Goal: Task Accomplishment & Management: Use online tool/utility

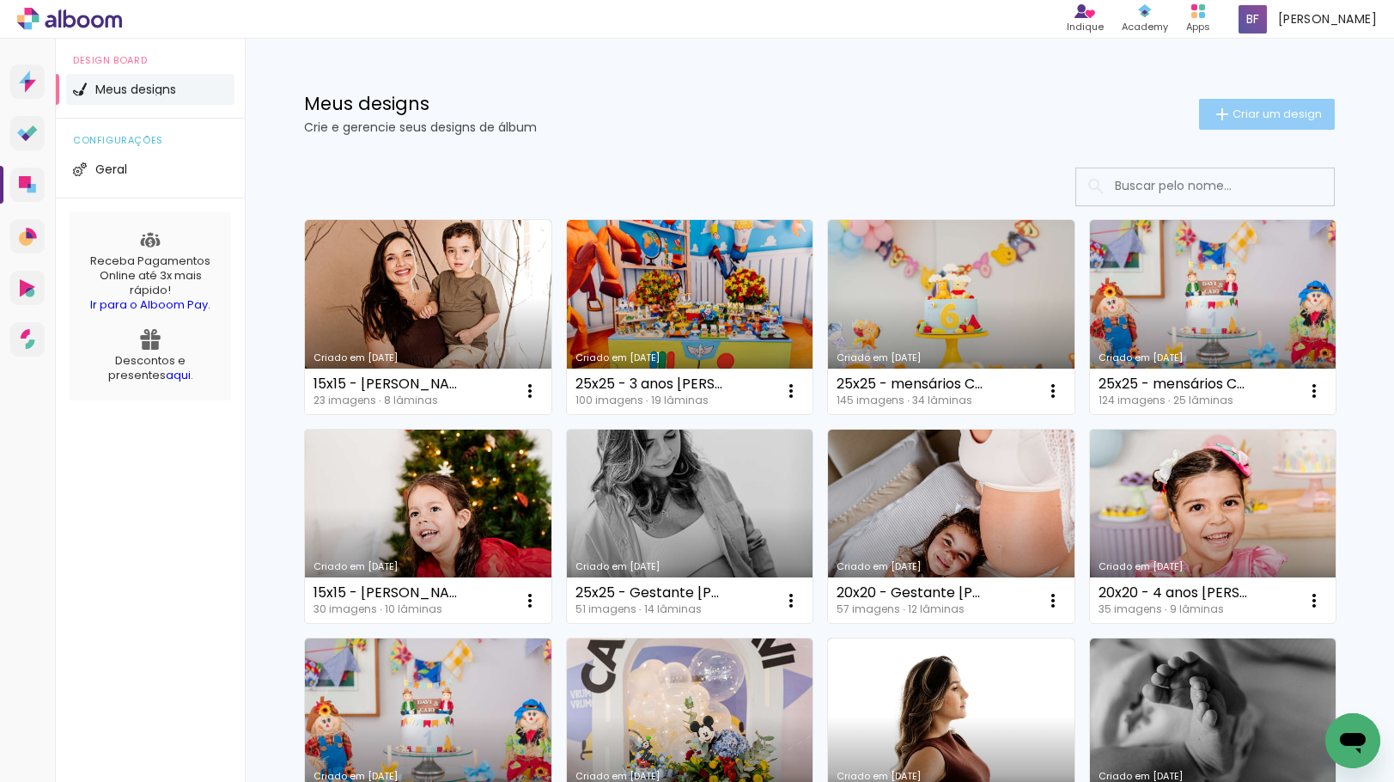
click at [1226, 128] on paper-button "Criar um design" at bounding box center [1267, 114] width 136 height 31
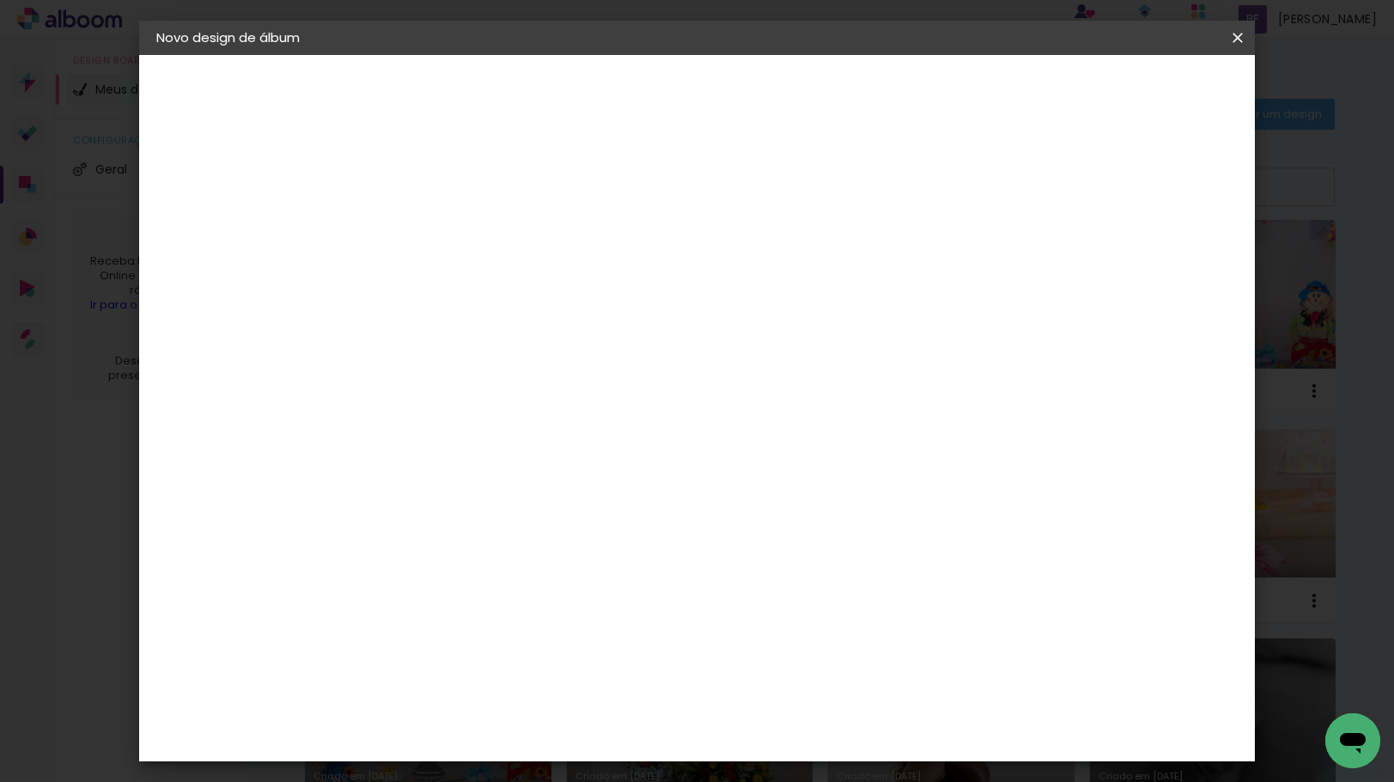
click at [437, 218] on input at bounding box center [437, 230] width 0 height 27
type input "25x25 - Gestante [PERSON_NAME]"
type paper-input "25x25 - Gestante [PERSON_NAME]"
click at [613, 101] on paper-button "Avançar" at bounding box center [571, 90] width 84 height 29
click at [0, 0] on slot "Tamanho Livre" at bounding box center [0, 0] width 0 height 0
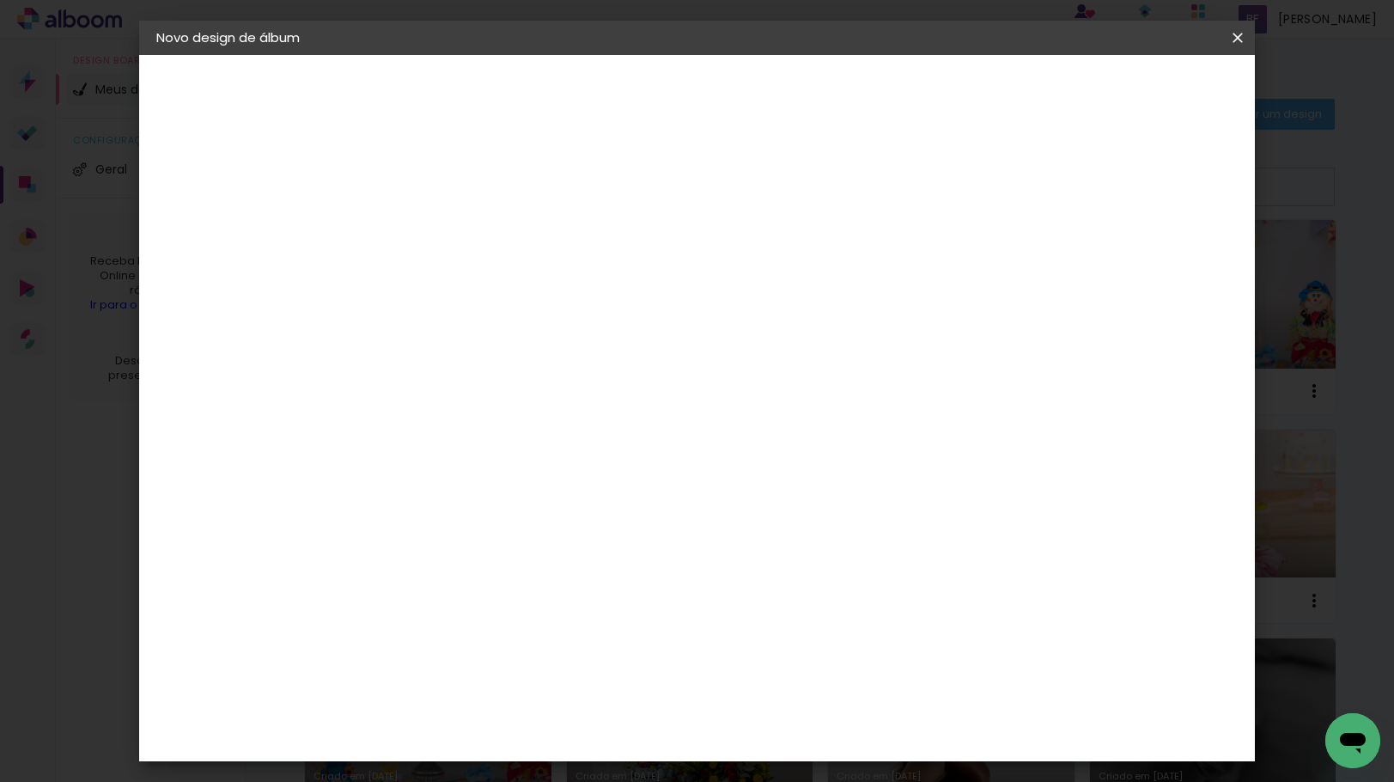
click at [0, 0] on slot "Avançar" at bounding box center [0, 0] width 0 height 0
drag, startPoint x: 401, startPoint y: 485, endPoint x: 369, endPoint y: 485, distance: 31.8
click at [369, 485] on input "30" at bounding box center [383, 488] width 45 height 26
type input "25"
type paper-input "25"
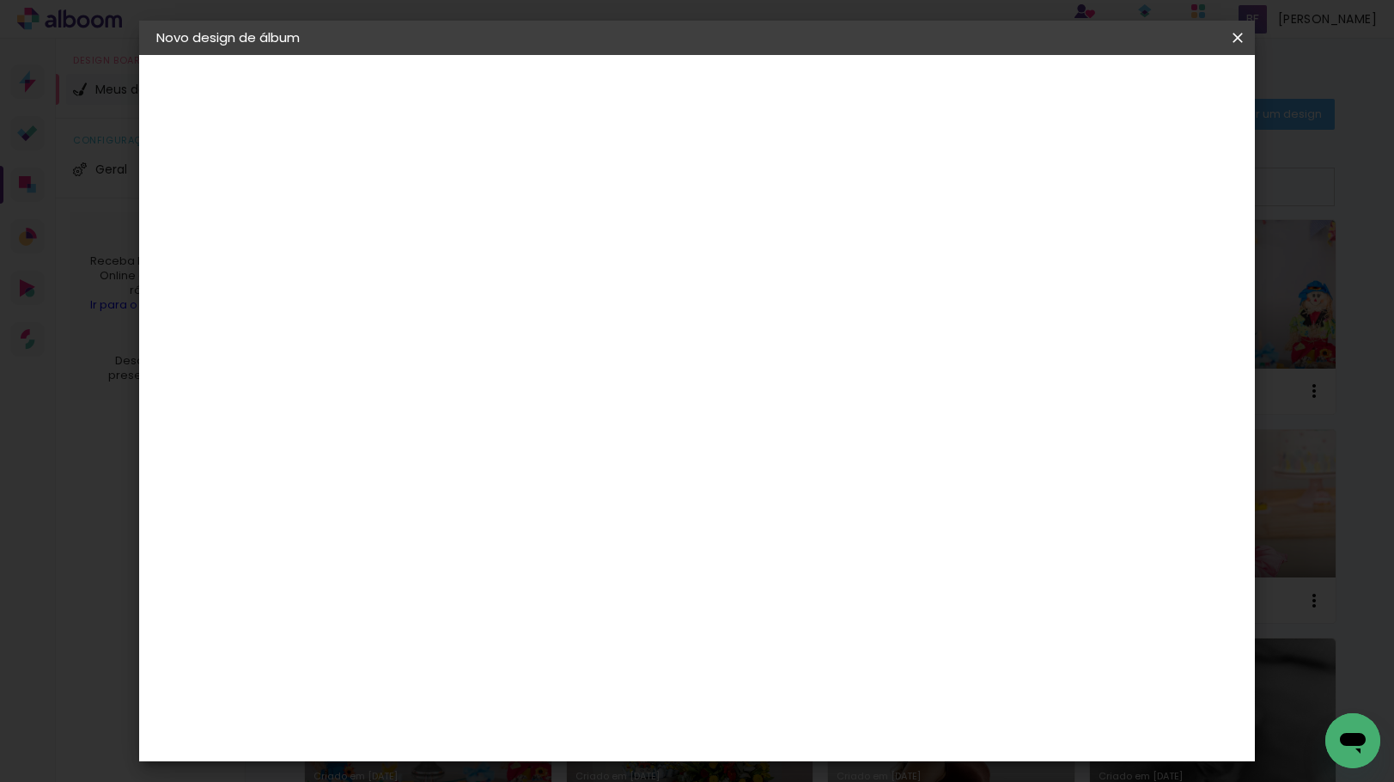
click at [795, 652] on input "60" at bounding box center [791, 660] width 45 height 26
type input "50"
type paper-input "50"
click at [1130, 86] on span "Iniciar design" at bounding box center [1090, 91] width 78 height 12
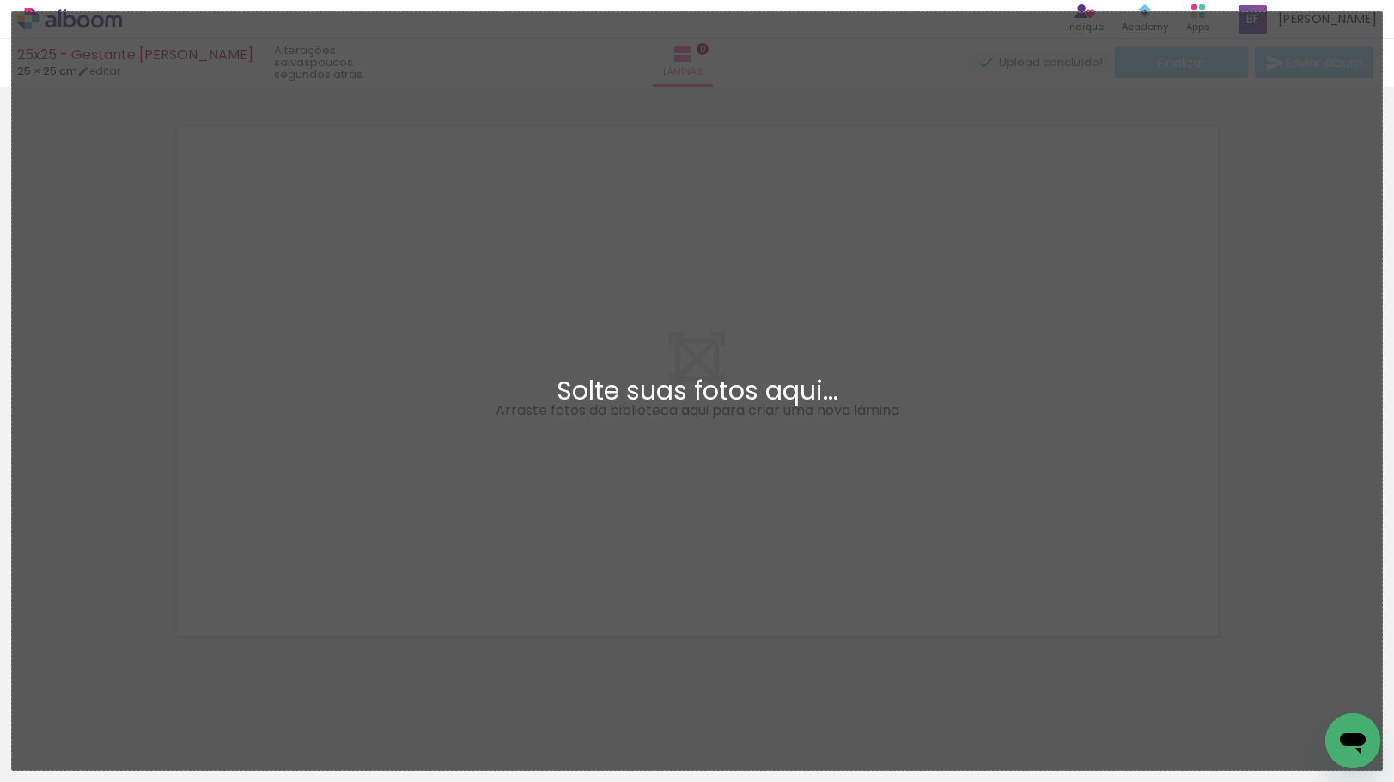
scroll to position [22, 0]
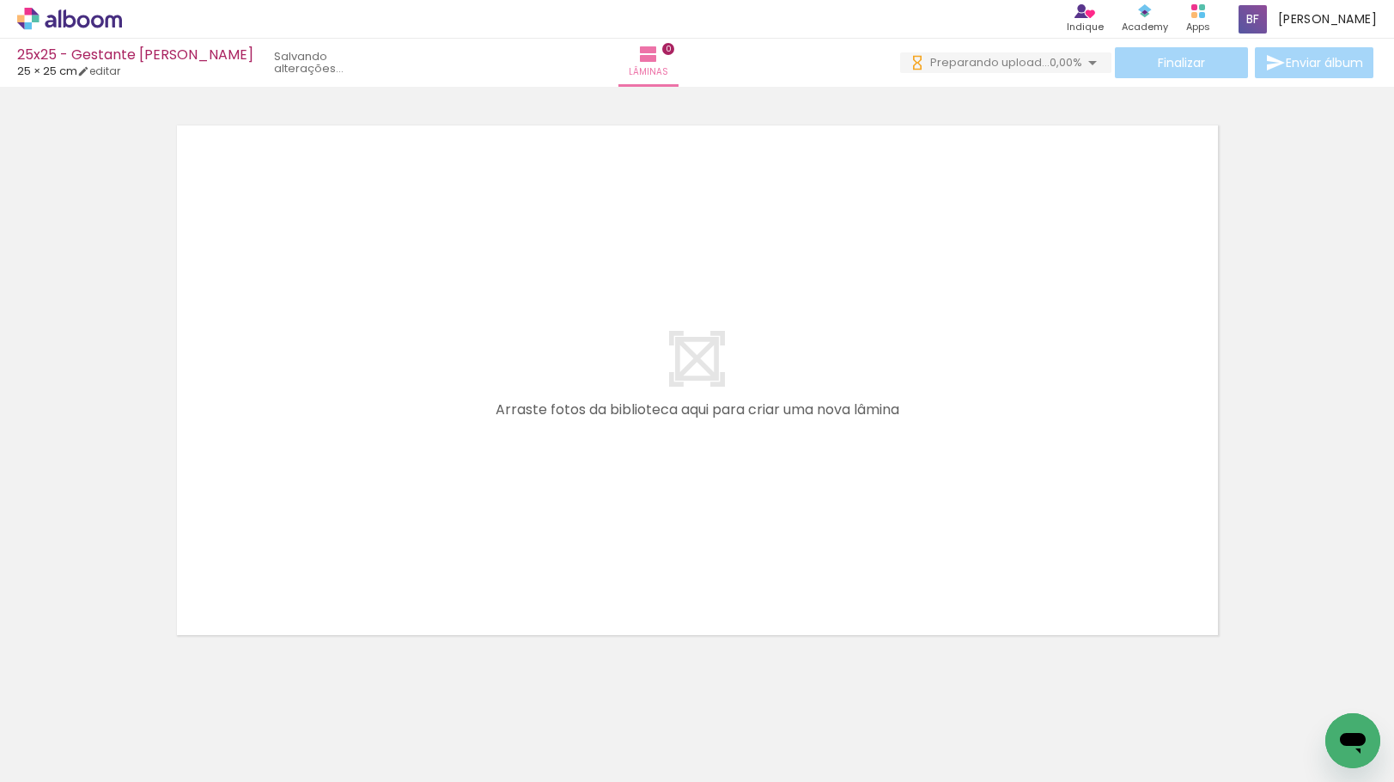
click at [70, 728] on input "Todas as fotos" at bounding box center [47, 729] width 65 height 15
click at [0, 0] on slot "Não utilizadas" at bounding box center [0, 0] width 0 height 0
type input "Não utilizadas"
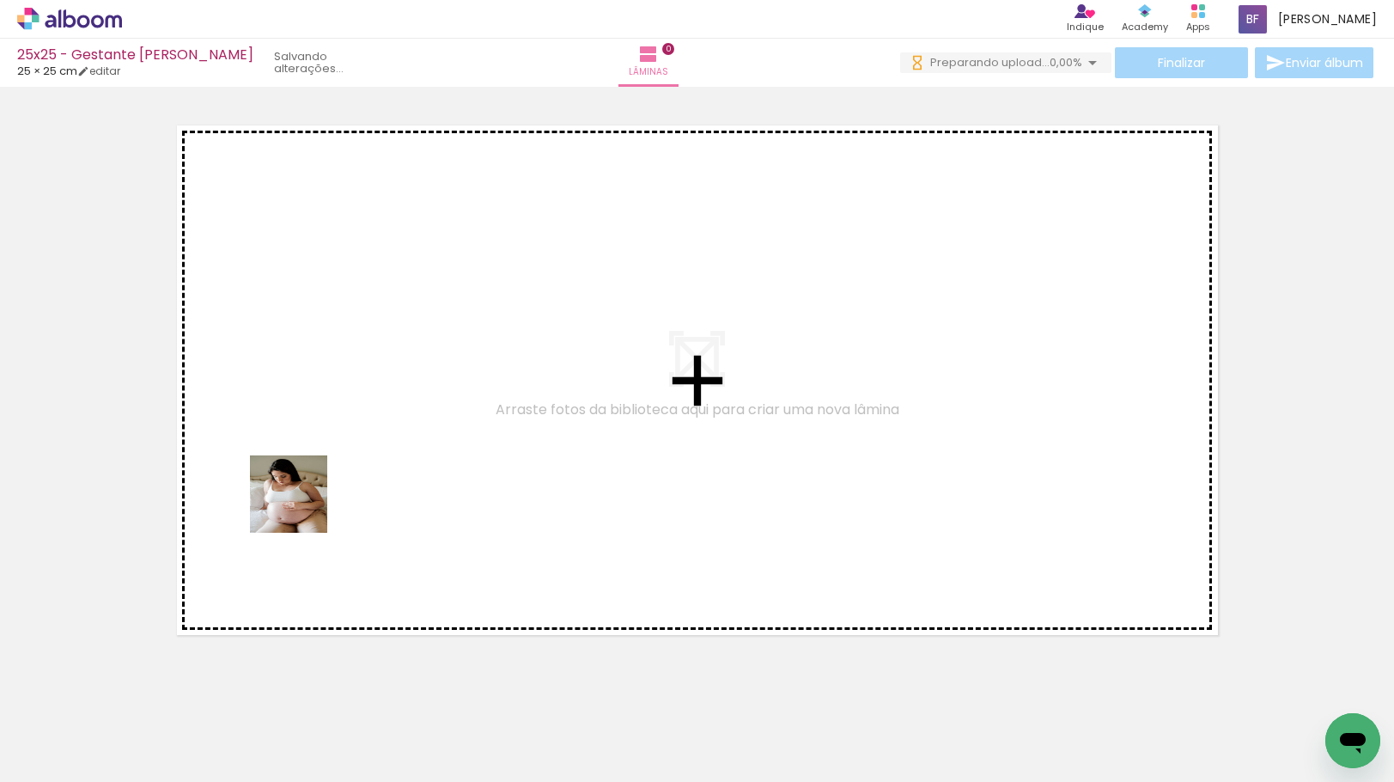
drag, startPoint x: 175, startPoint y: 736, endPoint x: 289, endPoint y: 547, distance: 220.4
click at [303, 503] on quentale-workspace at bounding box center [697, 391] width 1394 height 782
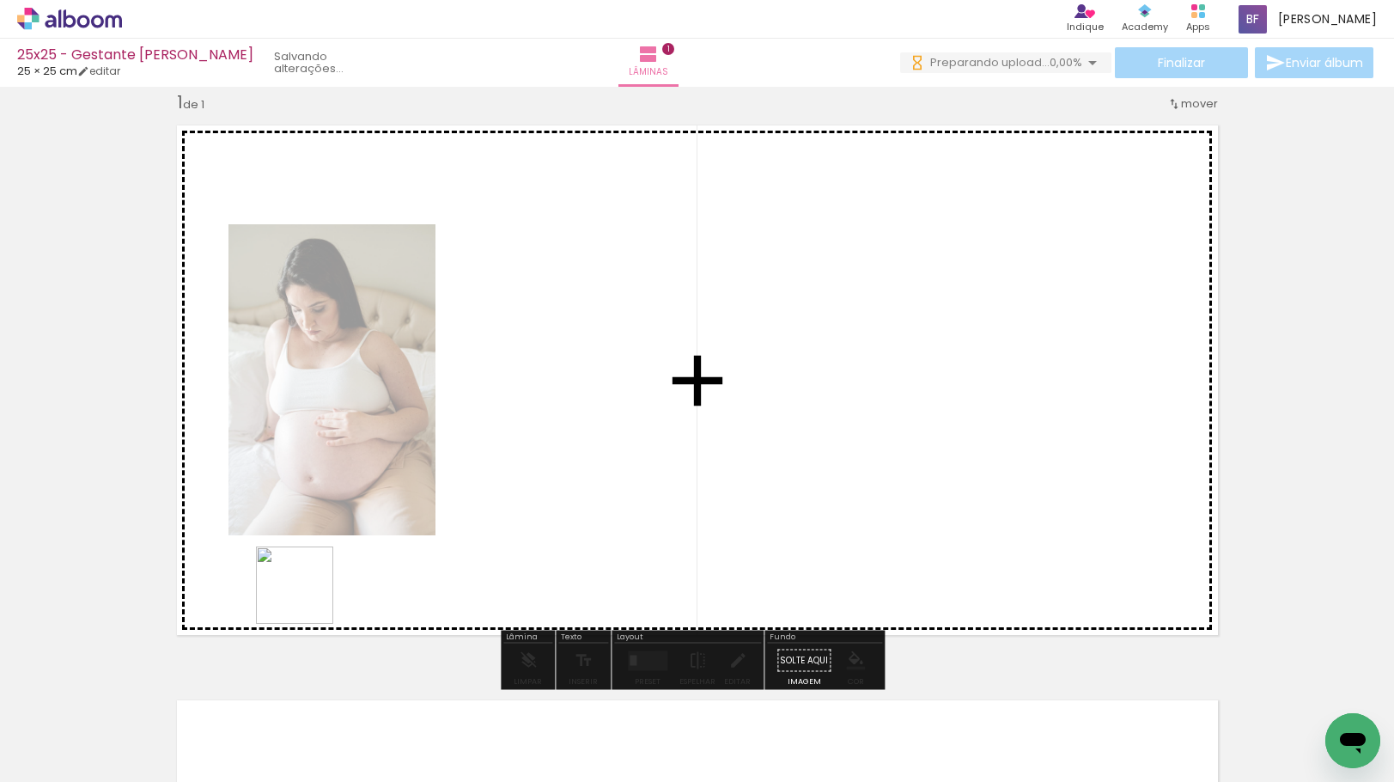
drag, startPoint x: 178, startPoint y: 737, endPoint x: 309, endPoint y: 594, distance: 194.6
click at [309, 594] on quentale-workspace at bounding box center [697, 391] width 1394 height 782
drag, startPoint x: 281, startPoint y: 721, endPoint x: 357, endPoint y: 518, distance: 216.7
click at [357, 518] on quentale-workspace at bounding box center [697, 391] width 1394 height 782
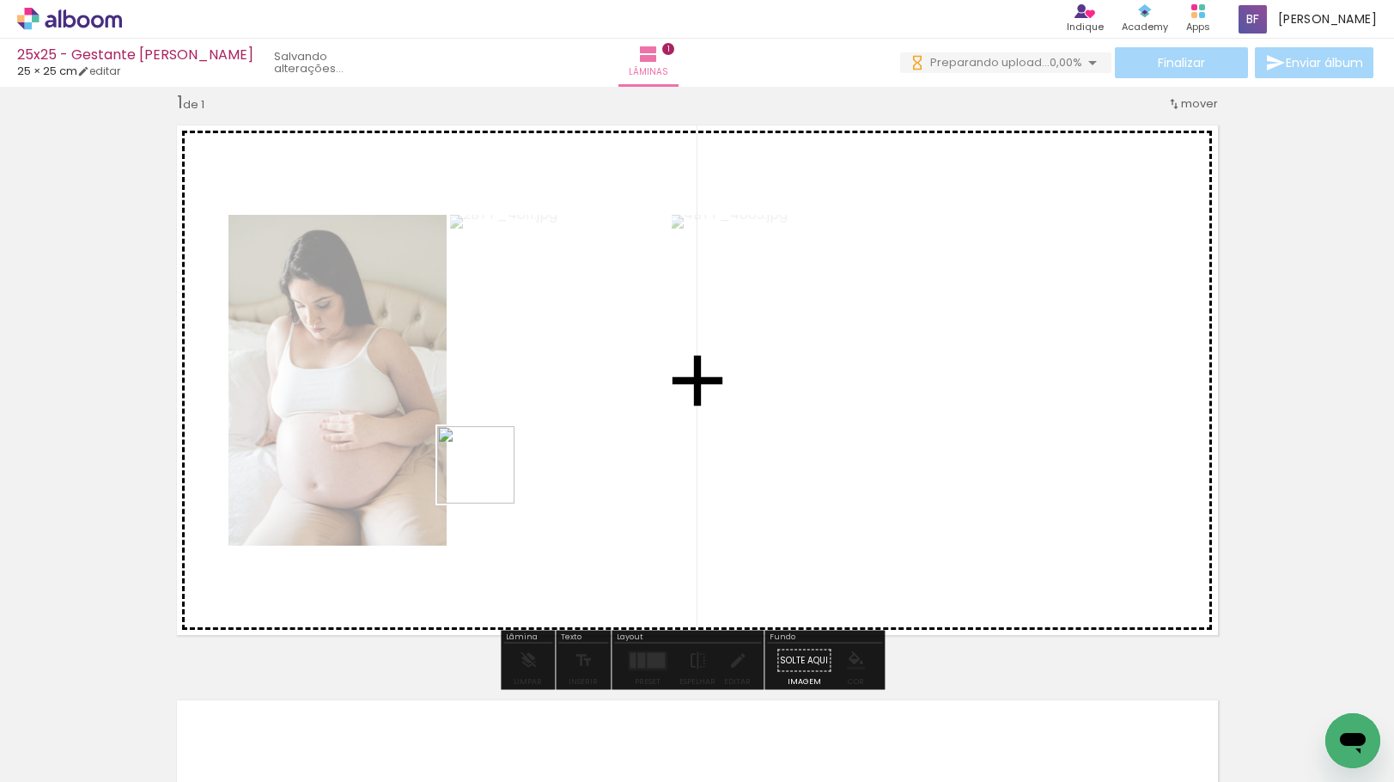
drag, startPoint x: 275, startPoint y: 717, endPoint x: 490, endPoint y: 477, distance: 322.5
click at [490, 477] on quentale-workspace at bounding box center [697, 391] width 1394 height 782
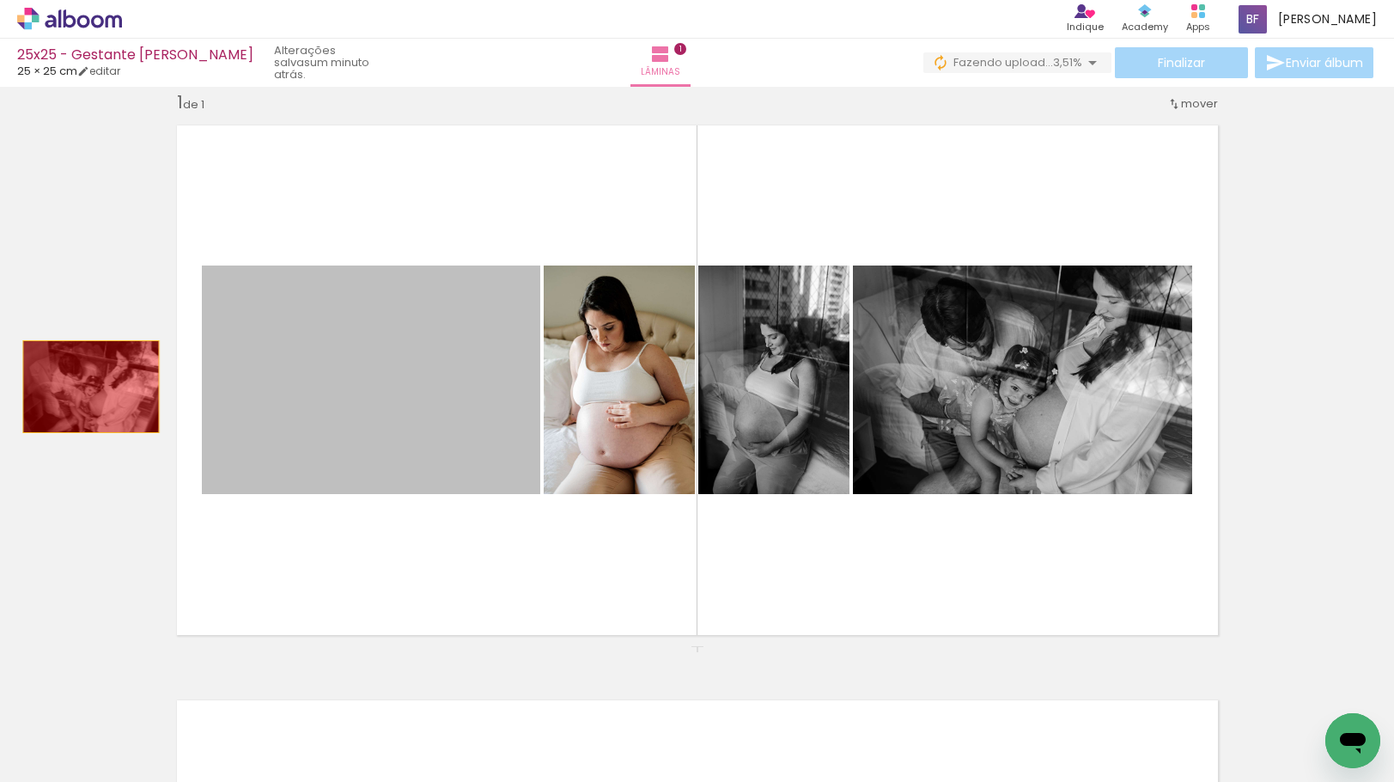
drag, startPoint x: 375, startPoint y: 356, endPoint x: 84, endPoint y: 387, distance: 291.9
click at [84, 387] on div "Inserir lâmina 1 de 1" at bounding box center [697, 645] width 1394 height 1150
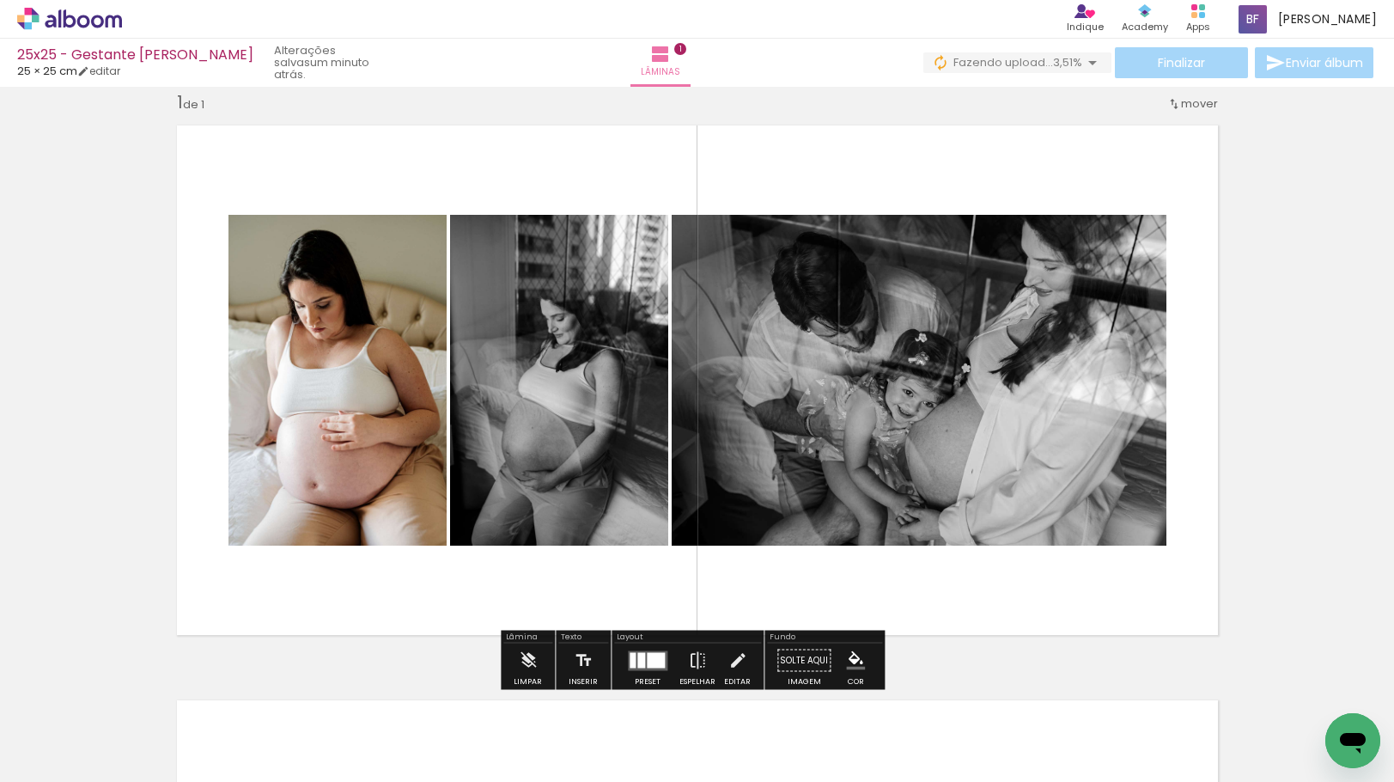
click at [0, 0] on slot "P&B" at bounding box center [0, 0] width 0 height 0
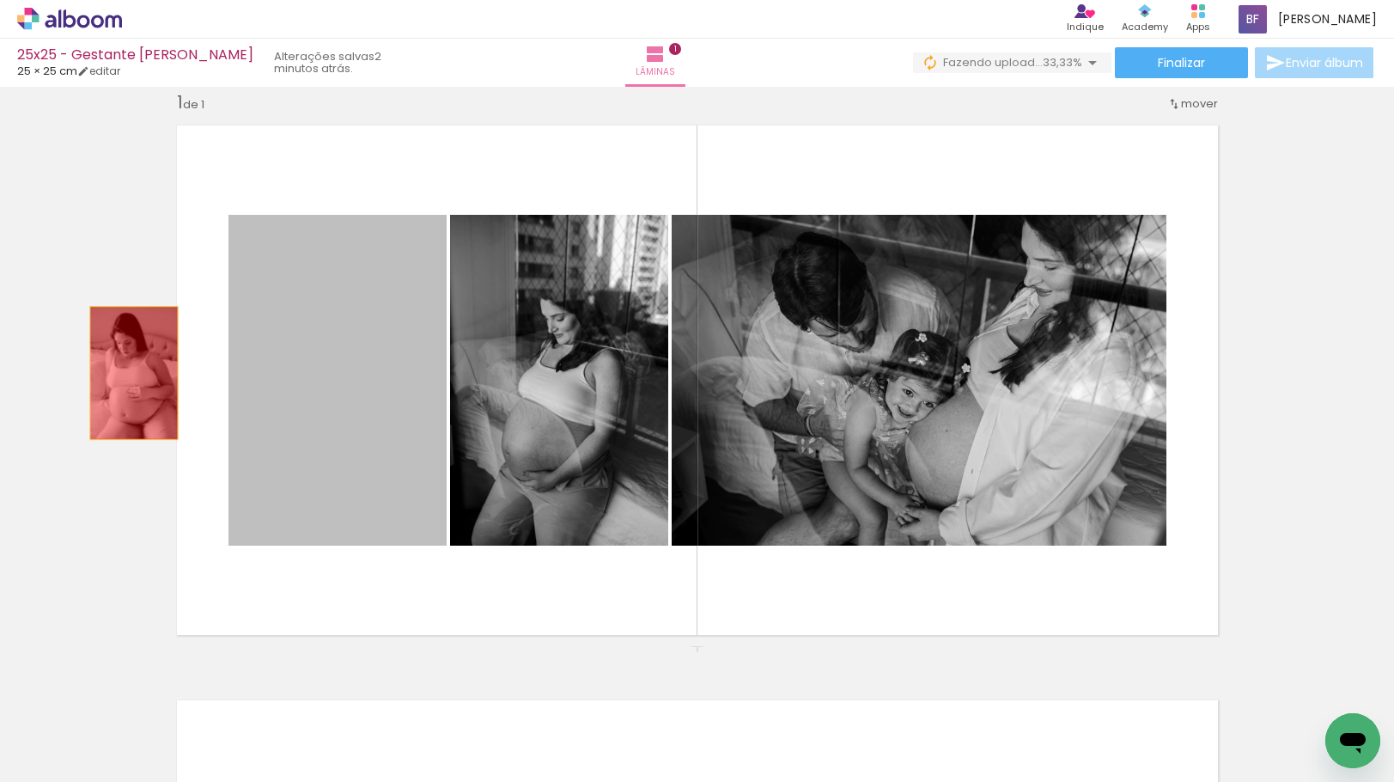
drag, startPoint x: 313, startPoint y: 384, endPoint x: 127, endPoint y: 373, distance: 185.9
click at [127, 373] on div "Inserir lâmina 1 de 1" at bounding box center [697, 645] width 1394 height 1150
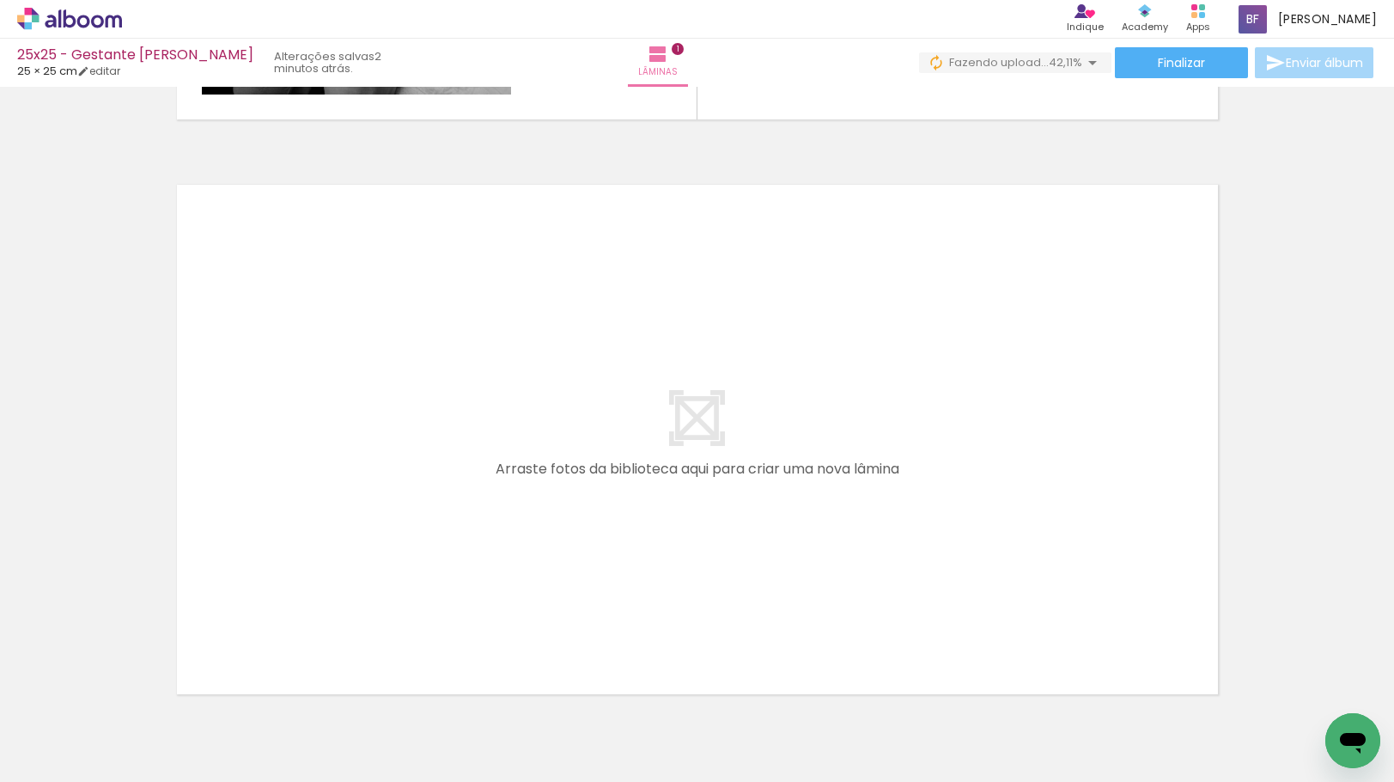
scroll to position [624, 0]
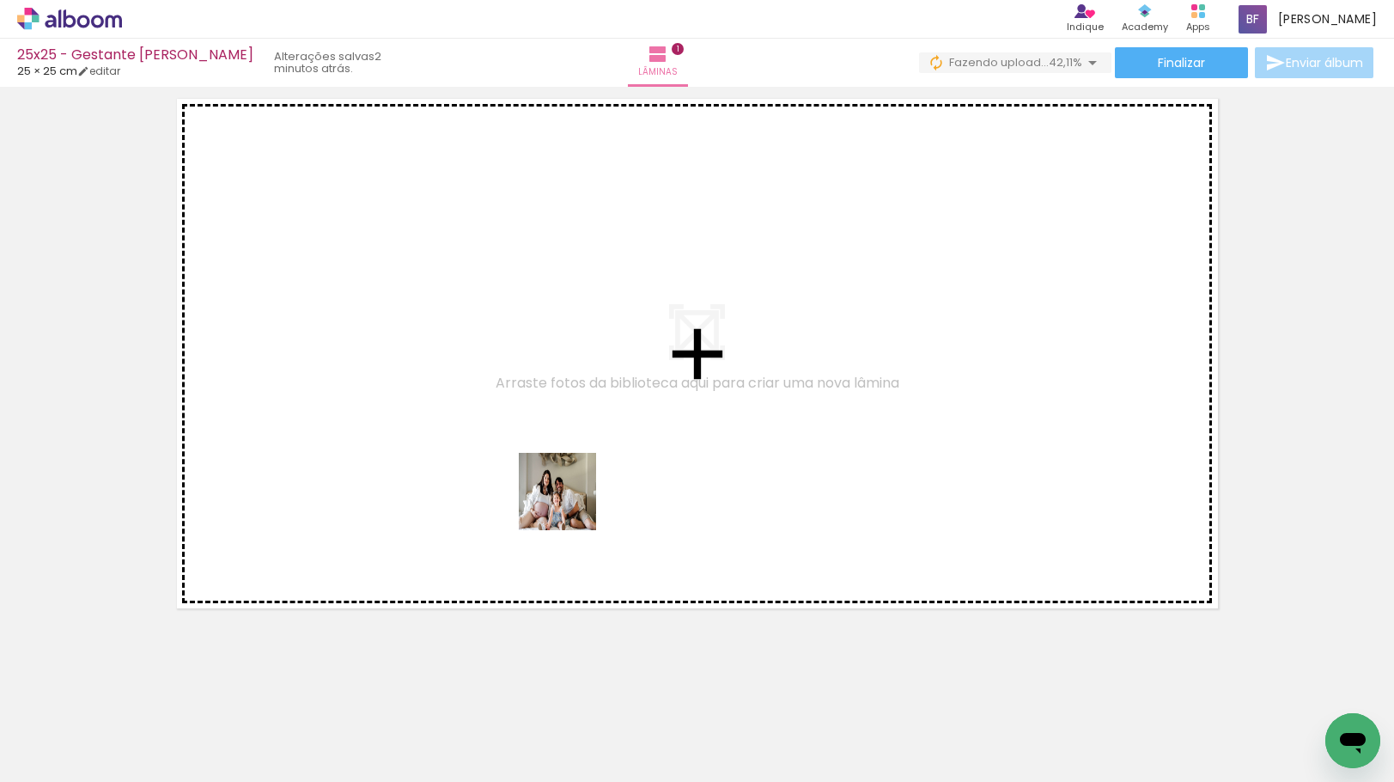
drag, startPoint x: 563, startPoint y: 740, endPoint x: 574, endPoint y: 500, distance: 239.9
click at [573, 501] on quentale-workspace at bounding box center [697, 391] width 1394 height 782
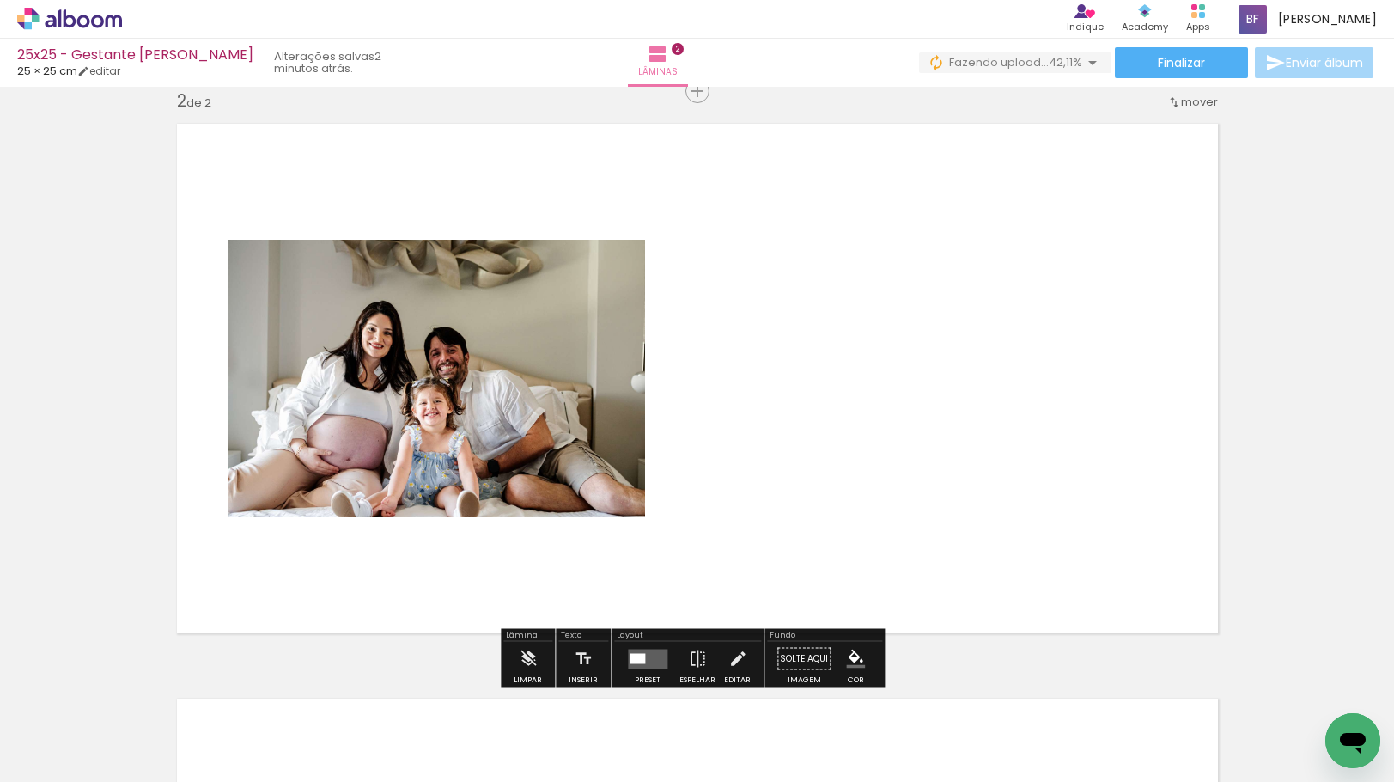
scroll to position [597, 0]
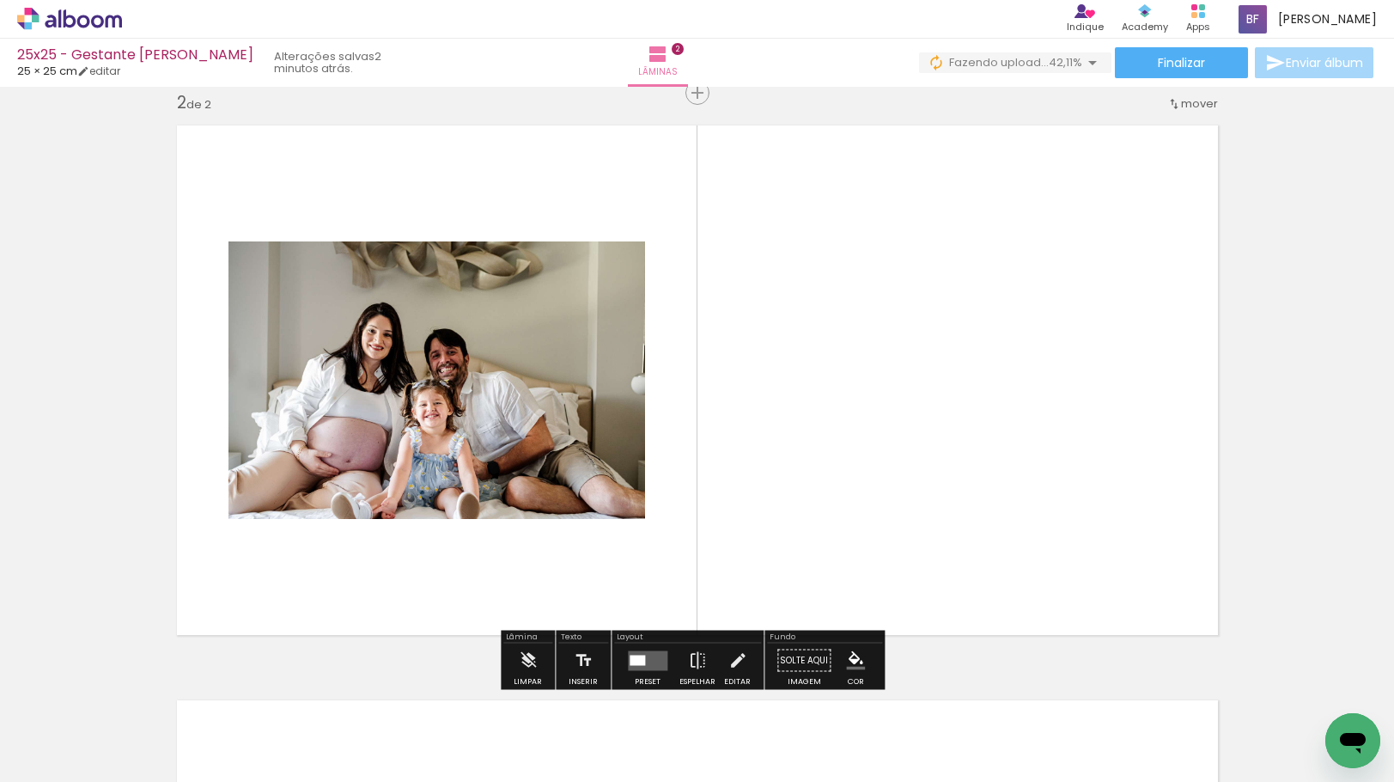
drag, startPoint x: 693, startPoint y: 509, endPoint x: 696, endPoint y: 496, distance: 13.1
click at [696, 496] on quentale-workspace at bounding box center [697, 391] width 1394 height 782
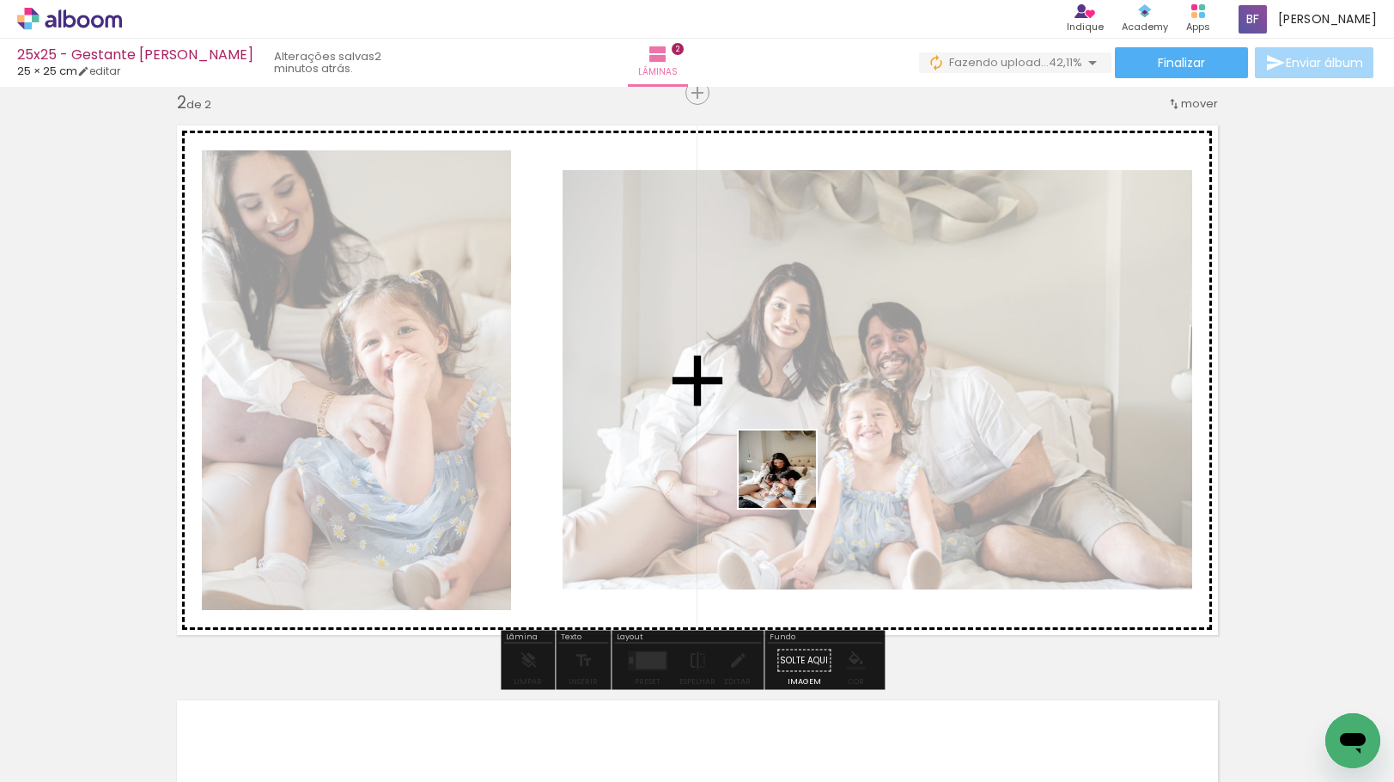
drag, startPoint x: 759, startPoint y: 558, endPoint x: 790, endPoint y: 482, distance: 82.8
click at [790, 482] on quentale-workspace at bounding box center [697, 391] width 1394 height 782
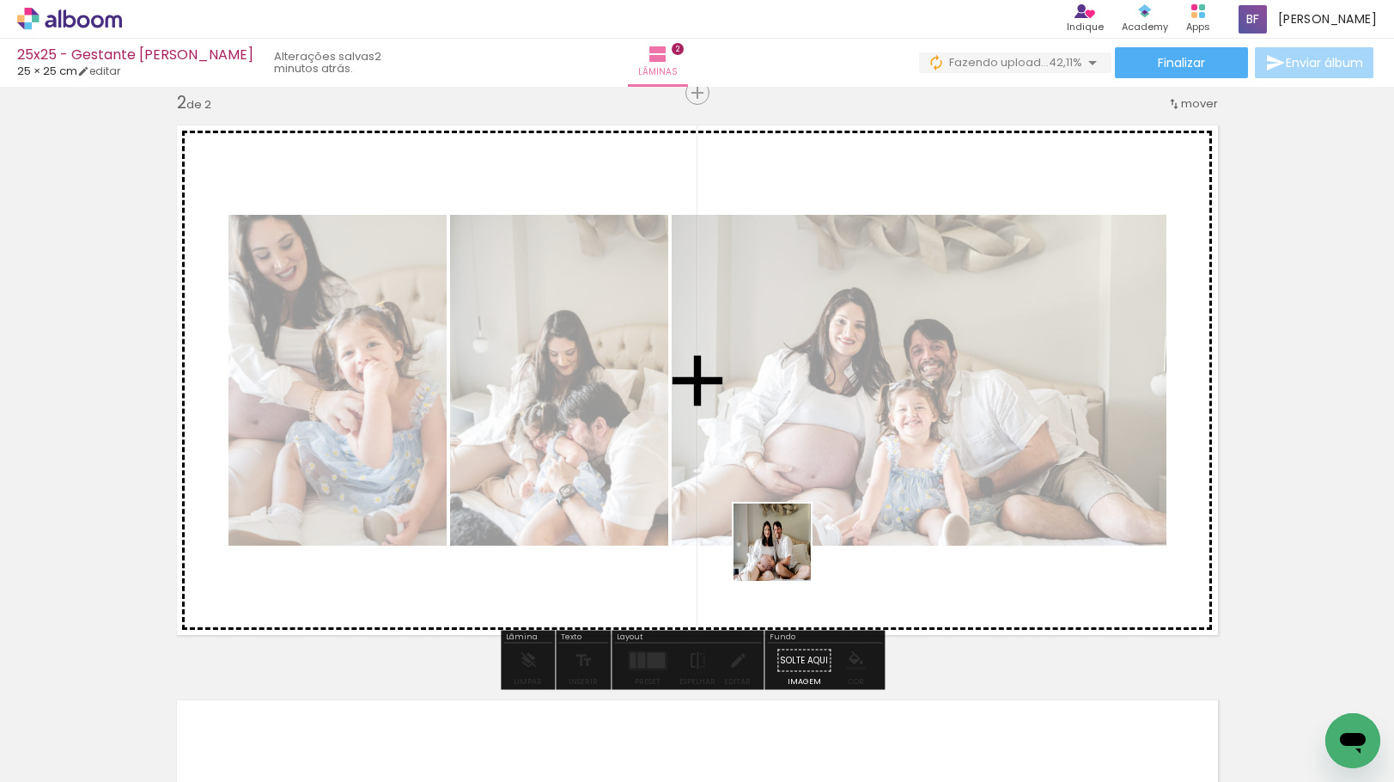
drag, startPoint x: 740, startPoint y: 728, endPoint x: 786, endPoint y: 509, distance: 223.7
click at [786, 519] on quentale-workspace at bounding box center [697, 391] width 1394 height 782
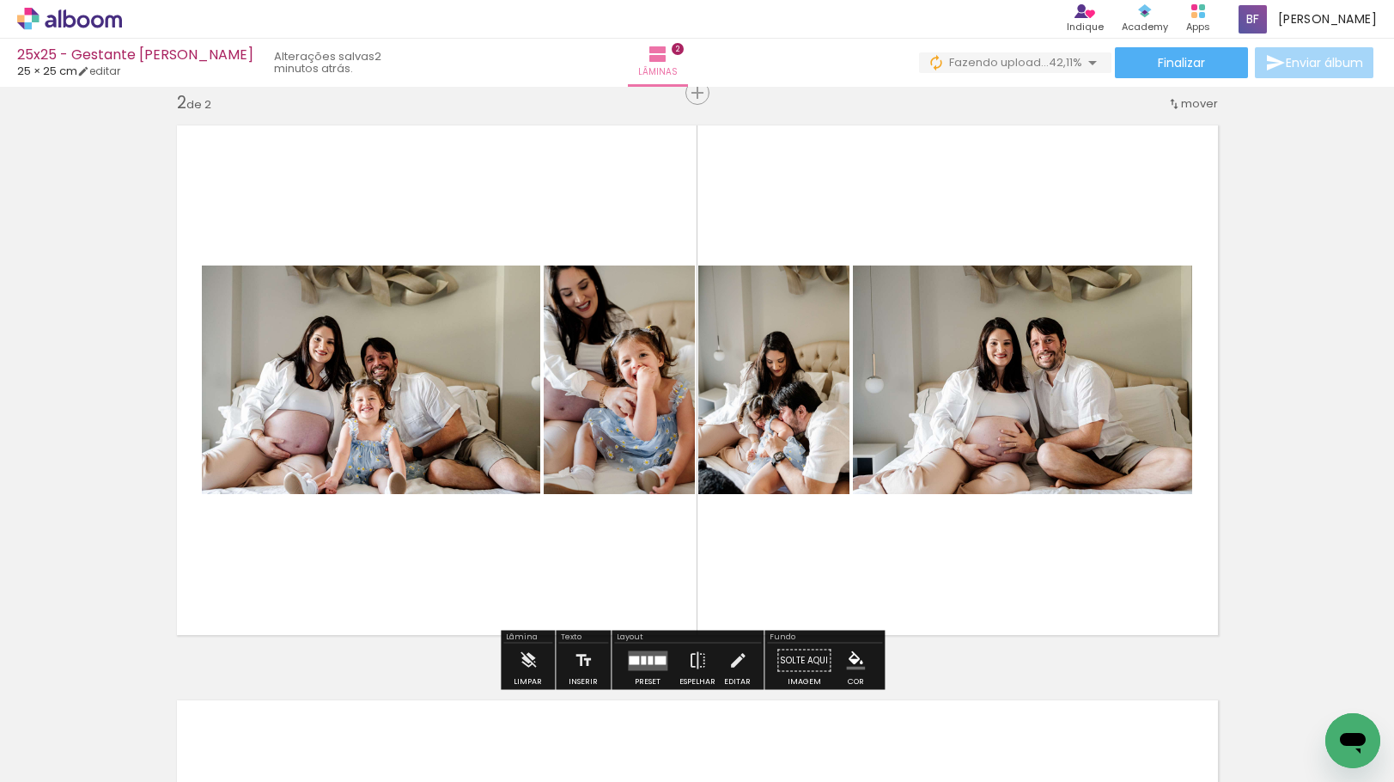
click at [658, 651] on quentale-layouter at bounding box center [648, 660] width 40 height 20
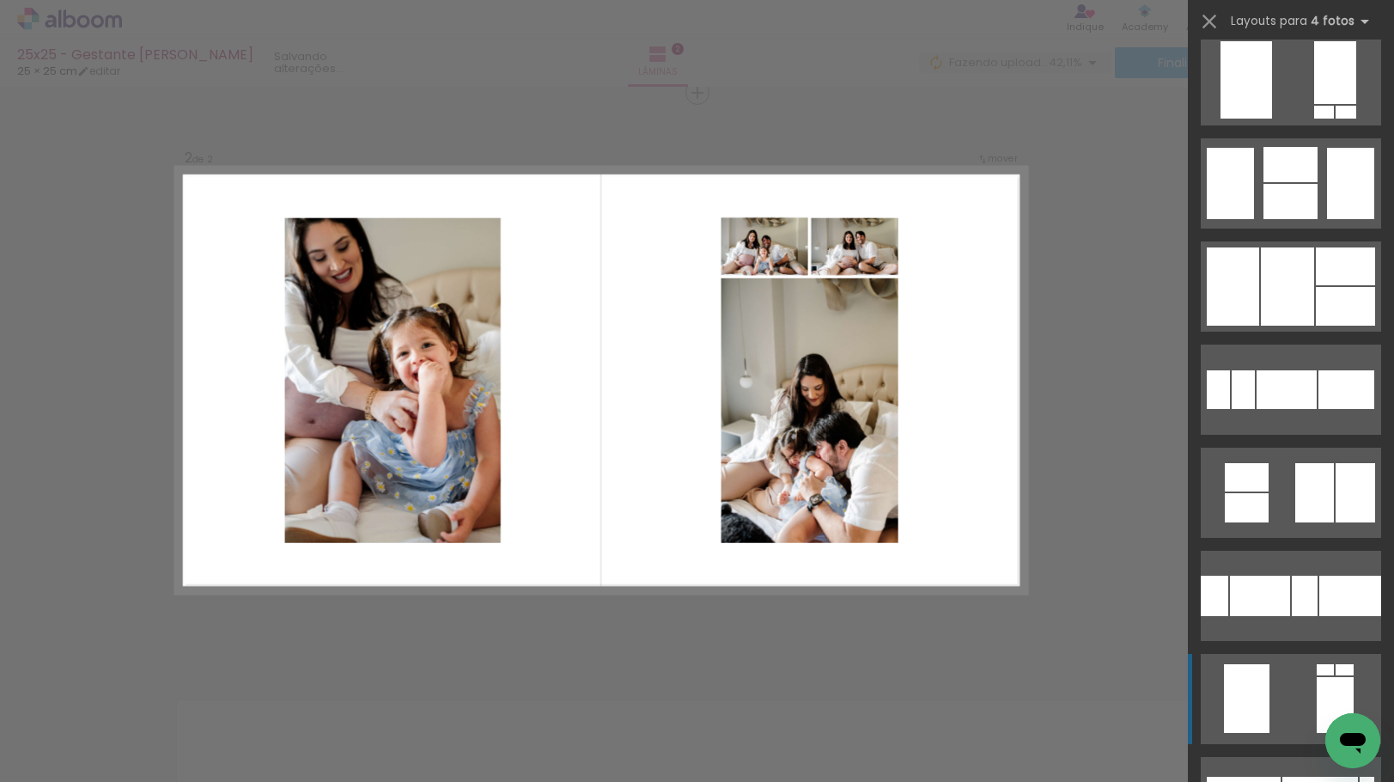
scroll to position [2491, 0]
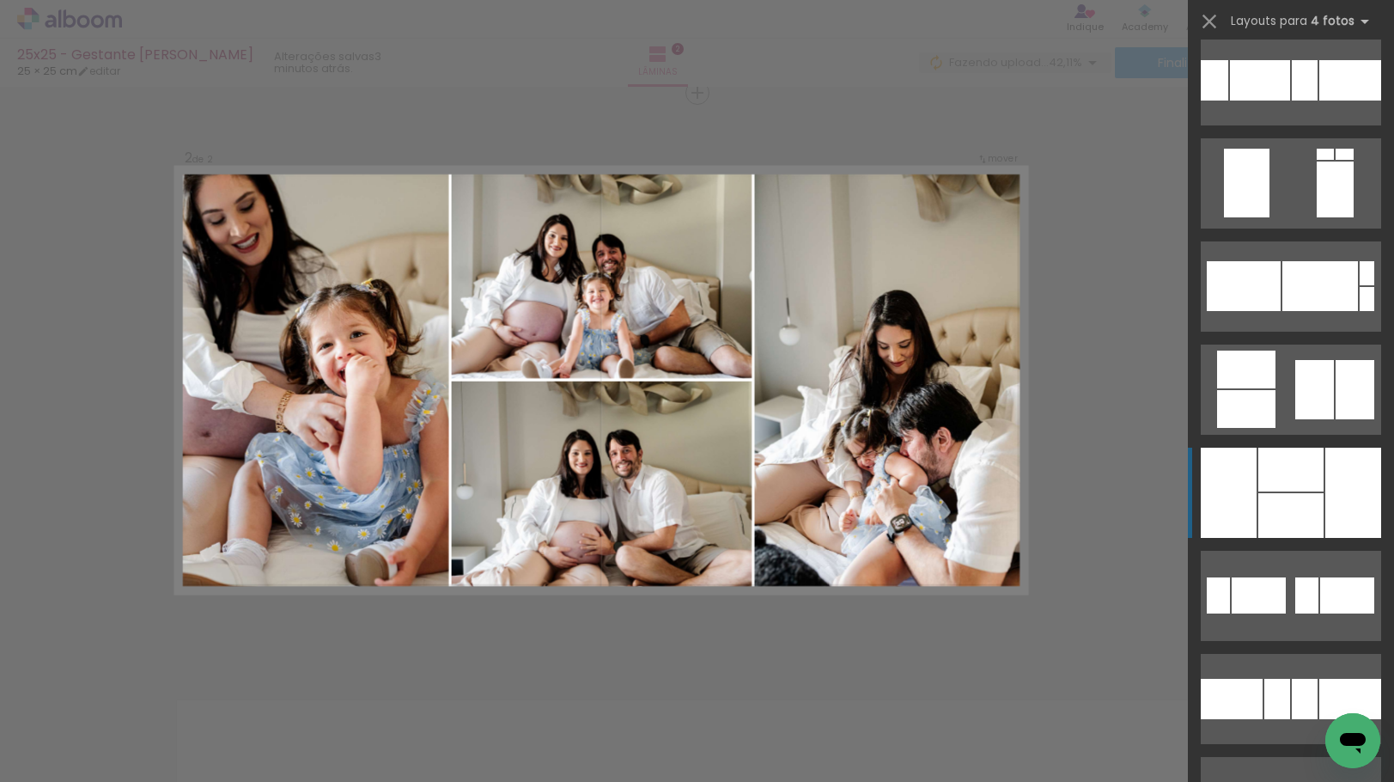
click at [1301, 464] on div at bounding box center [1290, 470] width 65 height 44
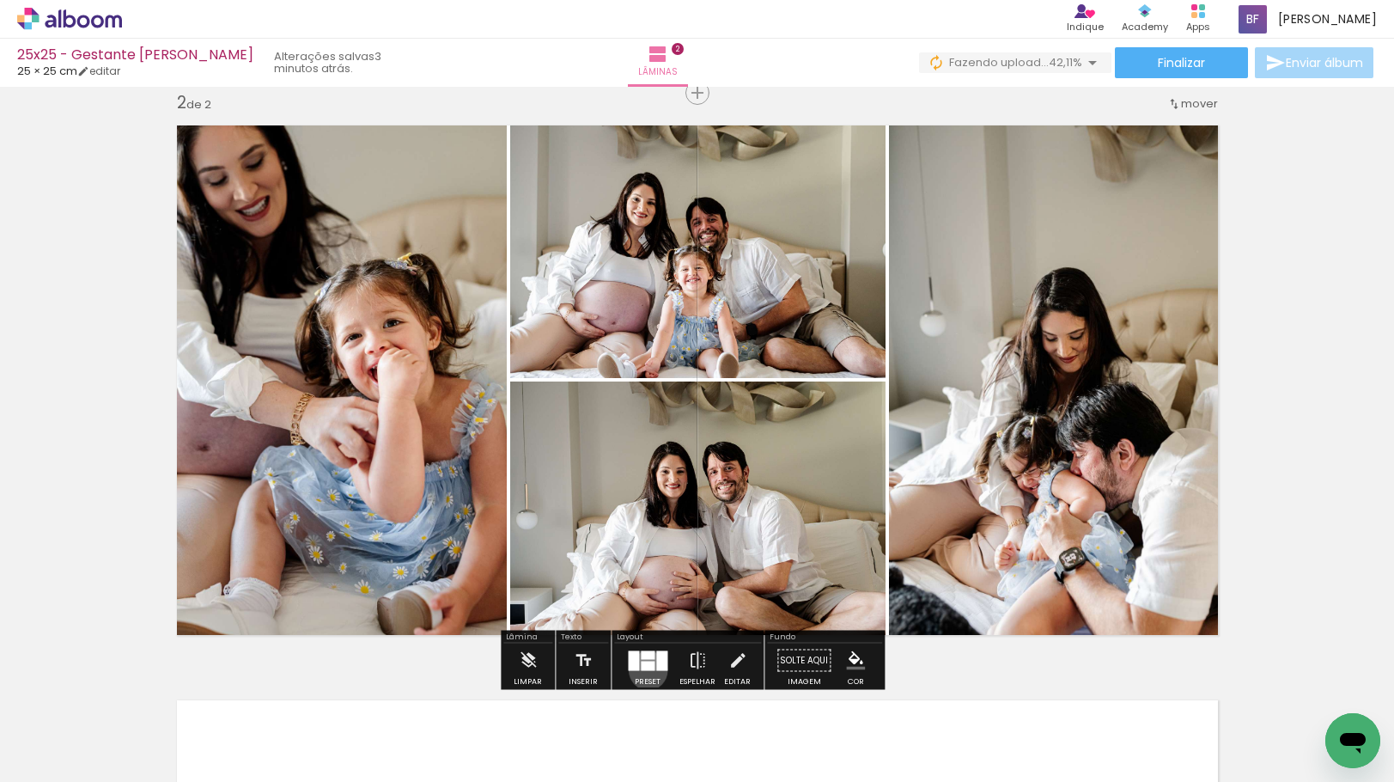
click at [644, 670] on div at bounding box center [648, 660] width 46 height 34
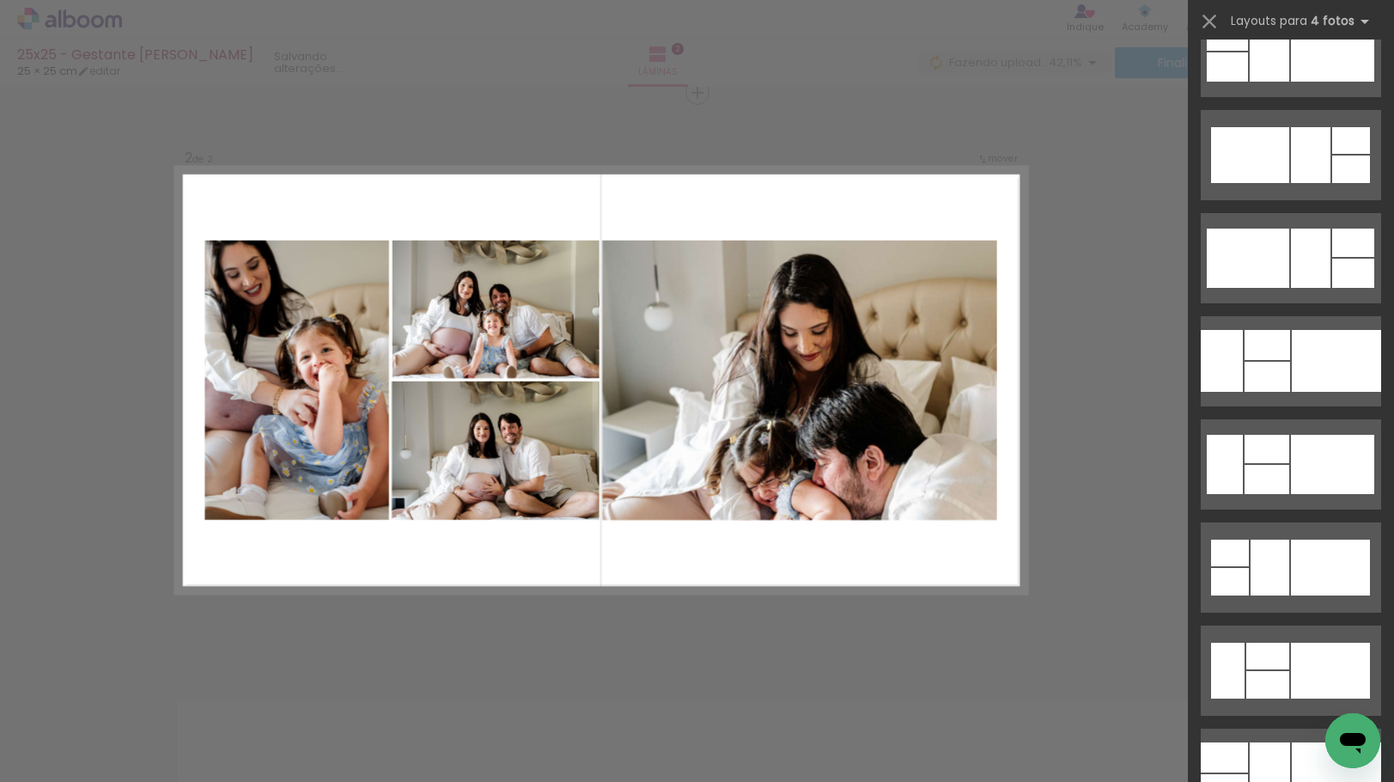
scroll to position [5549, 0]
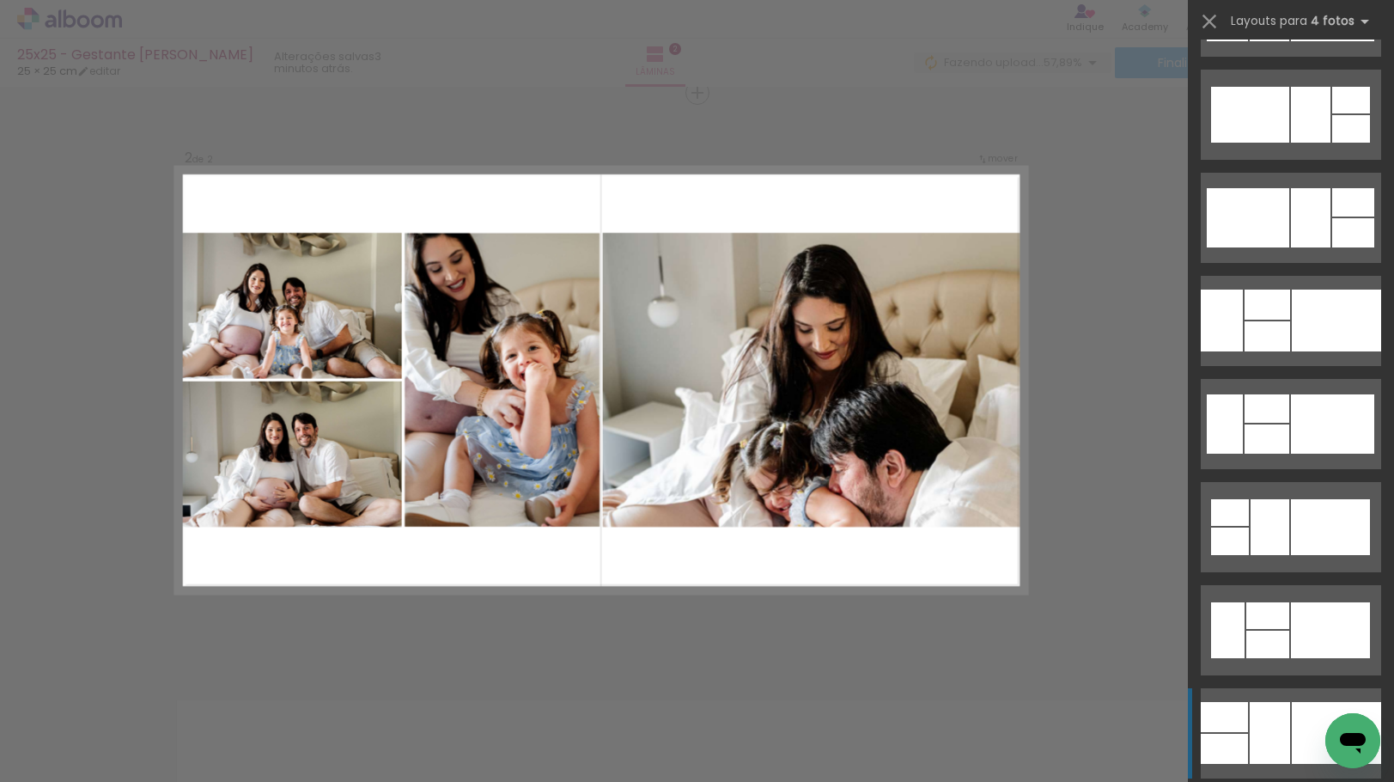
click at [1267, 724] on div at bounding box center [1270, 733] width 40 height 62
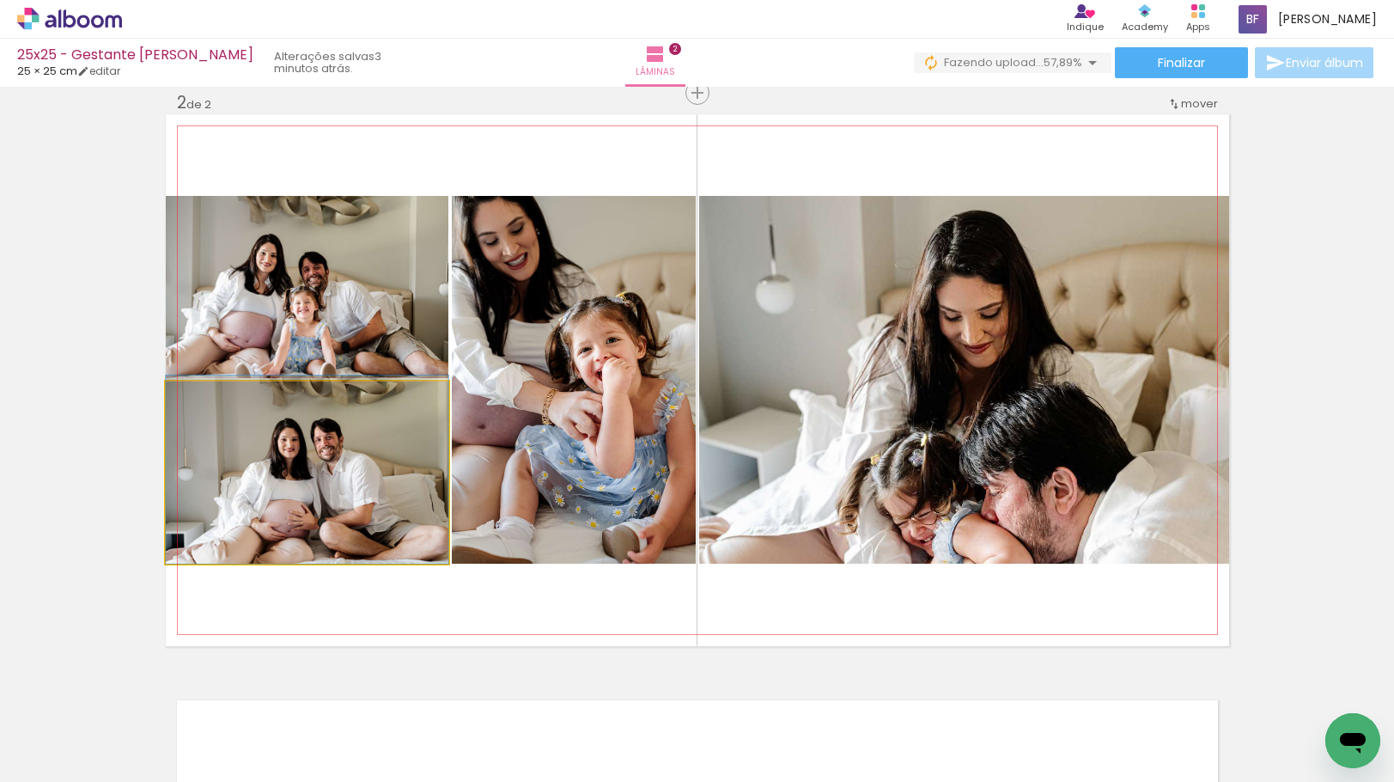
drag, startPoint x: 347, startPoint y: 460, endPoint x: 349, endPoint y: 424, distance: 36.1
drag, startPoint x: 339, startPoint y: 457, endPoint x: 319, endPoint y: 445, distance: 23.9
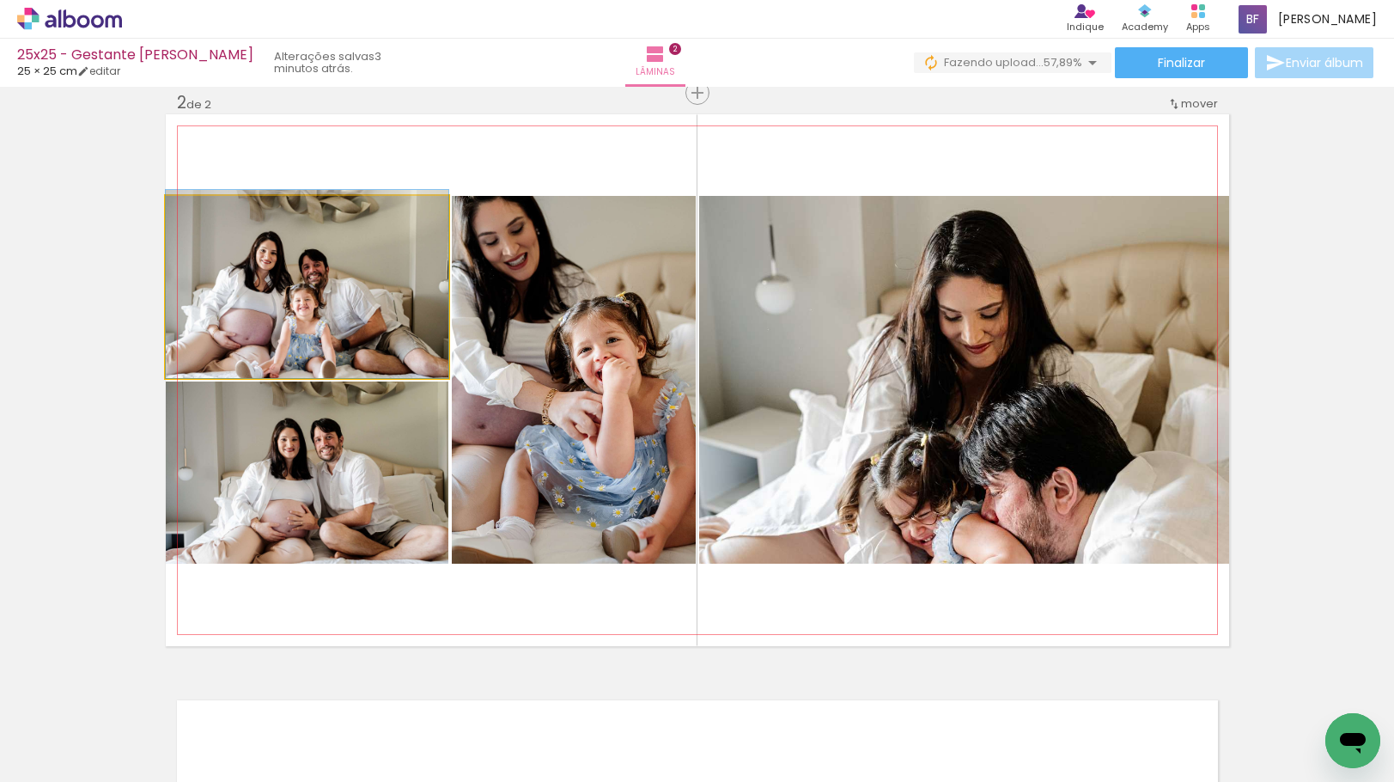
drag, startPoint x: 354, startPoint y: 302, endPoint x: 385, endPoint y: 295, distance: 31.7
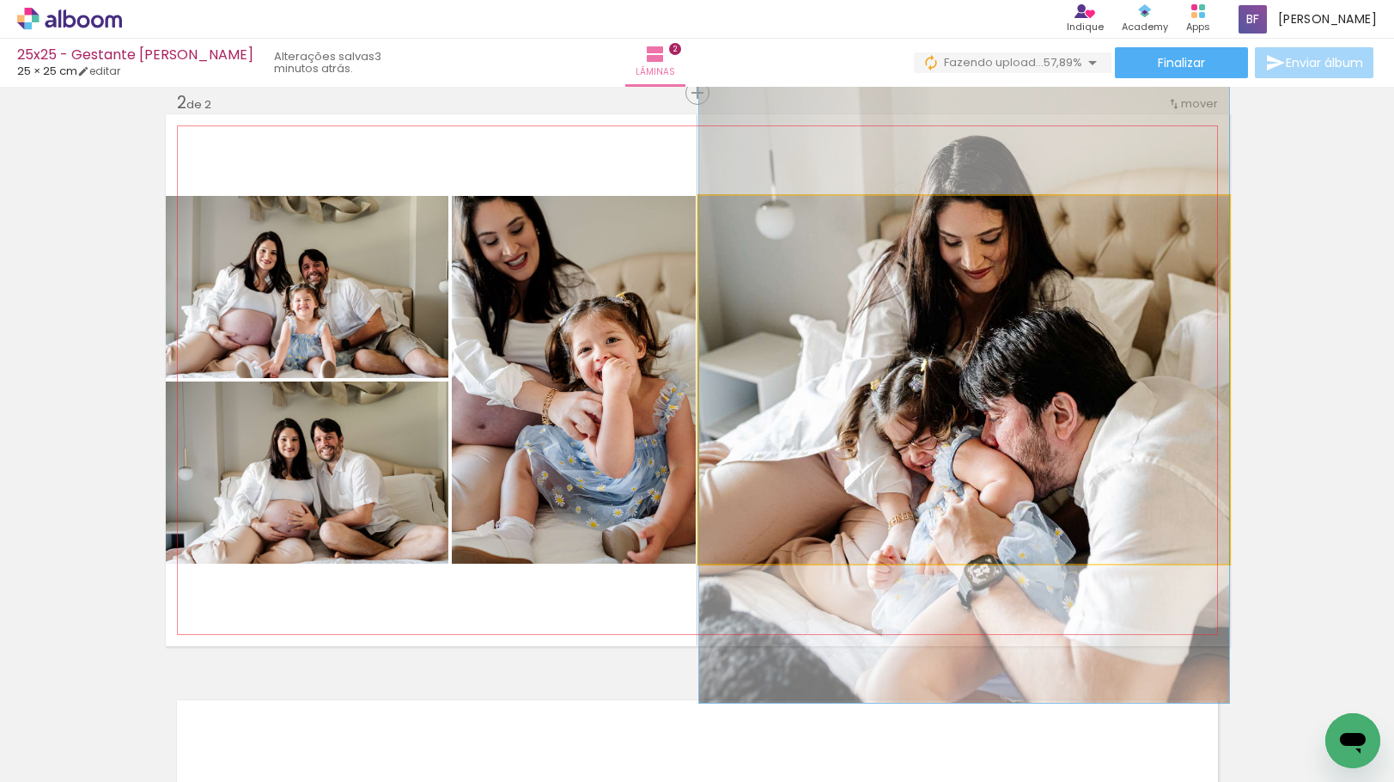
drag, startPoint x: 1074, startPoint y: 453, endPoint x: 1051, endPoint y: 368, distance: 87.9
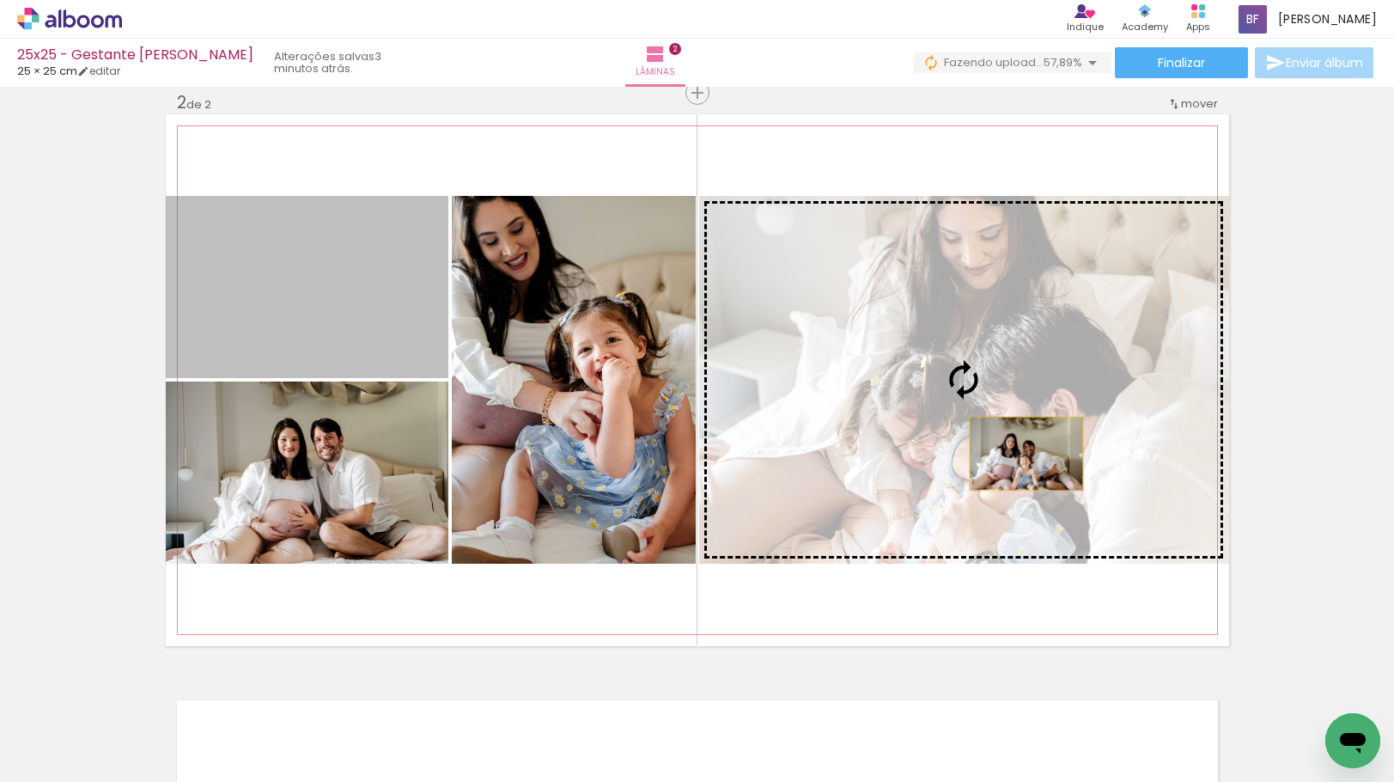
drag, startPoint x: 346, startPoint y: 325, endPoint x: 1020, endPoint y: 454, distance: 685.7
click at [0, 0] on slot at bounding box center [0, 0] width 0 height 0
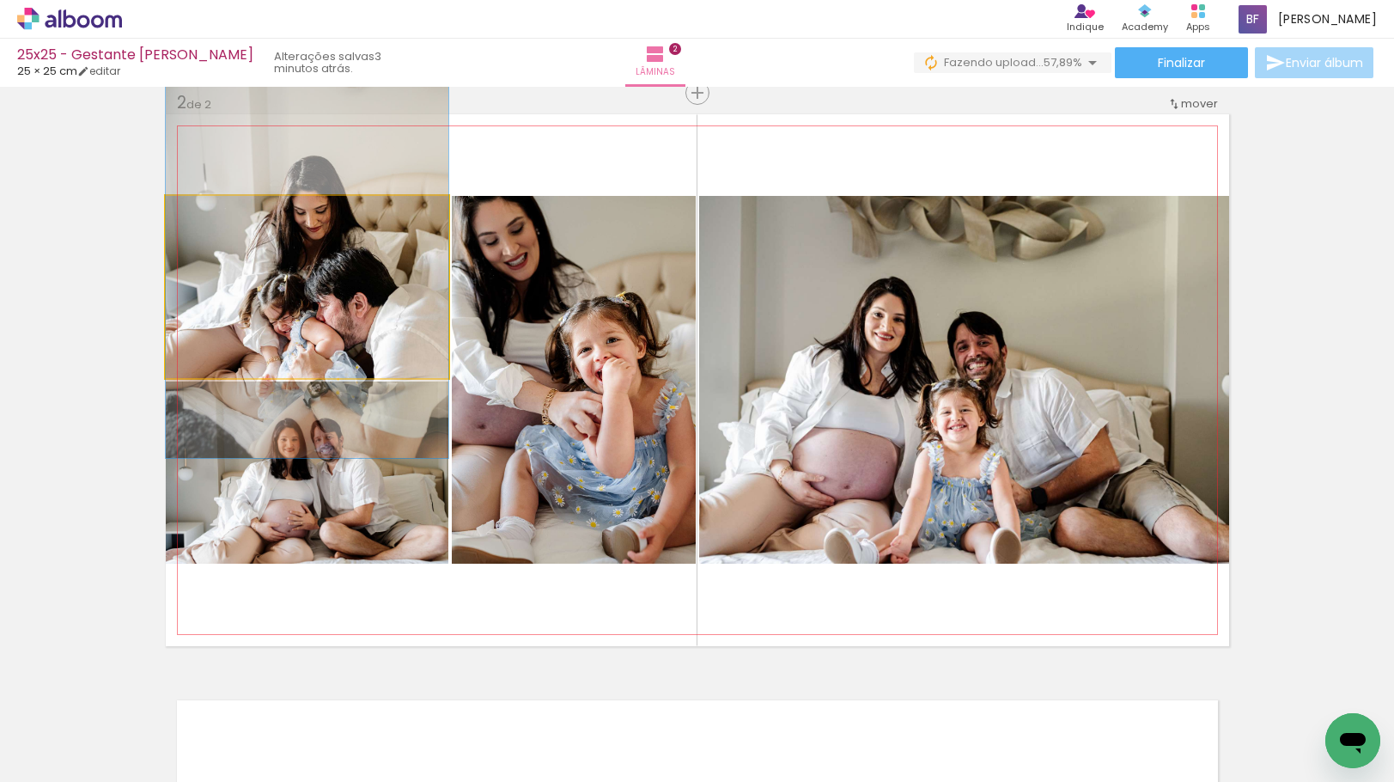
drag, startPoint x: 330, startPoint y: 363, endPoint x: 331, endPoint y: 322, distance: 41.2
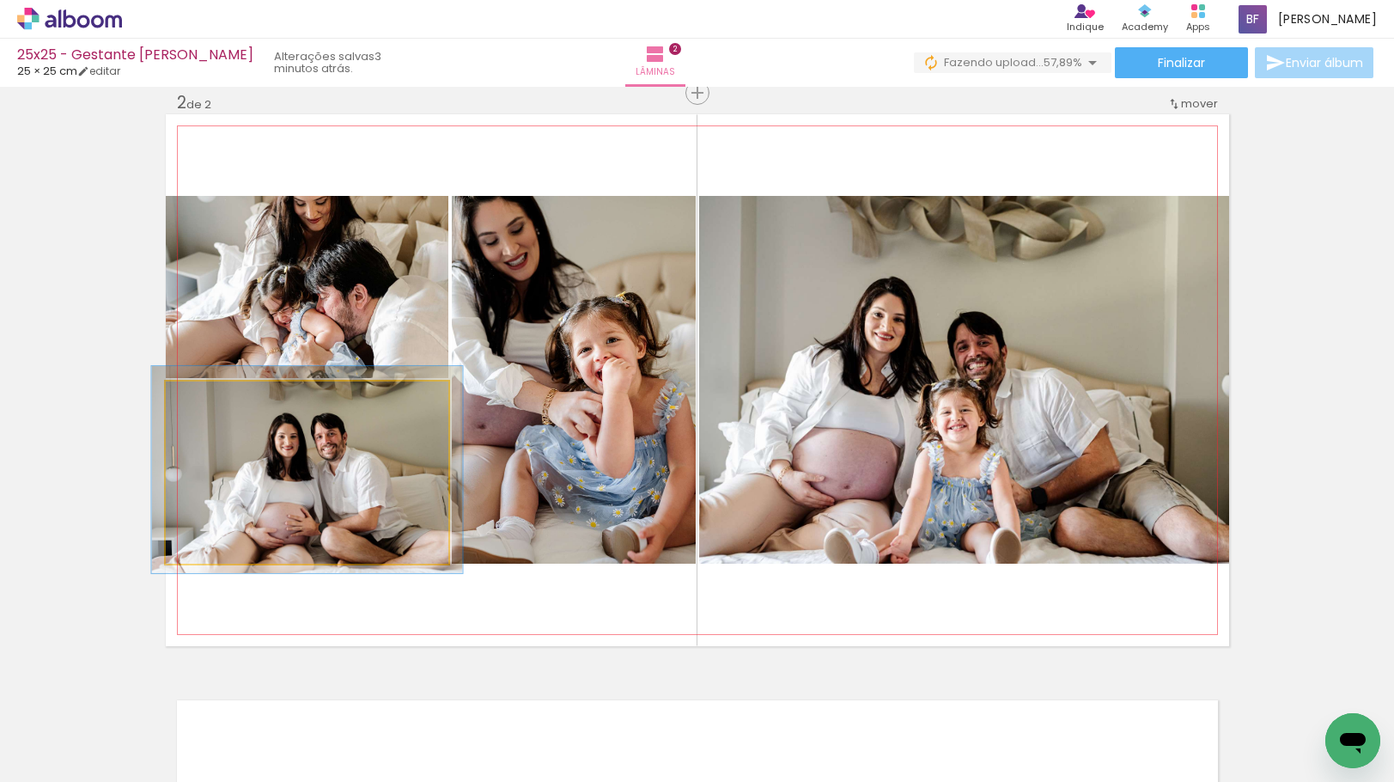
type paper-slider "110"
click at [205, 399] on div at bounding box center [211, 399] width 15 height 15
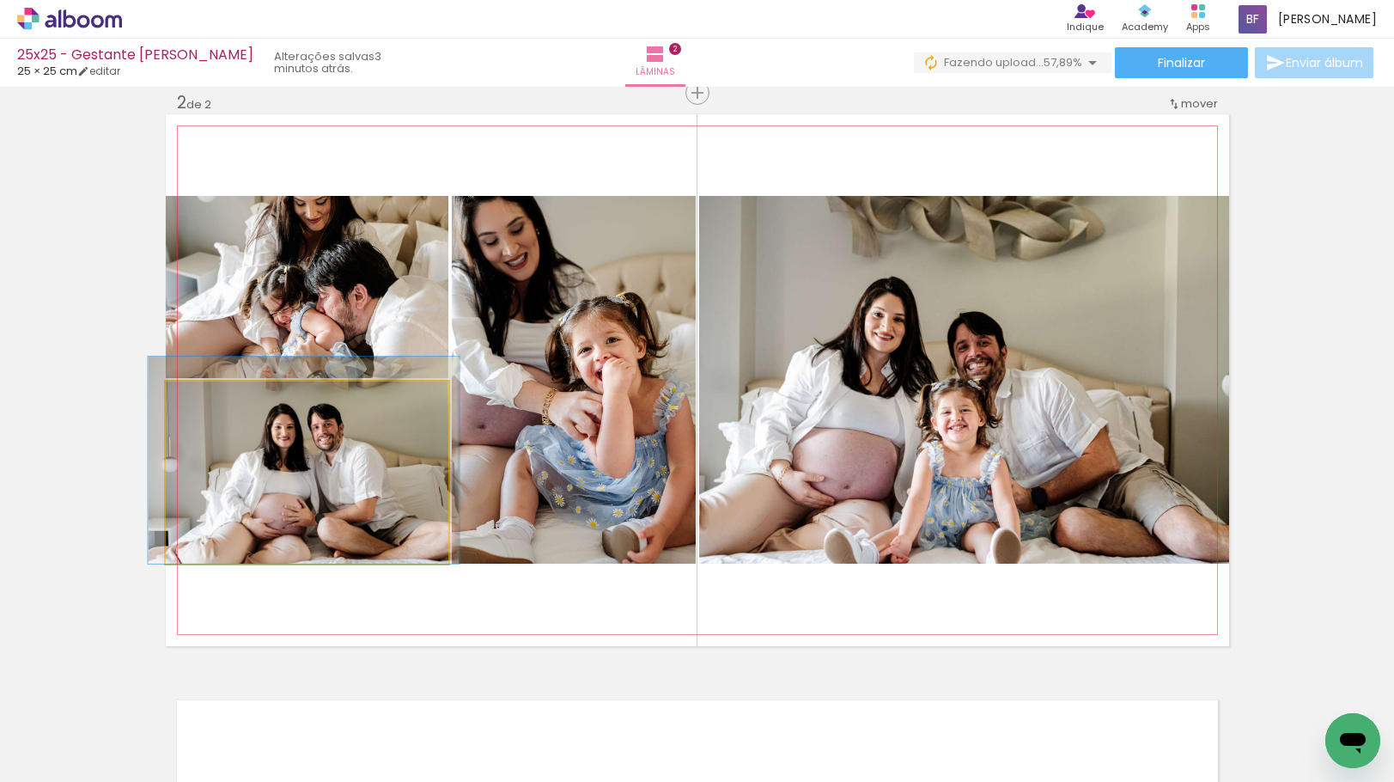
drag, startPoint x: 243, startPoint y: 464, endPoint x: 240, endPoint y: 454, distance: 10.1
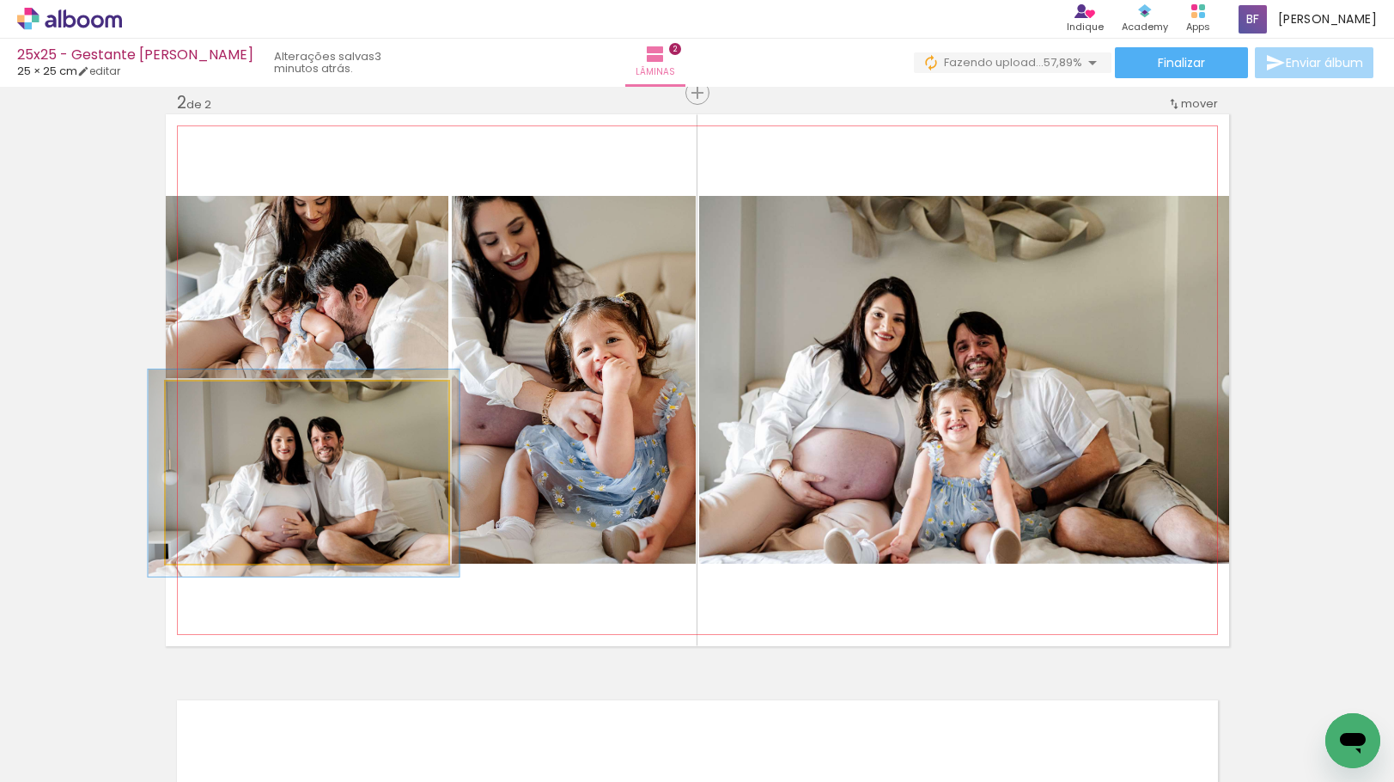
drag, startPoint x: 278, startPoint y: 470, endPoint x: 278, endPoint y: 484, distance: 13.7
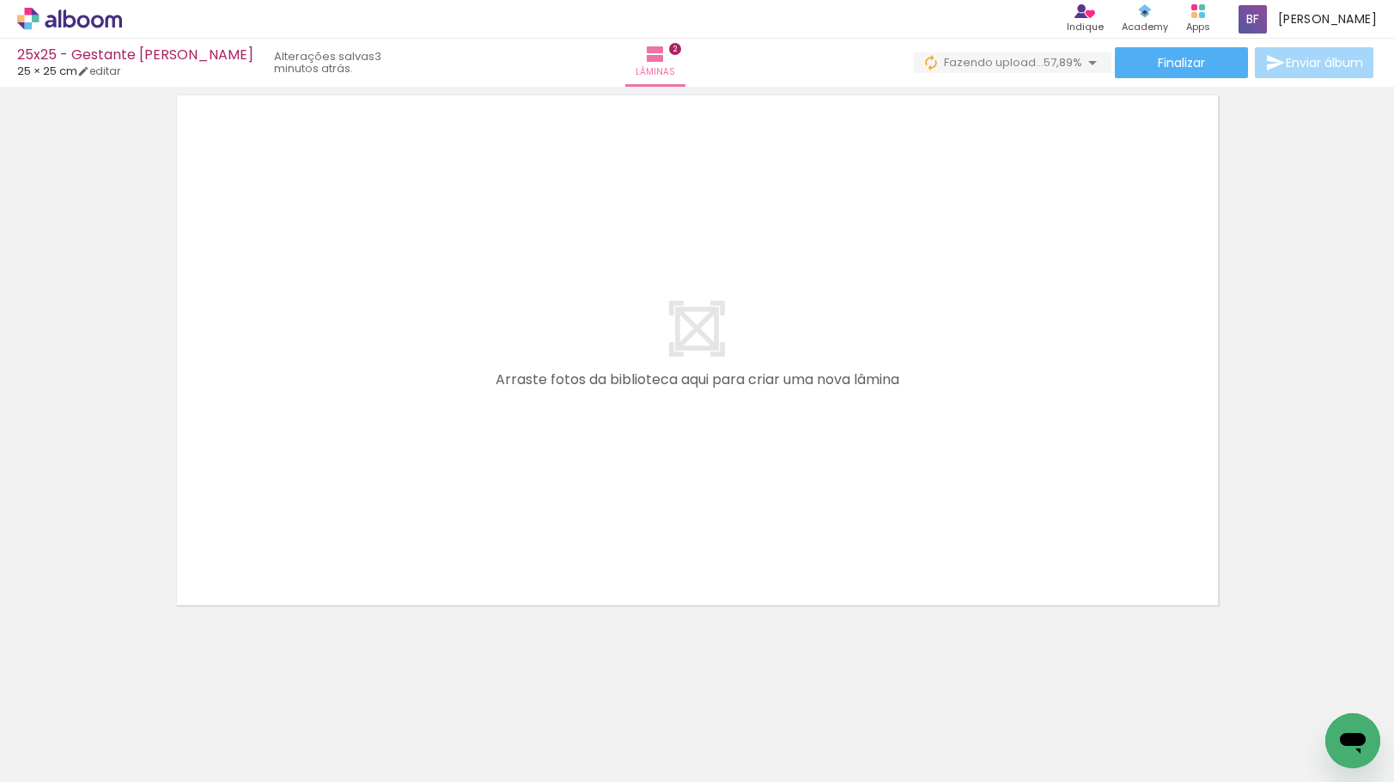
scroll to position [1203, 0]
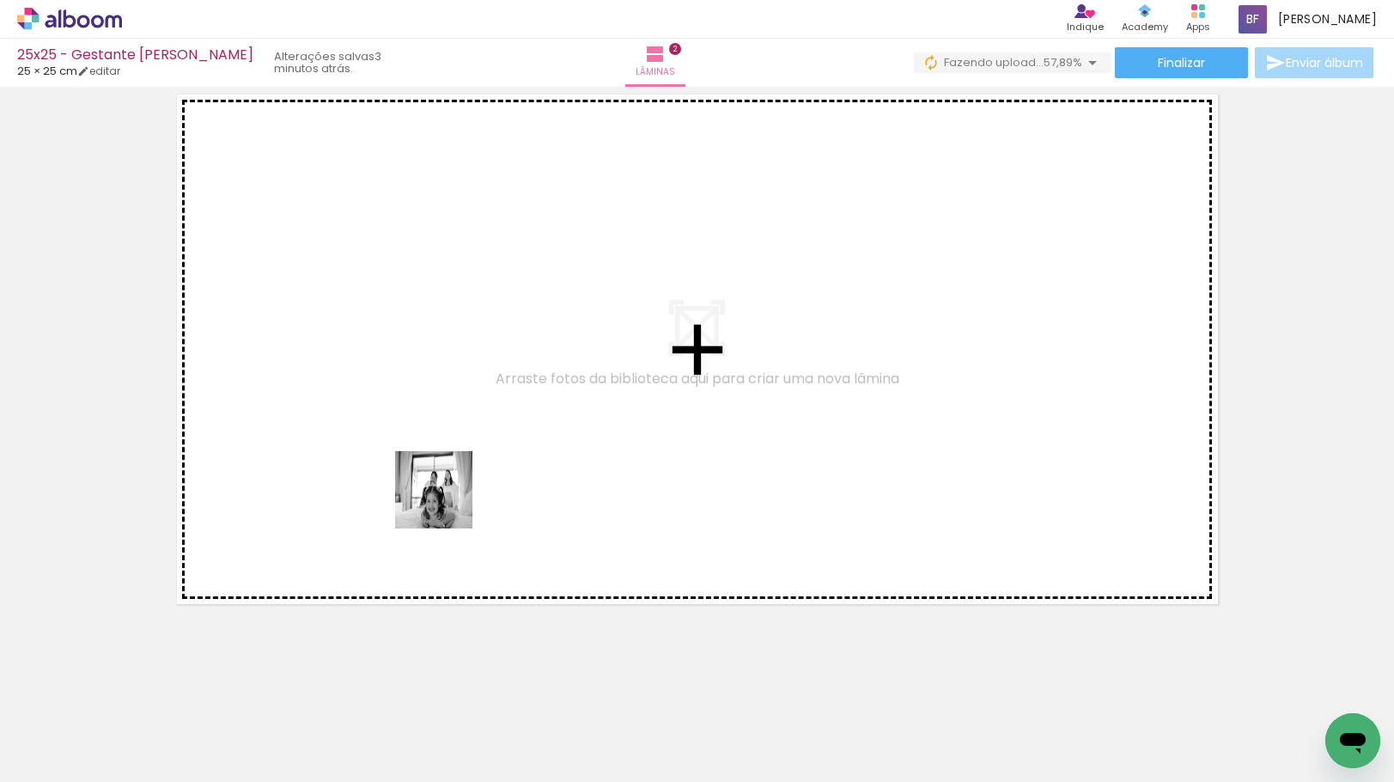
drag, startPoint x: 447, startPoint y: 522, endPoint x: 447, endPoint y: 493, distance: 29.2
click at [447, 493] on quentale-workspace at bounding box center [697, 391] width 1394 height 782
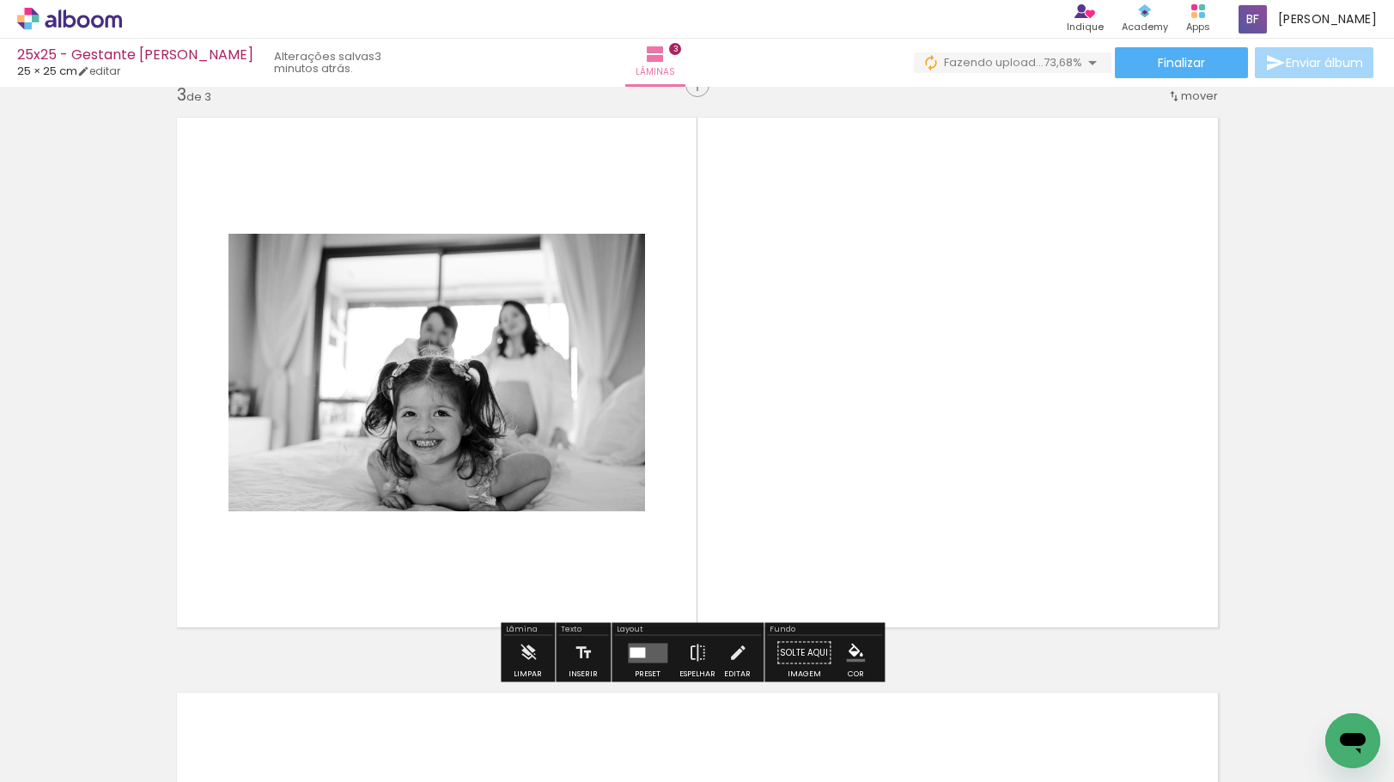
scroll to position [1172, 0]
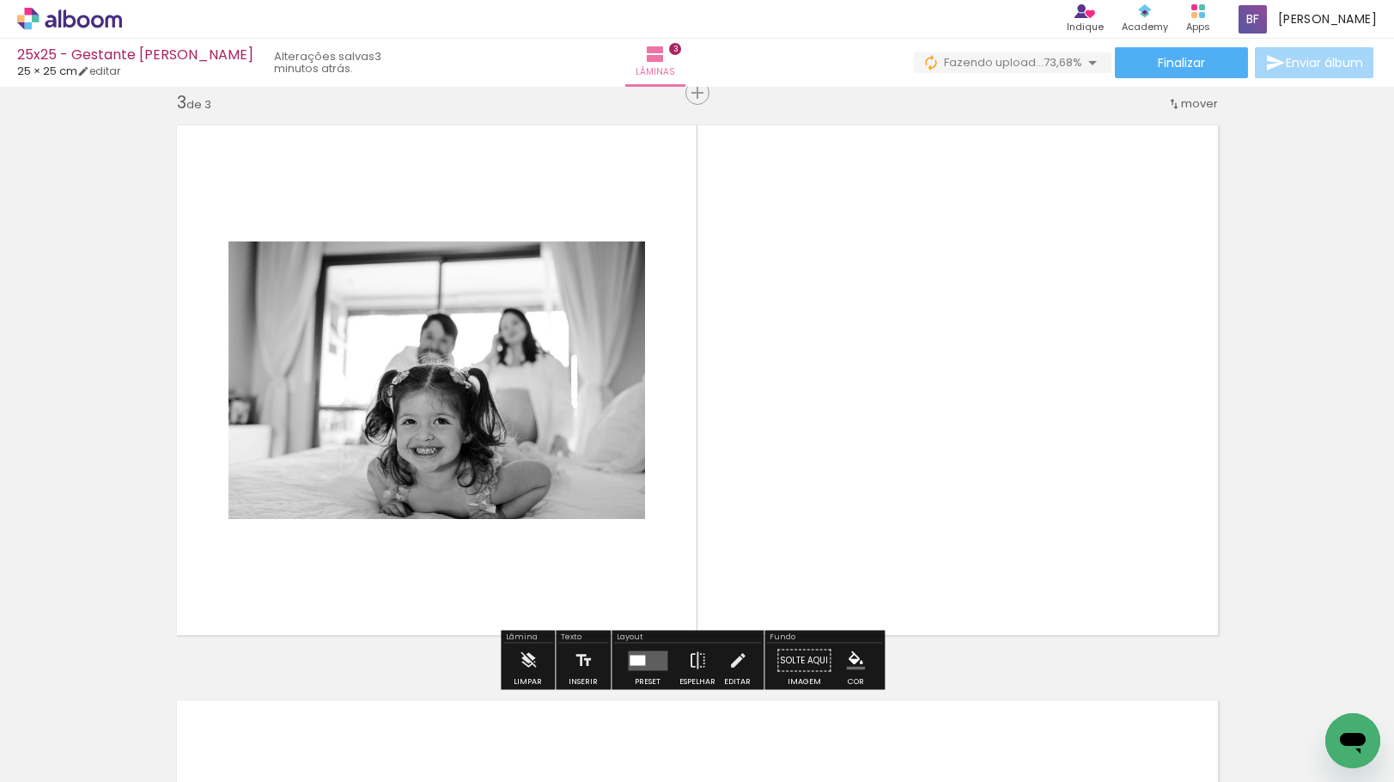
drag, startPoint x: 450, startPoint y: 732, endPoint x: 606, endPoint y: 545, distance: 243.3
click at [603, 551] on quentale-workspace at bounding box center [697, 391] width 1394 height 782
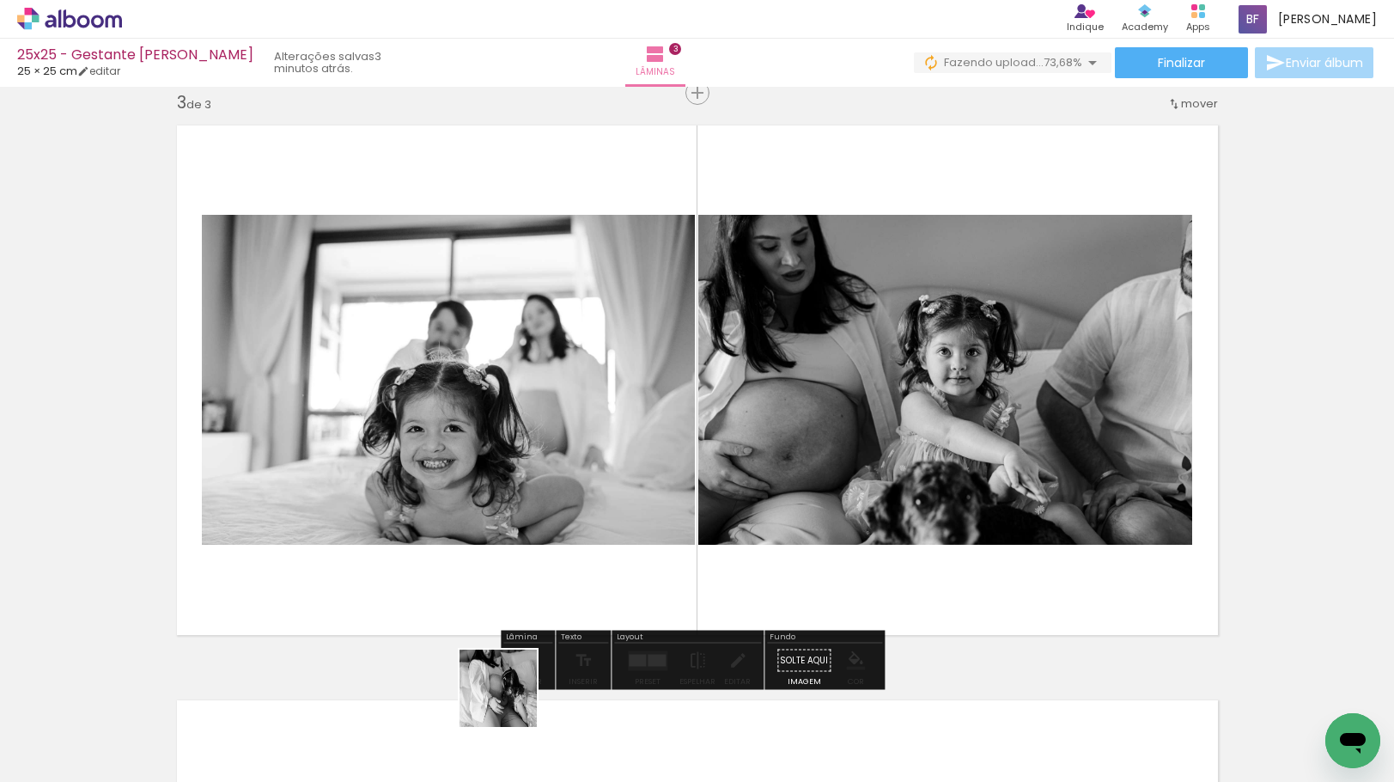
drag, startPoint x: 465, startPoint y: 735, endPoint x: 688, endPoint y: 504, distance: 321.4
click at [687, 508] on quentale-workspace at bounding box center [697, 391] width 1394 height 782
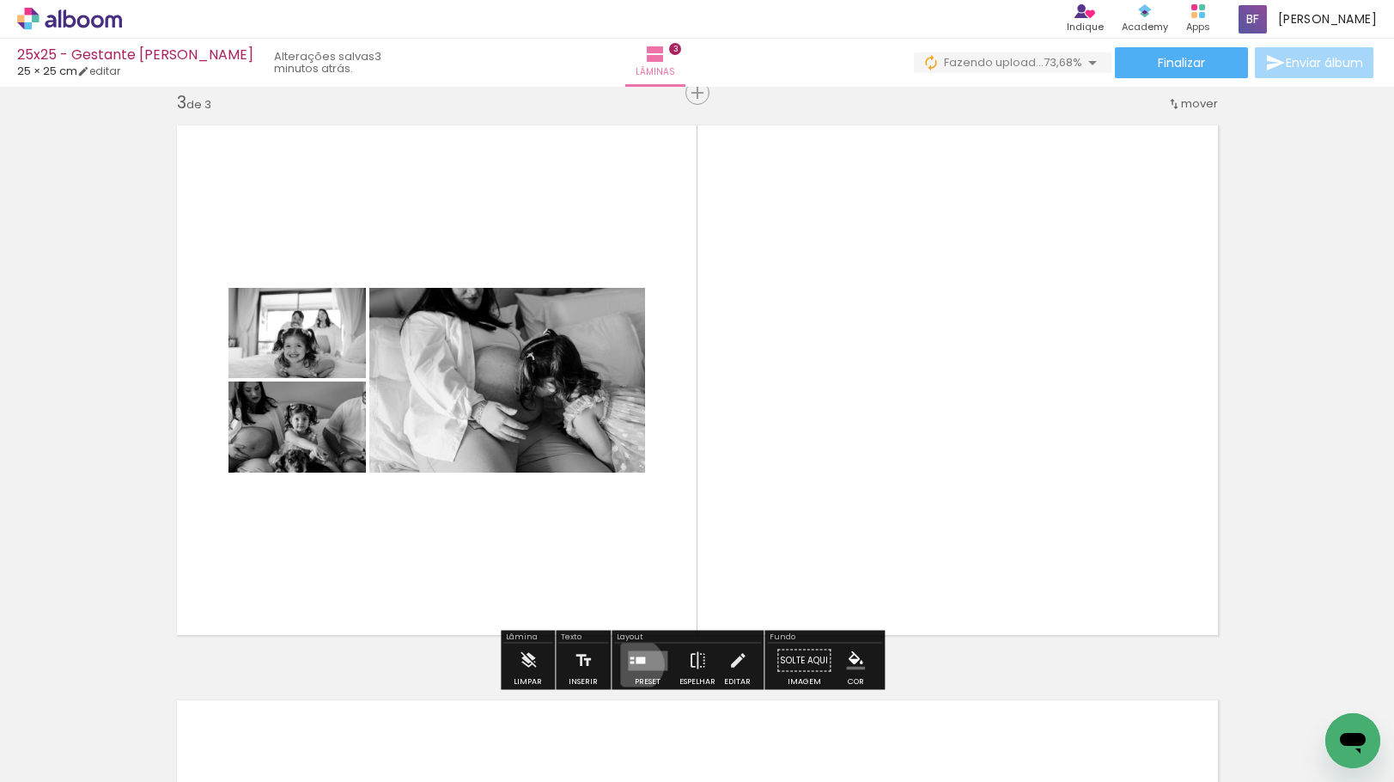
click at [634, 664] on quentale-layouter at bounding box center [648, 660] width 40 height 20
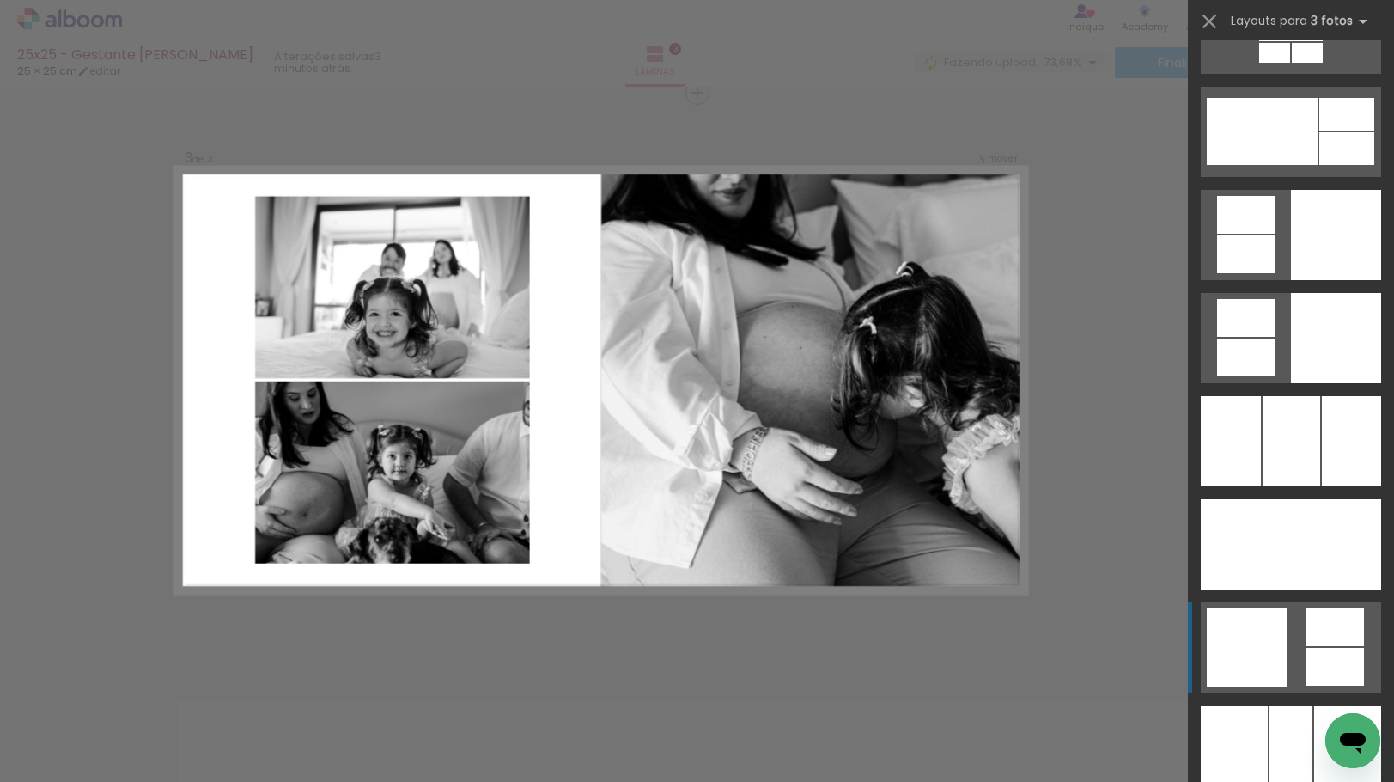
scroll to position [4725, 0]
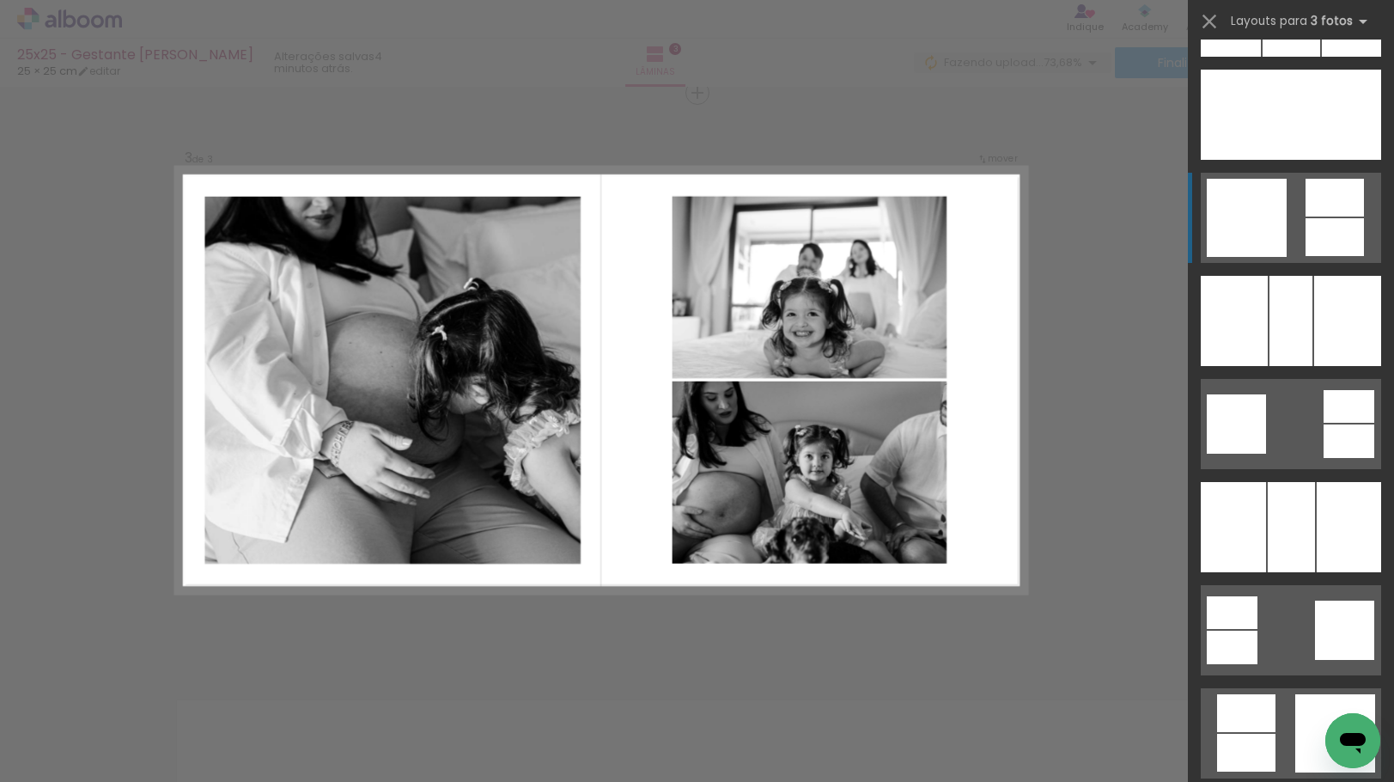
click at [1315, 216] on quentale-layouter at bounding box center [1291, 218] width 180 height 90
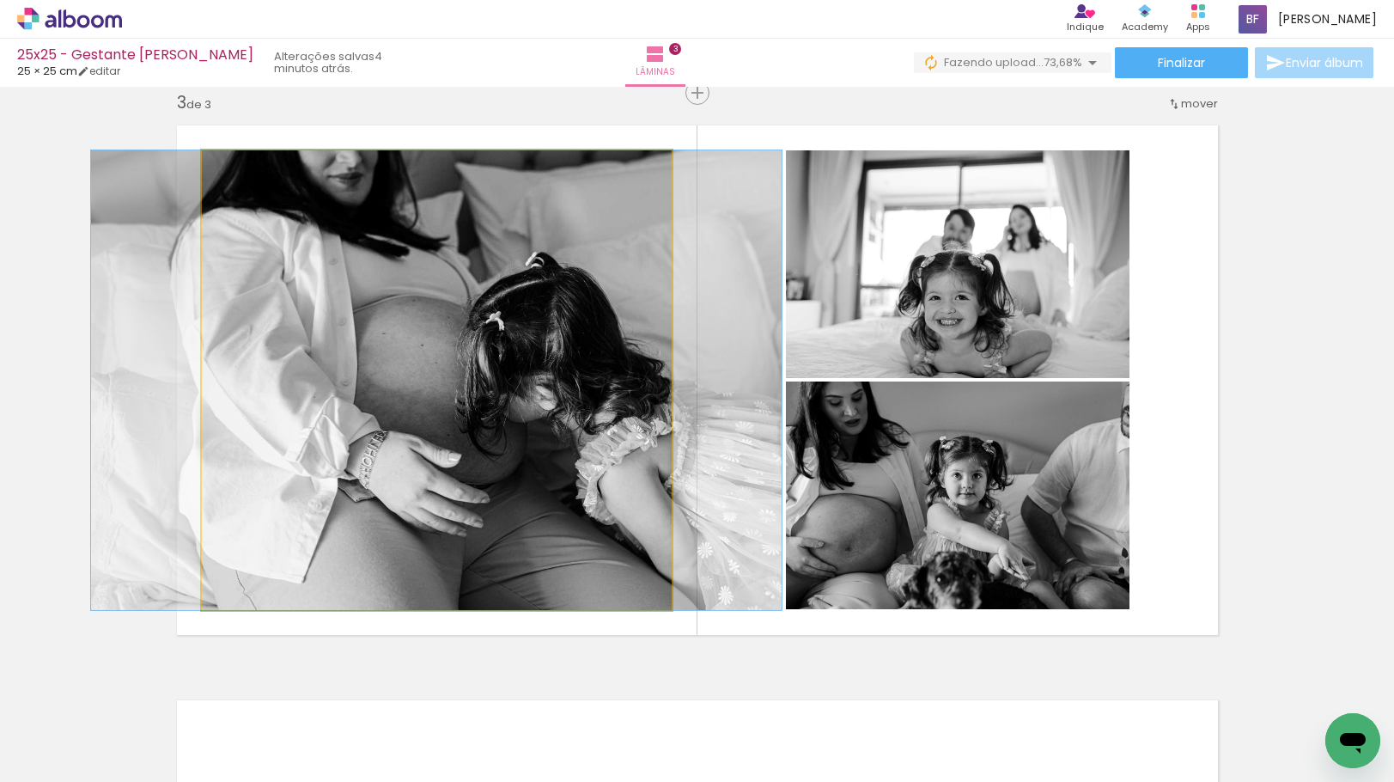
drag, startPoint x: 522, startPoint y: 390, endPoint x: 521, endPoint y: 464, distance: 73.9
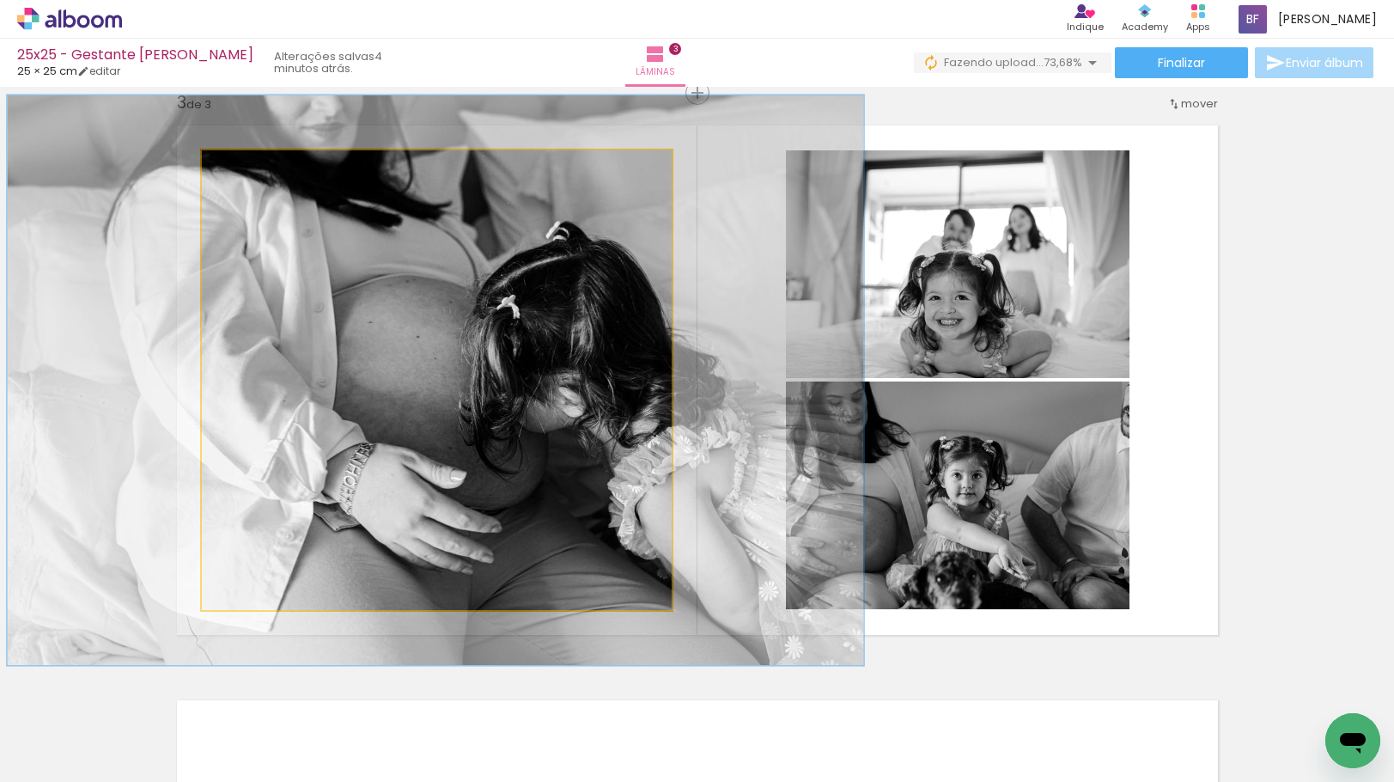
drag, startPoint x: 239, startPoint y: 170, endPoint x: 255, endPoint y: 169, distance: 16.3
type paper-slider "127"
click at [255, 169] on div at bounding box center [256, 168] width 15 height 15
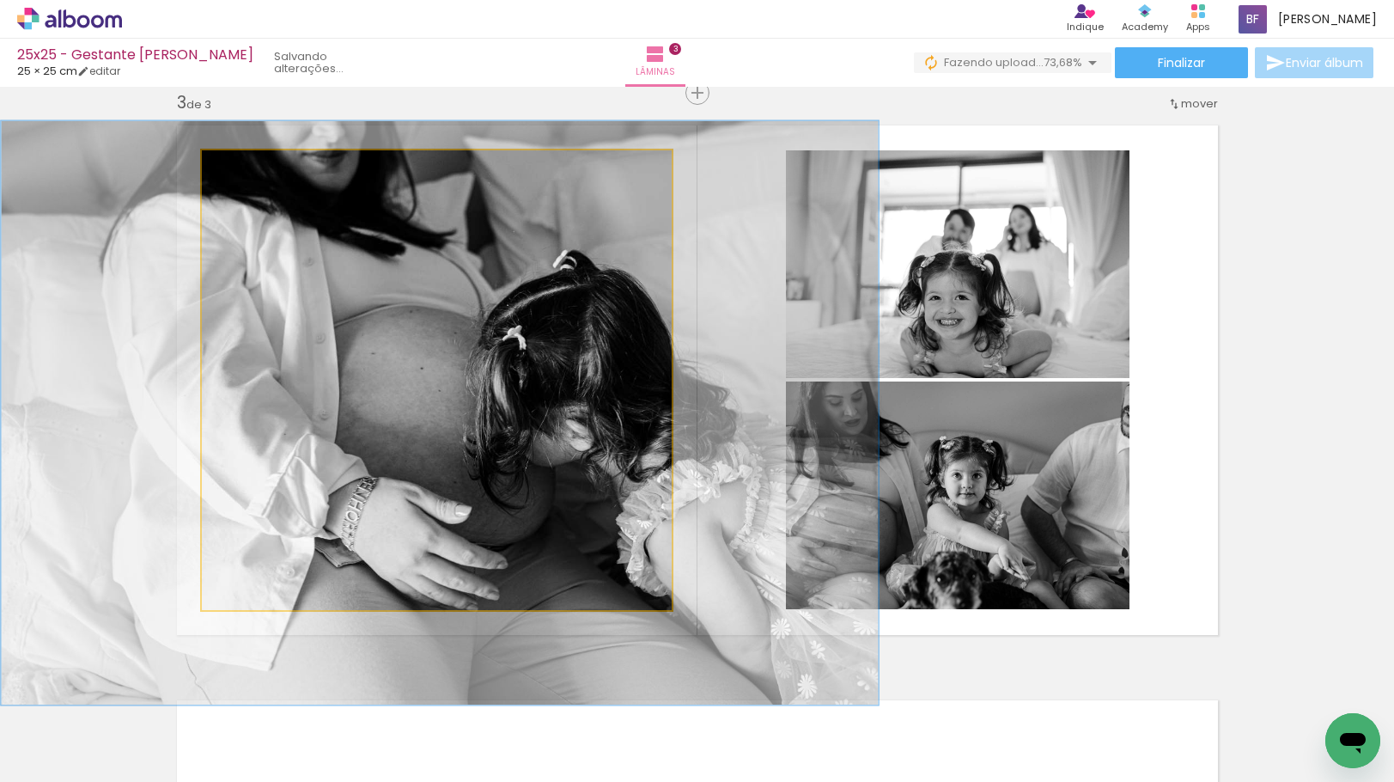
drag, startPoint x: 344, startPoint y: 310, endPoint x: 351, endPoint y: 346, distance: 36.9
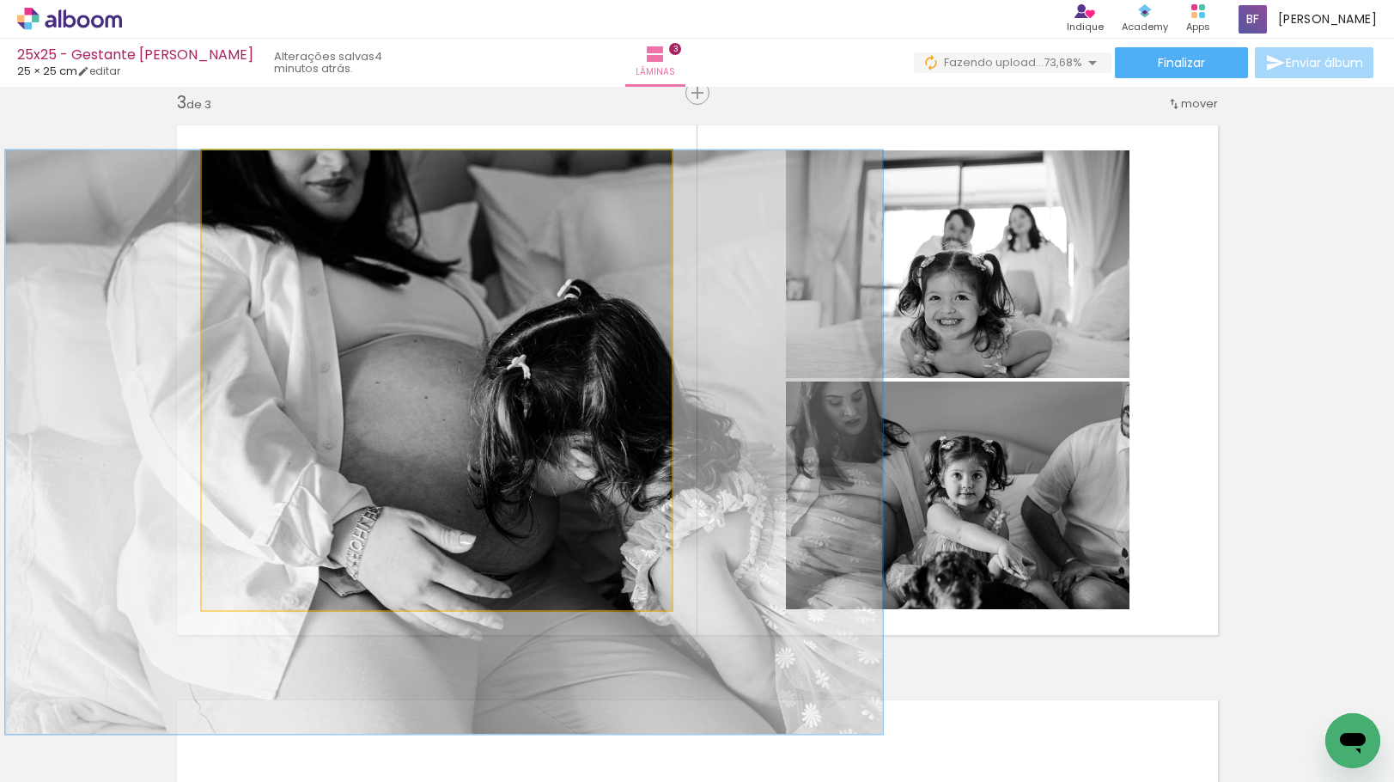
drag, startPoint x: 437, startPoint y: 355, endPoint x: 442, endPoint y: 408, distance: 53.5
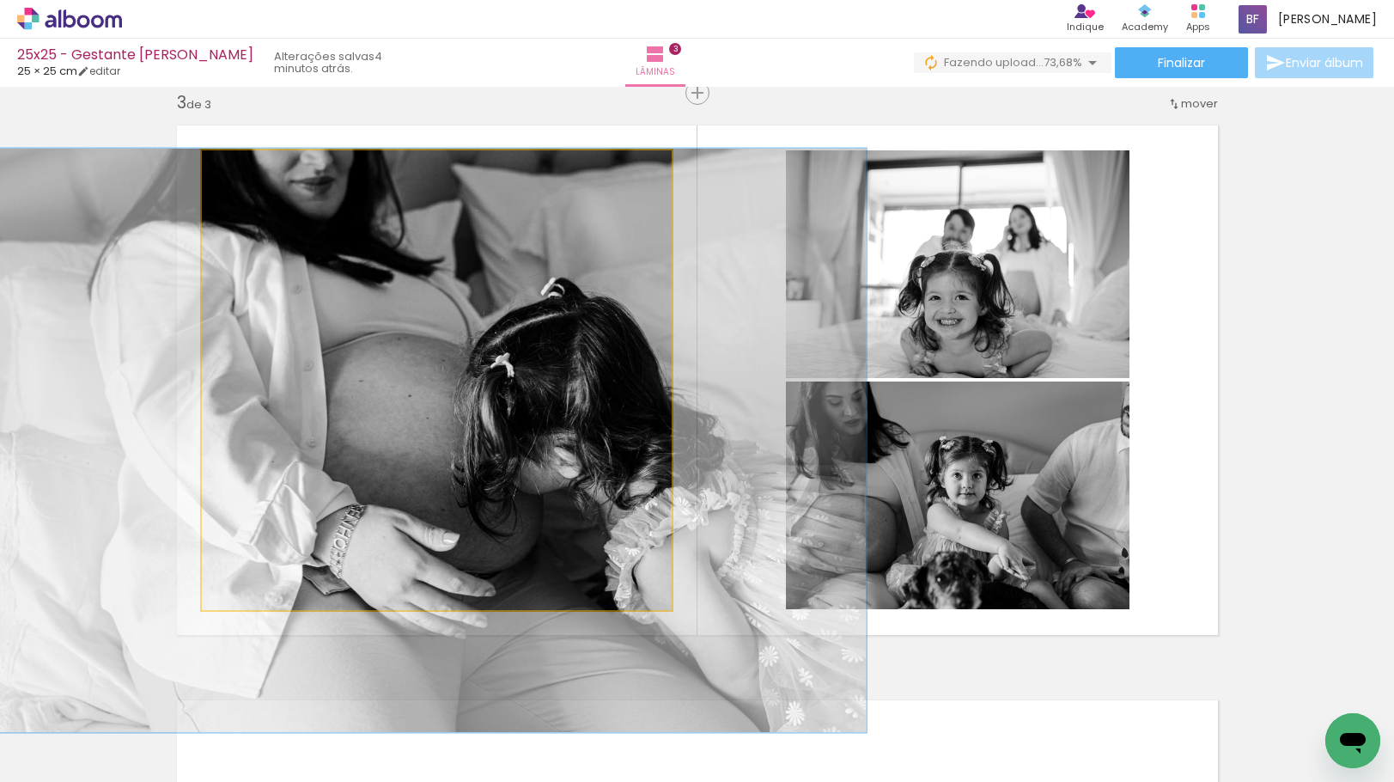
drag, startPoint x: 491, startPoint y: 320, endPoint x: 473, endPoint y: 323, distance: 18.2
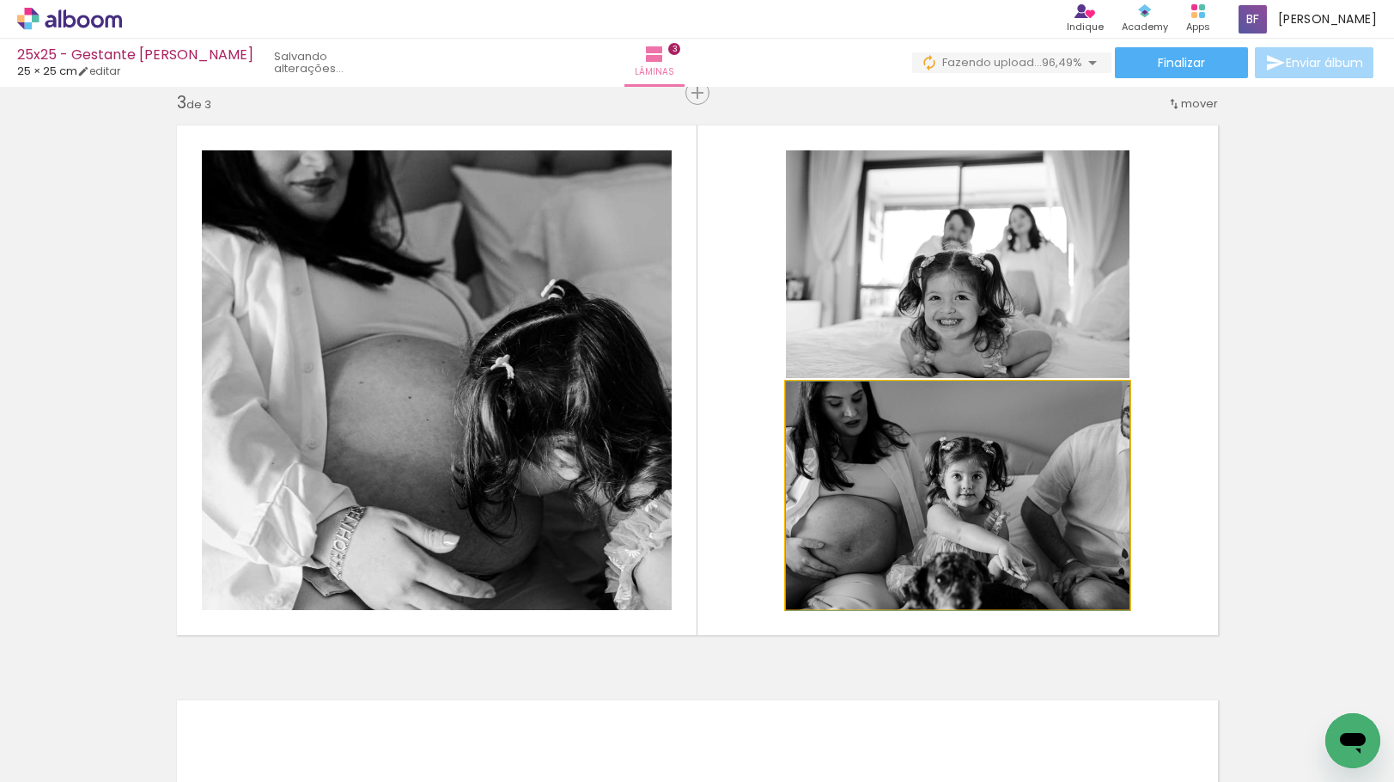
drag, startPoint x: 1017, startPoint y: 530, endPoint x: 983, endPoint y: 533, distance: 34.5
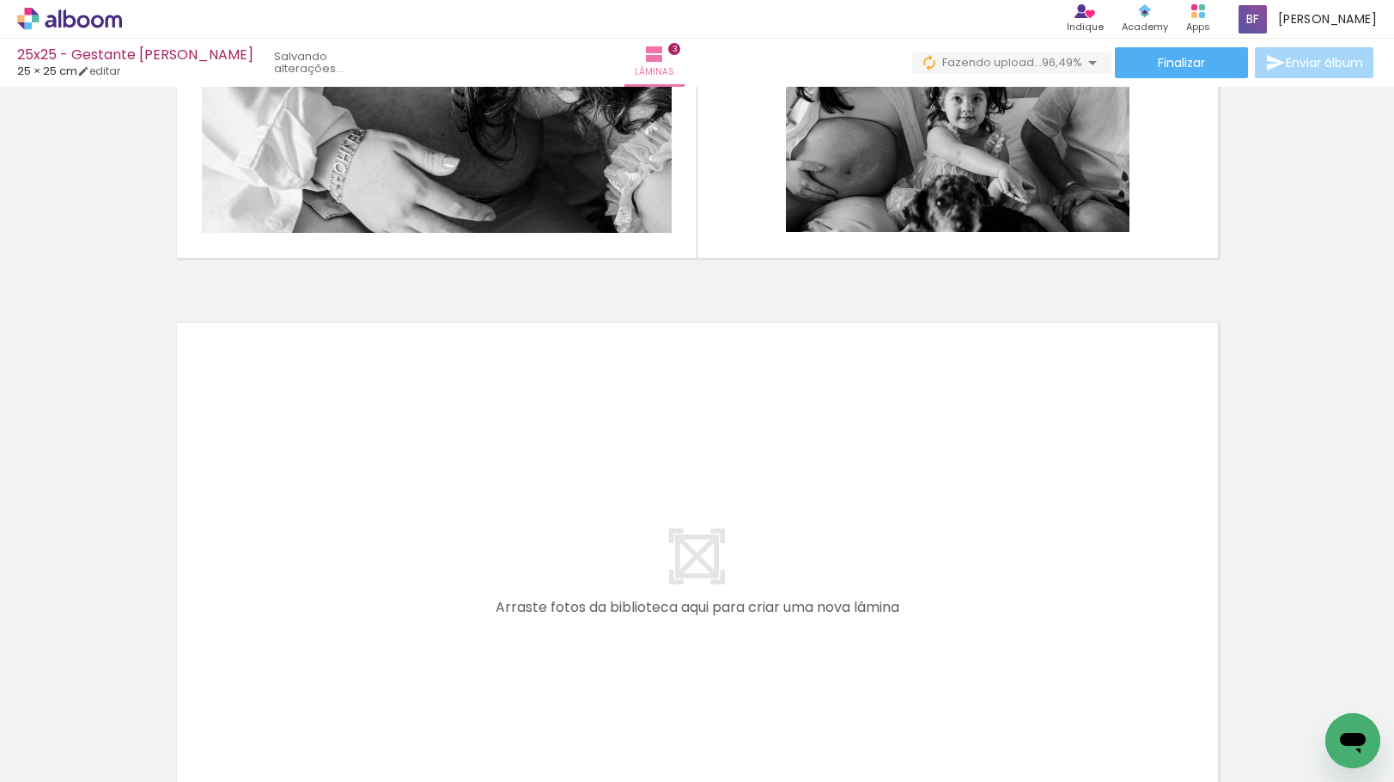
scroll to position [1778, 0]
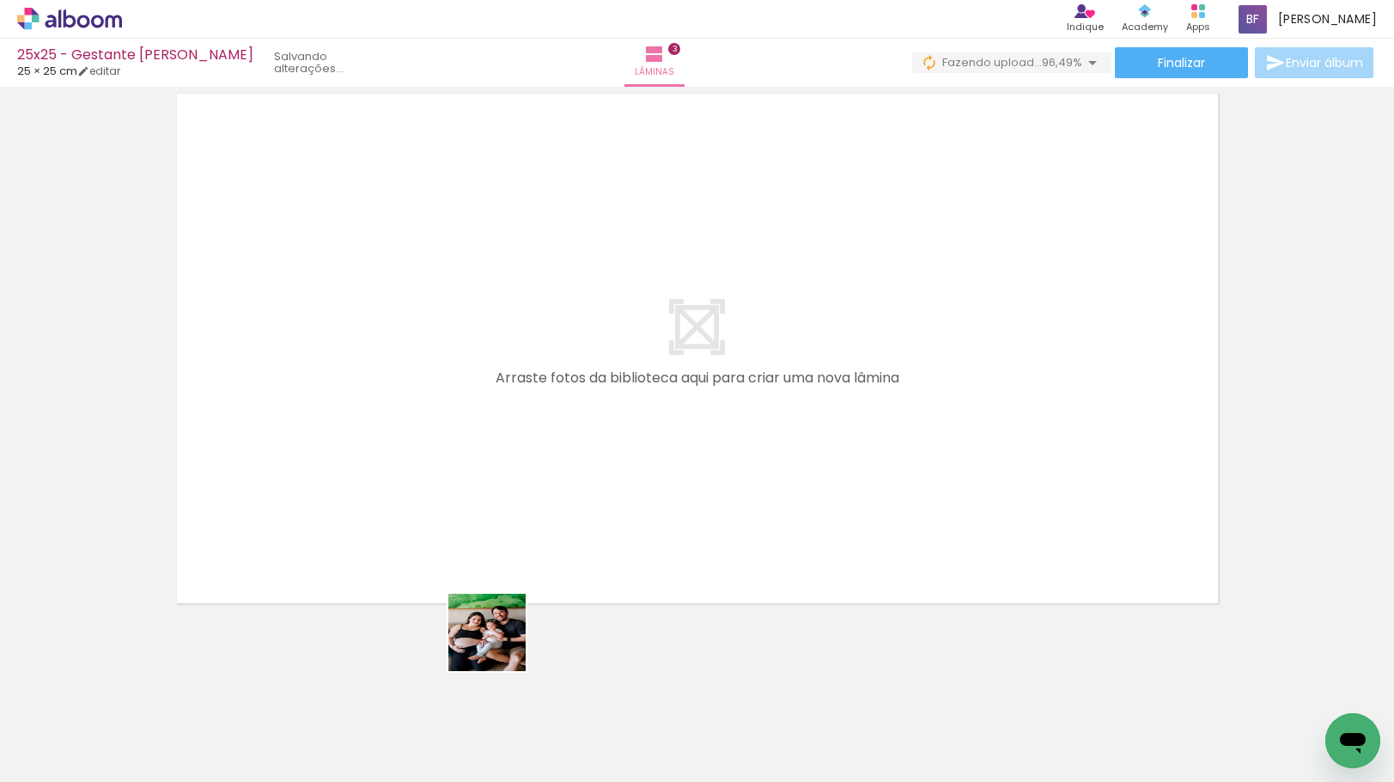
drag, startPoint x: 500, startPoint y: 645, endPoint x: 522, endPoint y: 492, distance: 154.5
click at [522, 492] on quentale-workspace at bounding box center [697, 391] width 1394 height 782
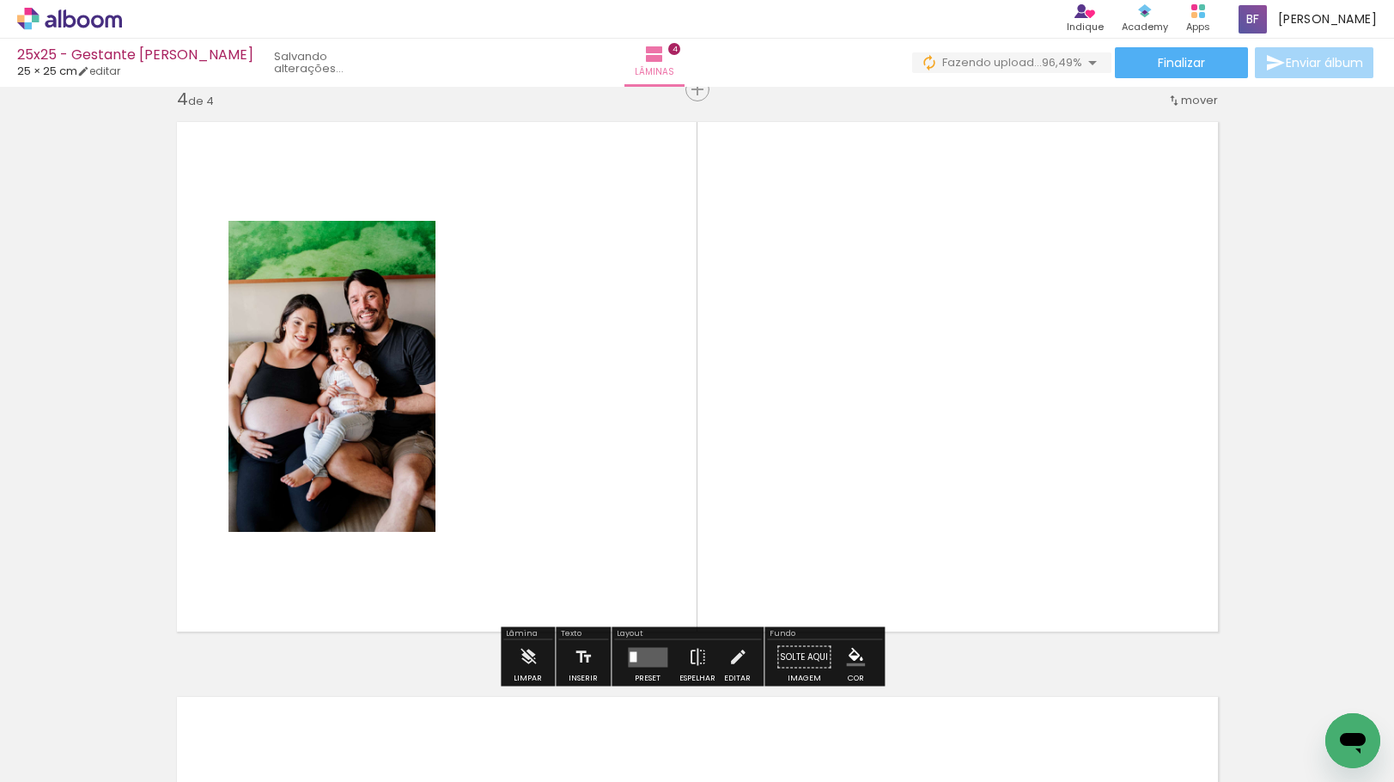
scroll to position [1746, 0]
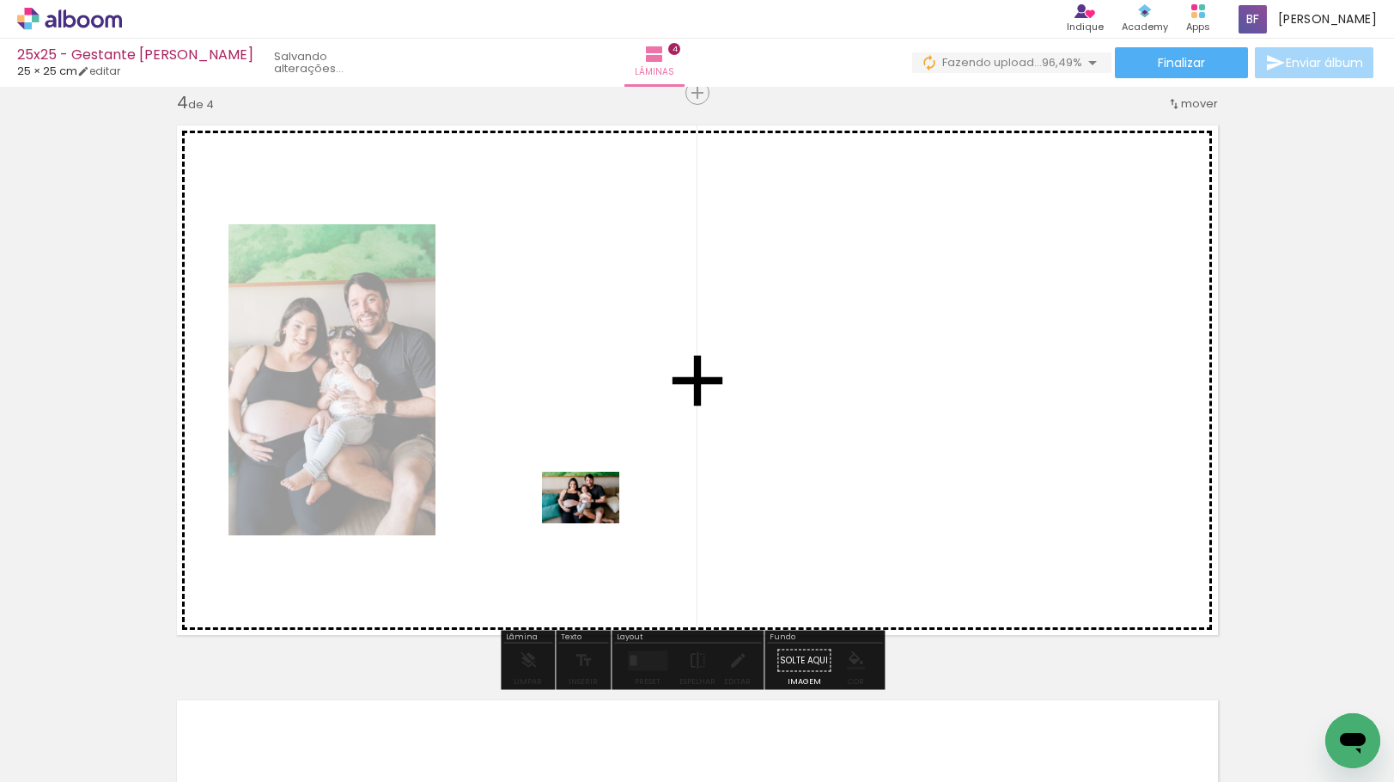
drag, startPoint x: 474, startPoint y: 738, endPoint x: 594, endPoint y: 523, distance: 245.7
click at [594, 523] on quentale-workspace at bounding box center [697, 391] width 1394 height 782
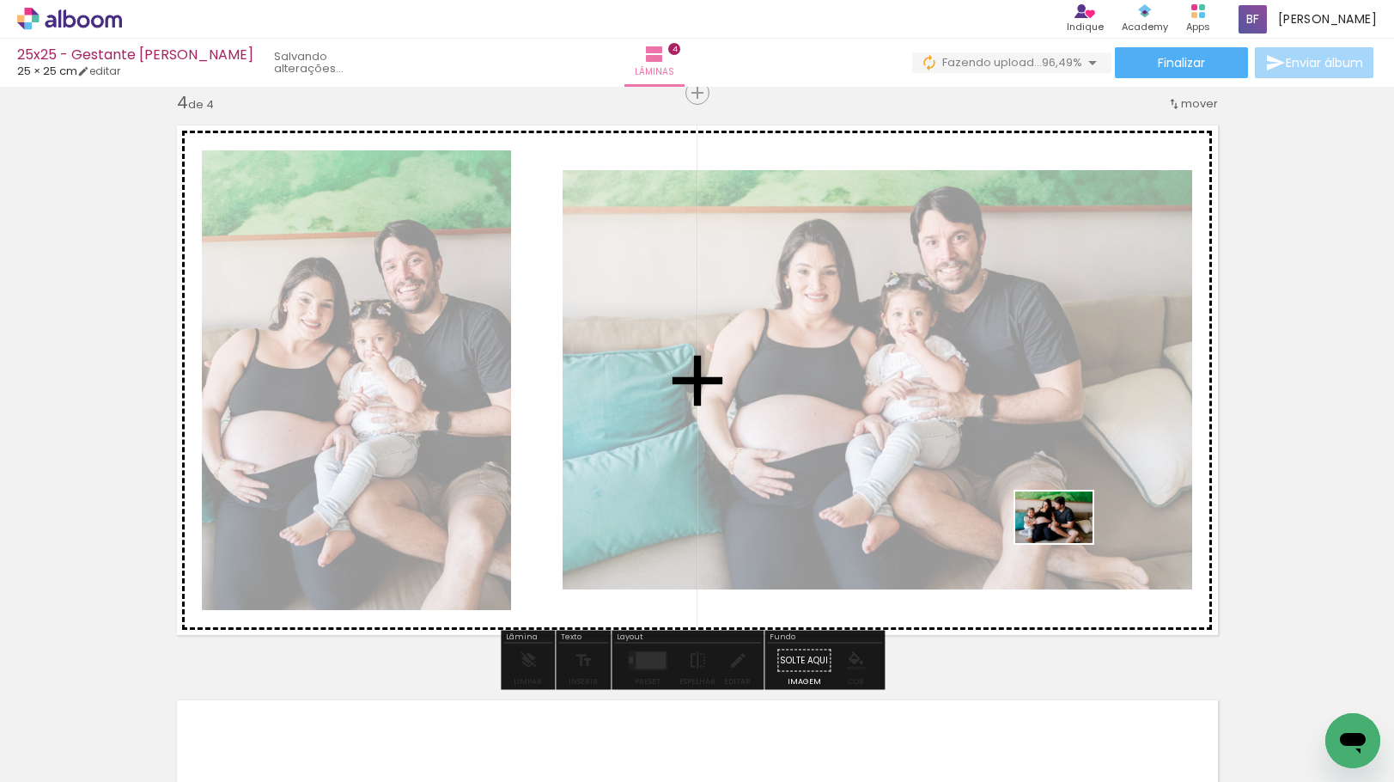
drag, startPoint x: 1059, startPoint y: 733, endPoint x: 1067, endPoint y: 543, distance: 190.0
click at [1067, 543] on quentale-workspace at bounding box center [697, 391] width 1394 height 782
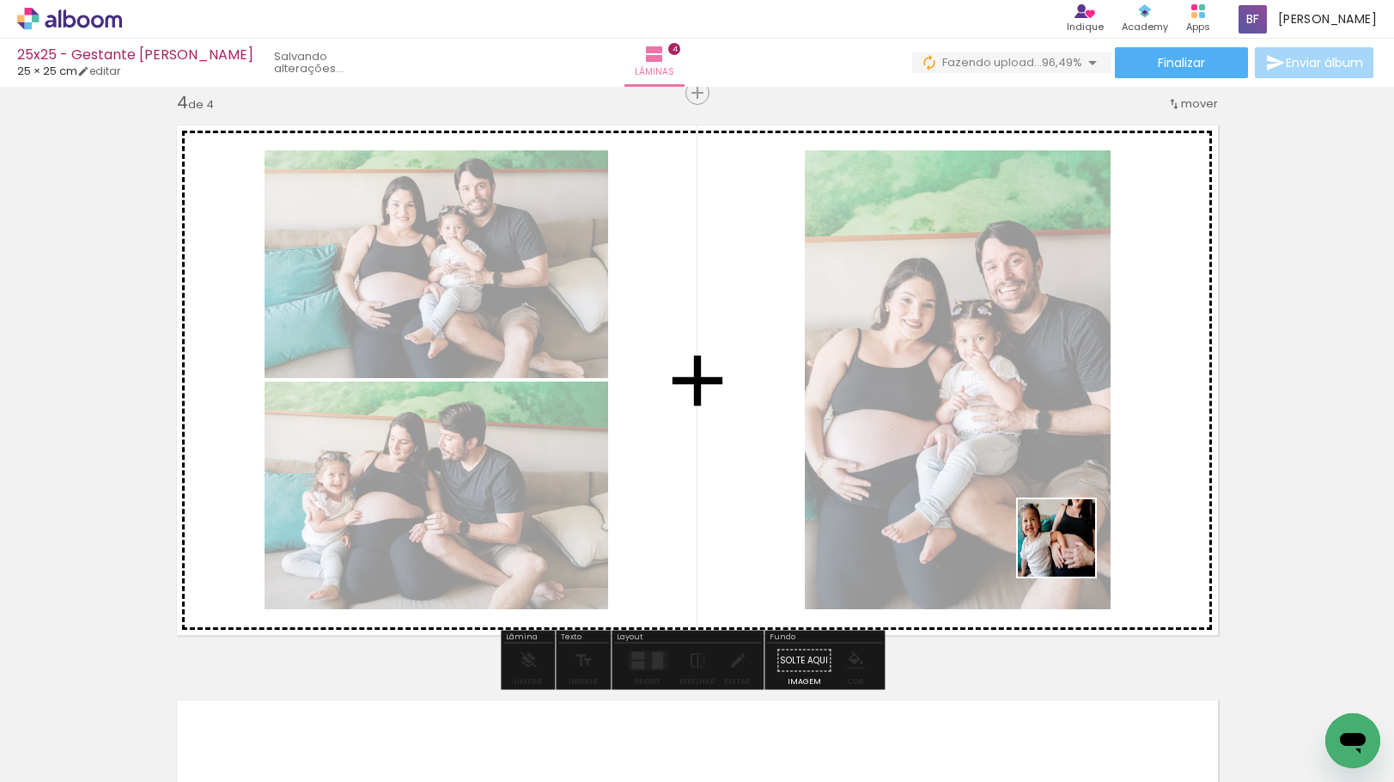
drag, startPoint x: 1079, startPoint y: 578, endPoint x: 1129, endPoint y: 604, distance: 56.1
click at [1069, 550] on quentale-workspace at bounding box center [697, 391] width 1394 height 782
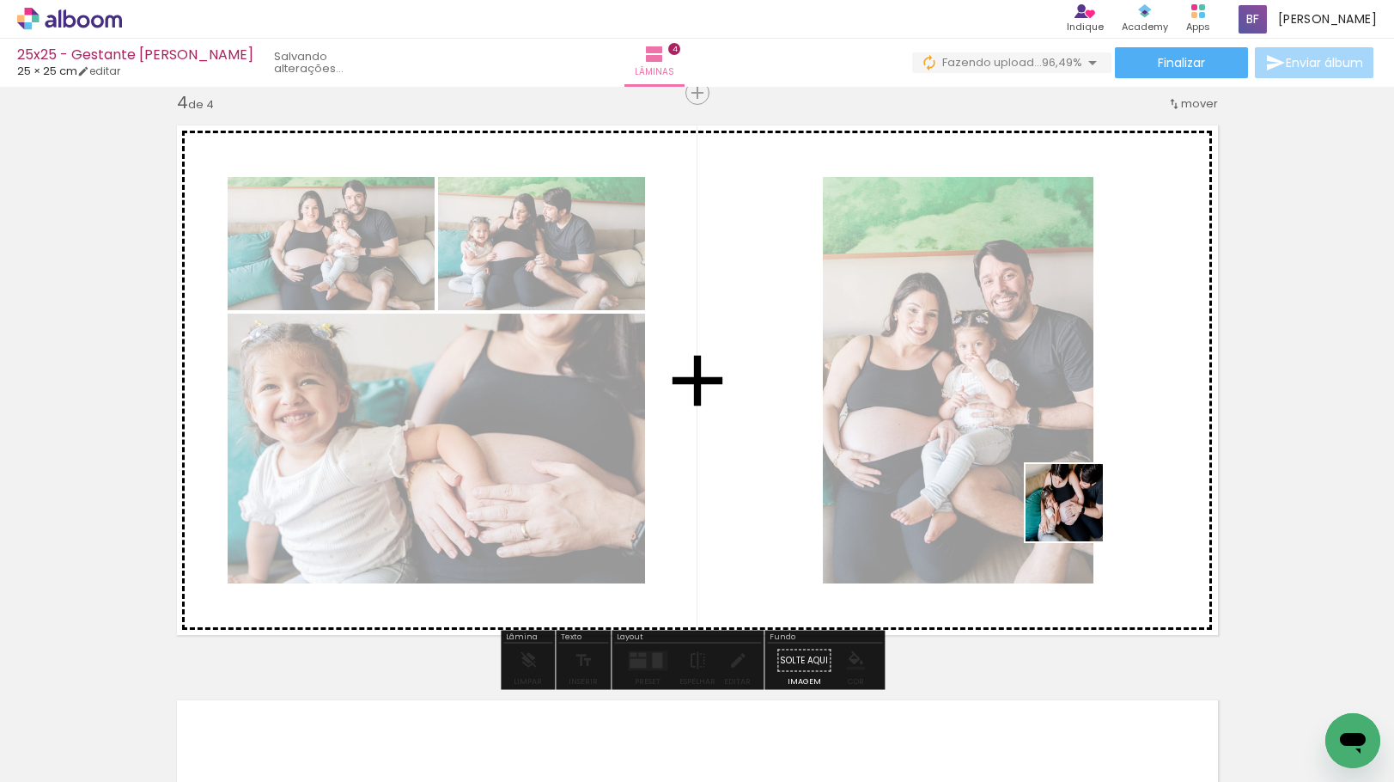
drag, startPoint x: 1236, startPoint y: 740, endPoint x: 1067, endPoint y: 496, distance: 296.9
click at [1067, 496] on quentale-workspace at bounding box center [697, 391] width 1394 height 782
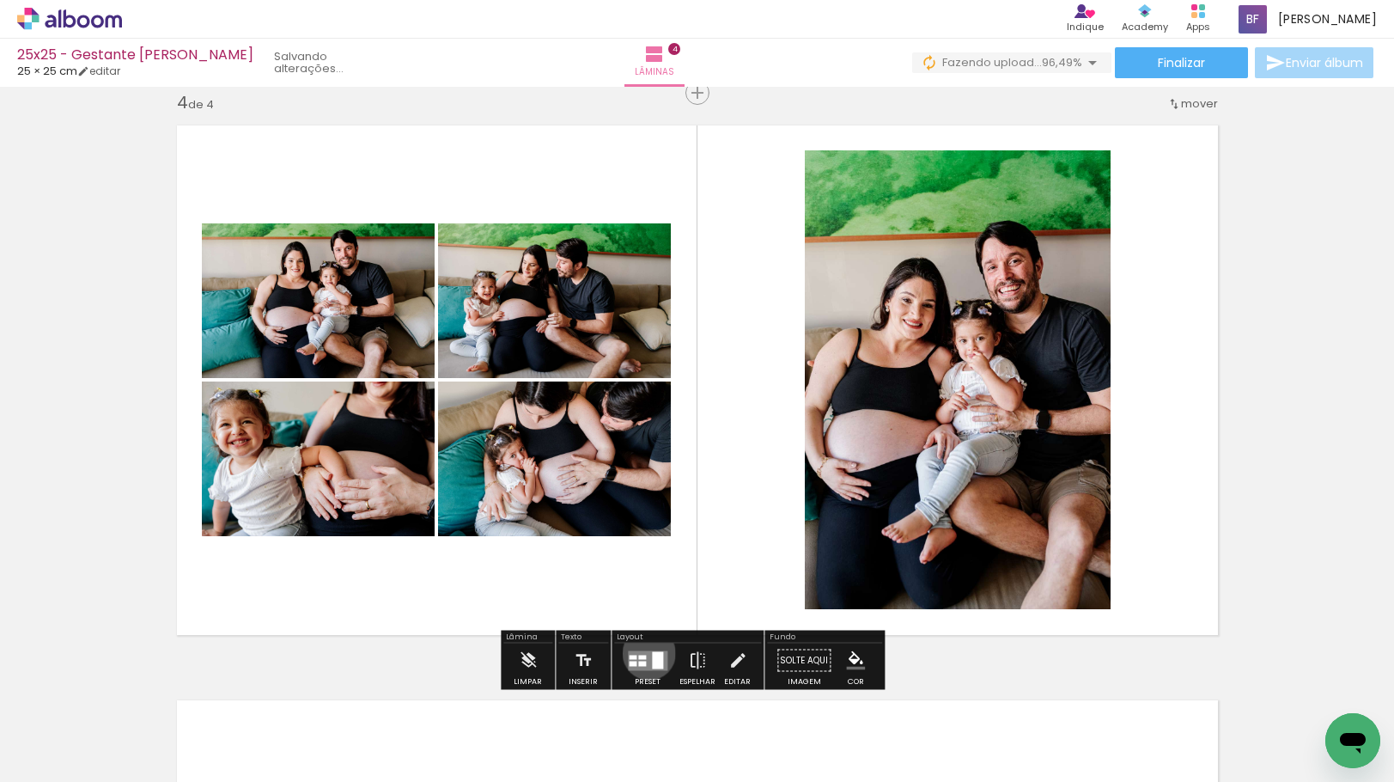
click at [645, 653] on quentale-layouter at bounding box center [648, 660] width 40 height 20
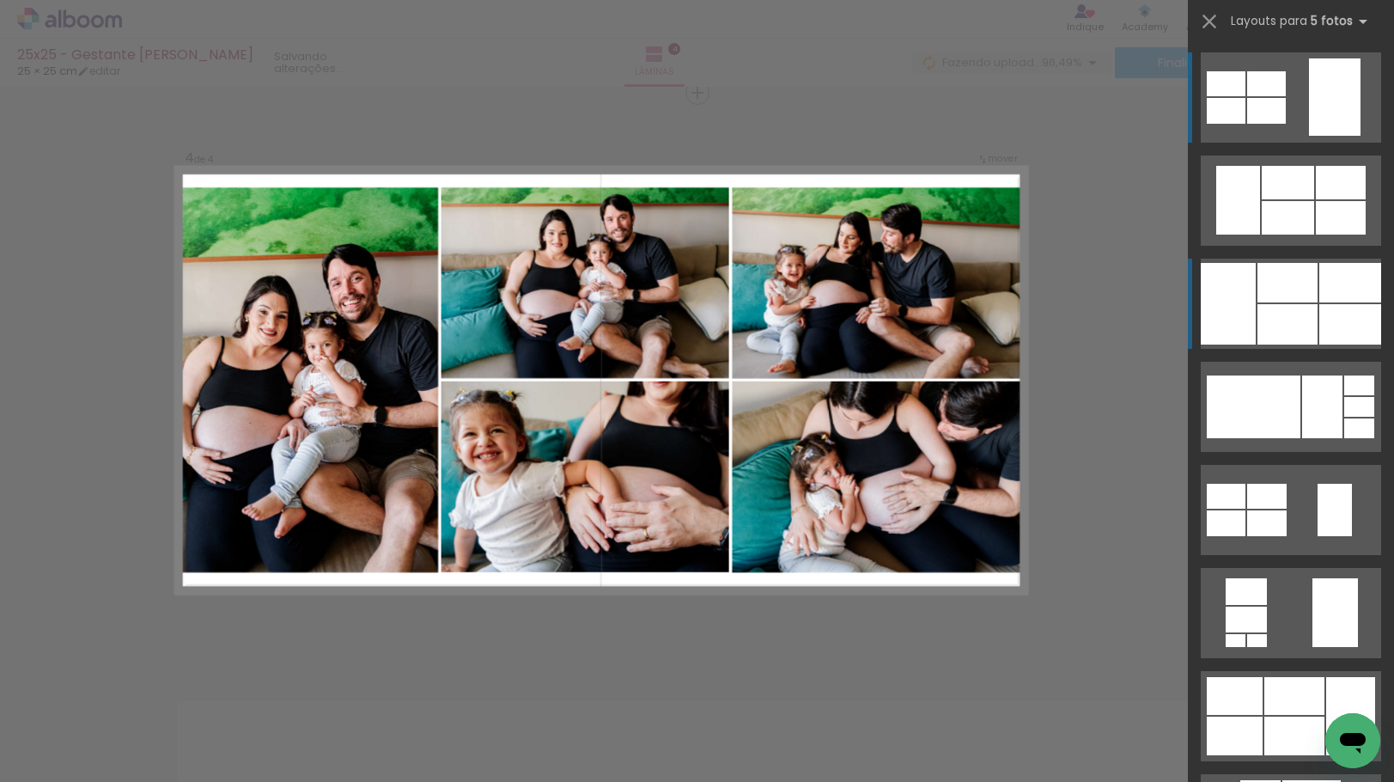
scroll to position [1746, 0]
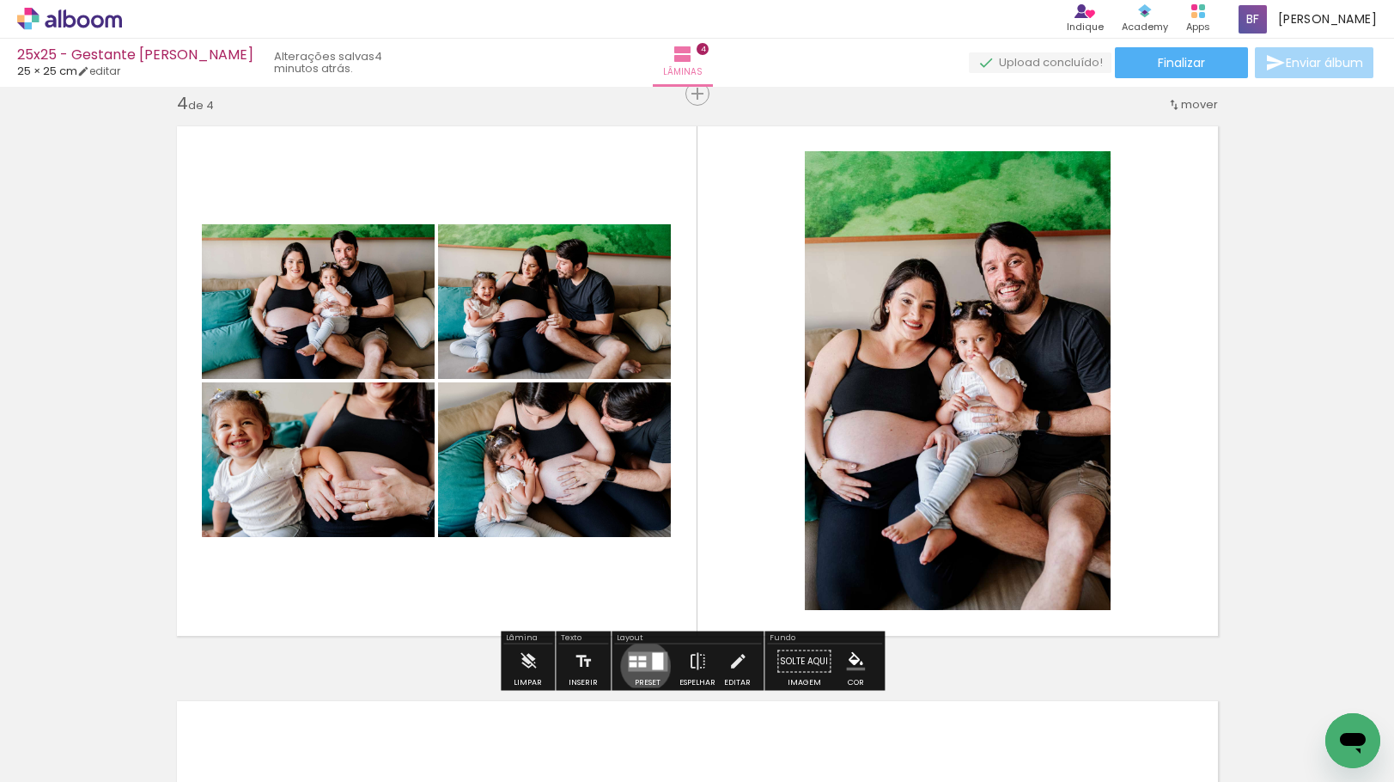
click at [642, 666] on div at bounding box center [642, 663] width 8 height 5
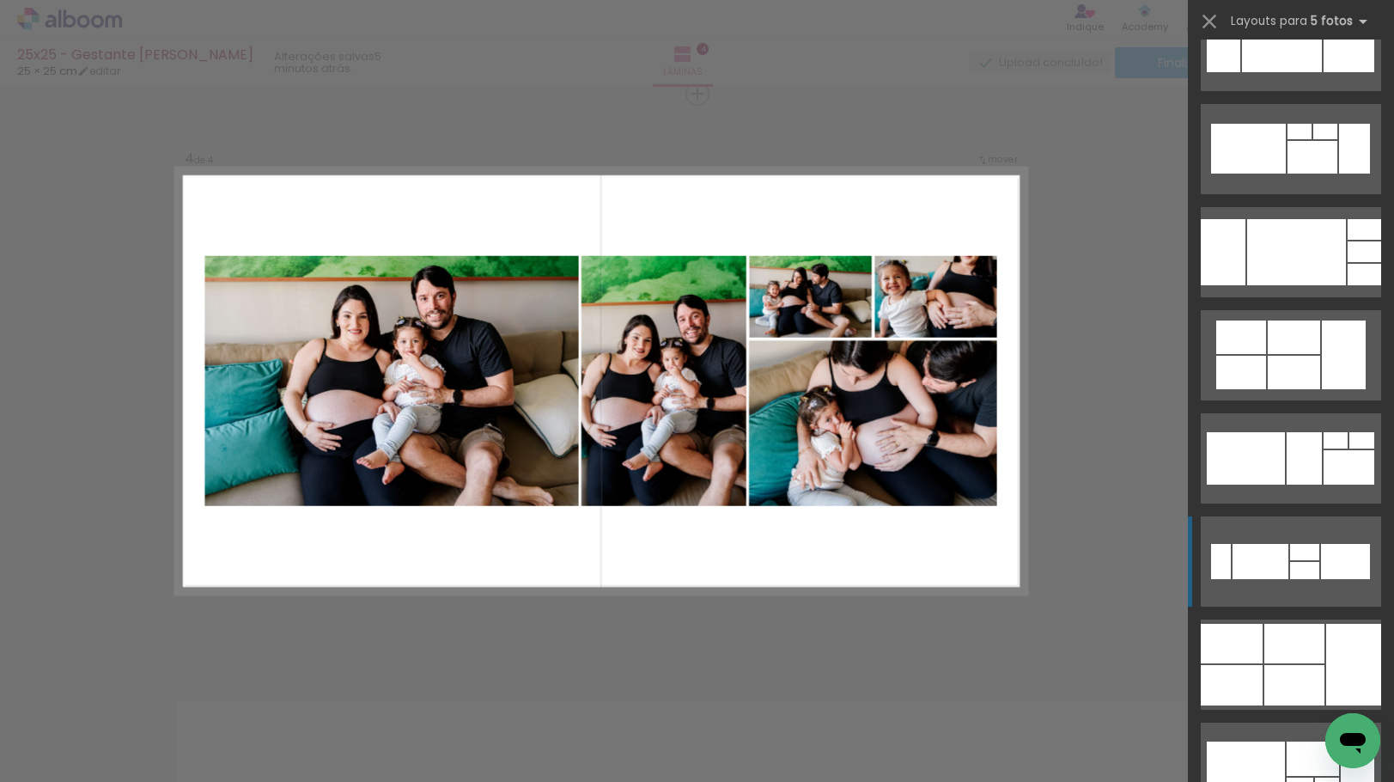
scroll to position [2062, 0]
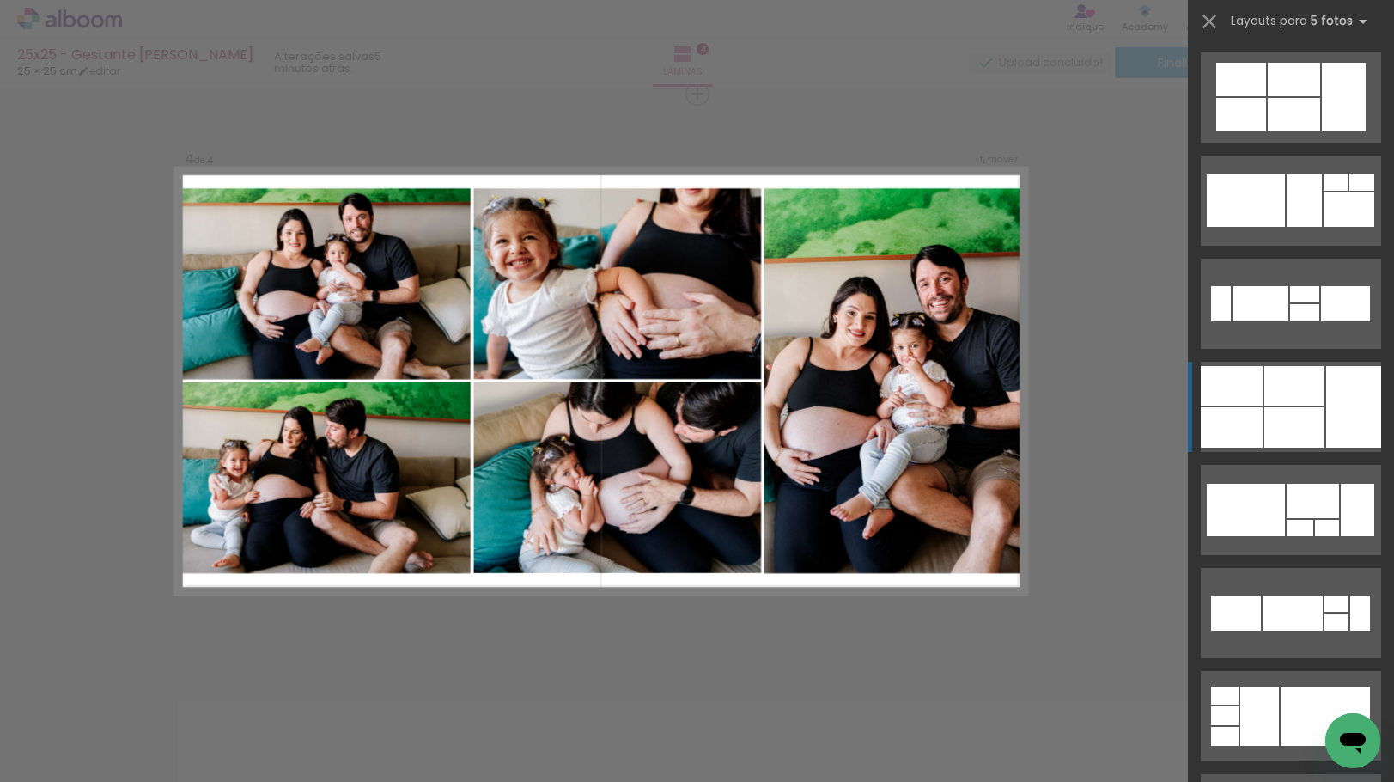
click at [1268, 437] on div at bounding box center [1294, 427] width 60 height 40
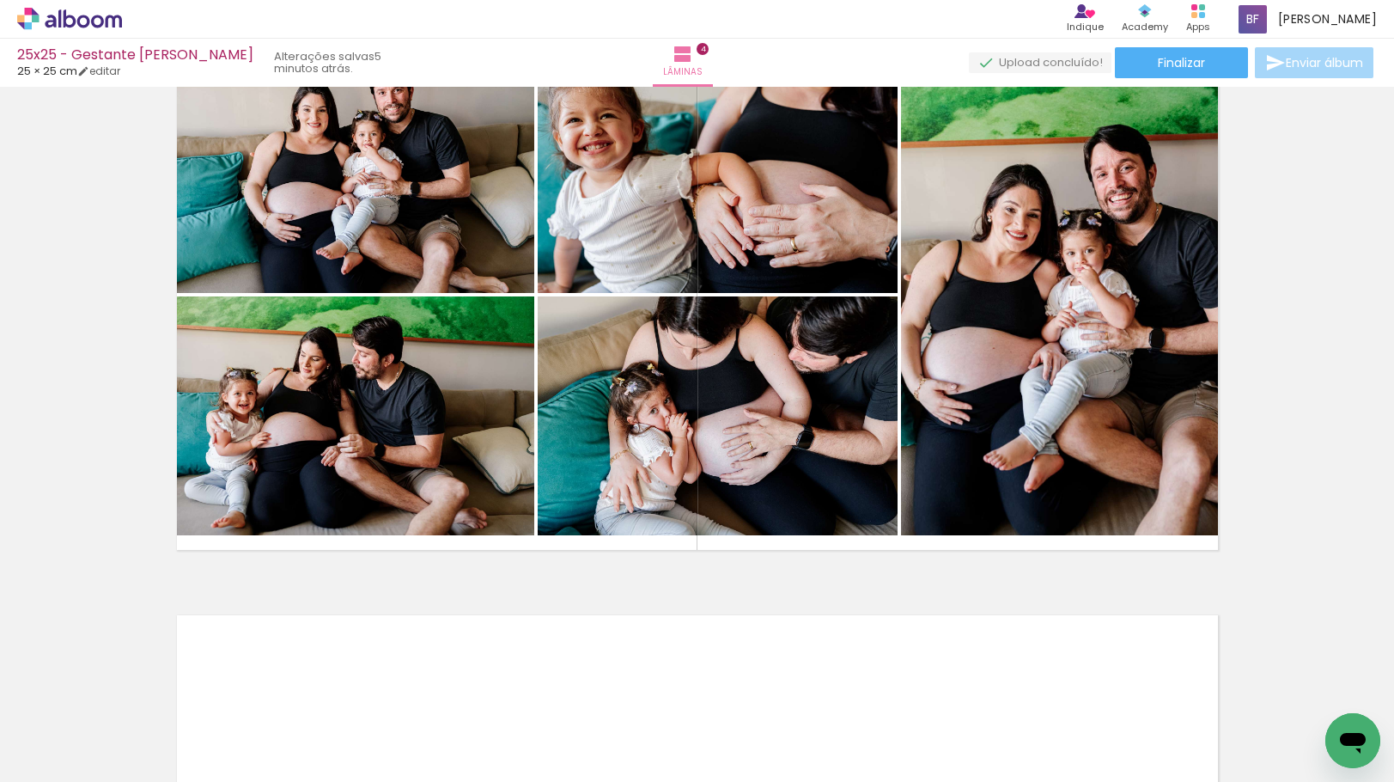
scroll to position [0, 478]
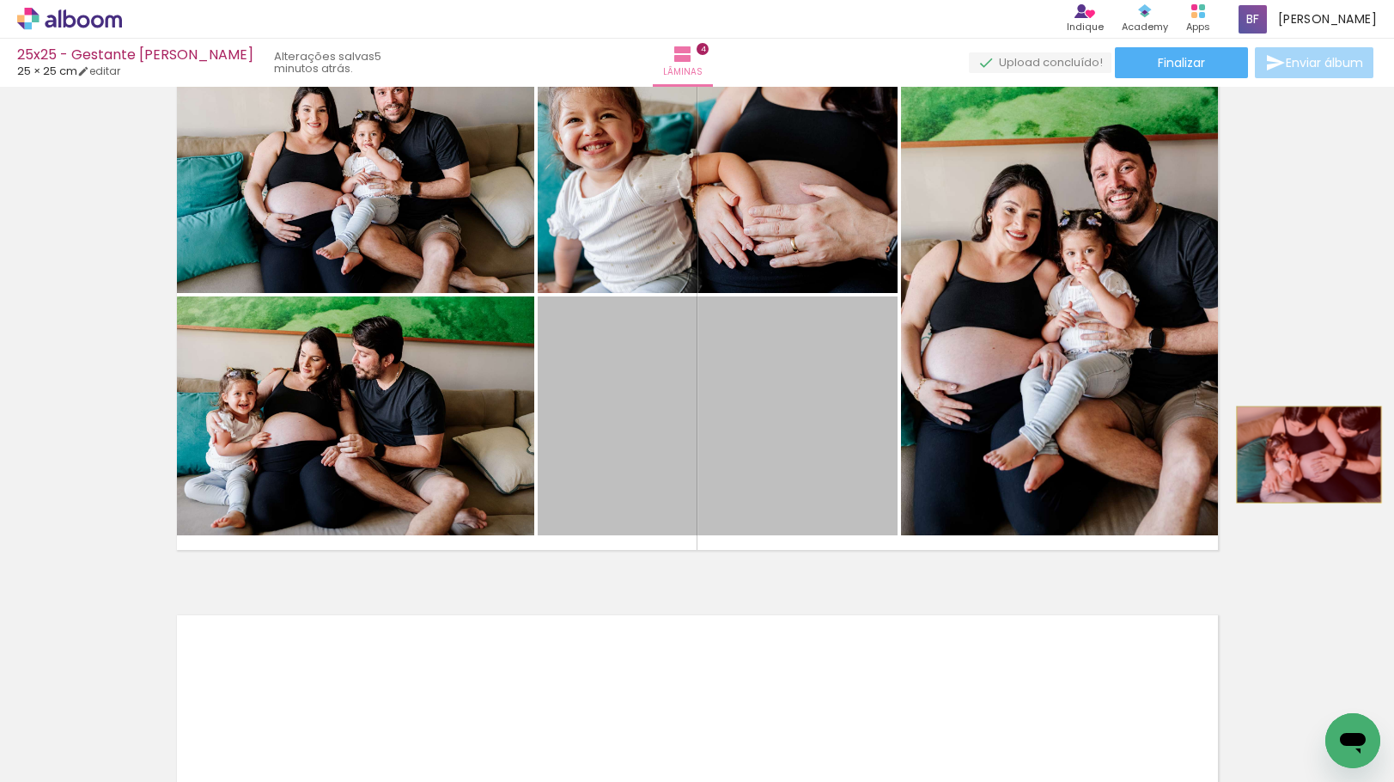
drag, startPoint x: 1186, startPoint y: 458, endPoint x: 1302, endPoint y: 454, distance: 116.0
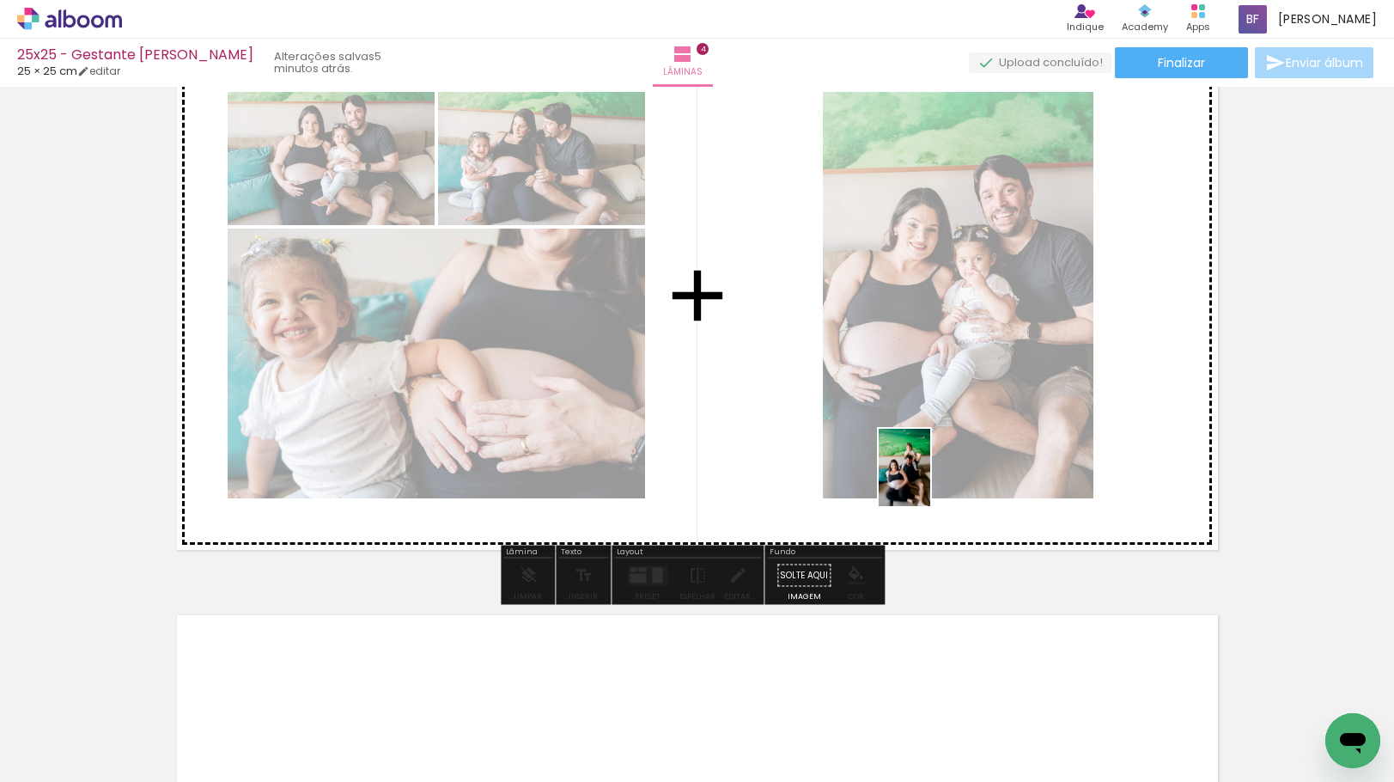
drag, startPoint x: 952, startPoint y: 648, endPoint x: 930, endPoint y: 480, distance: 168.9
click at [930, 480] on quentale-workspace at bounding box center [697, 391] width 1394 height 782
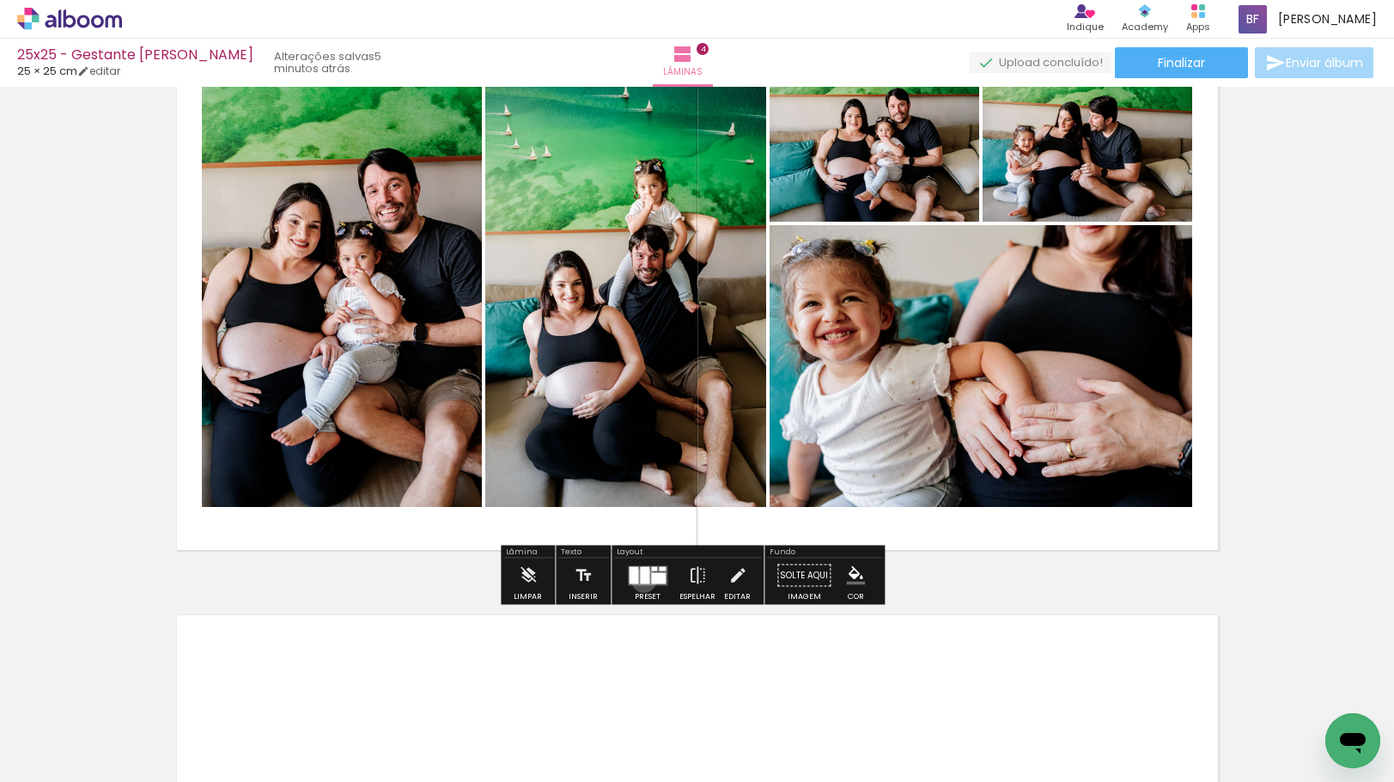
click at [640, 580] on div at bounding box center [644, 574] width 9 height 17
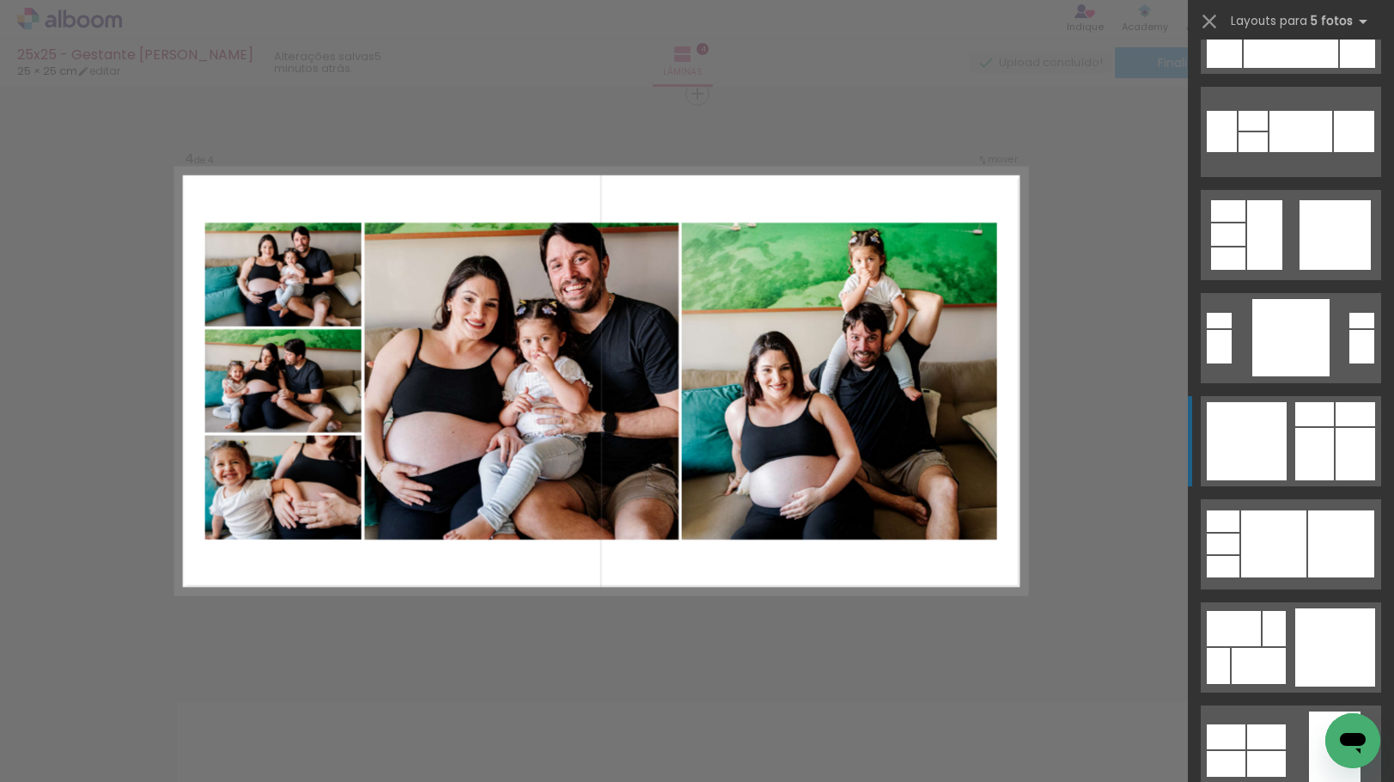
scroll to position [5584, 0]
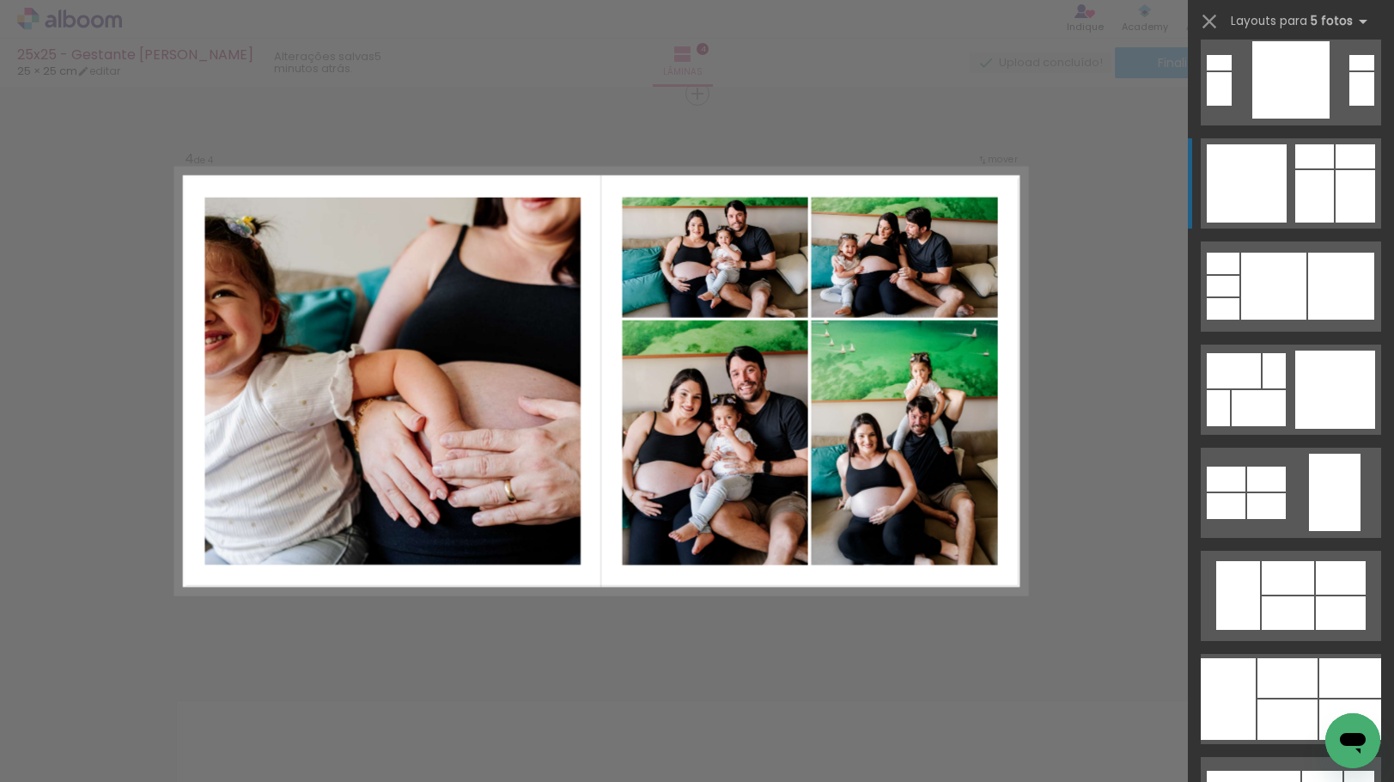
click at [1324, 184] on div at bounding box center [1314, 196] width 39 height 52
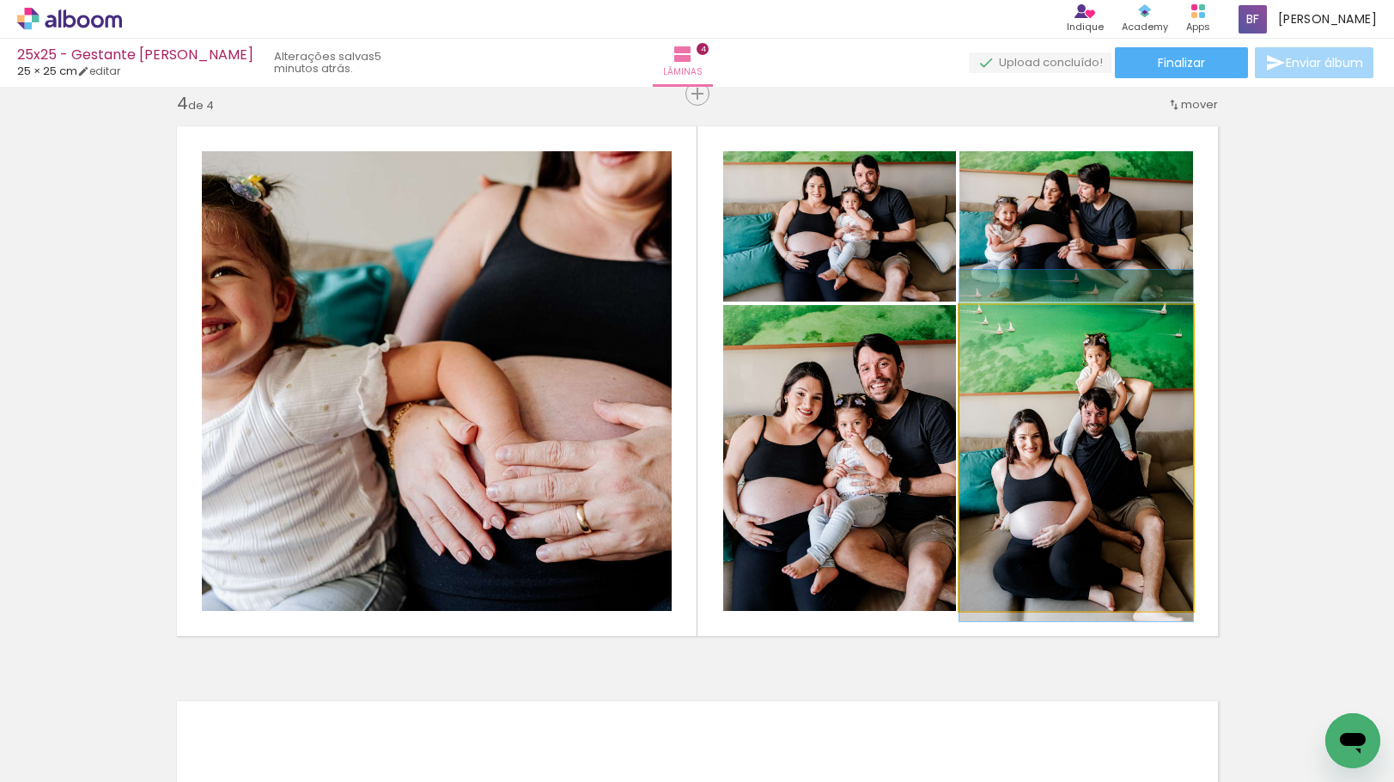
drag, startPoint x: 1101, startPoint y: 502, endPoint x: 1106, endPoint y: 490, distance: 13.1
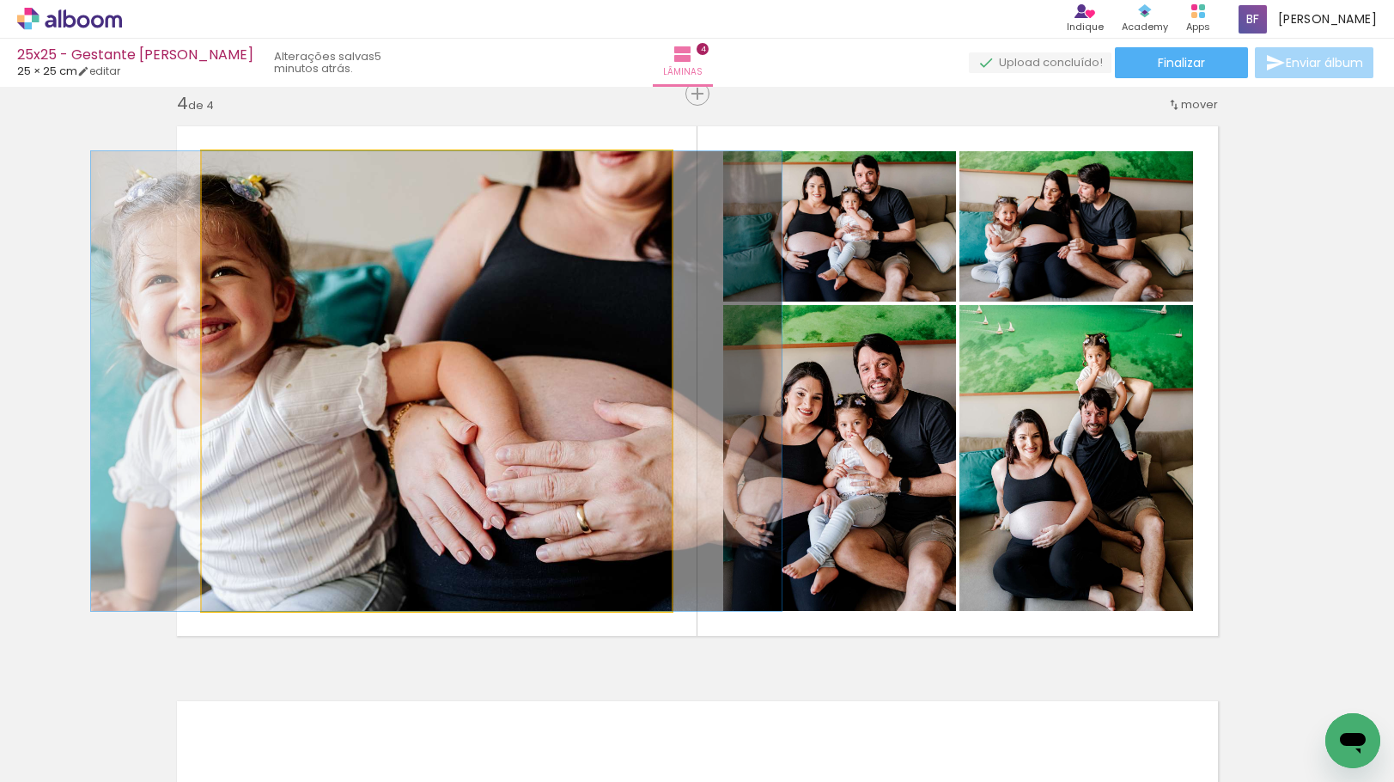
click at [455, 451] on quentale-photo at bounding box center [437, 381] width 470 height 460
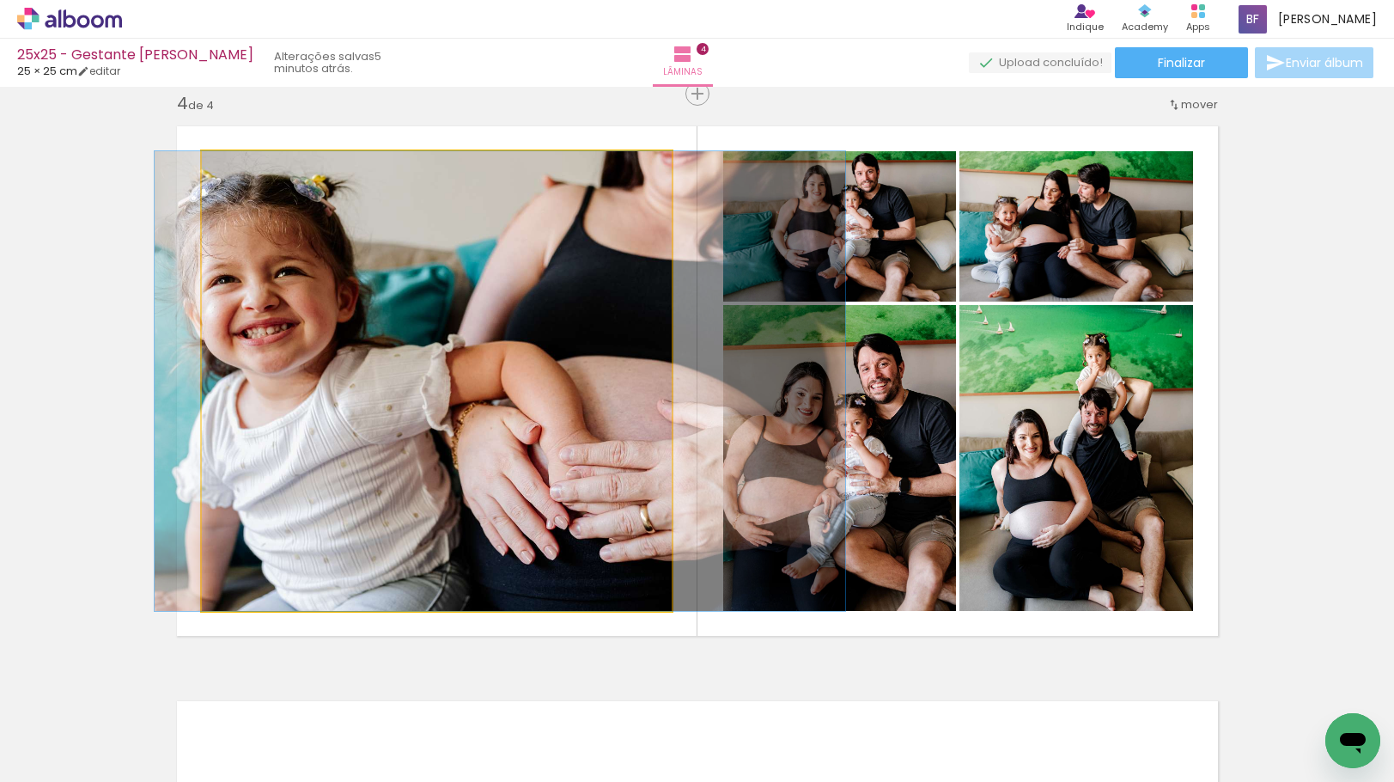
drag, startPoint x: 522, startPoint y: 479, endPoint x: 586, endPoint y: 487, distance: 64.0
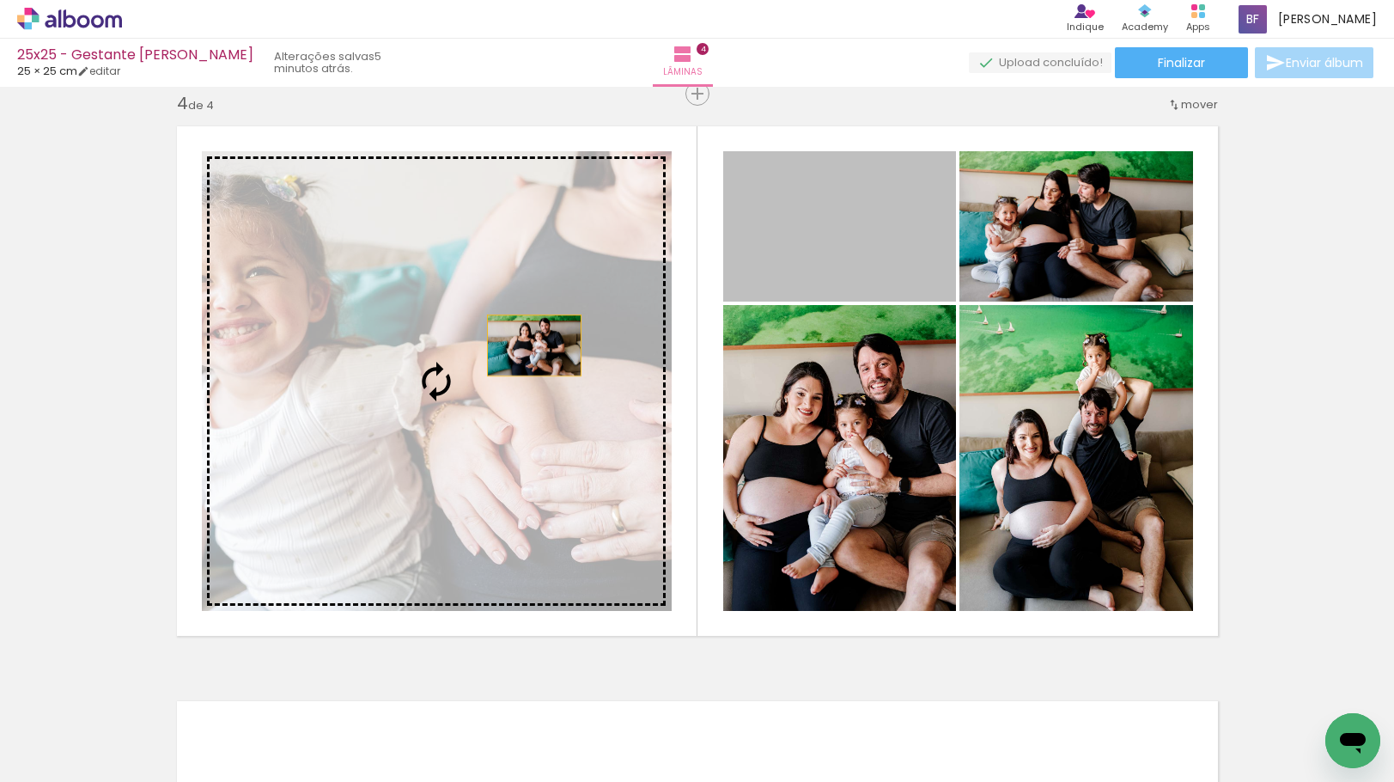
drag, startPoint x: 905, startPoint y: 251, endPoint x: 448, endPoint y: 368, distance: 472.5
click at [0, 0] on slot at bounding box center [0, 0] width 0 height 0
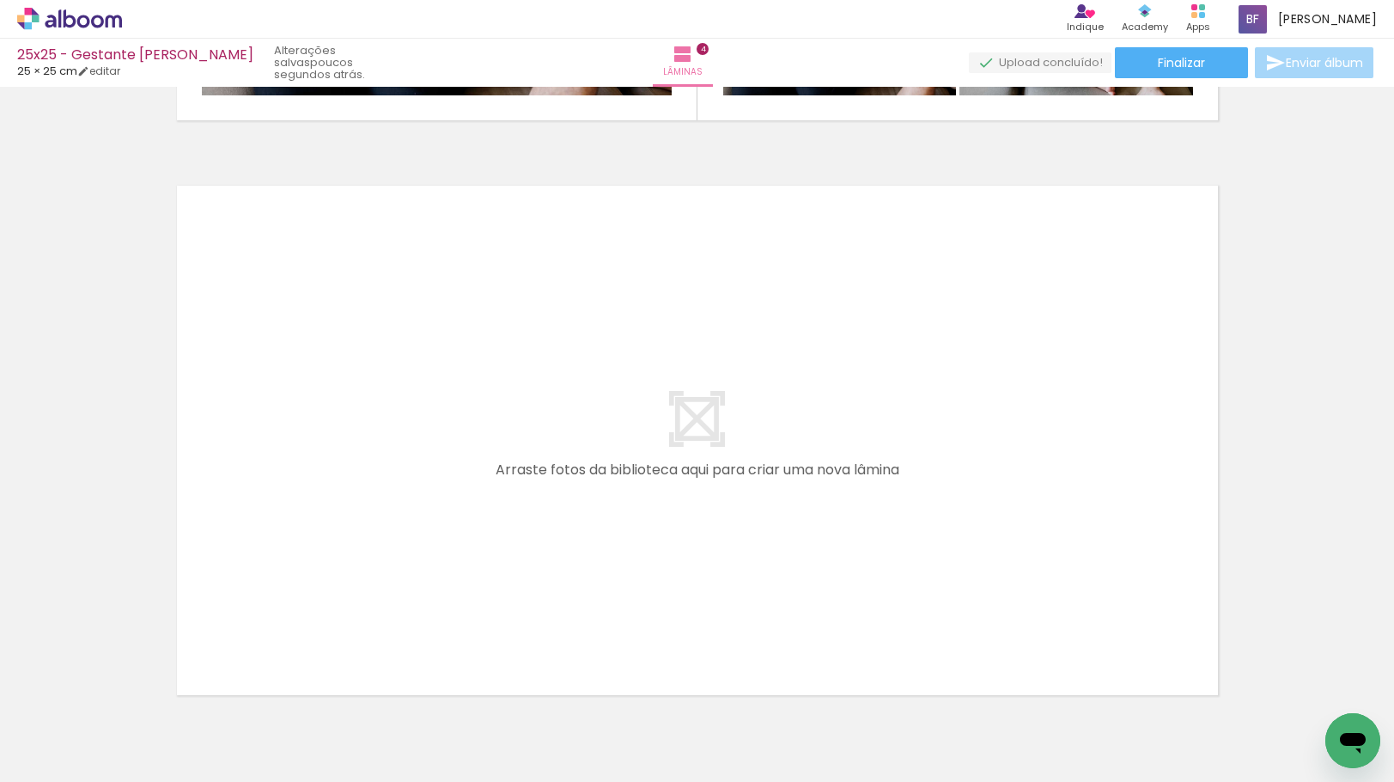
scroll to position [2347, 0]
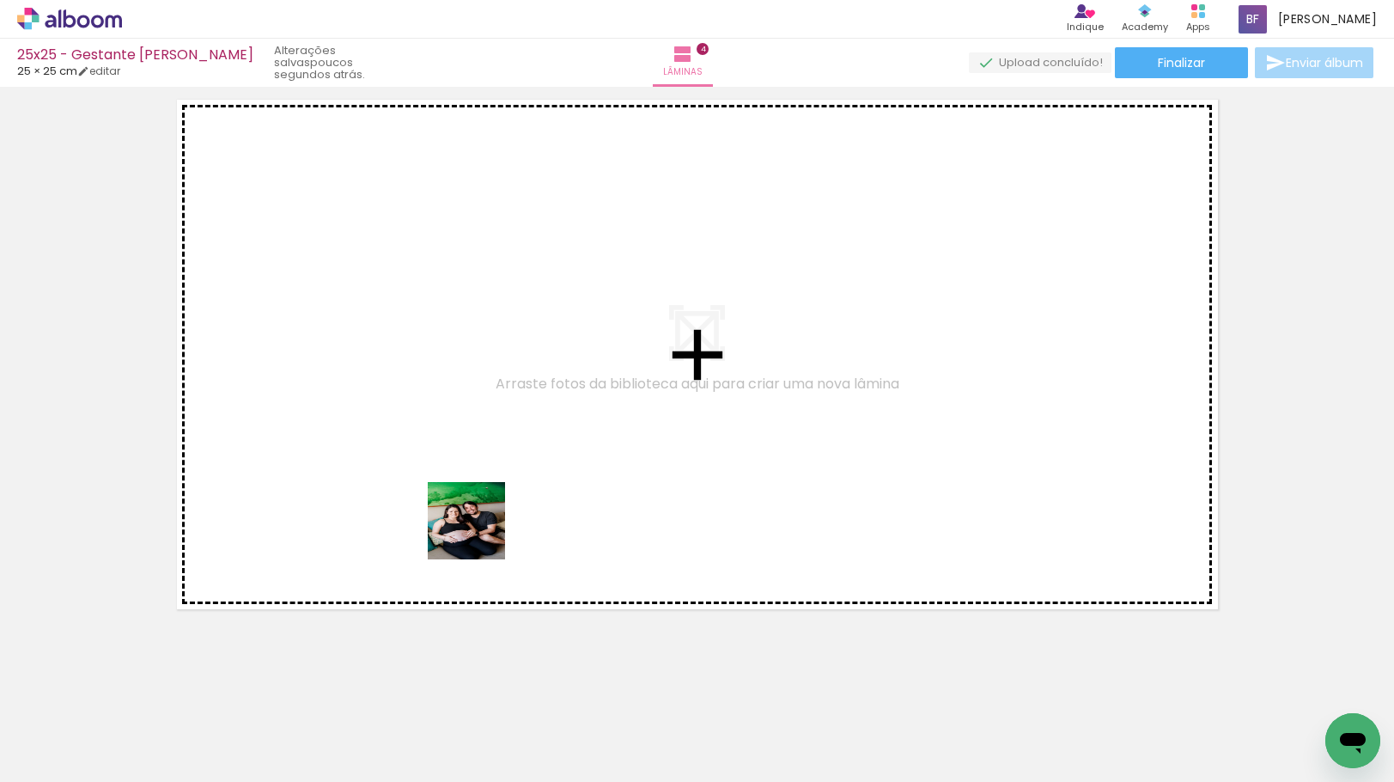
drag, startPoint x: 479, startPoint y: 627, endPoint x: 510, endPoint y: 583, distance: 53.6
click at [481, 505] on quentale-workspace at bounding box center [697, 391] width 1394 height 782
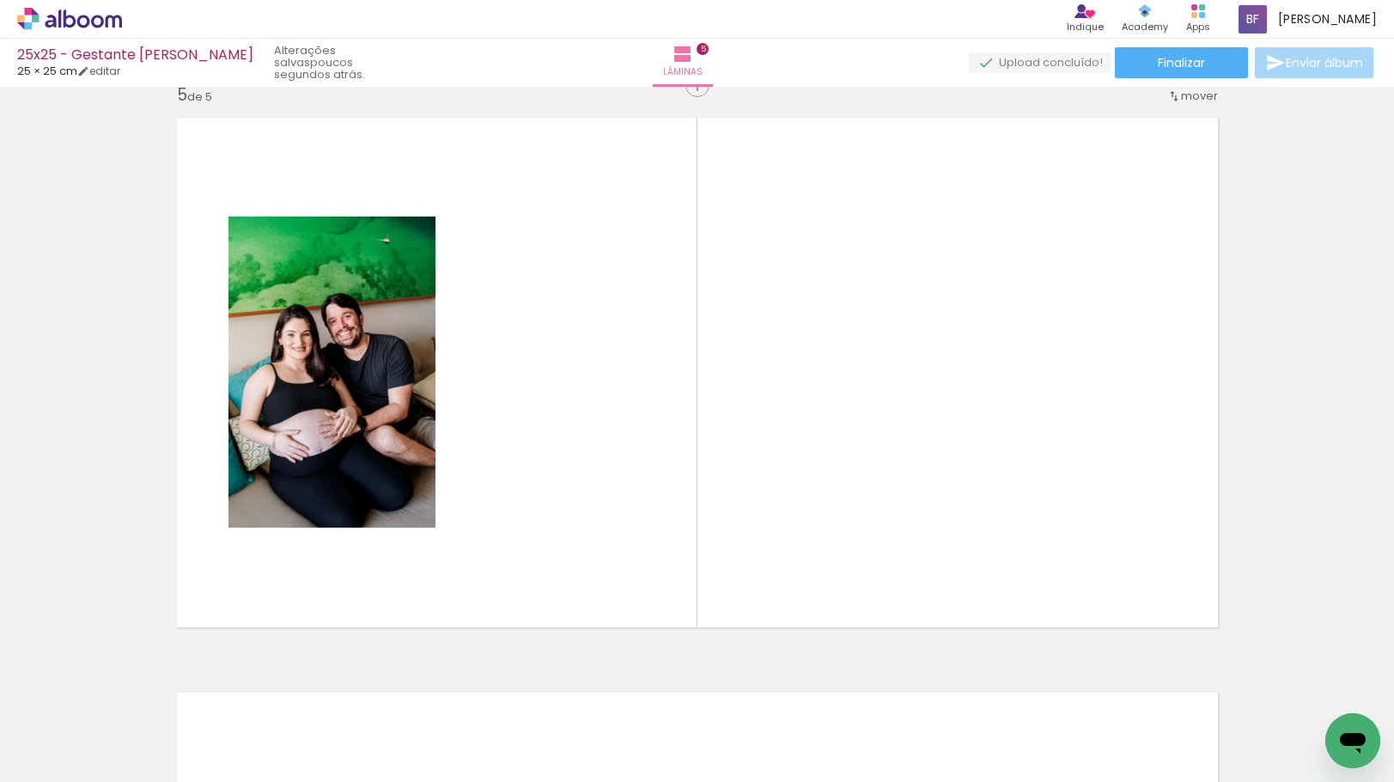
scroll to position [2321, 0]
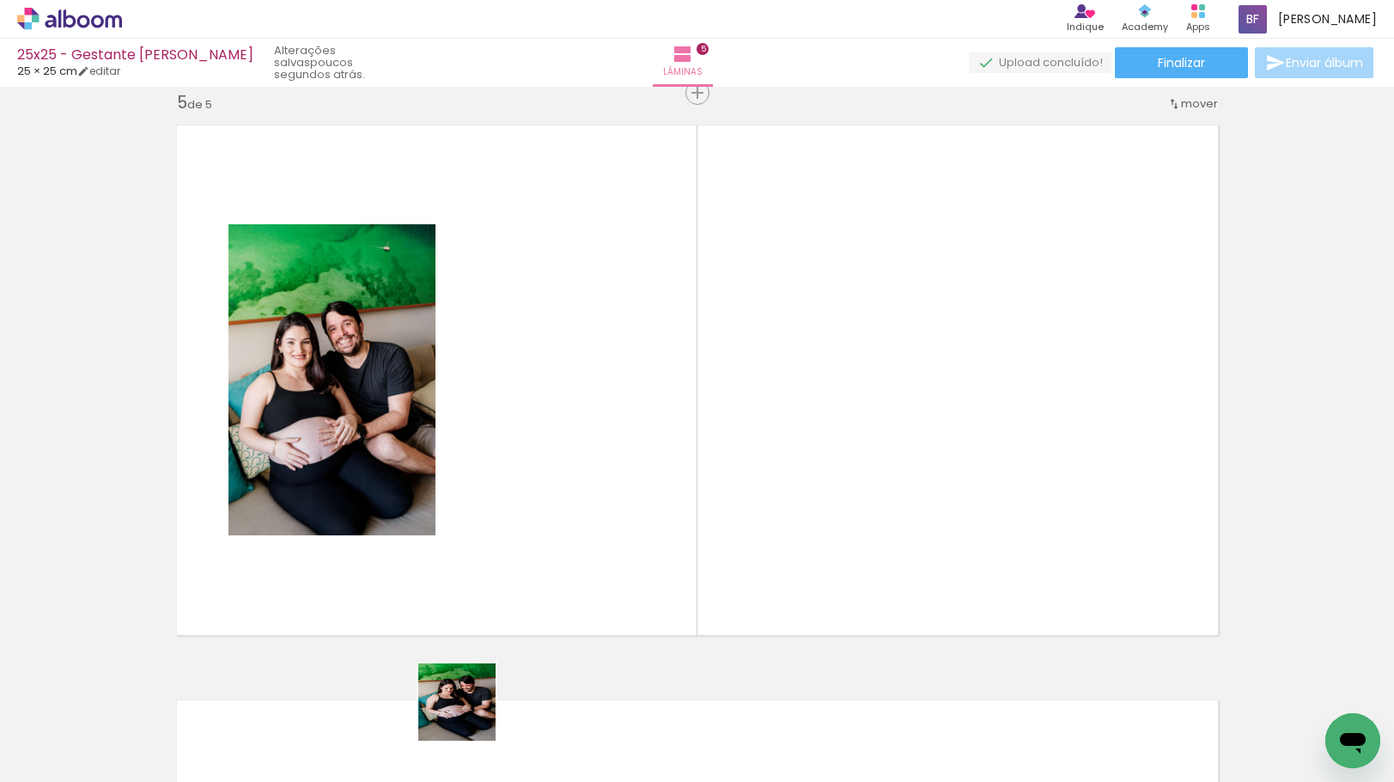
drag, startPoint x: 465, startPoint y: 728, endPoint x: 484, endPoint y: 552, distance: 177.1
click at [483, 553] on quentale-workspace at bounding box center [697, 391] width 1394 height 782
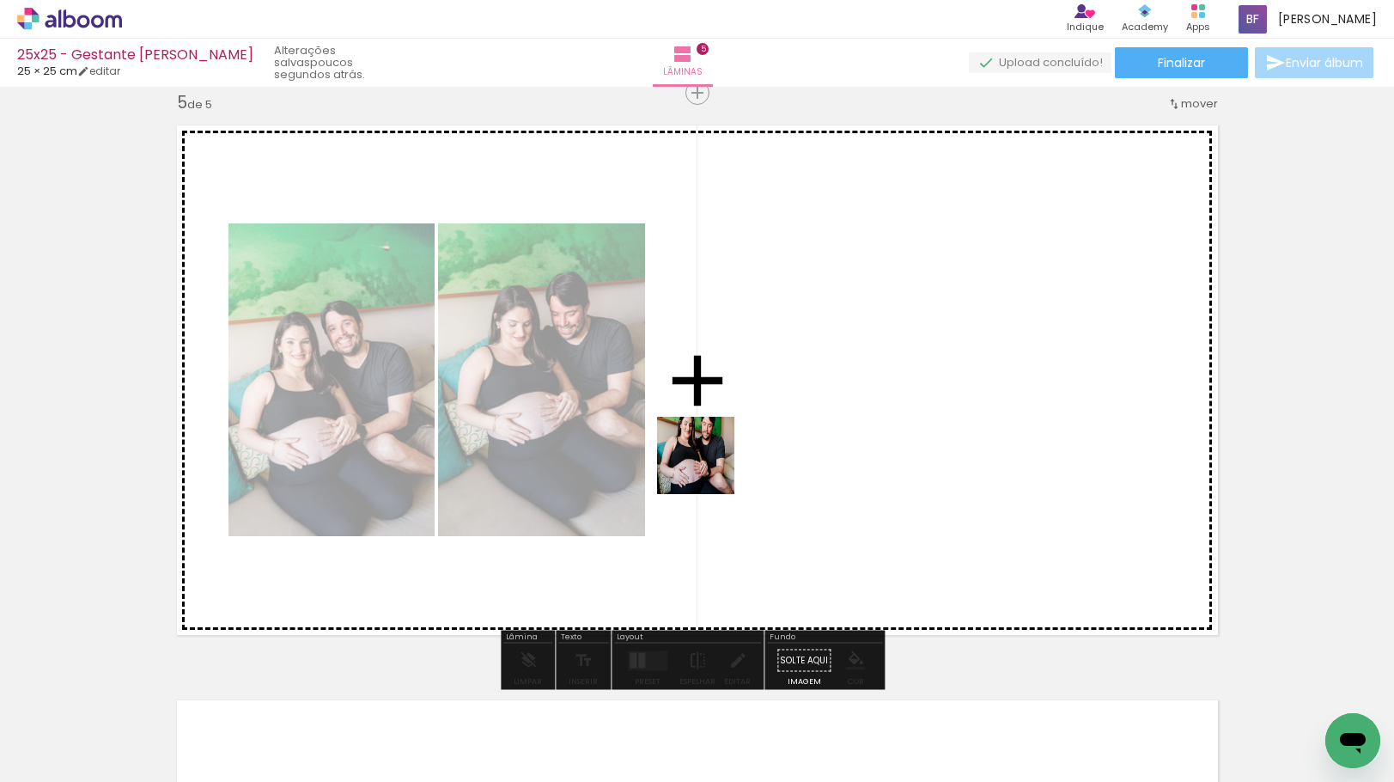
drag, startPoint x: 460, startPoint y: 722, endPoint x: 710, endPoint y: 464, distance: 359.6
click at [710, 464] on quentale-workspace at bounding box center [697, 391] width 1394 height 782
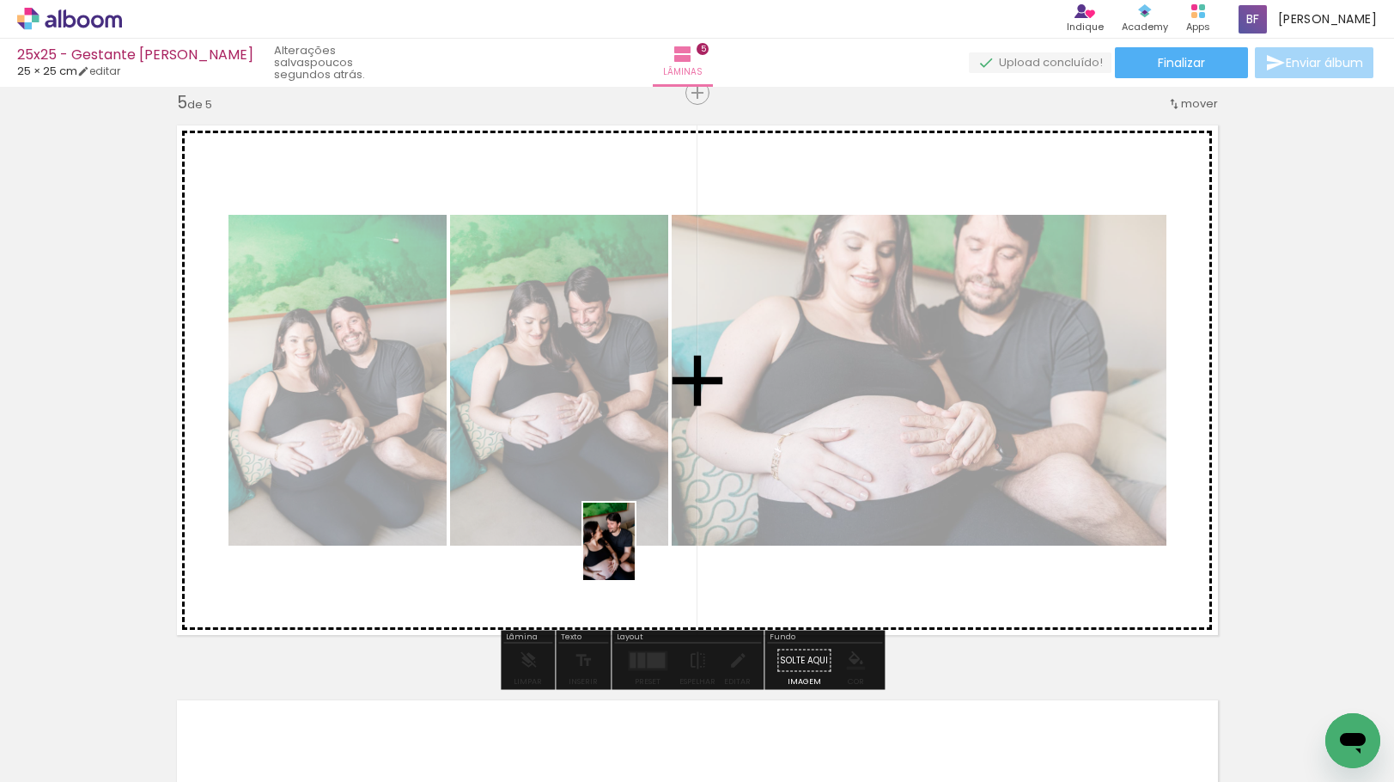
drag, startPoint x: 472, startPoint y: 738, endPoint x: 635, endPoint y: 554, distance: 245.8
click at [635, 554] on quentale-workspace at bounding box center [697, 391] width 1394 height 782
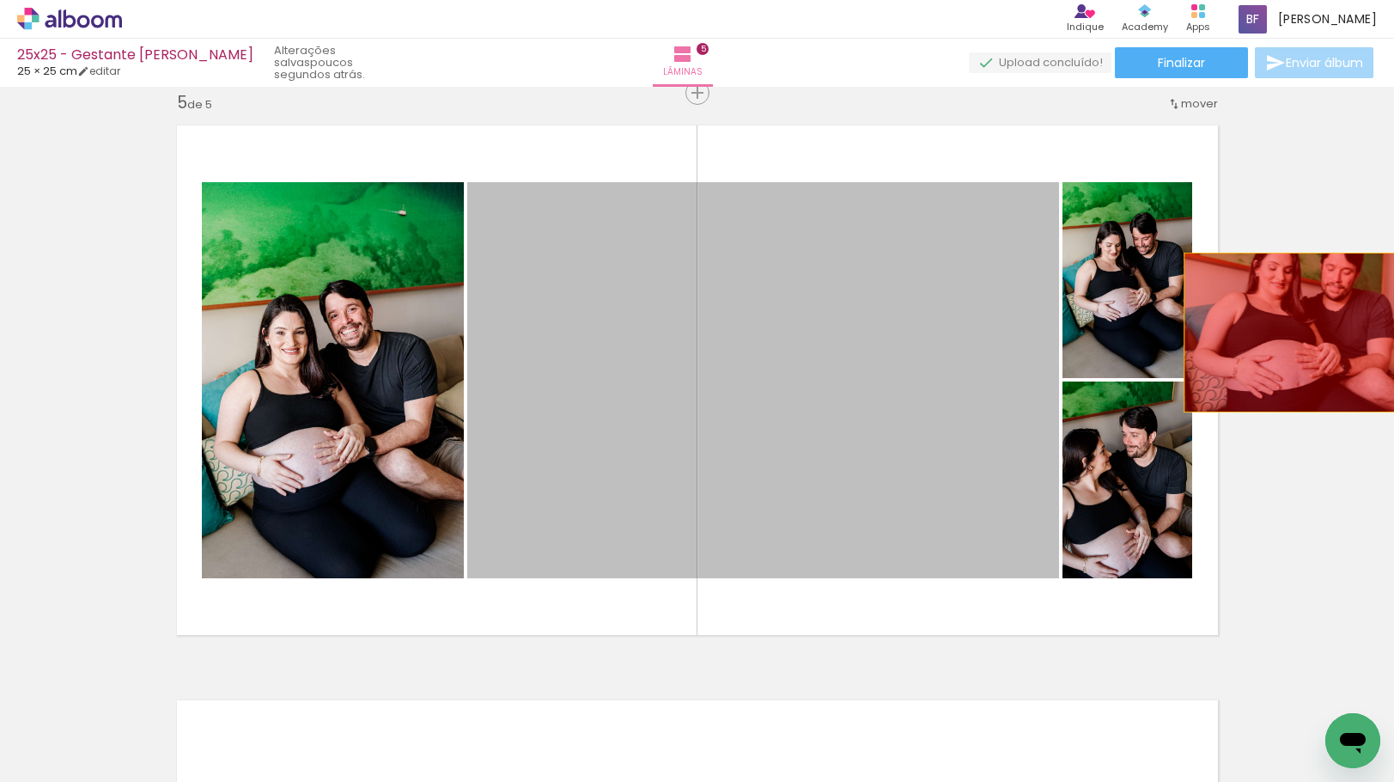
drag, startPoint x: 1178, startPoint y: 323, endPoint x: 1296, endPoint y: 332, distance: 118.9
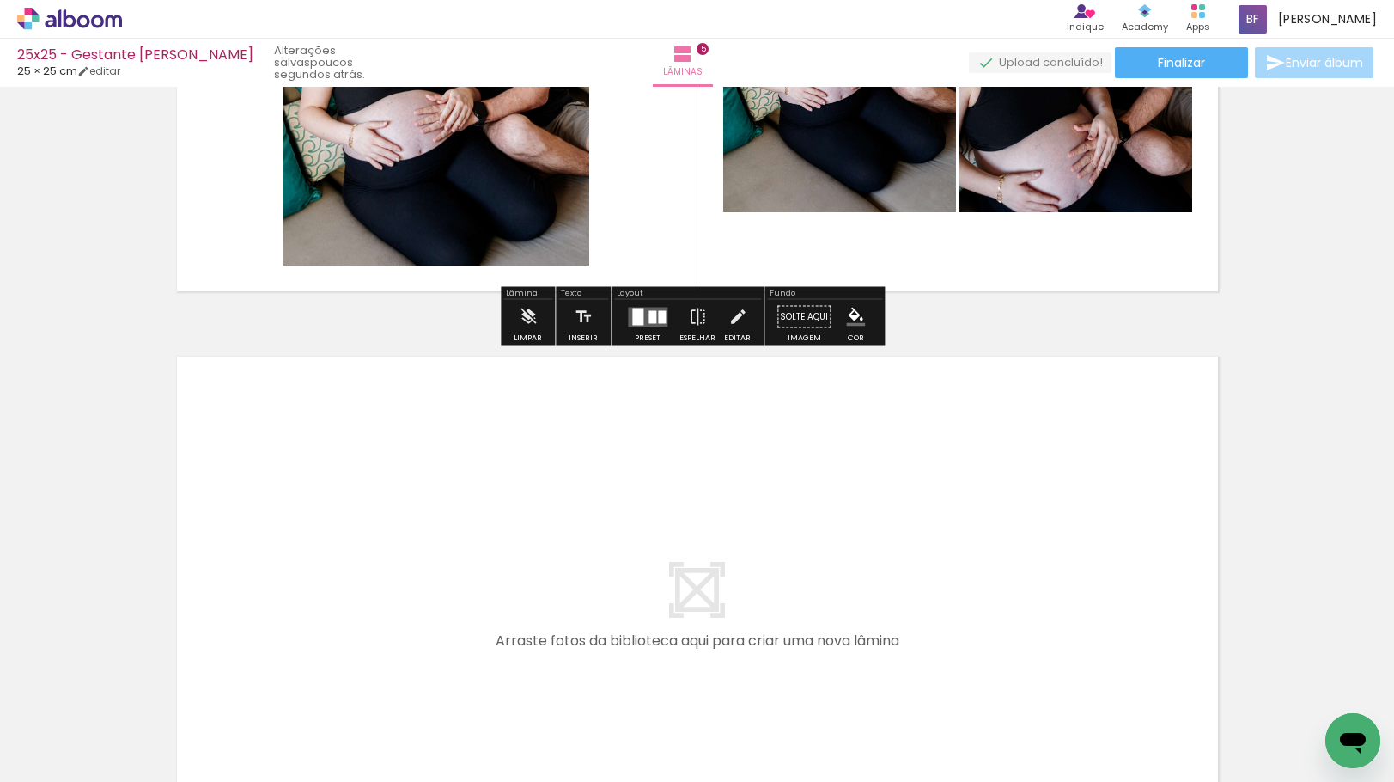
scroll to position [2837, 0]
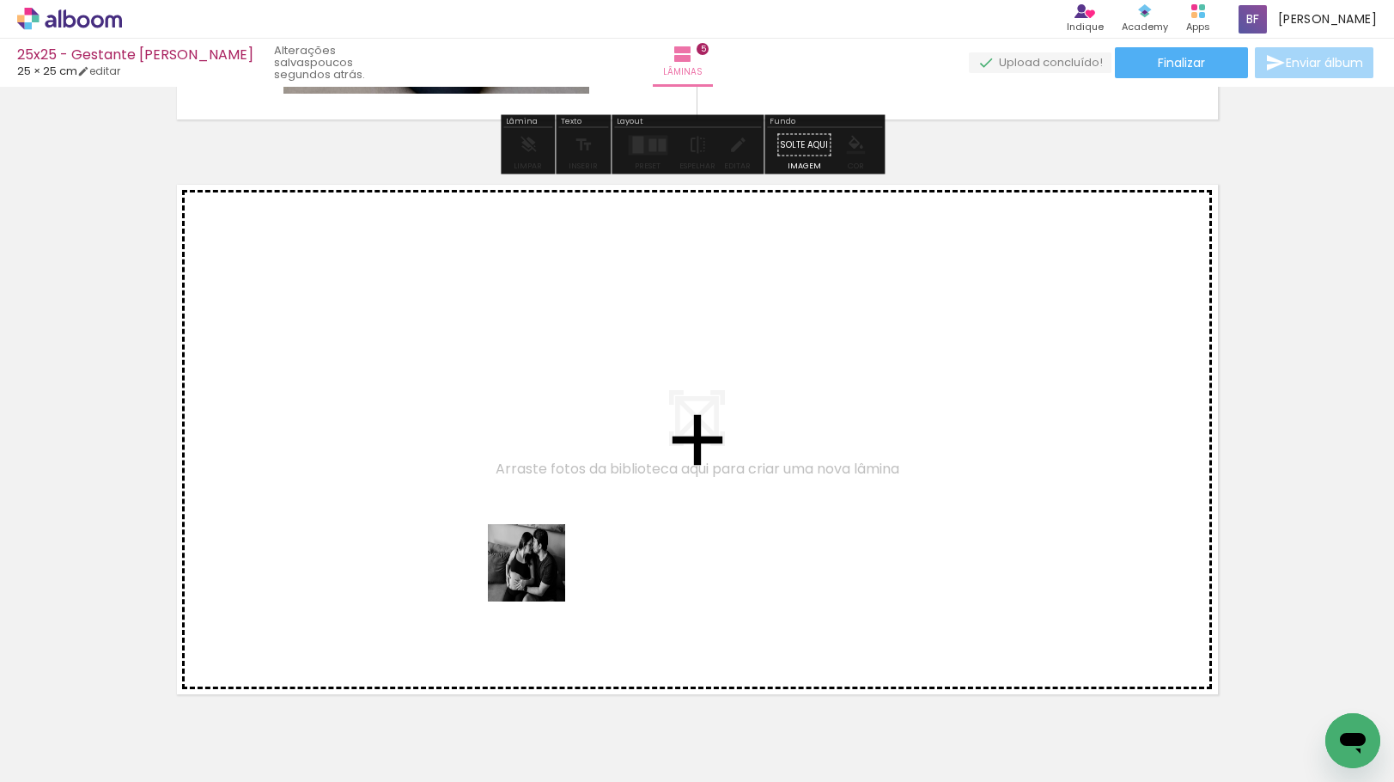
drag, startPoint x: 539, startPoint y: 576, endPoint x: 524, endPoint y: 492, distance: 84.7
click at [524, 492] on quentale-workspace at bounding box center [697, 391] width 1394 height 782
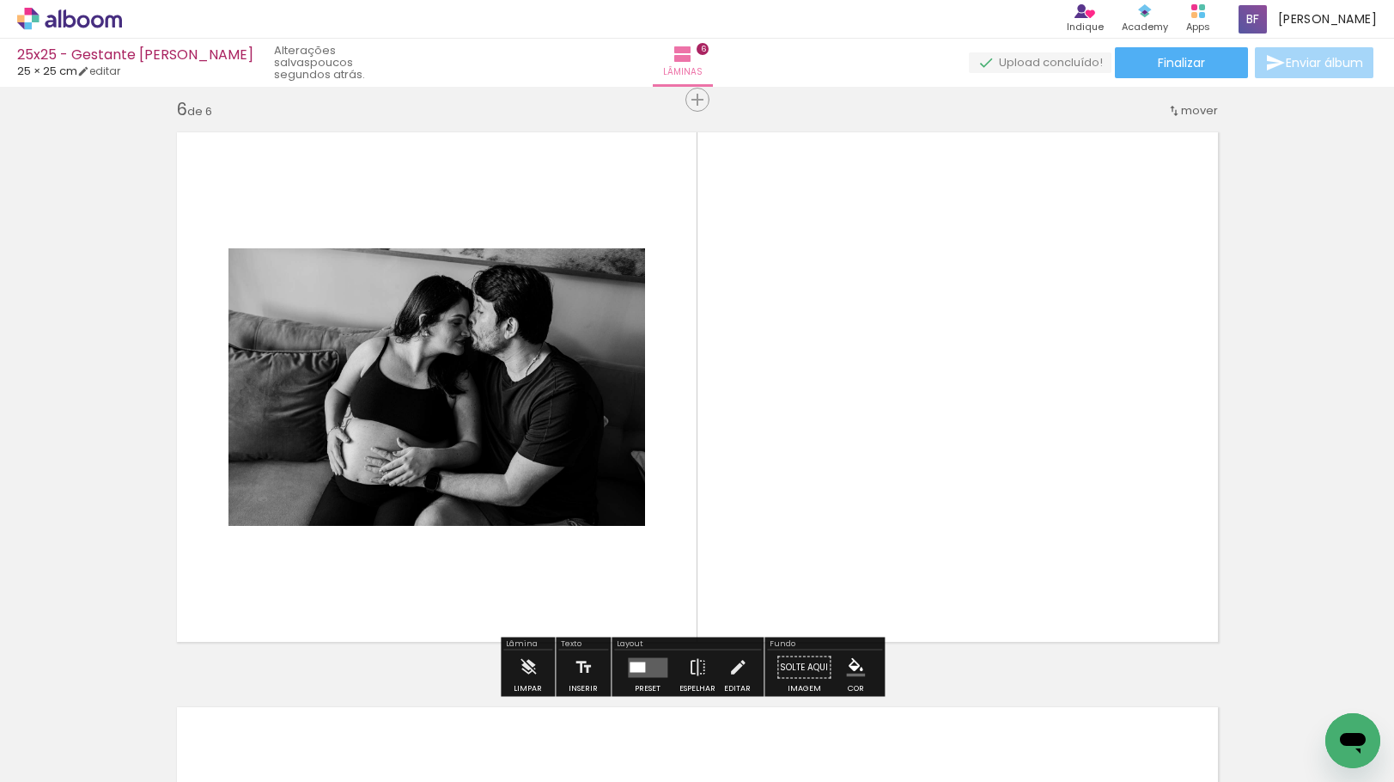
scroll to position [2896, 0]
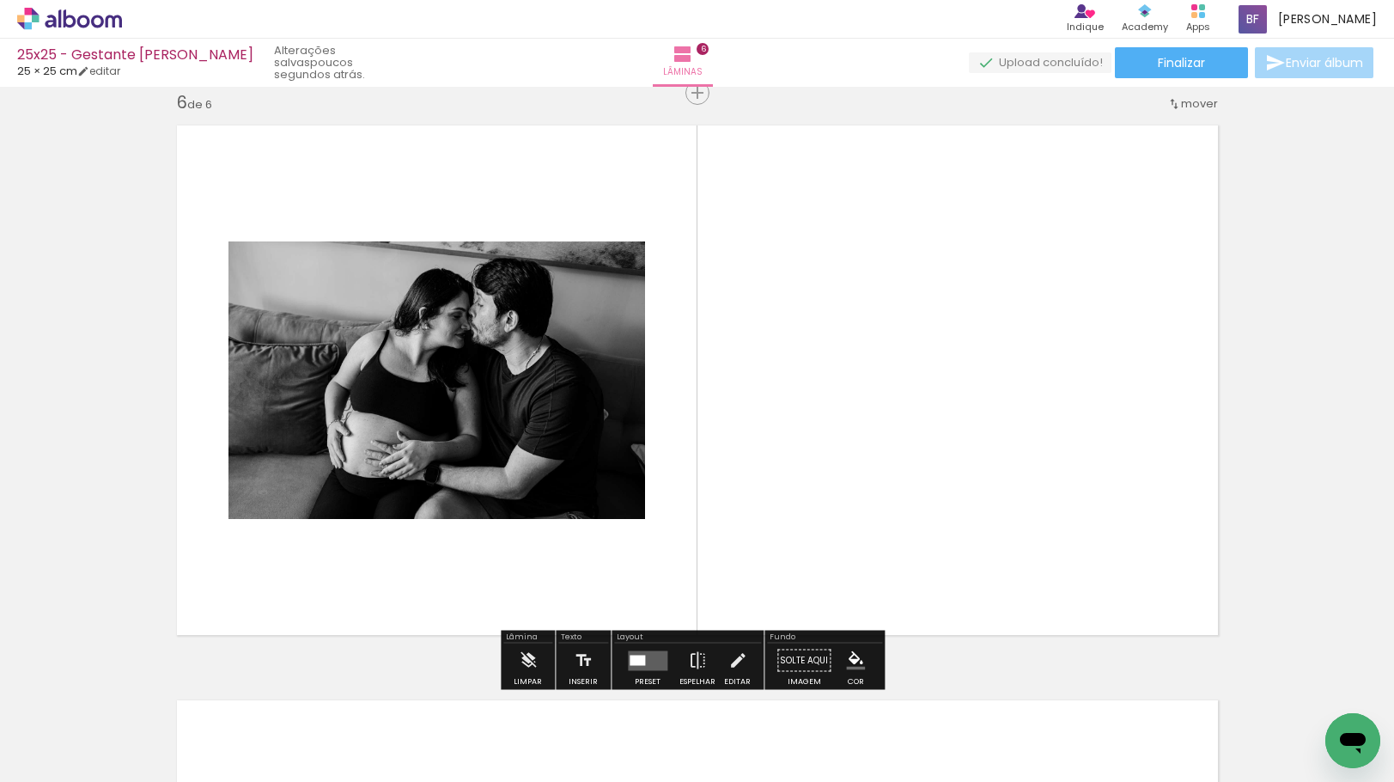
drag, startPoint x: 568, startPoint y: 740, endPoint x: 680, endPoint y: 533, distance: 234.9
click at [680, 533] on quentale-workspace at bounding box center [697, 391] width 1394 height 782
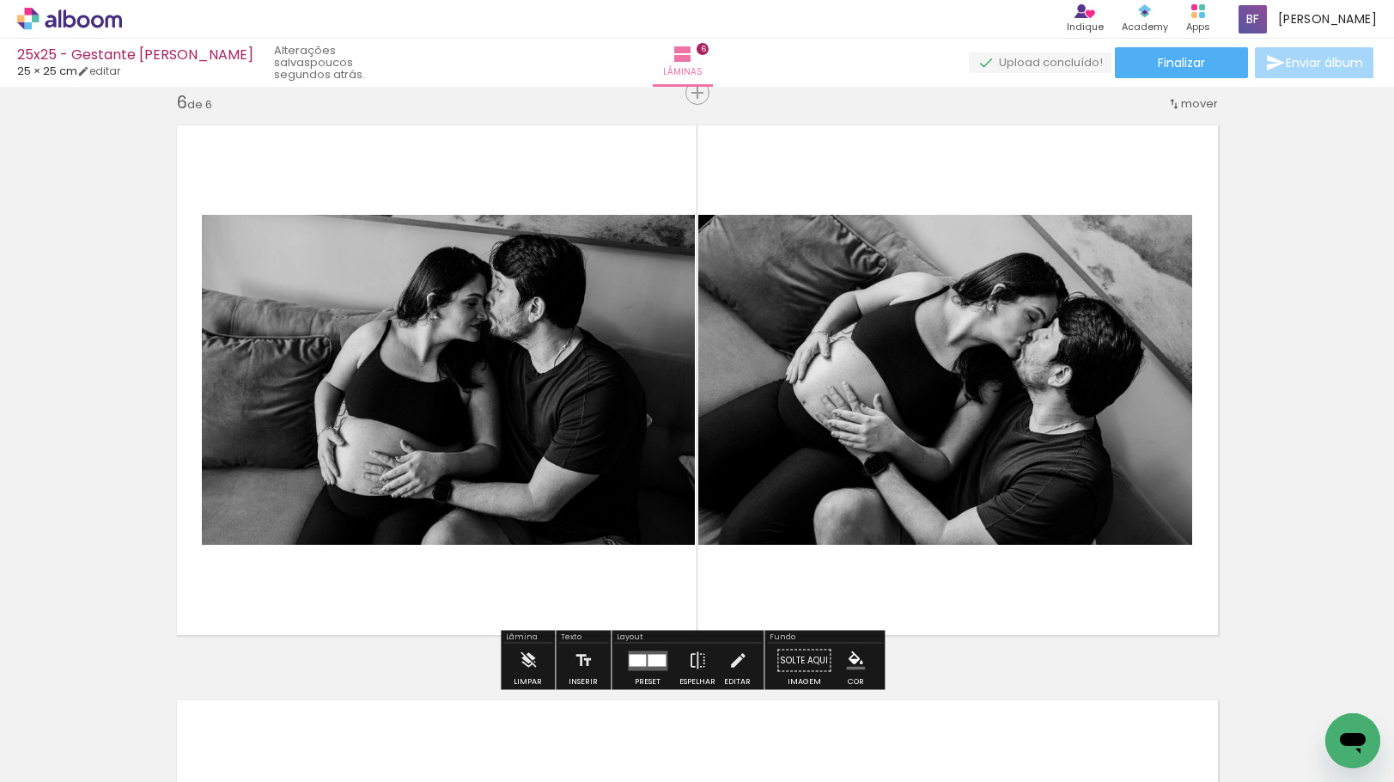
scroll to position [5584, 0]
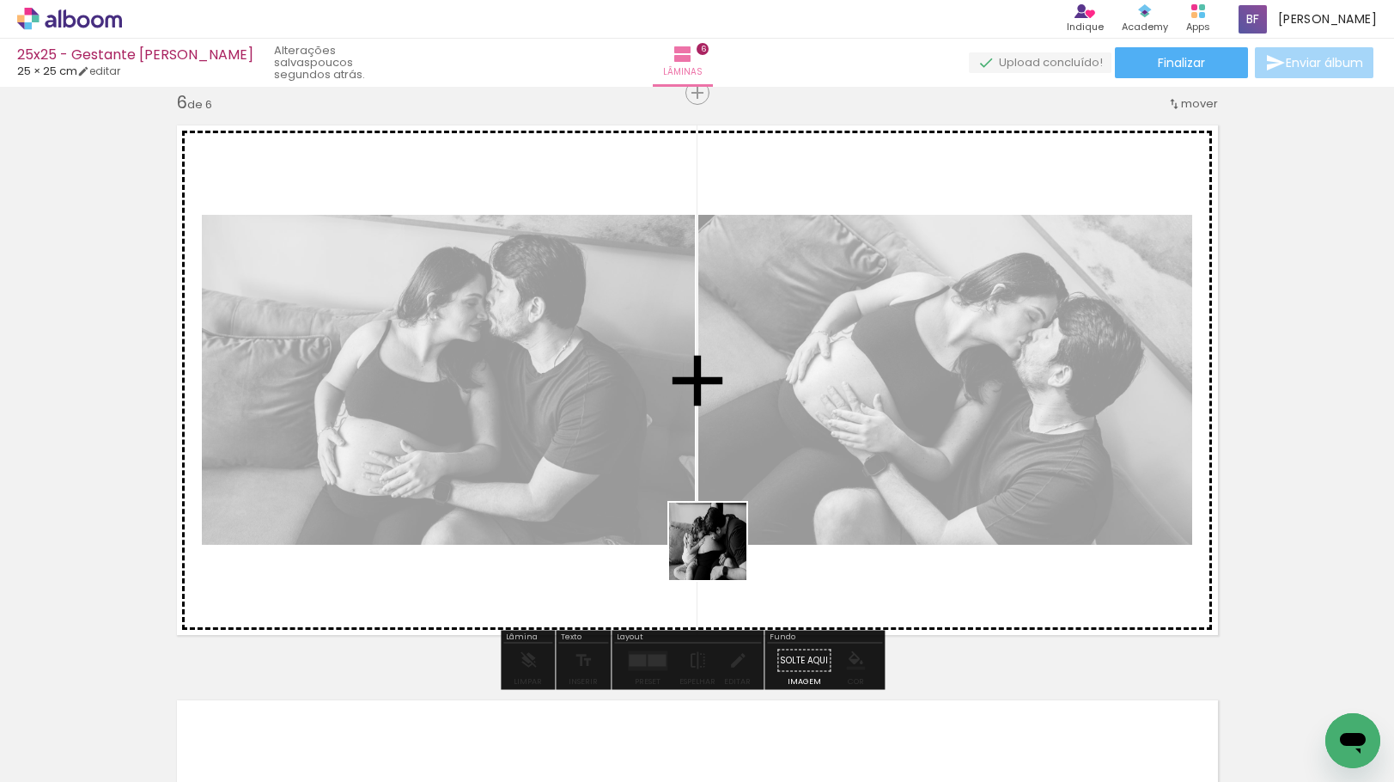
drag, startPoint x: 704, startPoint y: 576, endPoint x: 726, endPoint y: 546, distance: 37.5
click at [726, 546] on quentale-workspace at bounding box center [697, 391] width 1394 height 782
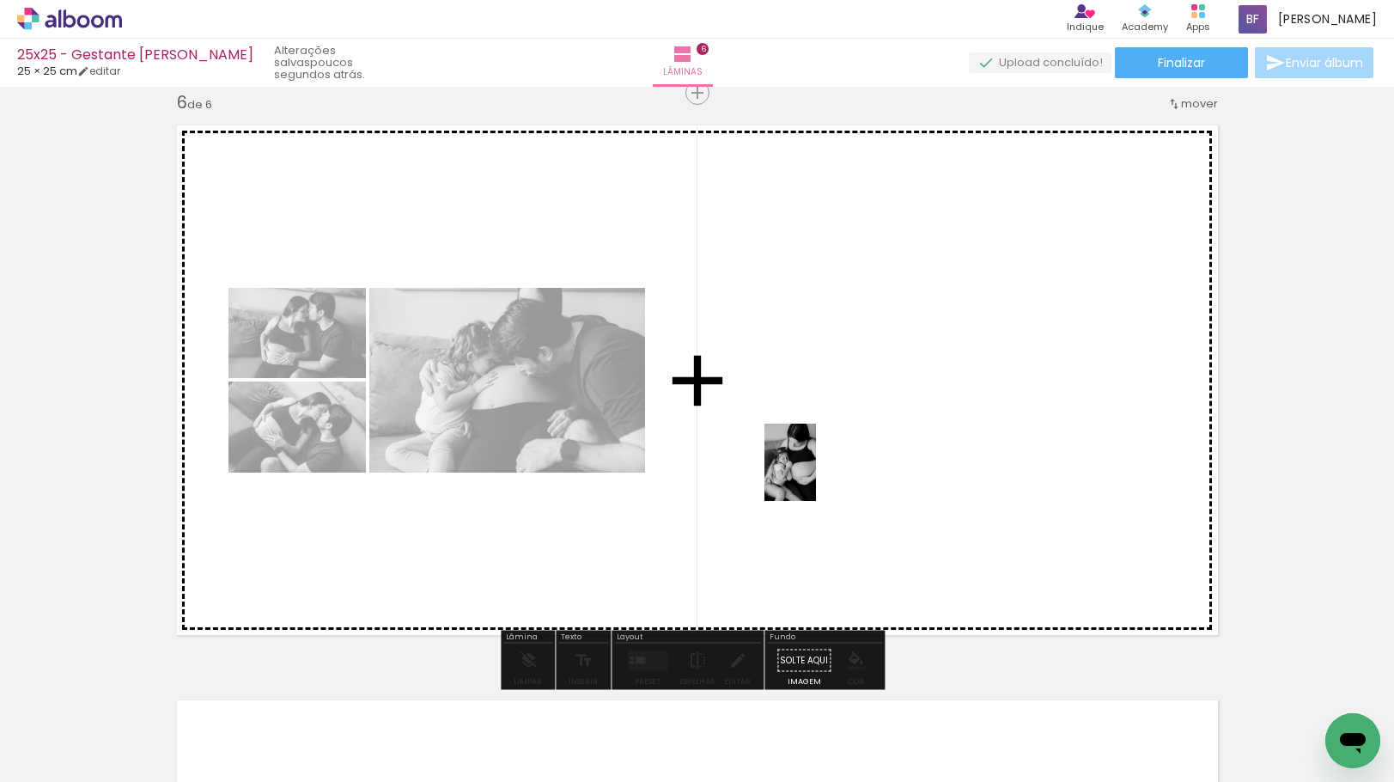
drag, startPoint x: 549, startPoint y: 746, endPoint x: 816, endPoint y: 475, distance: 380.9
click at [816, 475] on quentale-workspace at bounding box center [697, 391] width 1394 height 782
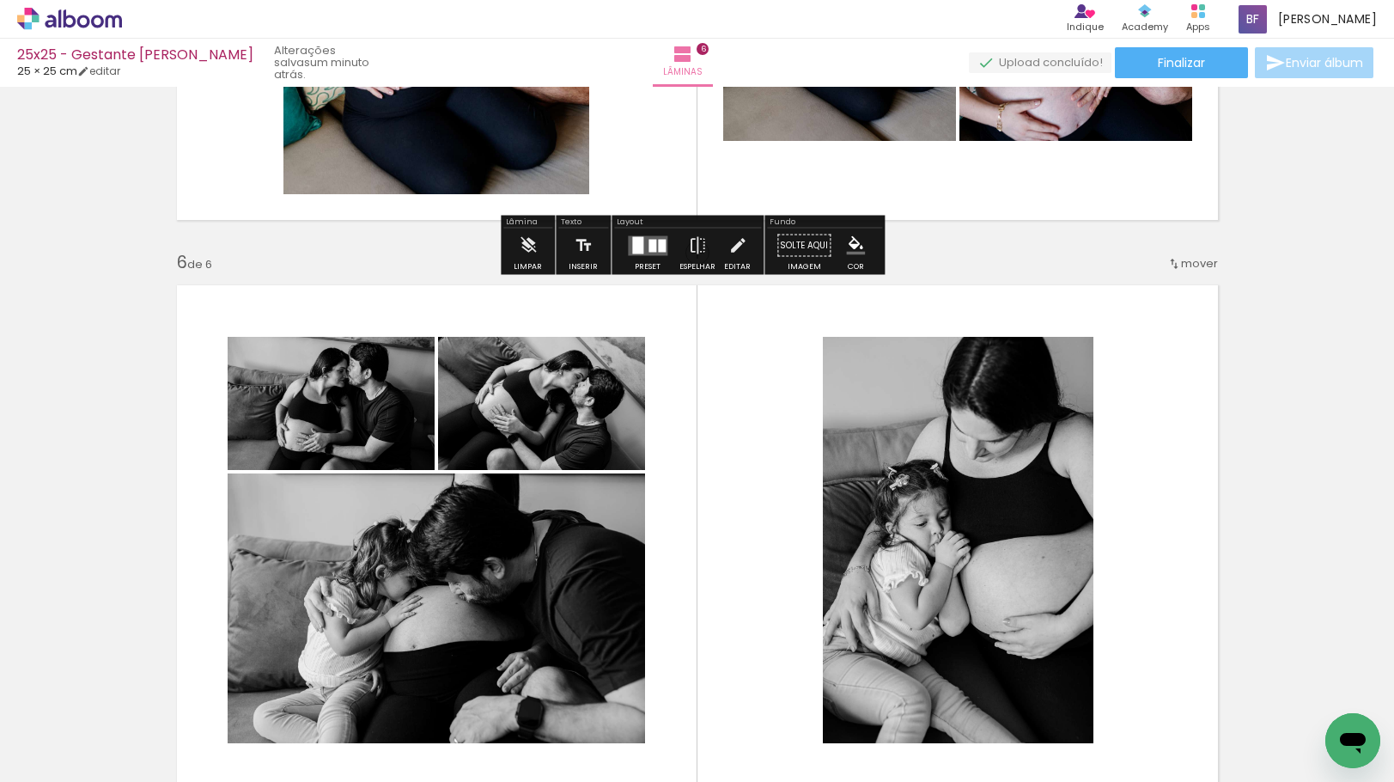
scroll to position [2896, 0]
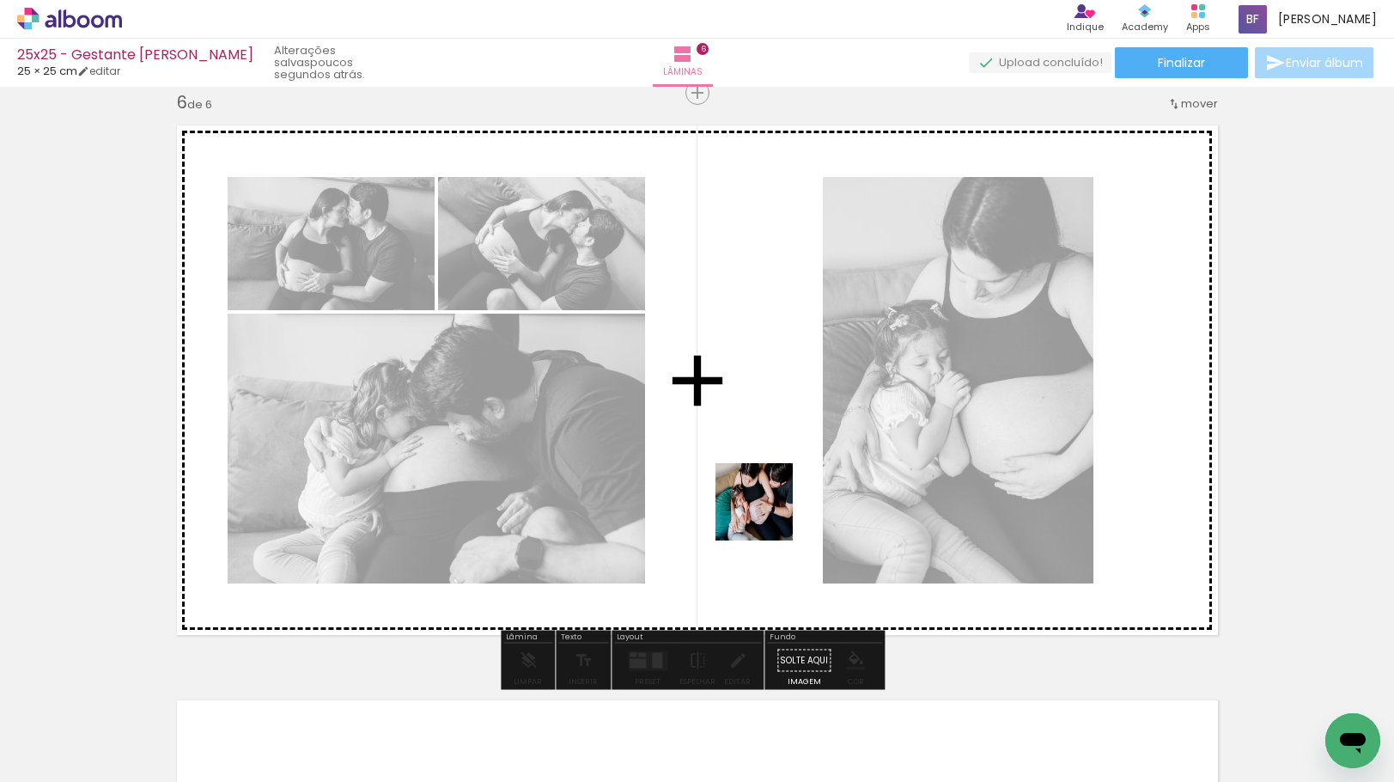
drag, startPoint x: 548, startPoint y: 747, endPoint x: 783, endPoint y: 497, distance: 344.0
click at [783, 497] on quentale-workspace at bounding box center [697, 391] width 1394 height 782
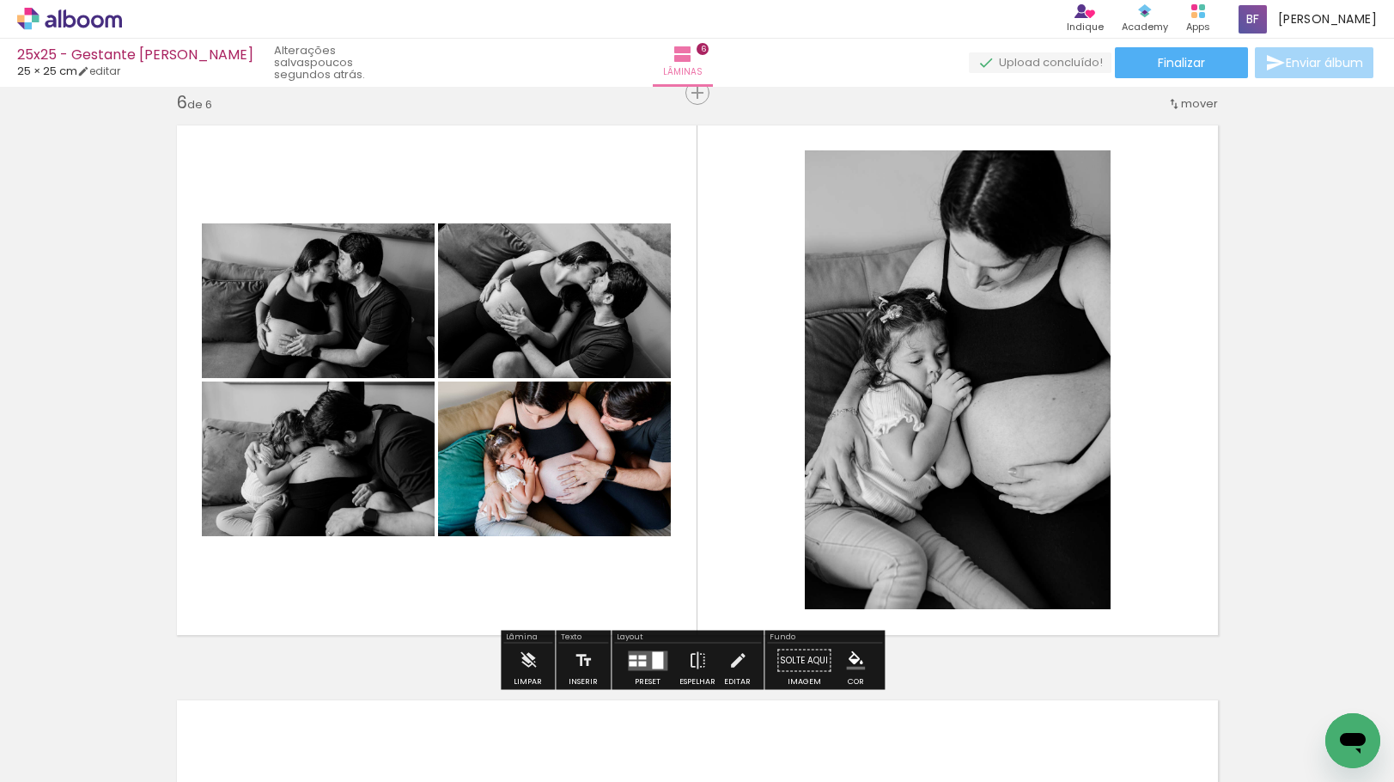
click at [0, 0] on slot "P&B" at bounding box center [0, 0] width 0 height 0
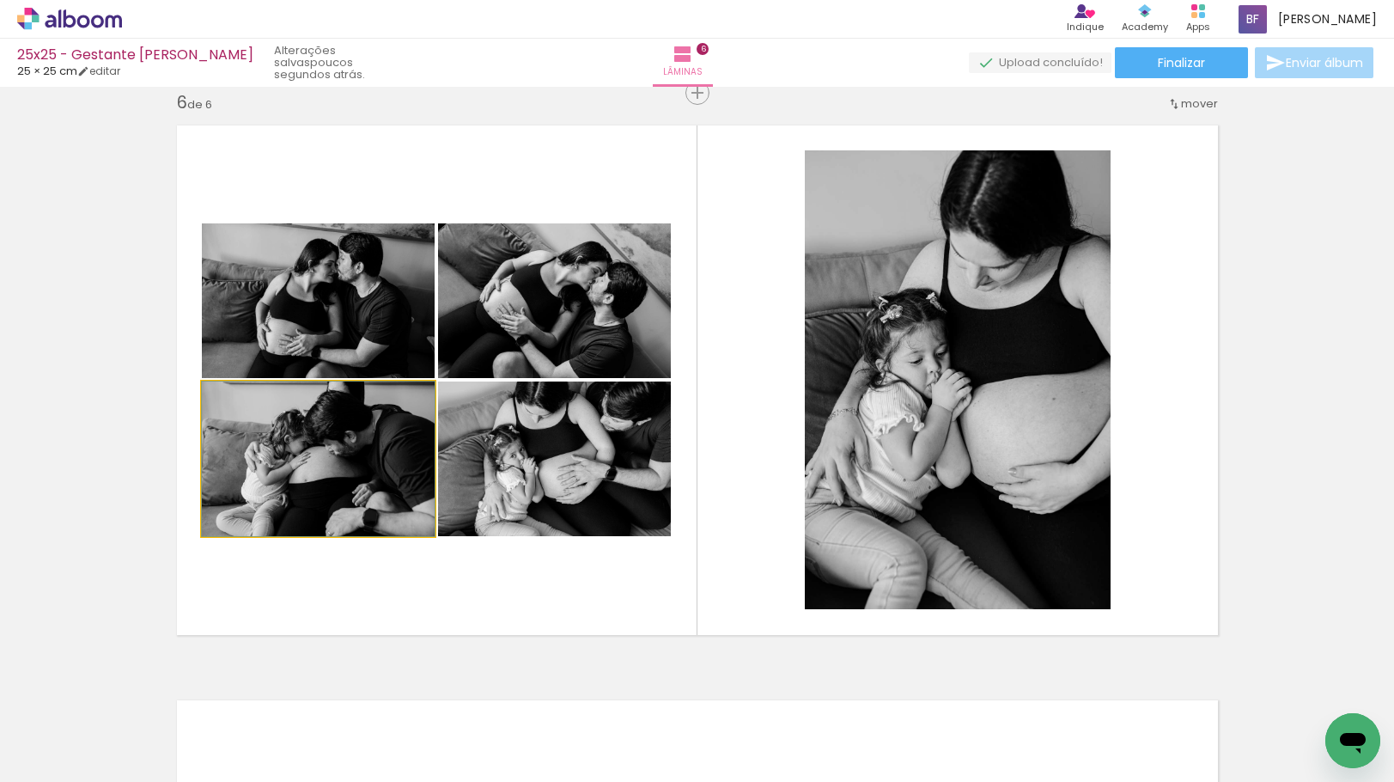
drag, startPoint x: 333, startPoint y: 468, endPoint x: 365, endPoint y: 334, distance: 137.7
click at [0, 0] on slot at bounding box center [0, 0] width 0 height 0
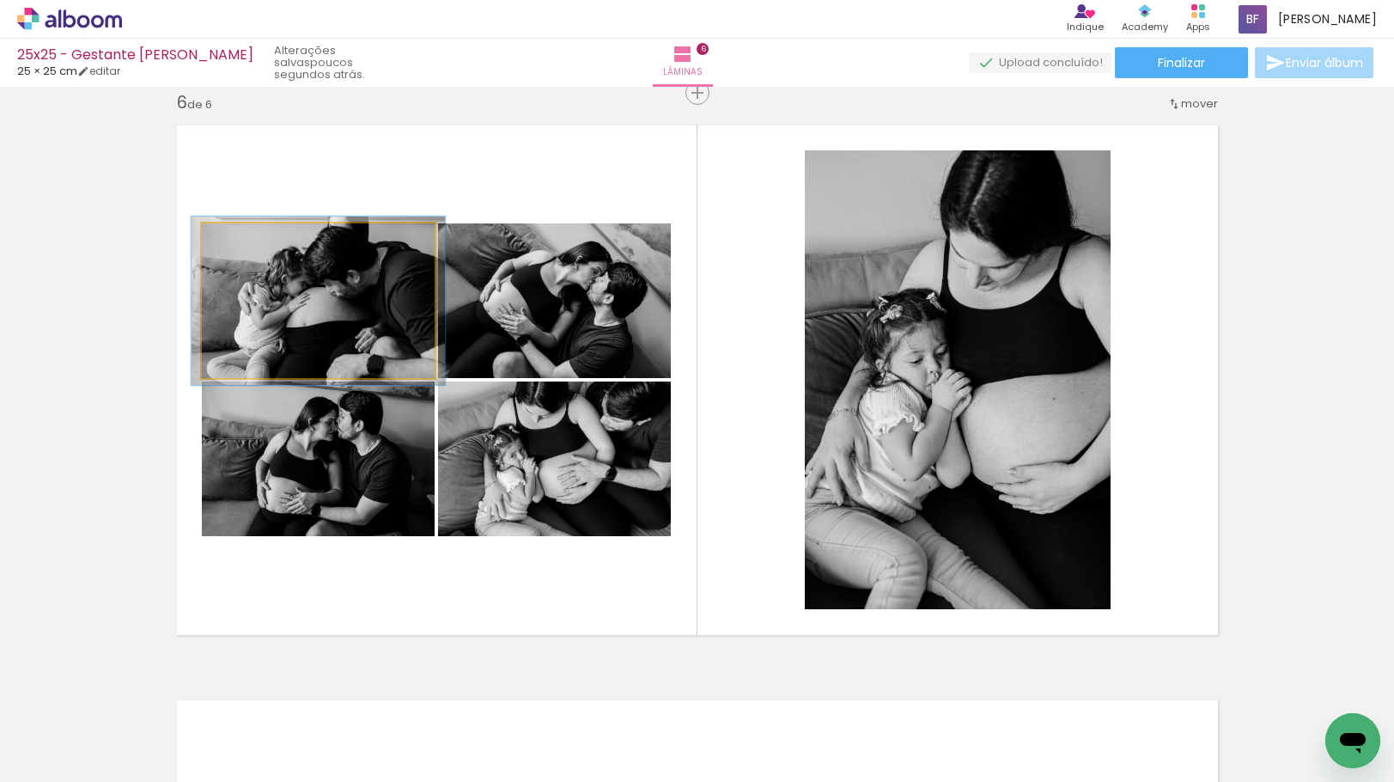
drag, startPoint x: 242, startPoint y: 244, endPoint x: 255, endPoint y: 248, distance: 13.6
type paper-slider "116"
click at [252, 248] on div at bounding box center [247, 241] width 27 height 27
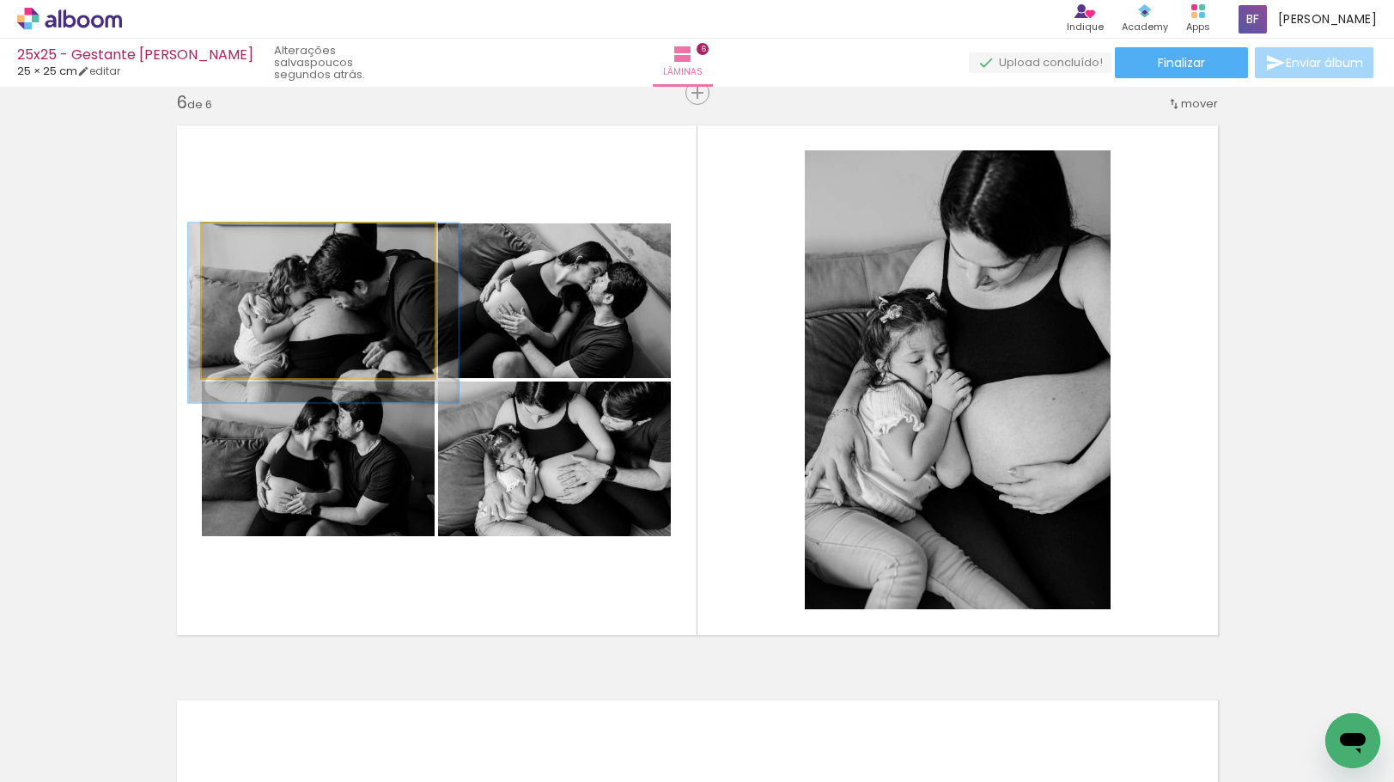
drag, startPoint x: 302, startPoint y: 306, endPoint x: 300, endPoint y: 327, distance: 21.5
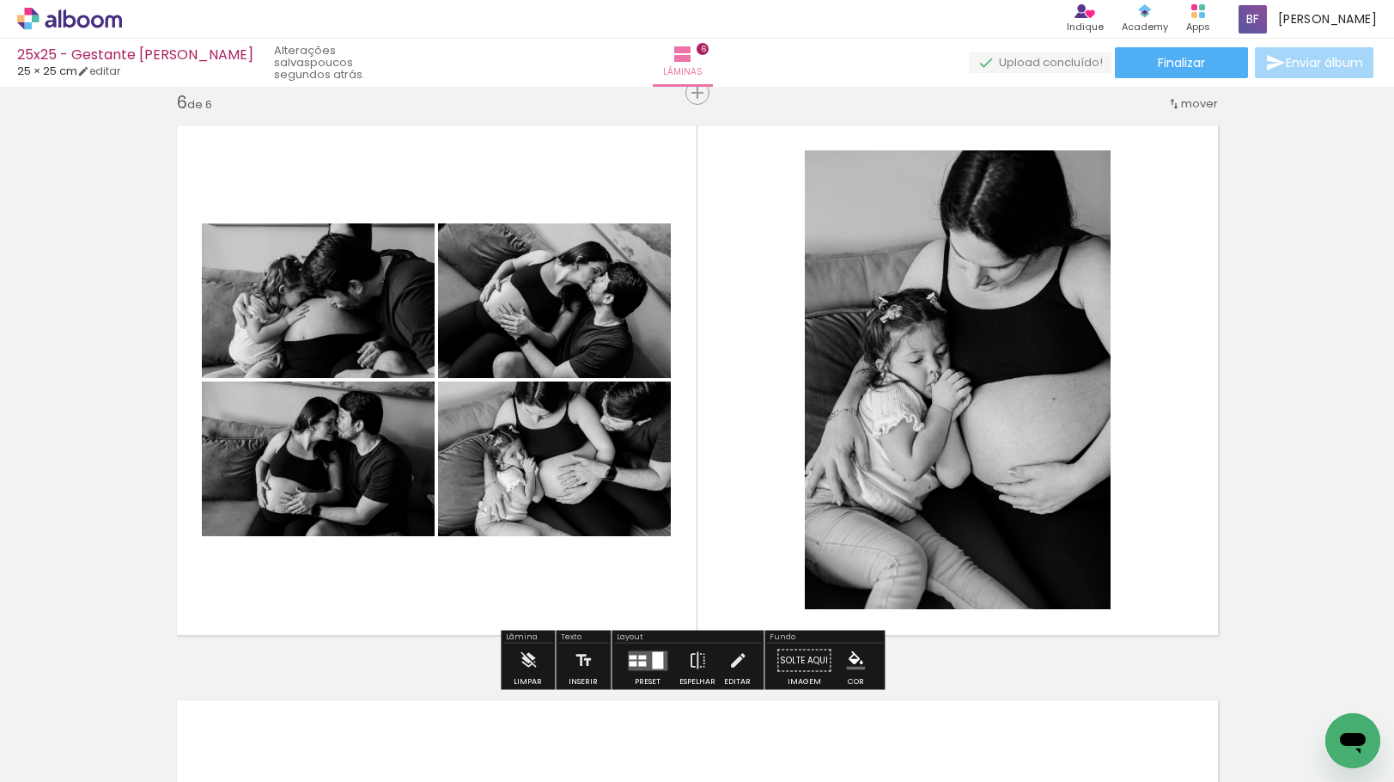
scroll to position [2982, 0]
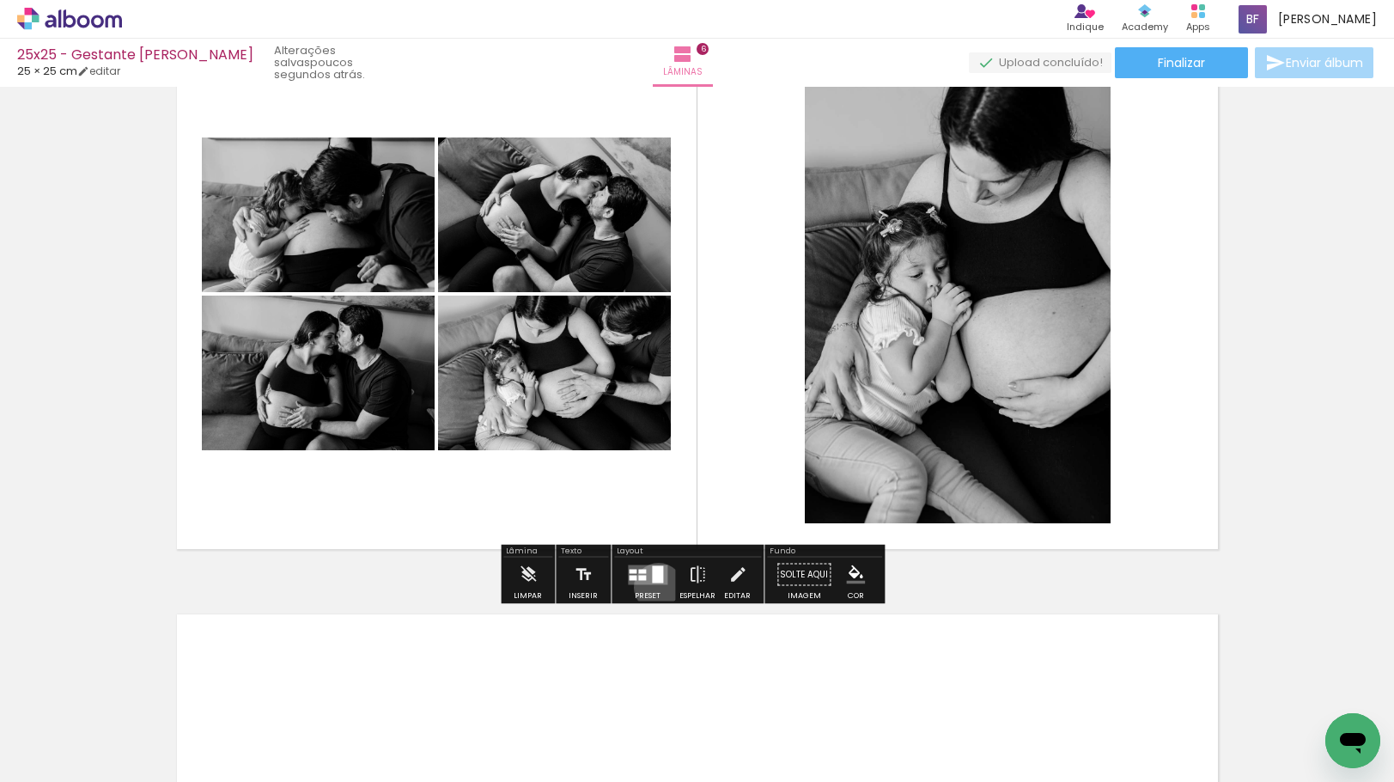
click at [655, 587] on div at bounding box center [648, 575] width 46 height 34
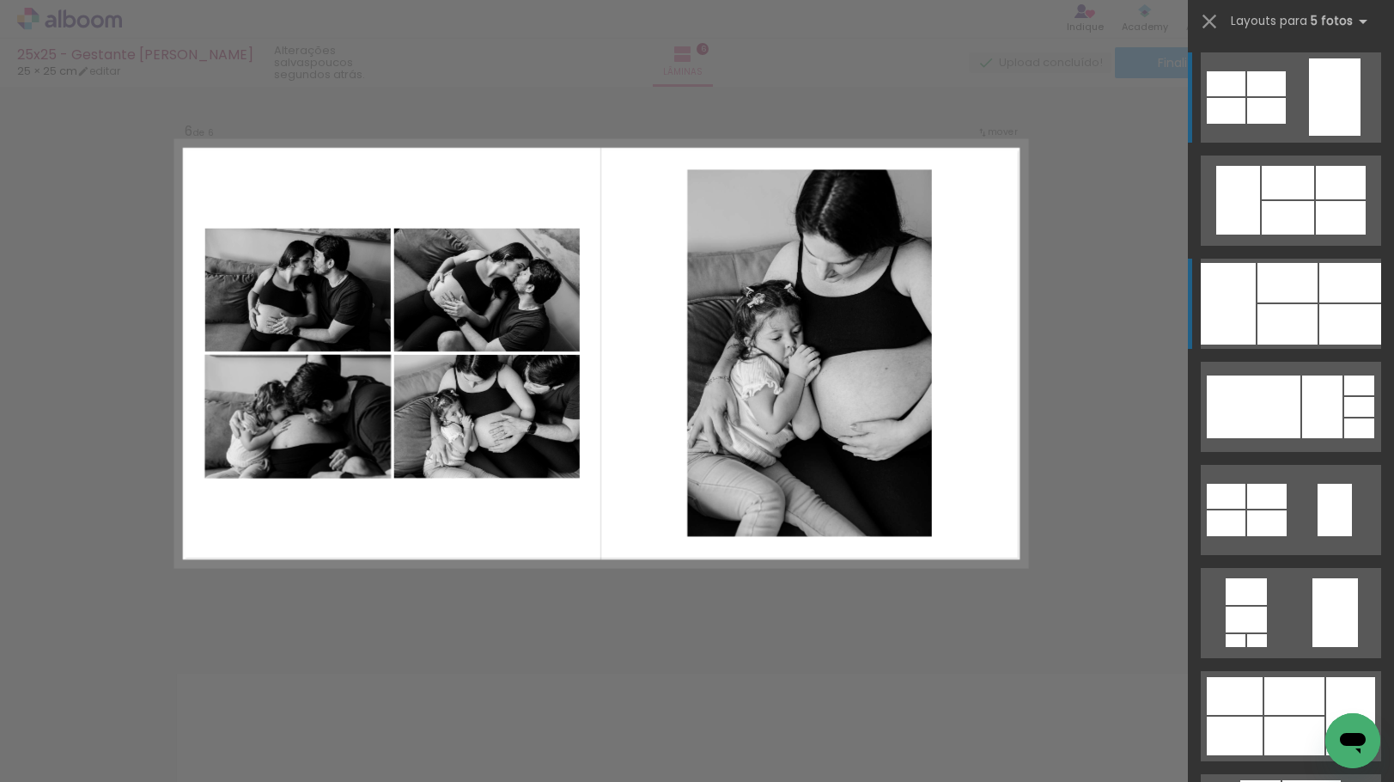
scroll to position [2896, 0]
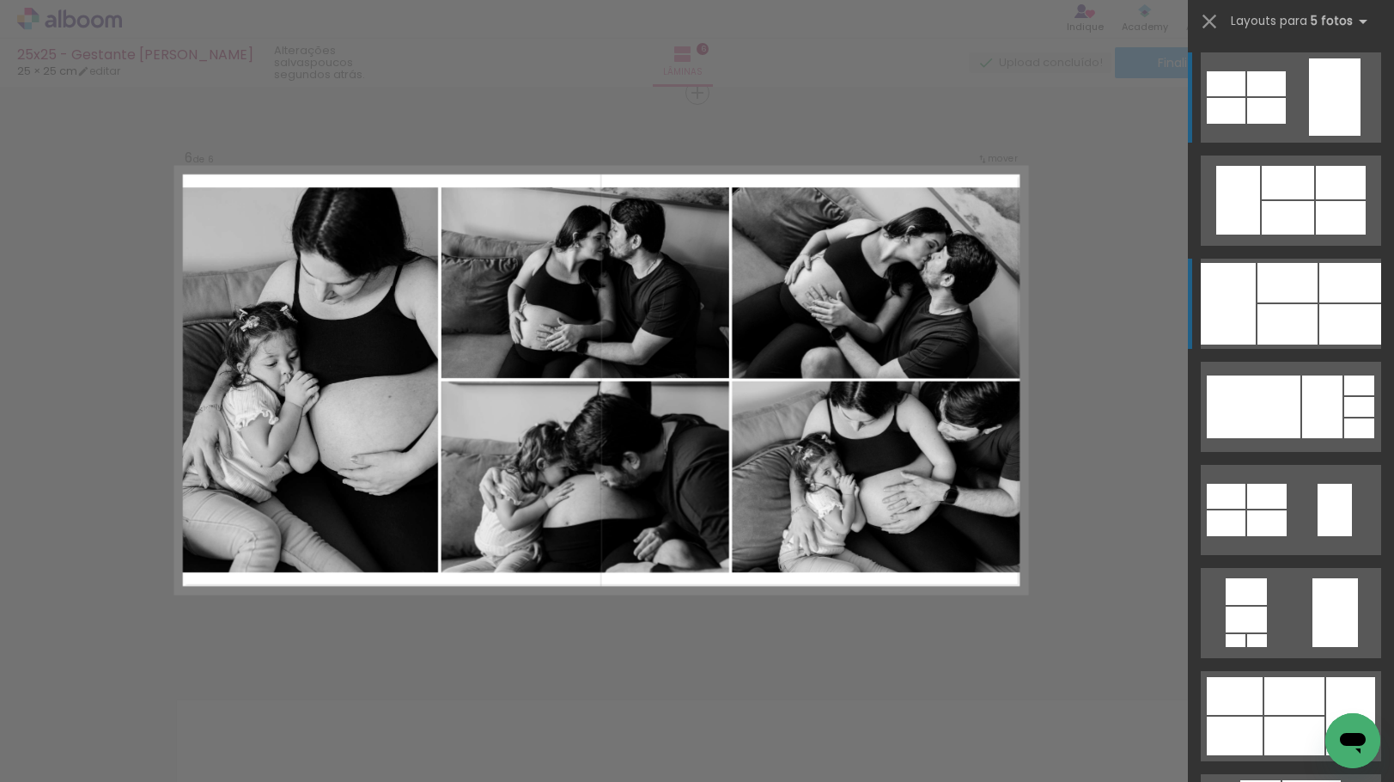
click at [1285, 307] on div at bounding box center [1288, 324] width 60 height 40
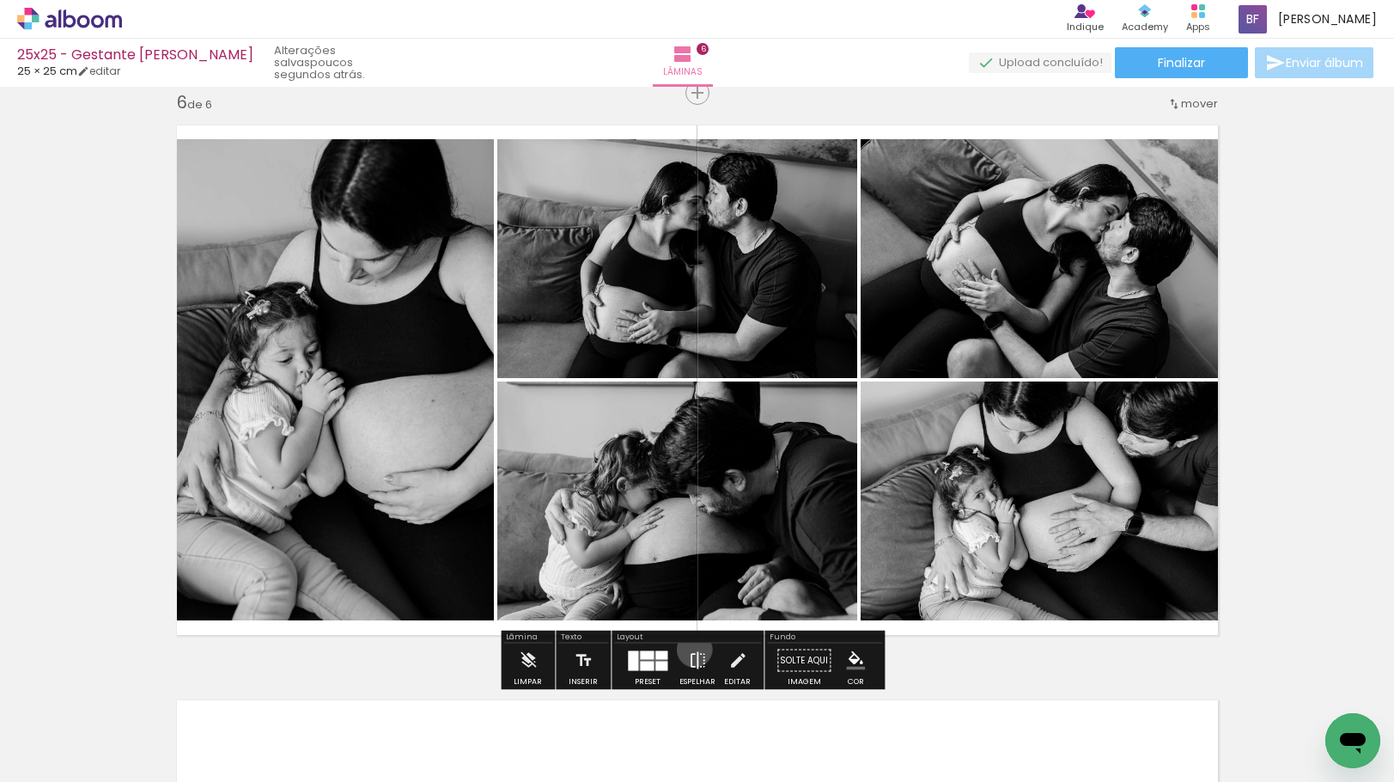
click at [691, 649] on iron-icon at bounding box center [697, 660] width 19 height 34
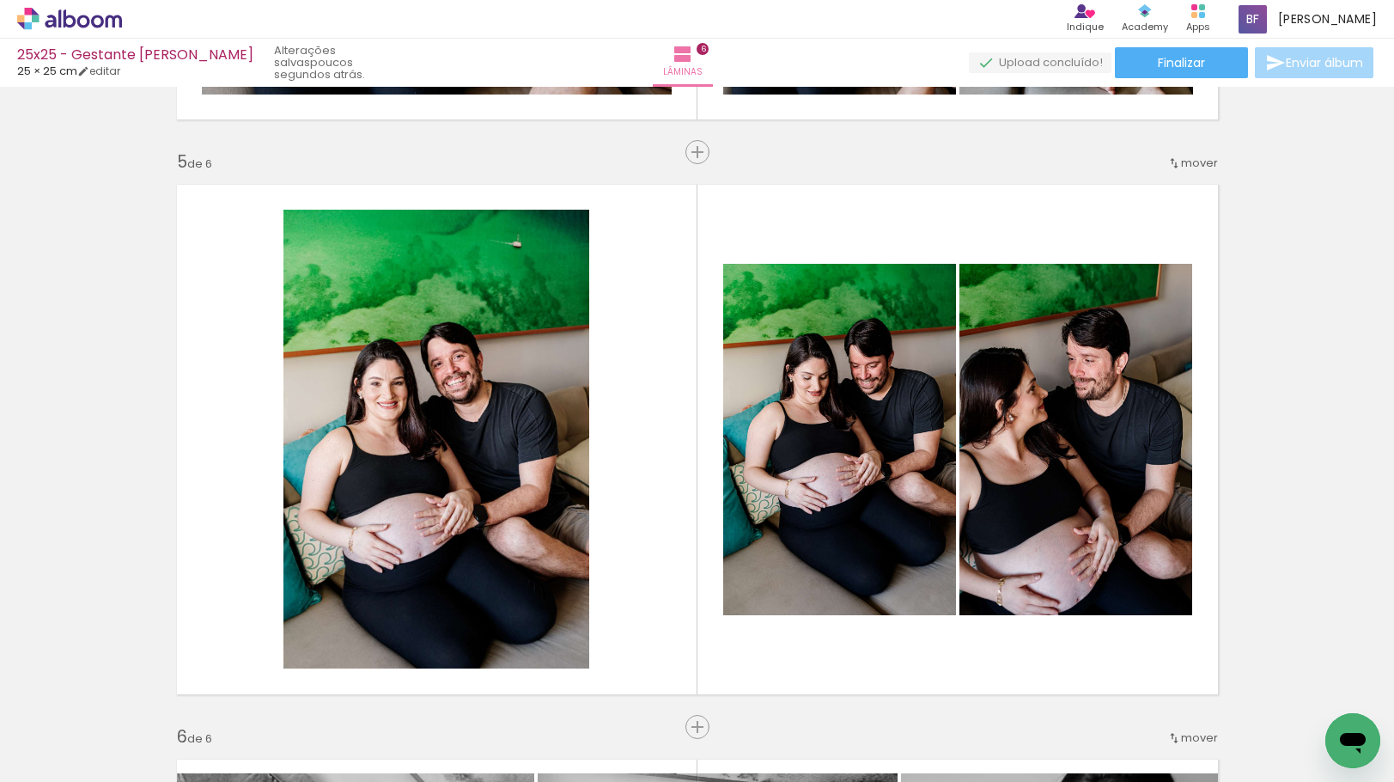
scroll to position [2380, 0]
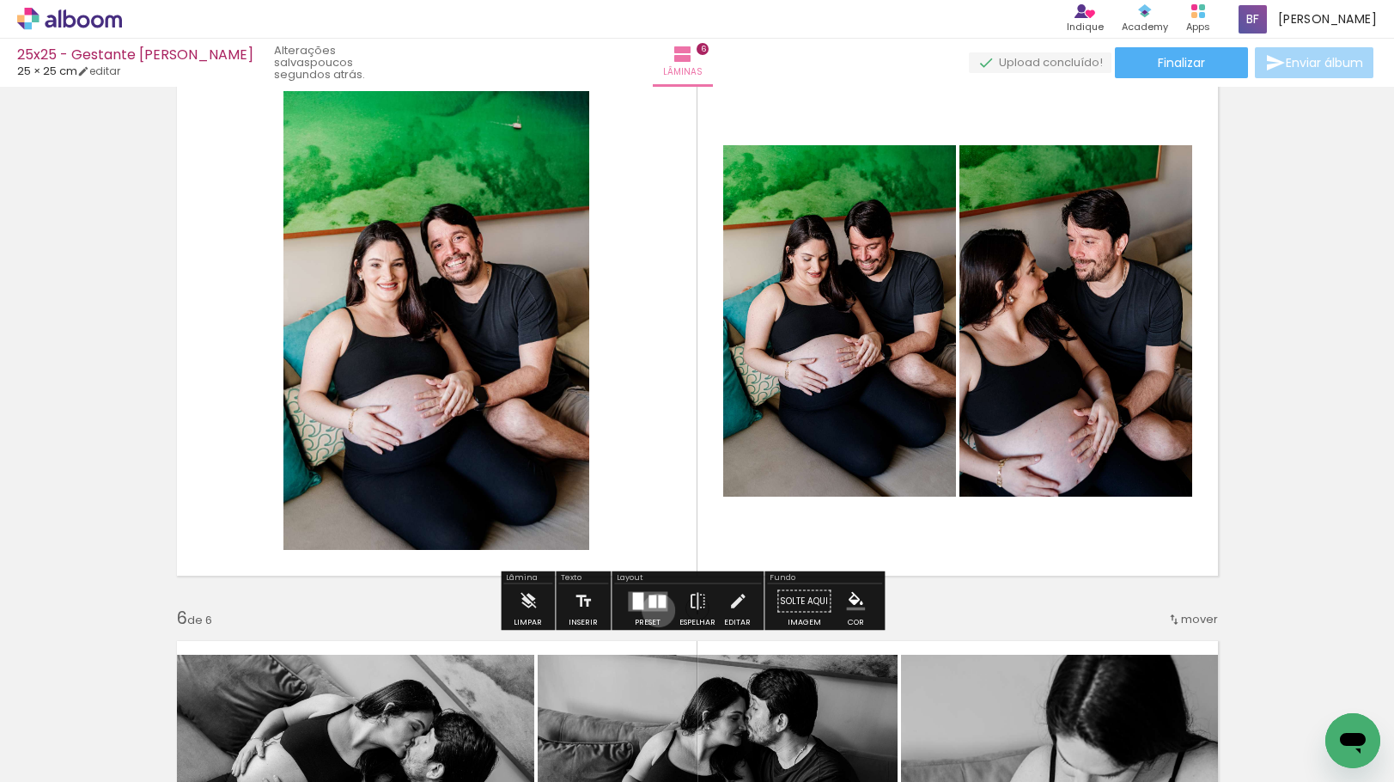
click at [655, 610] on quentale-layouter at bounding box center [648, 601] width 40 height 20
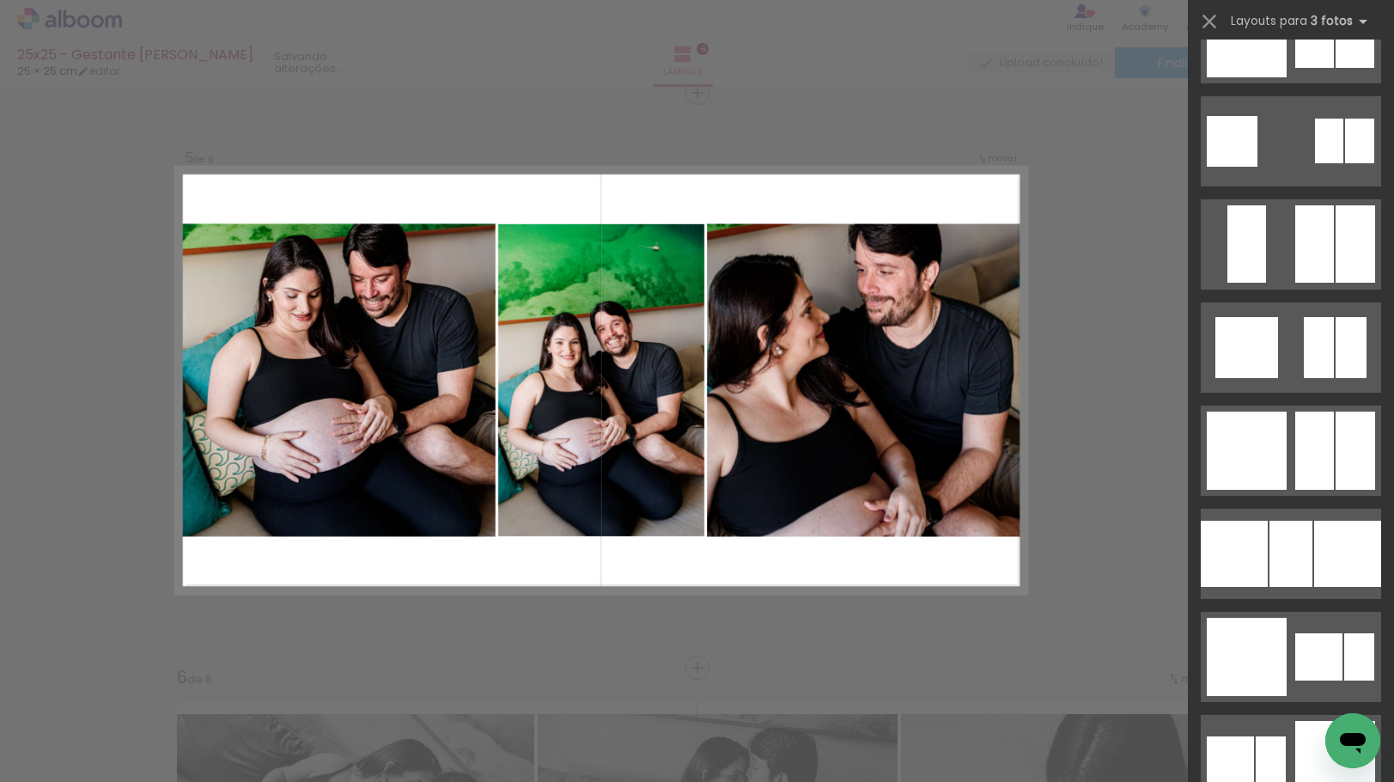
scroll to position [2148, 0]
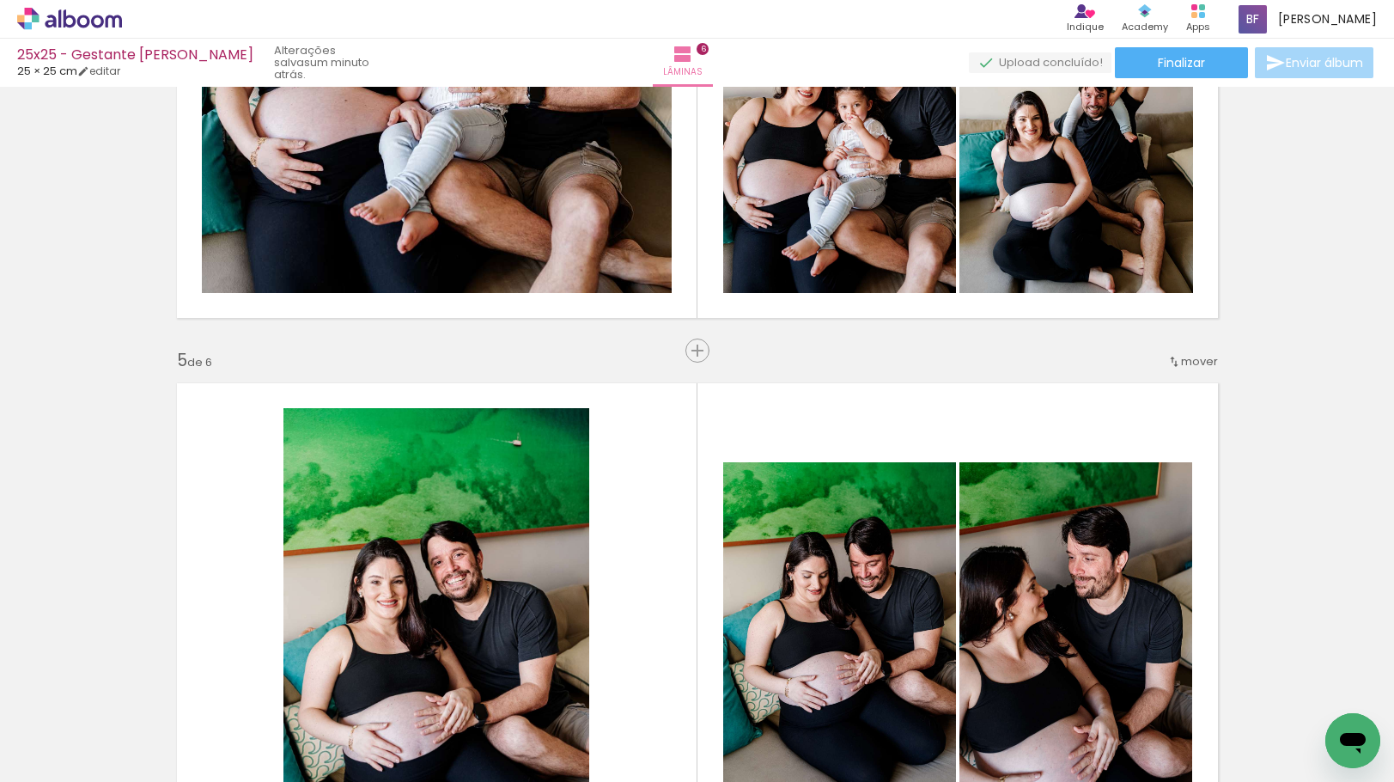
scroll to position [2493, 0]
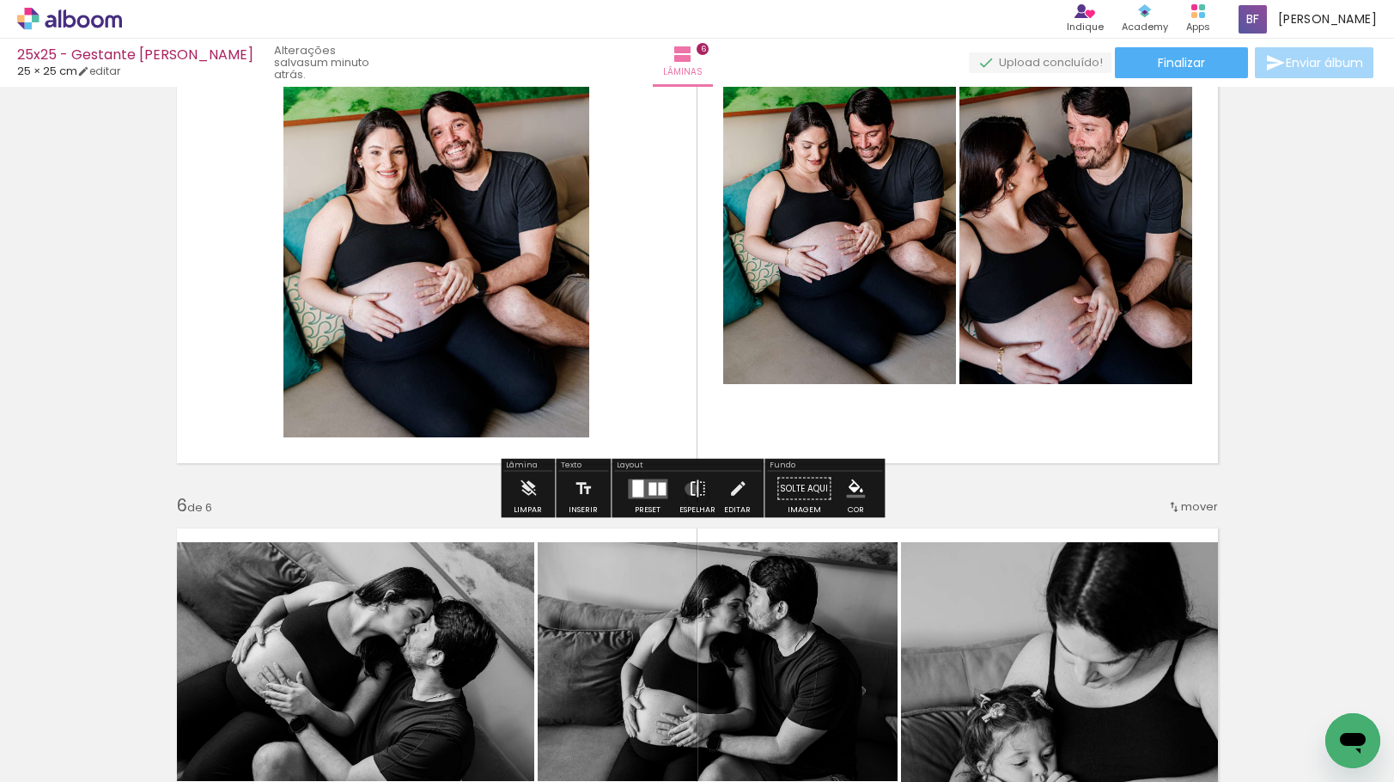
click at [688, 489] on iron-icon at bounding box center [697, 489] width 19 height 34
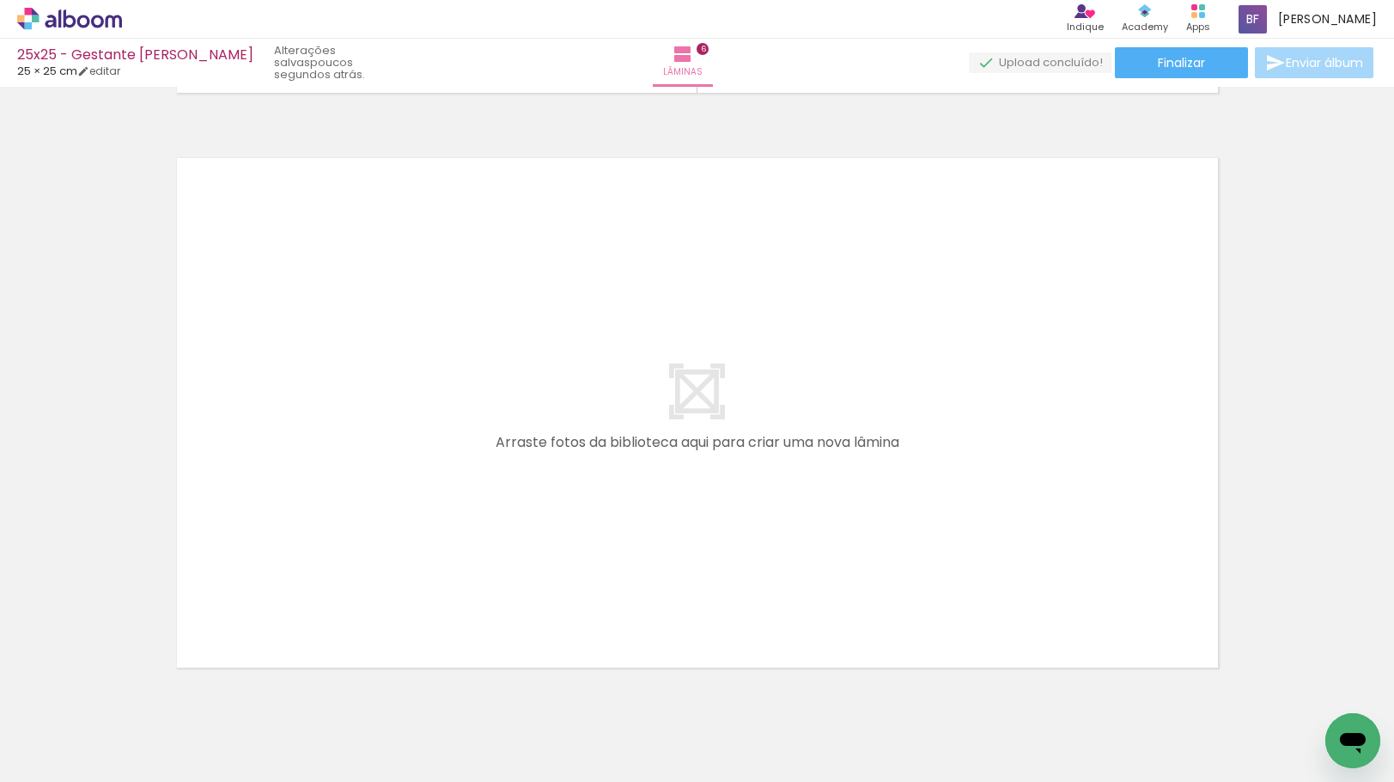
scroll to position [3094, 0]
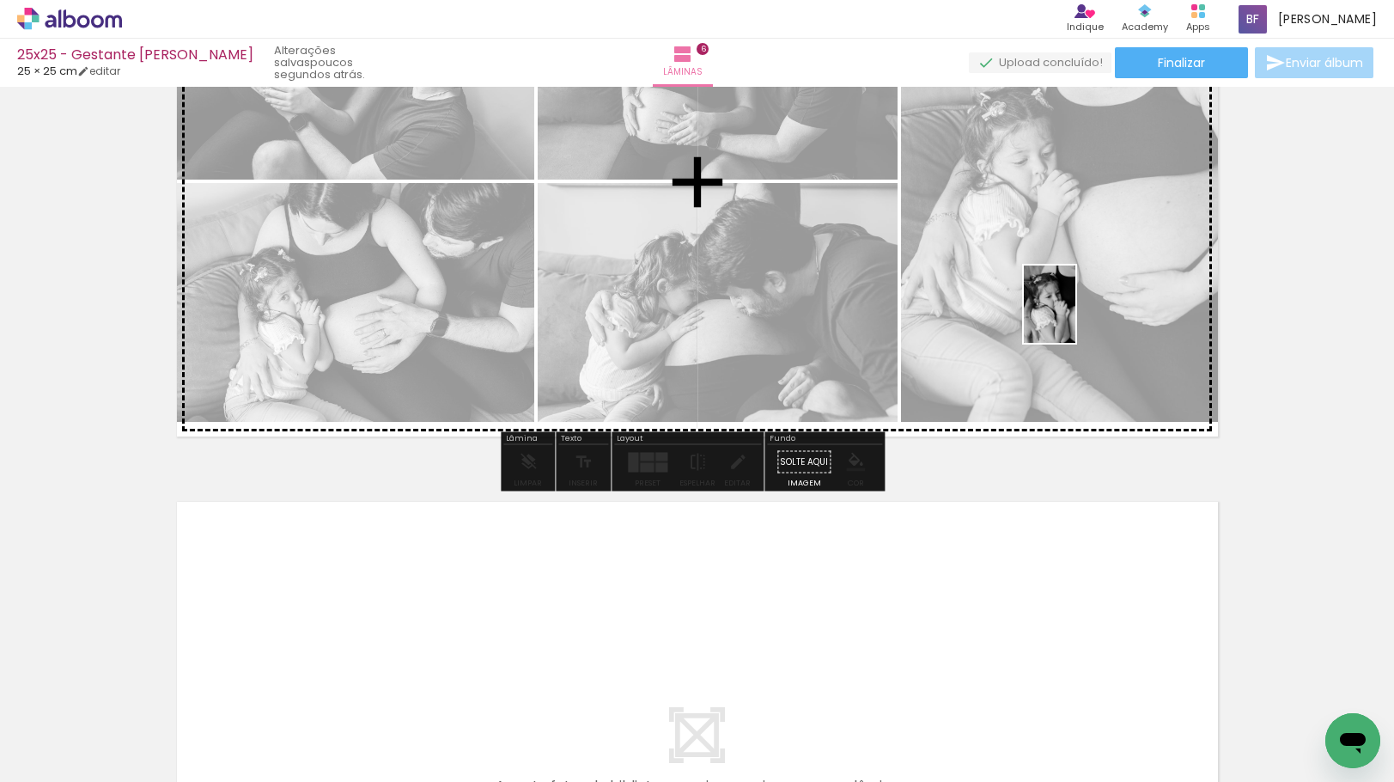
drag, startPoint x: 569, startPoint y: 742, endPoint x: 1076, endPoint y: 317, distance: 661.6
click at [1076, 317] on quentale-workspace at bounding box center [697, 391] width 1394 height 782
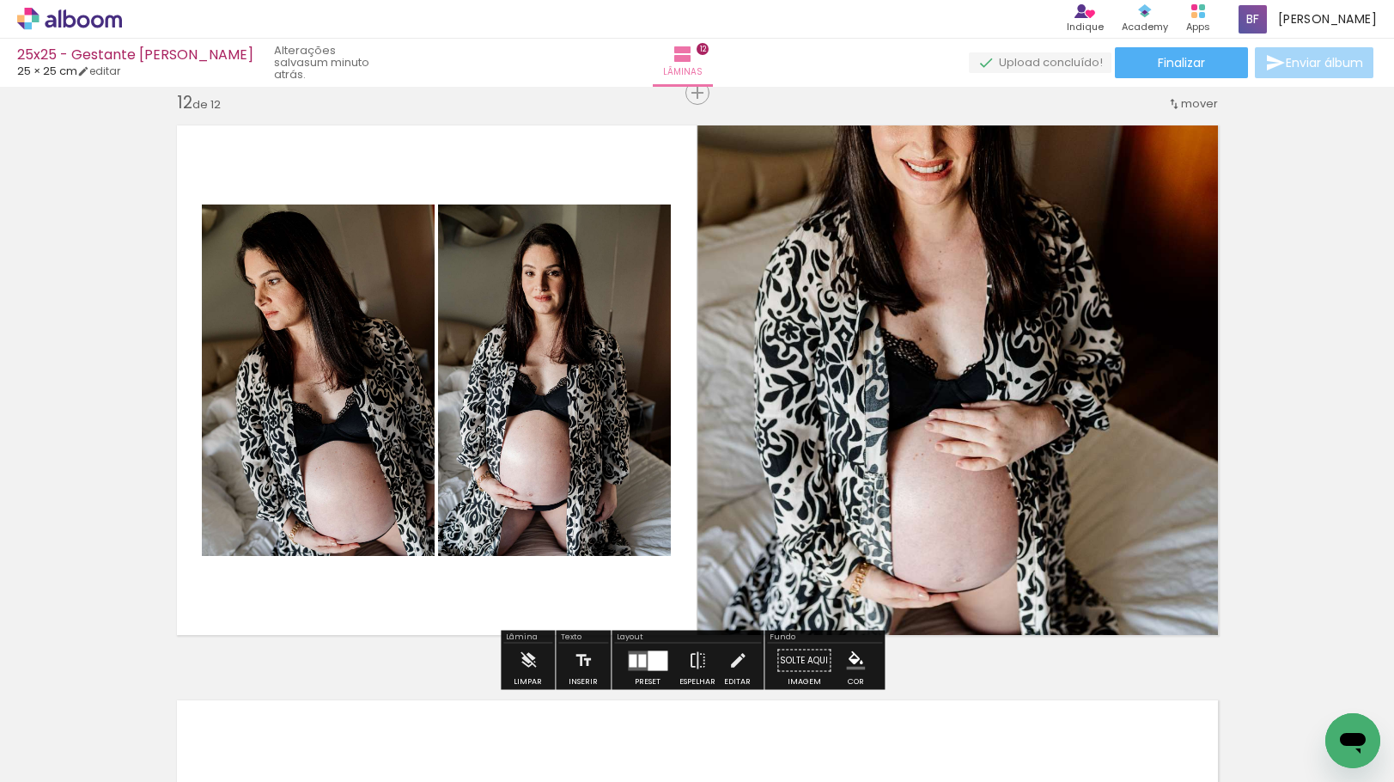
scroll to position [0, 99]
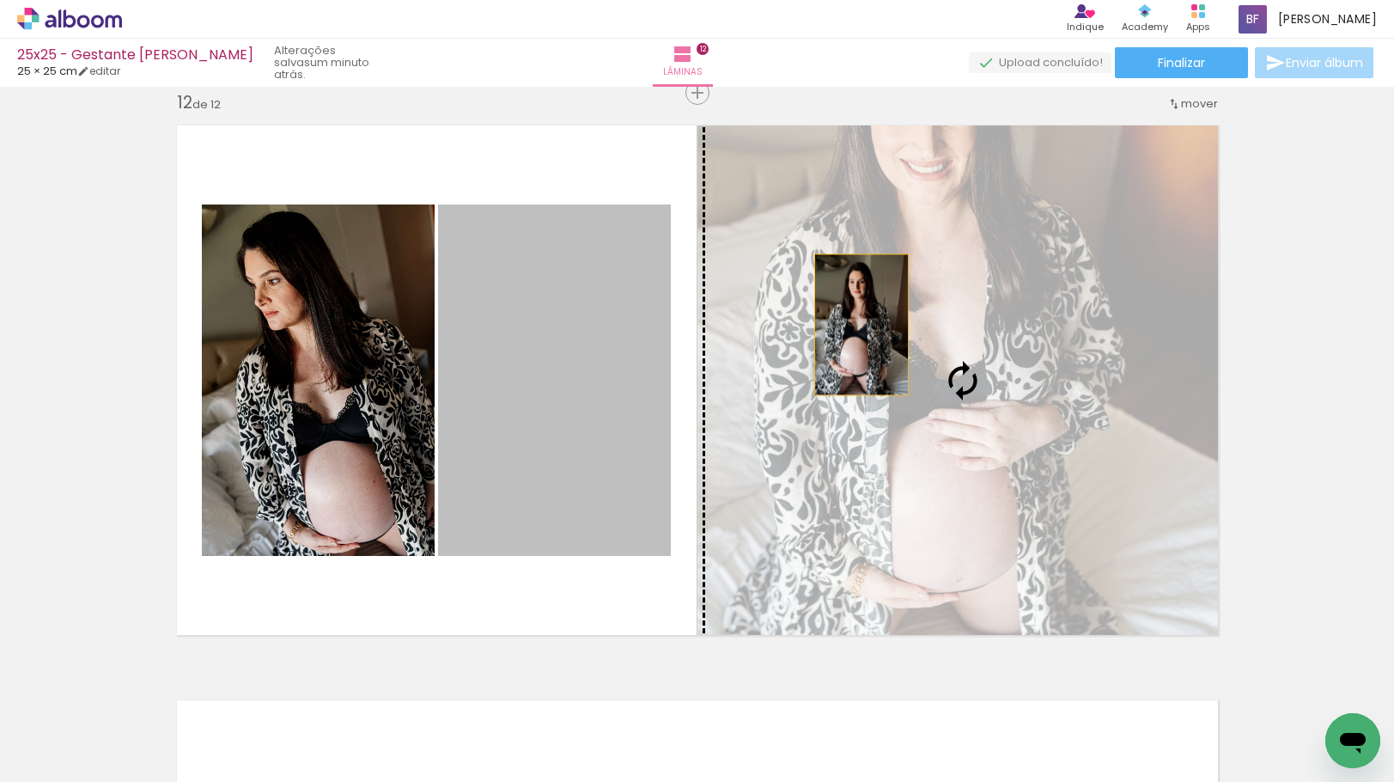
drag, startPoint x: 778, startPoint y: 344, endPoint x: 891, endPoint y: 314, distance: 116.7
click at [0, 0] on slot at bounding box center [0, 0] width 0 height 0
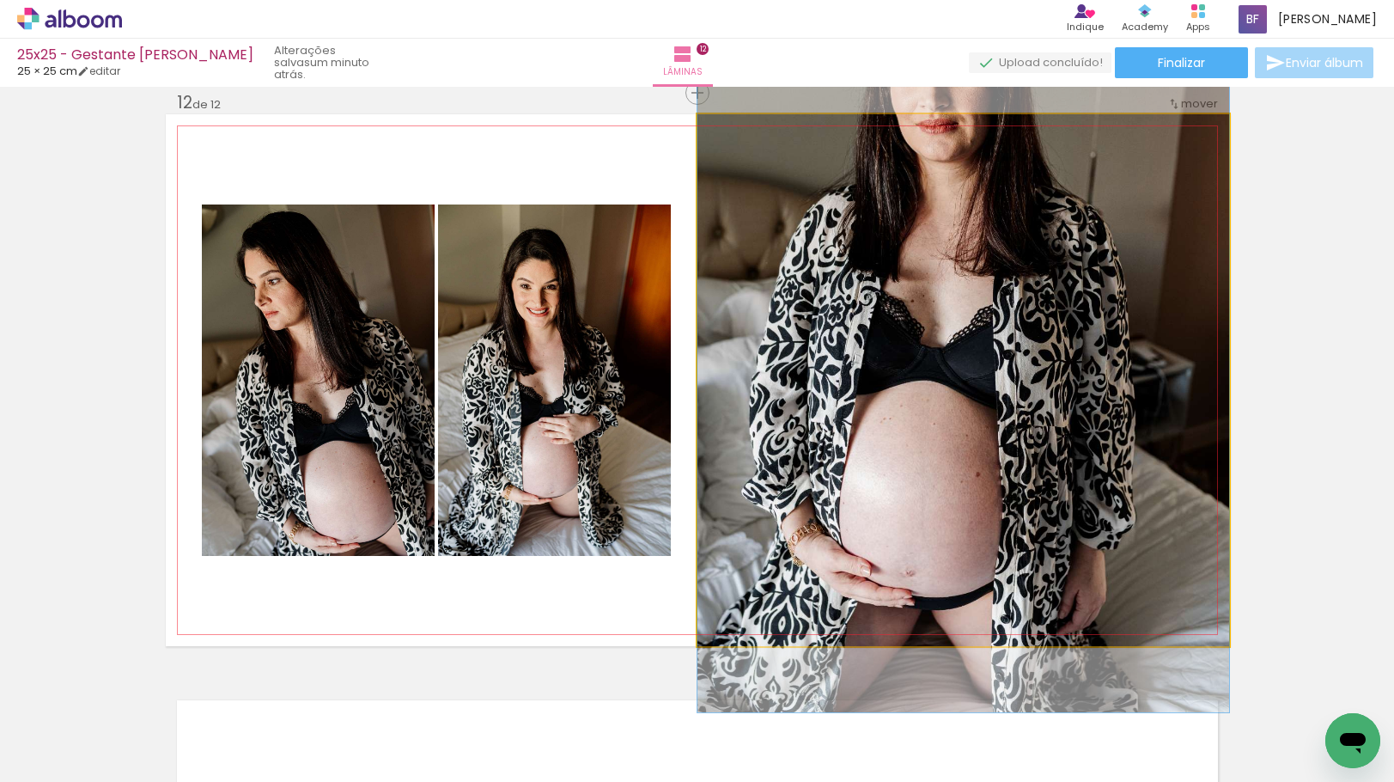
drag, startPoint x: 935, startPoint y: 399, endPoint x: 933, endPoint y: 333, distance: 66.2
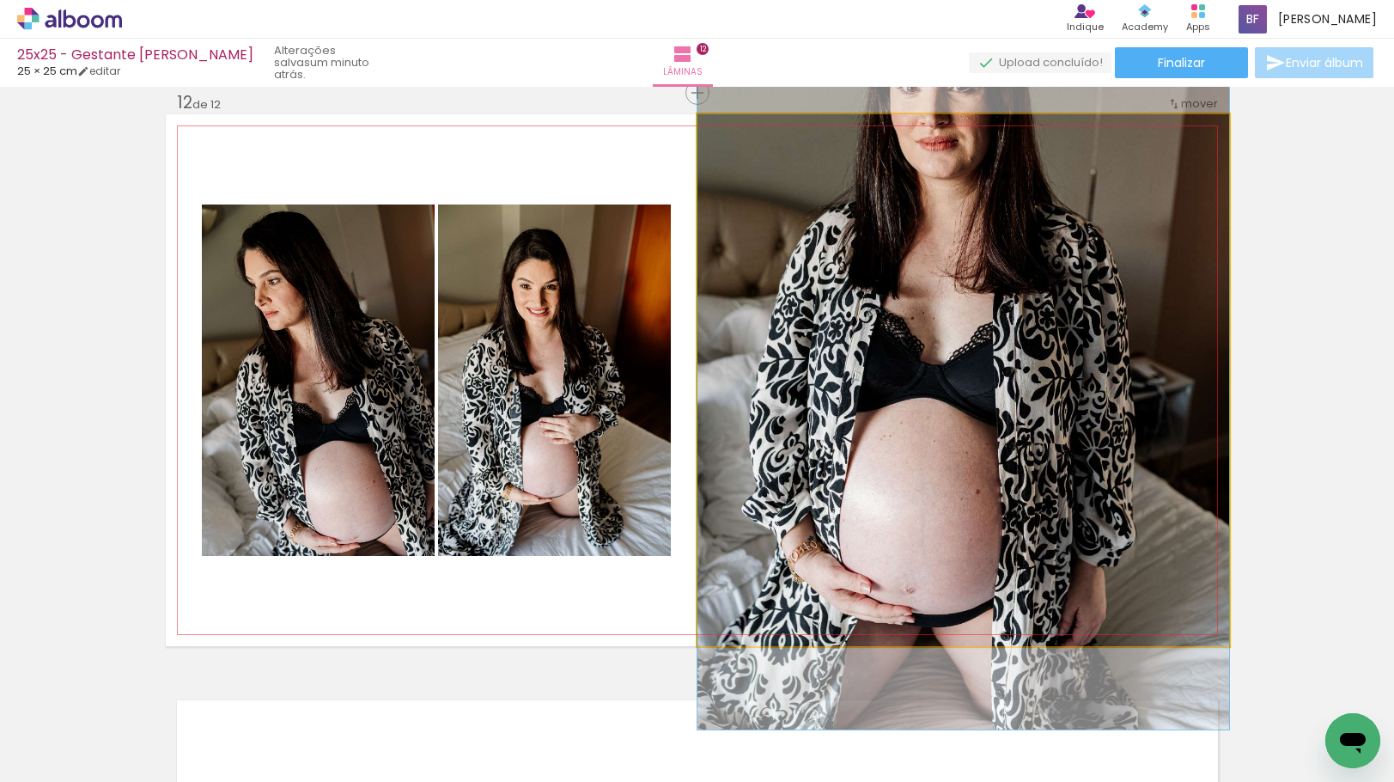
drag, startPoint x: 985, startPoint y: 363, endPoint x: 989, endPoint y: 377, distance: 14.2
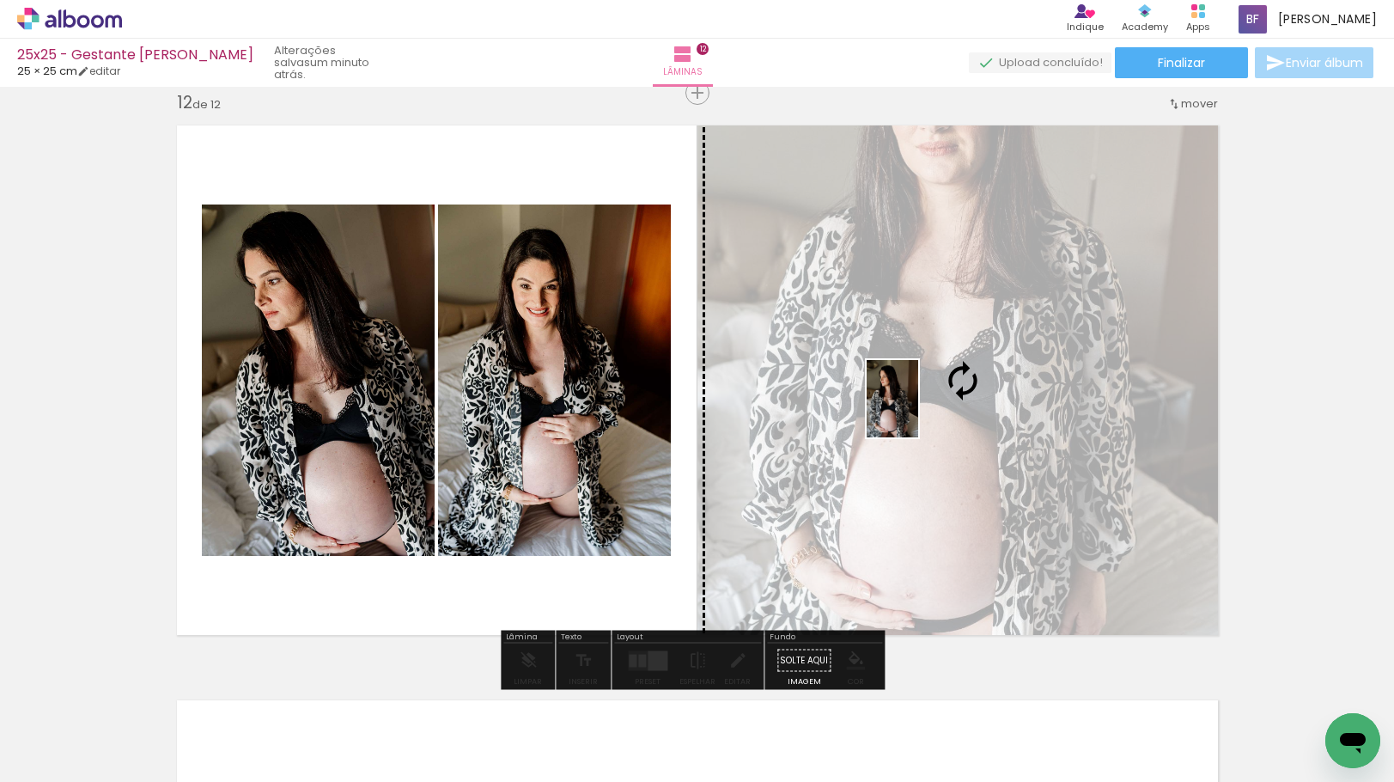
drag, startPoint x: 868, startPoint y: 521, endPoint x: 911, endPoint y: 433, distance: 98.4
click at [911, 433] on quentale-workspace at bounding box center [697, 391] width 1394 height 782
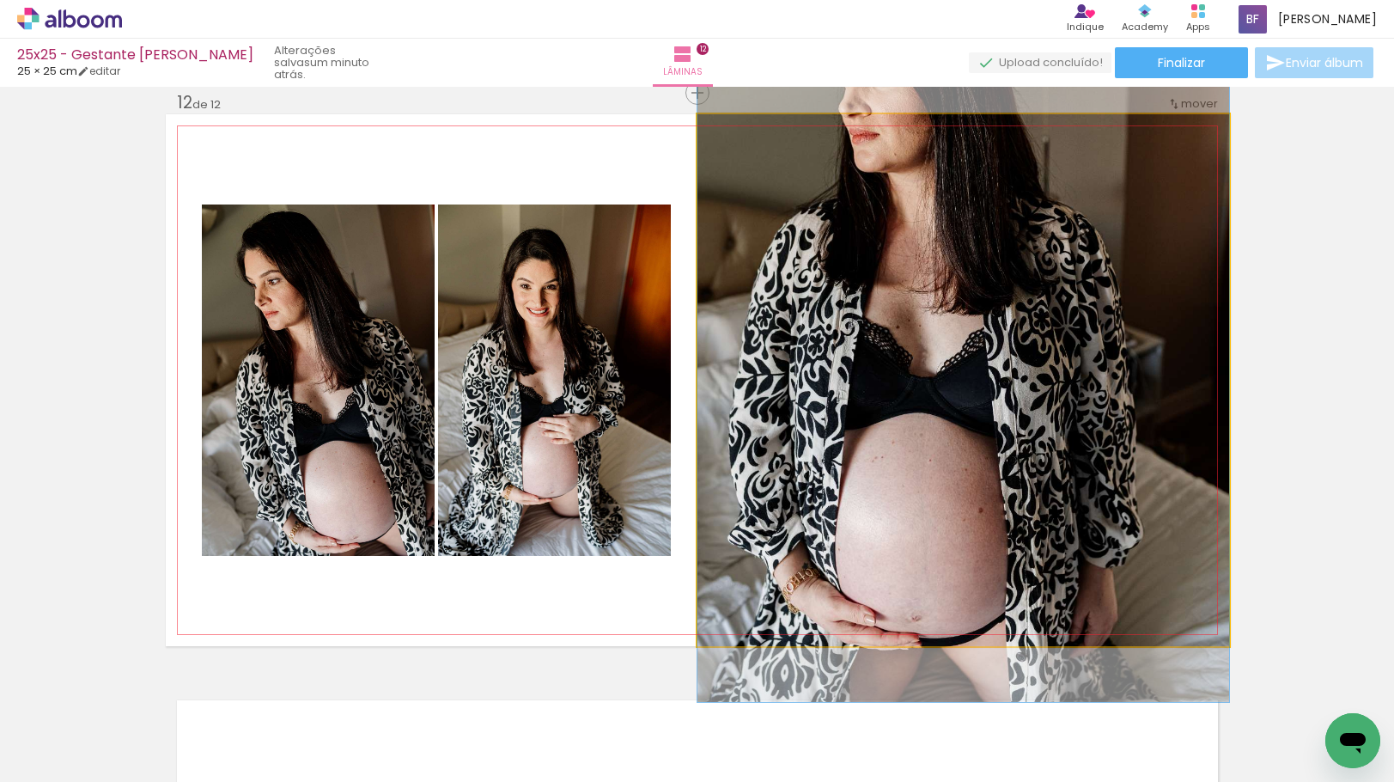
drag, startPoint x: 889, startPoint y: 492, endPoint x: 919, endPoint y: 415, distance: 83.0
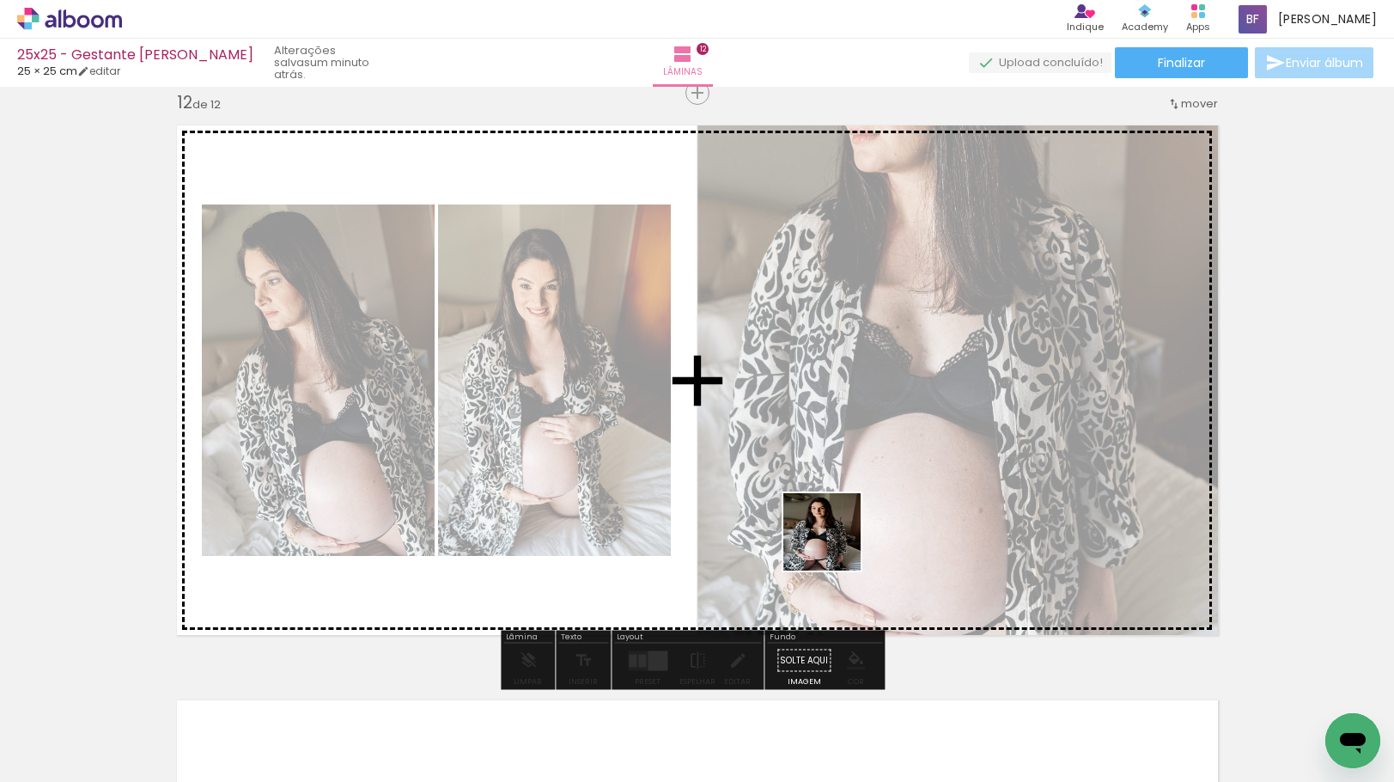
drag, startPoint x: 766, startPoint y: 679, endPoint x: 844, endPoint y: 506, distance: 189.5
click at [844, 506] on quentale-workspace at bounding box center [697, 391] width 1394 height 782
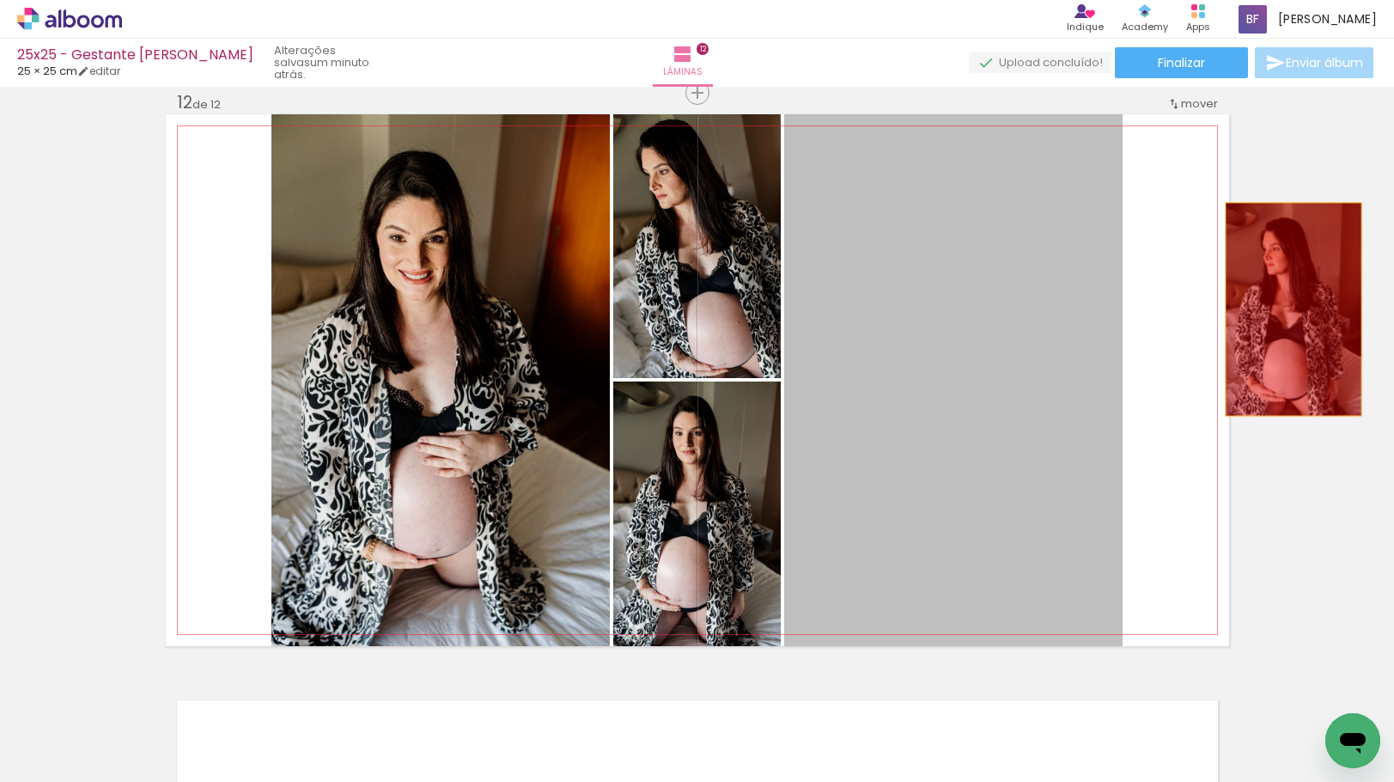
drag, startPoint x: 1135, startPoint y: 302, endPoint x: 1287, endPoint y: 309, distance: 152.2
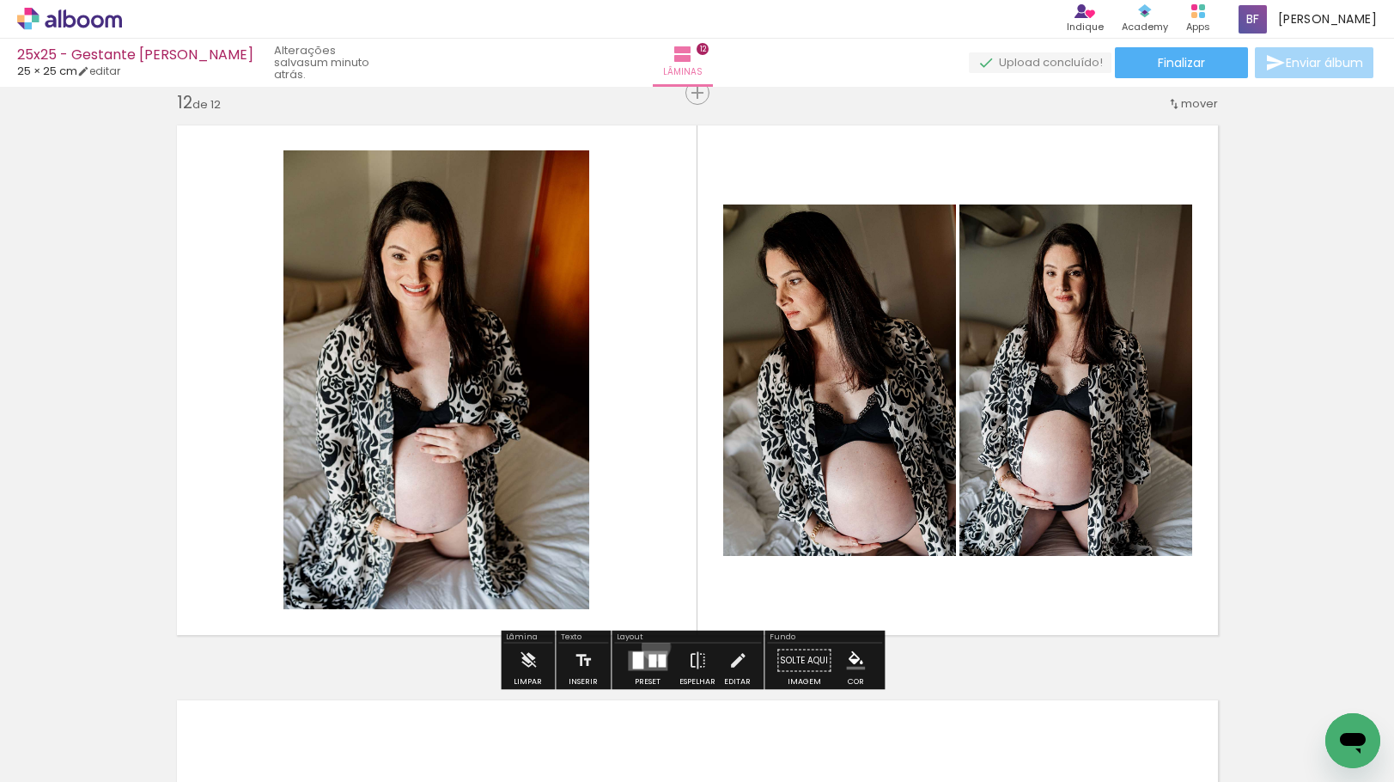
click at [652, 646] on div at bounding box center [648, 660] width 46 height 34
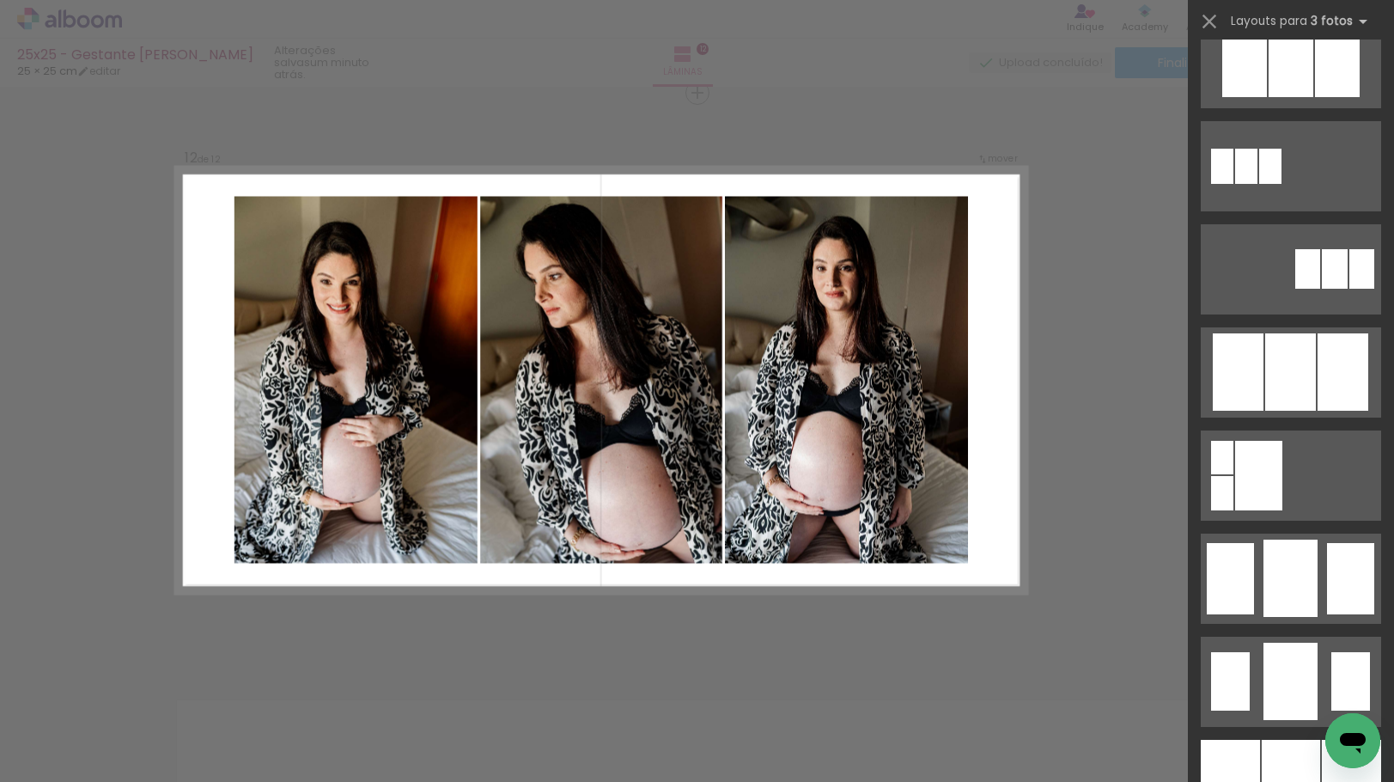
scroll to position [1117, 0]
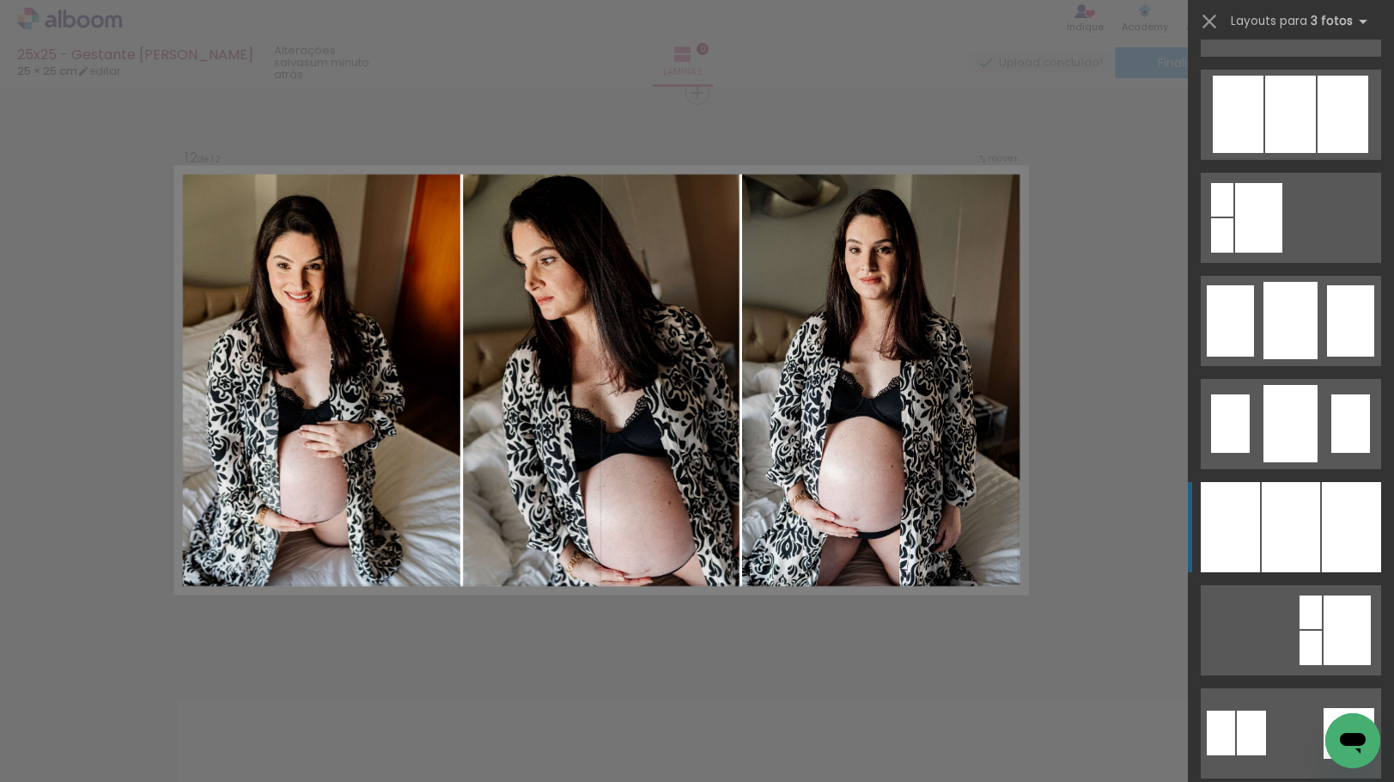
click at [1301, 494] on div at bounding box center [1291, 527] width 58 height 90
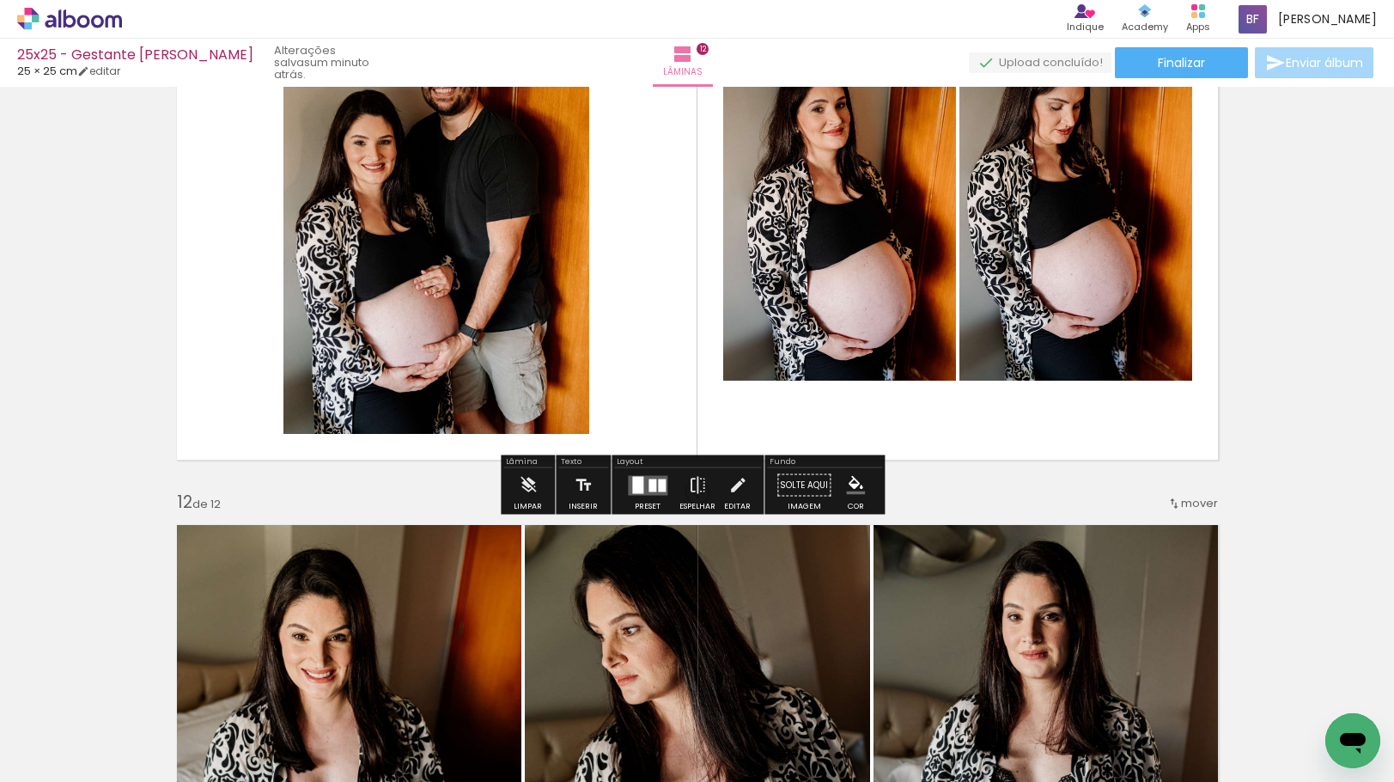
scroll to position [5914, 0]
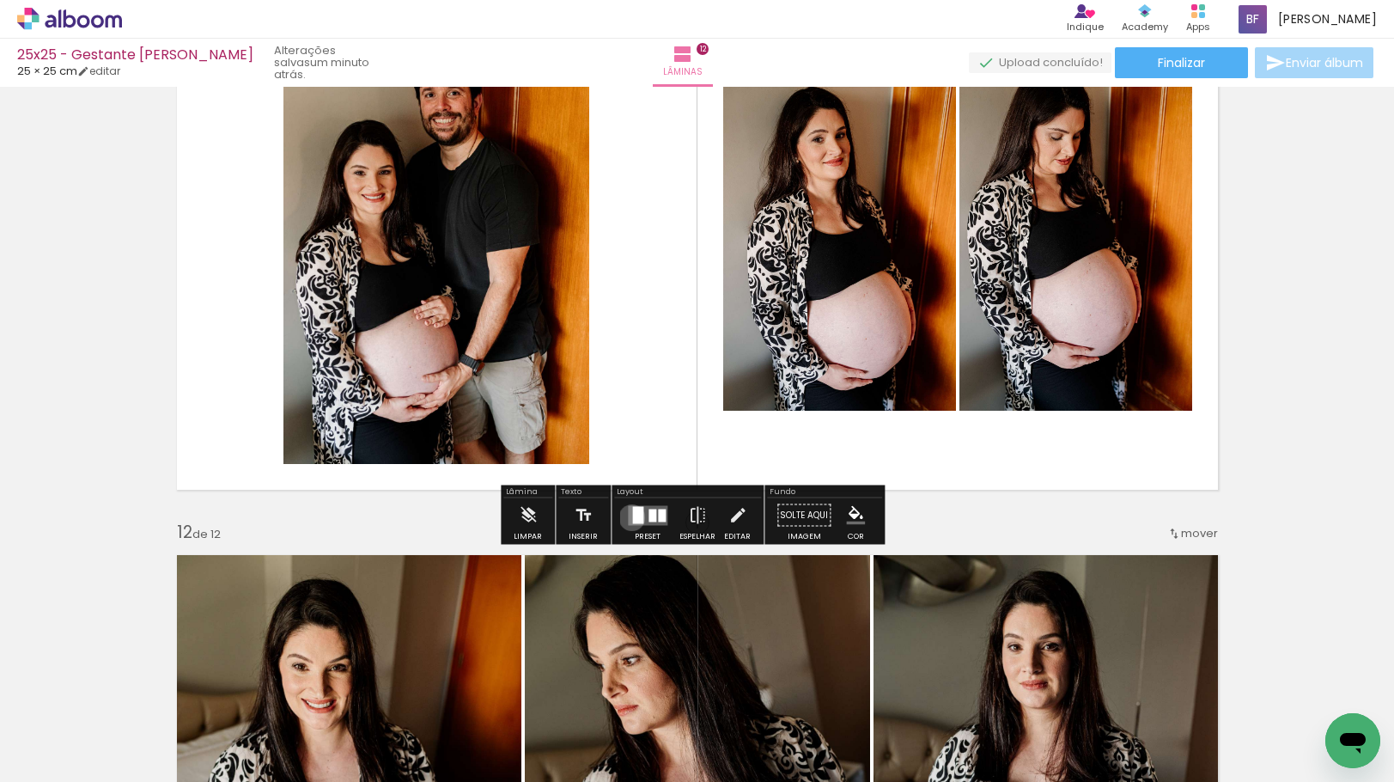
click at [632, 517] on div at bounding box center [637, 514] width 11 height 17
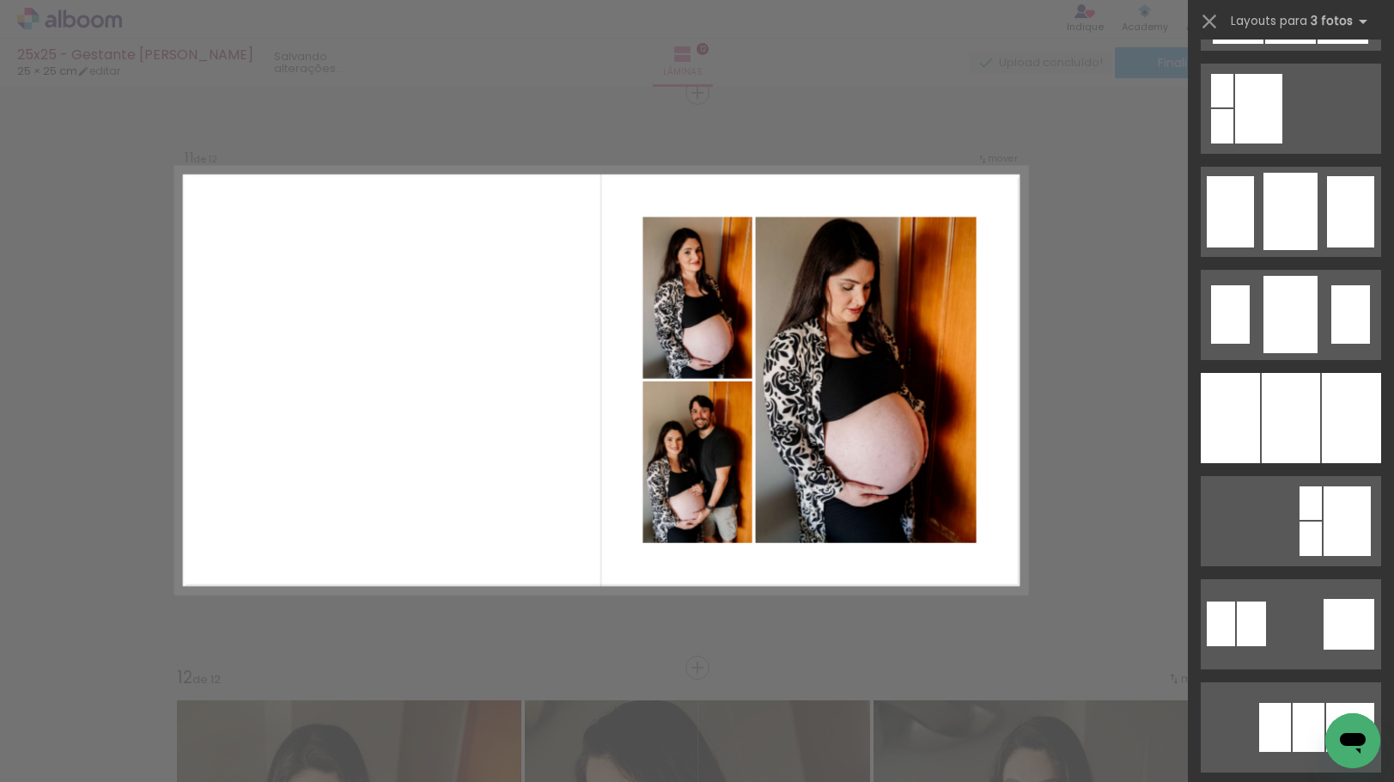
scroll to position [1289, 0]
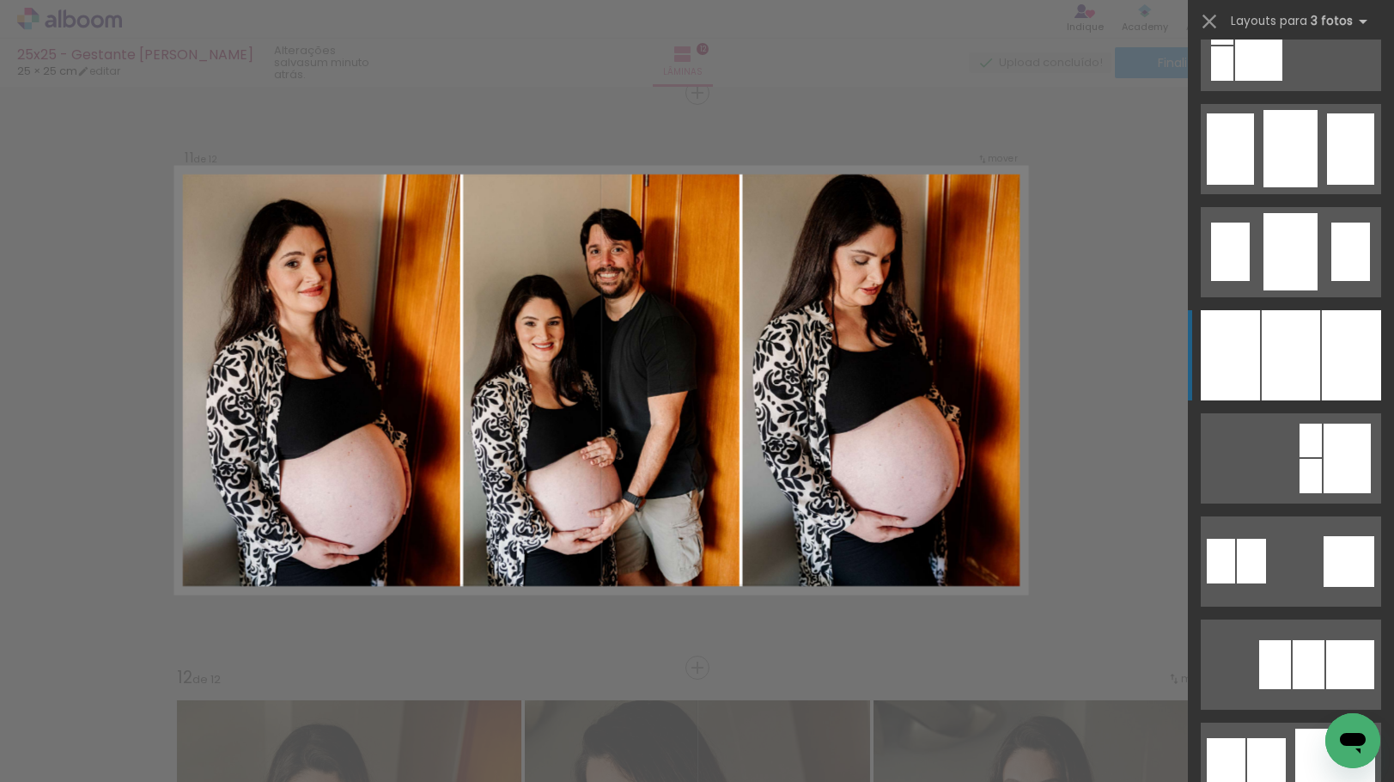
click at [1312, 375] on div at bounding box center [1291, 355] width 58 height 90
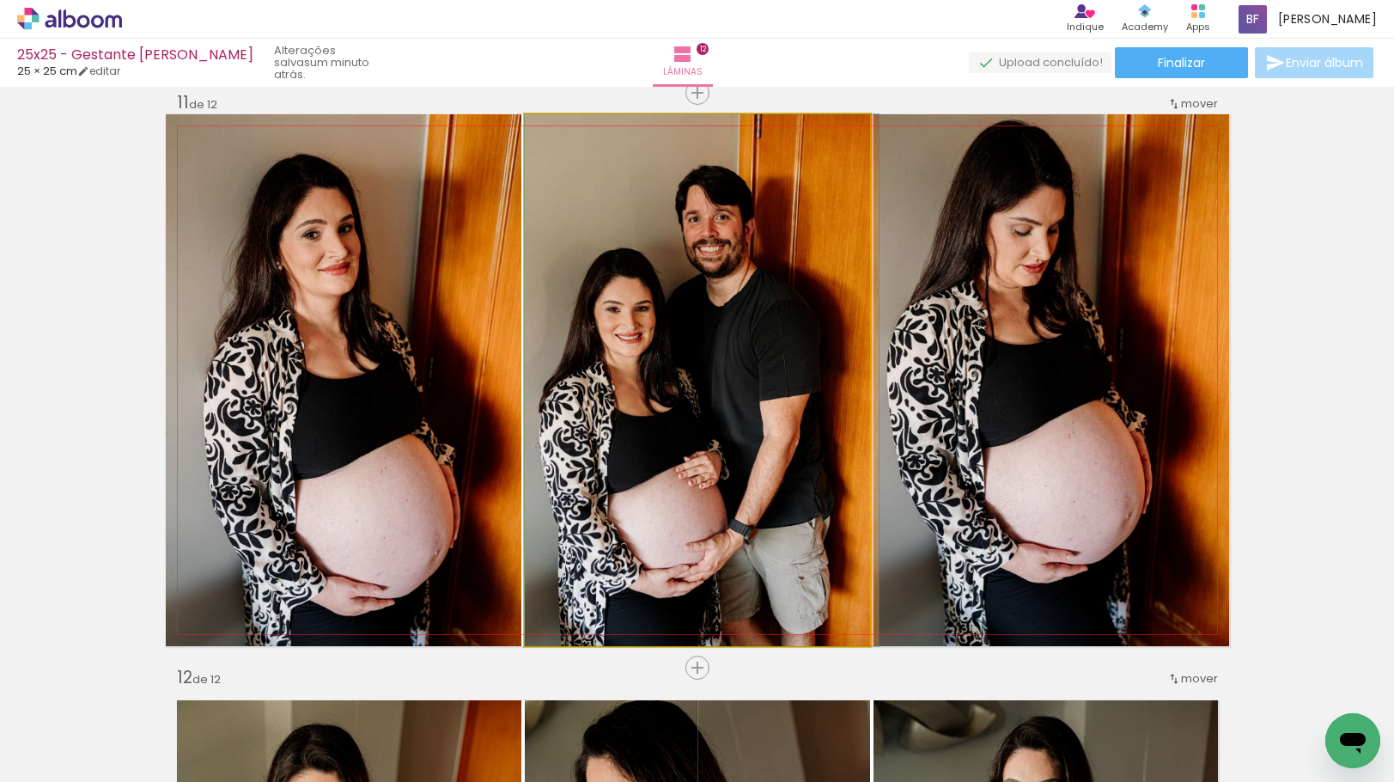
type paper-slider "109"
click at [567, 136] on div at bounding box center [565, 132] width 15 height 15
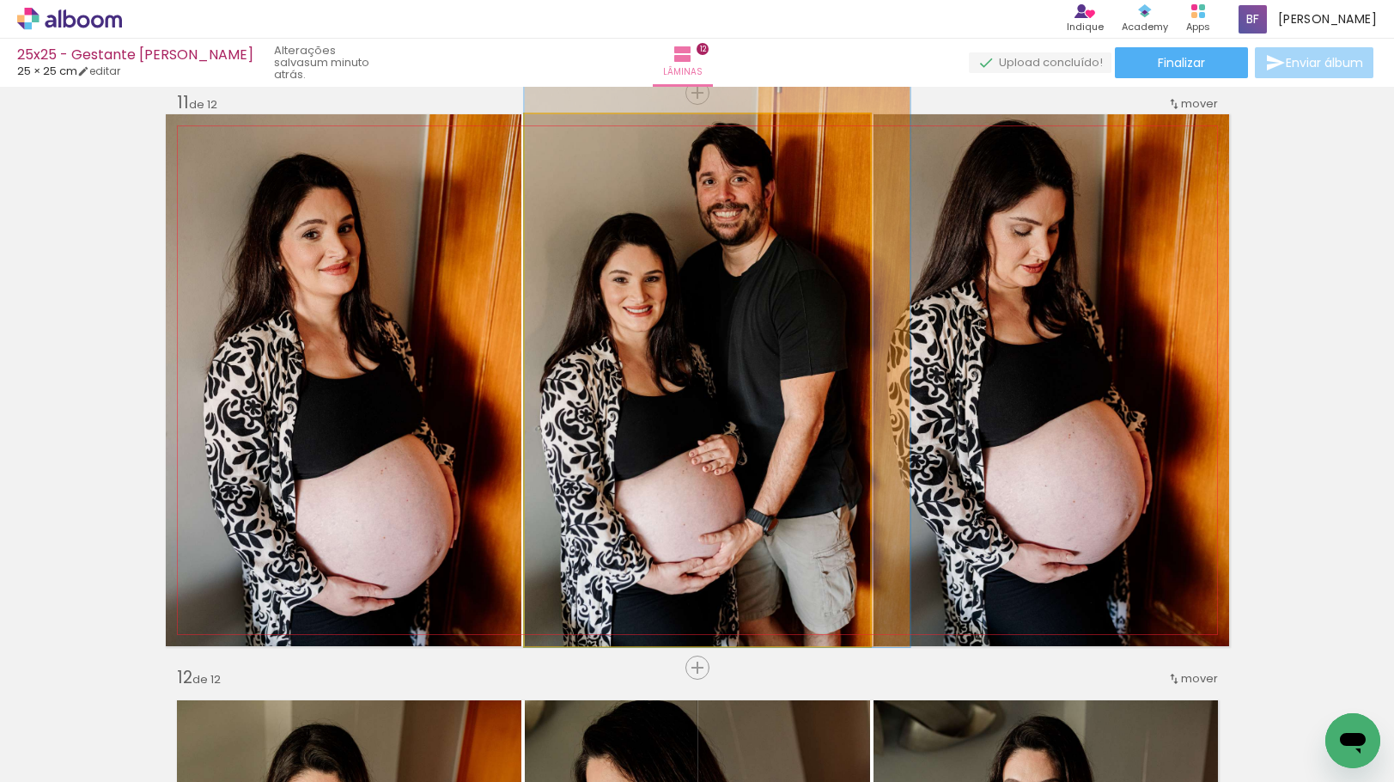
drag, startPoint x: 660, startPoint y: 303, endPoint x: 661, endPoint y: 294, distance: 9.6
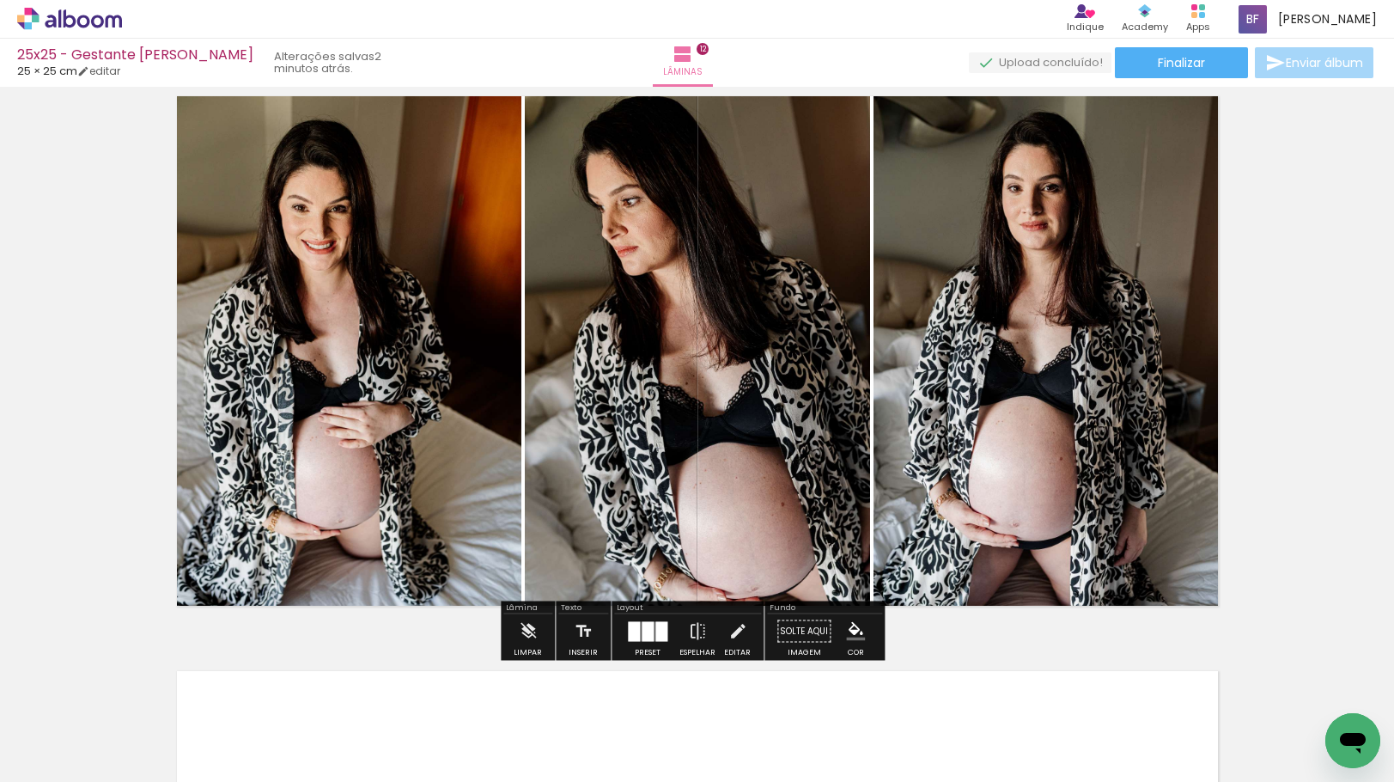
scroll to position [6456, 0]
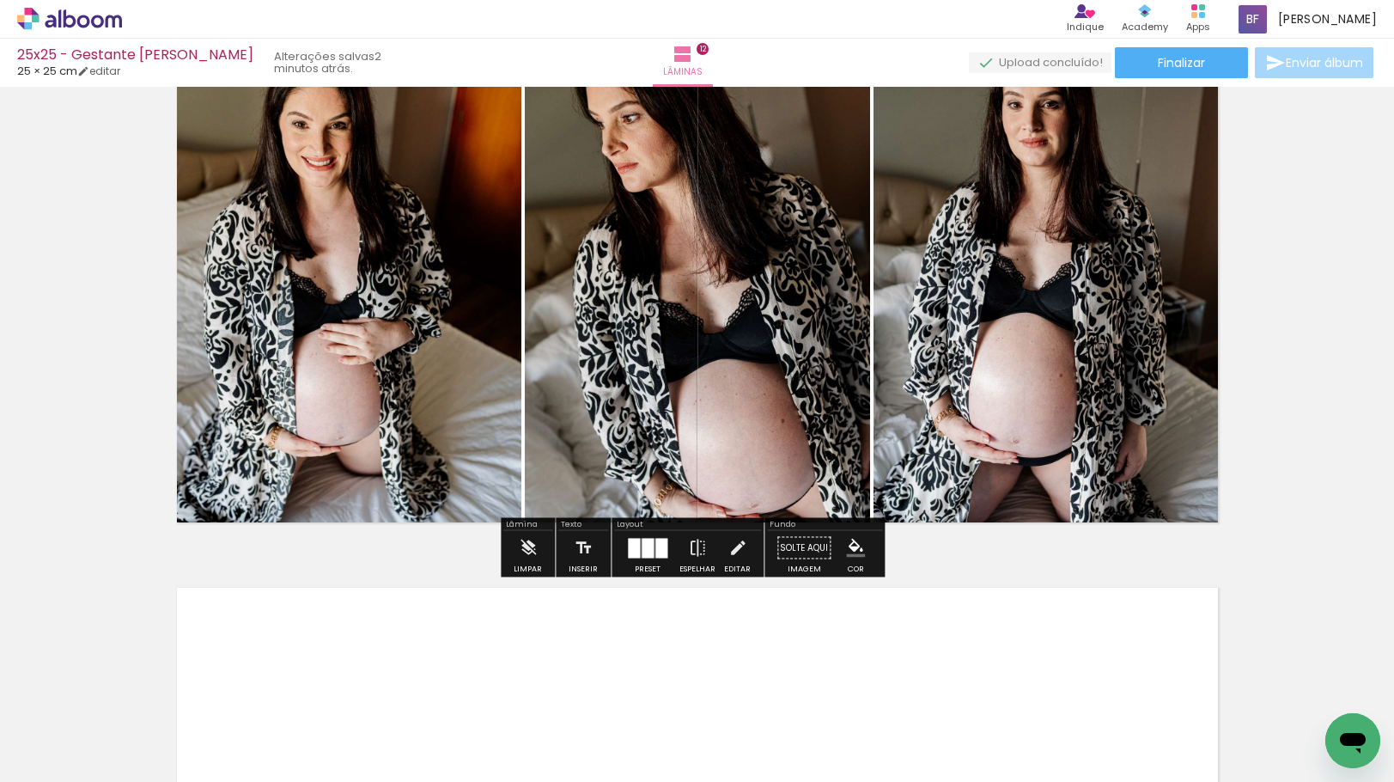
click at [634, 544] on div at bounding box center [634, 548] width 12 height 20
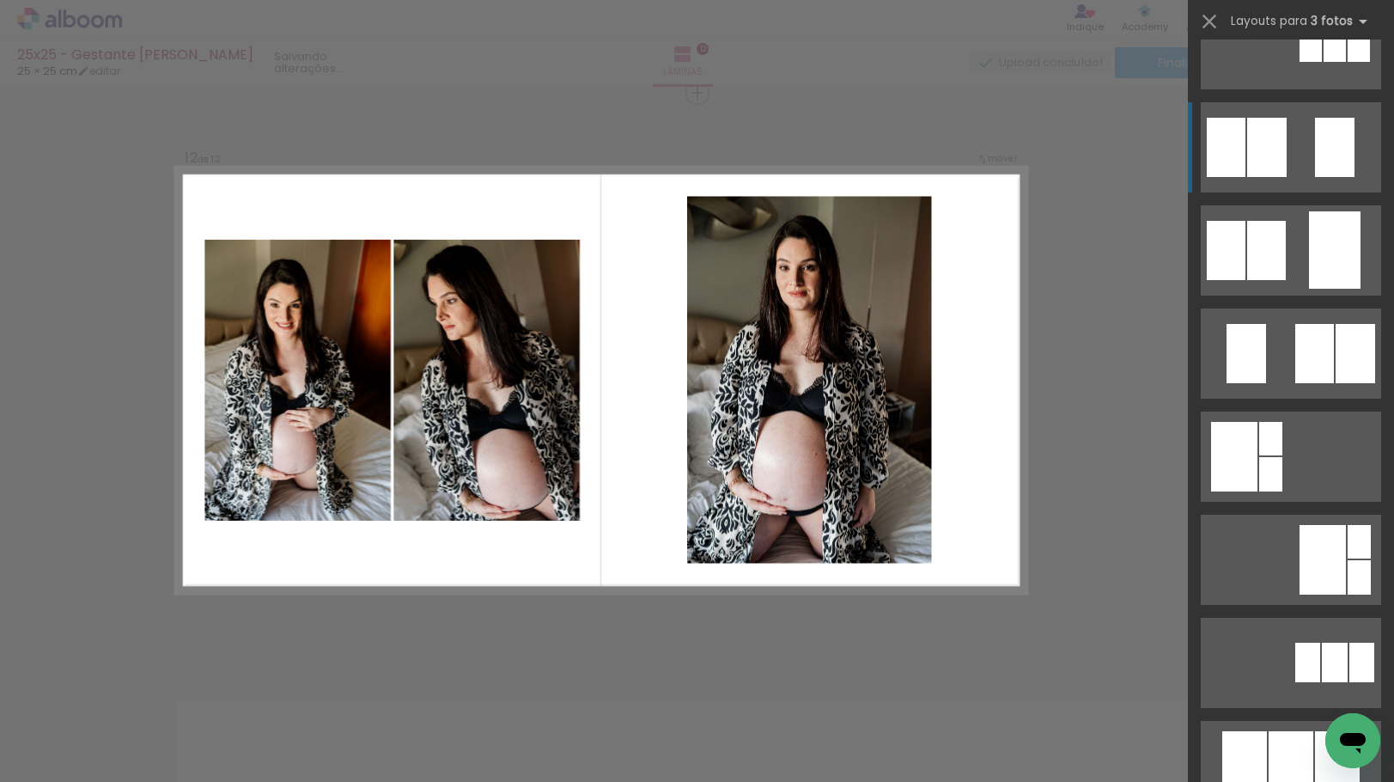
scroll to position [0, 0]
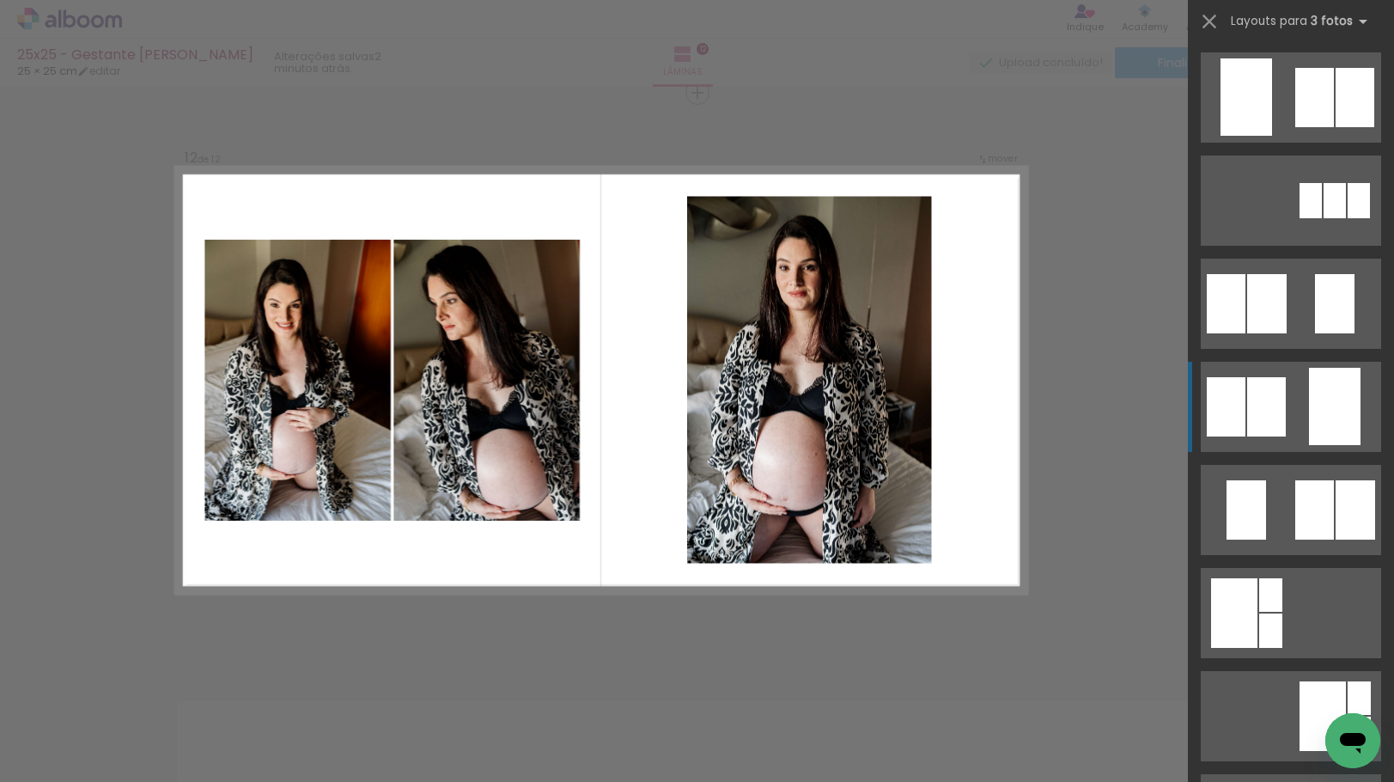
click at [1312, 401] on div at bounding box center [1335, 406] width 52 height 77
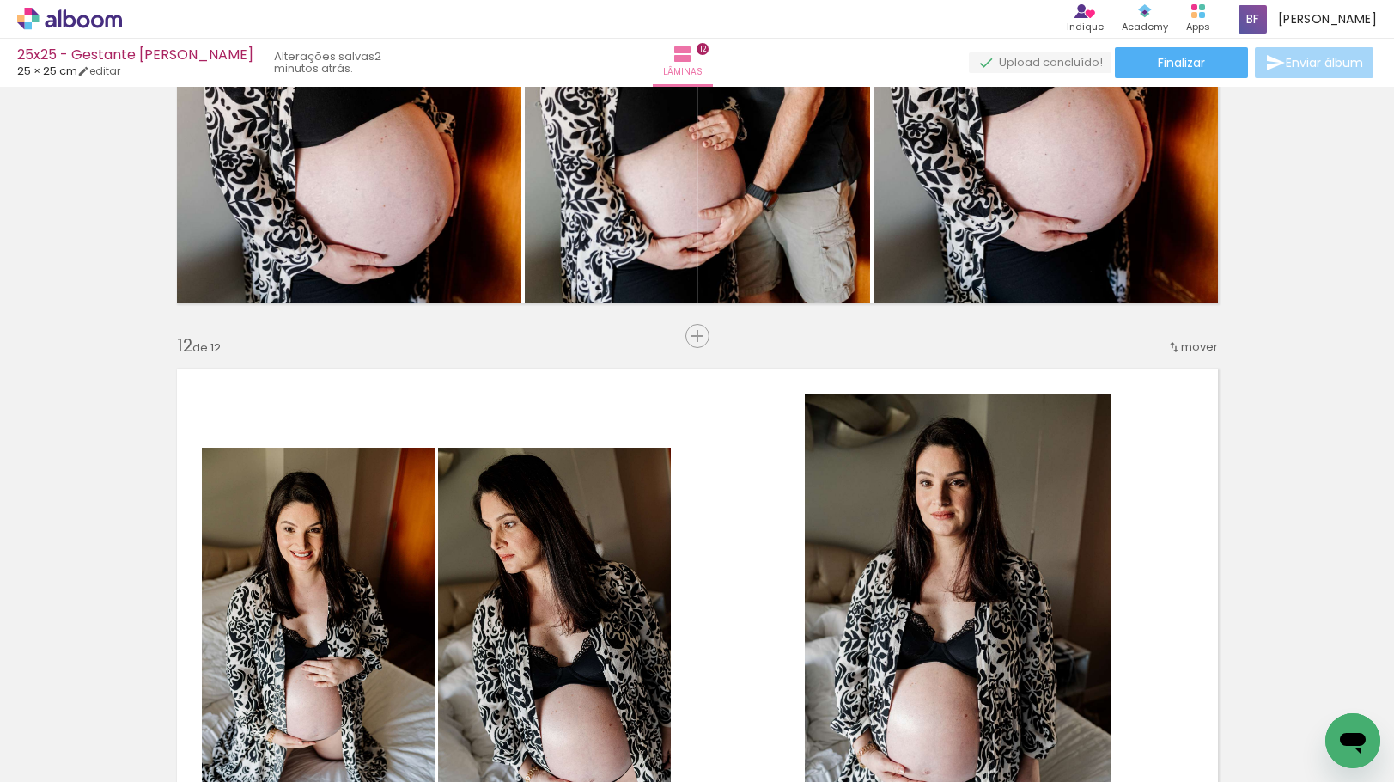
scroll to position [6258, 0]
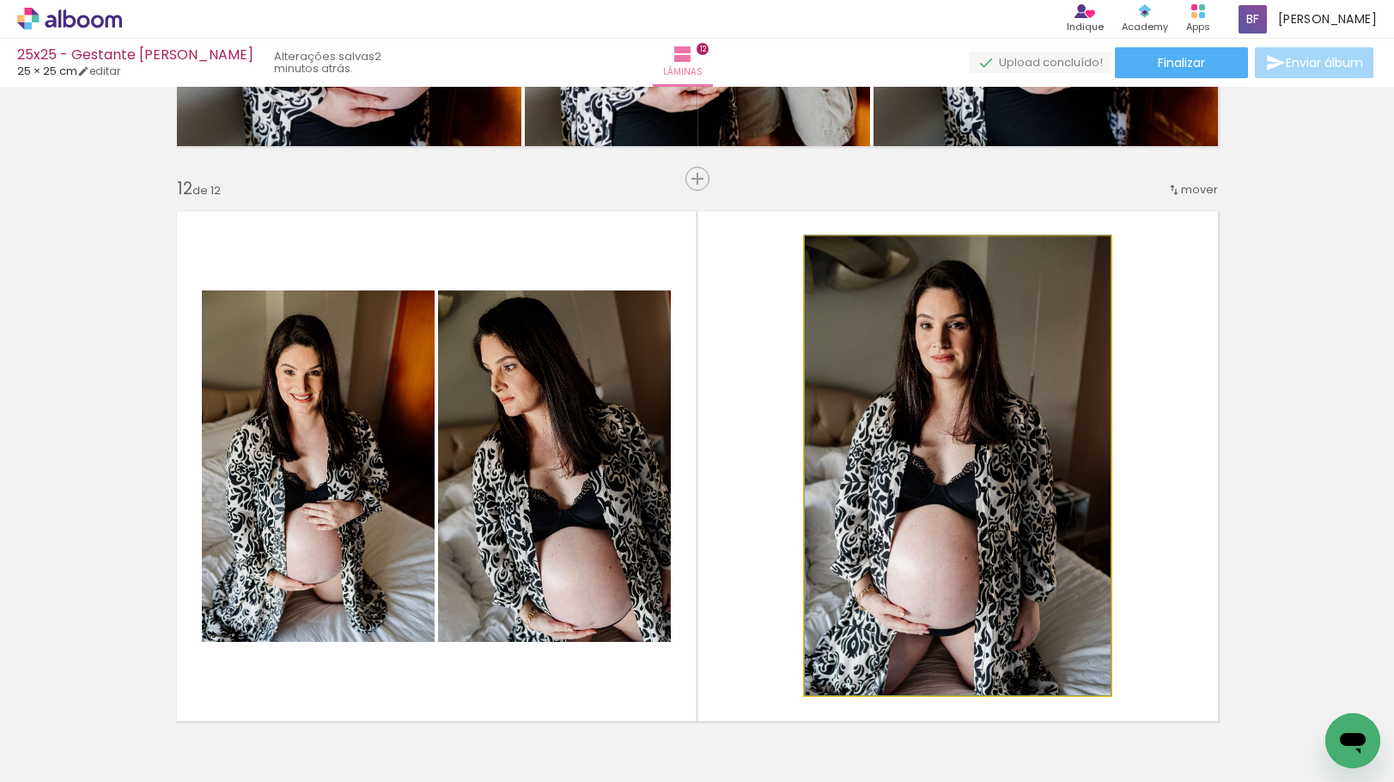
drag, startPoint x: 963, startPoint y: 533, endPoint x: 971, endPoint y: 525, distance: 11.6
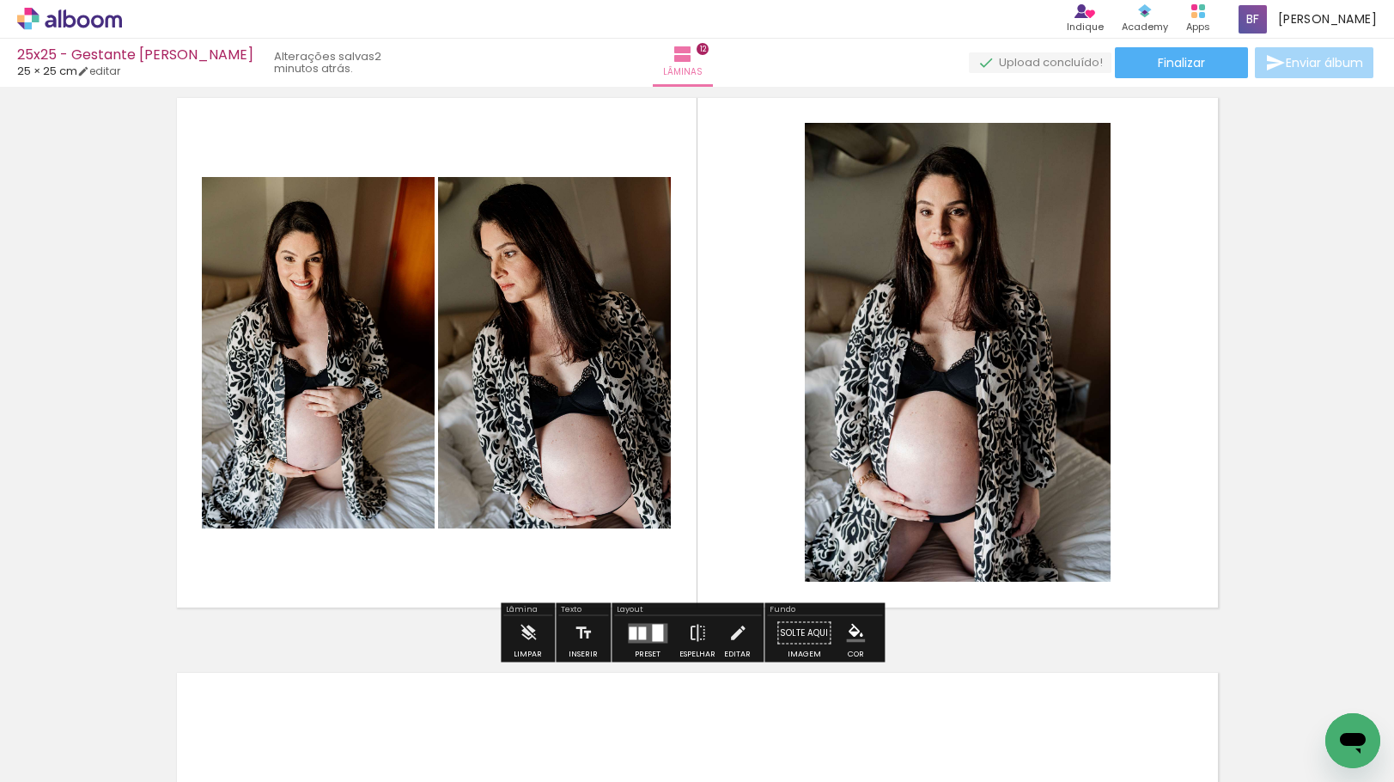
scroll to position [6344, 0]
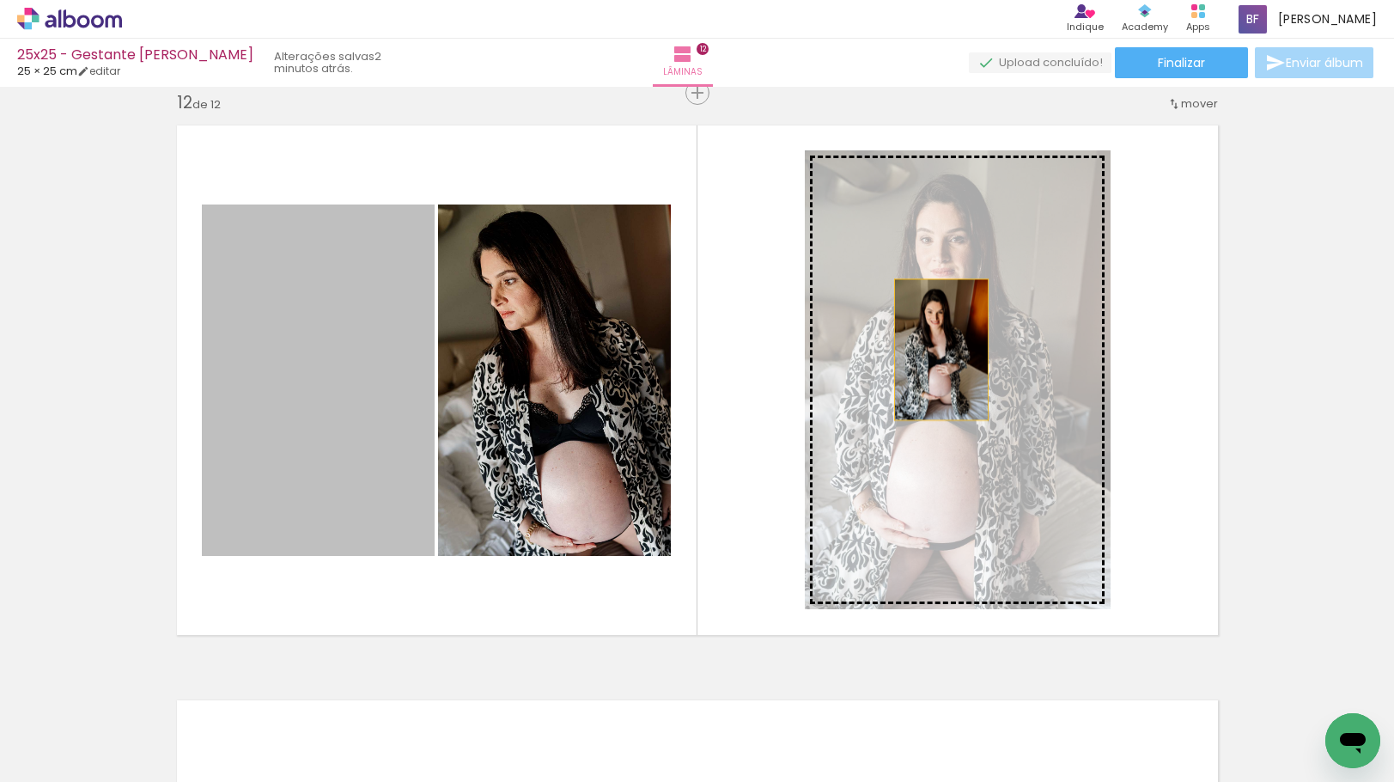
drag, startPoint x: 298, startPoint y: 350, endPoint x: 935, endPoint y: 350, distance: 636.5
click at [0, 0] on slot at bounding box center [0, 0] width 0 height 0
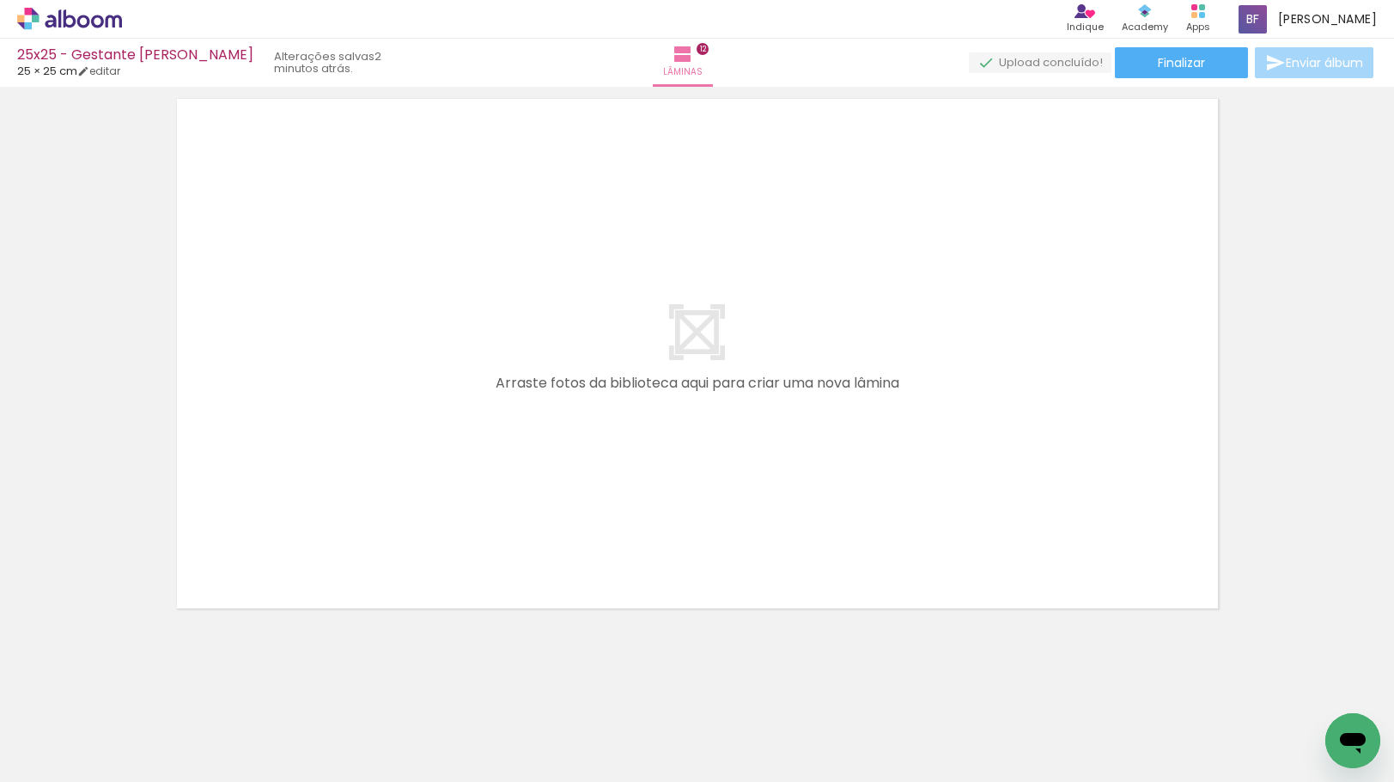
scroll to position [0, 195]
drag, startPoint x: 821, startPoint y: 453, endPoint x: 867, endPoint y: 503, distance: 67.5
click at [817, 442] on quentale-workspace at bounding box center [697, 391] width 1394 height 782
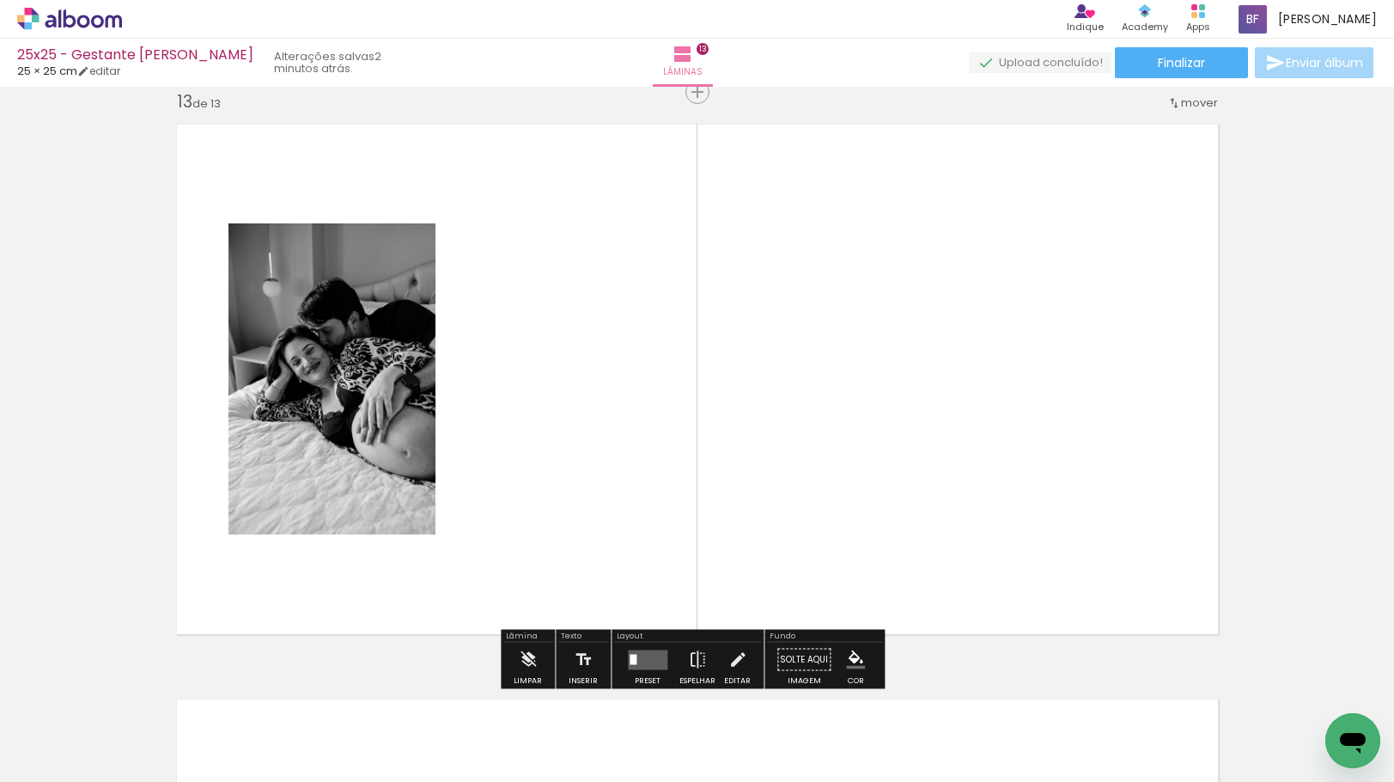
scroll to position [6919, 0]
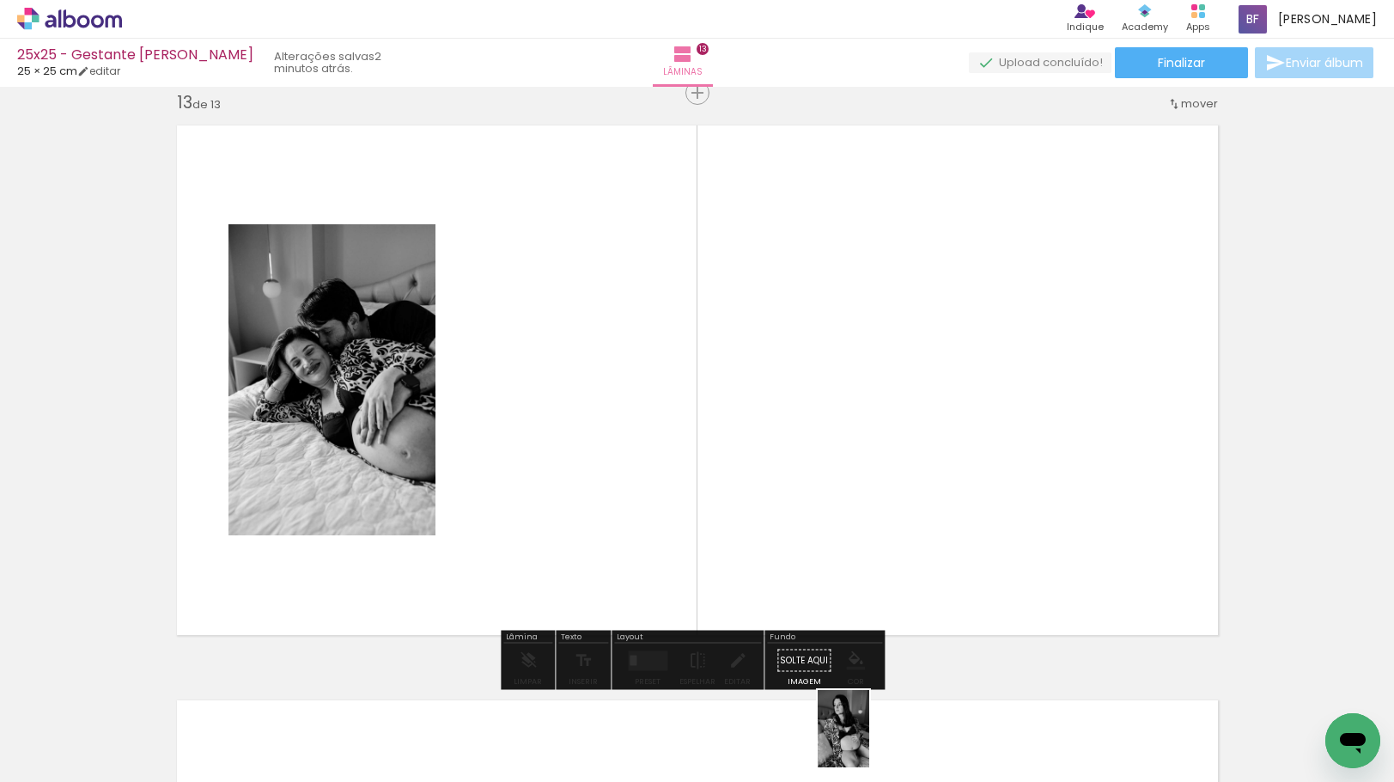
drag, startPoint x: 851, startPoint y: 708, endPoint x: 869, endPoint y: 741, distance: 38.1
click at [869, 741] on div at bounding box center [842, 723] width 57 height 85
drag, startPoint x: 940, startPoint y: 733, endPoint x: 996, endPoint y: 552, distance: 189.1
click at [966, 507] on quentale-workspace at bounding box center [697, 391] width 1394 height 782
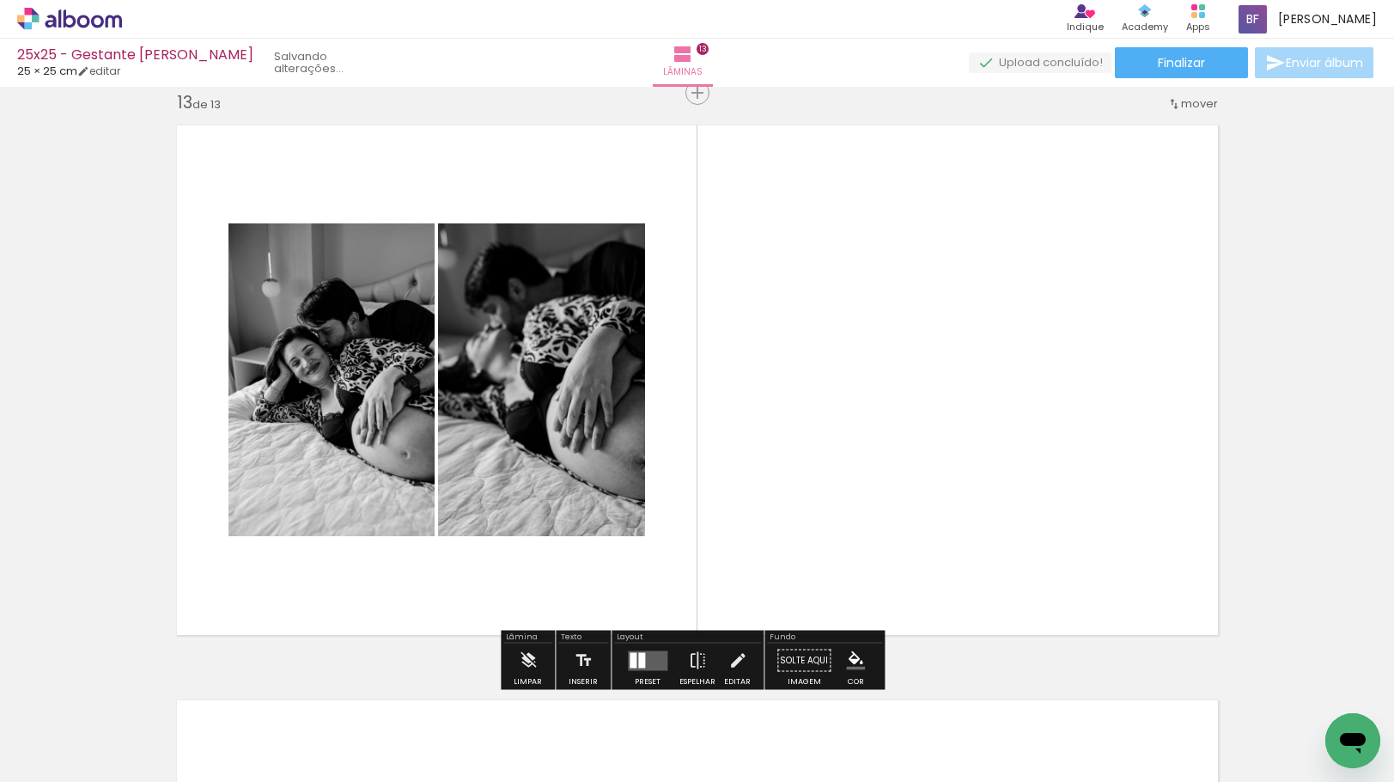
scroll to position [0, 3]
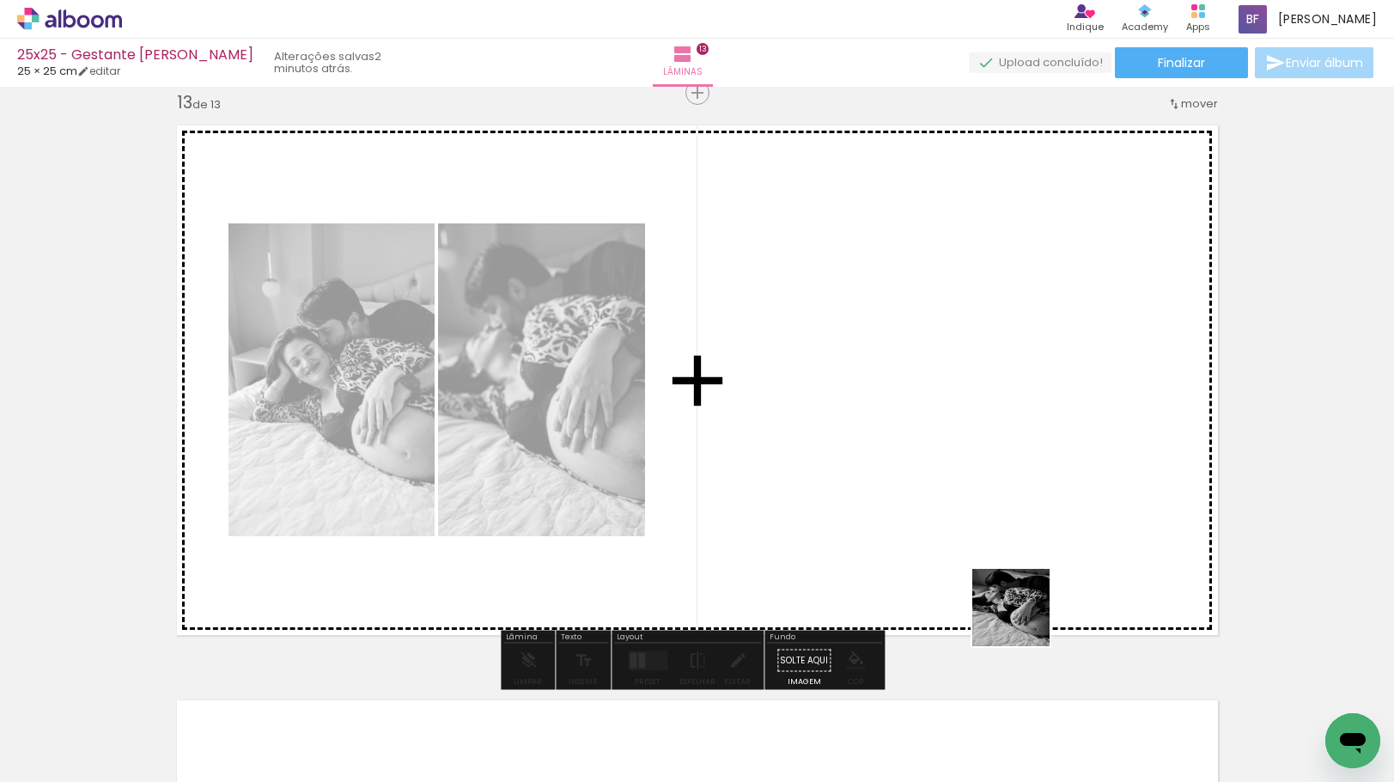
drag, startPoint x: 1044, startPoint y: 730, endPoint x: 1015, endPoint y: 541, distance: 191.1
click at [1015, 541] on quentale-workspace at bounding box center [697, 391] width 1394 height 782
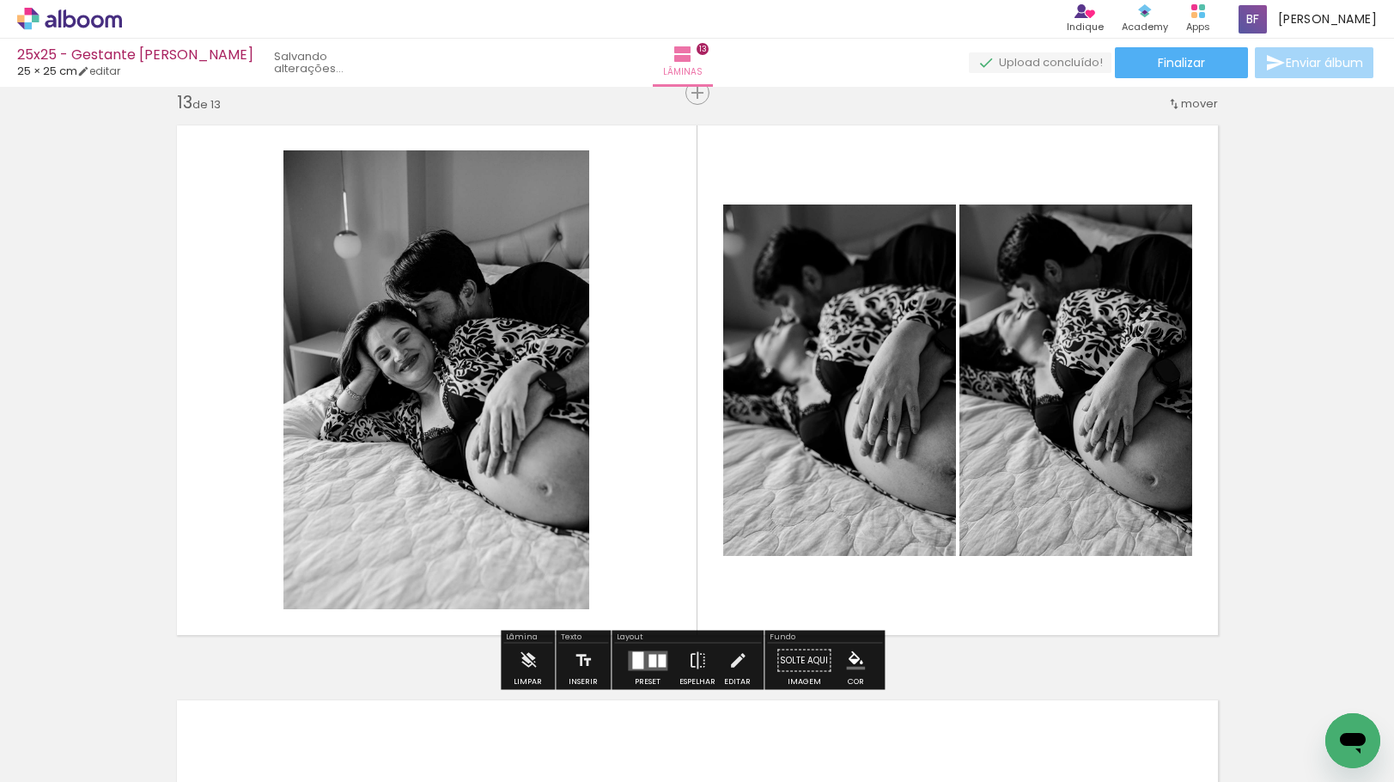
scroll to position [0, 0]
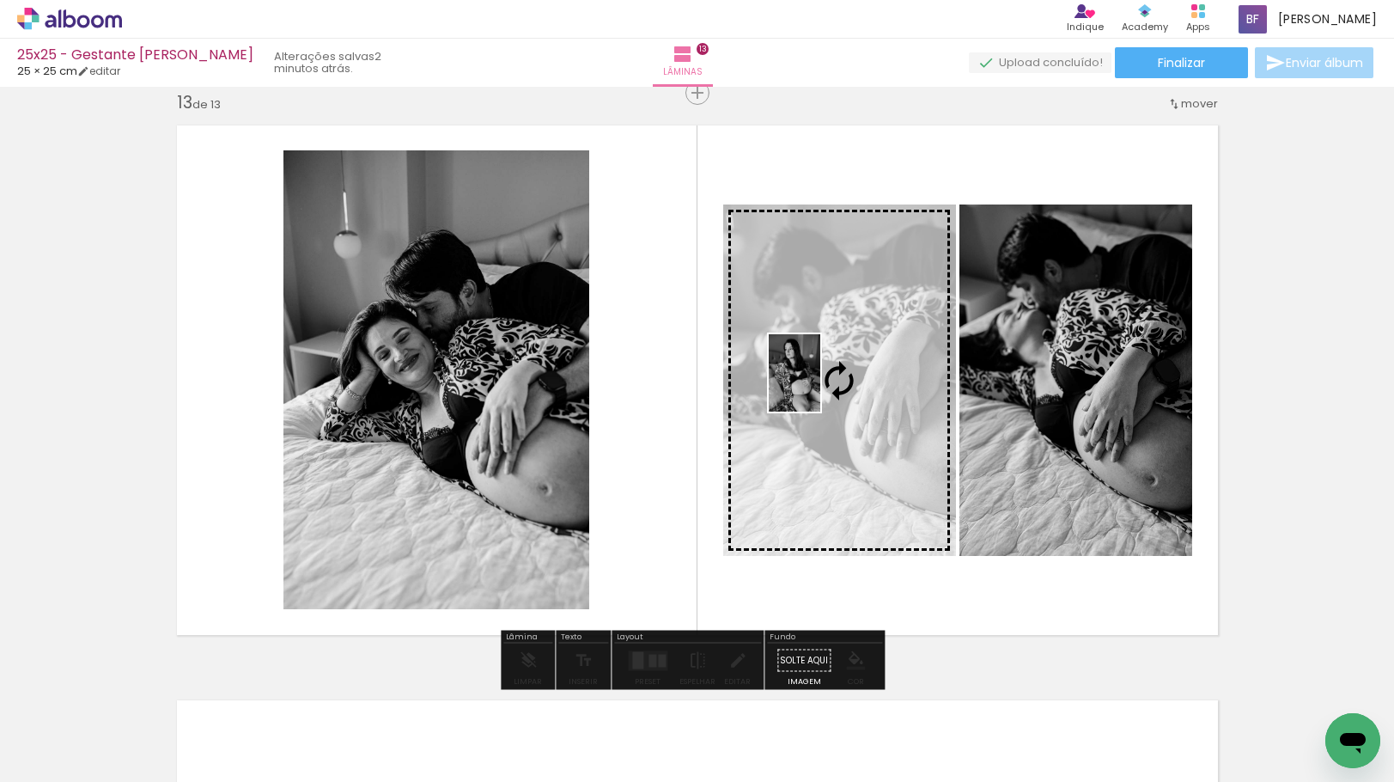
drag, startPoint x: 941, startPoint y: 722, endPoint x: 820, endPoint y: 386, distance: 357.9
click at [820, 386] on quentale-workspace at bounding box center [697, 391] width 1394 height 782
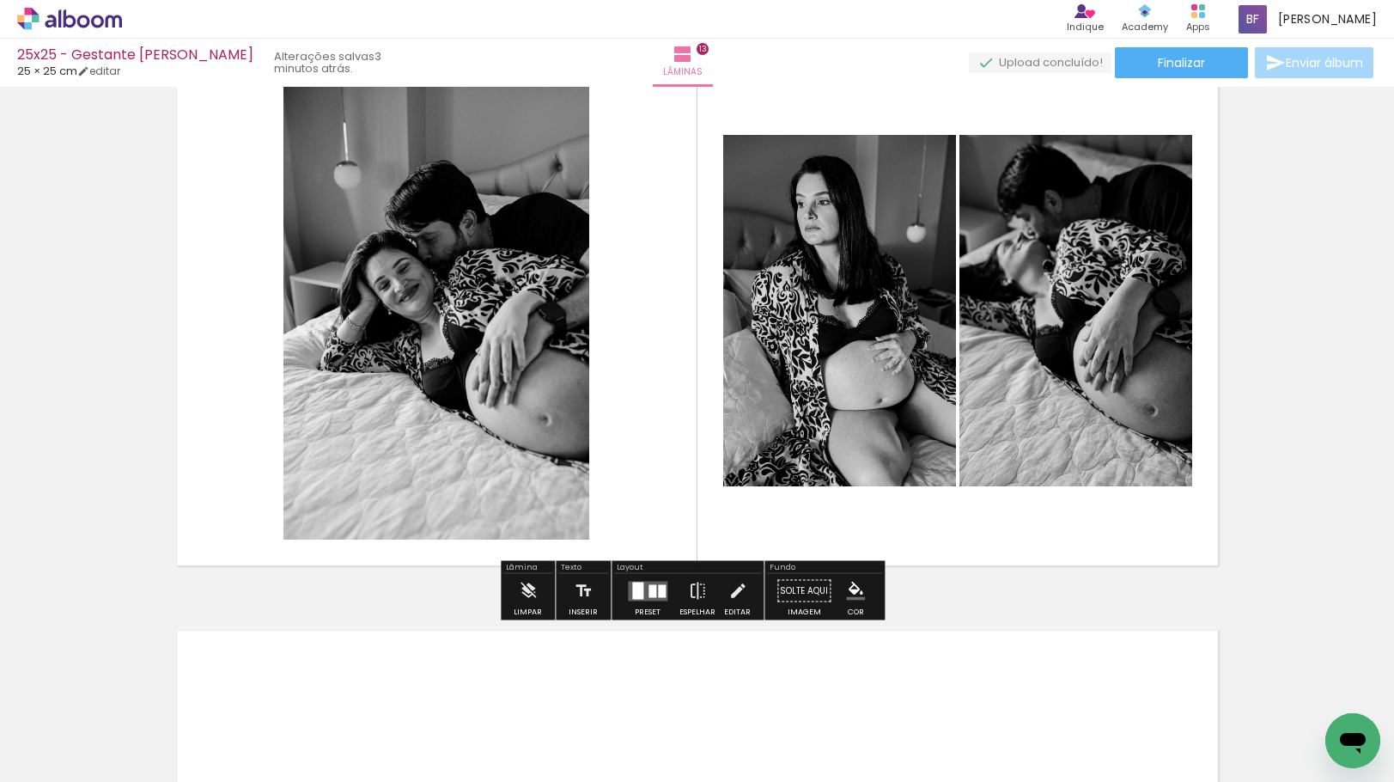
scroll to position [7005, 0]
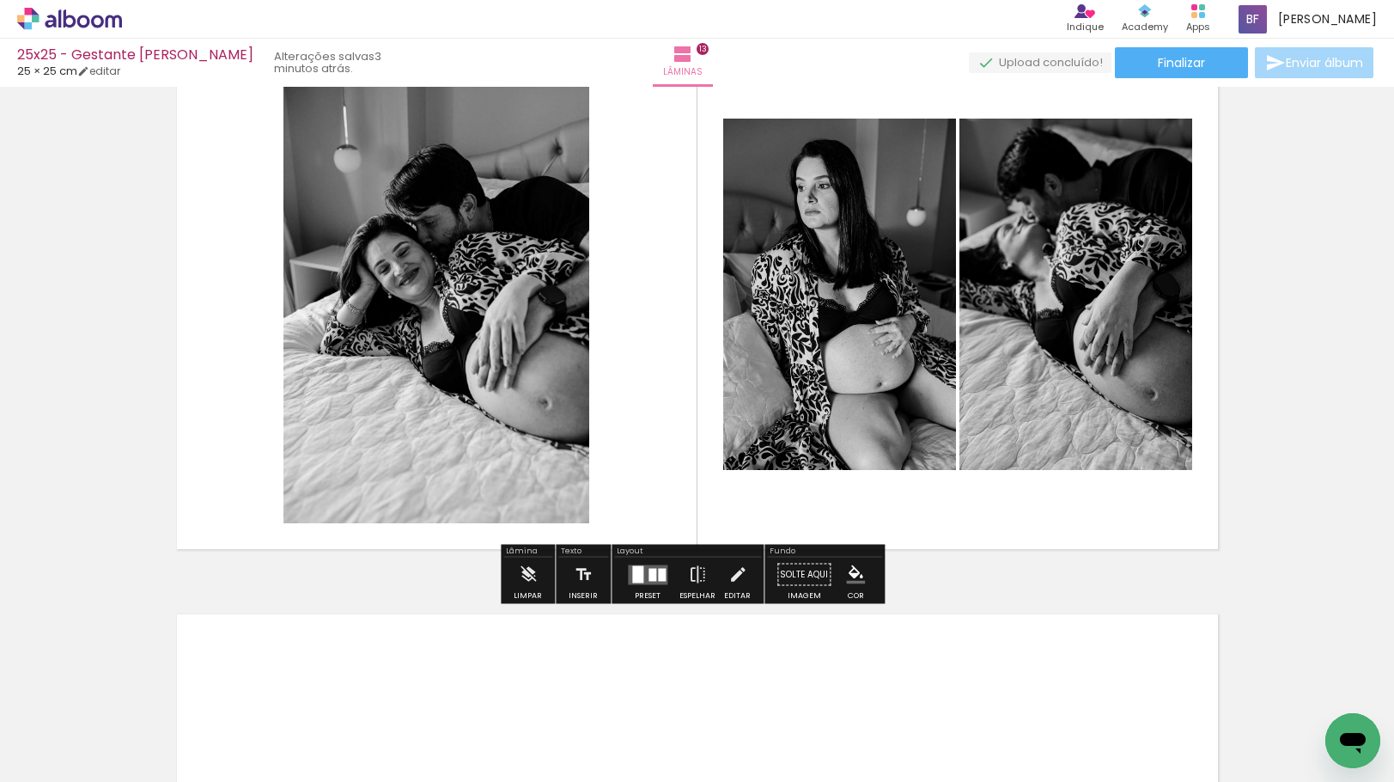
click at [652, 565] on quentale-layouter at bounding box center [648, 574] width 40 height 20
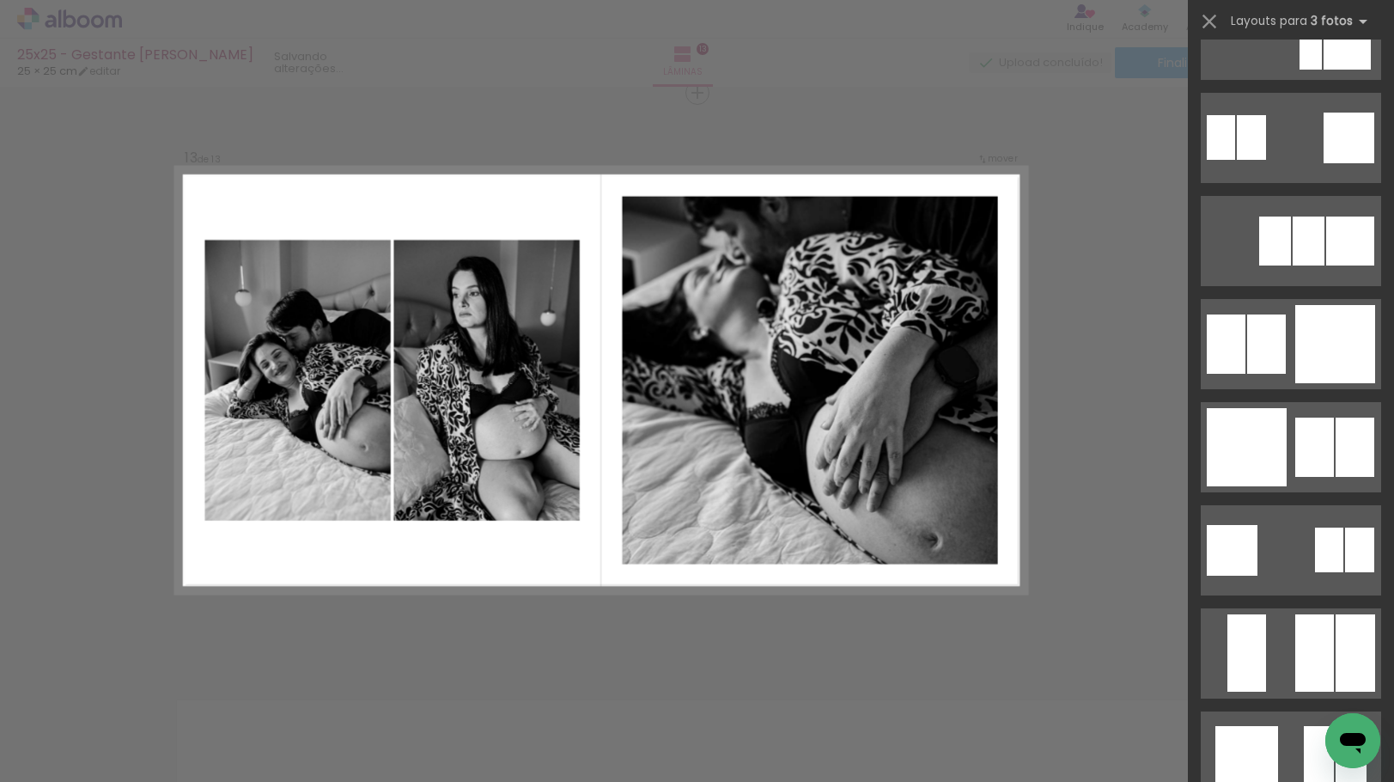
scroll to position [1718, 0]
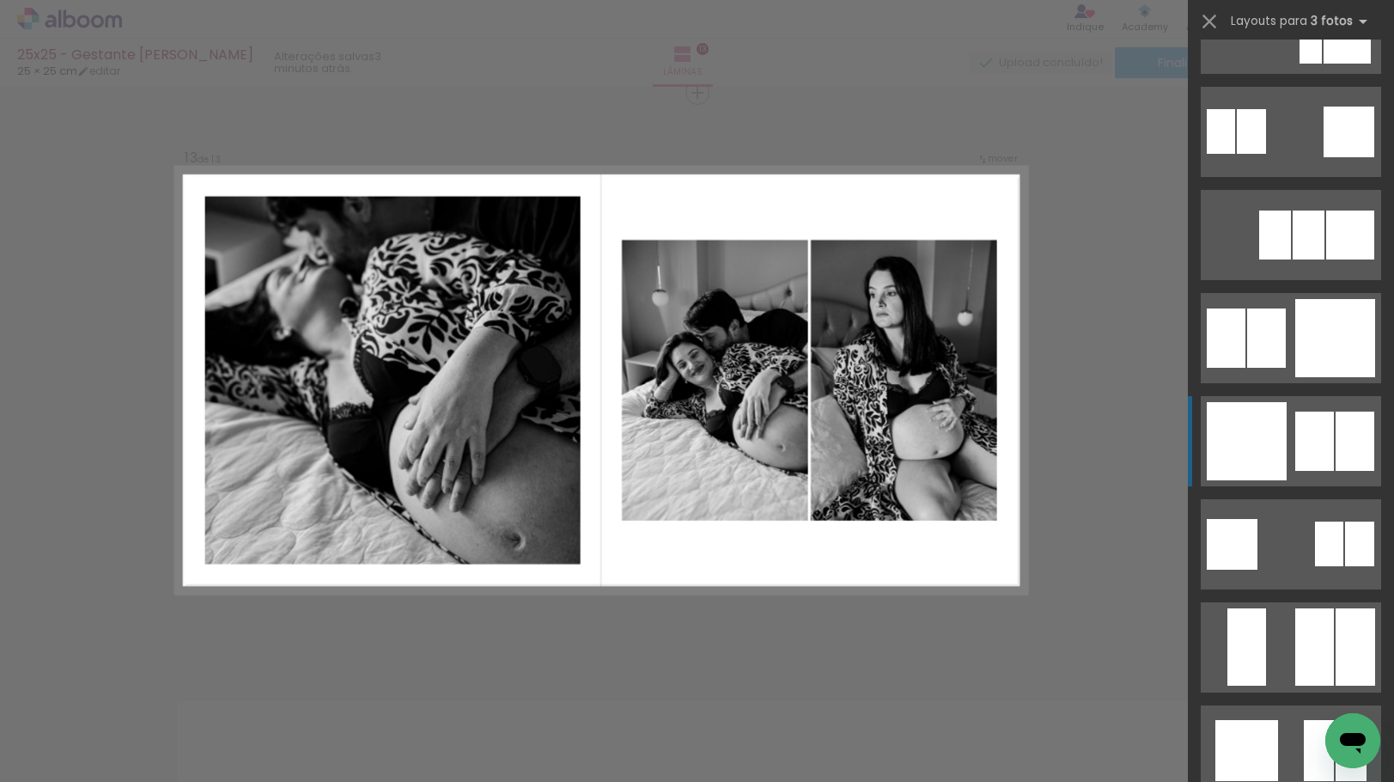
click at [1310, 427] on div at bounding box center [1314, 440] width 39 height 59
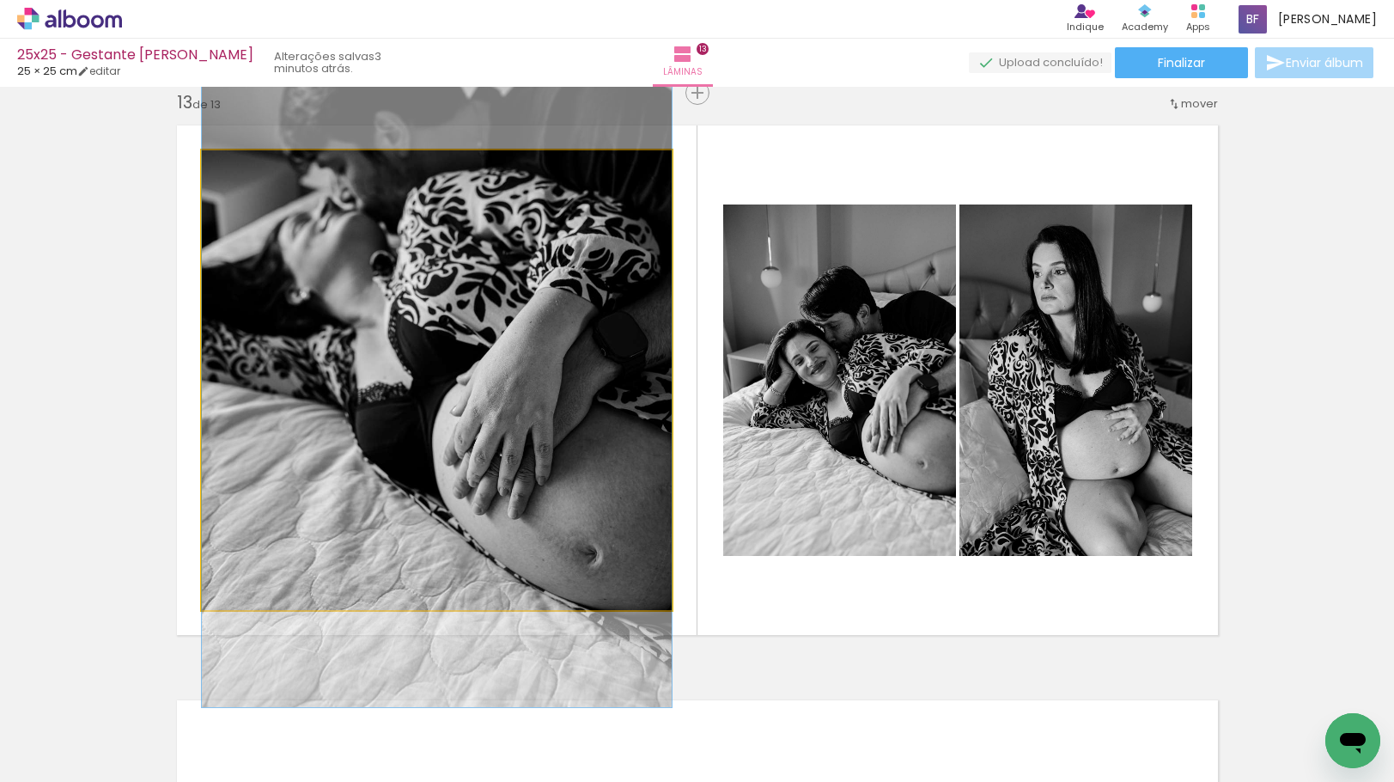
drag, startPoint x: 521, startPoint y: 455, endPoint x: 515, endPoint y: 430, distance: 26.5
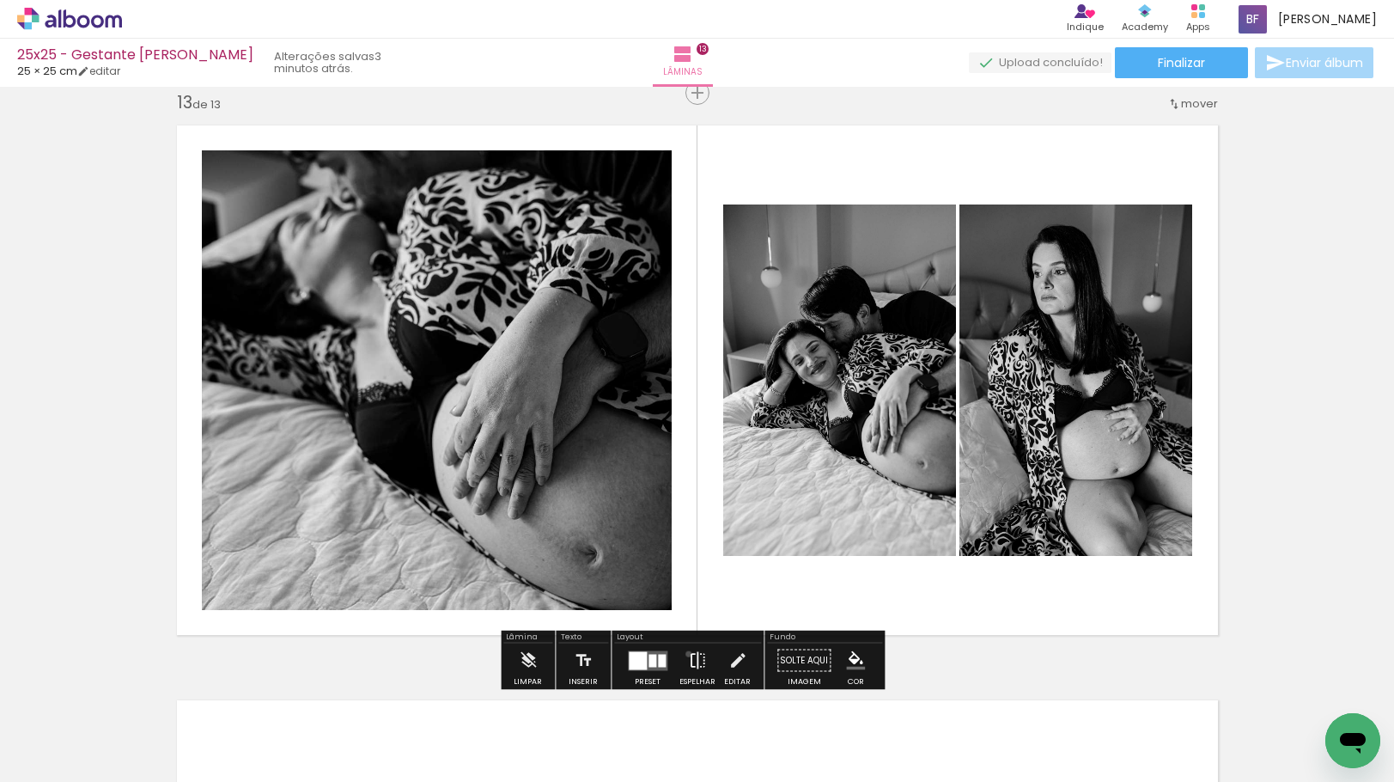
click at [688, 654] on iron-icon at bounding box center [697, 660] width 19 height 34
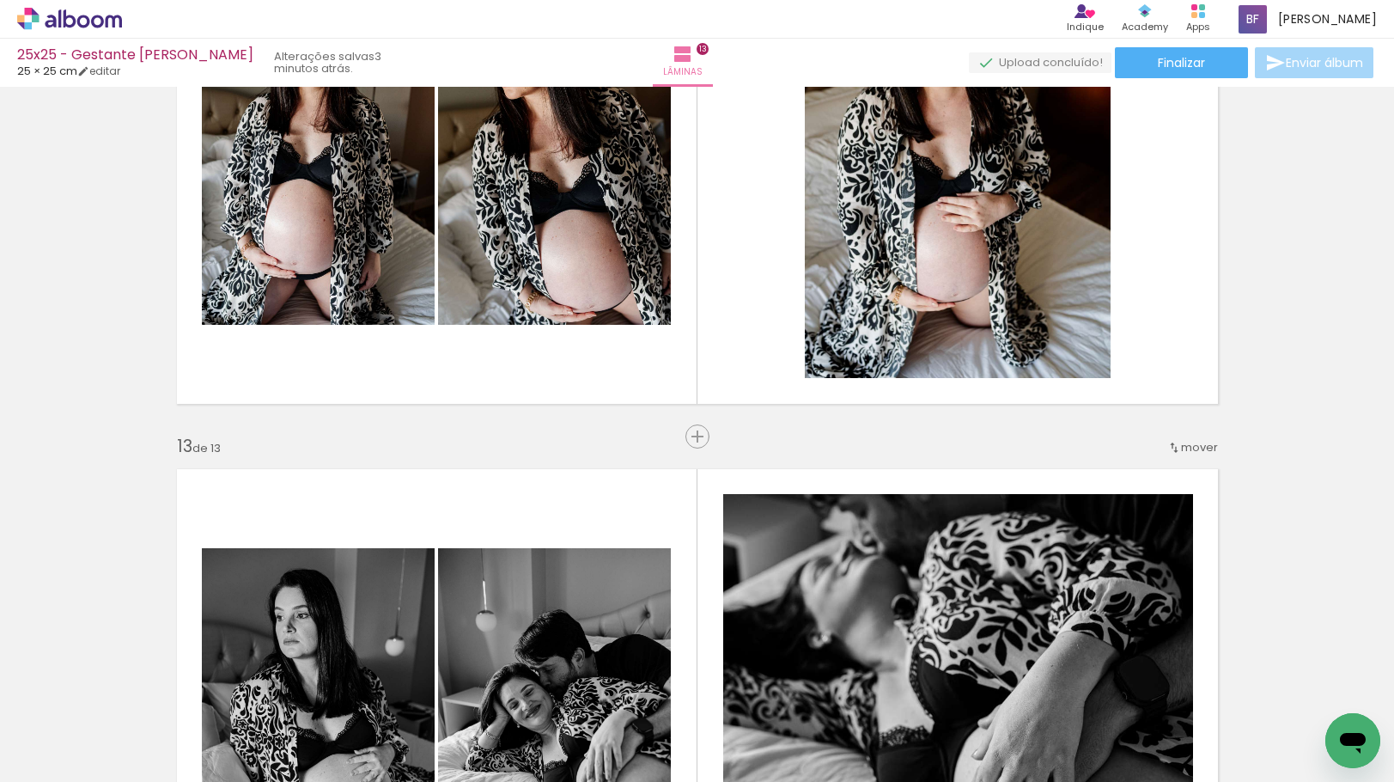
scroll to position [6919, 0]
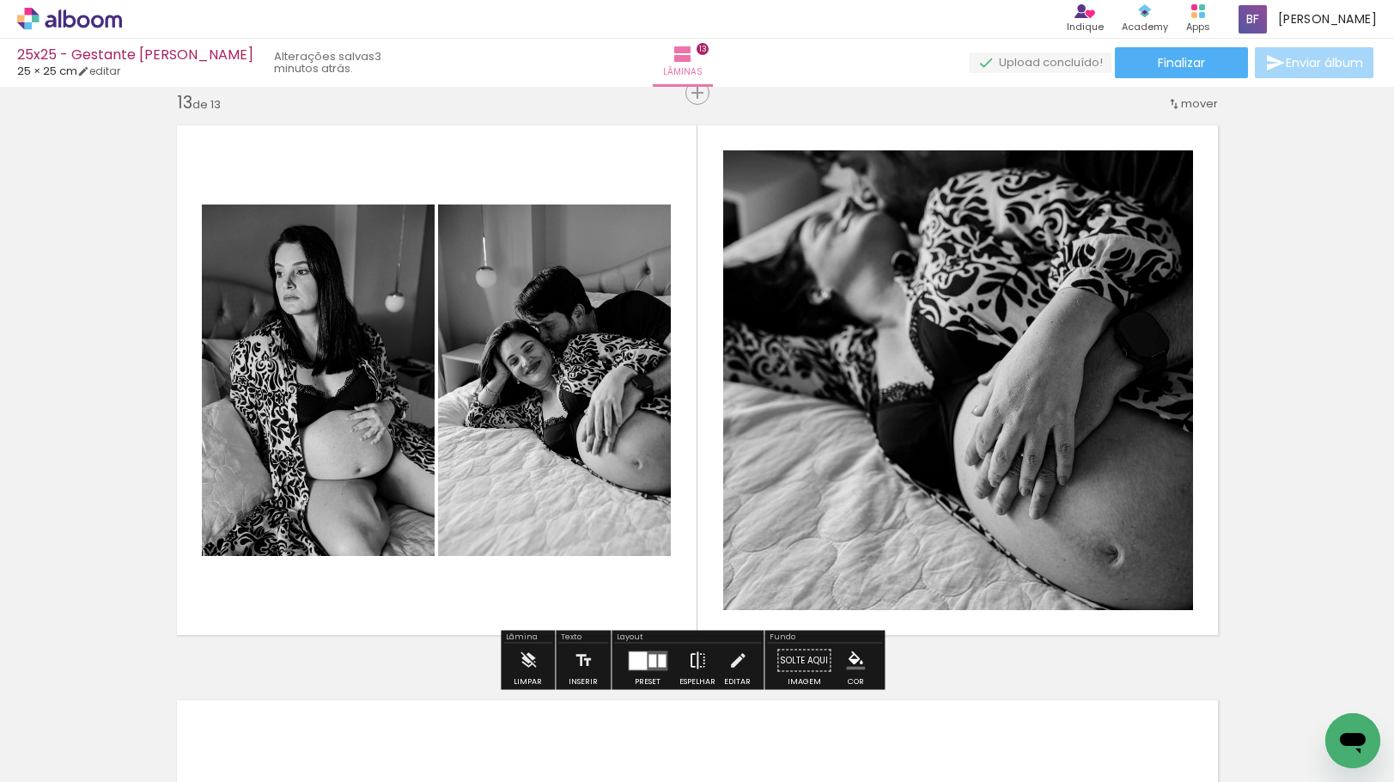
click at [690, 659] on iron-icon at bounding box center [697, 660] width 19 height 34
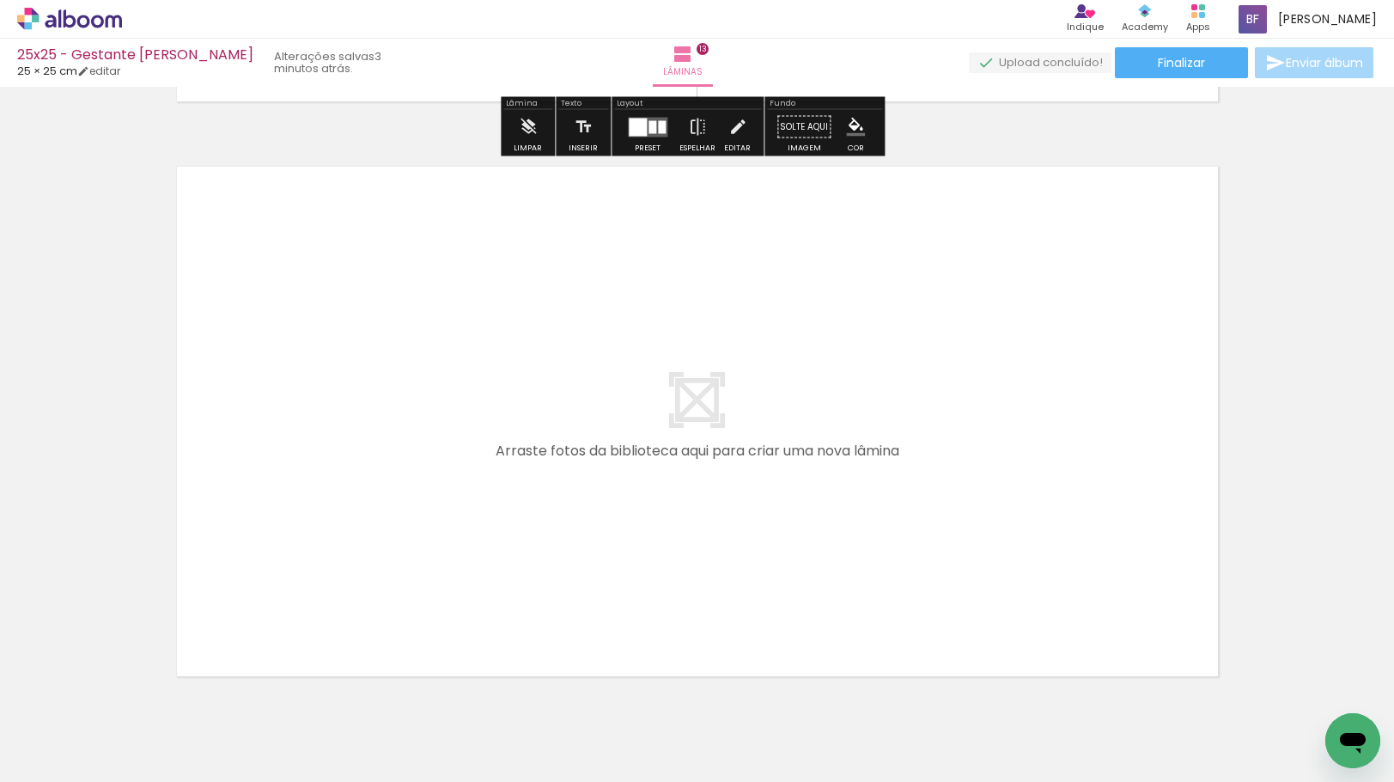
scroll to position [7520, 0]
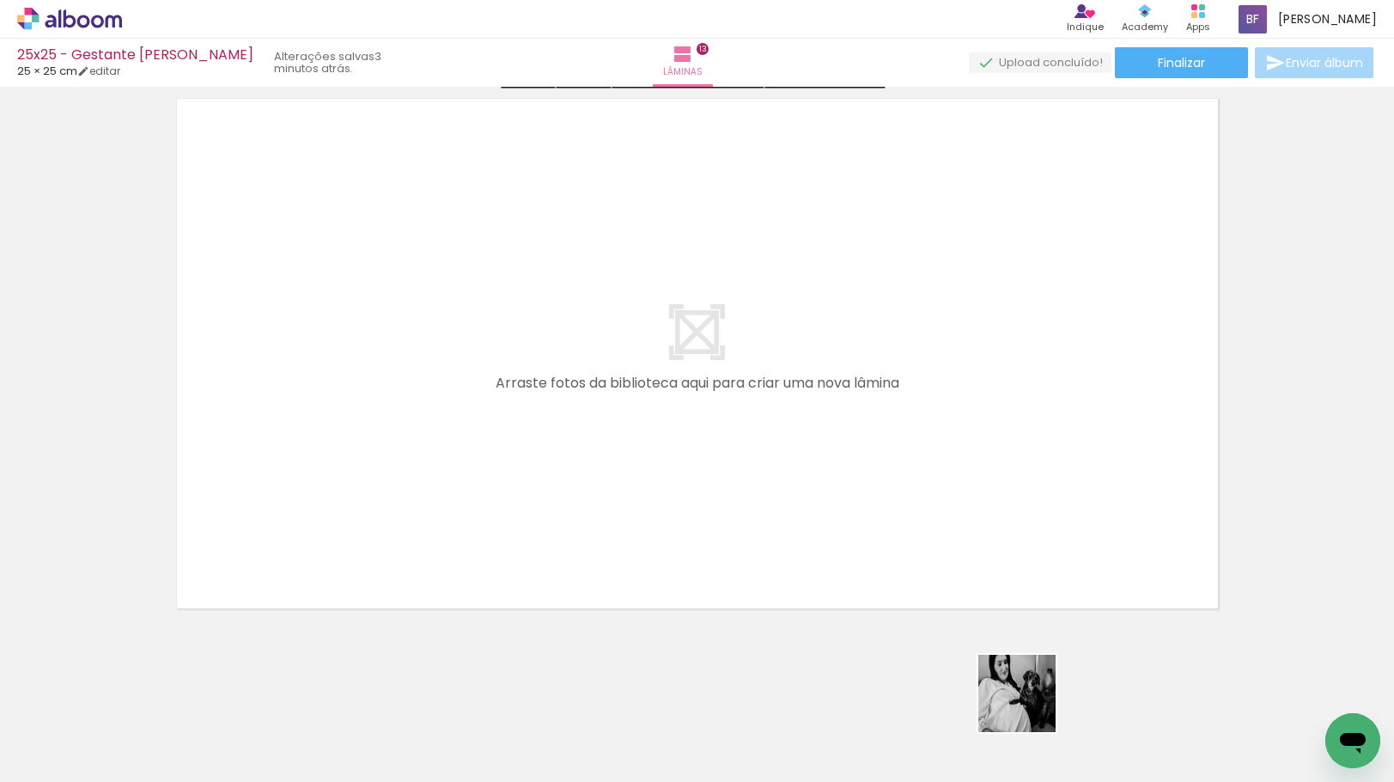
drag, startPoint x: 1030, startPoint y: 706, endPoint x: 763, endPoint y: 373, distance: 427.2
click at [763, 373] on quentale-workspace at bounding box center [697, 391] width 1394 height 782
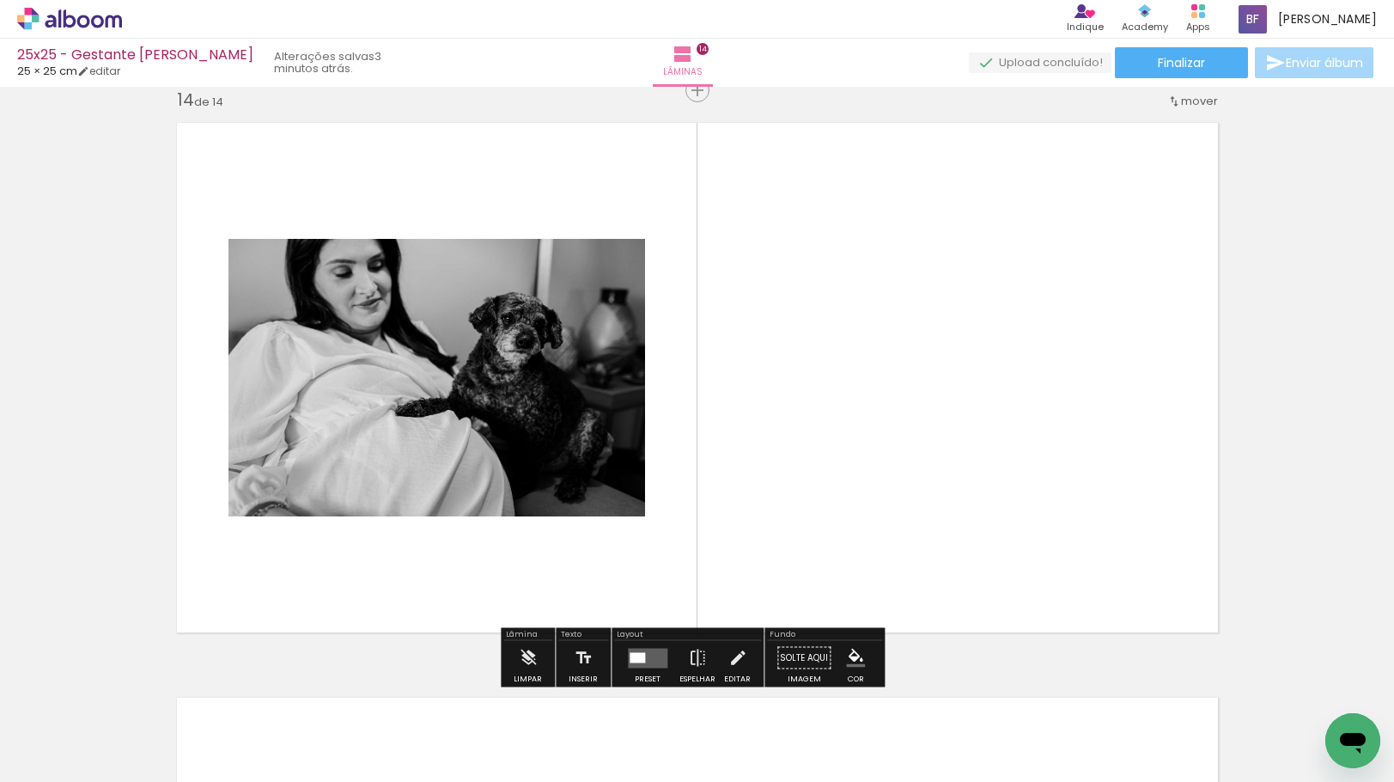
scroll to position [7493, 0]
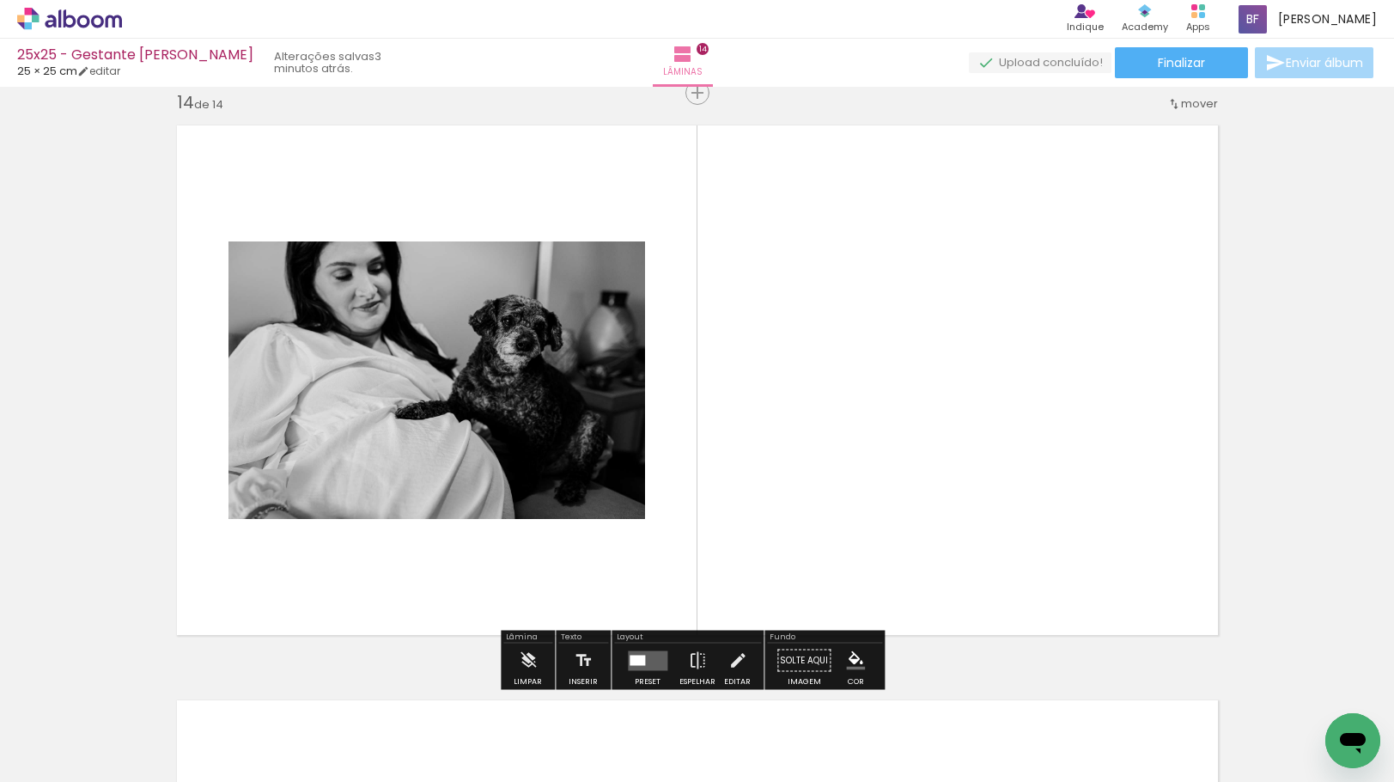
drag, startPoint x: 1040, startPoint y: 728, endPoint x: 917, endPoint y: 515, distance: 245.9
click at [902, 501] on quentale-workspace at bounding box center [697, 391] width 1394 height 782
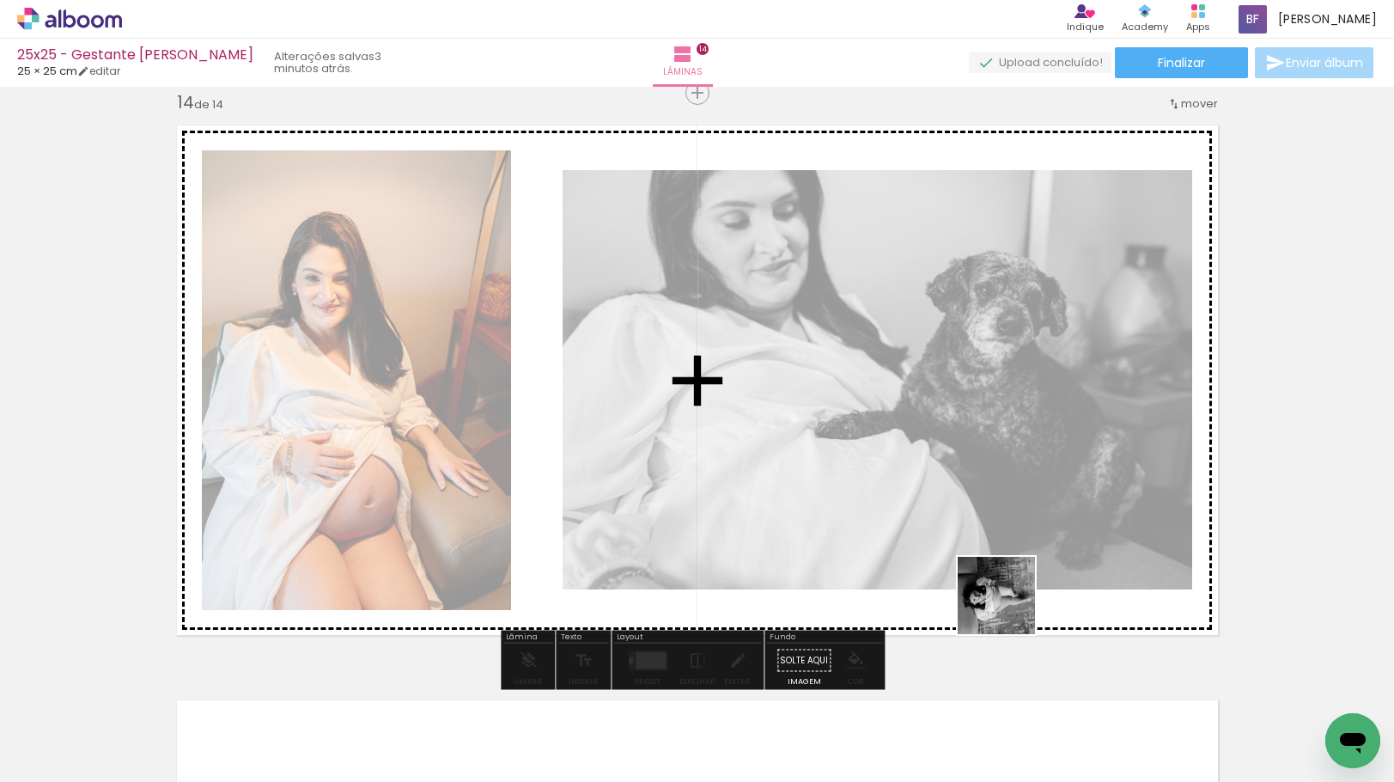
drag, startPoint x: 1057, startPoint y: 738, endPoint x: 914, endPoint y: 387, distance: 379.2
click at [914, 387] on quentale-workspace at bounding box center [697, 391] width 1394 height 782
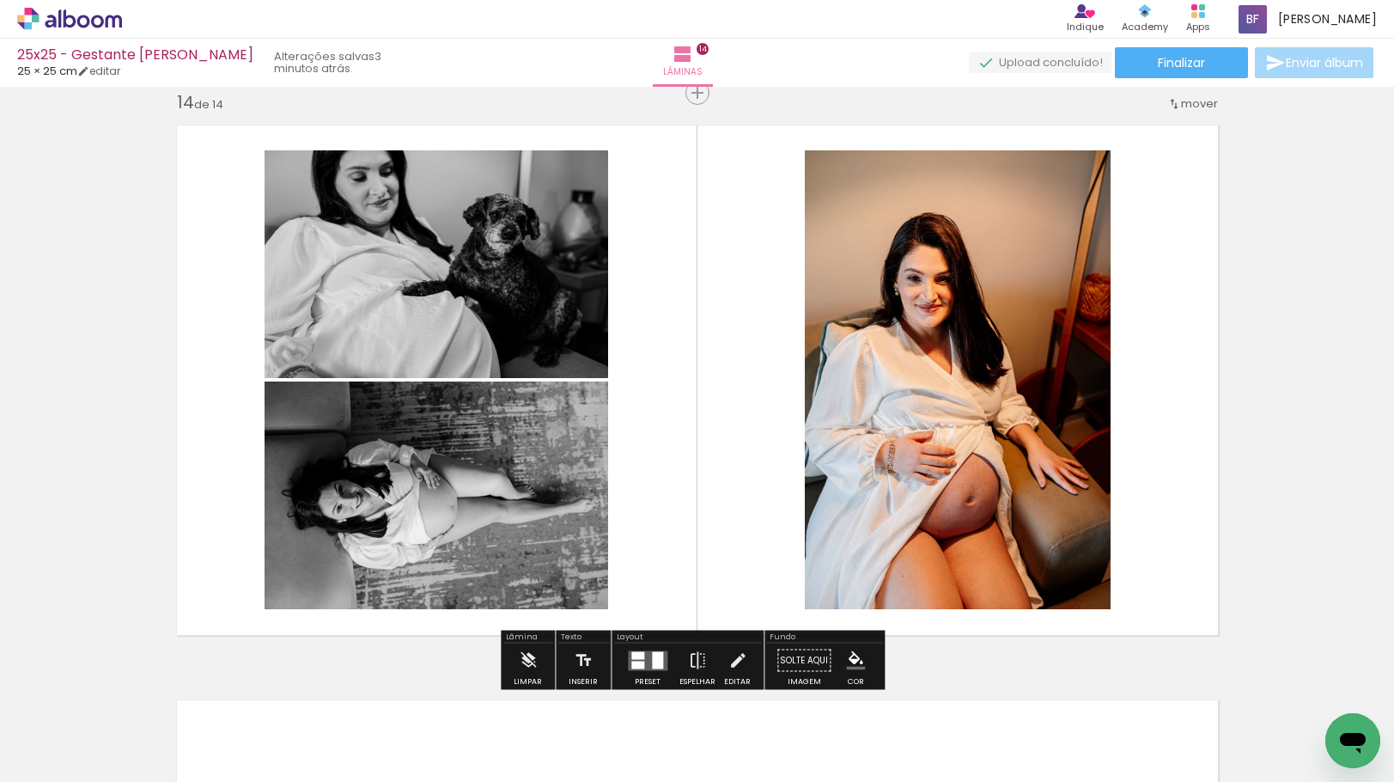
click at [0, 0] on slot "P&B" at bounding box center [0, 0] width 0 height 0
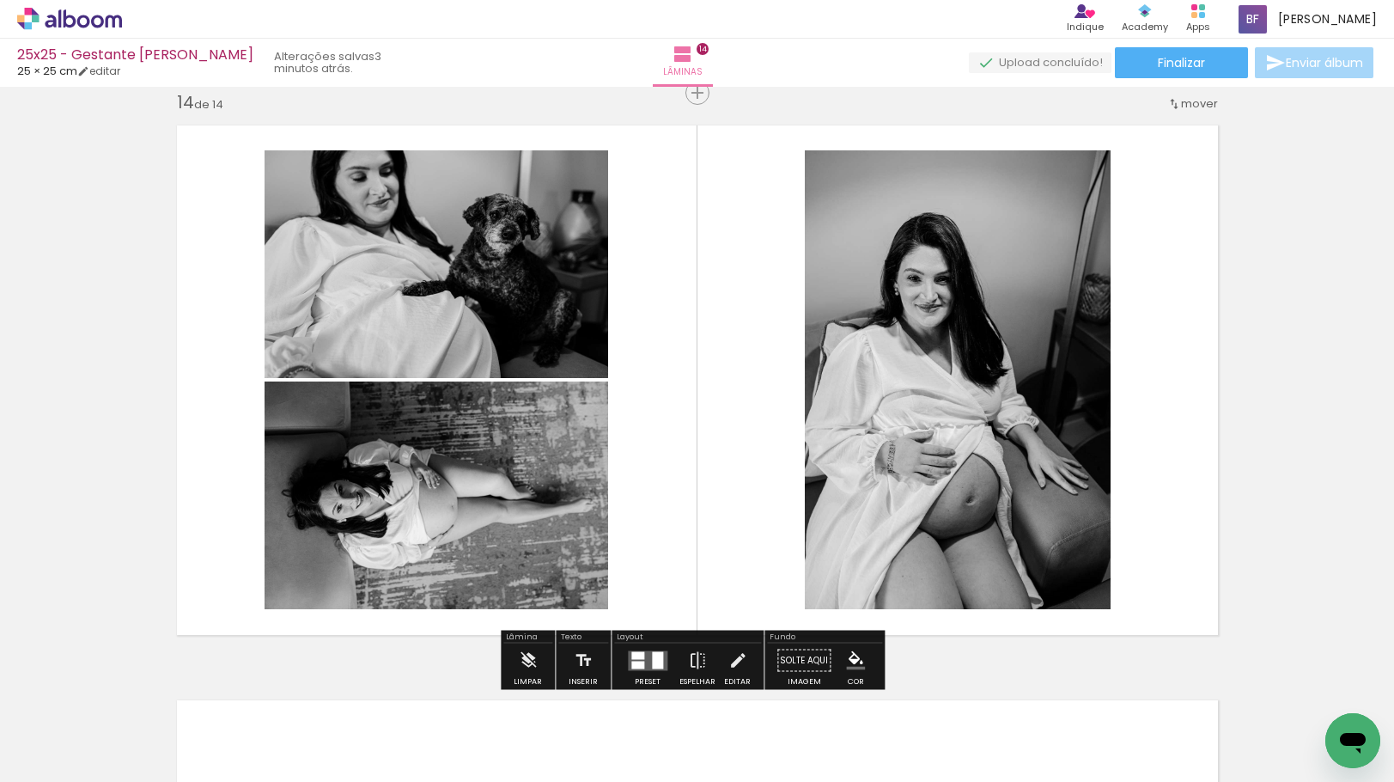
click at [652, 662] on div at bounding box center [657, 659] width 11 height 17
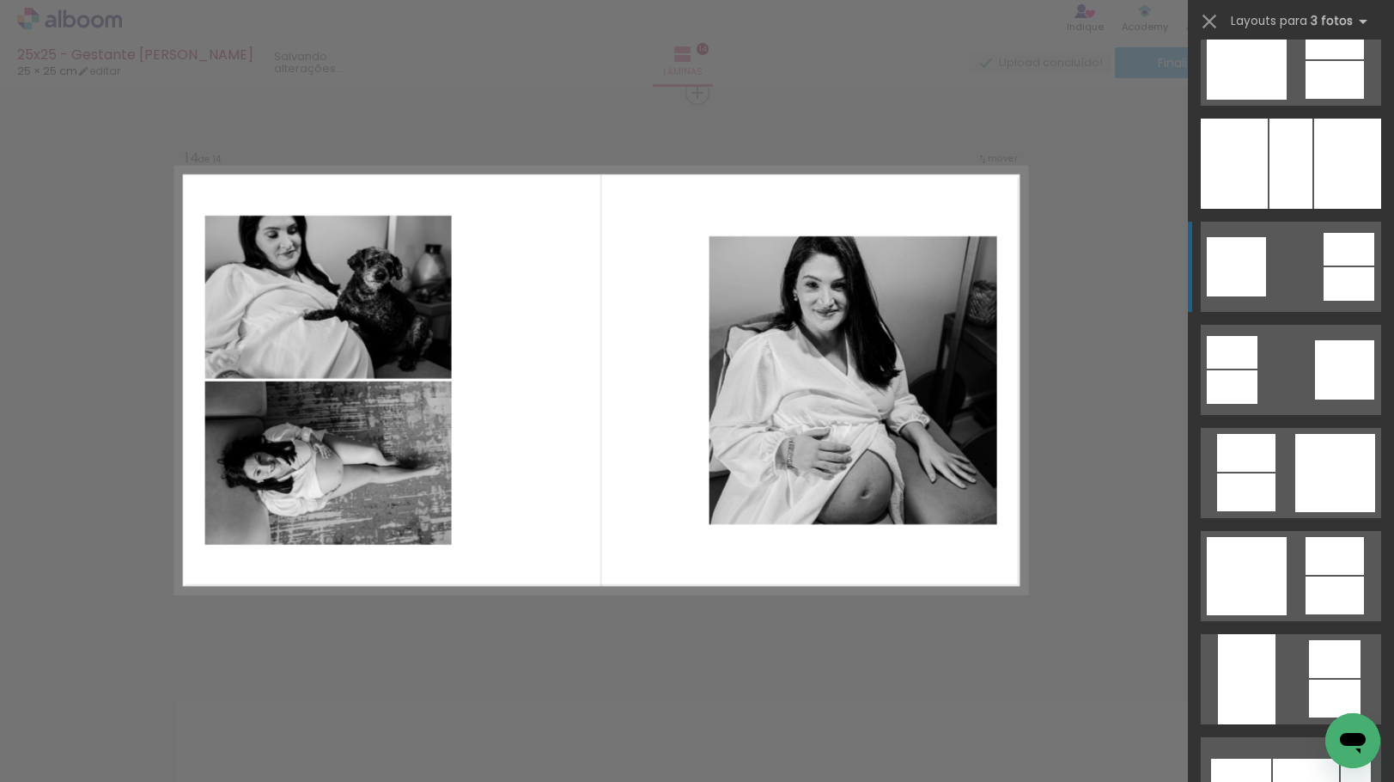
scroll to position [3092, 0]
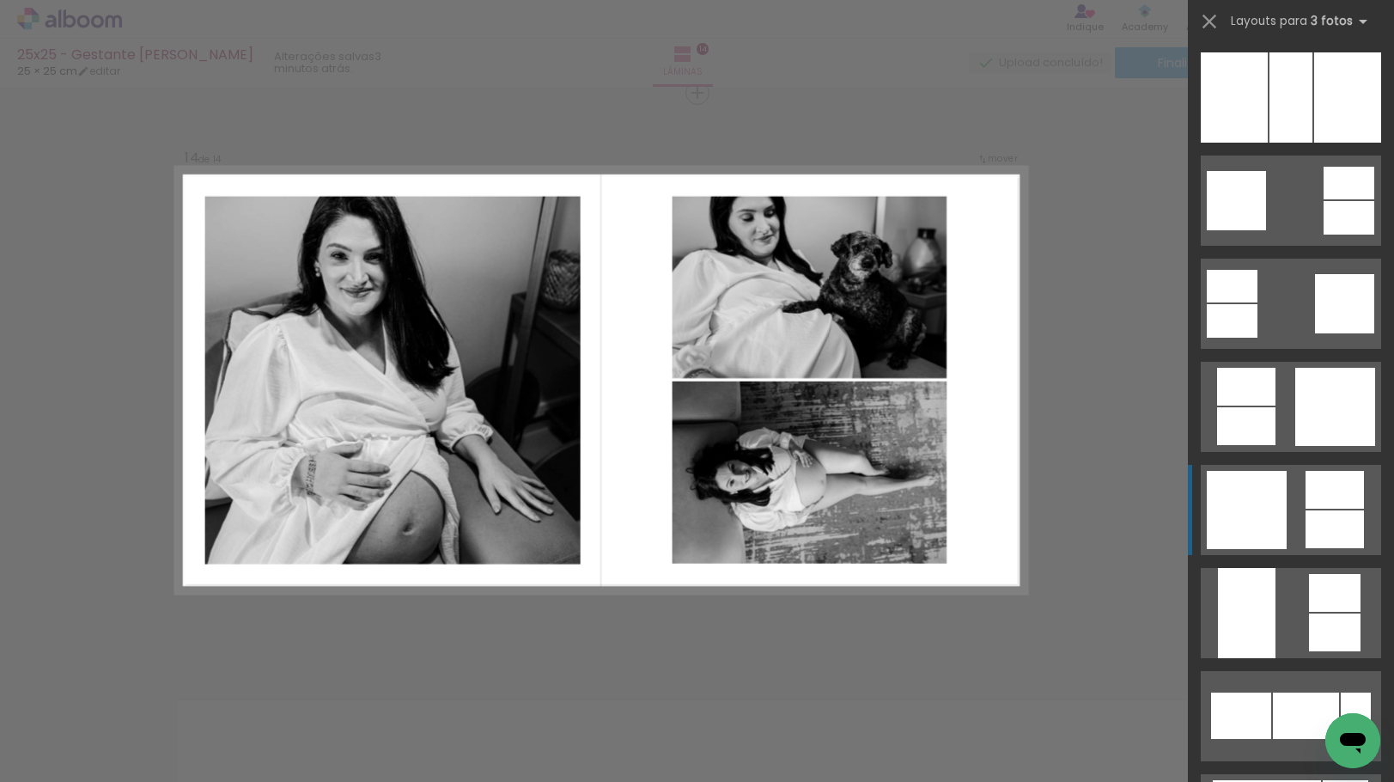
click at [1314, 534] on div at bounding box center [1335, 529] width 58 height 38
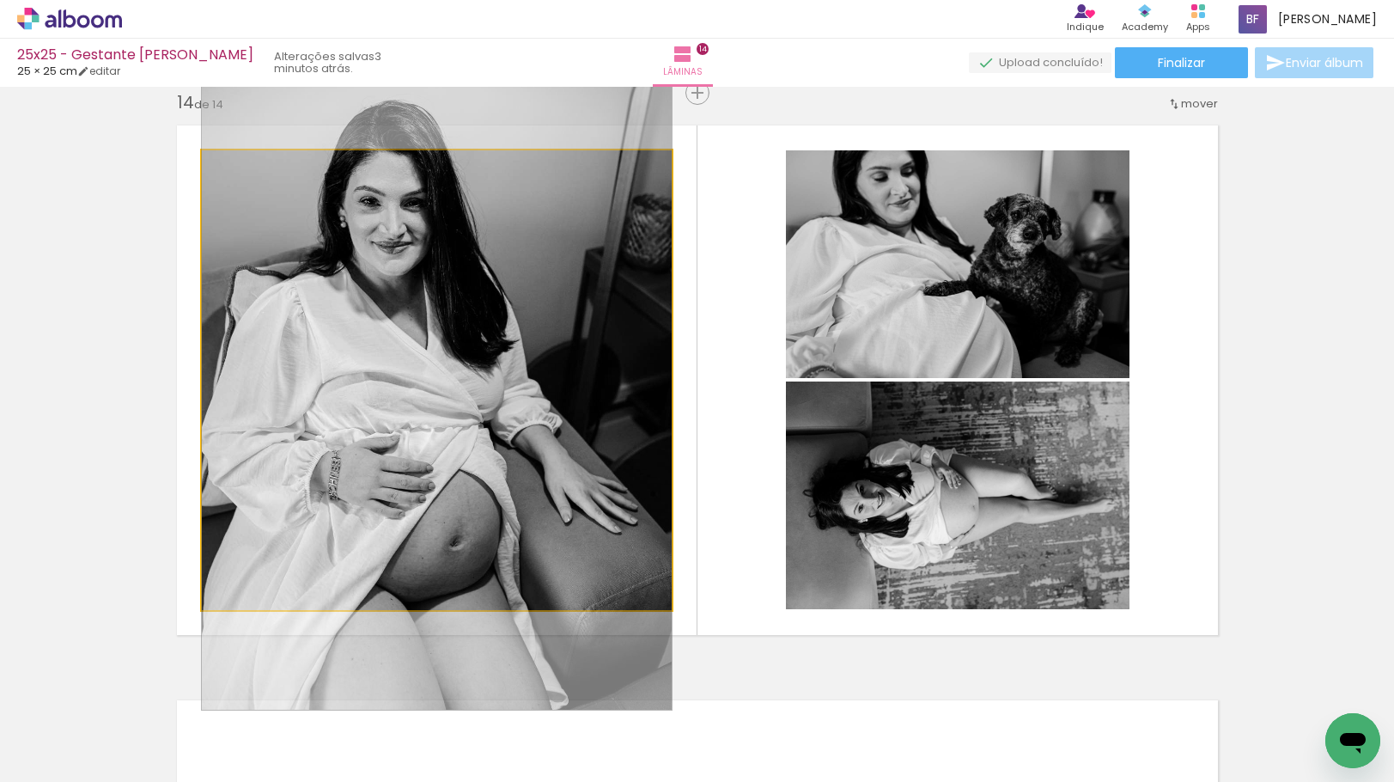
drag, startPoint x: 470, startPoint y: 394, endPoint x: 483, endPoint y: 371, distance: 26.5
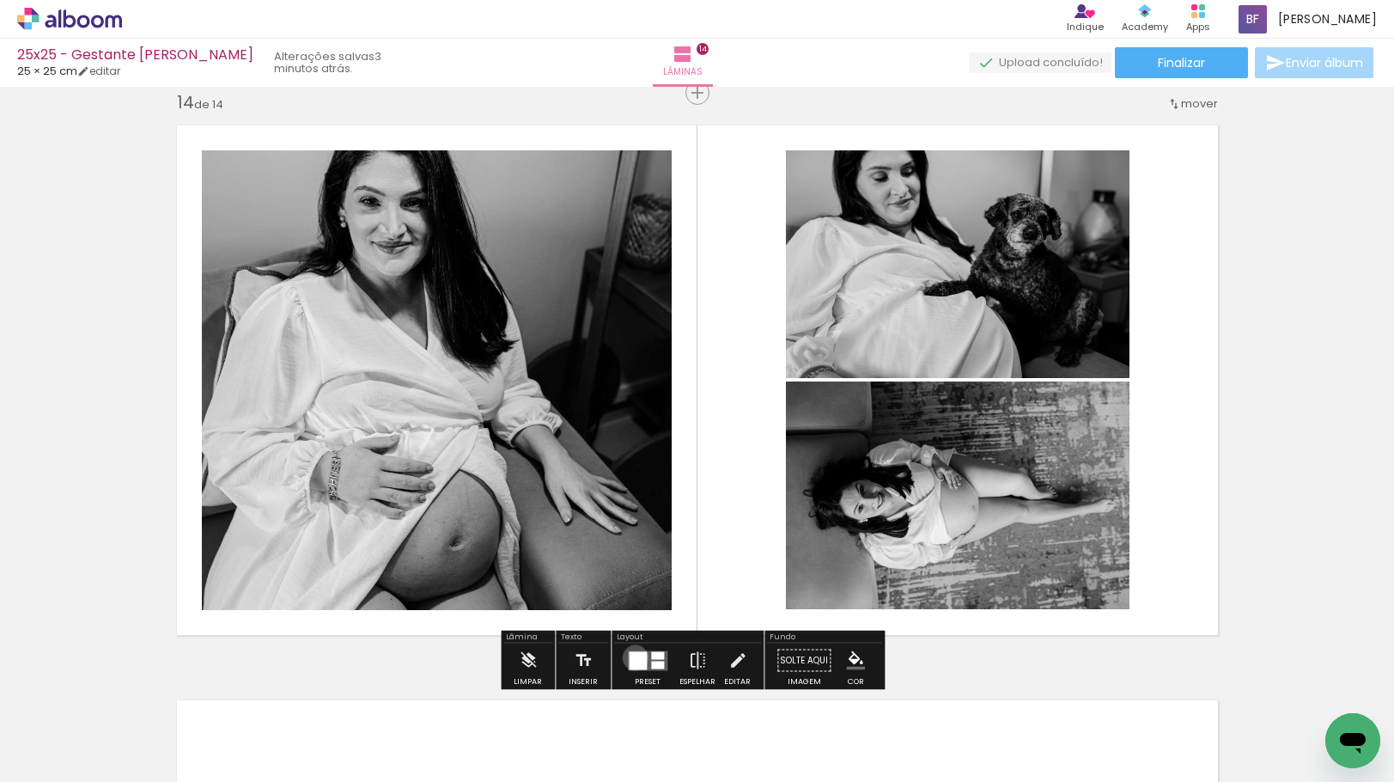
click at [631, 657] on div at bounding box center [638, 660] width 18 height 18
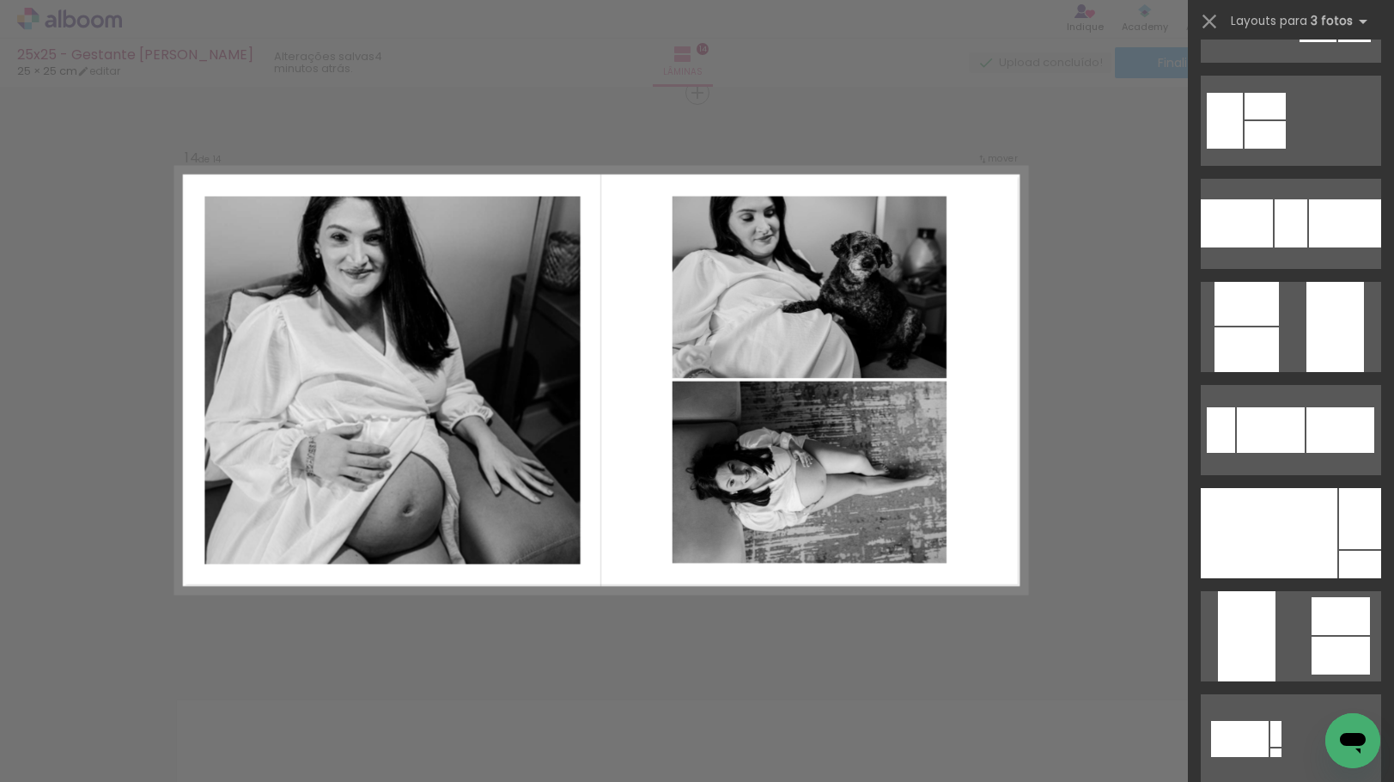
scroll to position [0, 0]
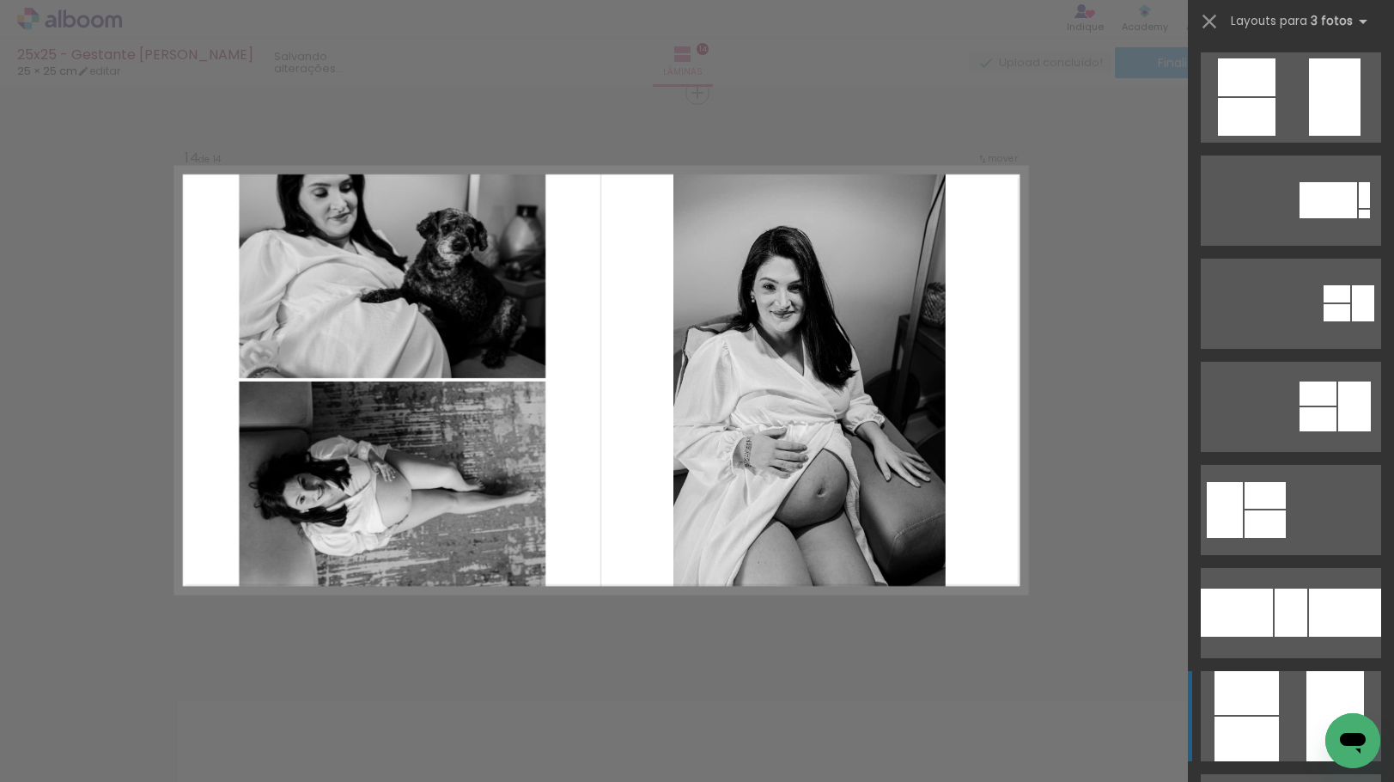
click at [1267, 705] on div at bounding box center [1247, 693] width 64 height 44
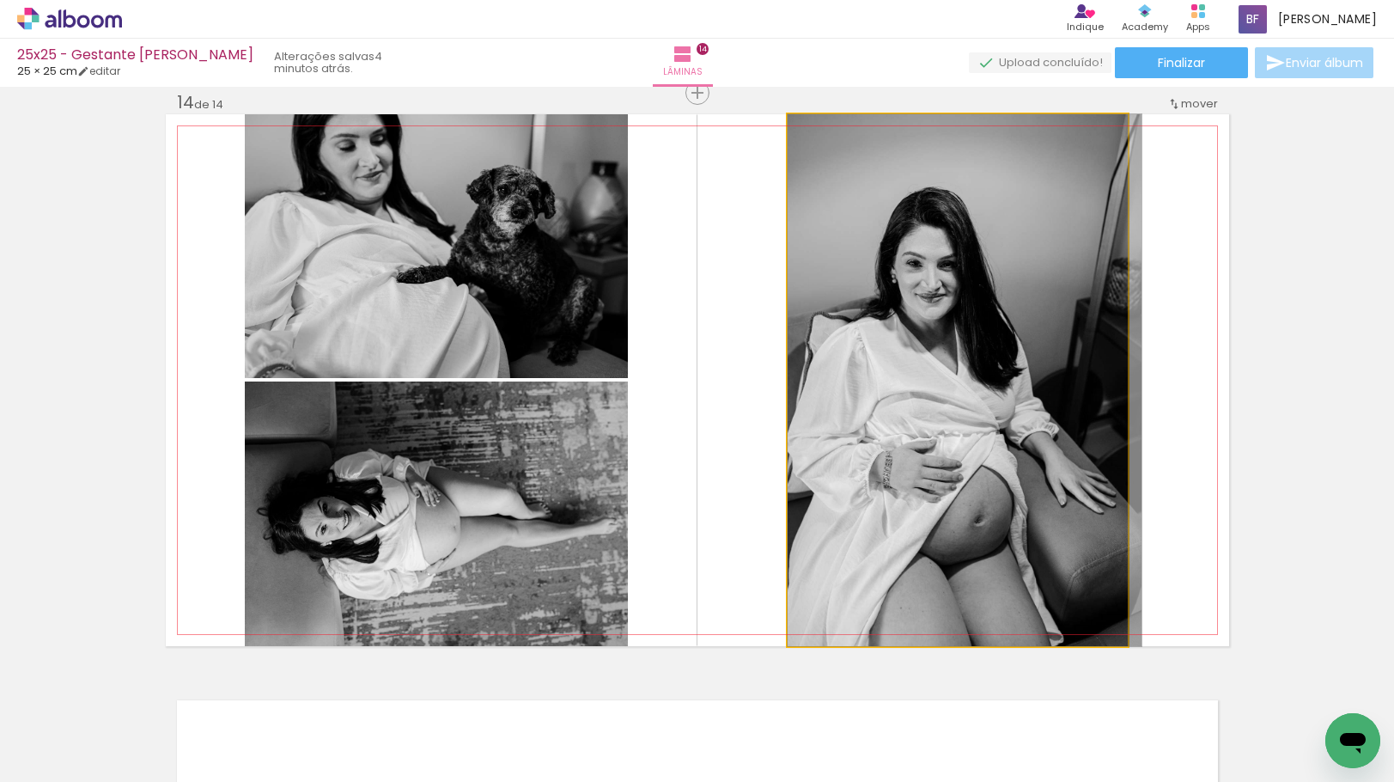
drag, startPoint x: 947, startPoint y: 515, endPoint x: 987, endPoint y: 439, distance: 85.7
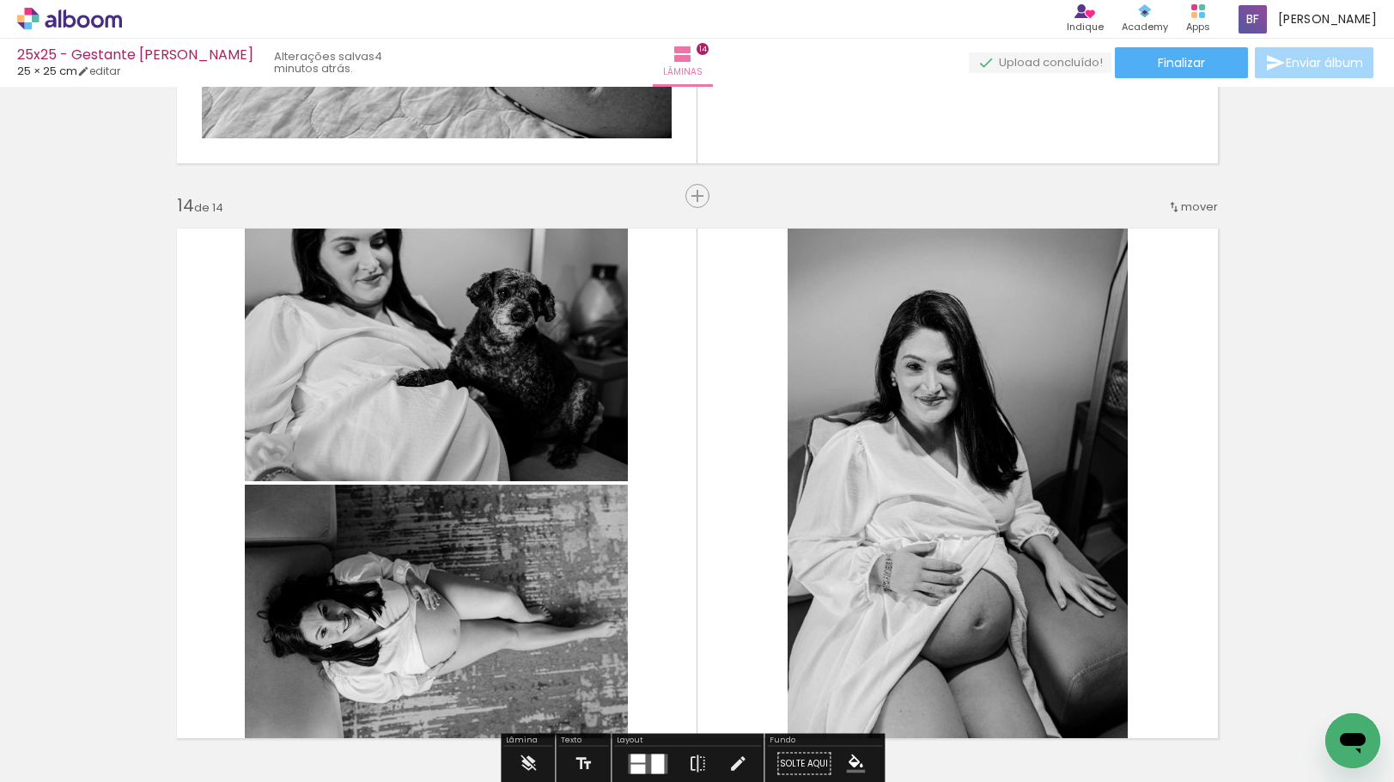
scroll to position [7407, 0]
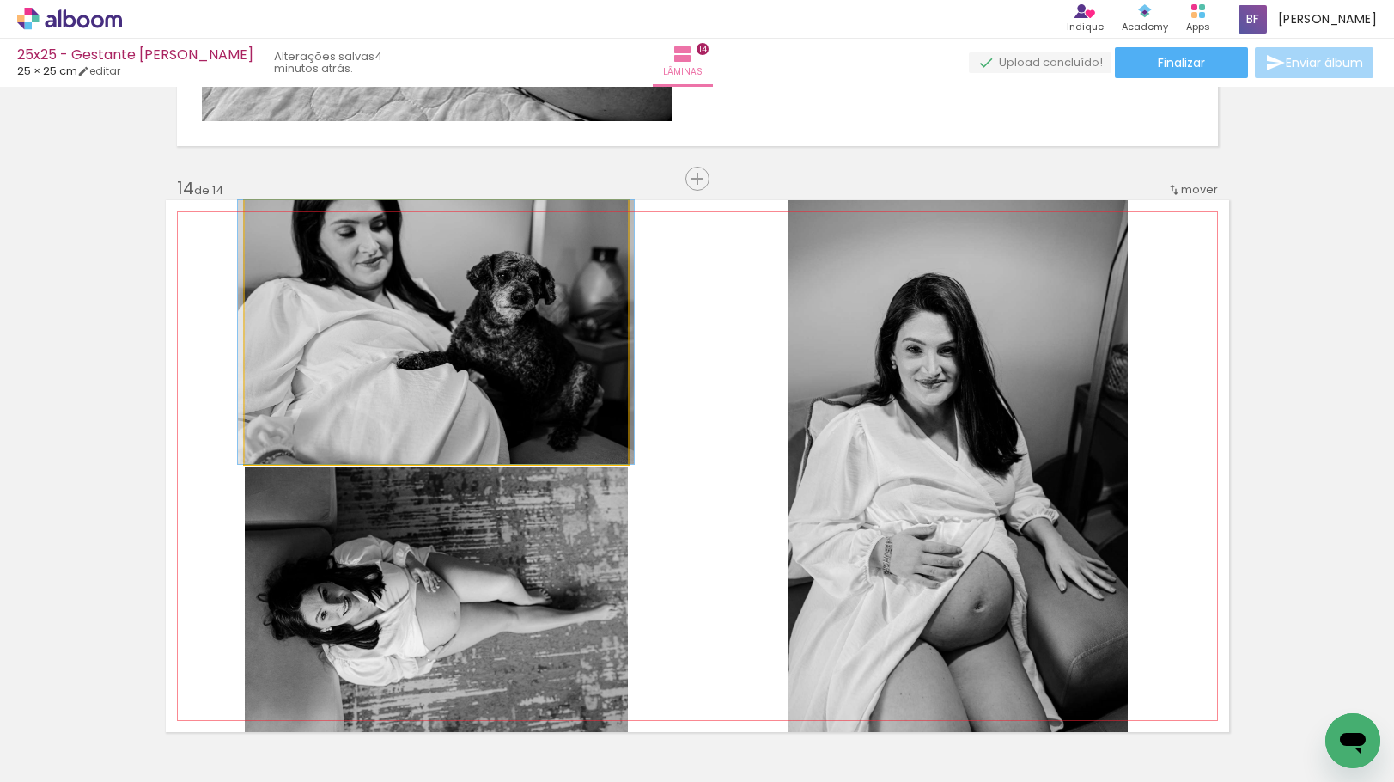
drag, startPoint x: 364, startPoint y: 359, endPoint x: 364, endPoint y: 398, distance: 38.7
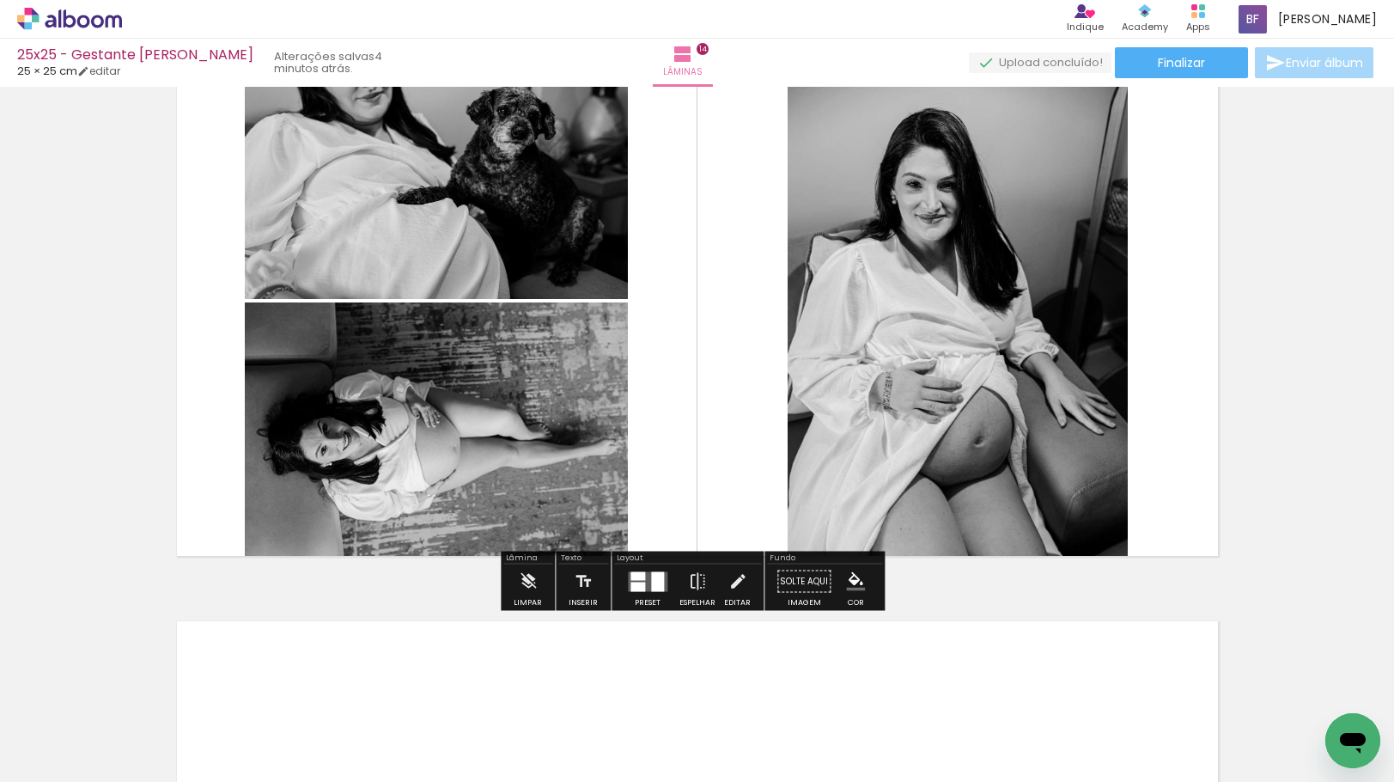
scroll to position [7579, 0]
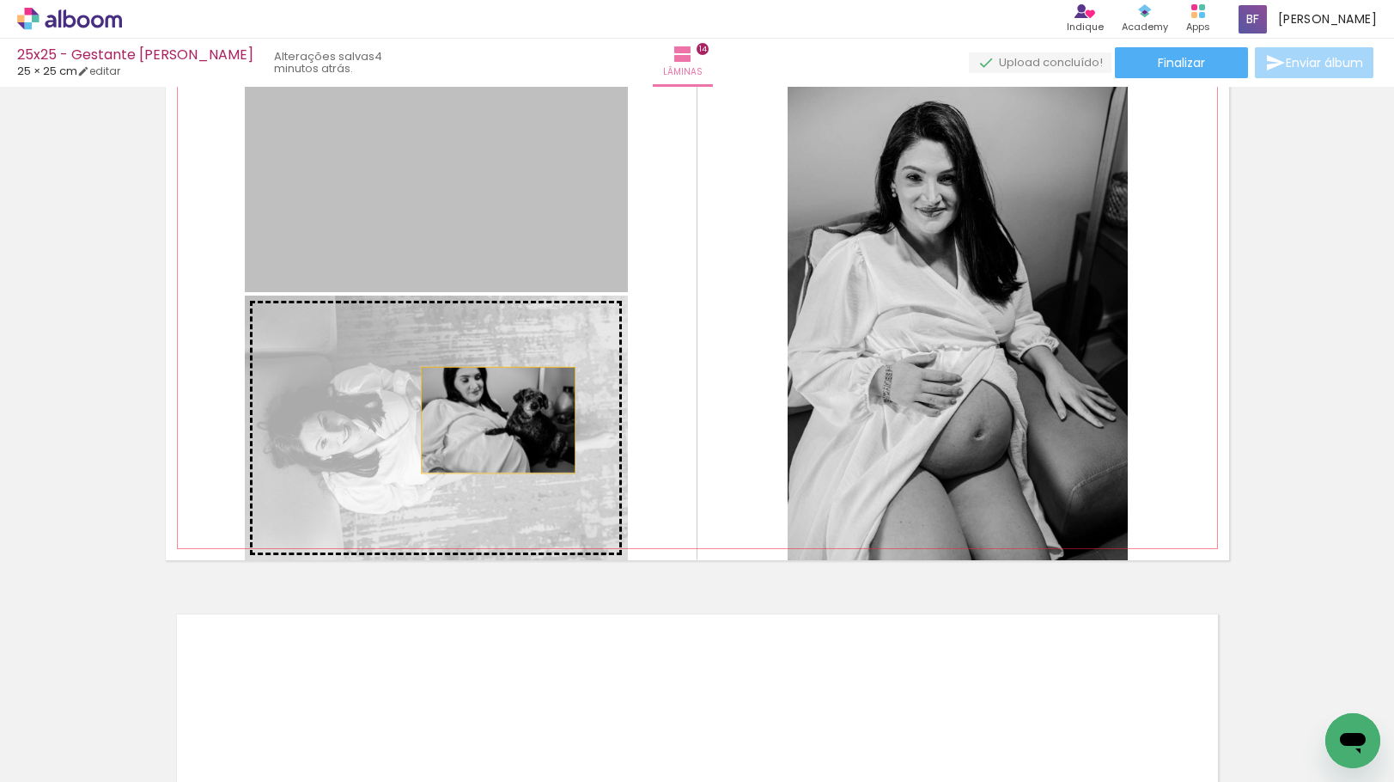
drag, startPoint x: 467, startPoint y: 164, endPoint x: 488, endPoint y: 439, distance: 275.7
click at [0, 0] on slot at bounding box center [0, 0] width 0 height 0
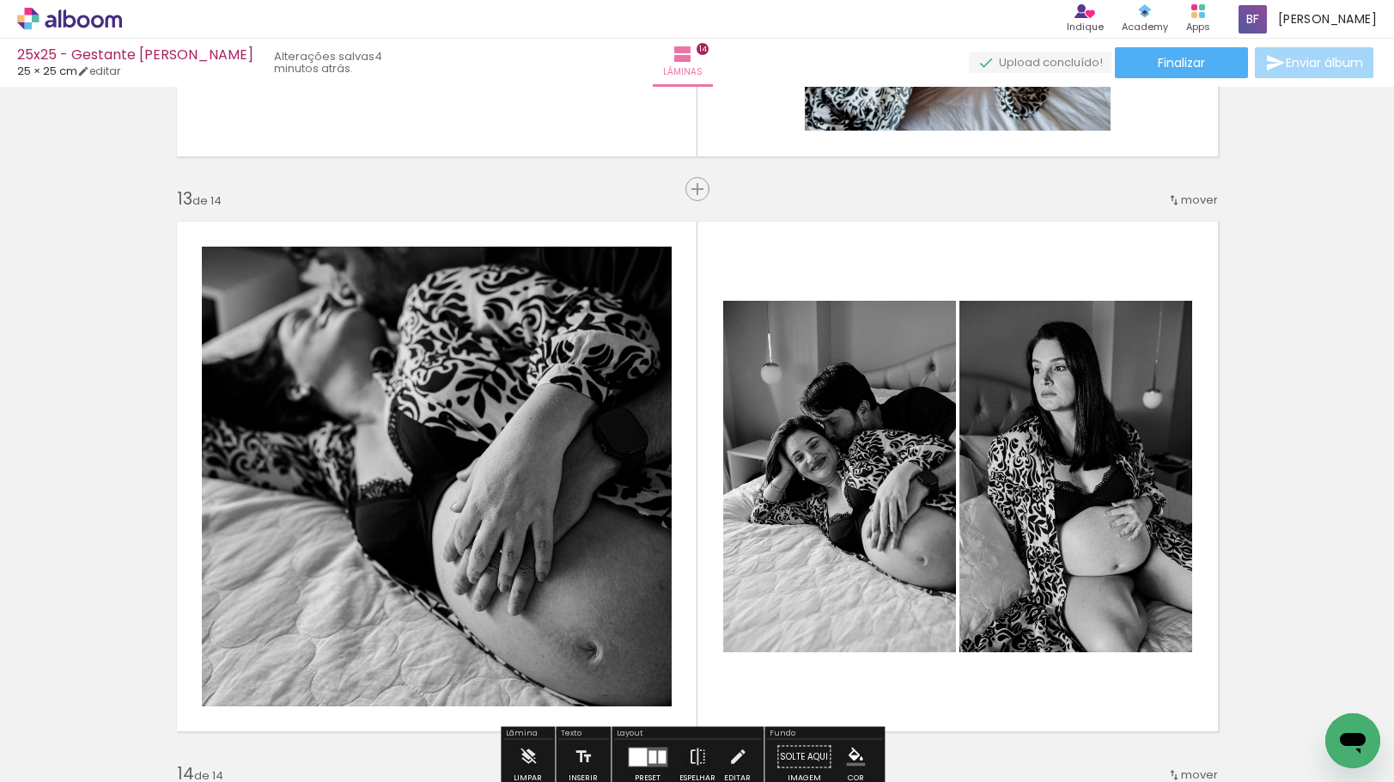
scroll to position [6806, 0]
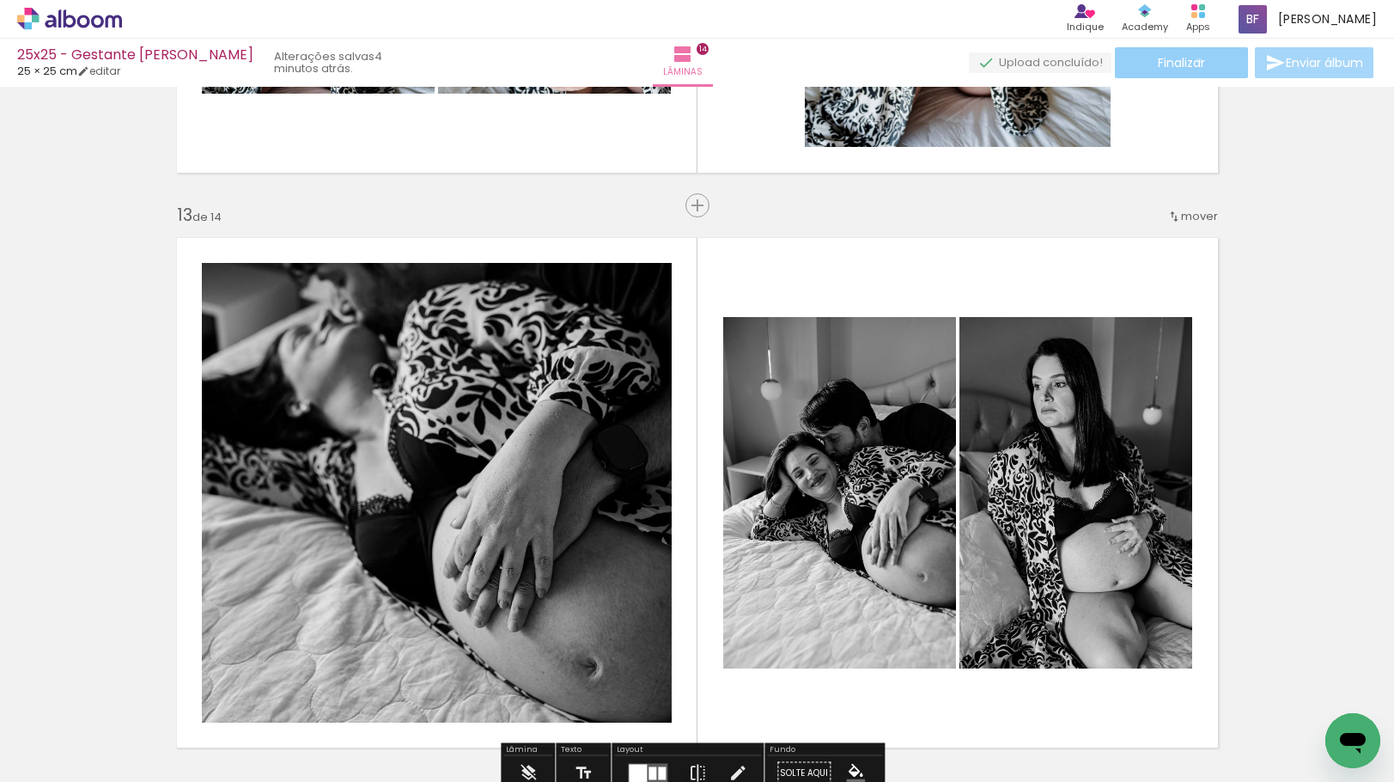
click at [1193, 60] on span "Finalizar" at bounding box center [1181, 63] width 47 height 12
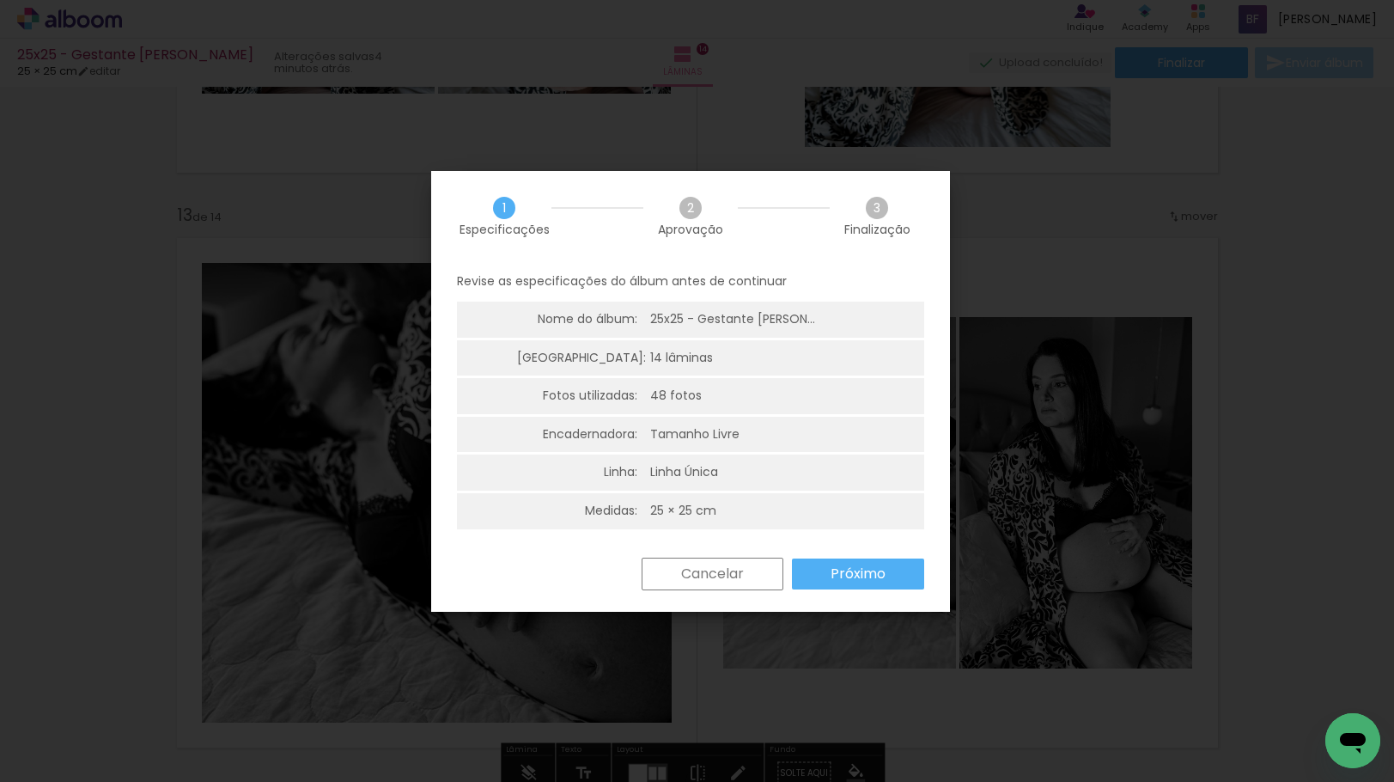
click at [0, 0] on slot "Próximo" at bounding box center [0, 0] width 0 height 0
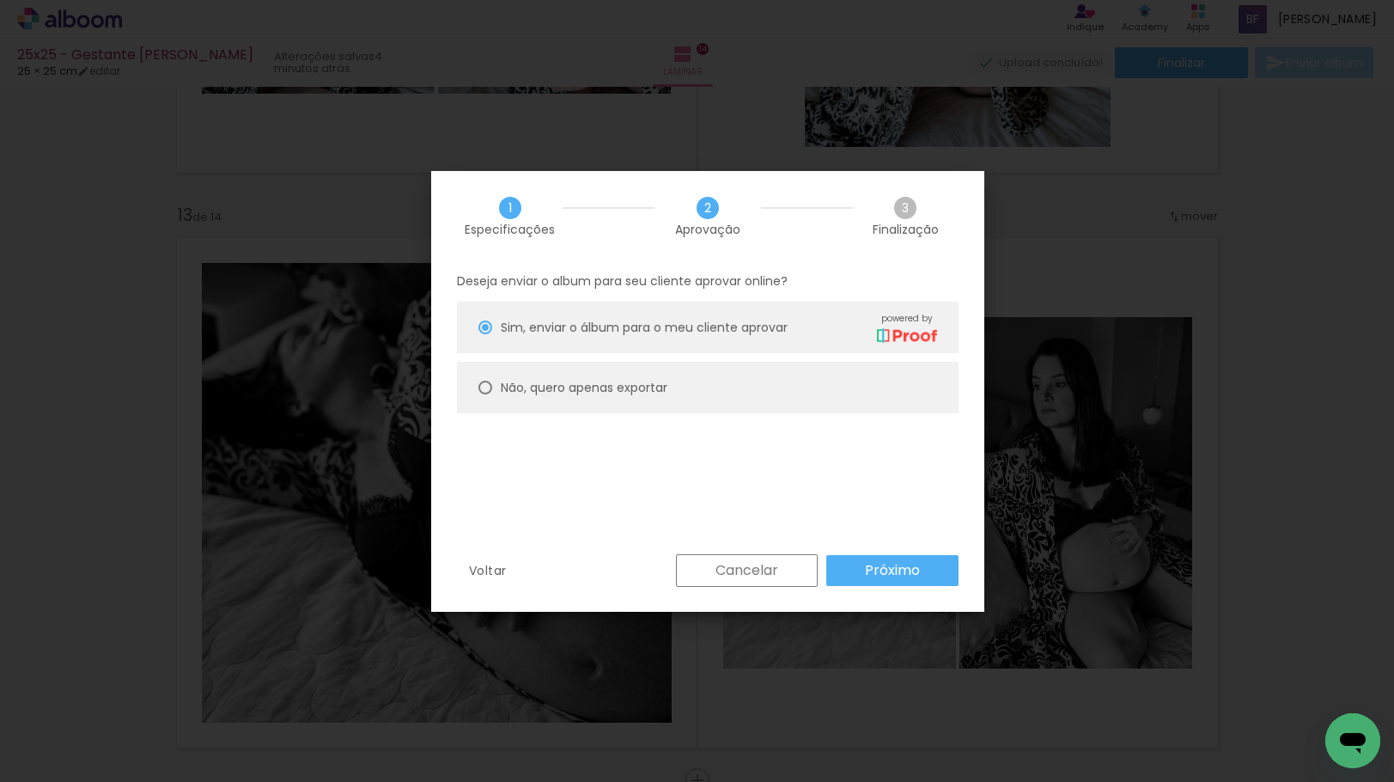
click at [613, 397] on paper-radio-button "Não, quero apenas exportar" at bounding box center [708, 388] width 502 height 52
type paper-radio-button "on"
click at [896, 585] on paper-button "Próximo" at bounding box center [892, 570] width 132 height 31
type input "Alta, 300 DPI"
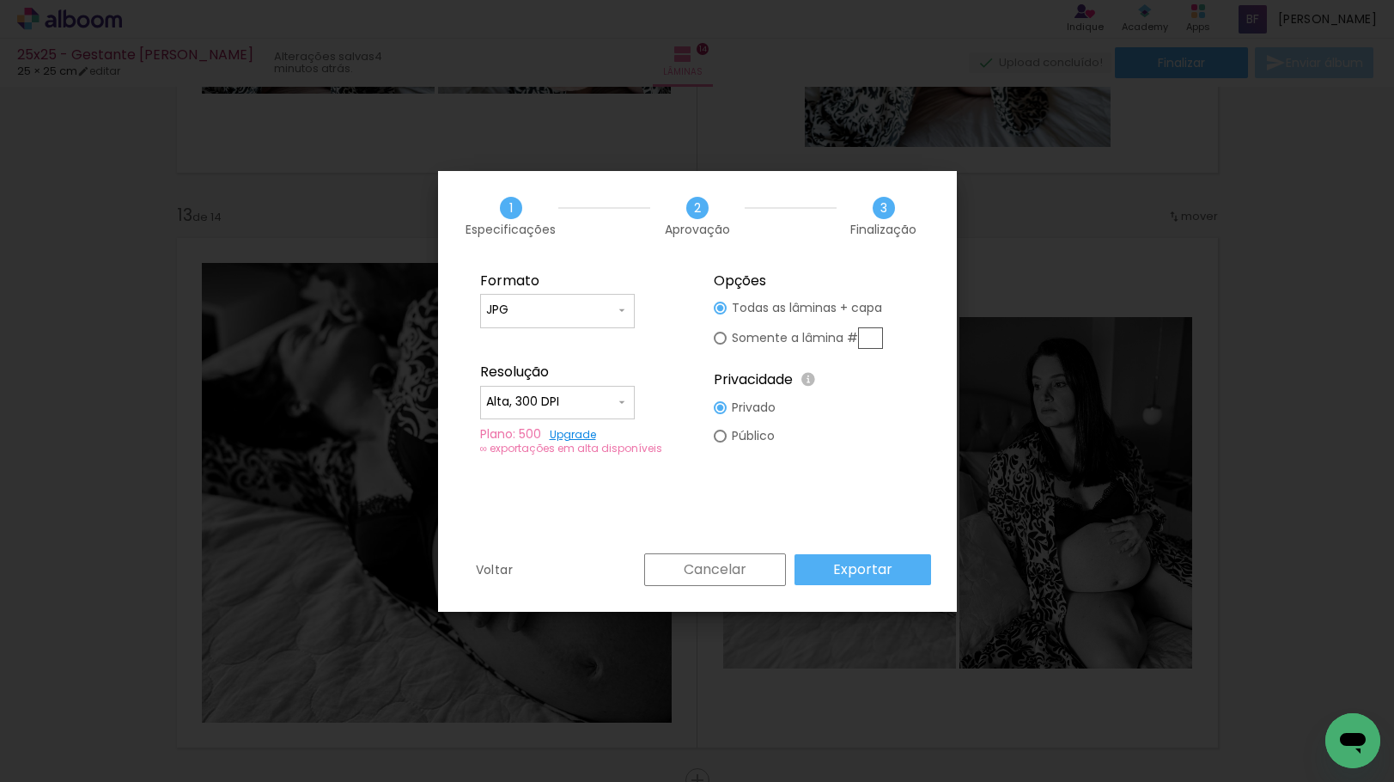
click at [0, 0] on slot "Exportar" at bounding box center [0, 0] width 0 height 0
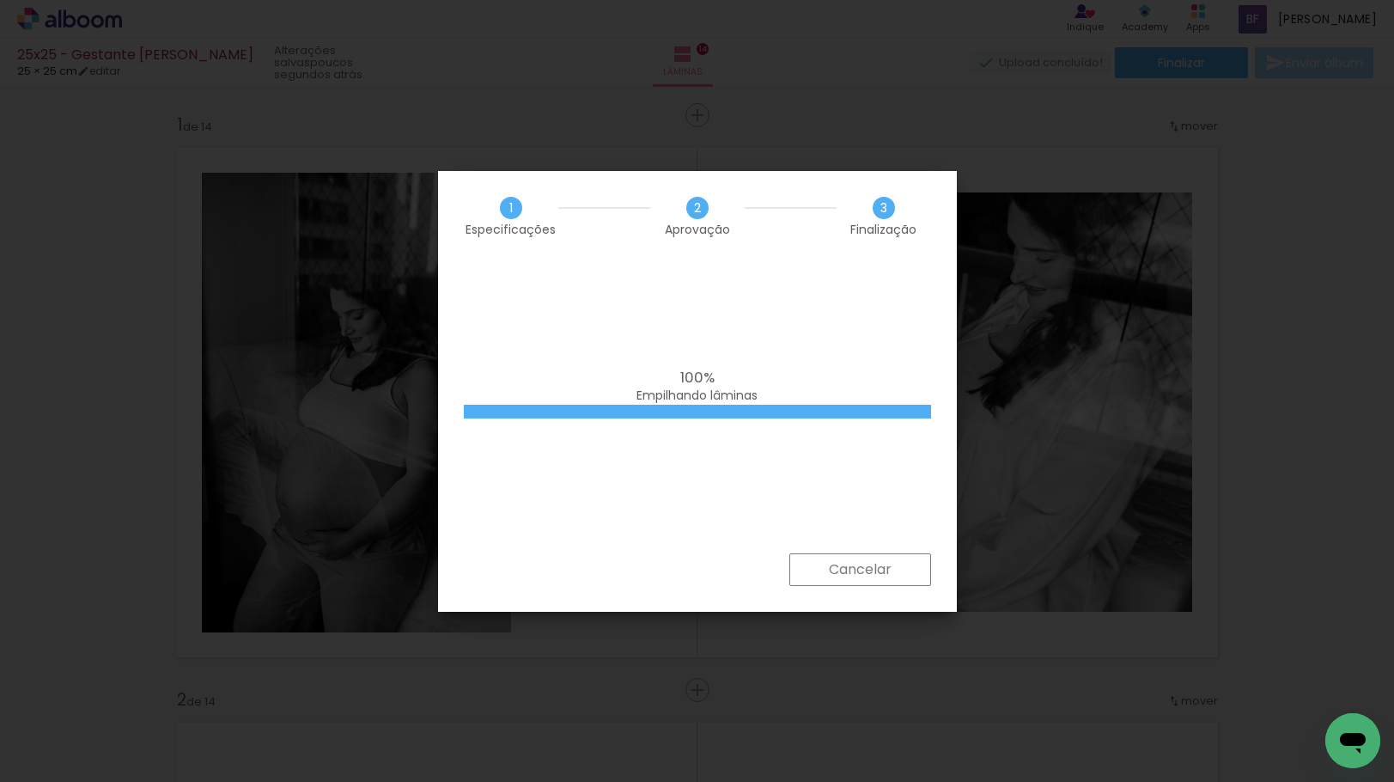
scroll to position [6806, 0]
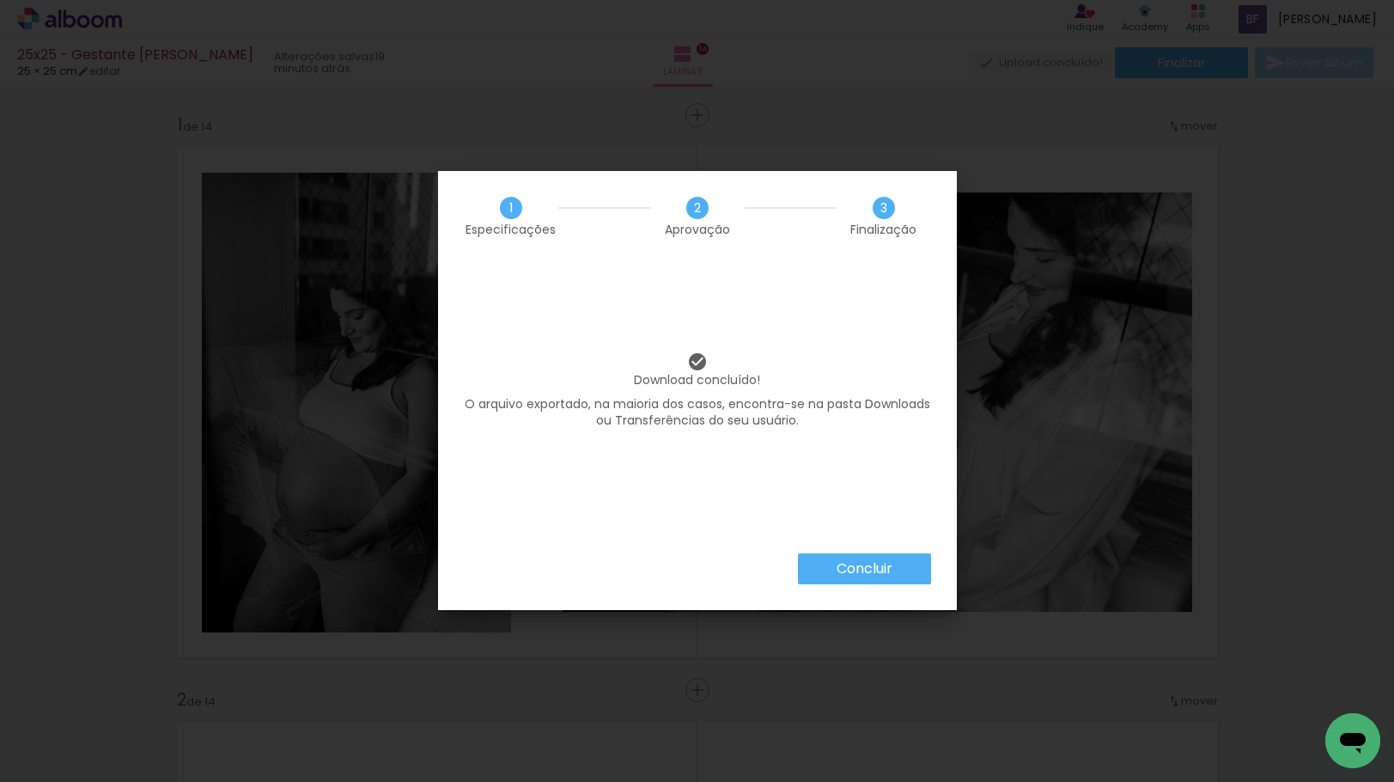
scroll to position [6806, 0]
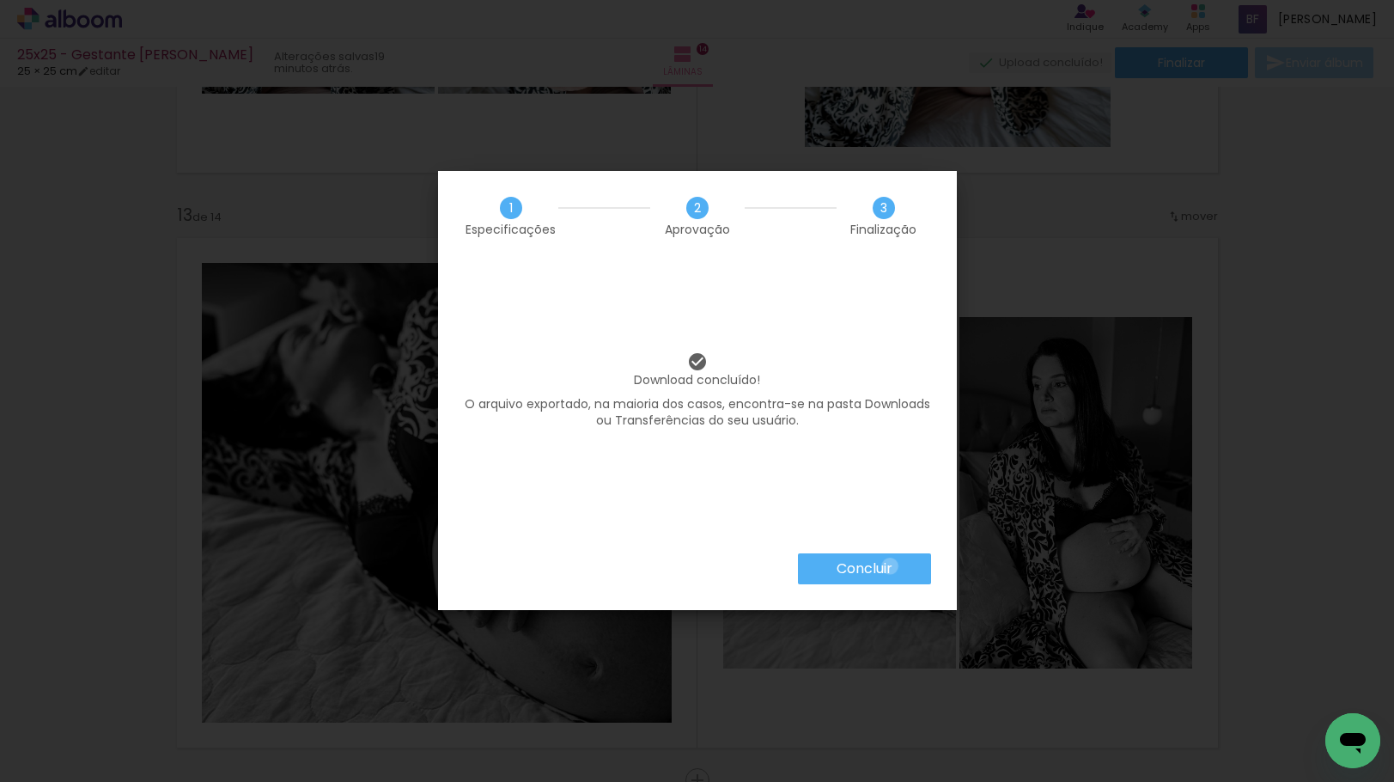
click at [0, 0] on slot "Concluir" at bounding box center [0, 0] width 0 height 0
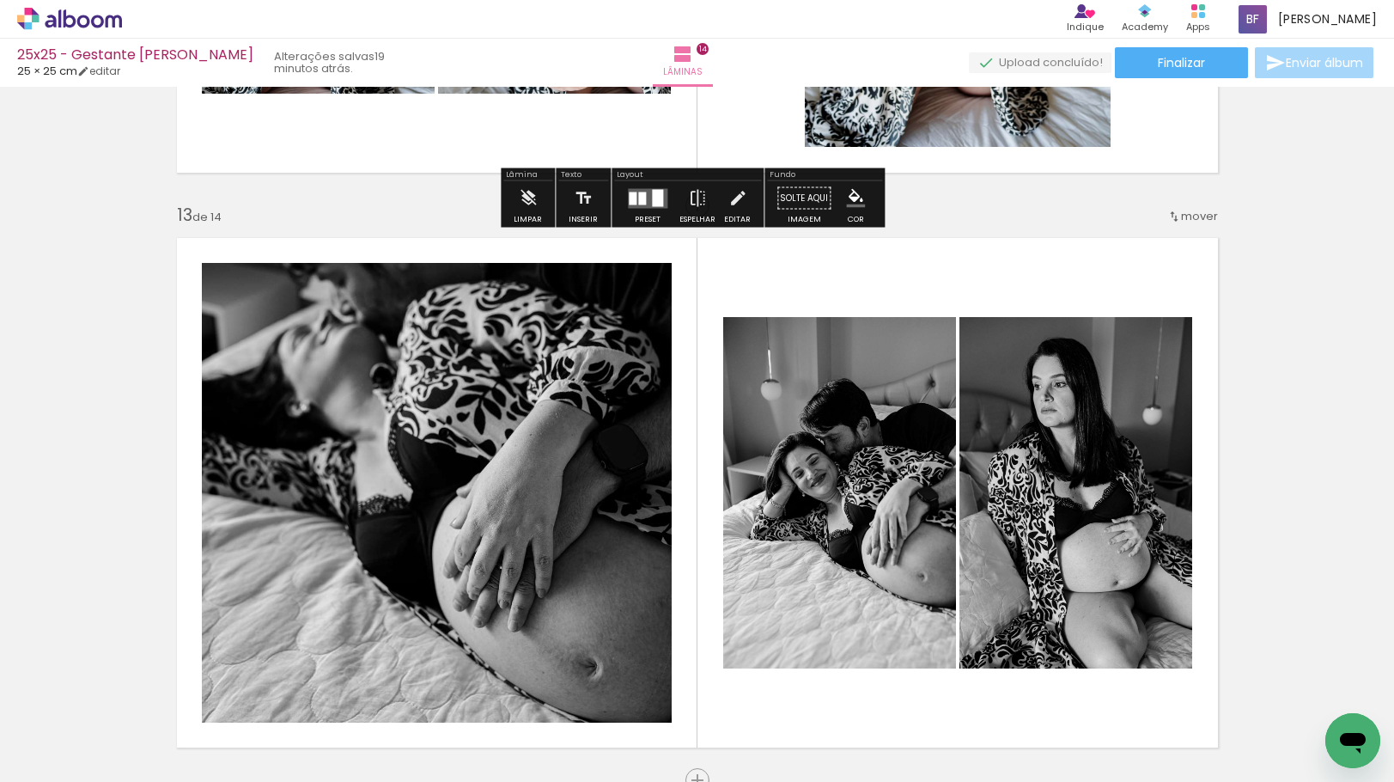
click at [82, 21] on icon at bounding box center [69, 19] width 105 height 22
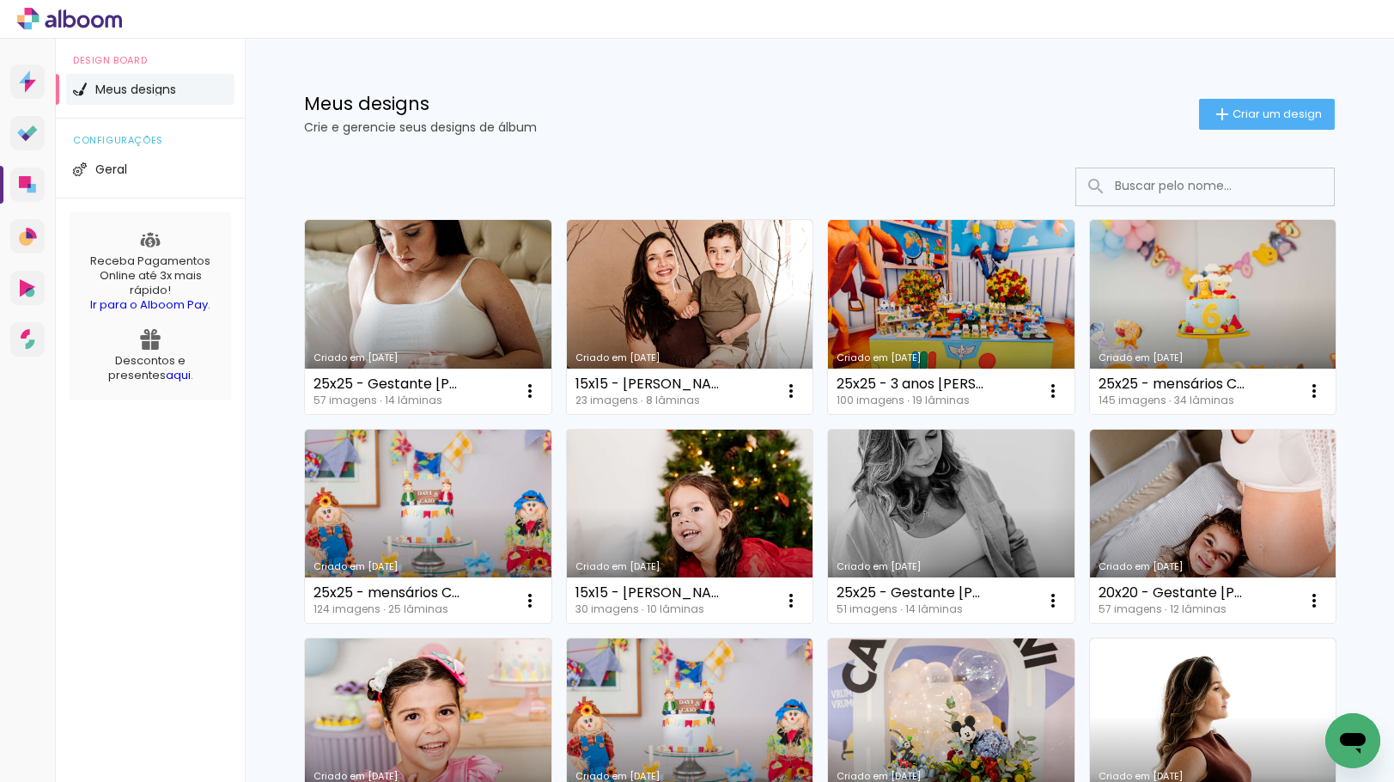
click at [1173, 192] on input at bounding box center [1228, 185] width 245 height 35
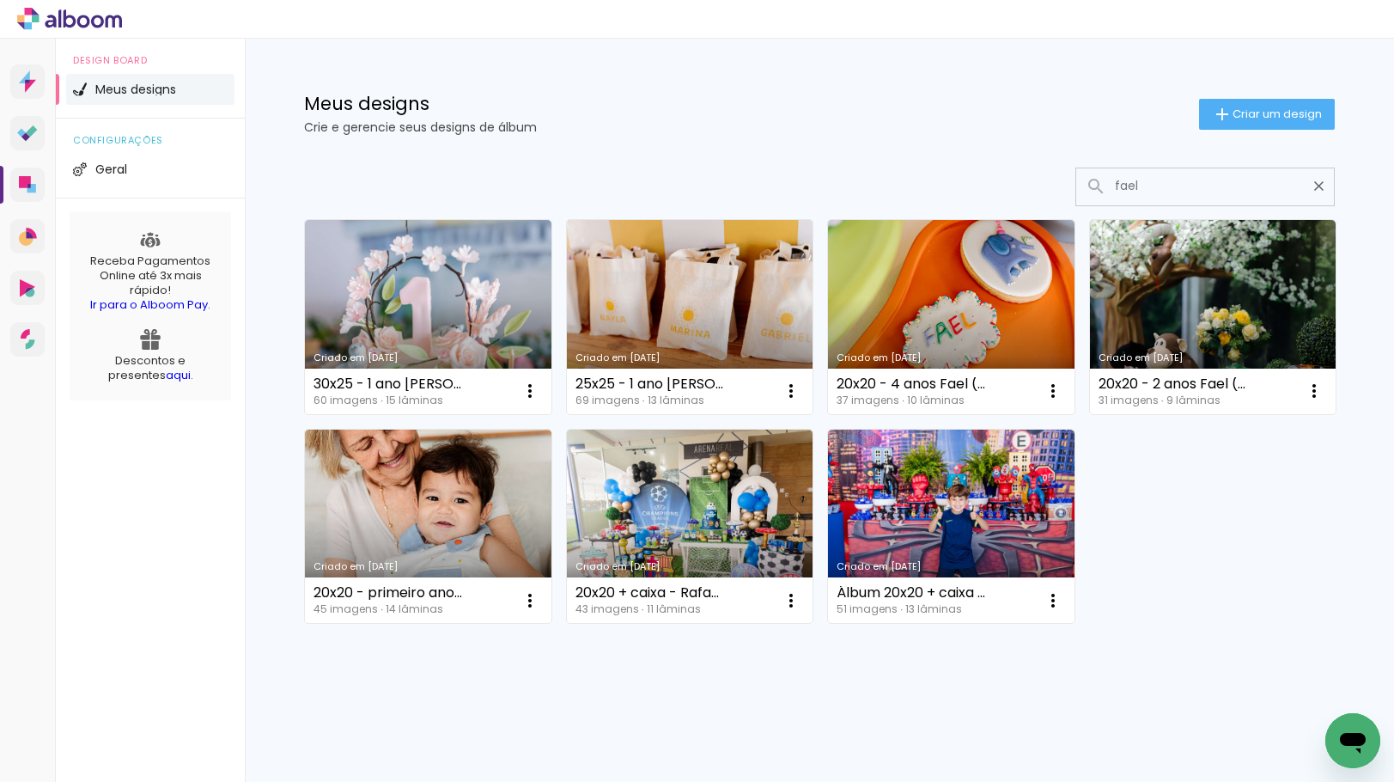
type input "fael"
type paper-input "fael"
click at [1271, 113] on span "Criar um design" at bounding box center [1277, 113] width 89 height 11
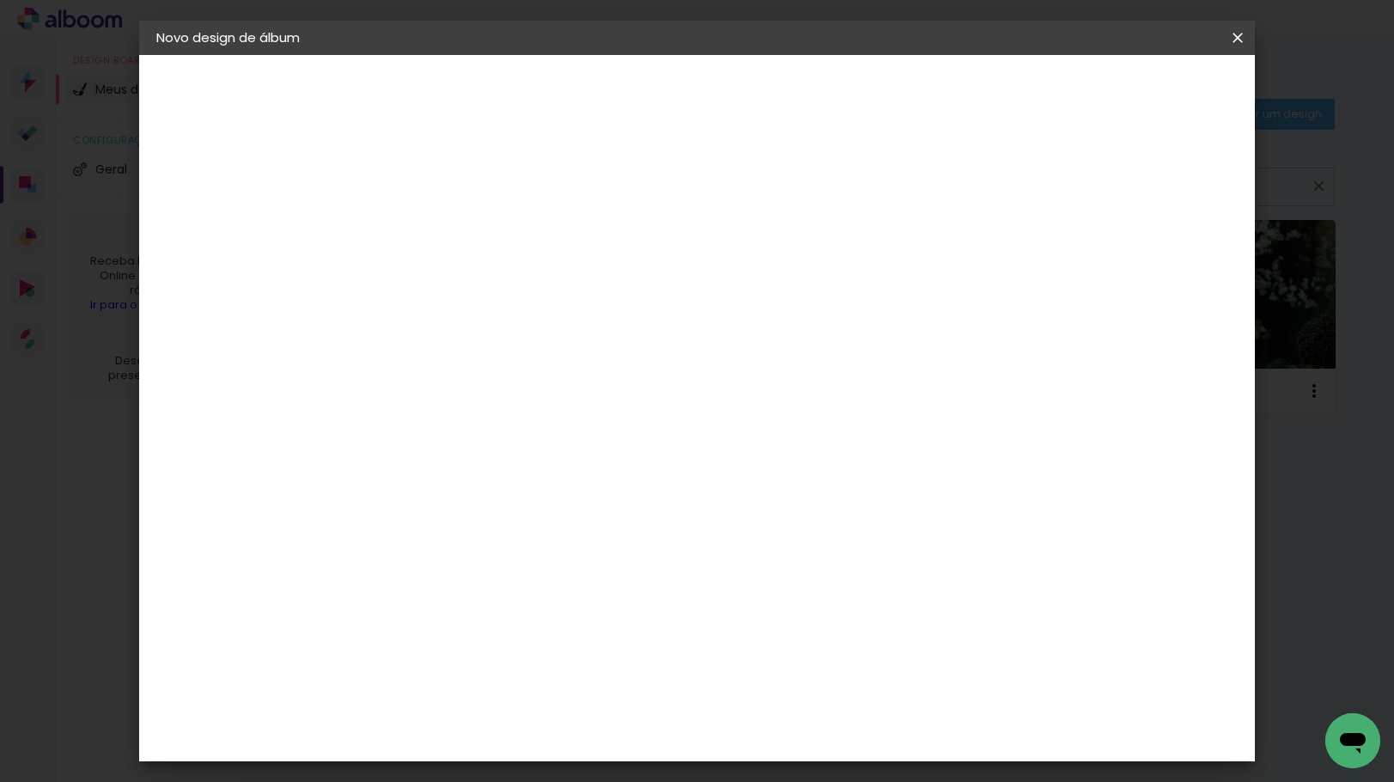
click at [437, 234] on input at bounding box center [437, 230] width 0 height 27
type input "25x25 - 5 anos Fael ([PERSON_NAME])"
type paper-input "25x25 - 5 anos Fael ([PERSON_NAME])"
click at [613, 84] on paper-button "Avançar" at bounding box center [571, 90] width 84 height 29
click at [0, 0] on slot "Tamanho Livre" at bounding box center [0, 0] width 0 height 0
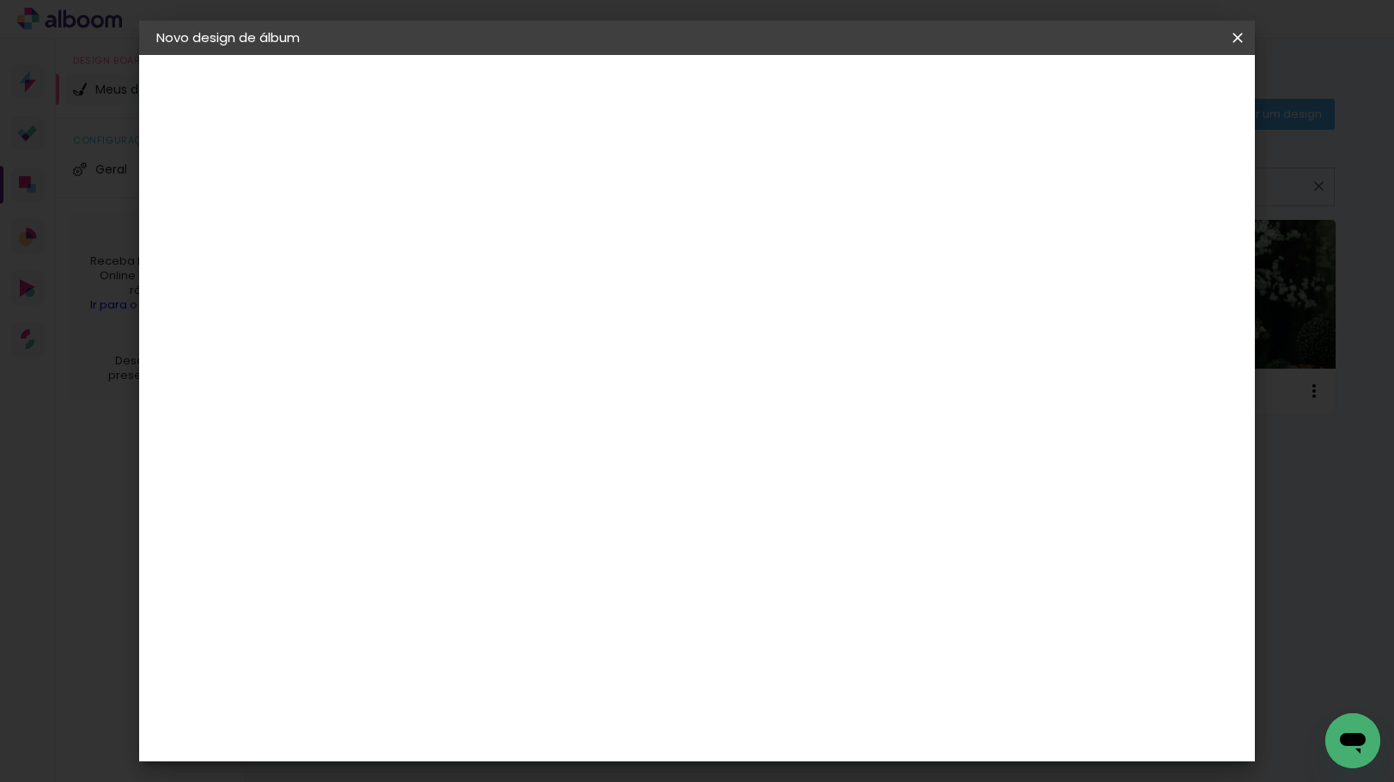
click at [0, 0] on slot "Avançar" at bounding box center [0, 0] width 0 height 0
drag, startPoint x: 405, startPoint y: 484, endPoint x: 367, endPoint y: 473, distance: 39.2
click at [369, 480] on div "30" at bounding box center [393, 488] width 65 height 26
type input "3"
type input "25"
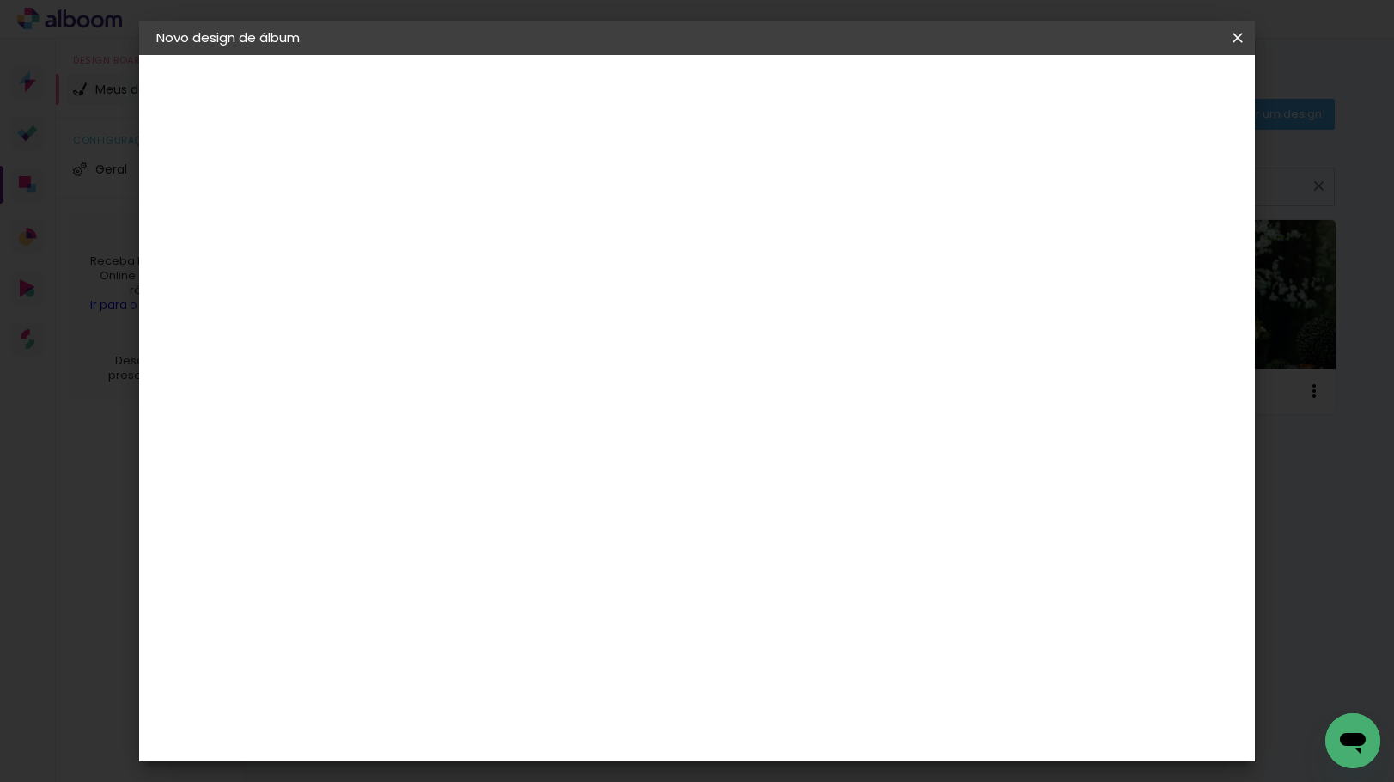
type paper-input "25"
drag, startPoint x: 803, startPoint y: 657, endPoint x: 790, endPoint y: 653, distance: 13.6
click at [790, 653] on input "60" at bounding box center [791, 660] width 45 height 26
type input "50"
type paper-input "50"
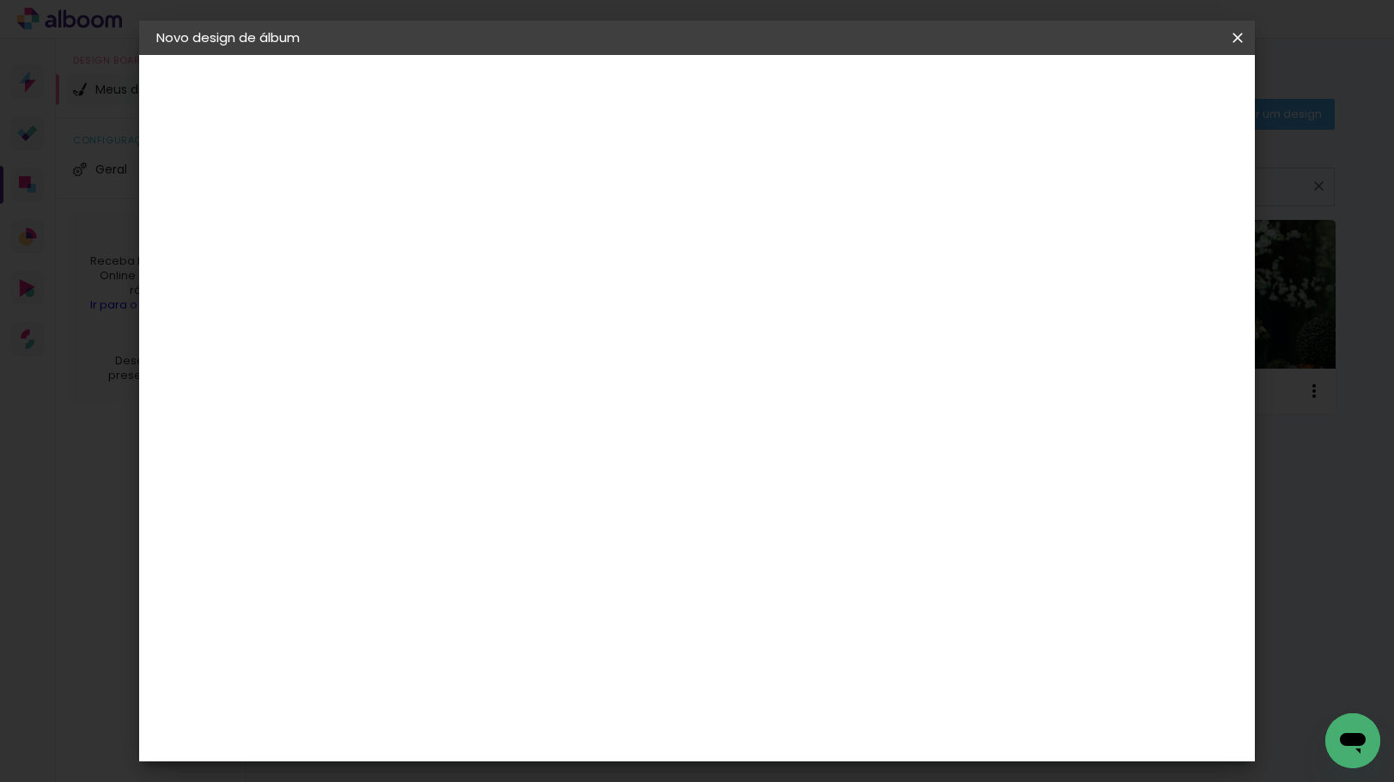
click at [1130, 93] on span "Iniciar design" at bounding box center [1090, 91] width 78 height 12
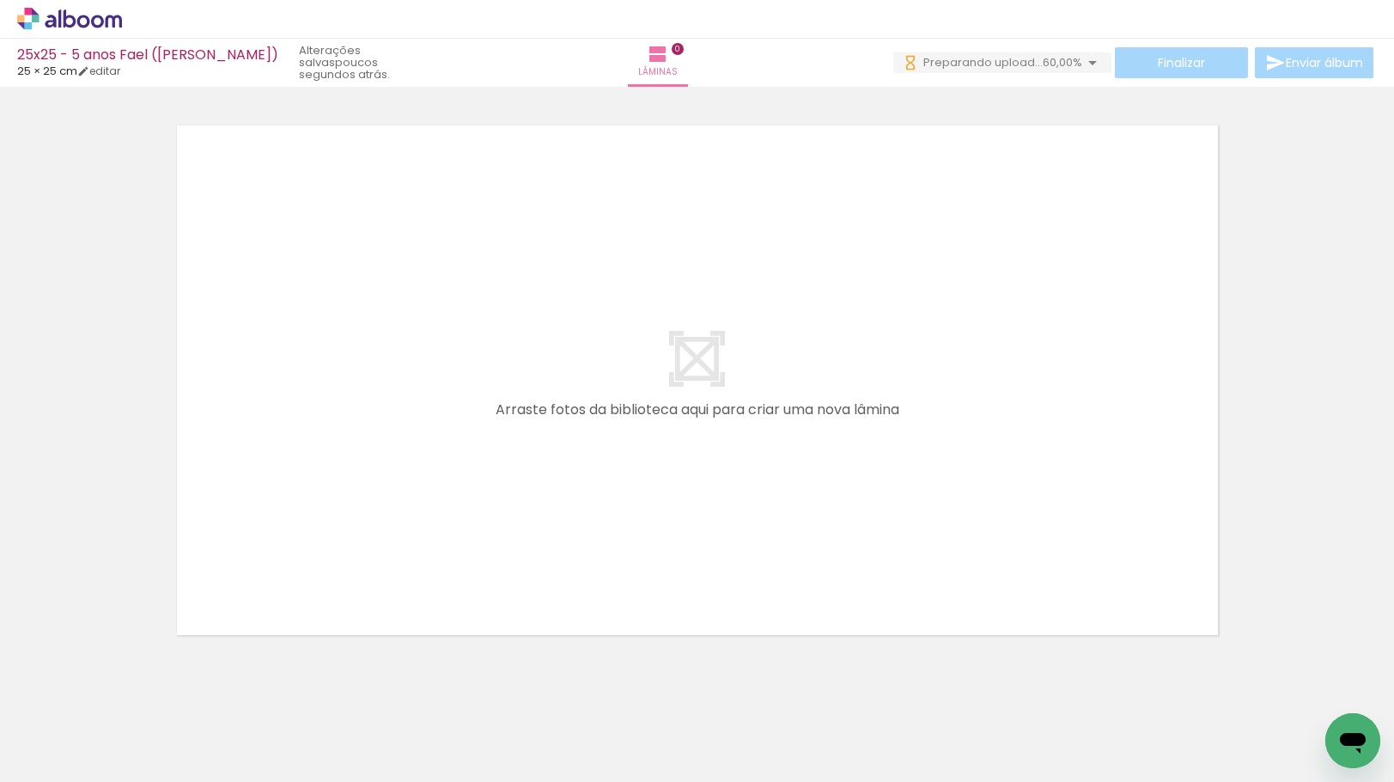
click at [68, 730] on input "Todas as fotos" at bounding box center [47, 729] width 65 height 15
click at [0, 0] on slot "Não utilizadas" at bounding box center [0, 0] width 0 height 0
type input "Não utilizadas"
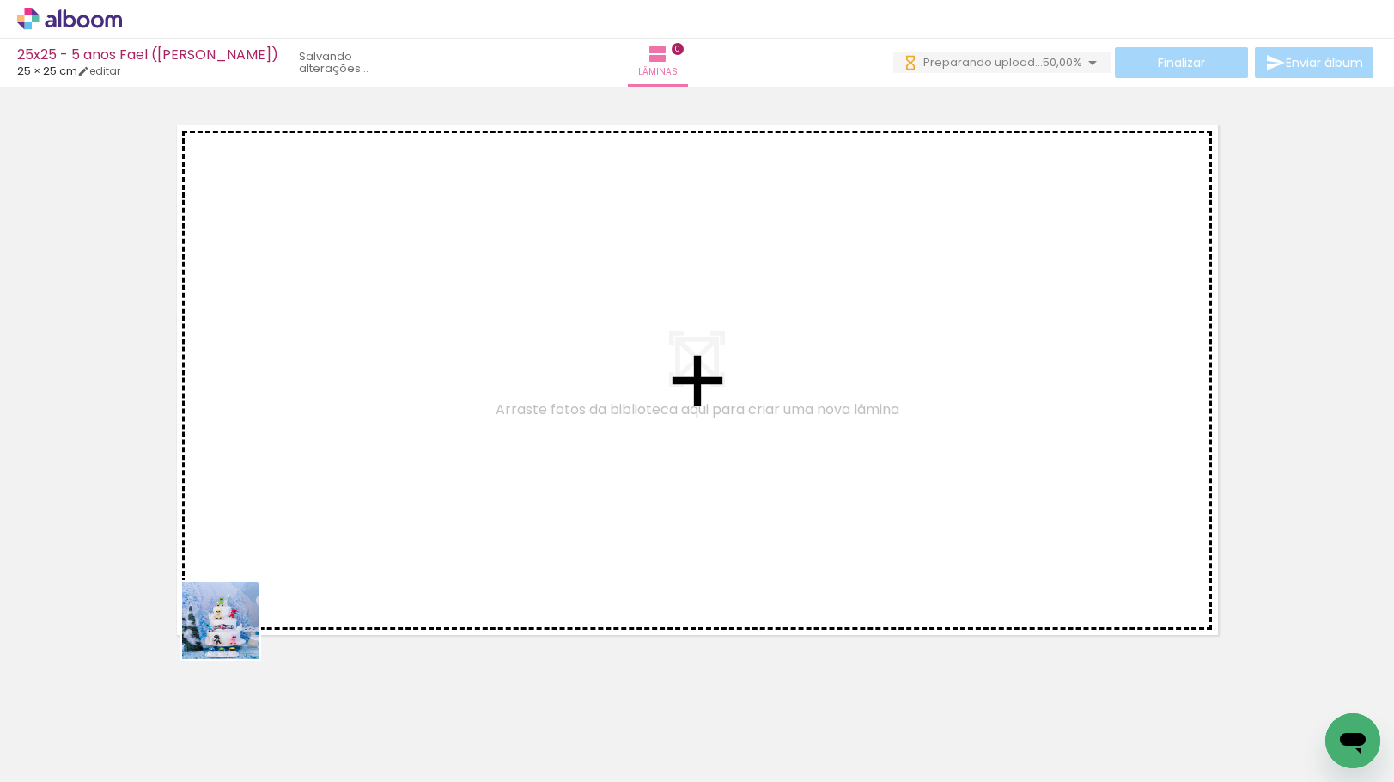
drag, startPoint x: 234, startPoint y: 633, endPoint x: 299, endPoint y: 460, distance: 185.4
click at [299, 460] on quentale-workspace at bounding box center [697, 391] width 1394 height 782
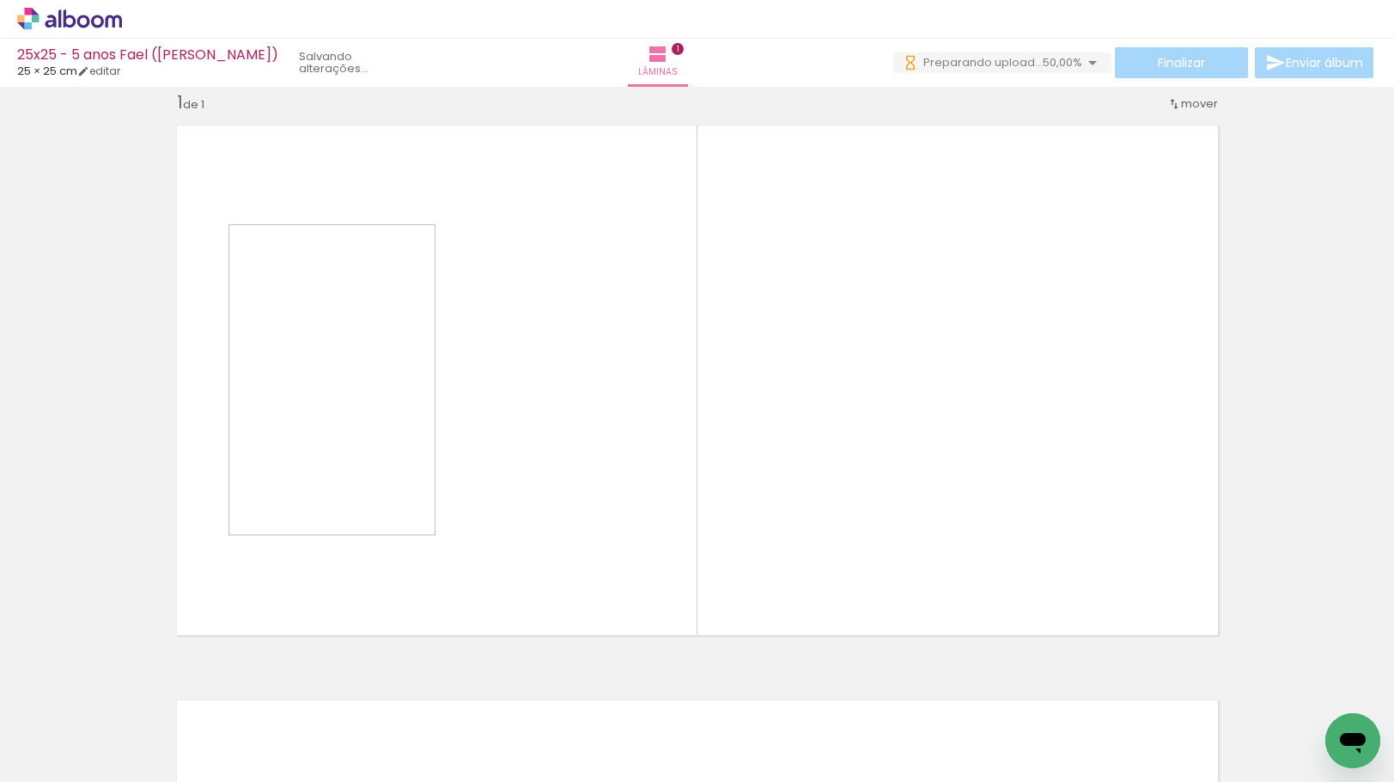
scroll to position [22, 0]
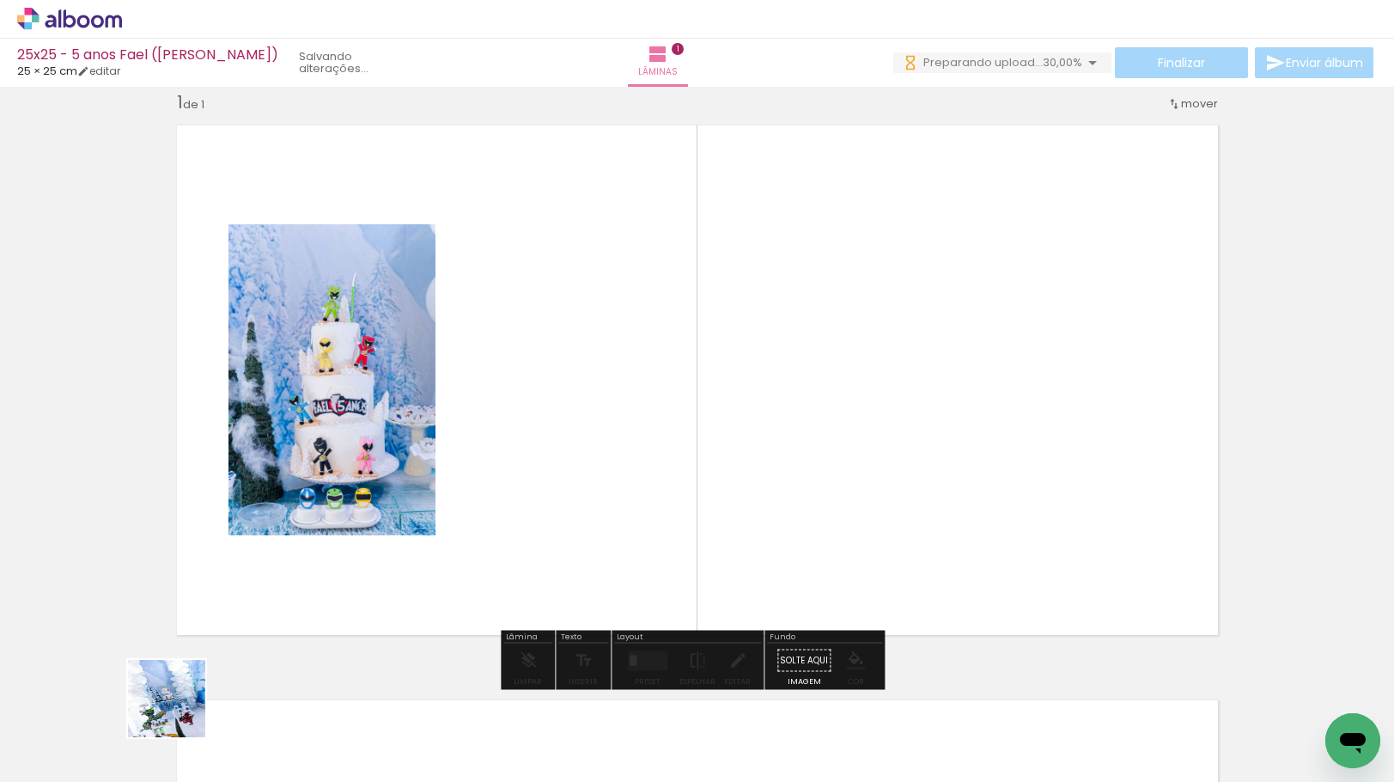
drag, startPoint x: 180, startPoint y: 711, endPoint x: 297, endPoint y: 528, distance: 217.6
click at [297, 530] on quentale-workspace at bounding box center [697, 391] width 1394 height 782
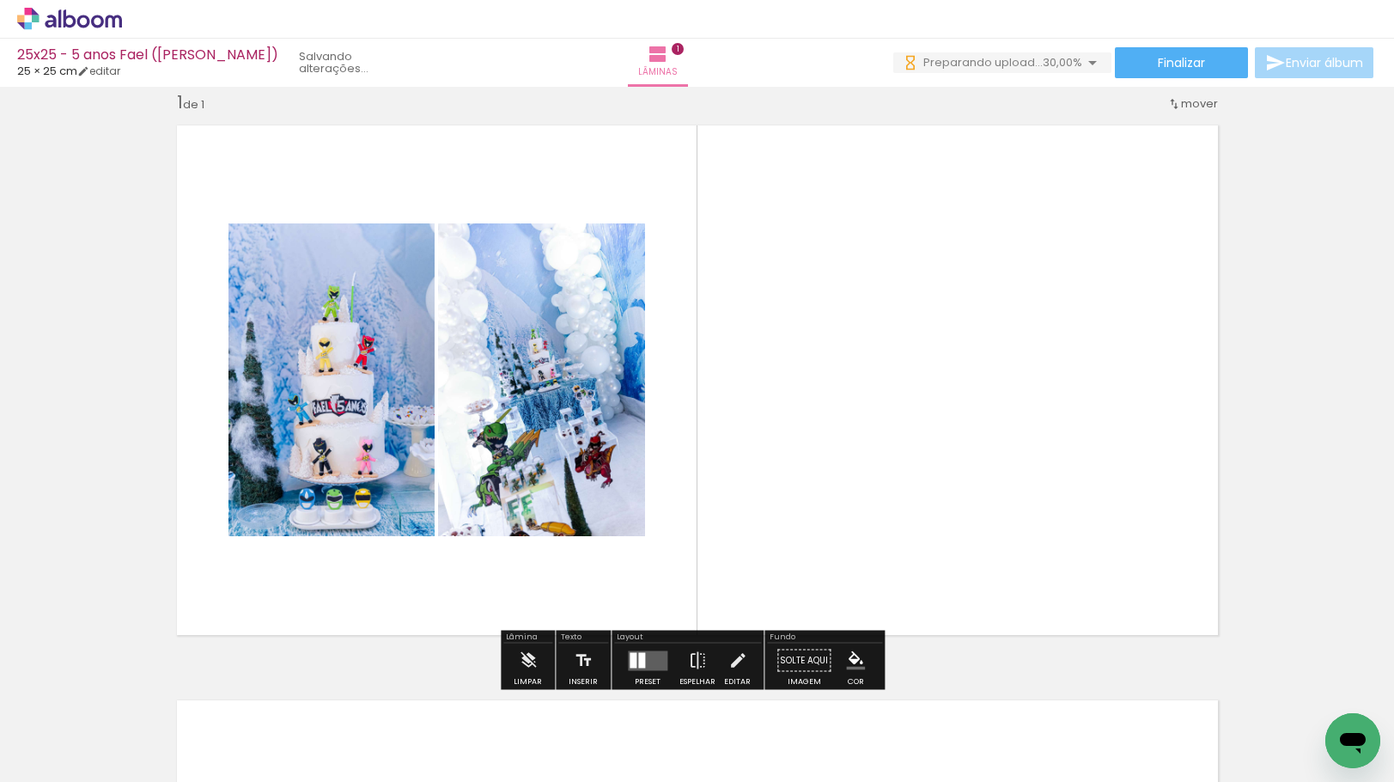
scroll to position [0, 0]
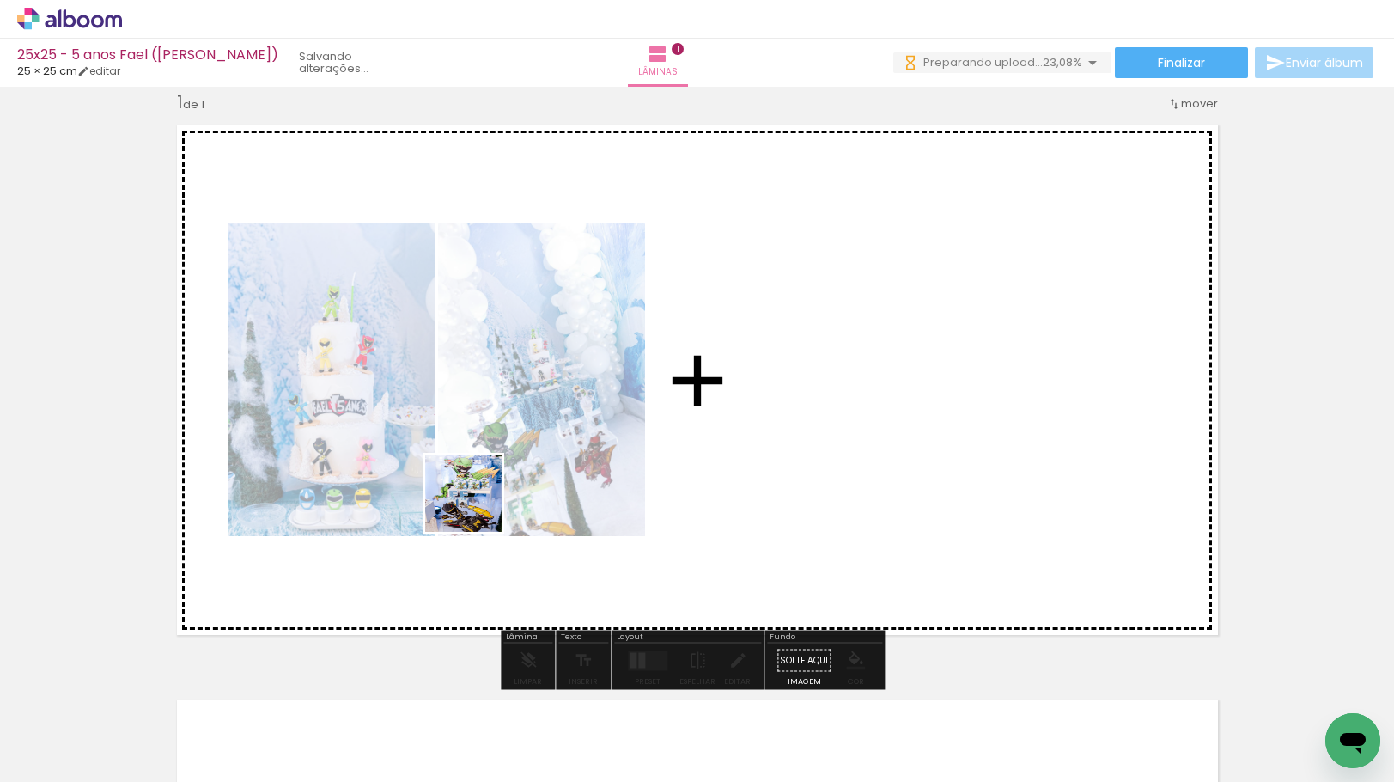
drag, startPoint x: 166, startPoint y: 740, endPoint x: 503, endPoint y: 480, distance: 426.3
click at [503, 480] on quentale-workspace at bounding box center [697, 391] width 1394 height 782
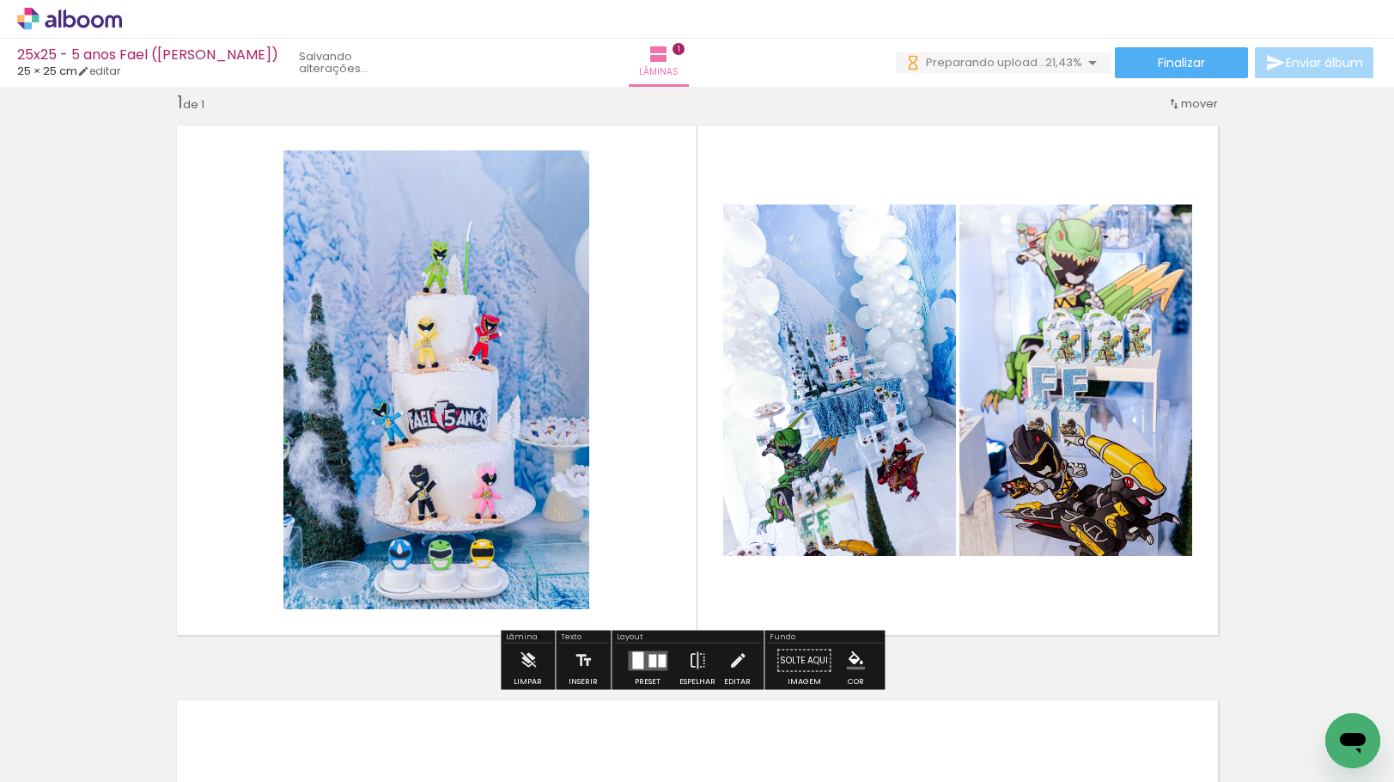
click at [649, 667] on quentale-layouter at bounding box center [648, 660] width 40 height 20
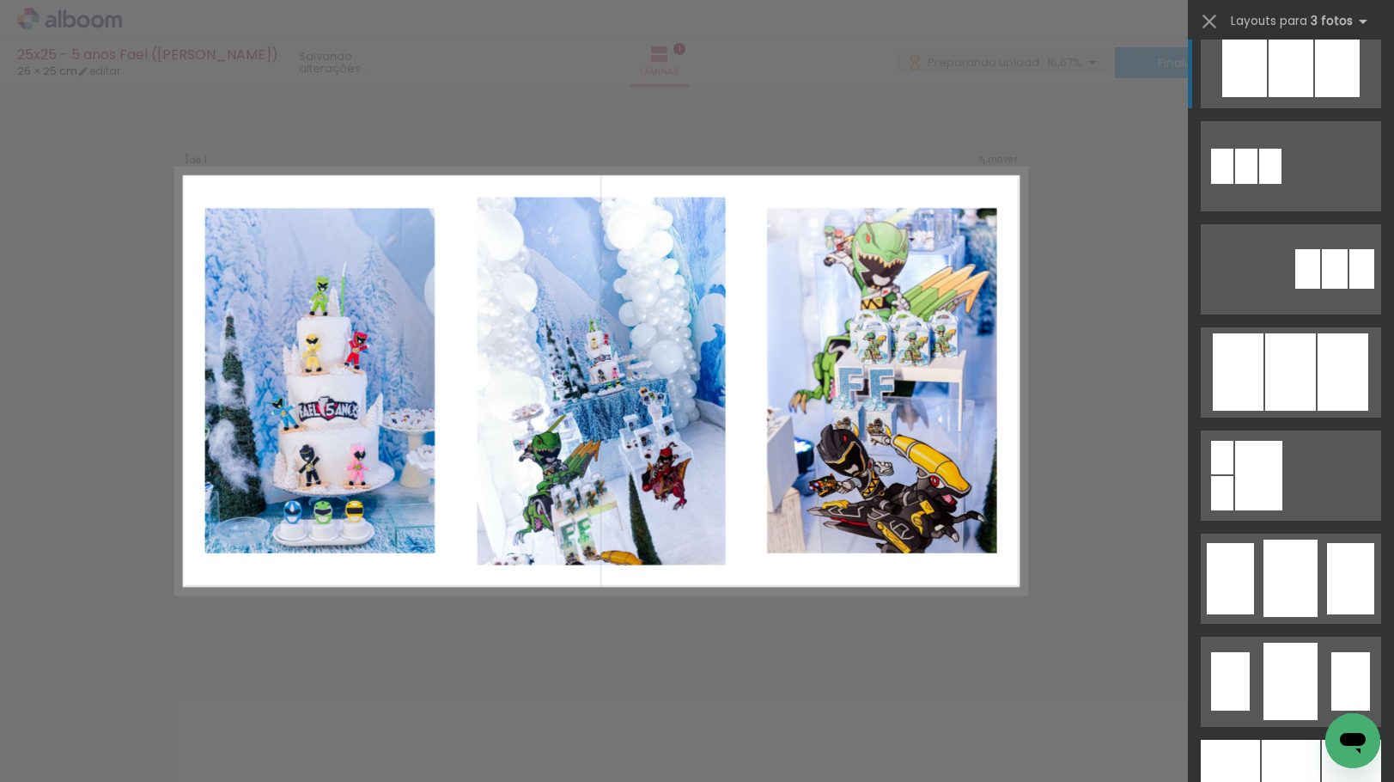
scroll to position [1374, 0]
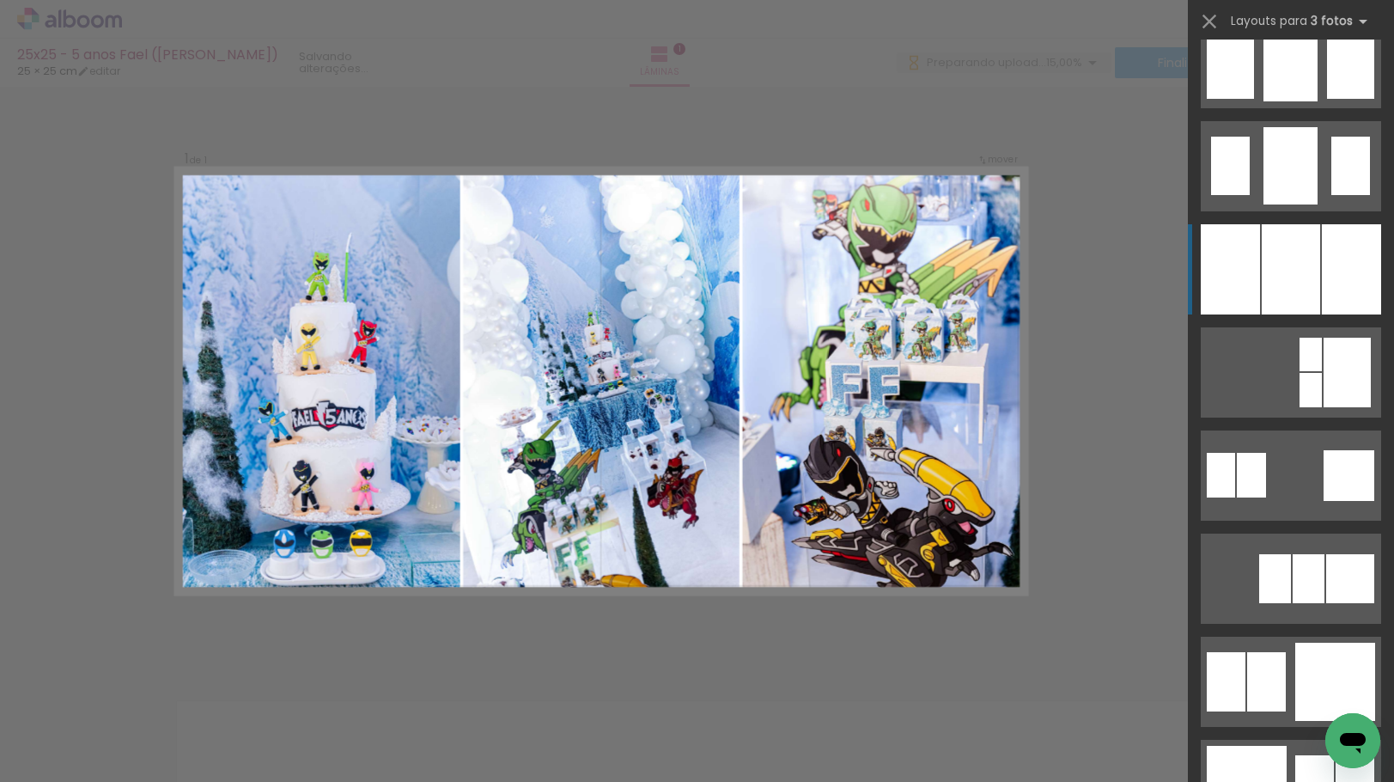
click at [1306, 282] on div at bounding box center [1291, 269] width 58 height 90
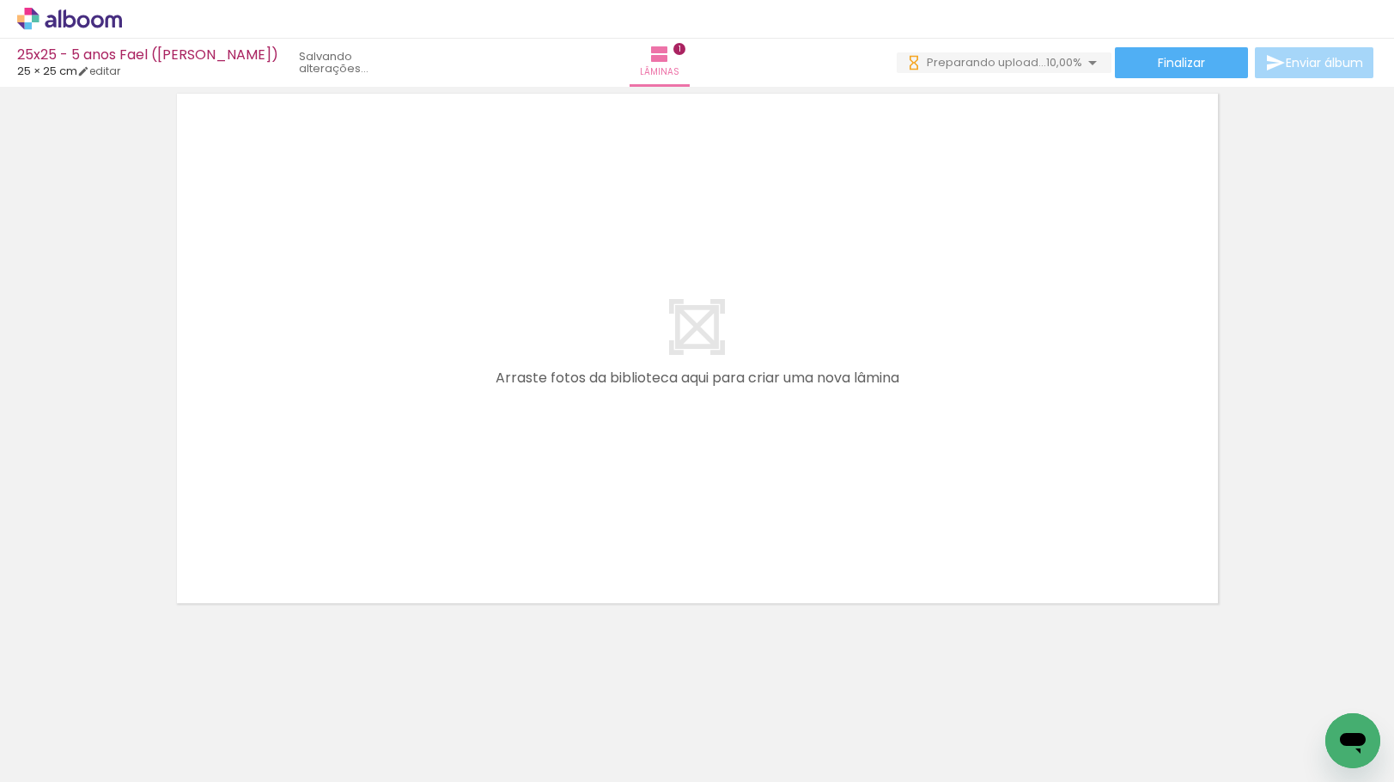
scroll to position [0, 0]
drag, startPoint x: 183, startPoint y: 715, endPoint x: 297, endPoint y: 494, distance: 248.6
click at [296, 496] on quentale-workspace at bounding box center [697, 391] width 1394 height 782
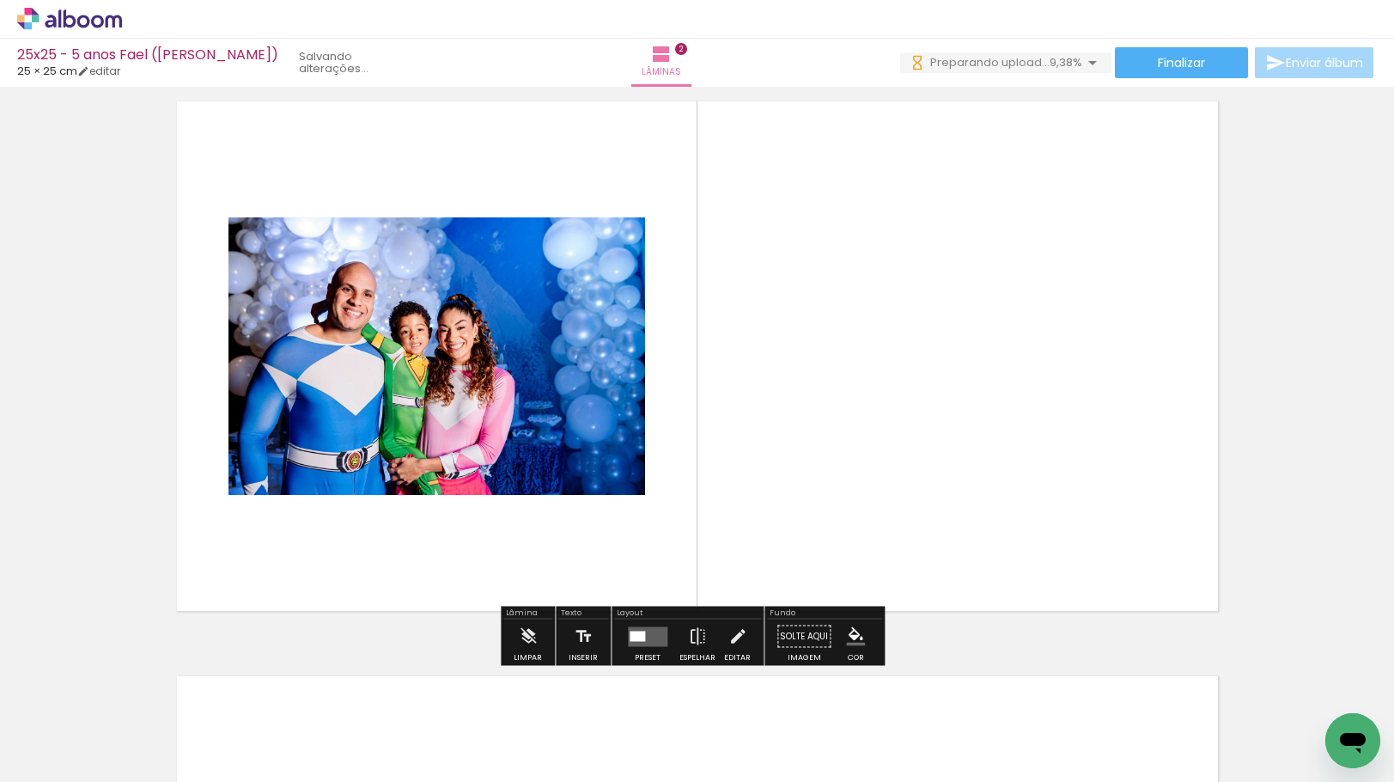
scroll to position [597, 0]
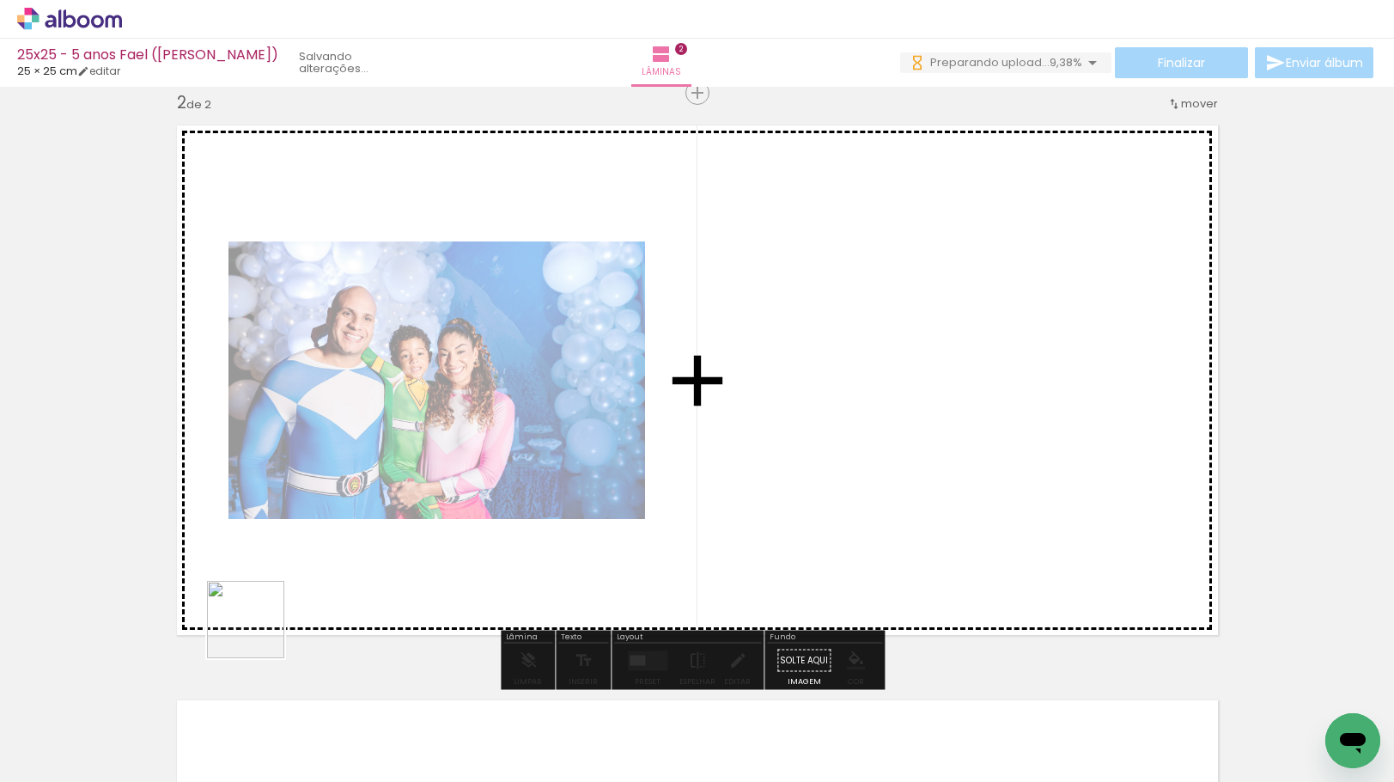
drag, startPoint x: 180, startPoint y: 722, endPoint x: 324, endPoint y: 539, distance: 232.5
click at [324, 539] on quentale-workspace at bounding box center [697, 391] width 1394 height 782
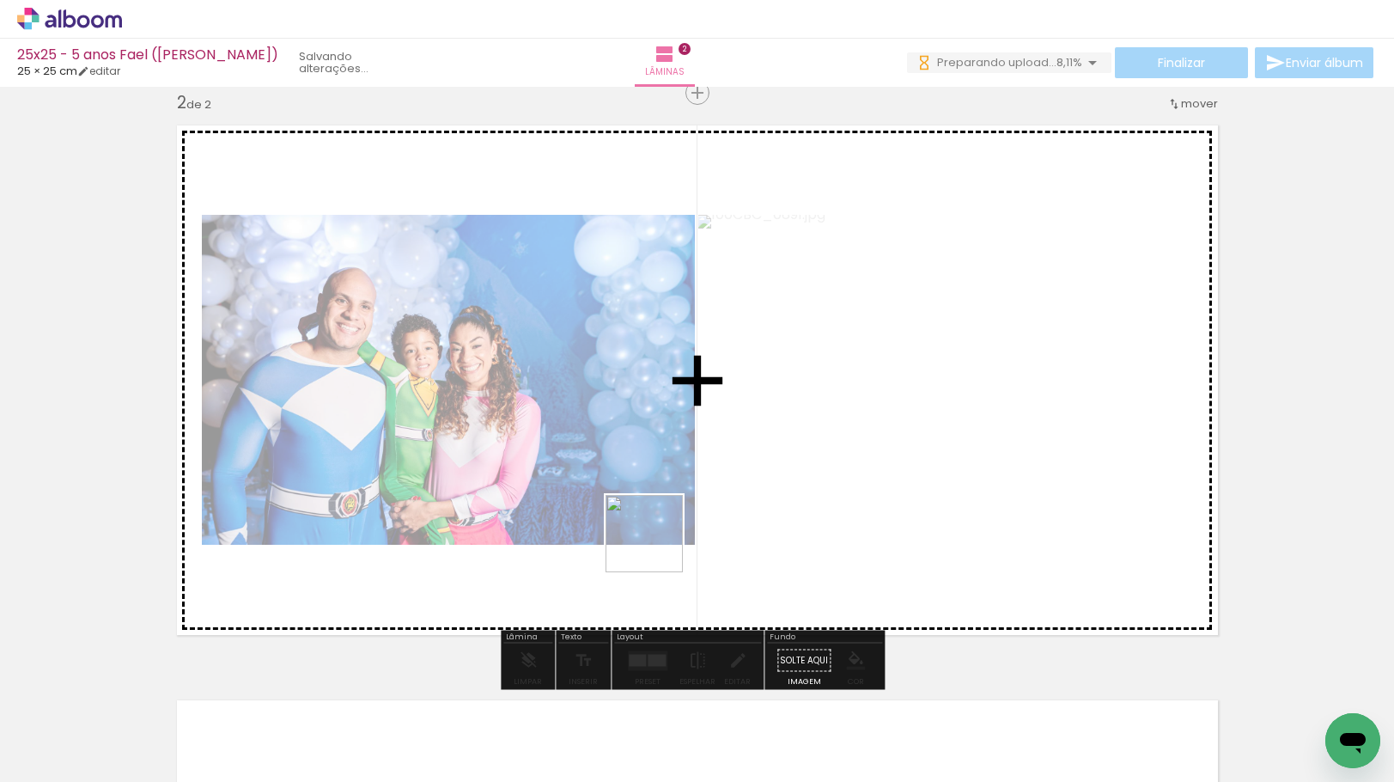
drag, startPoint x: 657, startPoint y: 546, endPoint x: 657, endPoint y: 525, distance: 21.5
click at [657, 525] on quentale-workspace at bounding box center [697, 391] width 1394 height 782
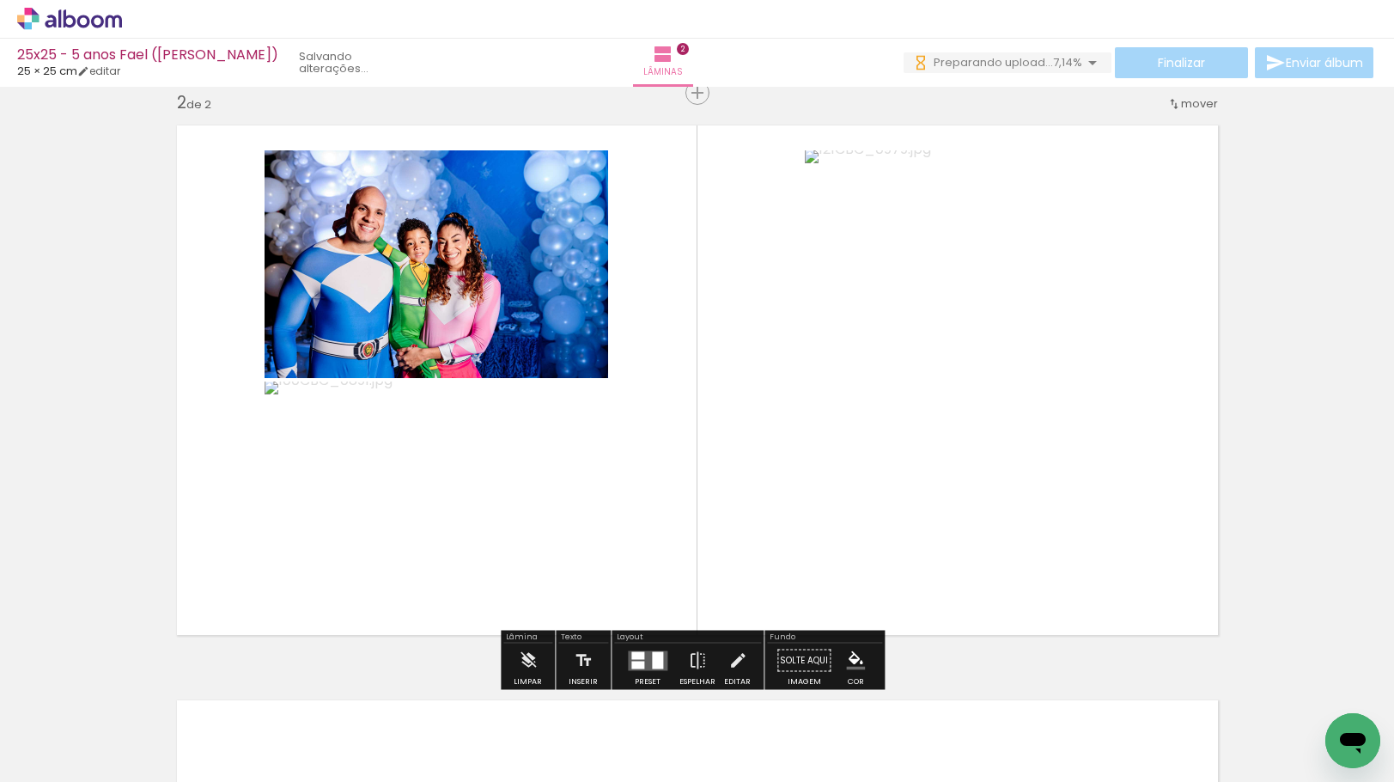
scroll to position [0, 0]
click at [650, 648] on div at bounding box center [648, 660] width 46 height 34
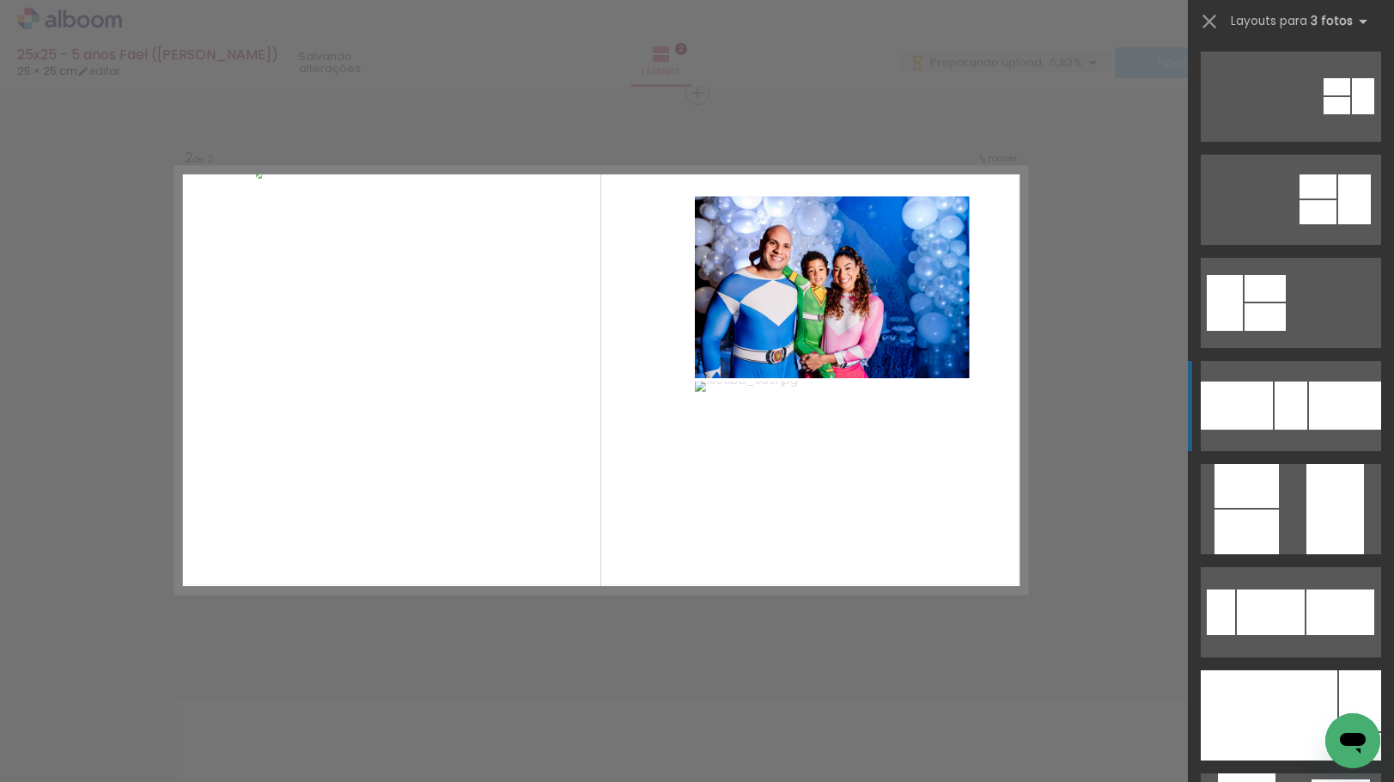
scroll to position [344, 0]
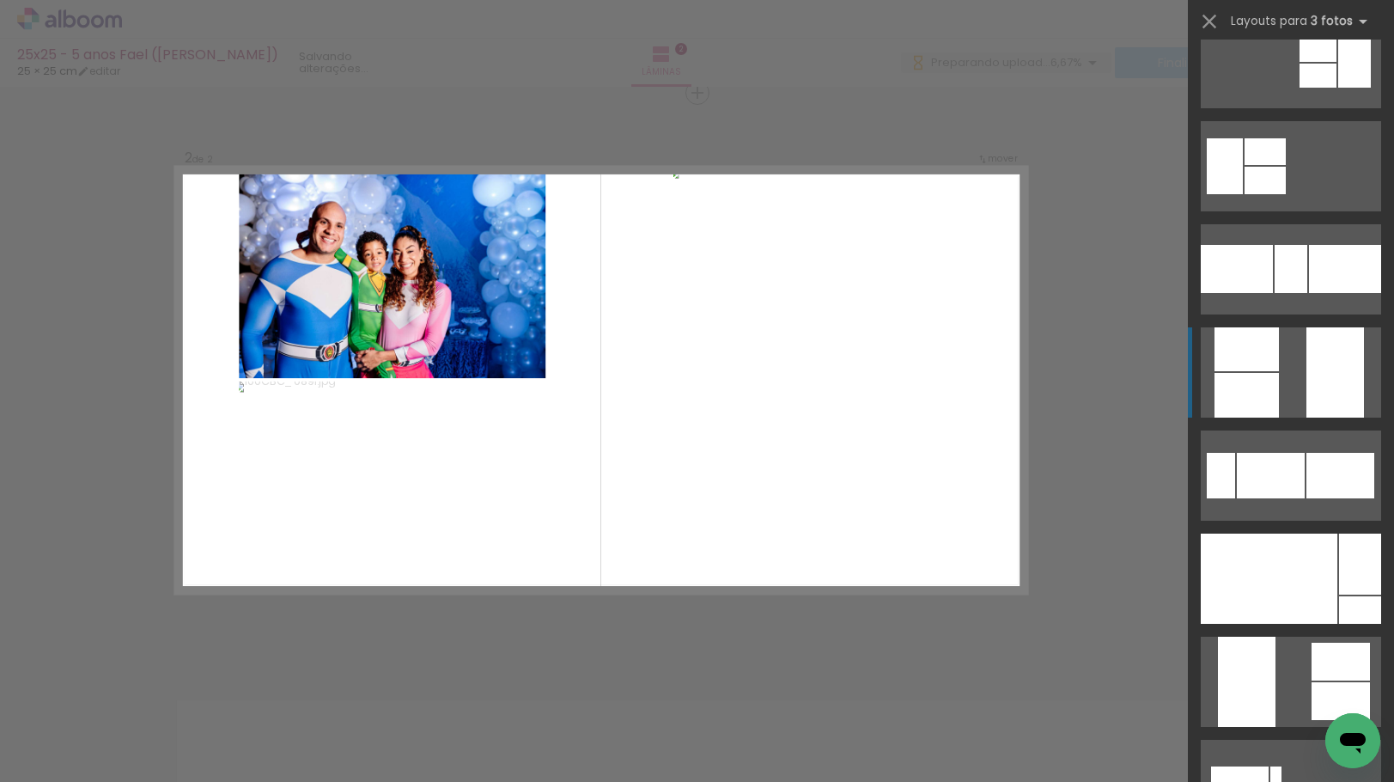
click at [1289, 348] on quentale-layouter at bounding box center [1291, 372] width 180 height 90
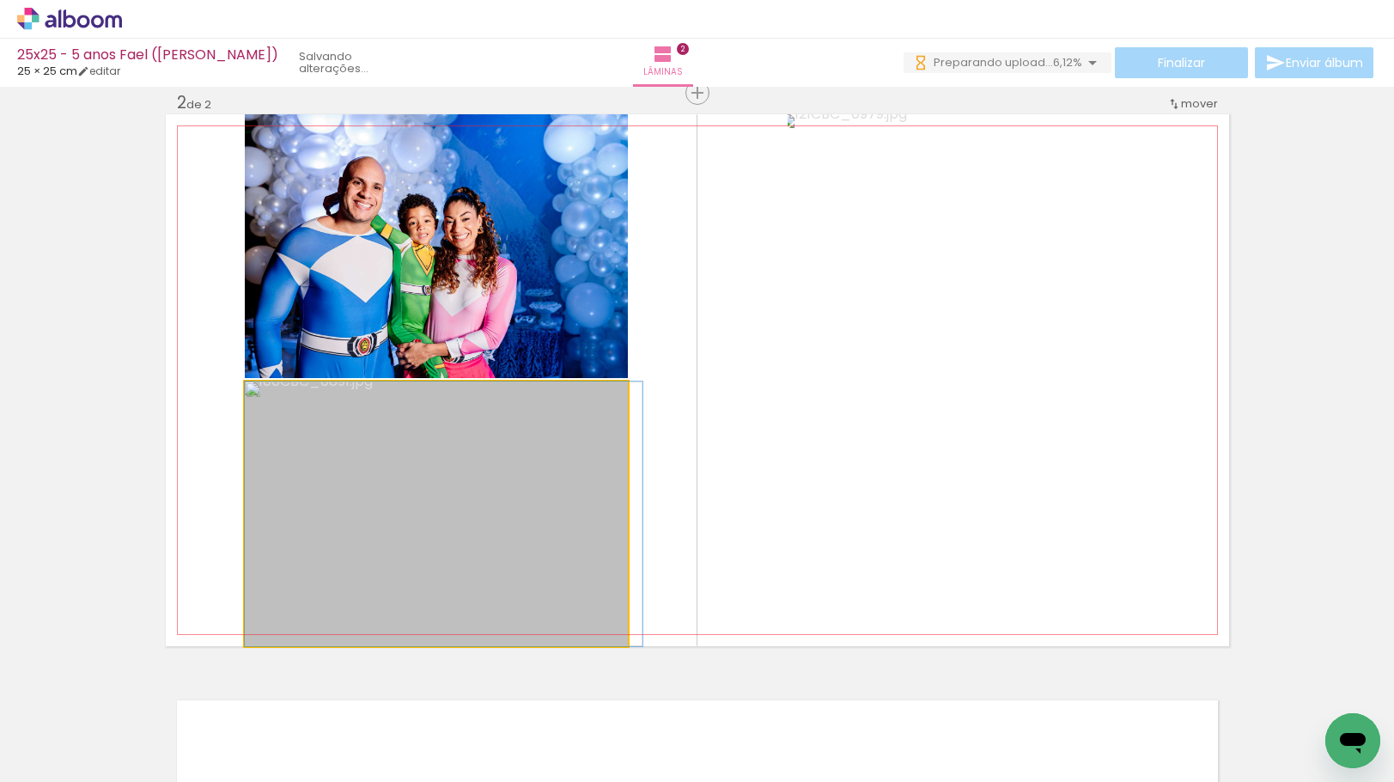
drag, startPoint x: 422, startPoint y: 582, endPoint x: 466, endPoint y: 558, distance: 50.0
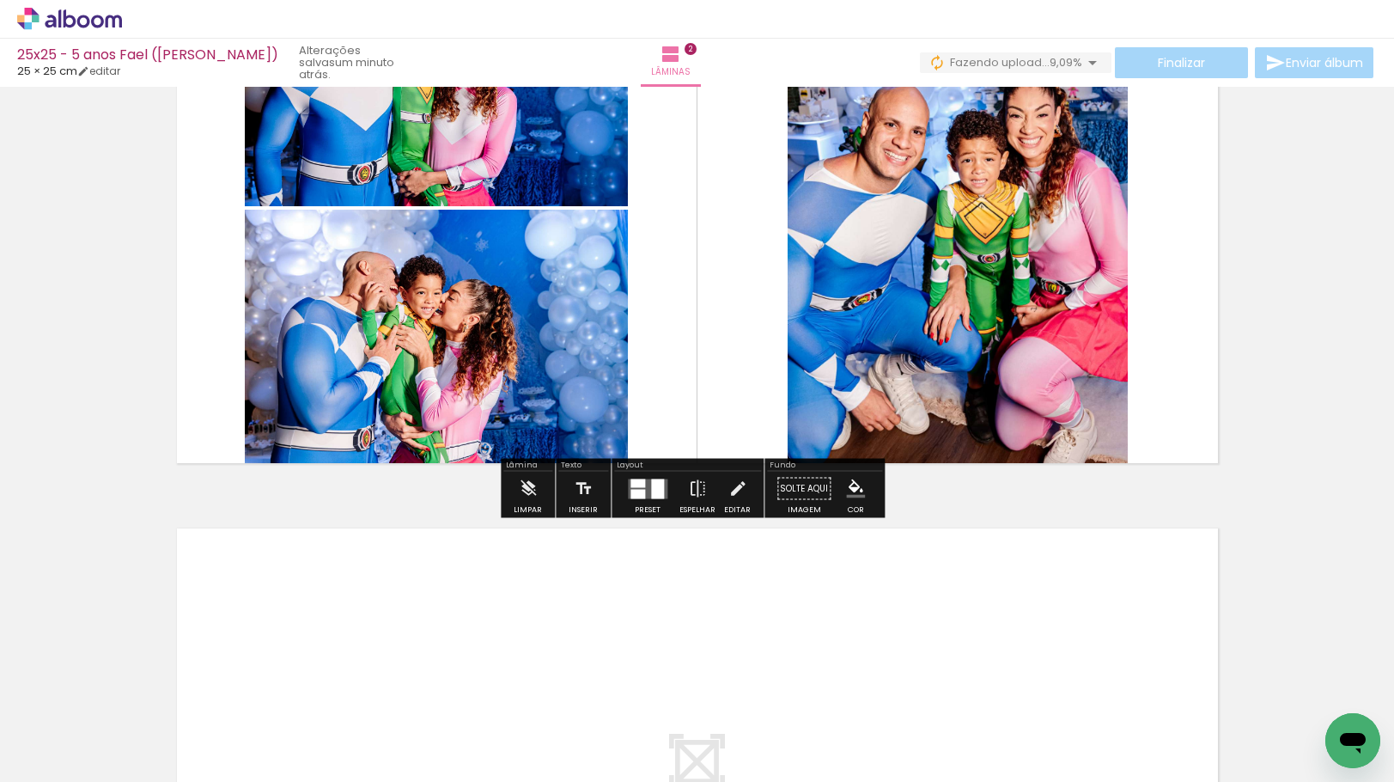
scroll to position [339, 0]
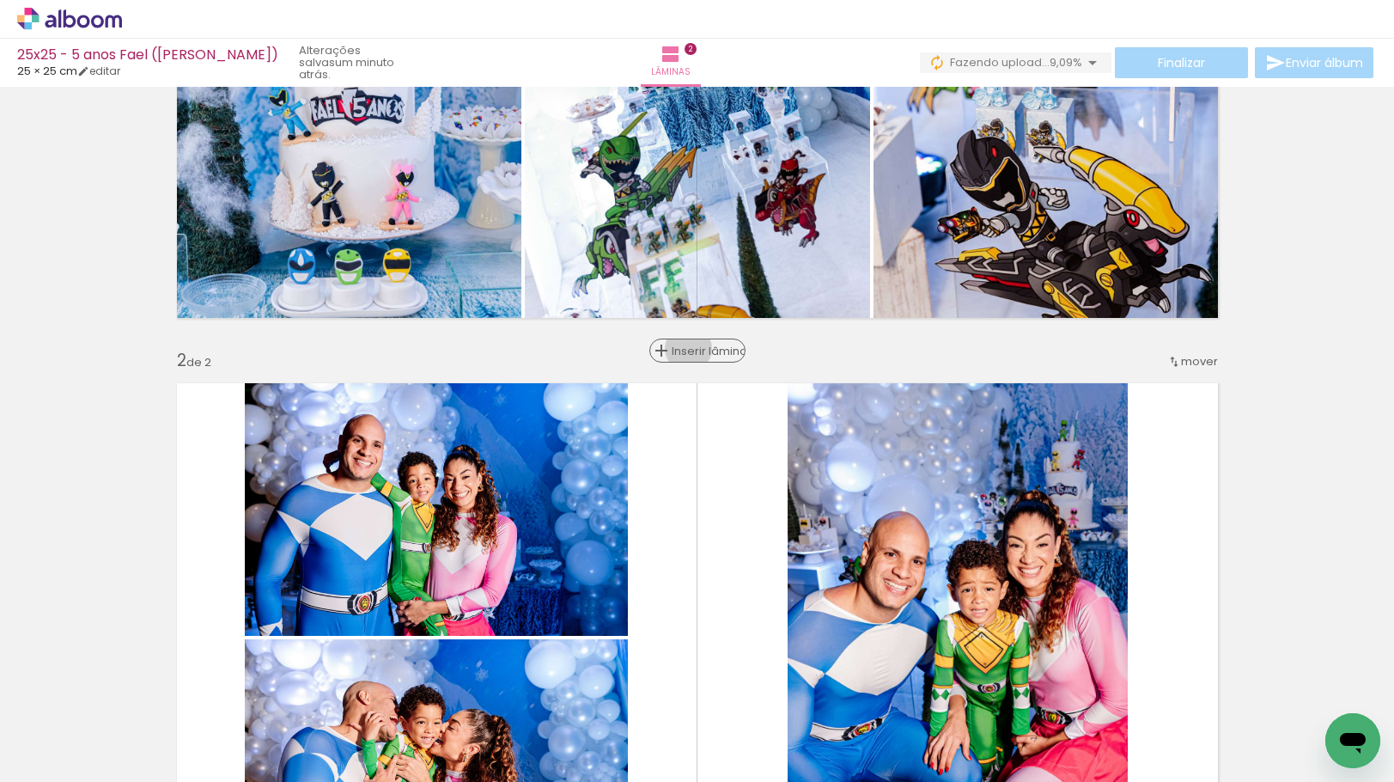
click at [689, 349] on span "Inserir lâmina" at bounding box center [705, 350] width 67 height 11
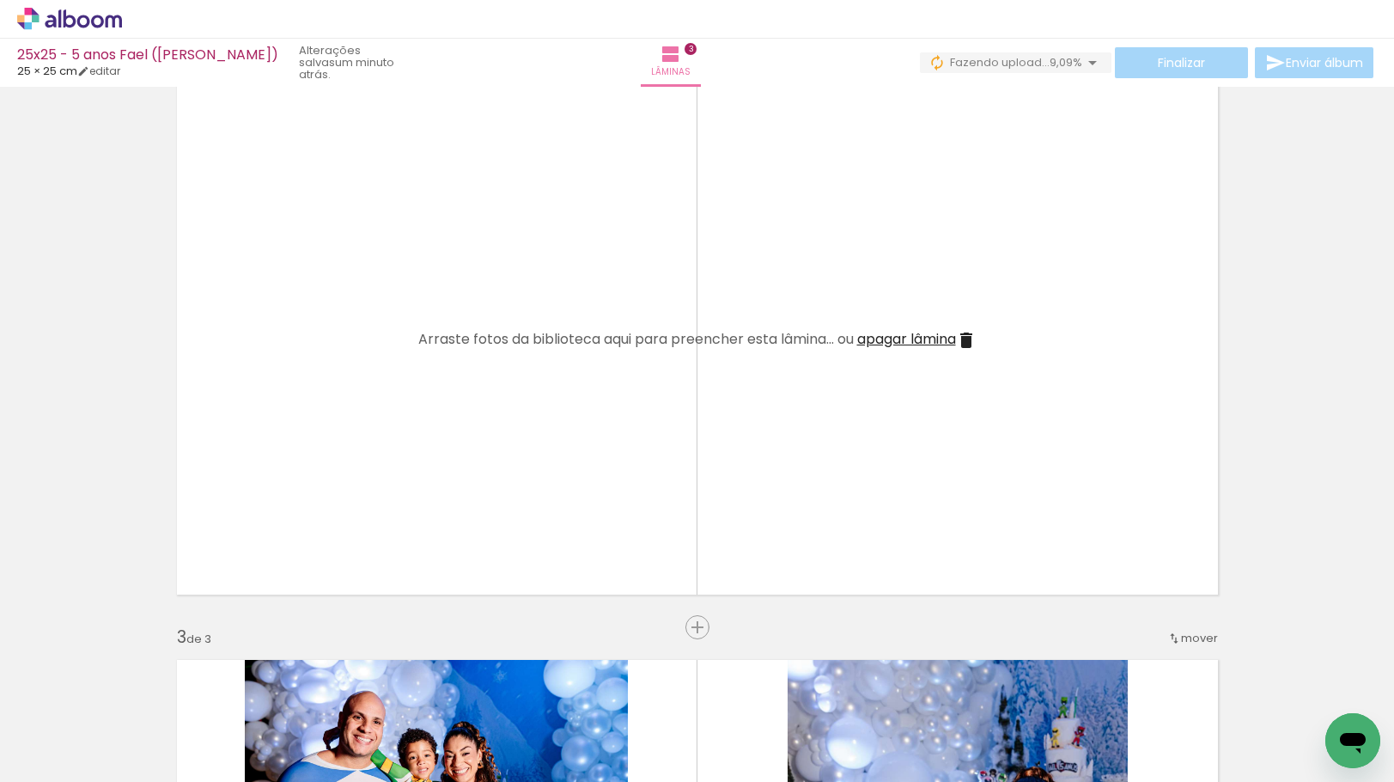
scroll to position [597, 0]
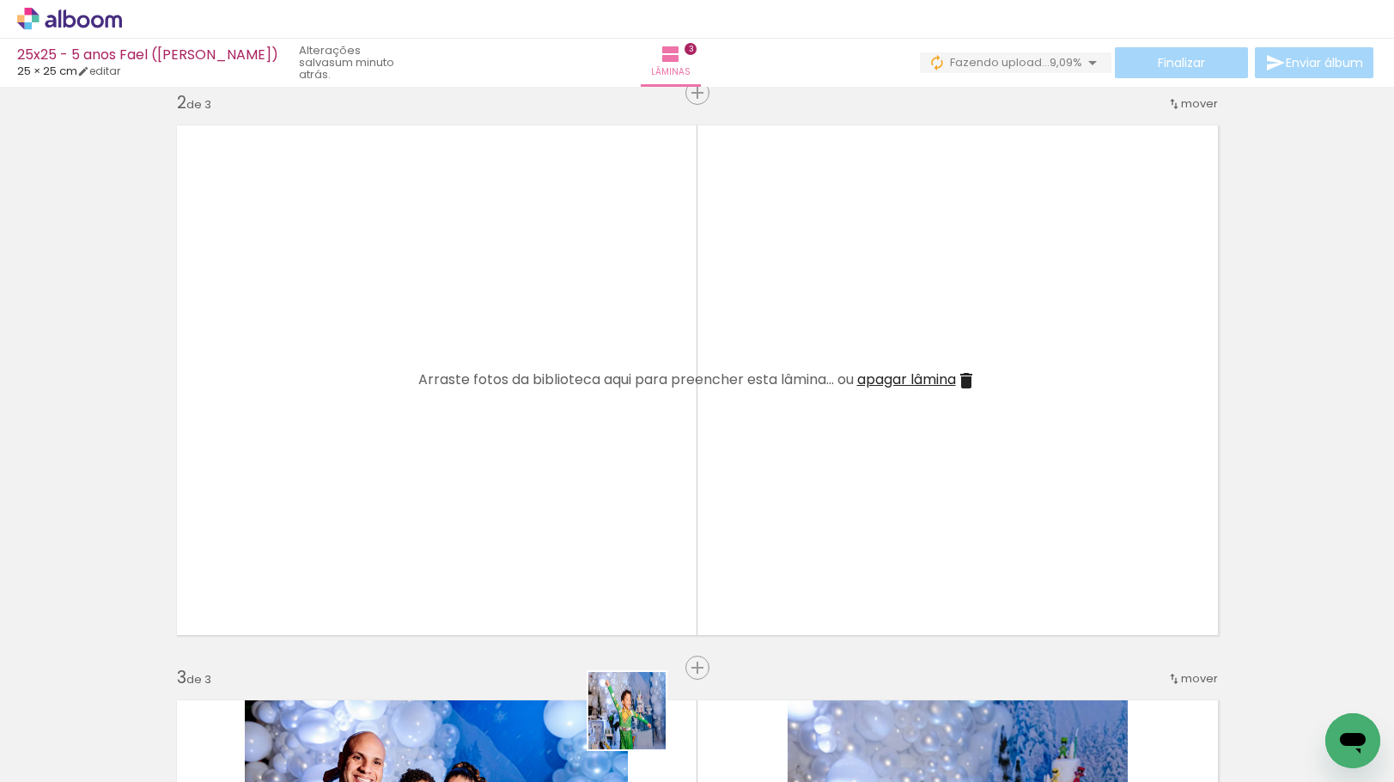
drag, startPoint x: 640, startPoint y: 723, endPoint x: 577, endPoint y: 555, distance: 179.7
click at [577, 555] on quentale-workspace at bounding box center [697, 391] width 1394 height 782
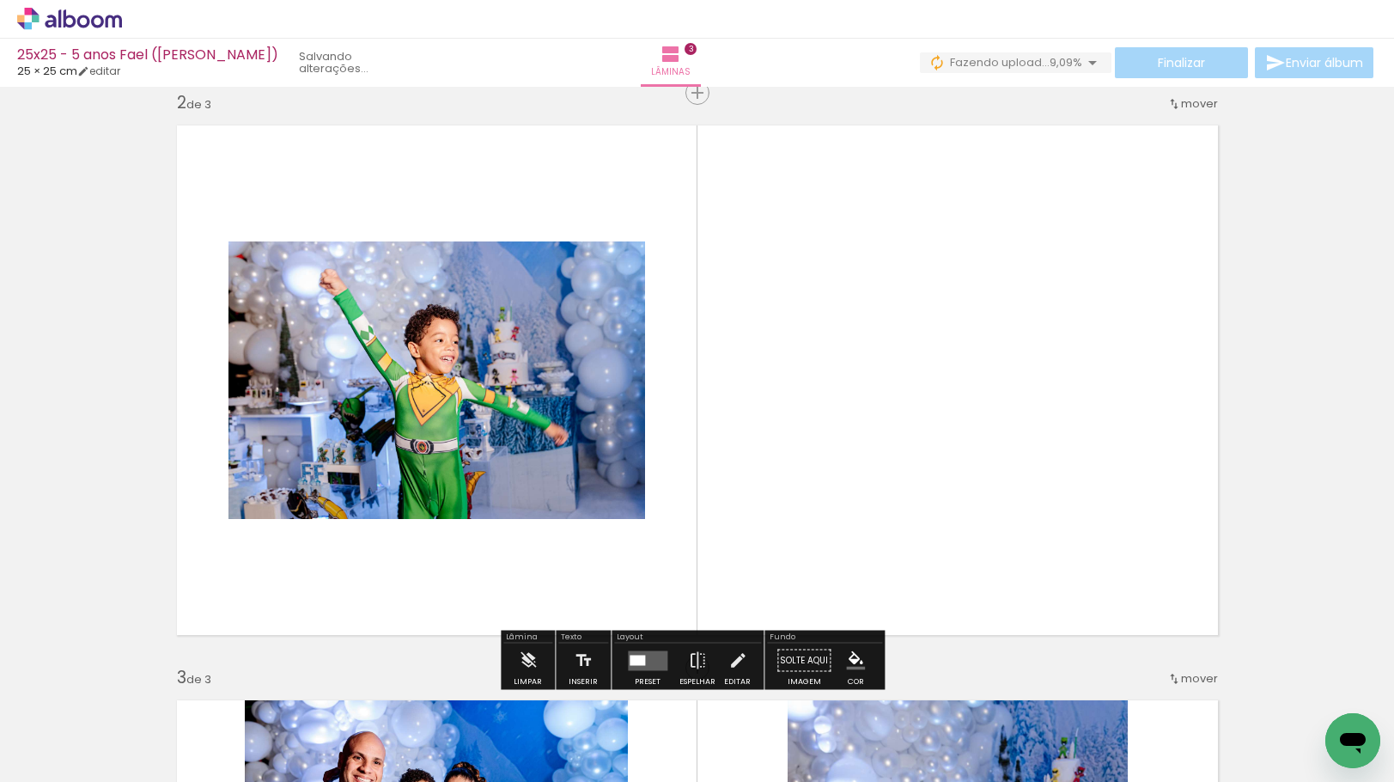
click at [812, 447] on quentale-workspace at bounding box center [697, 391] width 1394 height 782
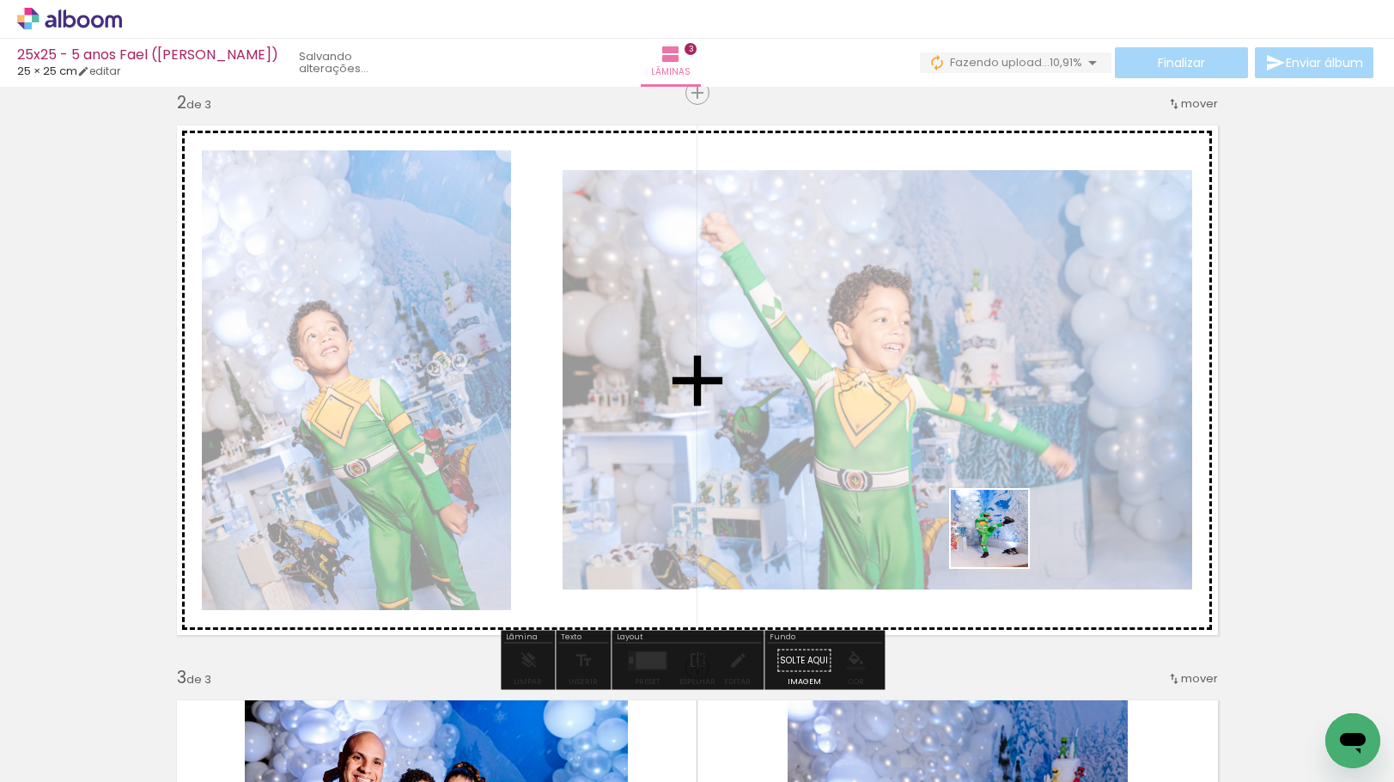
drag, startPoint x: 1016, startPoint y: 600, endPoint x: 1084, endPoint y: 606, distance: 68.1
click at [1001, 533] on quentale-workspace at bounding box center [697, 391] width 1394 height 782
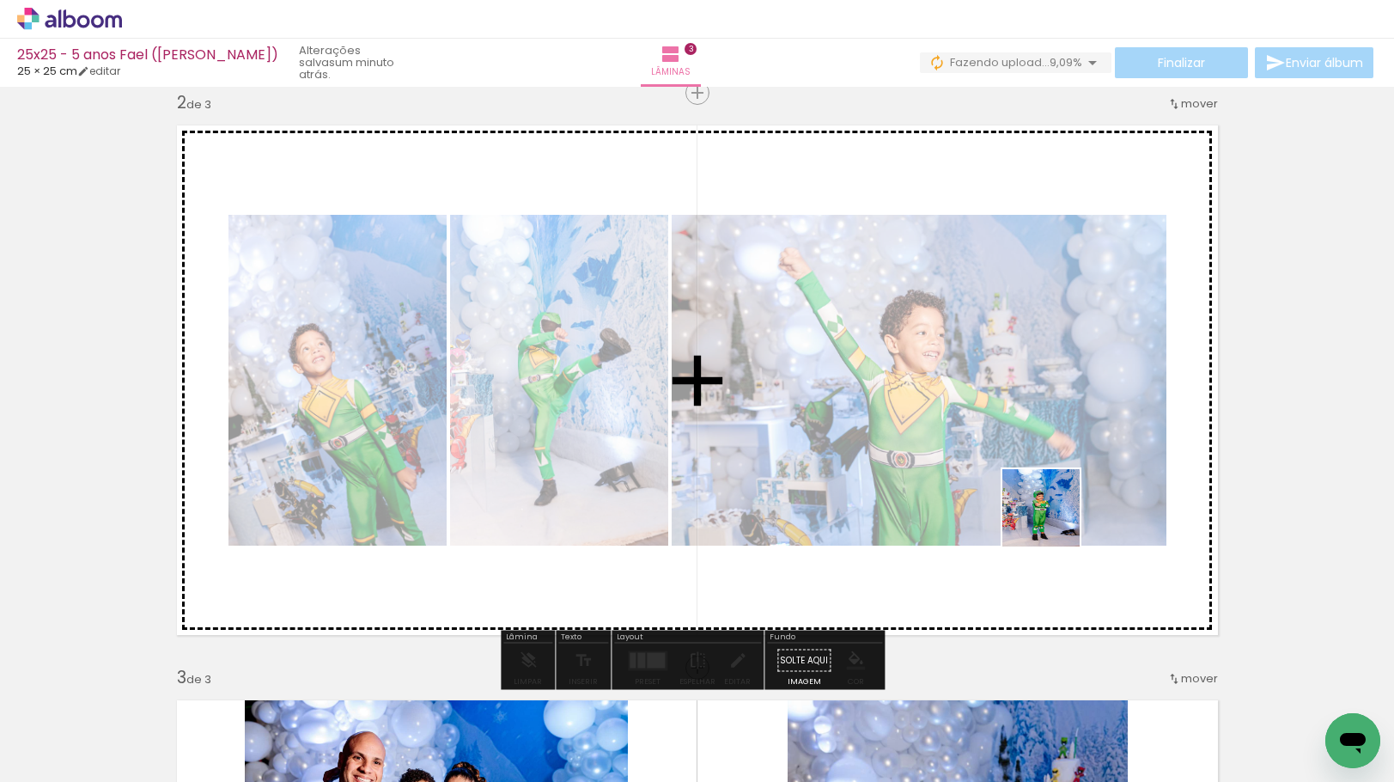
click at [1054, 520] on quentale-workspace at bounding box center [697, 391] width 1394 height 782
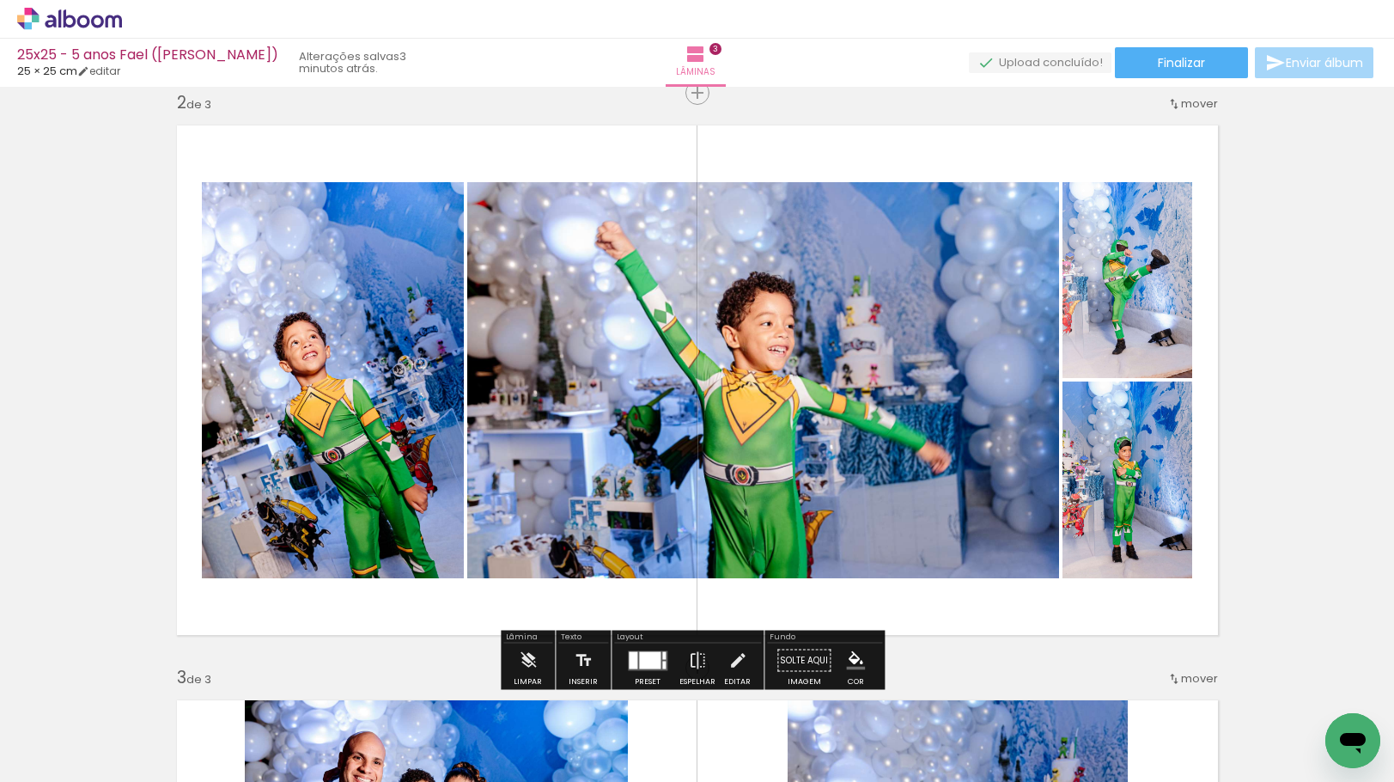
click at [648, 649] on div at bounding box center [648, 660] width 46 height 34
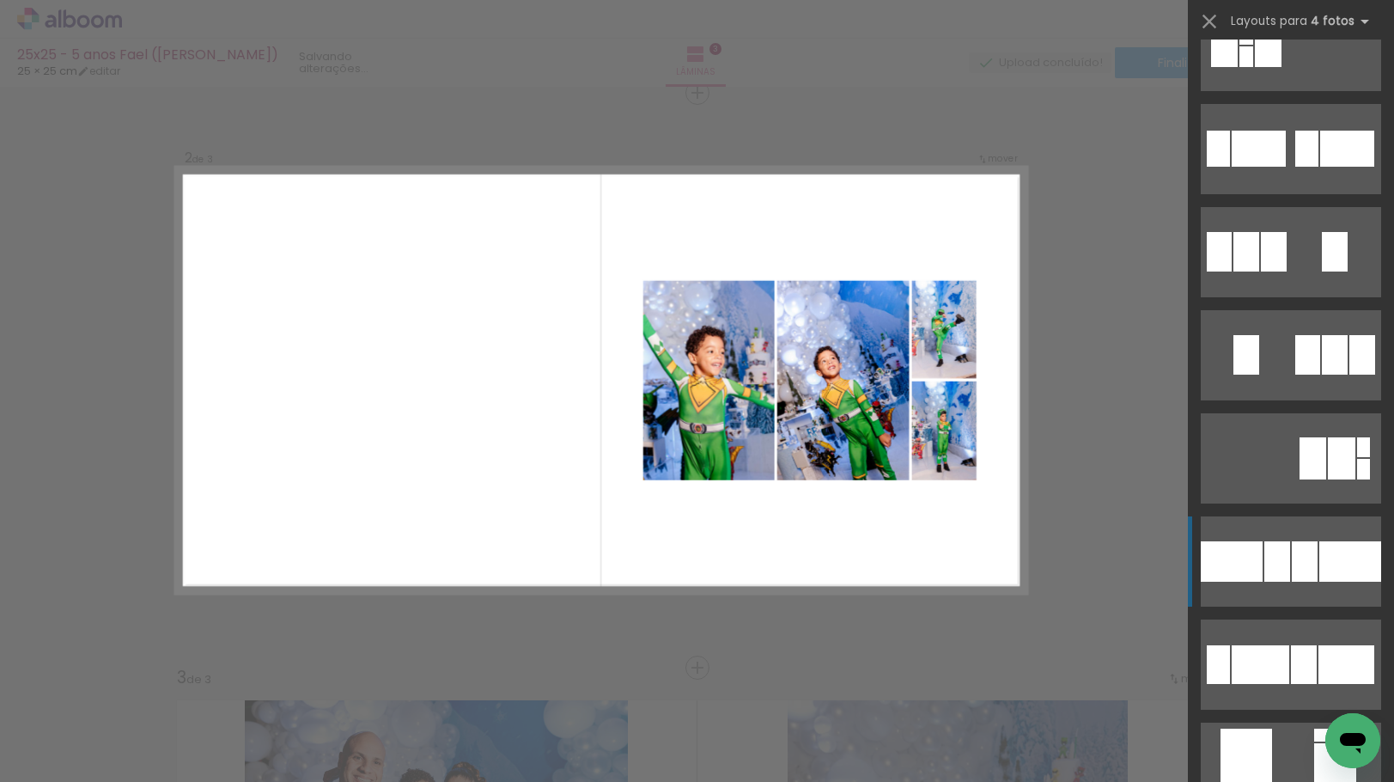
scroll to position [13916, 0]
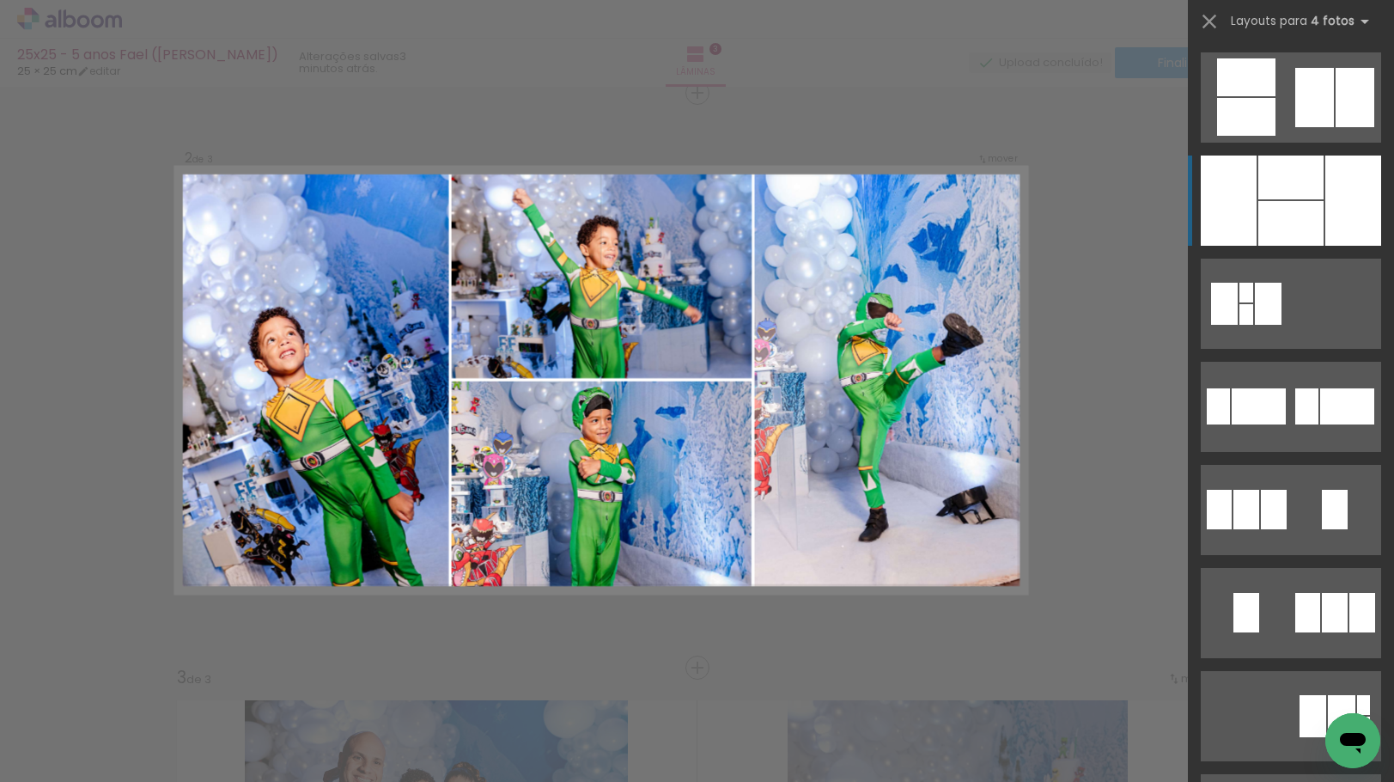
click at [1296, 184] on div at bounding box center [1290, 177] width 65 height 44
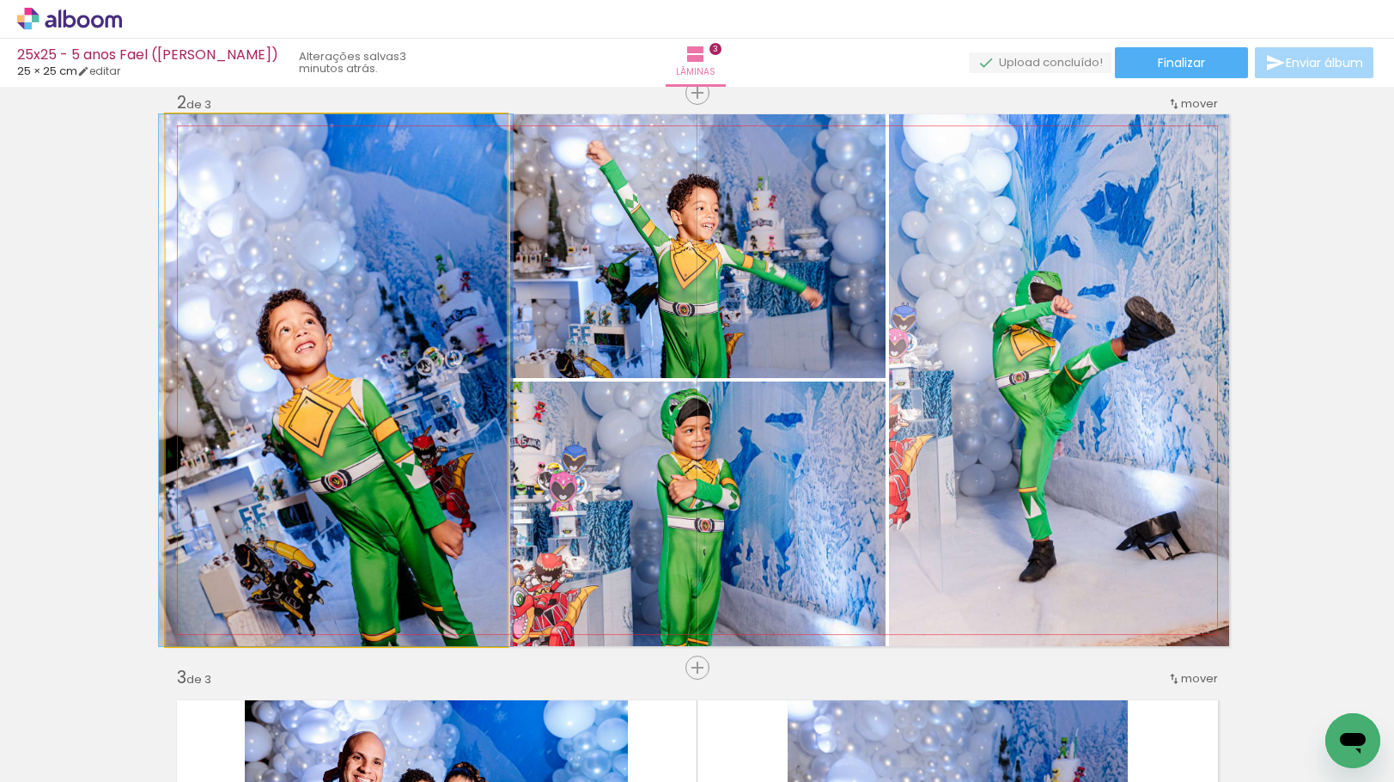
drag, startPoint x: 440, startPoint y: 434, endPoint x: 432, endPoint y: 402, distance: 32.7
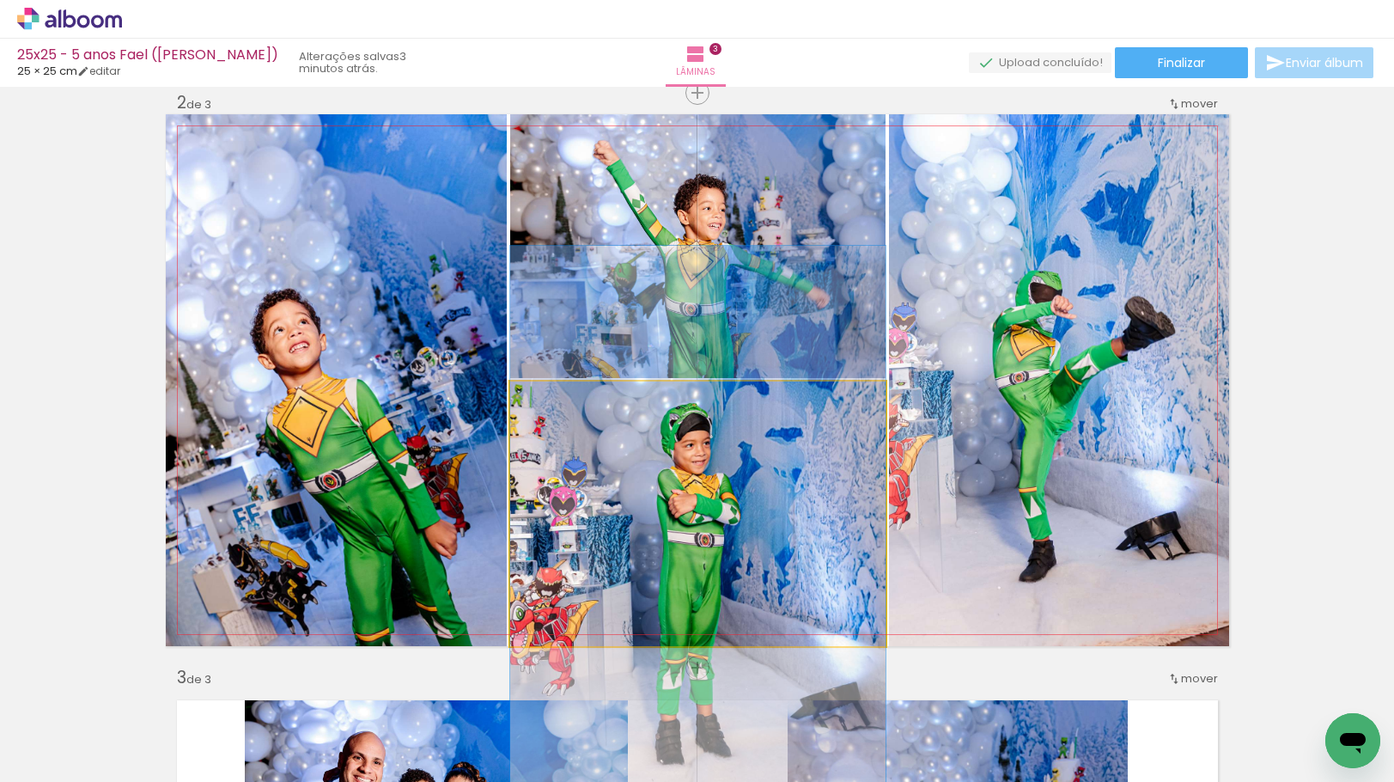
drag, startPoint x: 714, startPoint y: 479, endPoint x: 714, endPoint y: 494, distance: 14.6
click at [719, 499] on quentale-photo at bounding box center [697, 513] width 375 height 265
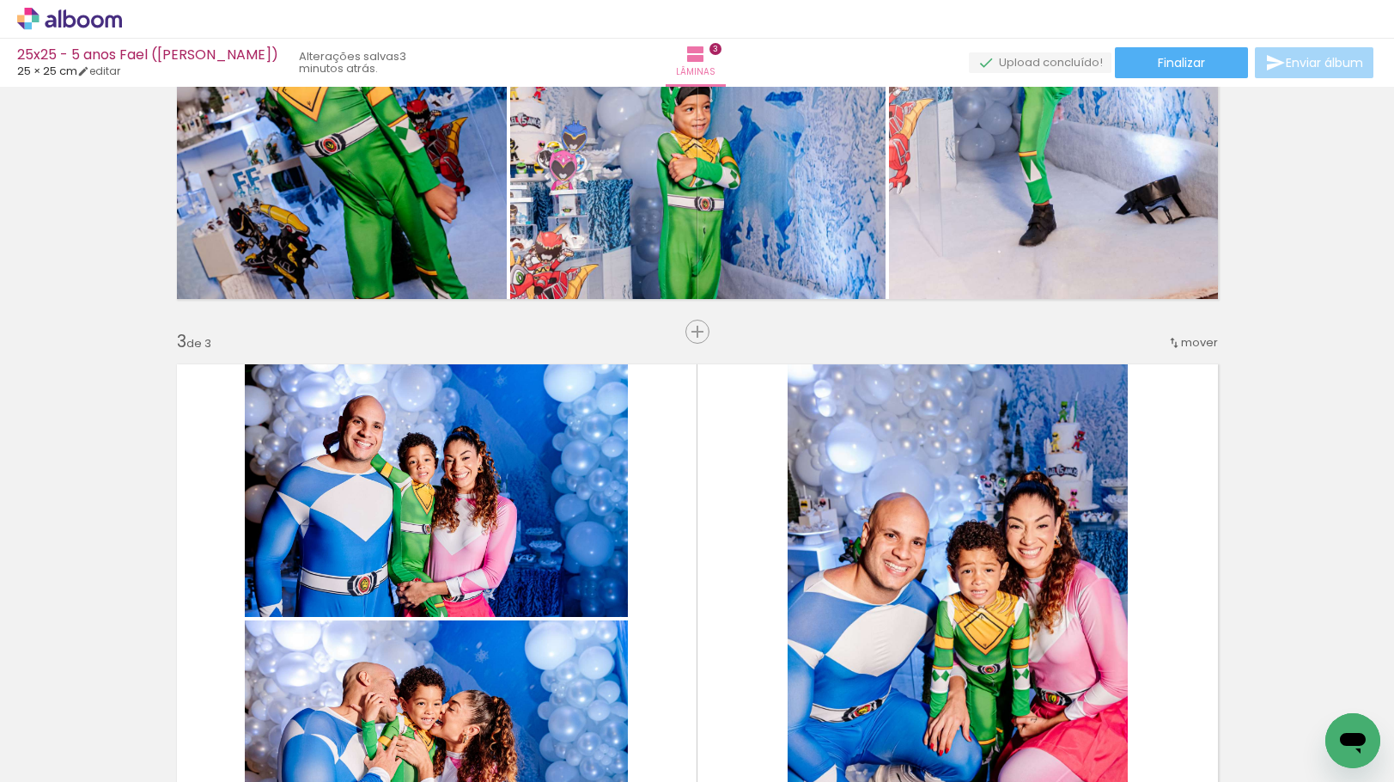
scroll to position [833, 0]
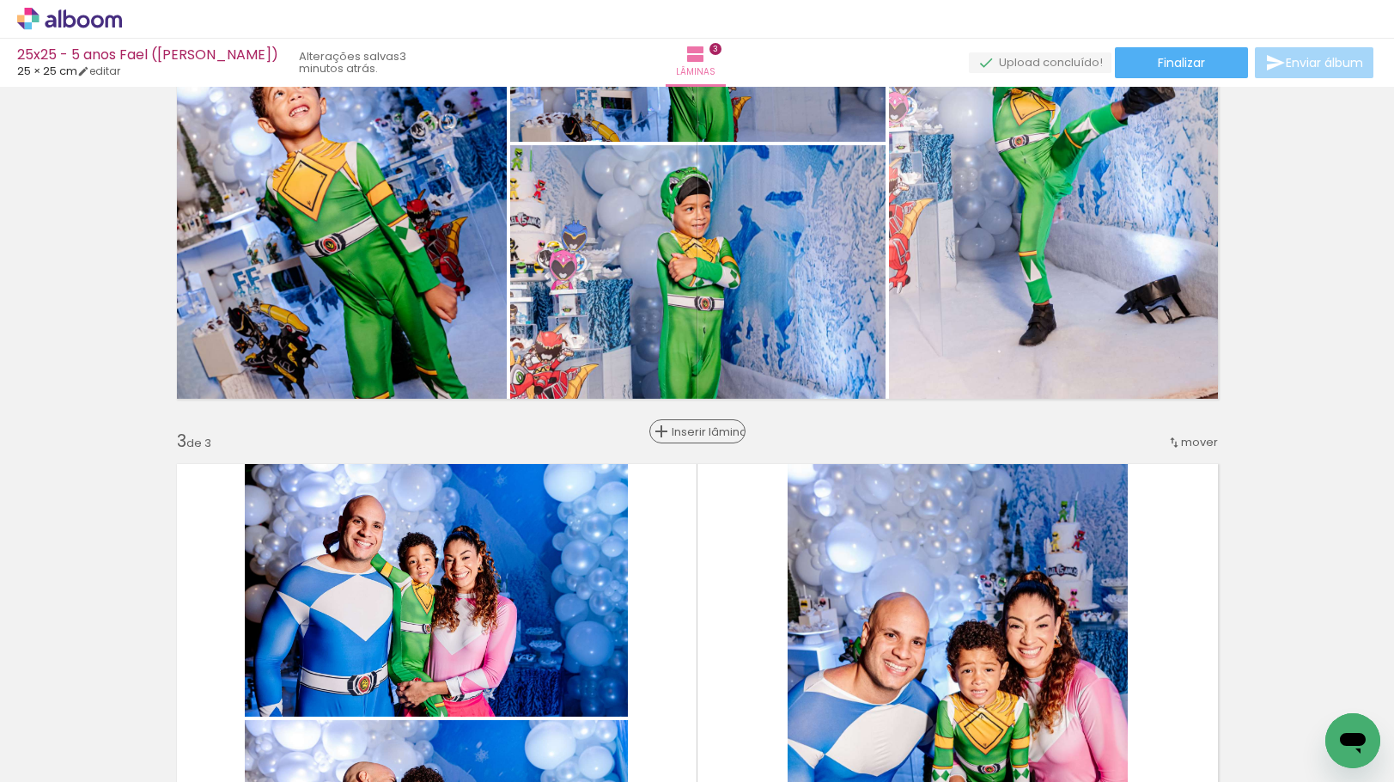
click at [692, 441] on div "Inserir lâmina" at bounding box center [697, 431] width 93 height 21
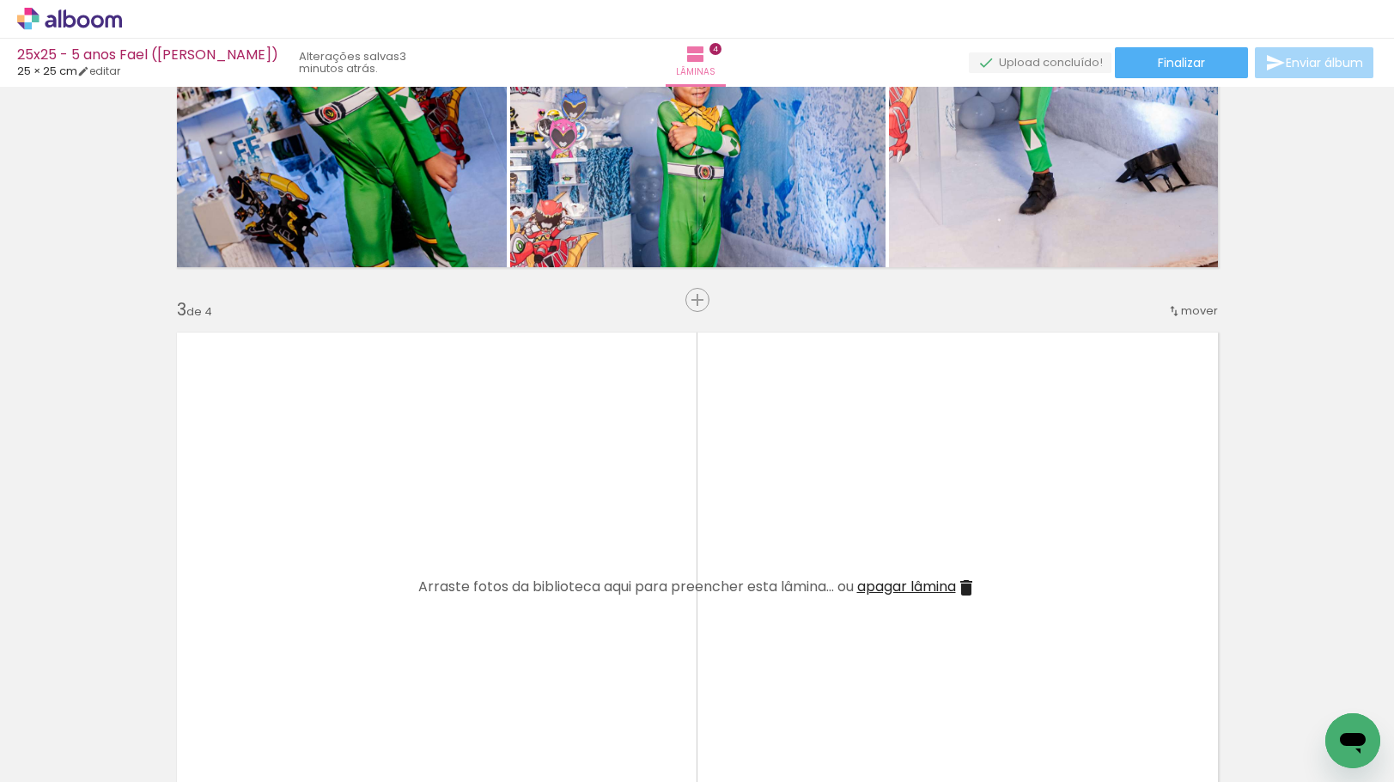
scroll to position [1091, 0]
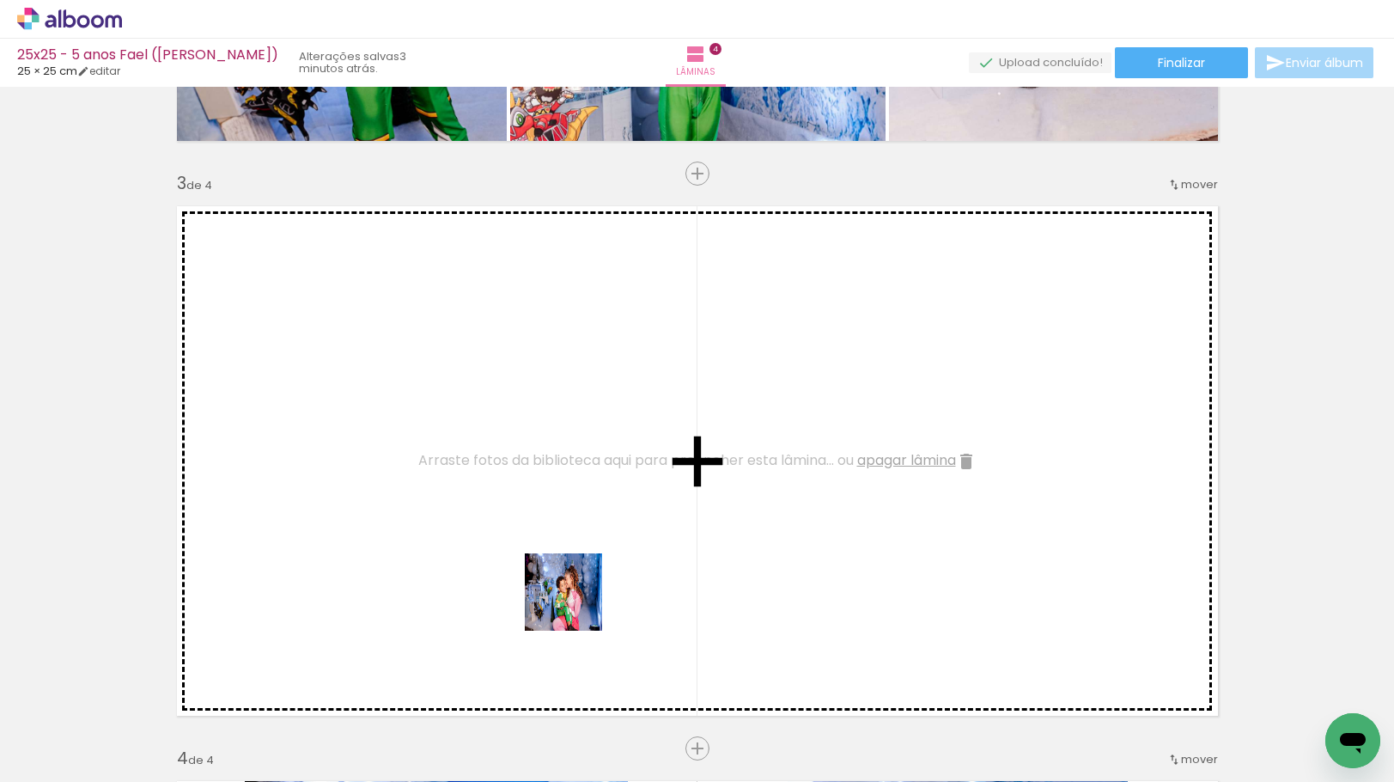
click at [577, 603] on quentale-workspace at bounding box center [697, 391] width 1394 height 782
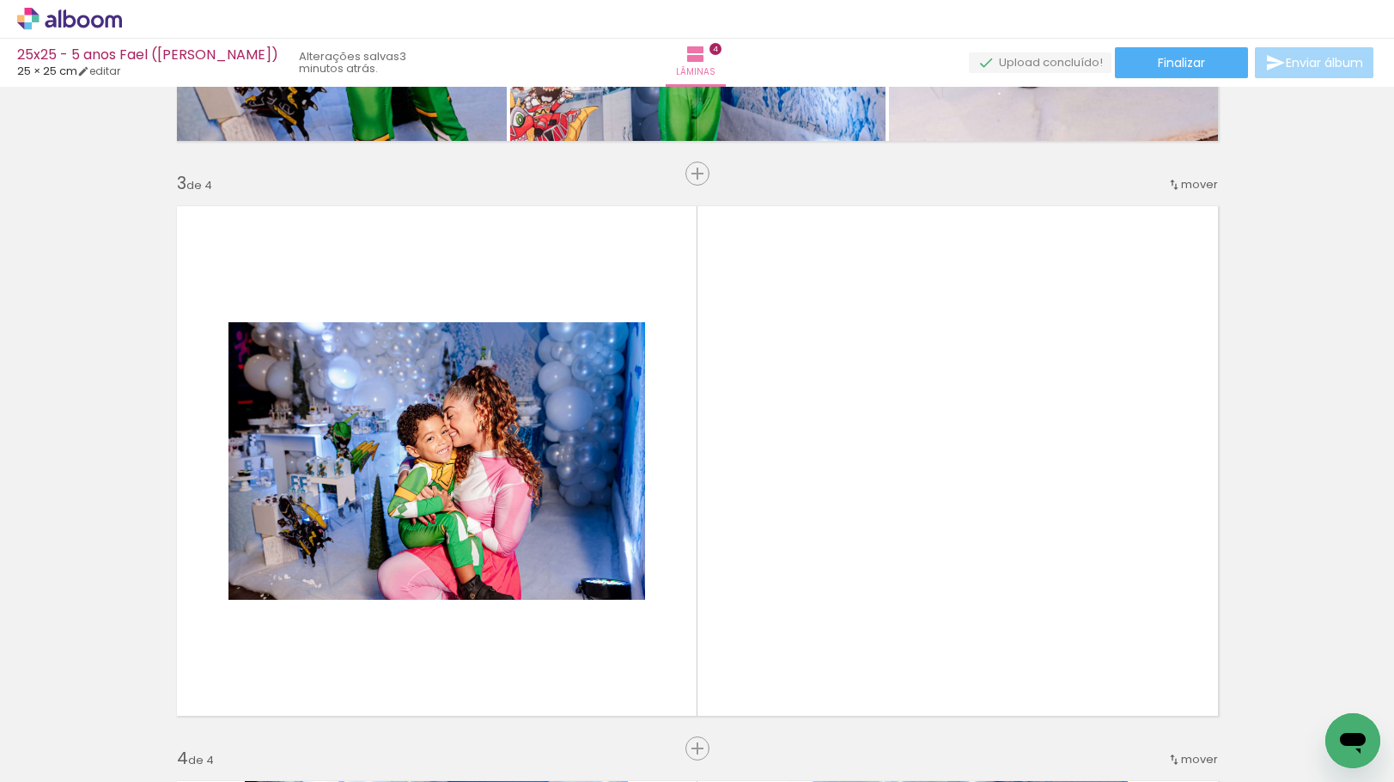
scroll to position [0, 0]
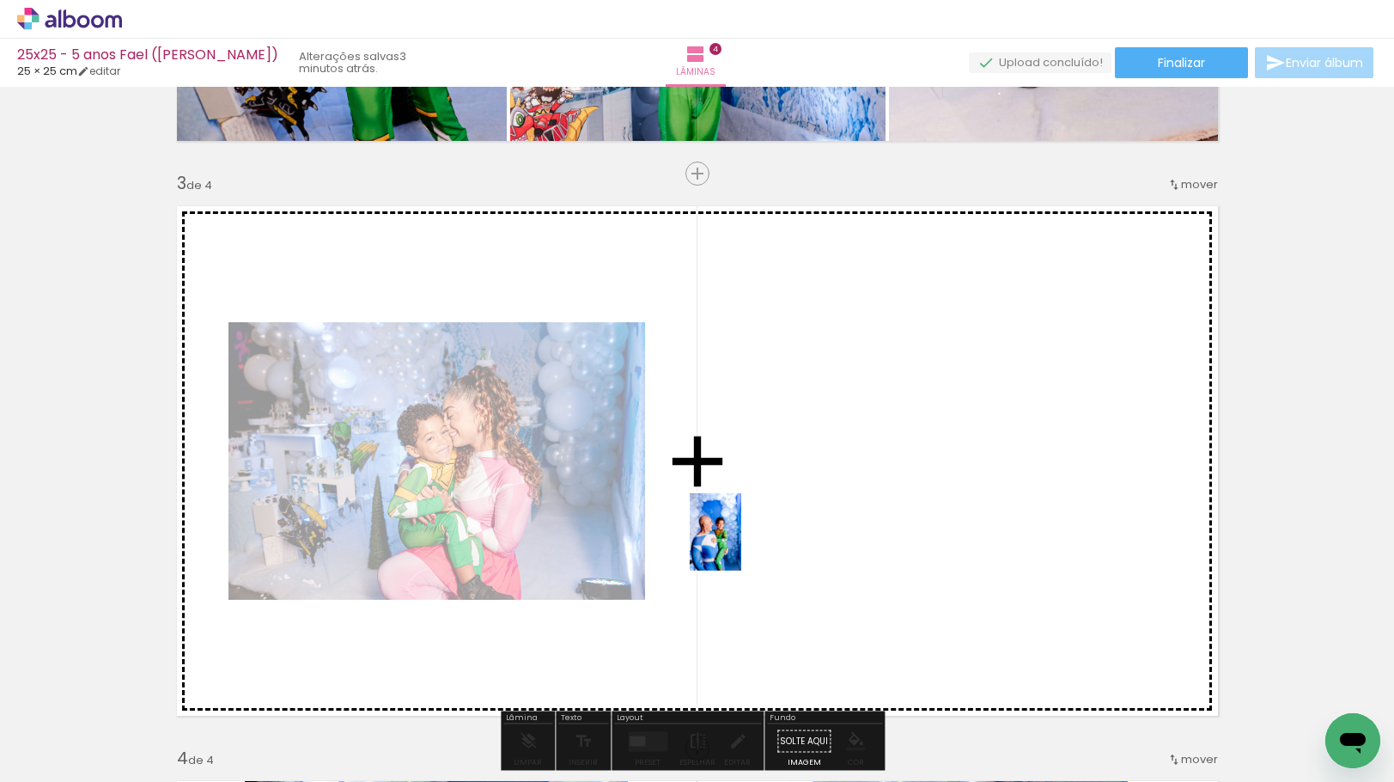
drag, startPoint x: 677, startPoint y: 600, endPoint x: 741, endPoint y: 545, distance: 85.3
click at [741, 545] on quentale-workspace at bounding box center [697, 391] width 1394 height 782
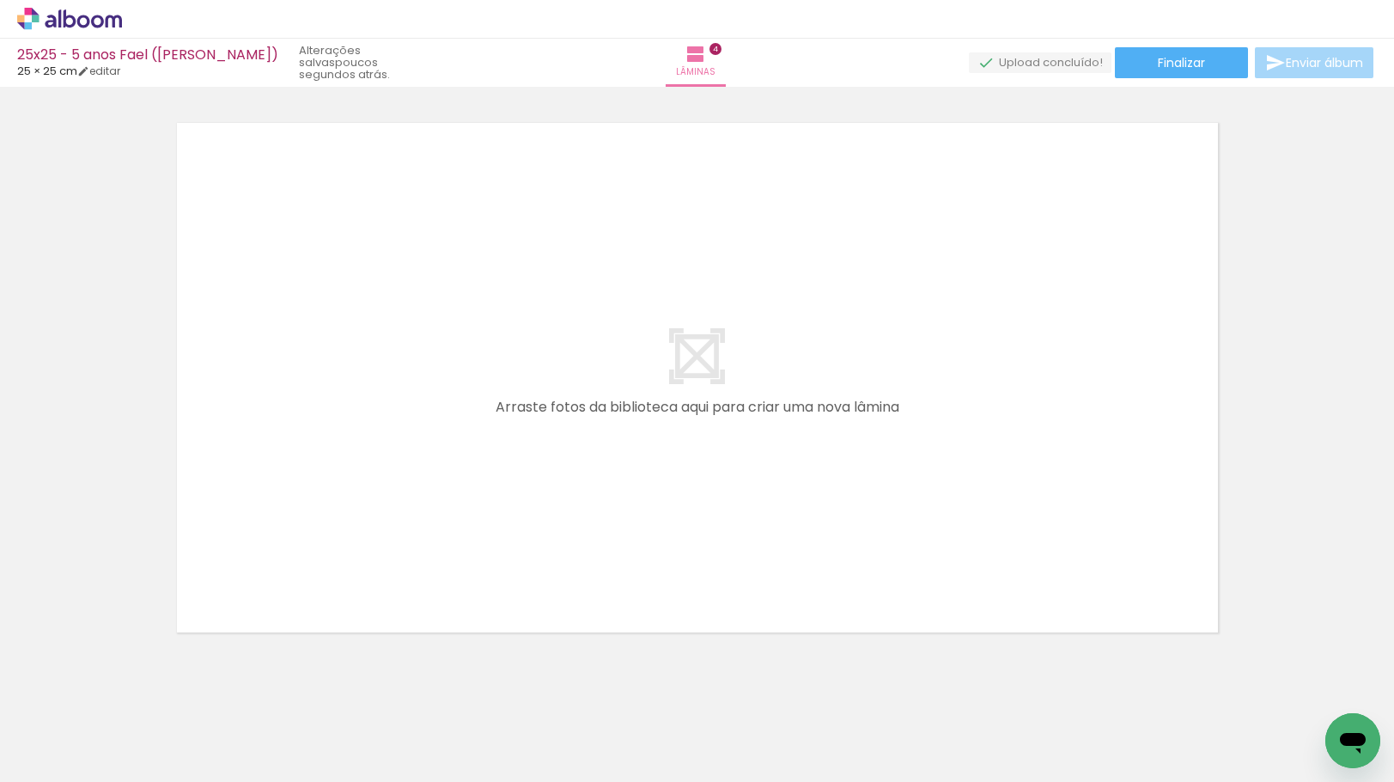
scroll to position [2353, 0]
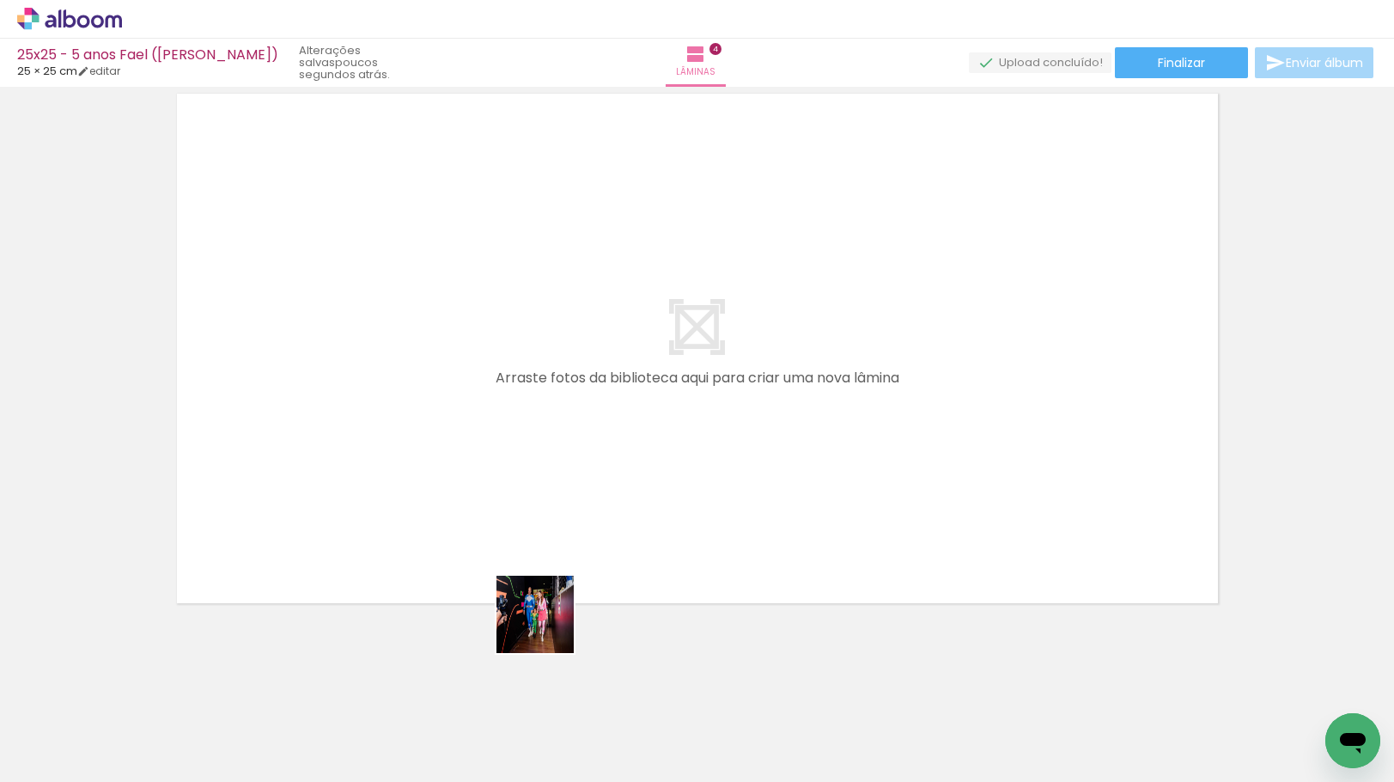
drag, startPoint x: 548, startPoint y: 627, endPoint x: 571, endPoint y: 478, distance: 150.4
click at [510, 440] on quentale-workspace at bounding box center [697, 391] width 1394 height 782
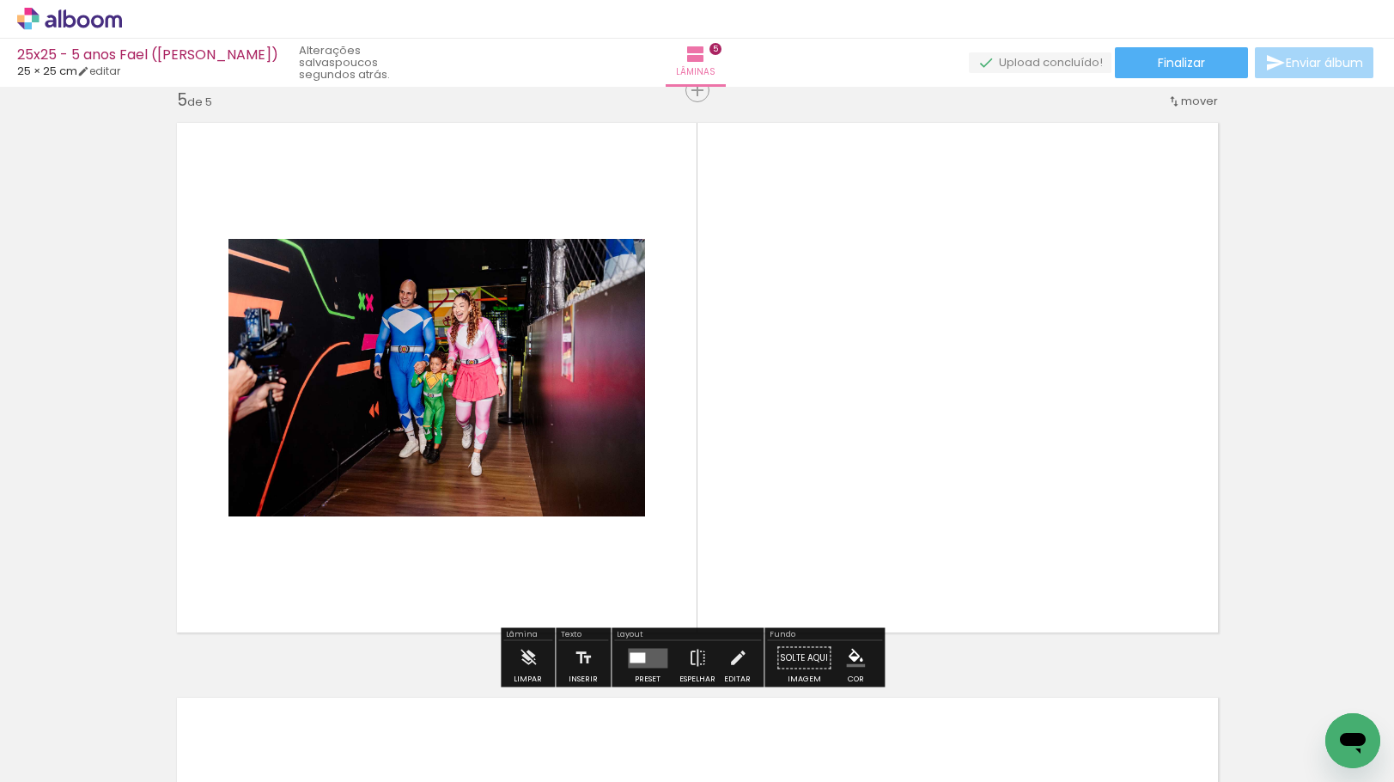
scroll to position [2321, 0]
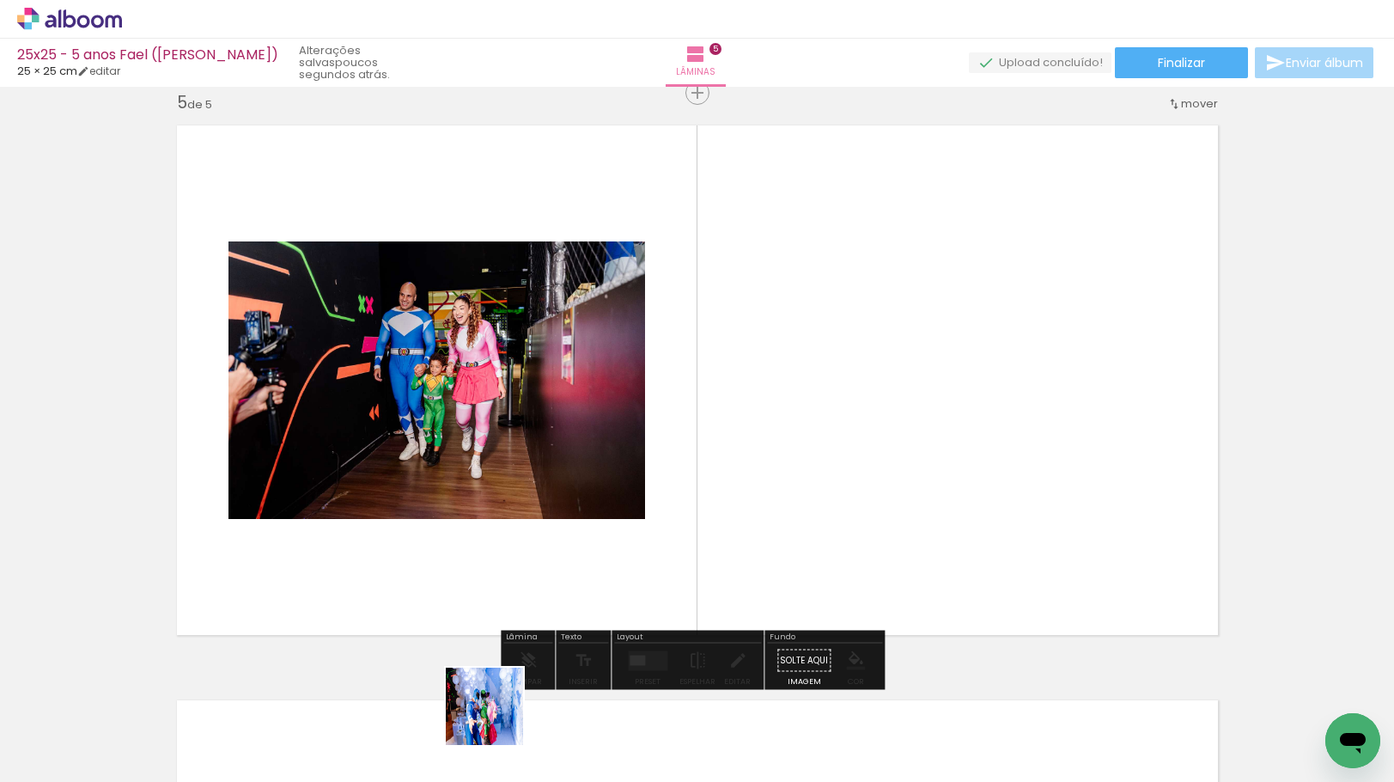
drag, startPoint x: 497, startPoint y: 719, endPoint x: 587, endPoint y: 601, distance: 147.8
click at [603, 587] on quentale-workspace at bounding box center [697, 391] width 1394 height 782
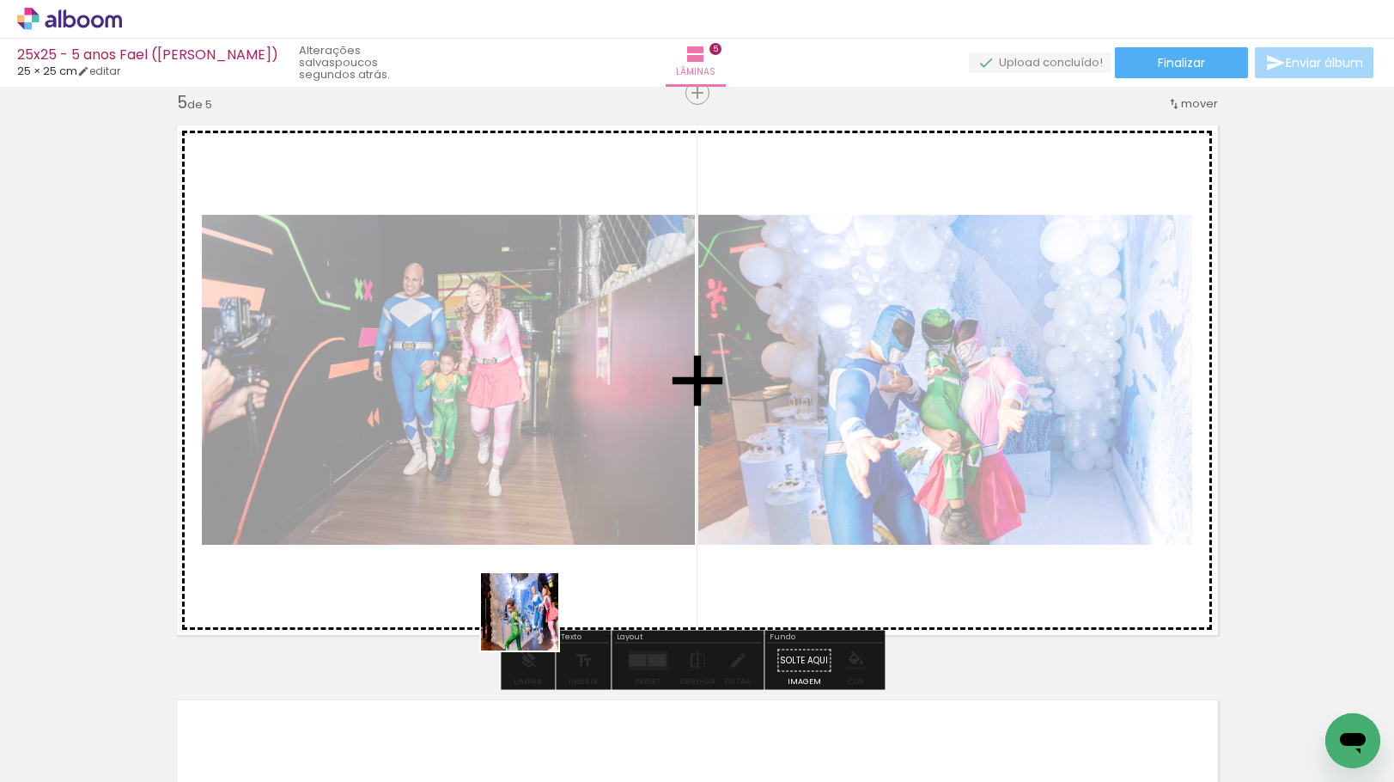
drag, startPoint x: 491, startPoint y: 691, endPoint x: 558, endPoint y: 562, distance: 145.6
click at [558, 563] on quentale-workspace at bounding box center [697, 391] width 1394 height 782
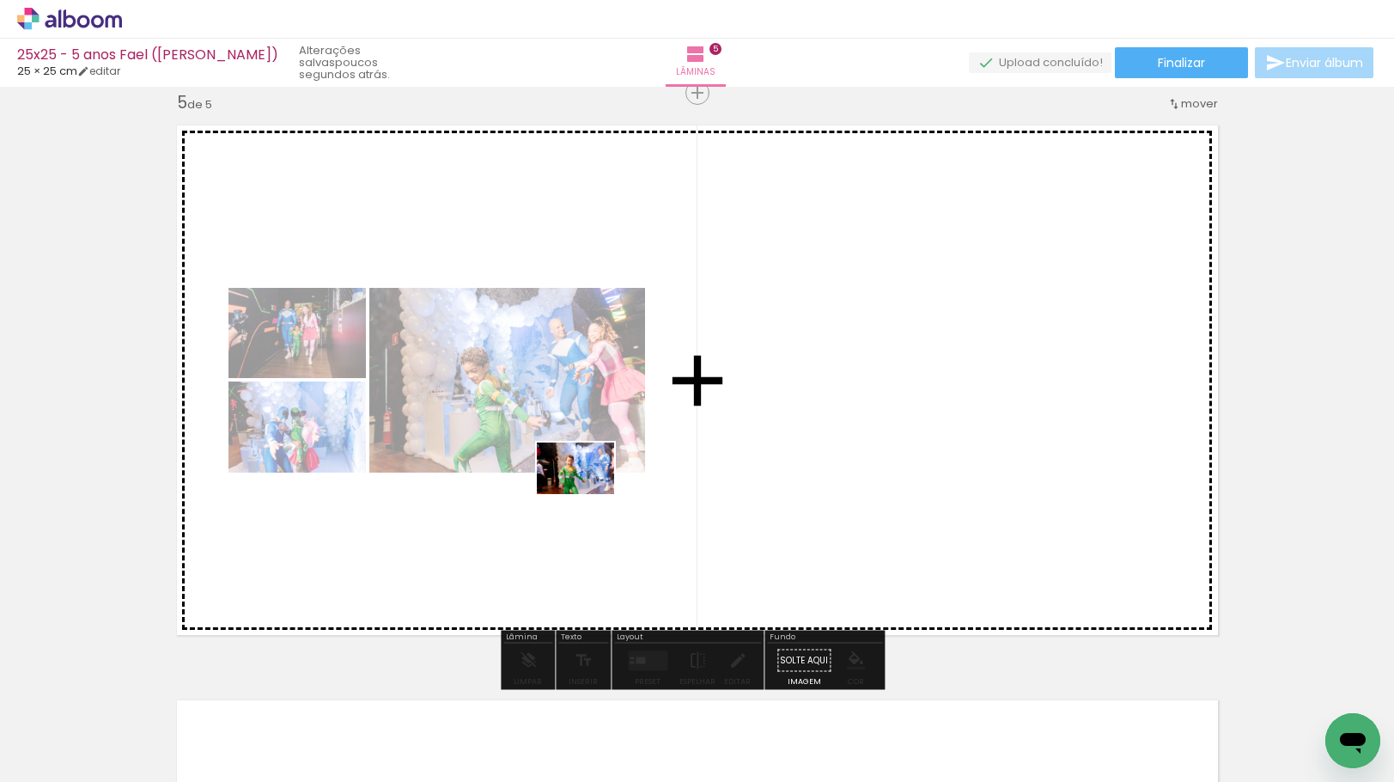
drag, startPoint x: 477, startPoint y: 711, endPoint x: 588, endPoint y: 494, distance: 244.3
click at [588, 494] on quentale-workspace at bounding box center [697, 391] width 1394 height 782
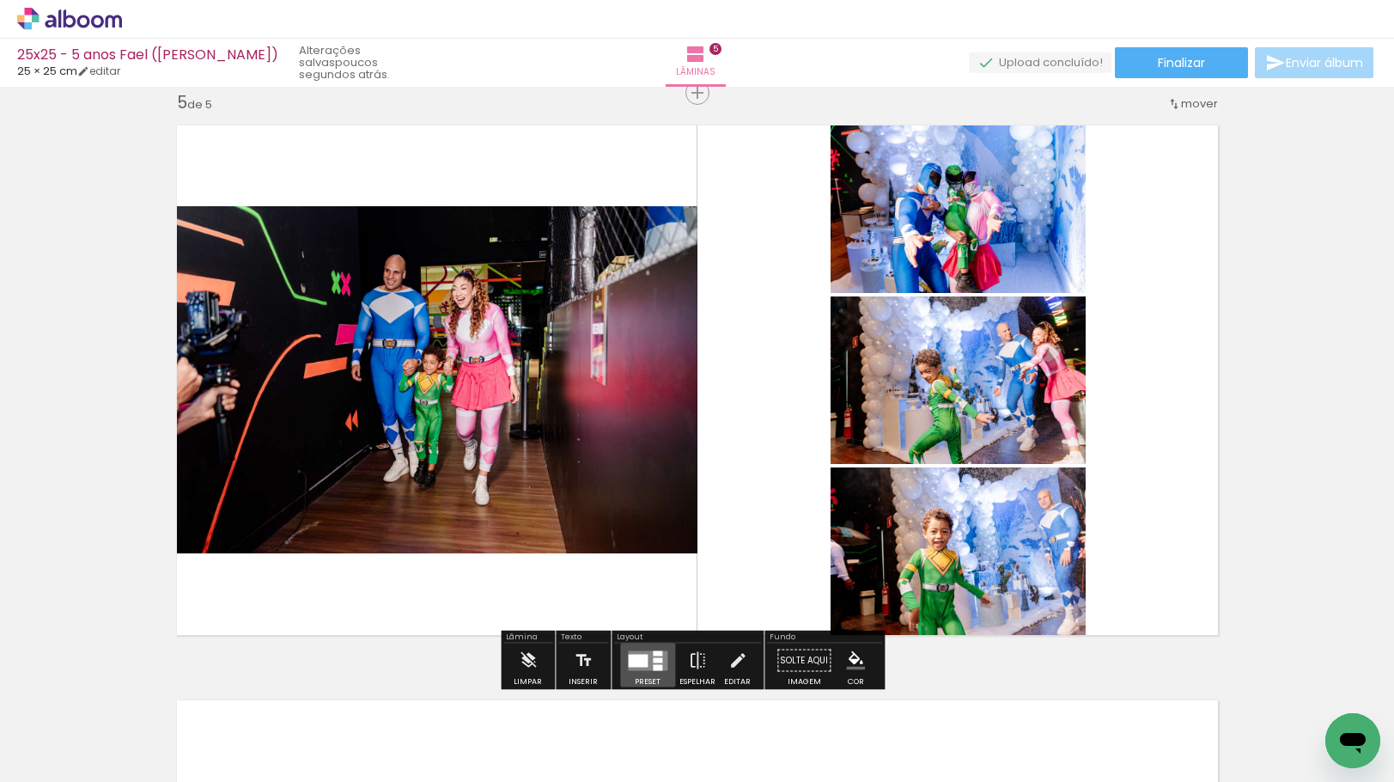
click at [642, 665] on div at bounding box center [638, 660] width 20 height 13
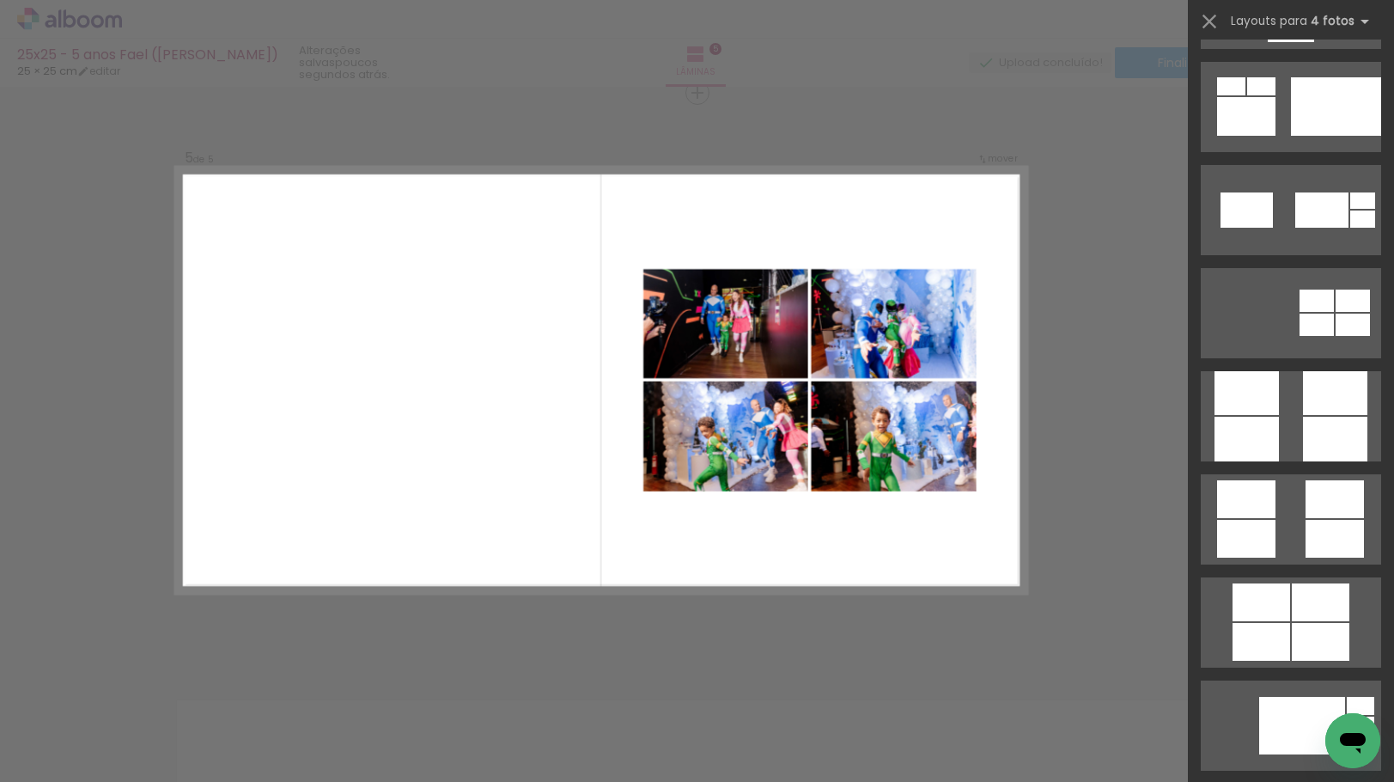
scroll to position [4811, 0]
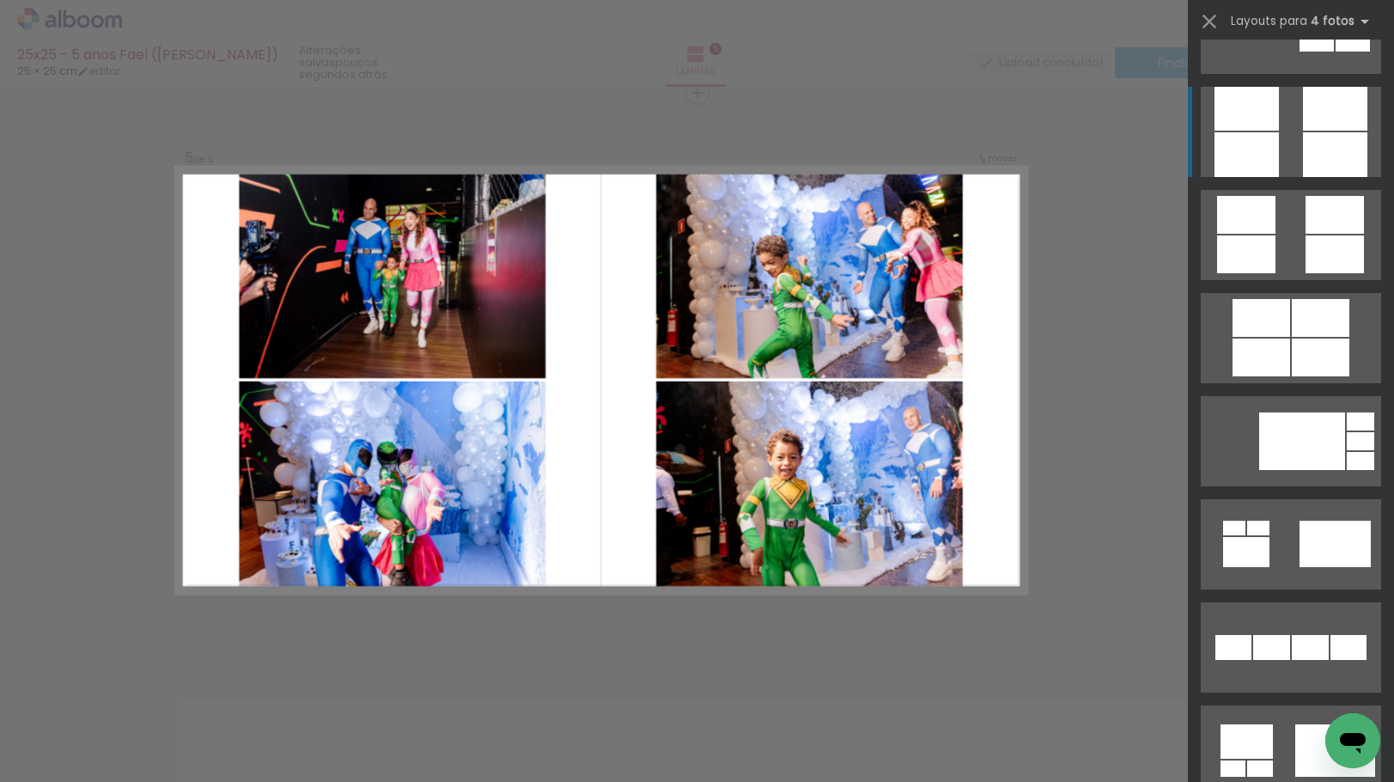
click at [1276, 142] on quentale-layouter at bounding box center [1291, 132] width 180 height 90
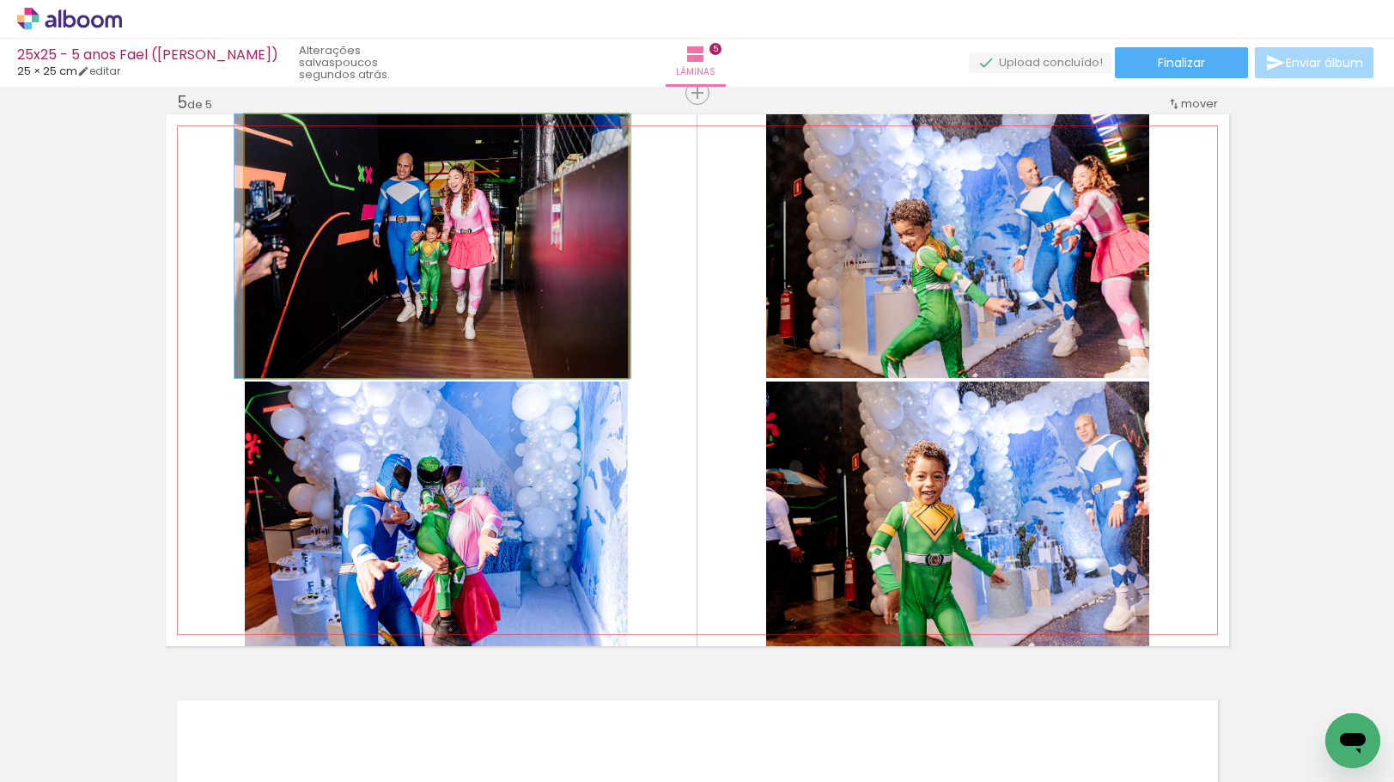
drag, startPoint x: 442, startPoint y: 319, endPoint x: 437, endPoint y: 347, distance: 28.7
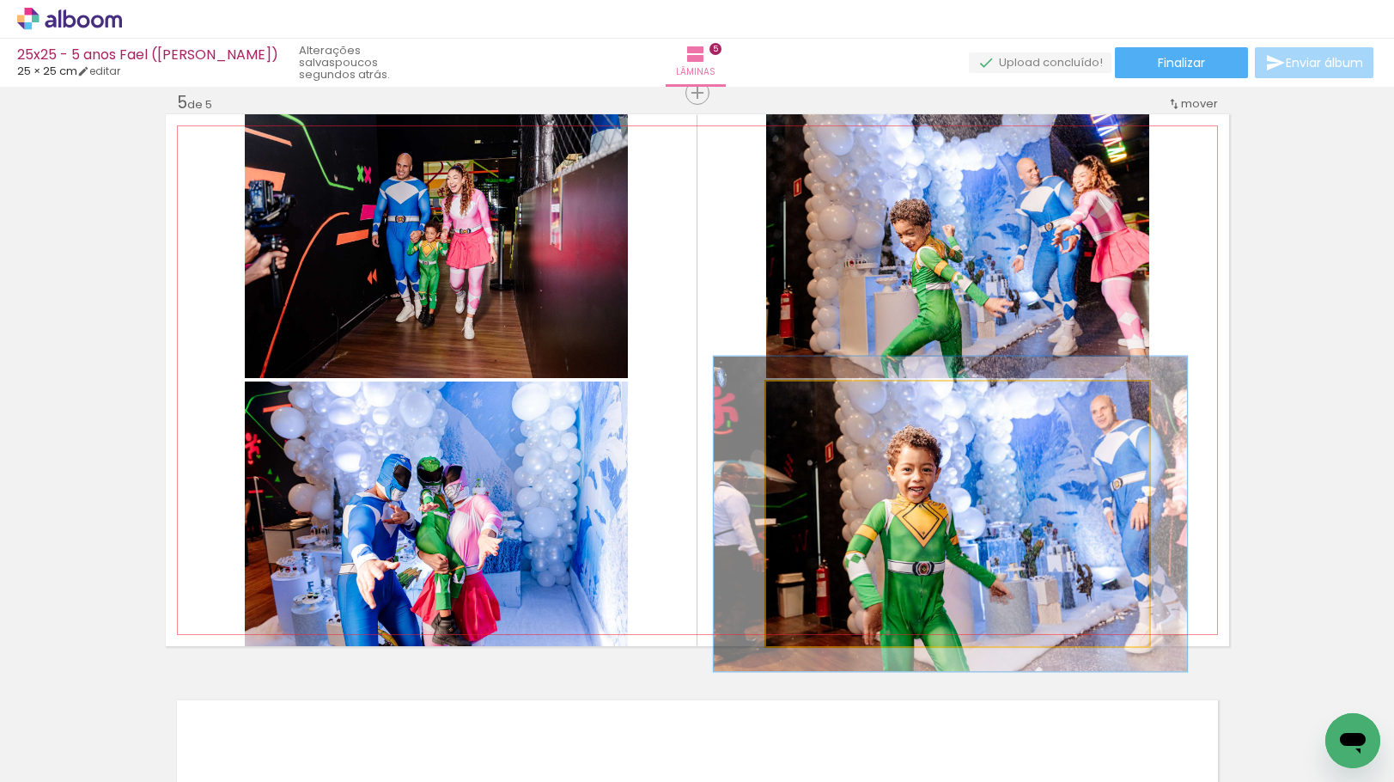
drag, startPoint x: 807, startPoint y: 399, endPoint x: 818, endPoint y: 399, distance: 11.2
type paper-slider "119"
click at [818, 399] on div at bounding box center [817, 399] width 27 height 27
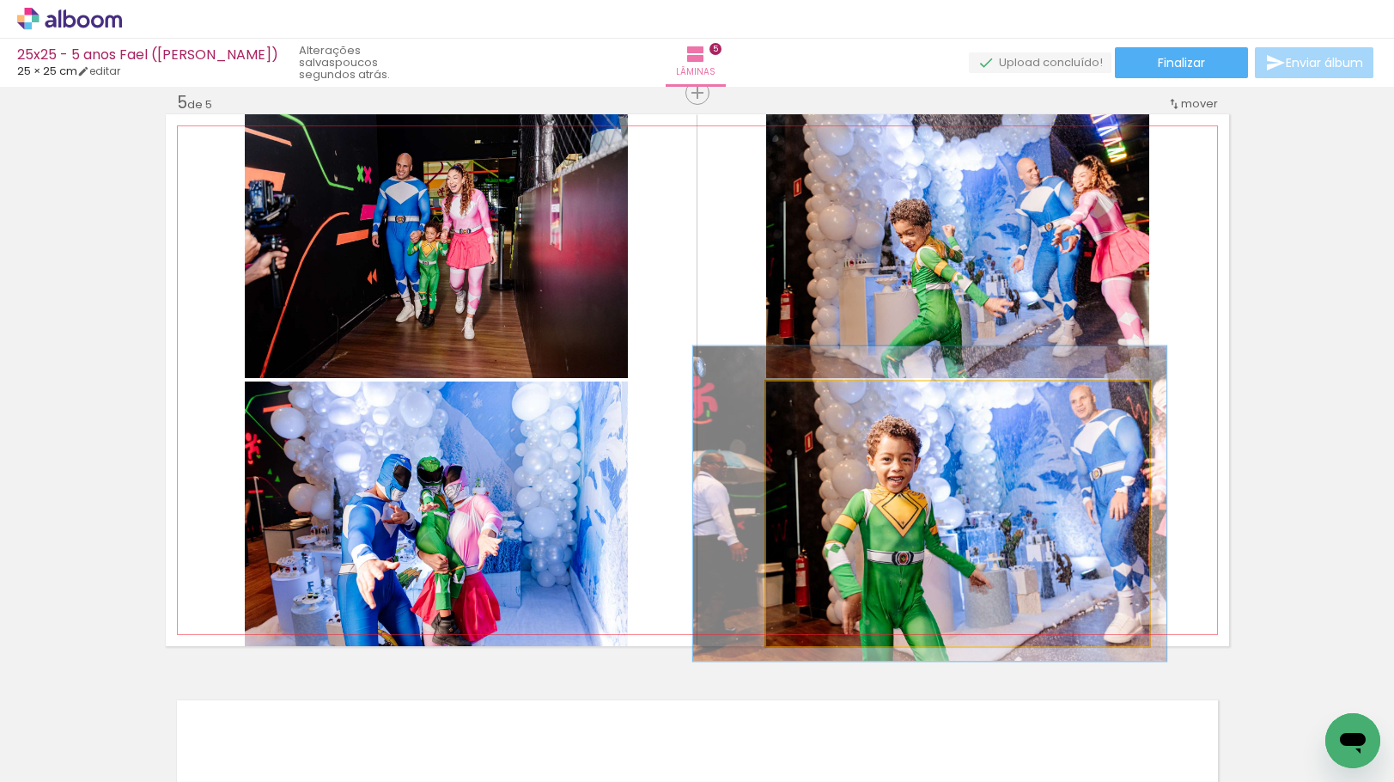
drag, startPoint x: 835, startPoint y: 480, endPoint x: 817, endPoint y: 472, distance: 20.0
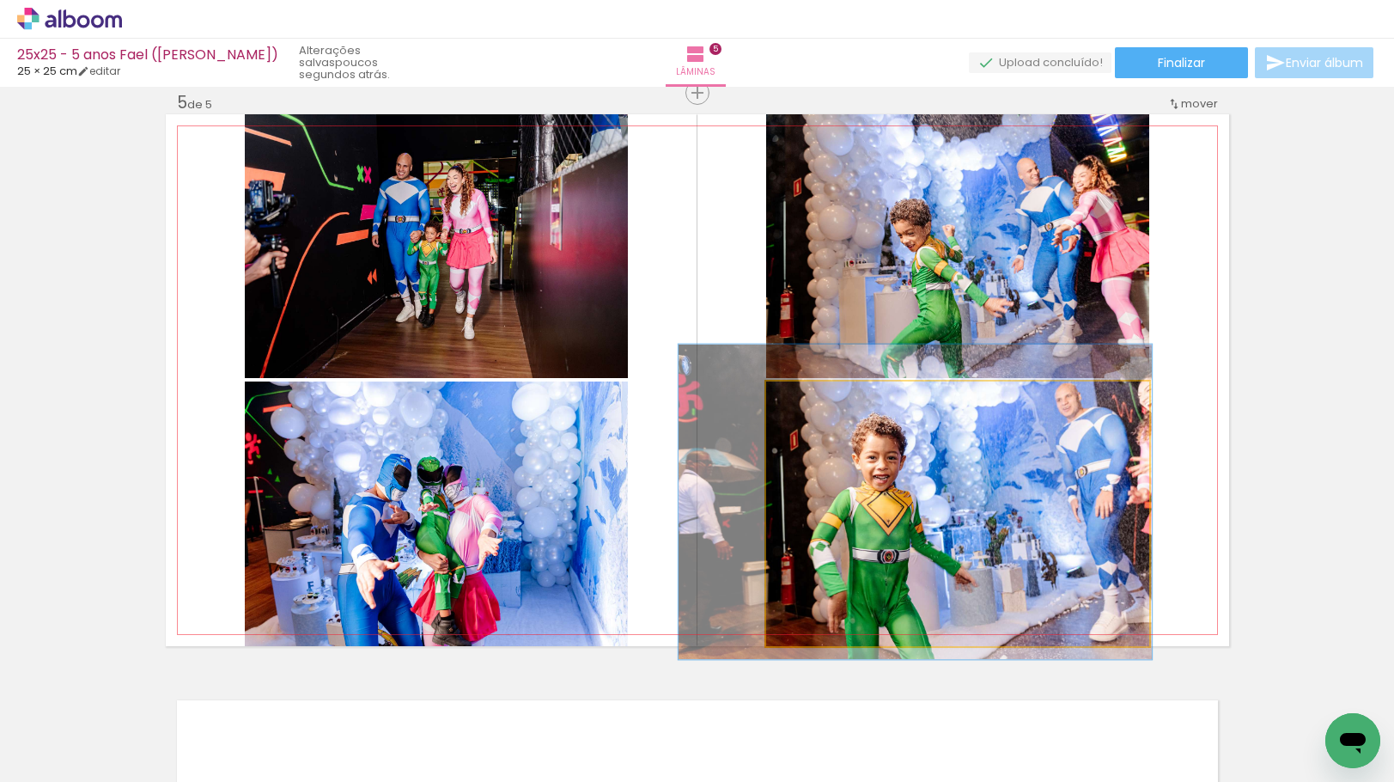
drag, startPoint x: 856, startPoint y: 467, endPoint x: 844, endPoint y: 464, distance: 12.5
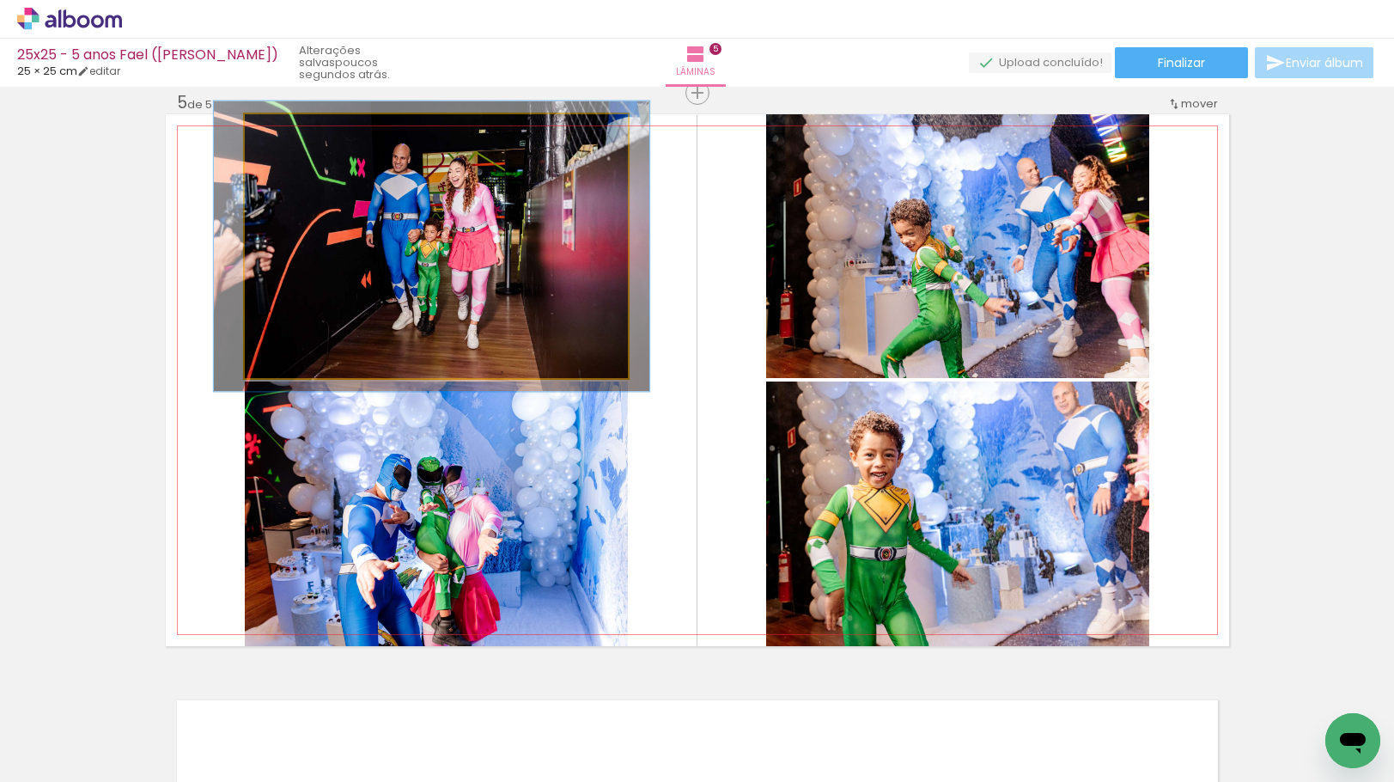
type paper-slider "110"
click at [296, 135] on div at bounding box center [290, 132] width 27 height 27
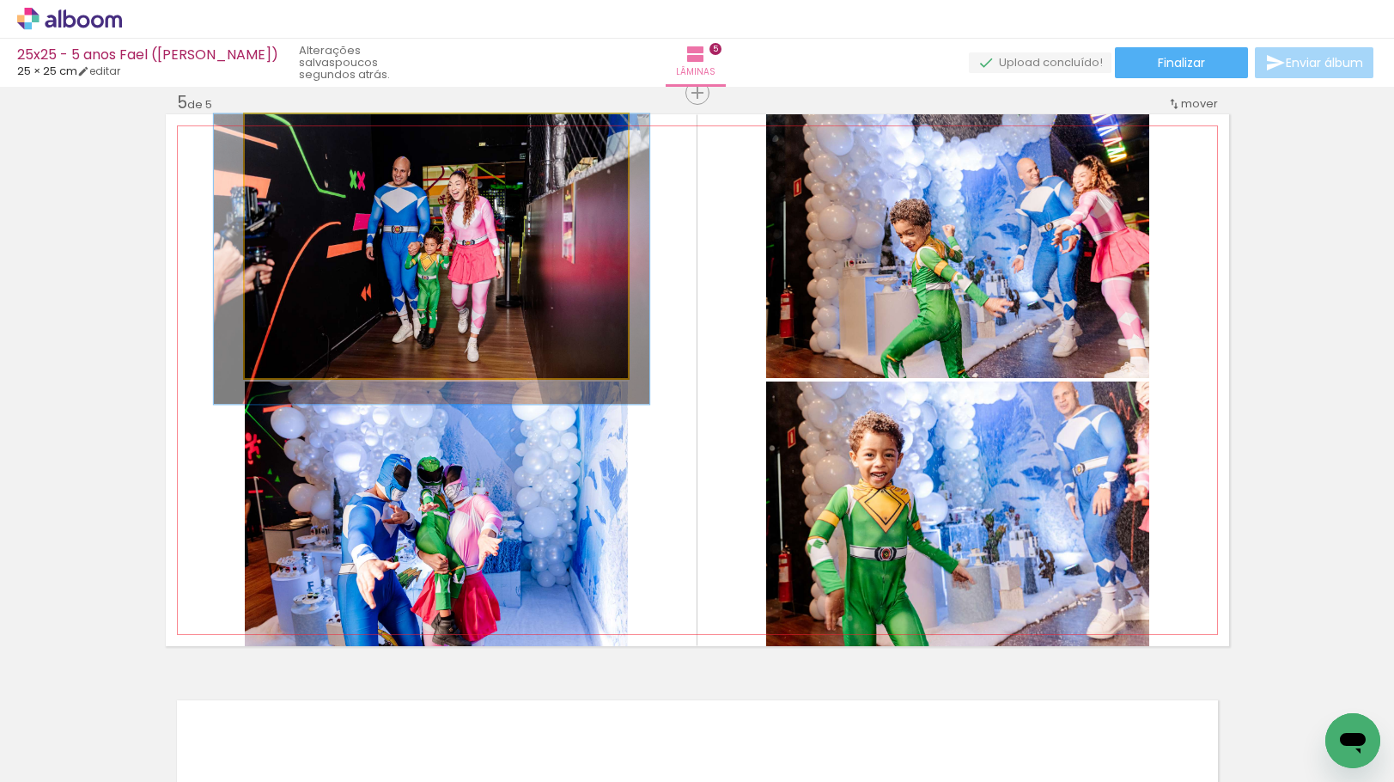
drag, startPoint x: 361, startPoint y: 259, endPoint x: 363, endPoint y: 333, distance: 74.8
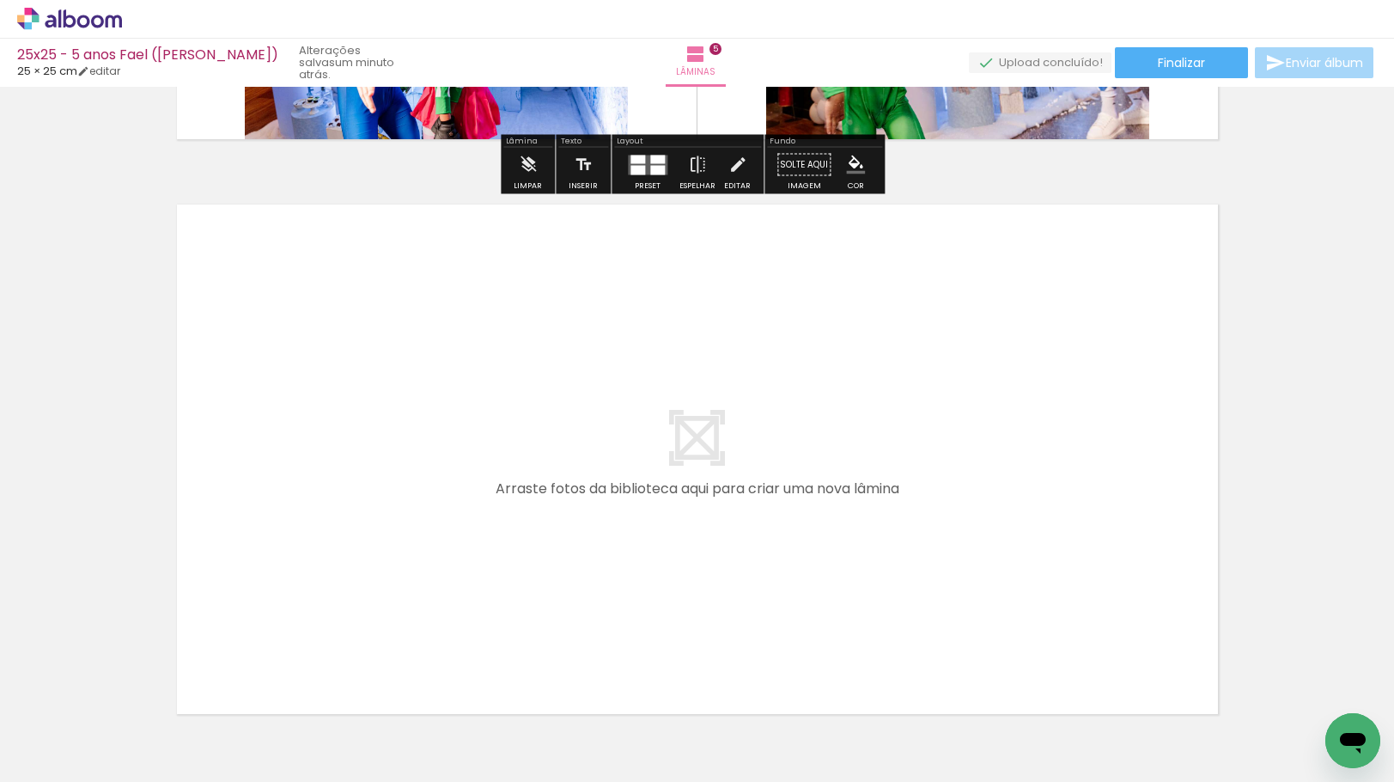
scroll to position [2928, 0]
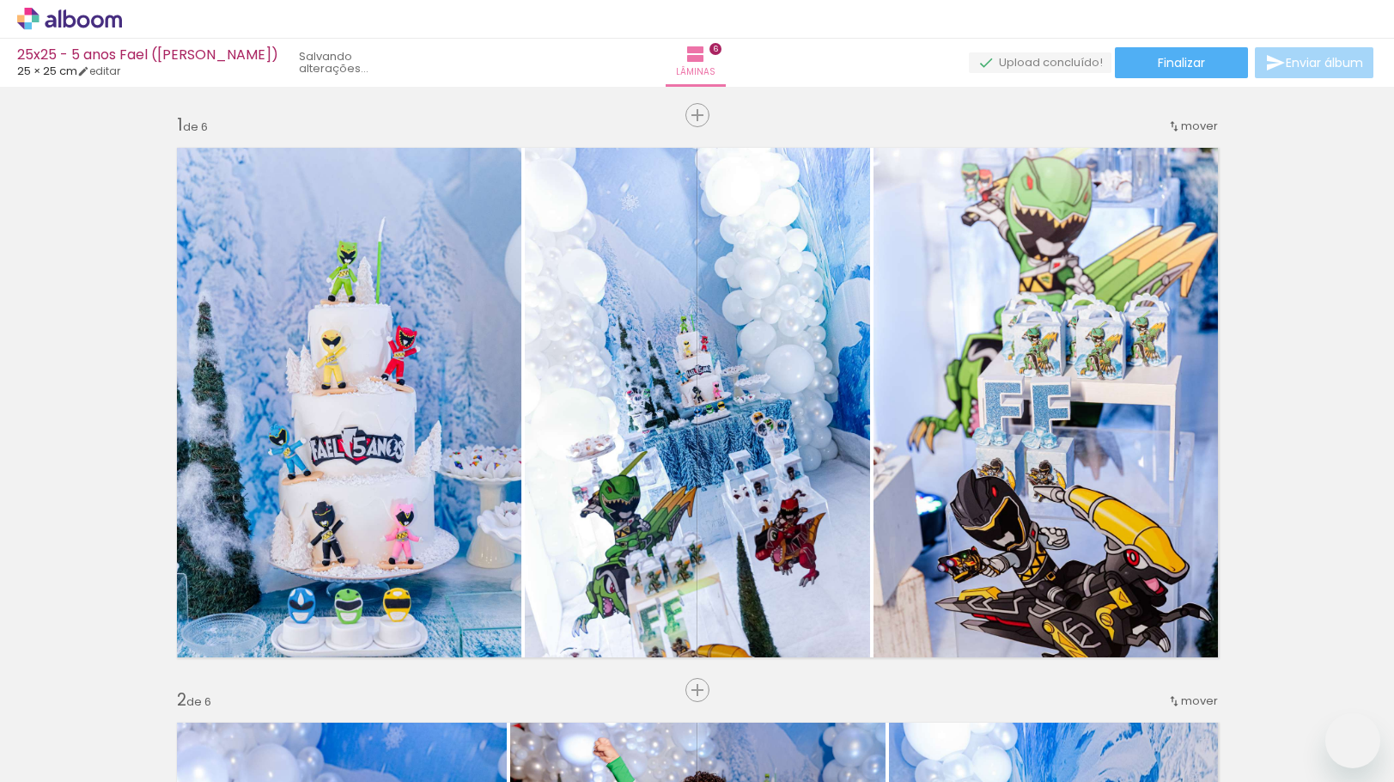
scroll to position [2896, 0]
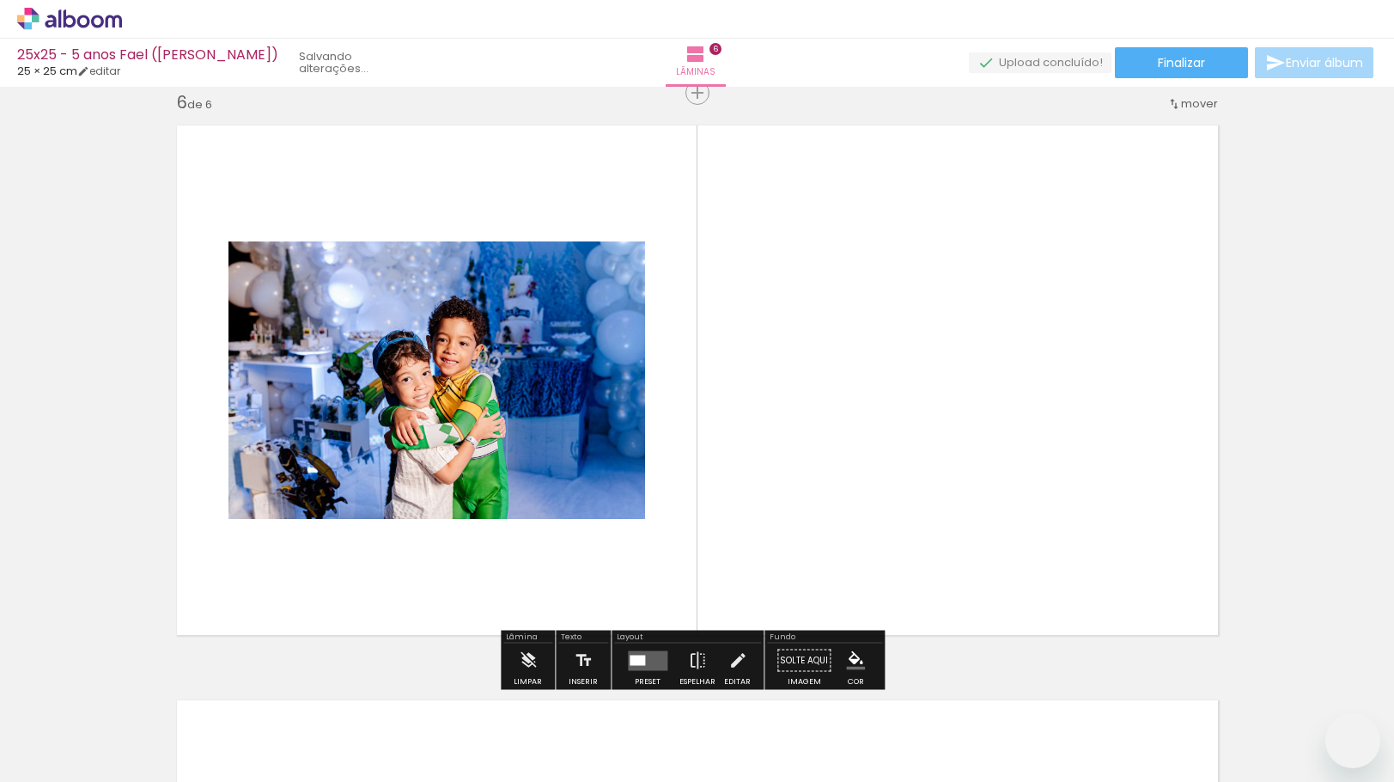
click at [424, 495] on quentale-workspace at bounding box center [697, 391] width 1394 height 782
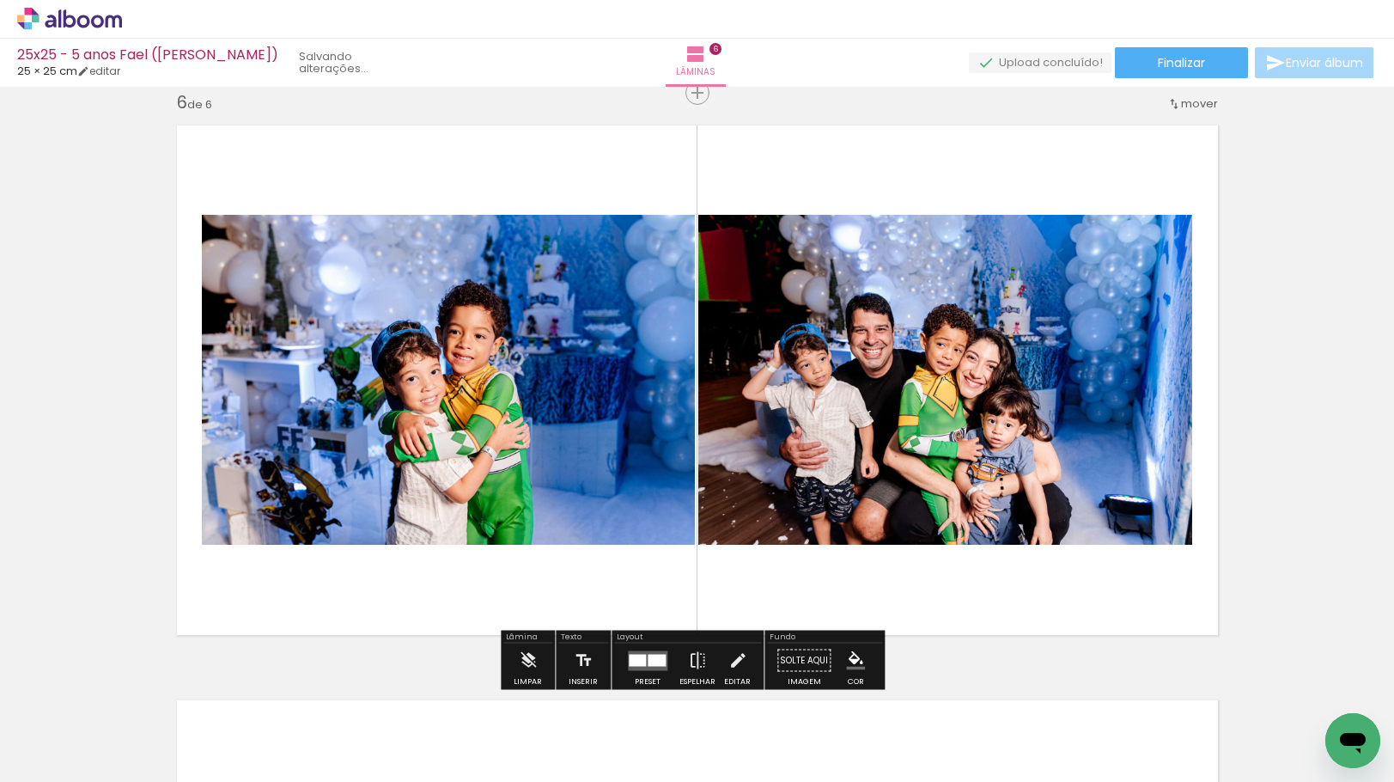
scroll to position [0, 0]
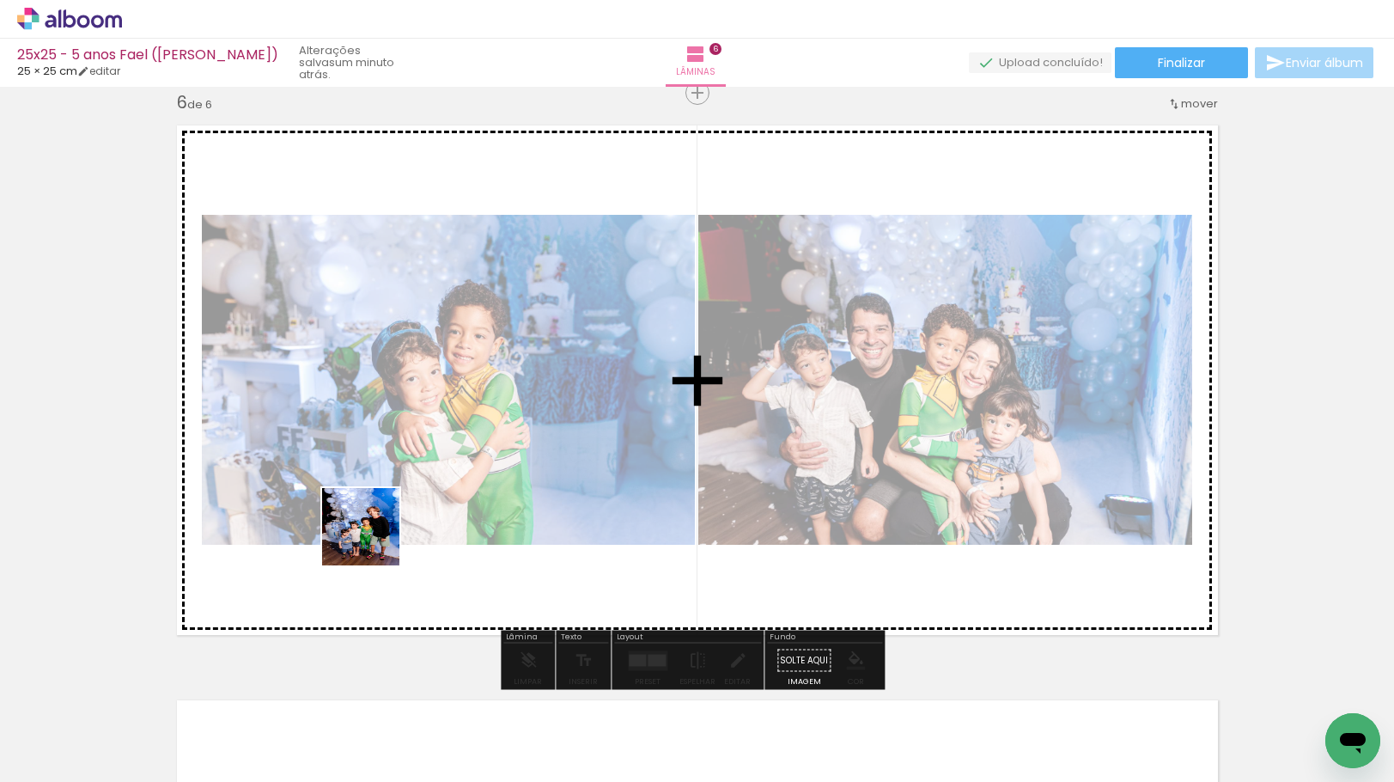
click at [375, 536] on quentale-workspace at bounding box center [697, 391] width 1394 height 782
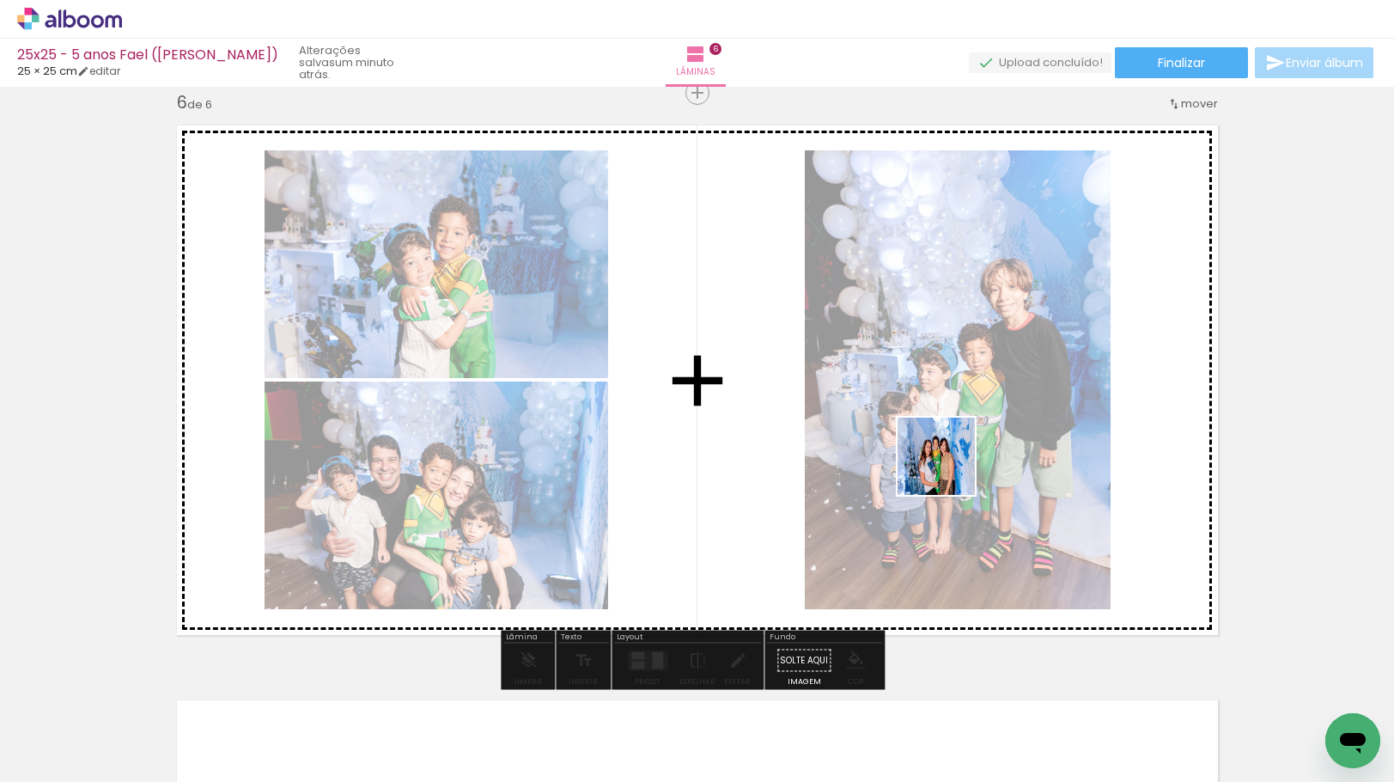
drag, startPoint x: 938, startPoint y: 737, endPoint x: 958, endPoint y: 480, distance: 257.6
click at [949, 460] on quentale-workspace at bounding box center [697, 391] width 1394 height 782
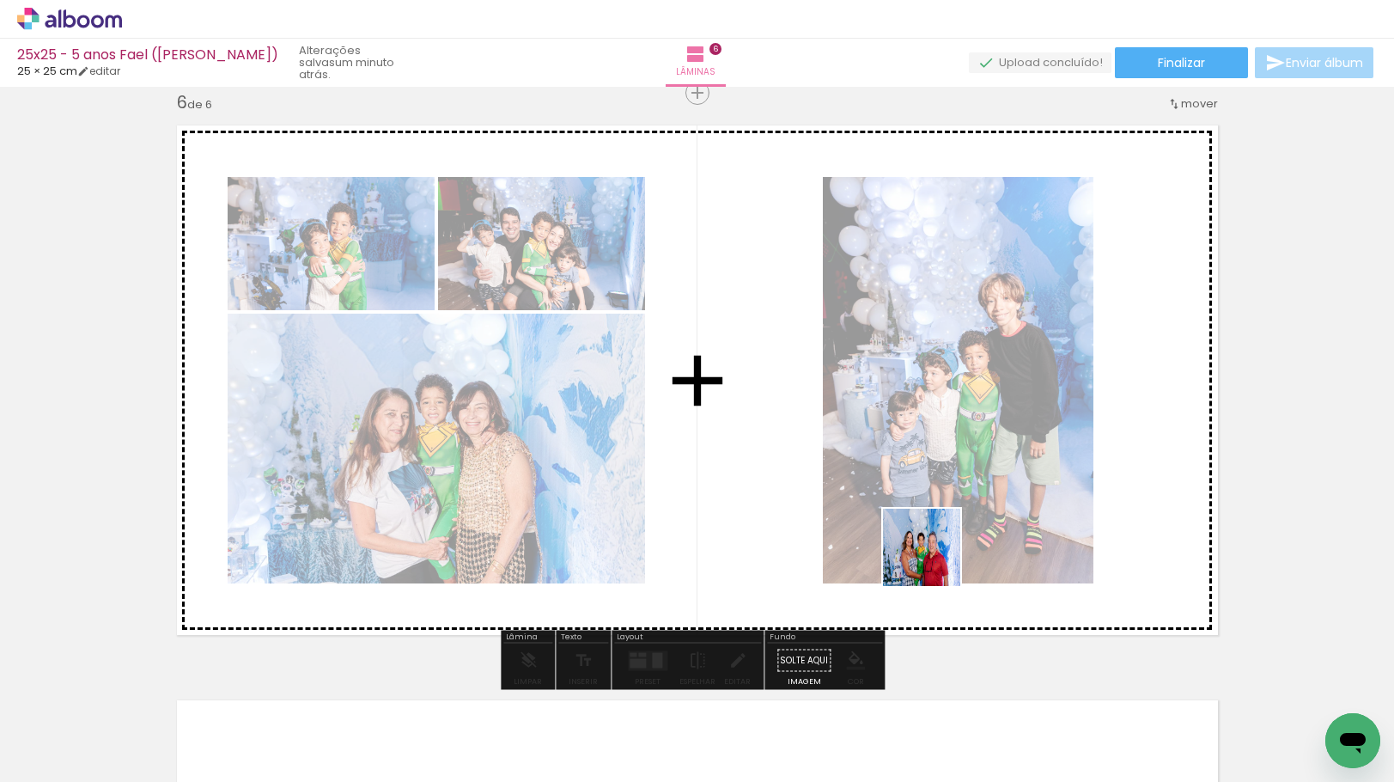
drag, startPoint x: 935, startPoint y: 560, endPoint x: 931, endPoint y: 521, distance: 38.8
click at [931, 522] on quentale-workspace at bounding box center [697, 391] width 1394 height 782
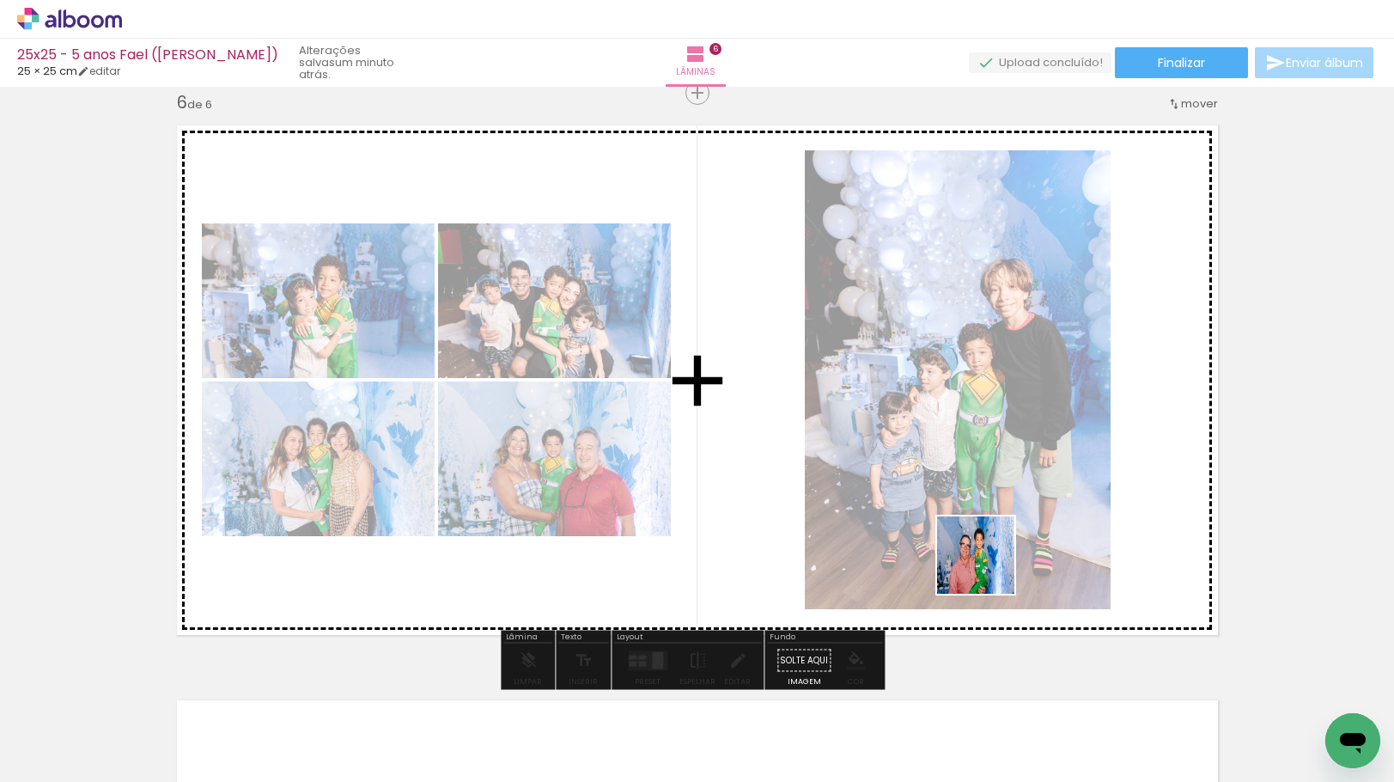
drag, startPoint x: 974, startPoint y: 659, endPoint x: 989, endPoint y: 545, distance: 114.3
click at [989, 545] on quentale-workspace at bounding box center [697, 391] width 1394 height 782
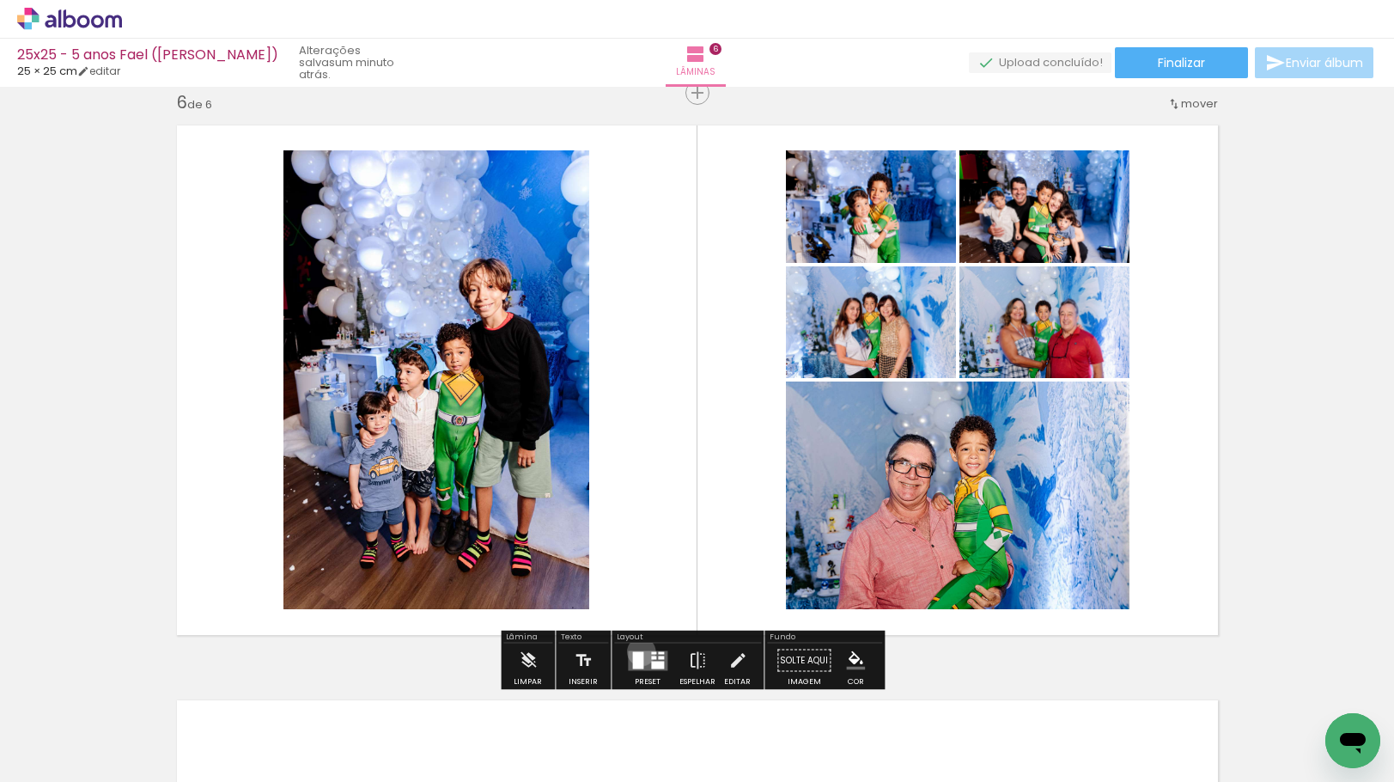
click at [637, 651] on div at bounding box center [637, 659] width 11 height 17
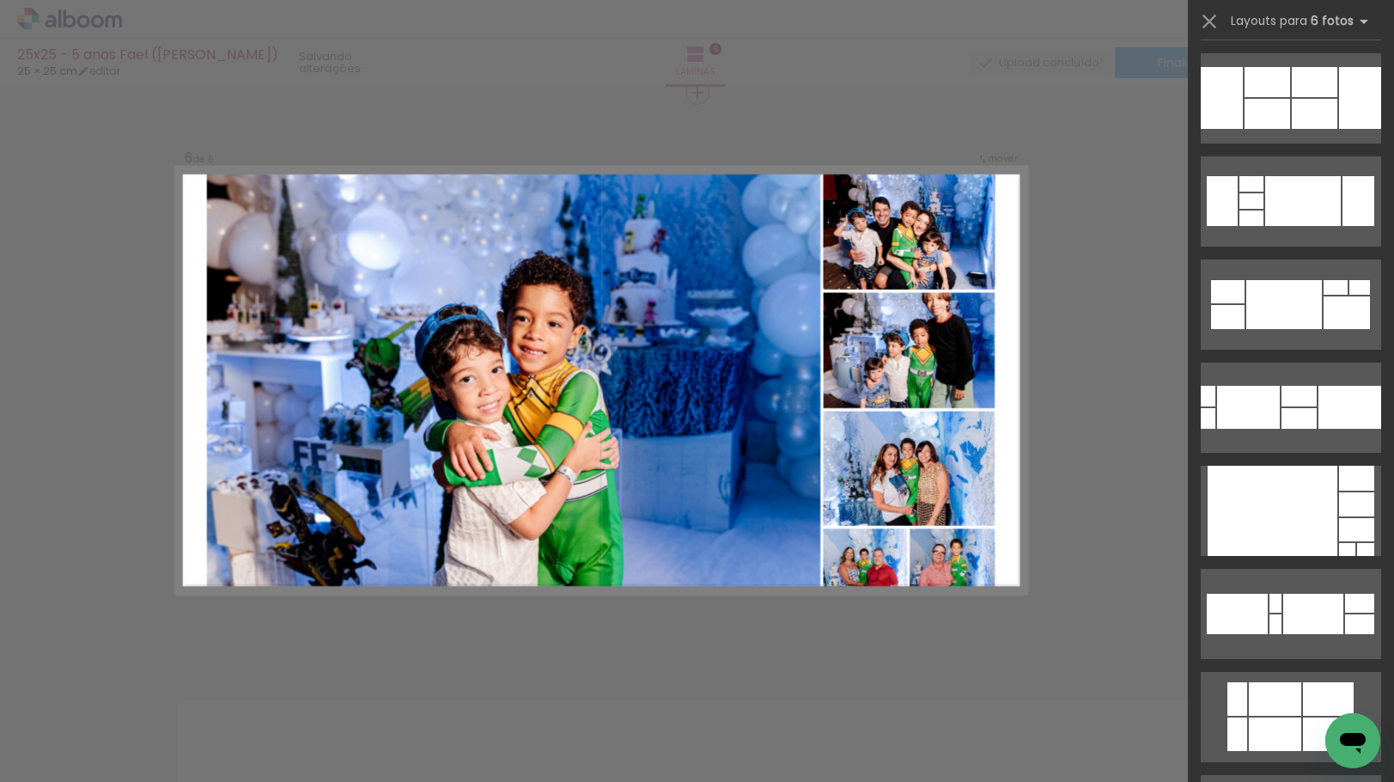
scroll to position [8418, 0]
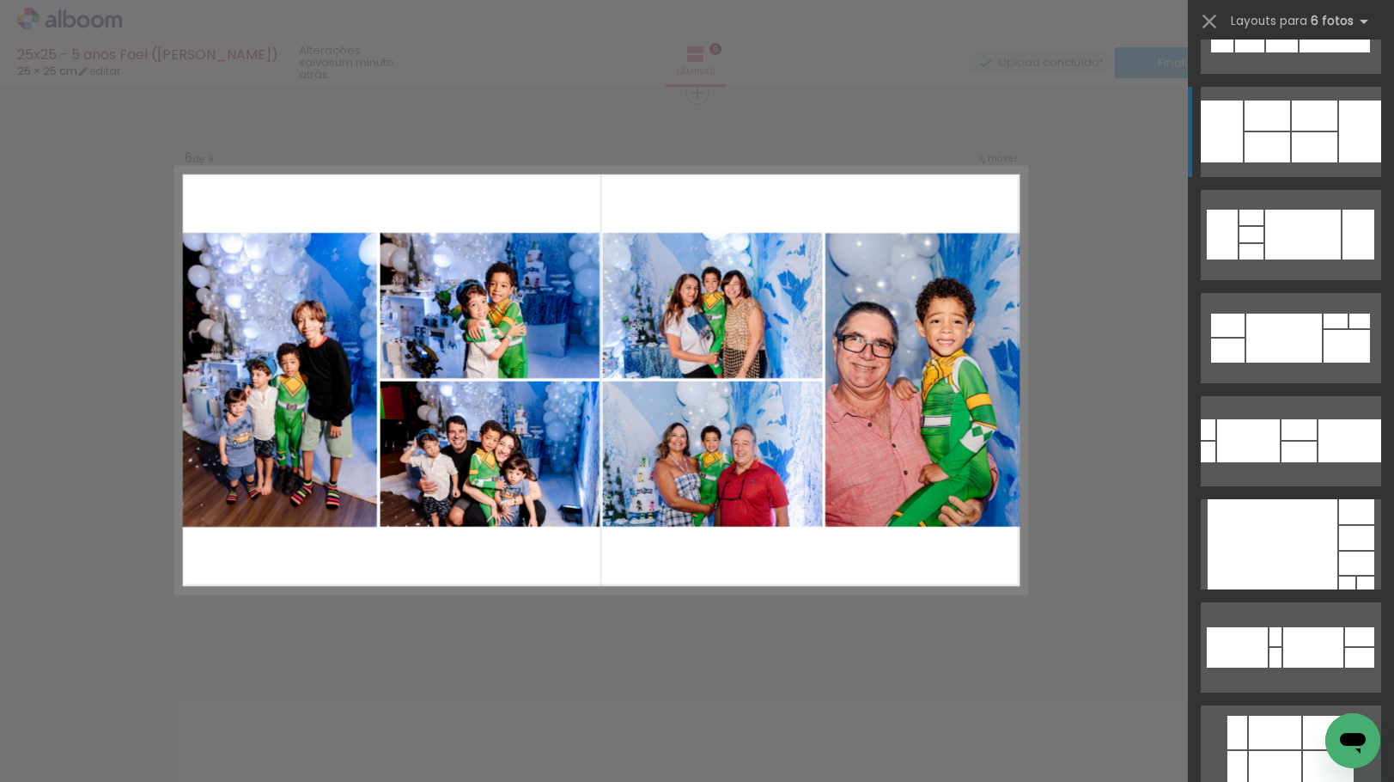
click at [1315, 147] on div at bounding box center [1315, 147] width 46 height 30
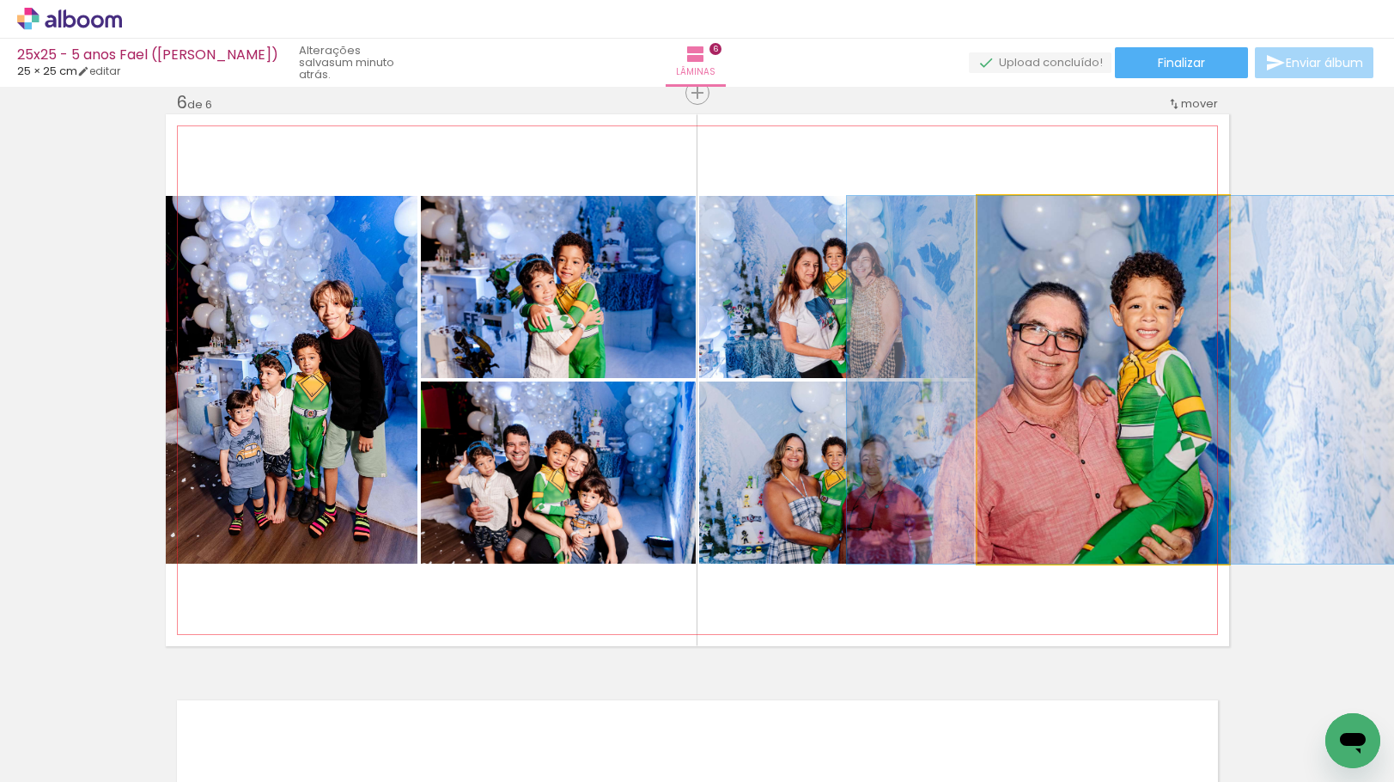
drag, startPoint x: 1051, startPoint y: 476, endPoint x: 1070, endPoint y: 483, distance: 20.9
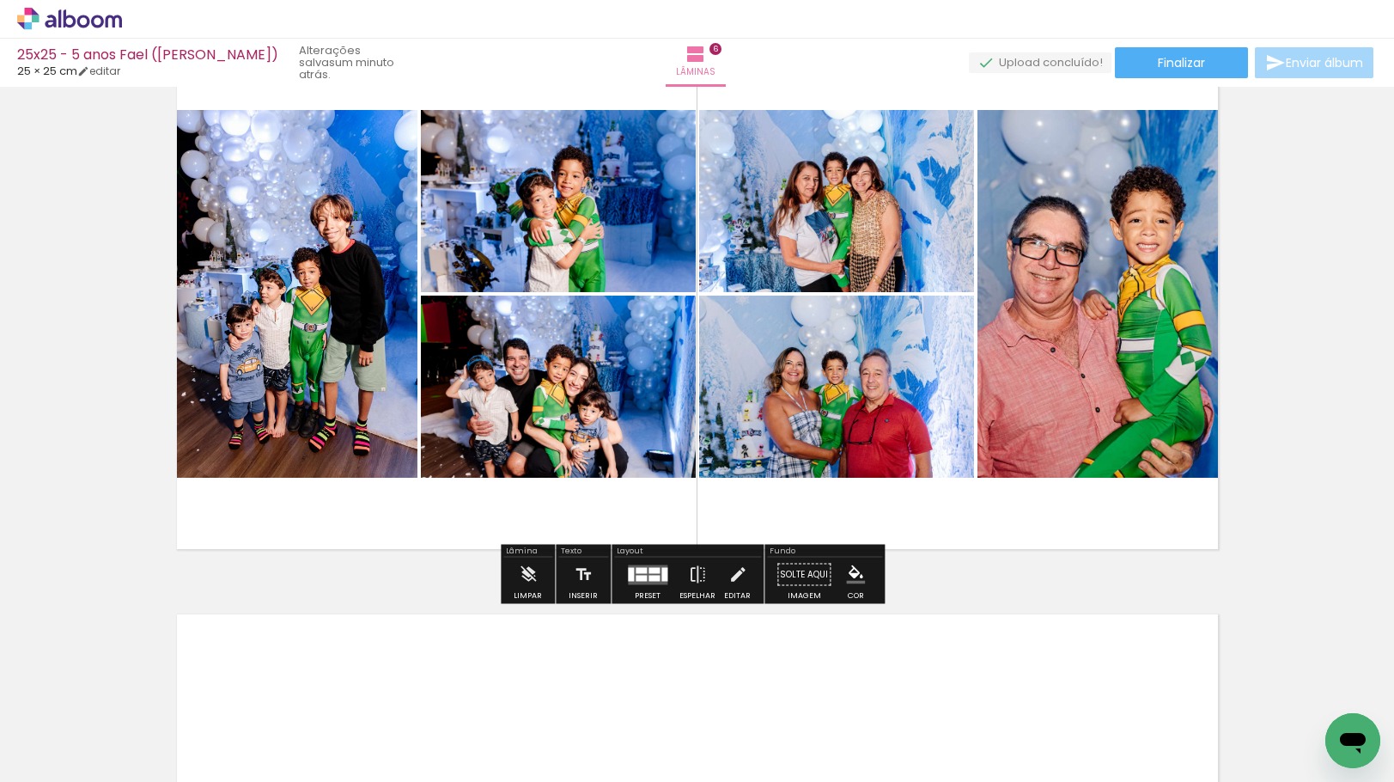
scroll to position [2896, 0]
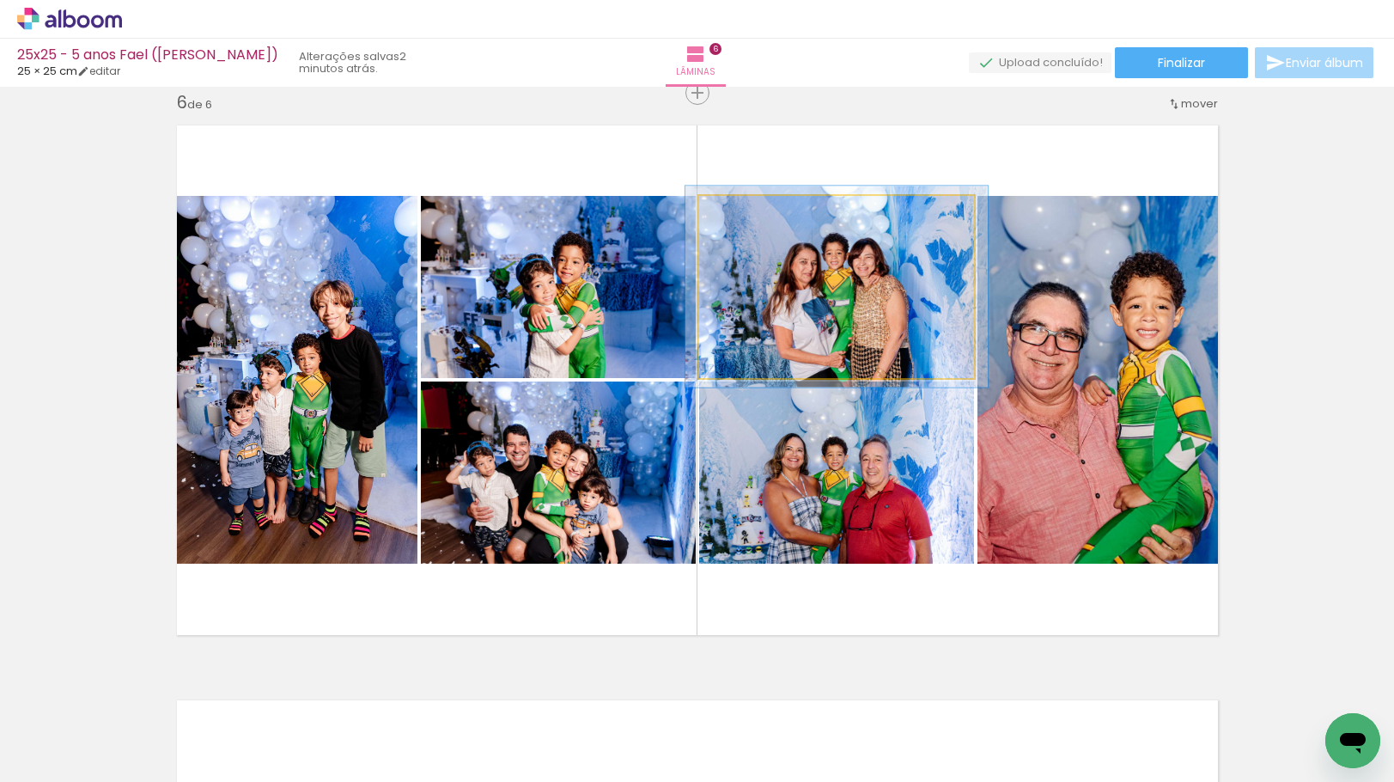
type paper-slider "110"
click at [739, 219] on div at bounding box center [745, 213] width 15 height 15
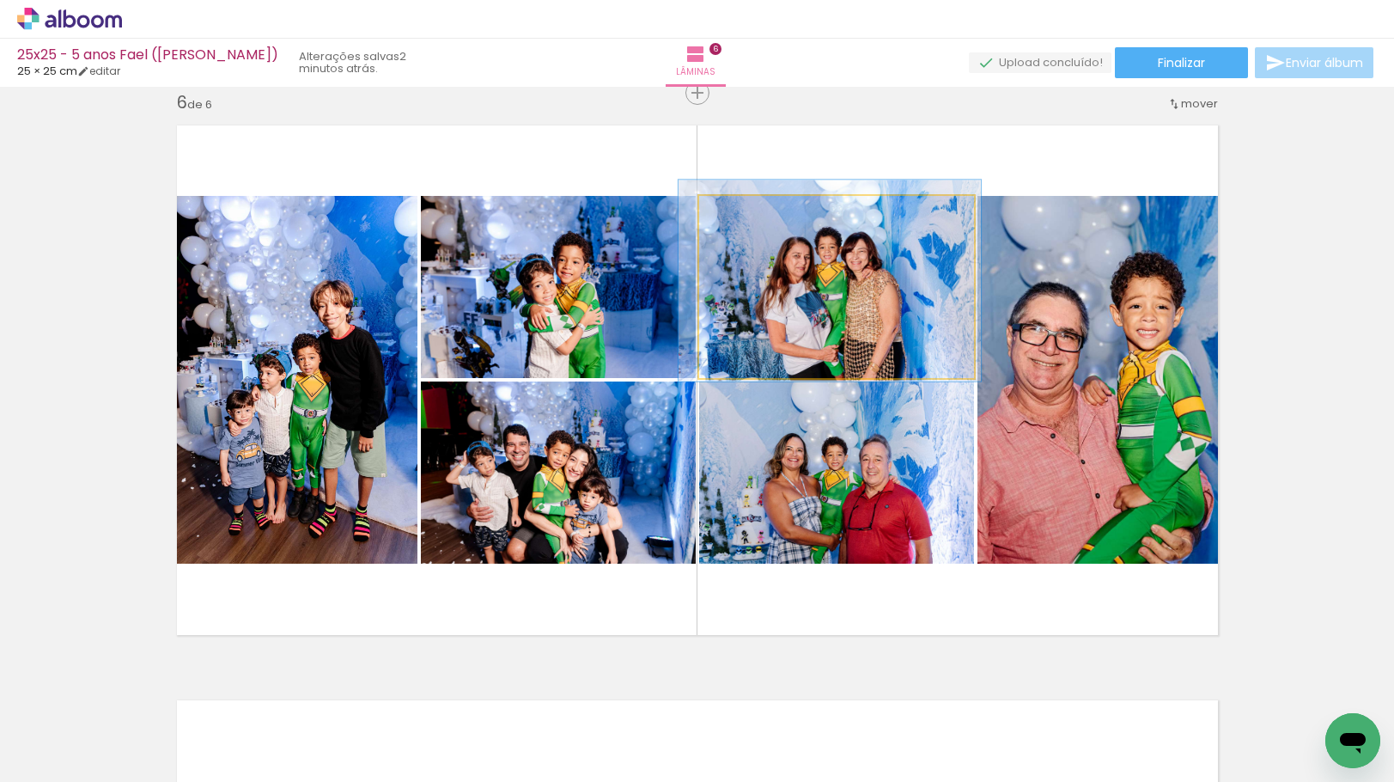
drag, startPoint x: 765, startPoint y: 317, endPoint x: 750, endPoint y: 307, distance: 18.6
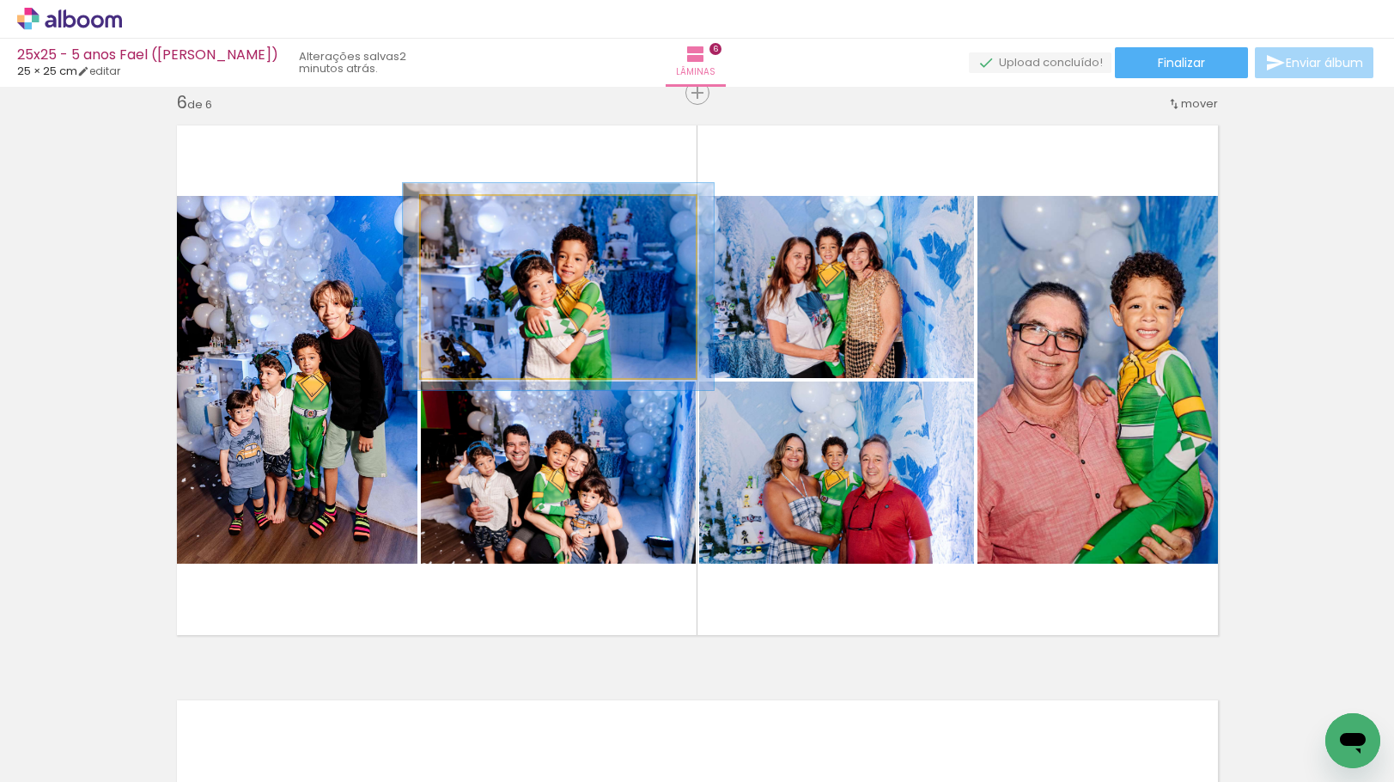
type paper-slider "113"
click at [469, 224] on div at bounding box center [467, 213] width 27 height 27
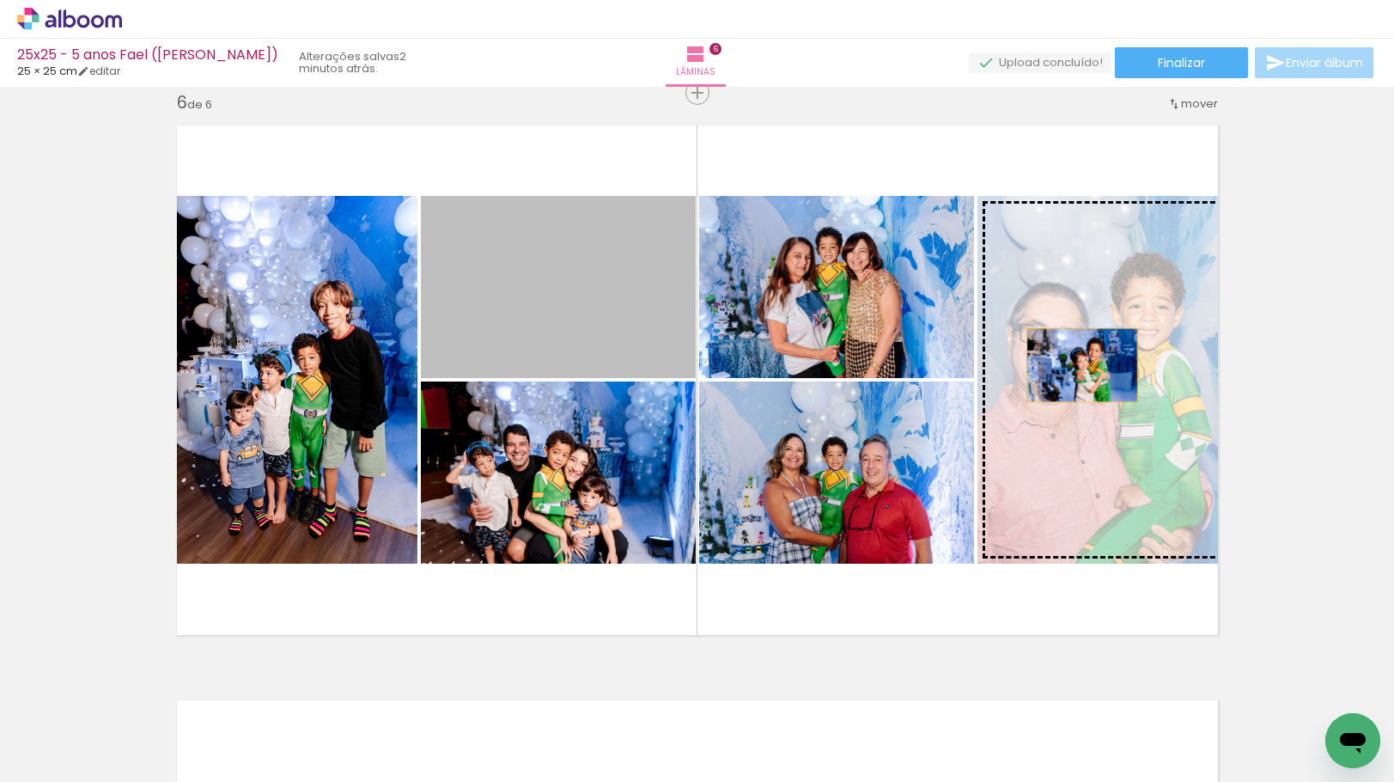
drag, startPoint x: 504, startPoint y: 300, endPoint x: 1076, endPoint y: 365, distance: 575.0
click at [0, 0] on slot at bounding box center [0, 0] width 0 height 0
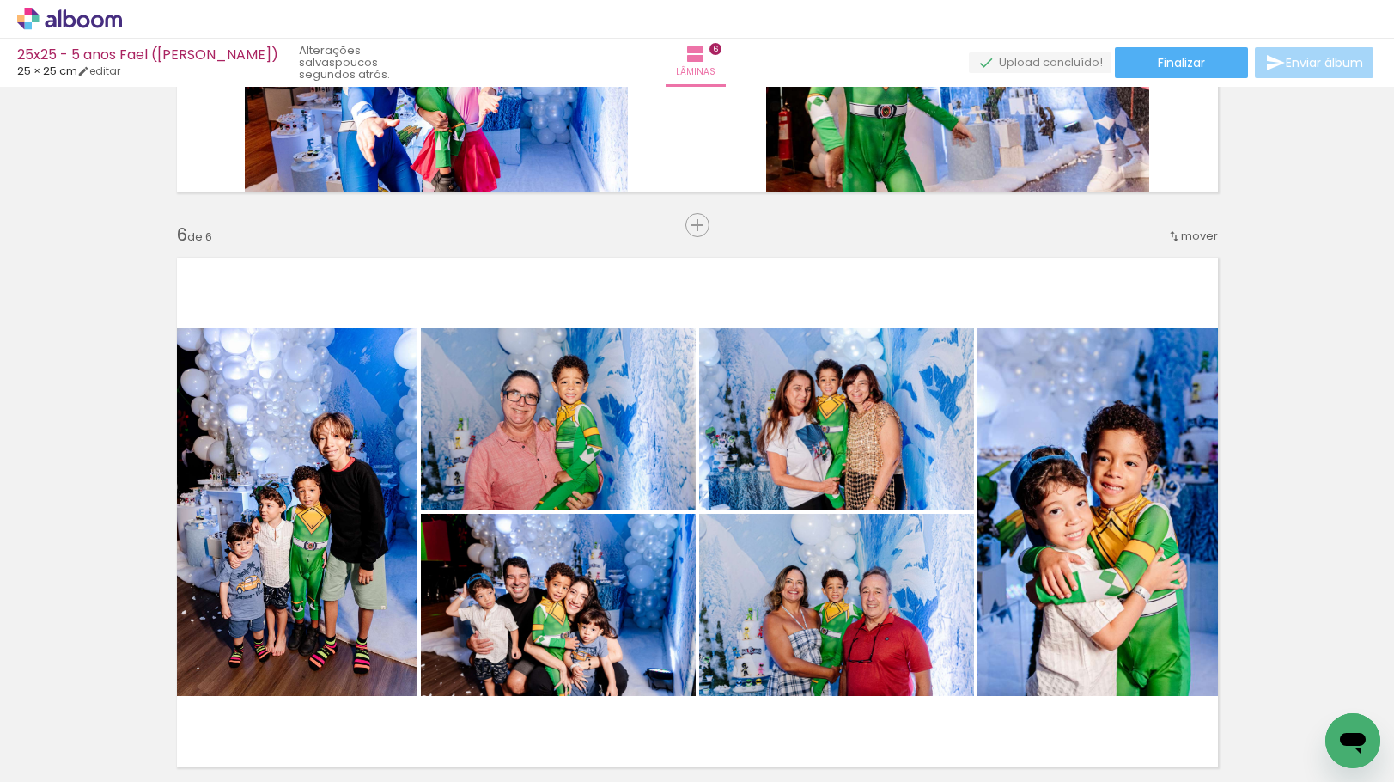
scroll to position [2552, 0]
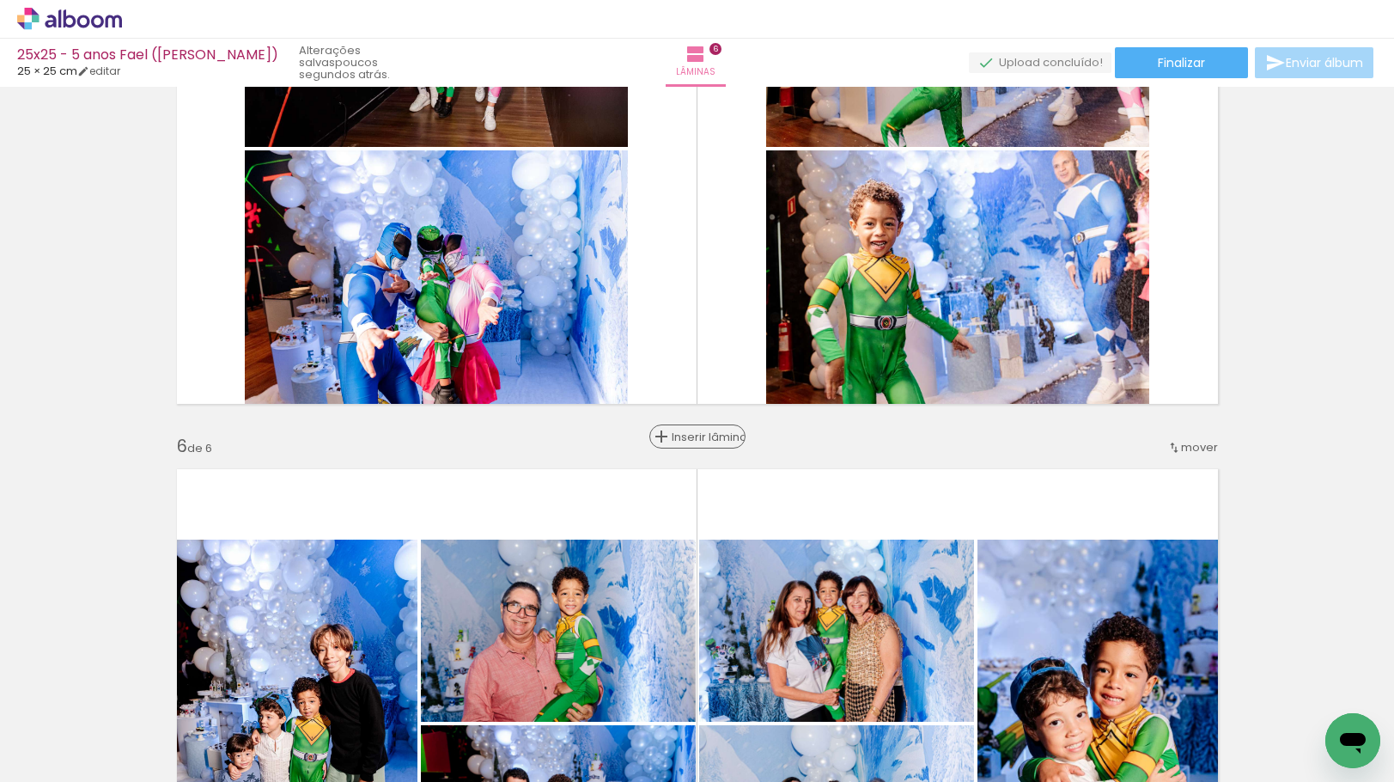
click at [682, 442] on span "Inserir lâmina" at bounding box center [705, 436] width 67 height 11
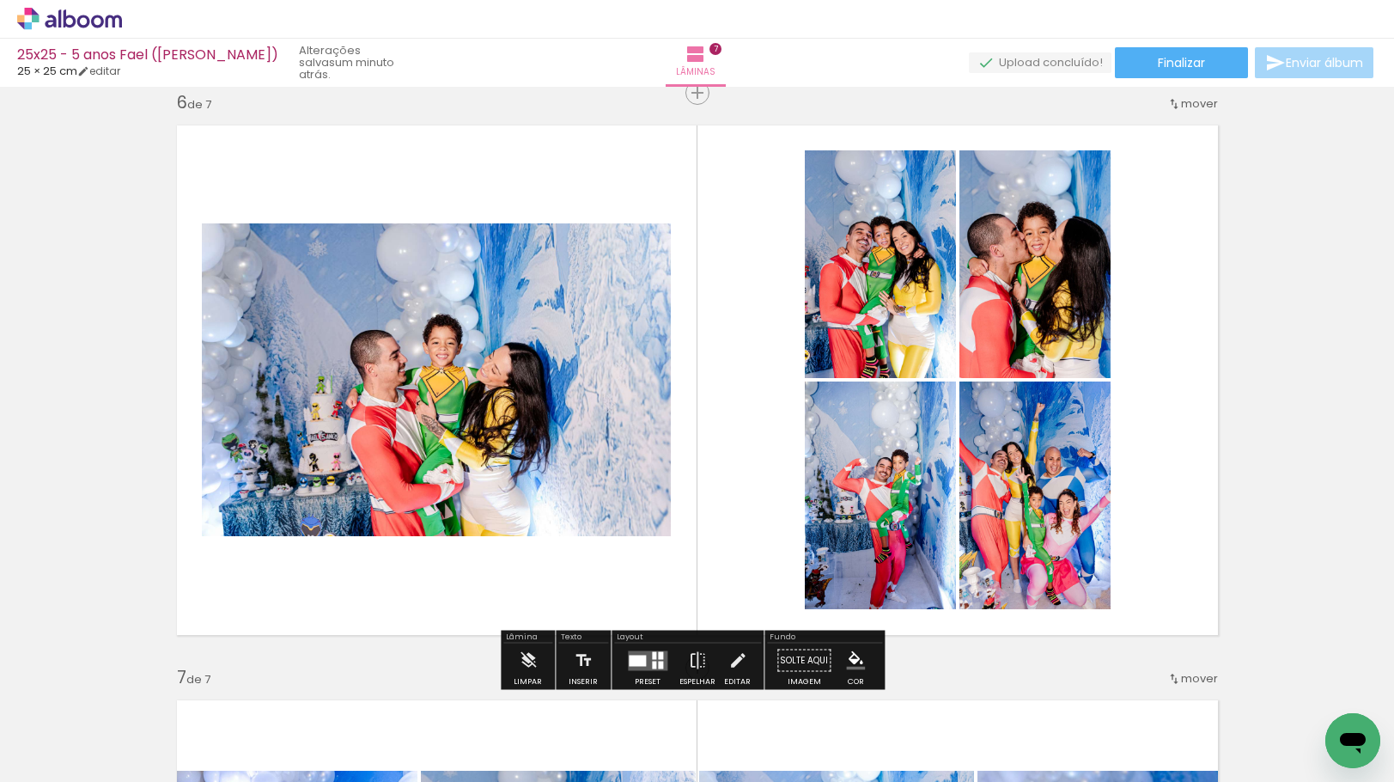
scroll to position [8418, 0]
click at [658, 656] on div at bounding box center [660, 655] width 5 height 8
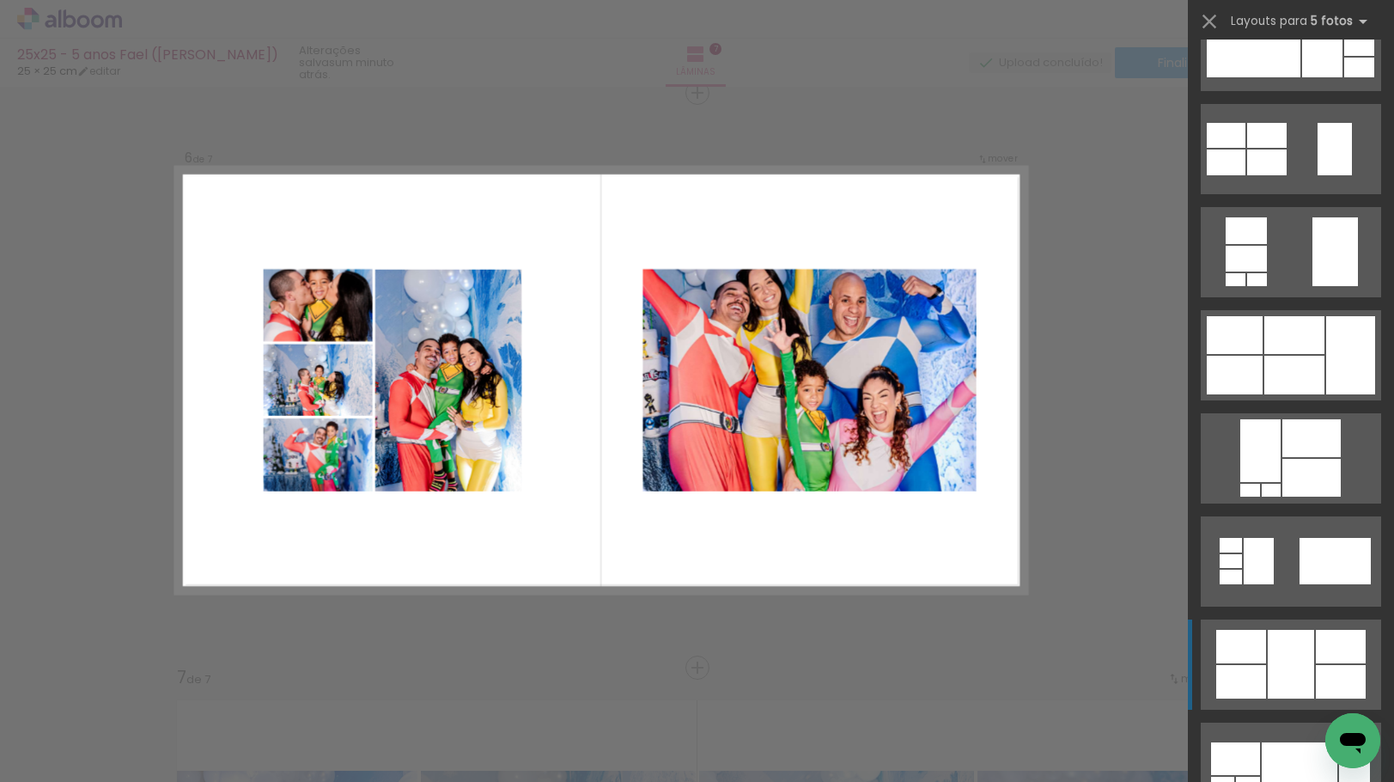
scroll to position [22163, 0]
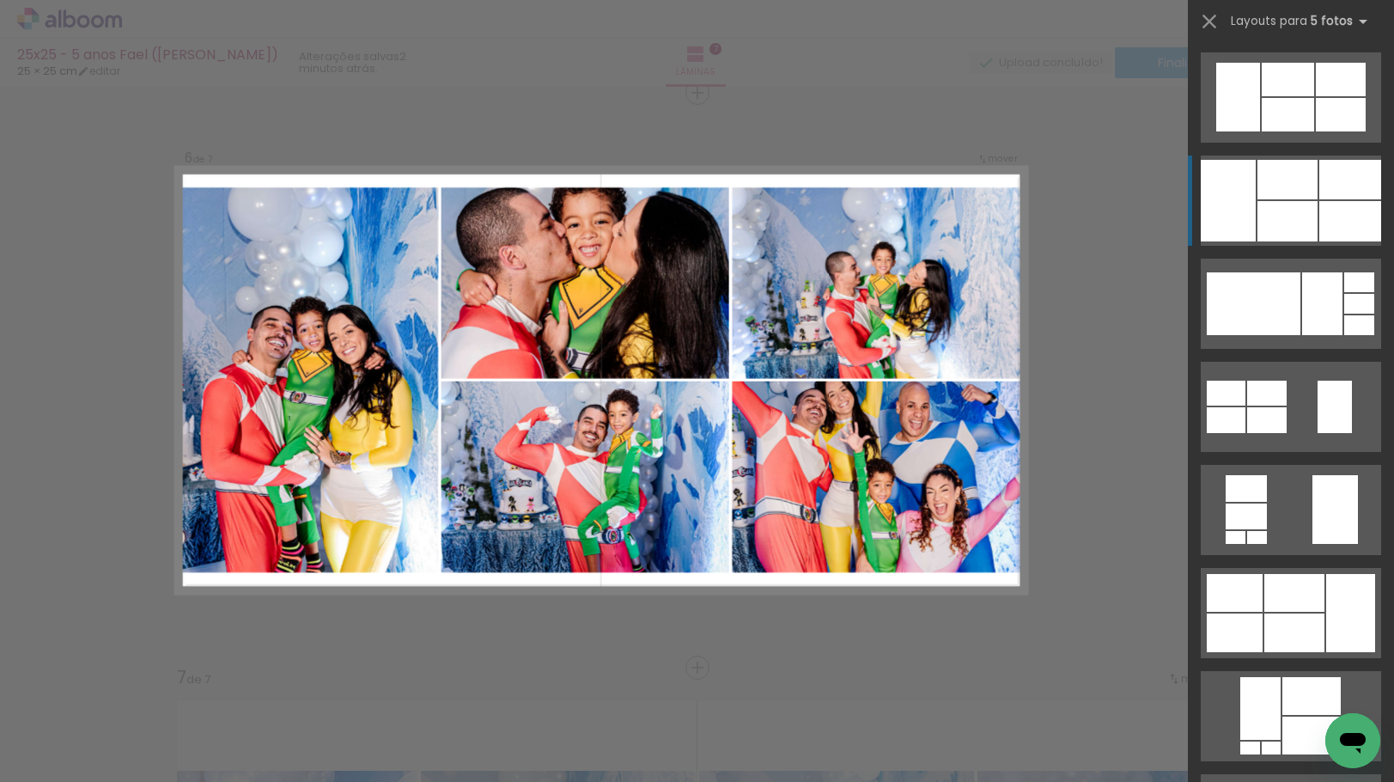
click at [1258, 193] on div at bounding box center [1288, 180] width 60 height 40
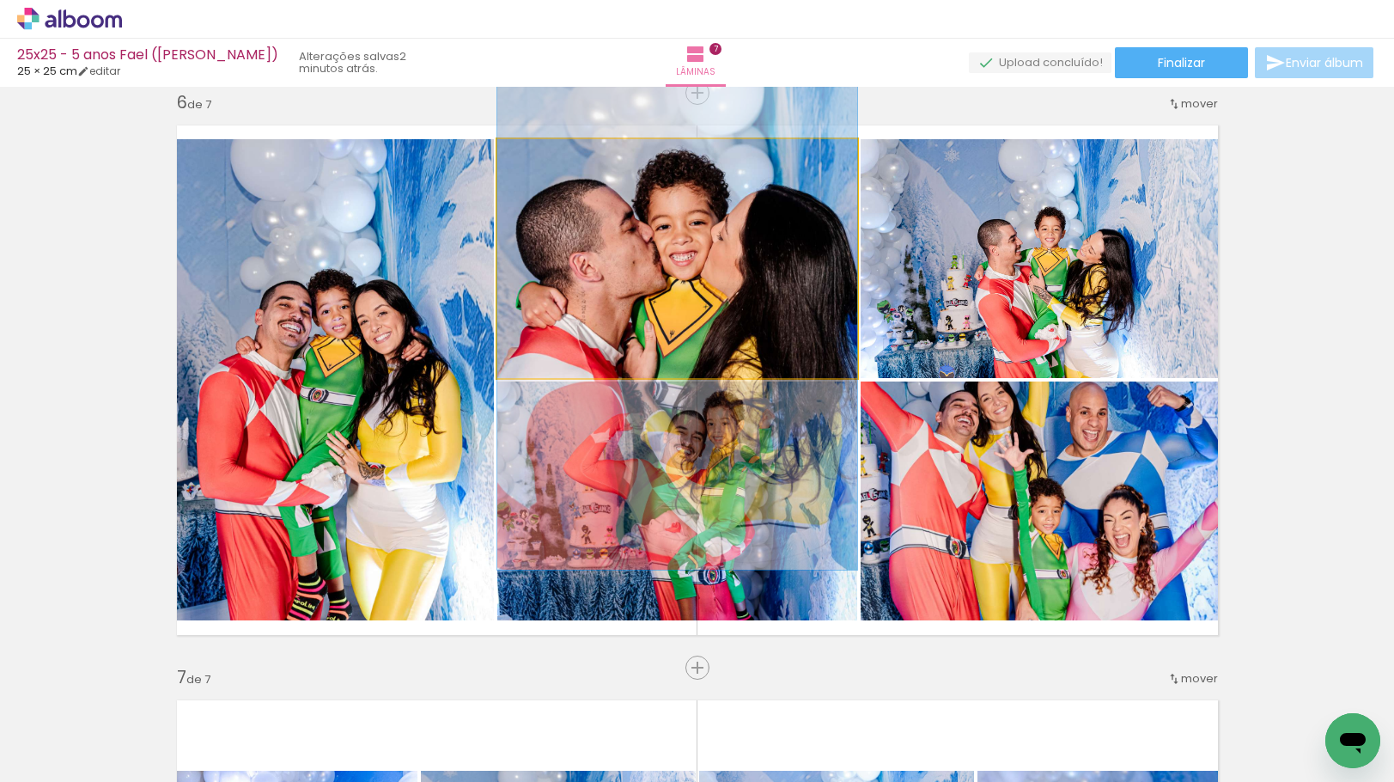
drag, startPoint x: 779, startPoint y: 250, endPoint x: 770, endPoint y: 289, distance: 39.8
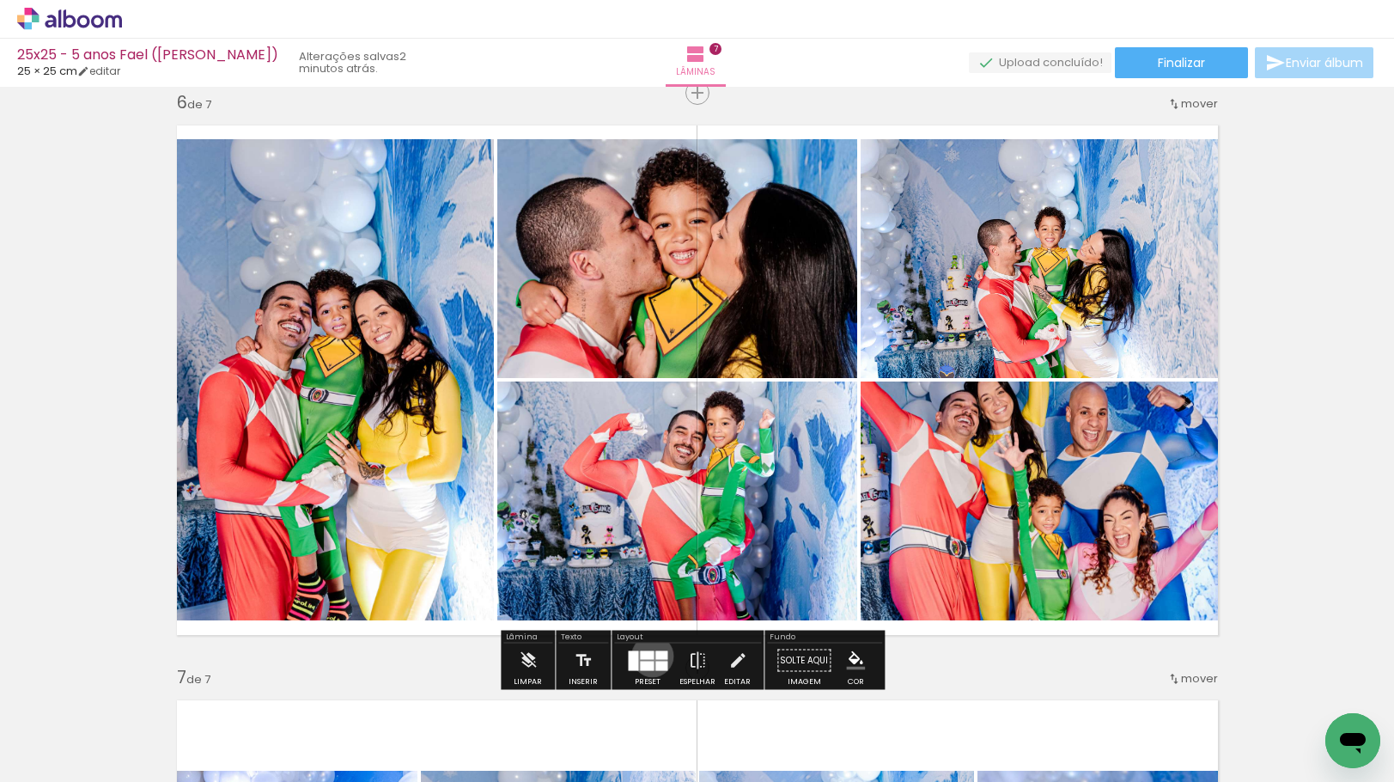
click at [649, 655] on div at bounding box center [647, 654] width 14 height 9
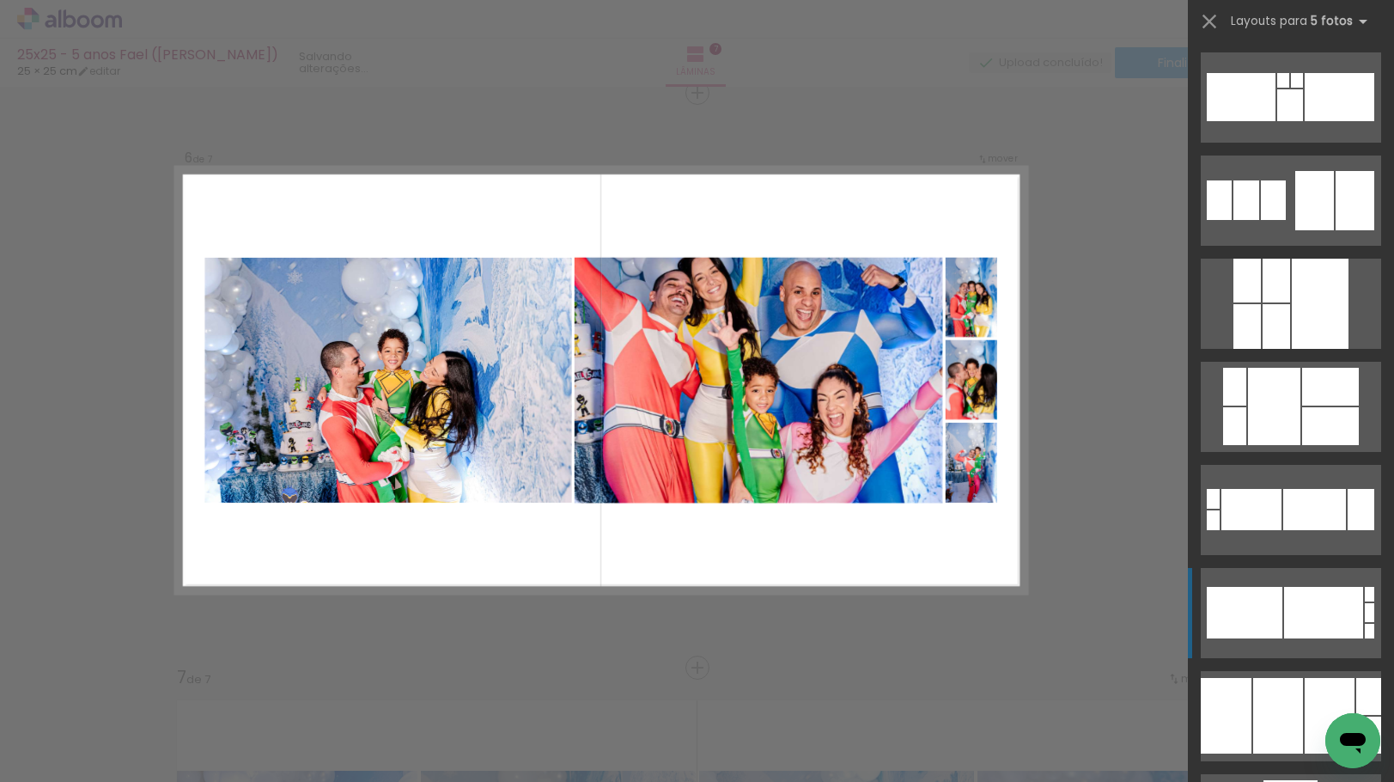
scroll to position [5068, 0]
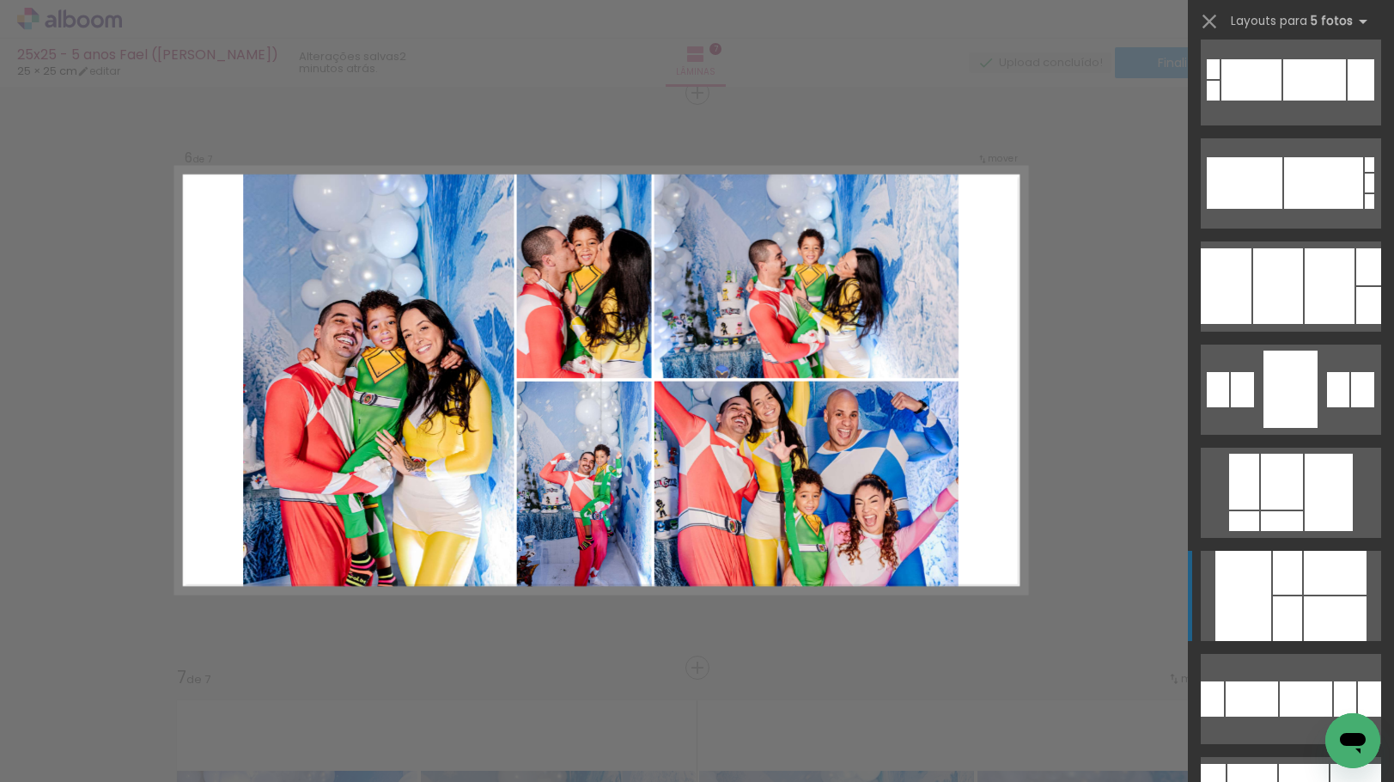
click at [1314, 598] on div at bounding box center [1335, 618] width 63 height 45
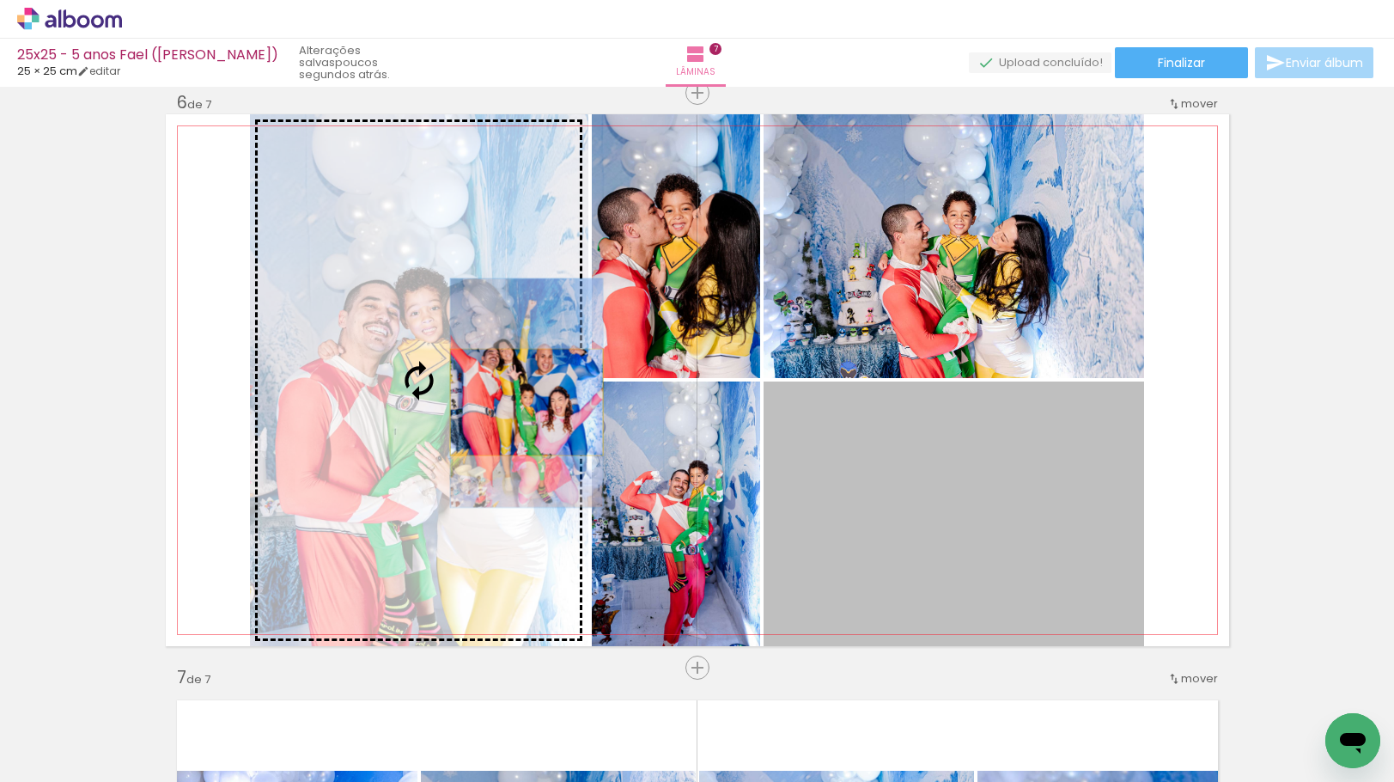
drag, startPoint x: 881, startPoint y: 536, endPoint x: 491, endPoint y: 387, distance: 417.7
click at [0, 0] on slot at bounding box center [0, 0] width 0 height 0
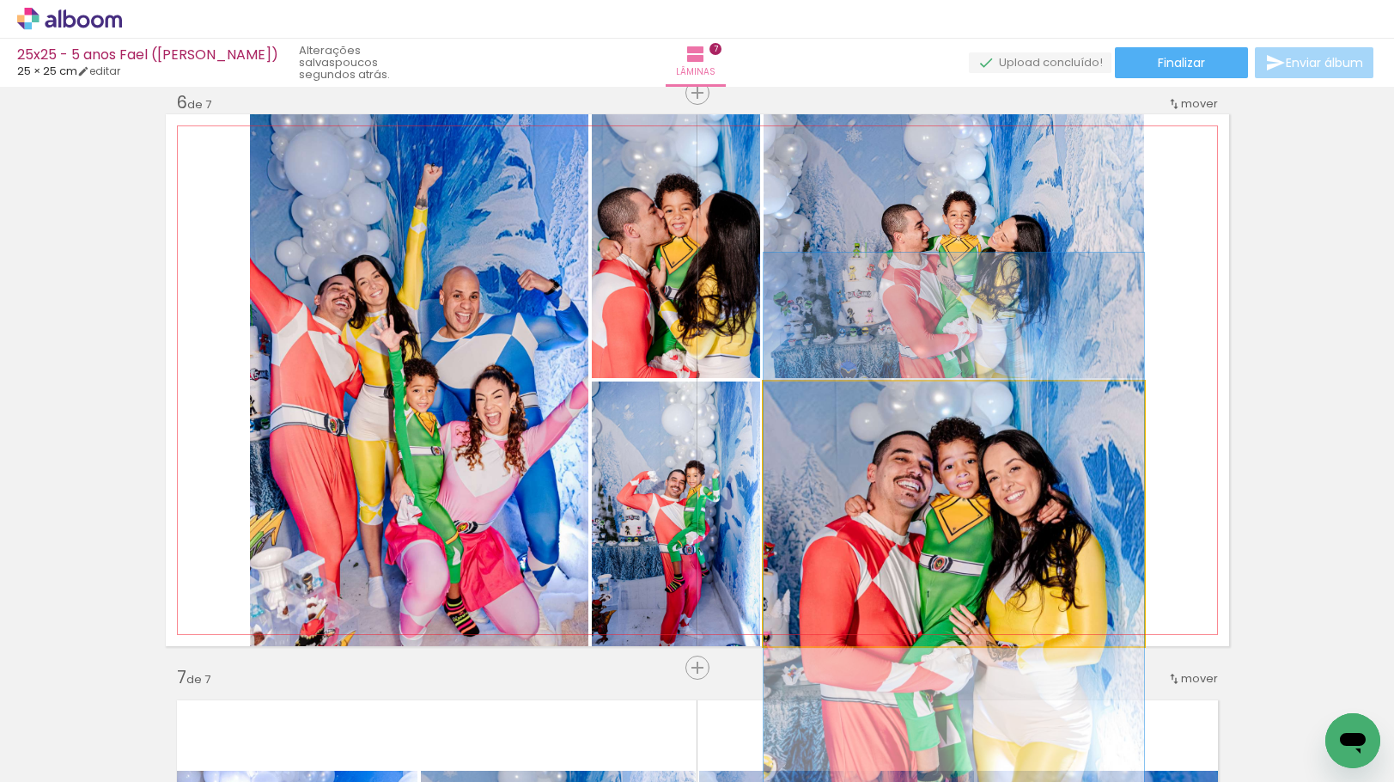
drag, startPoint x: 928, startPoint y: 513, endPoint x: 926, endPoint y: 538, distance: 25.0
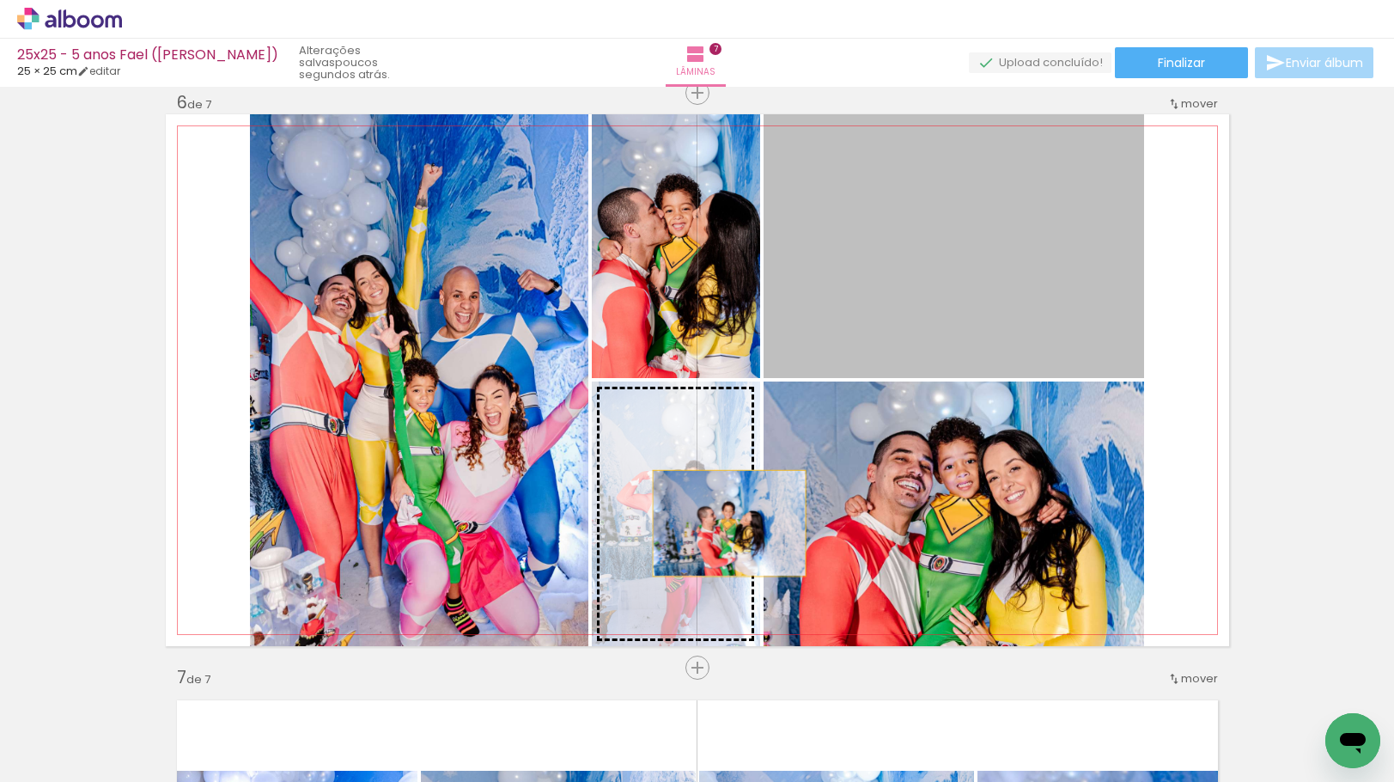
drag, startPoint x: 996, startPoint y: 296, endPoint x: 717, endPoint y: 547, distance: 374.7
click at [0, 0] on slot at bounding box center [0, 0] width 0 height 0
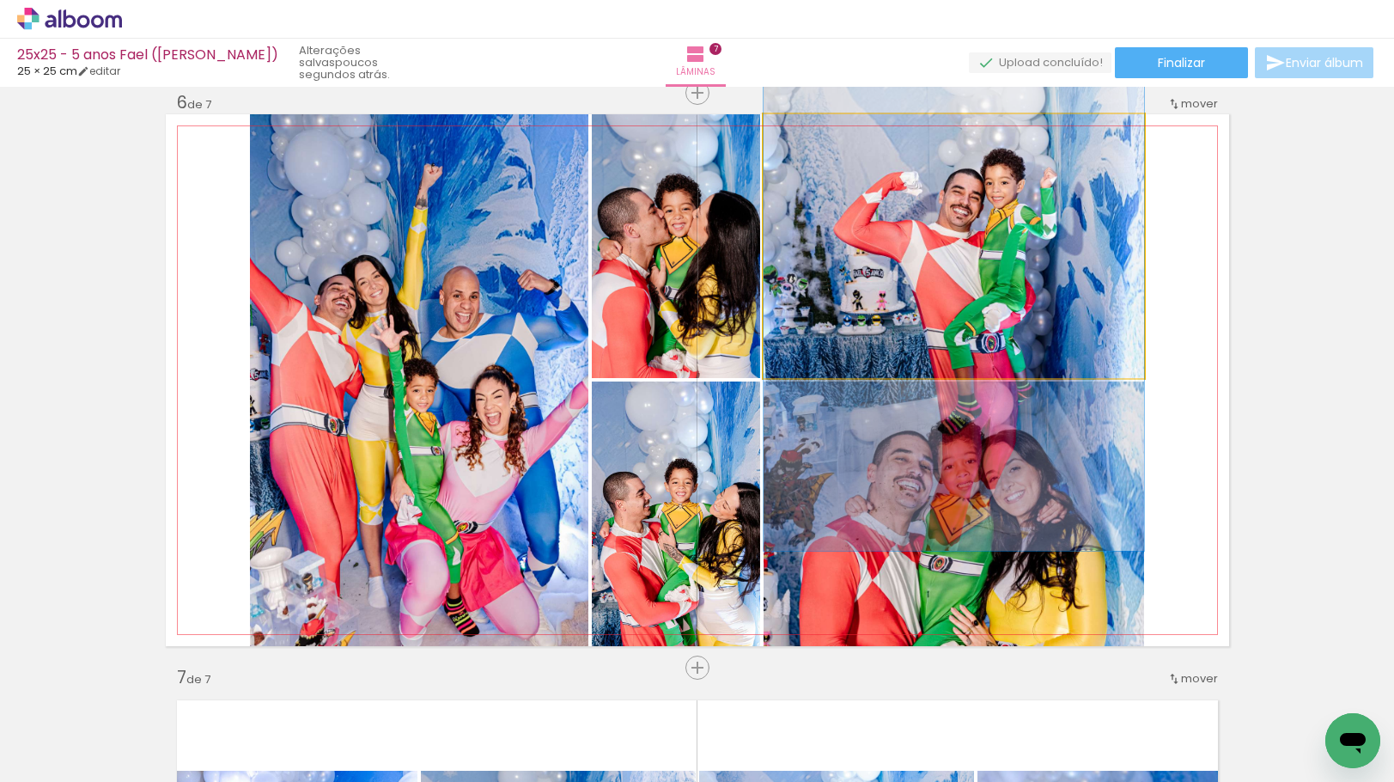
drag, startPoint x: 1049, startPoint y: 252, endPoint x: 1036, endPoint y: 265, distance: 18.2
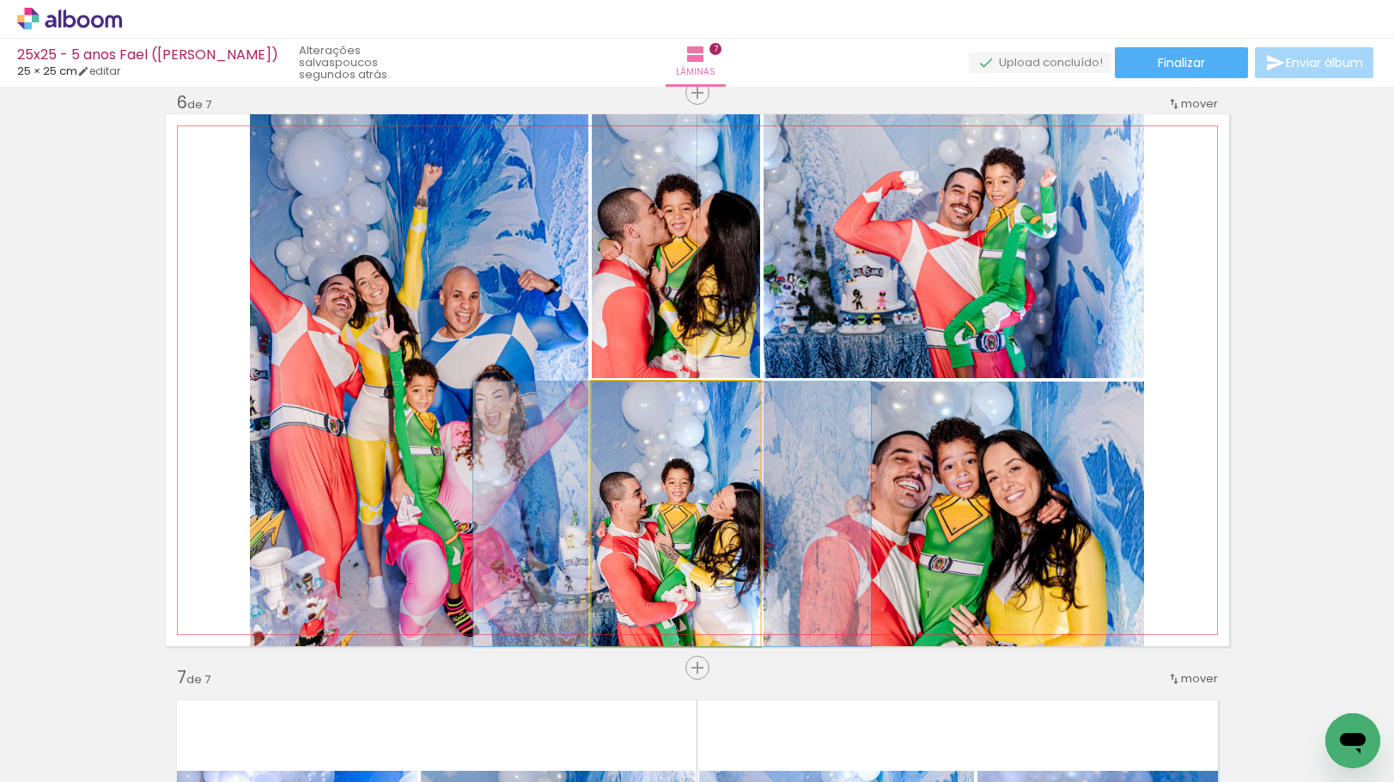
drag, startPoint x: 695, startPoint y: 482, endPoint x: 692, endPoint y: 450, distance: 31.9
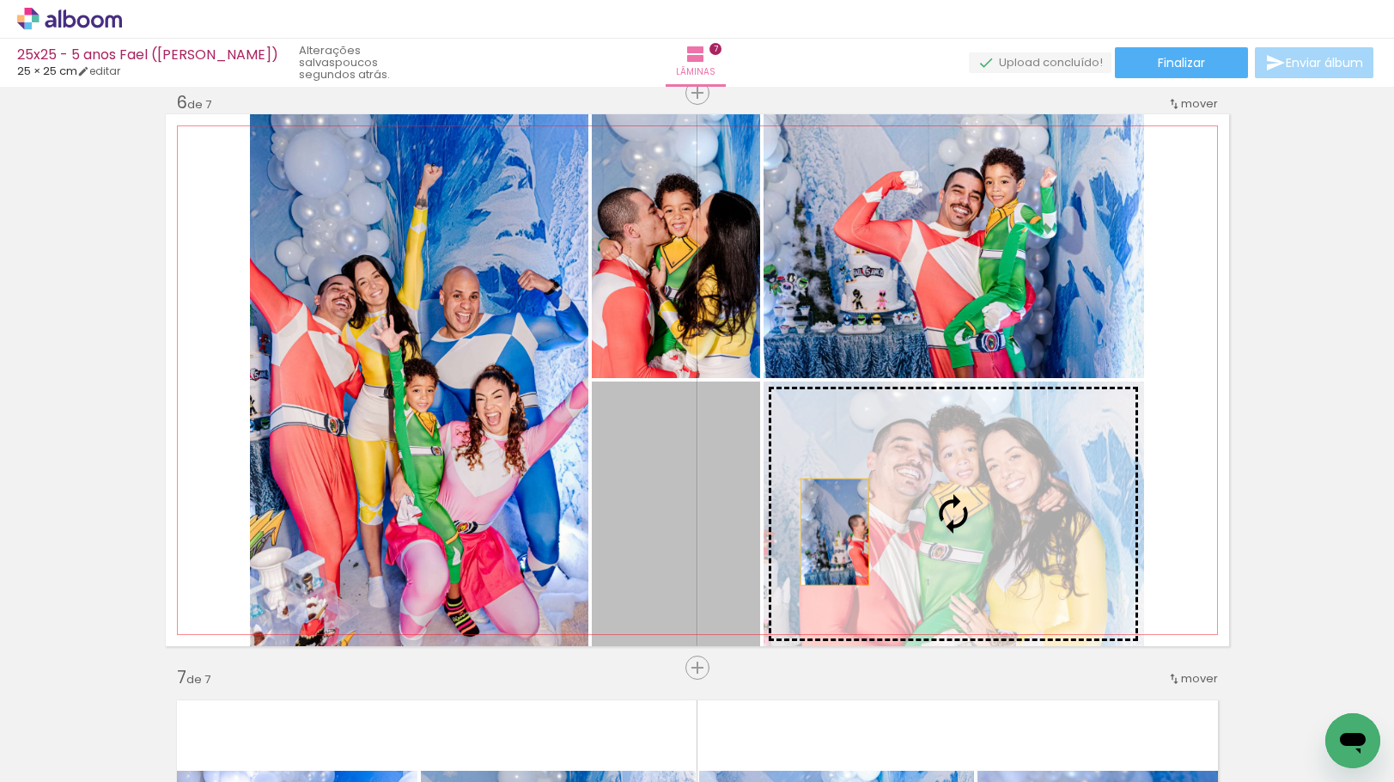
drag, startPoint x: 648, startPoint y: 532, endPoint x: 828, endPoint y: 532, distance: 180.4
click at [0, 0] on slot at bounding box center [0, 0] width 0 height 0
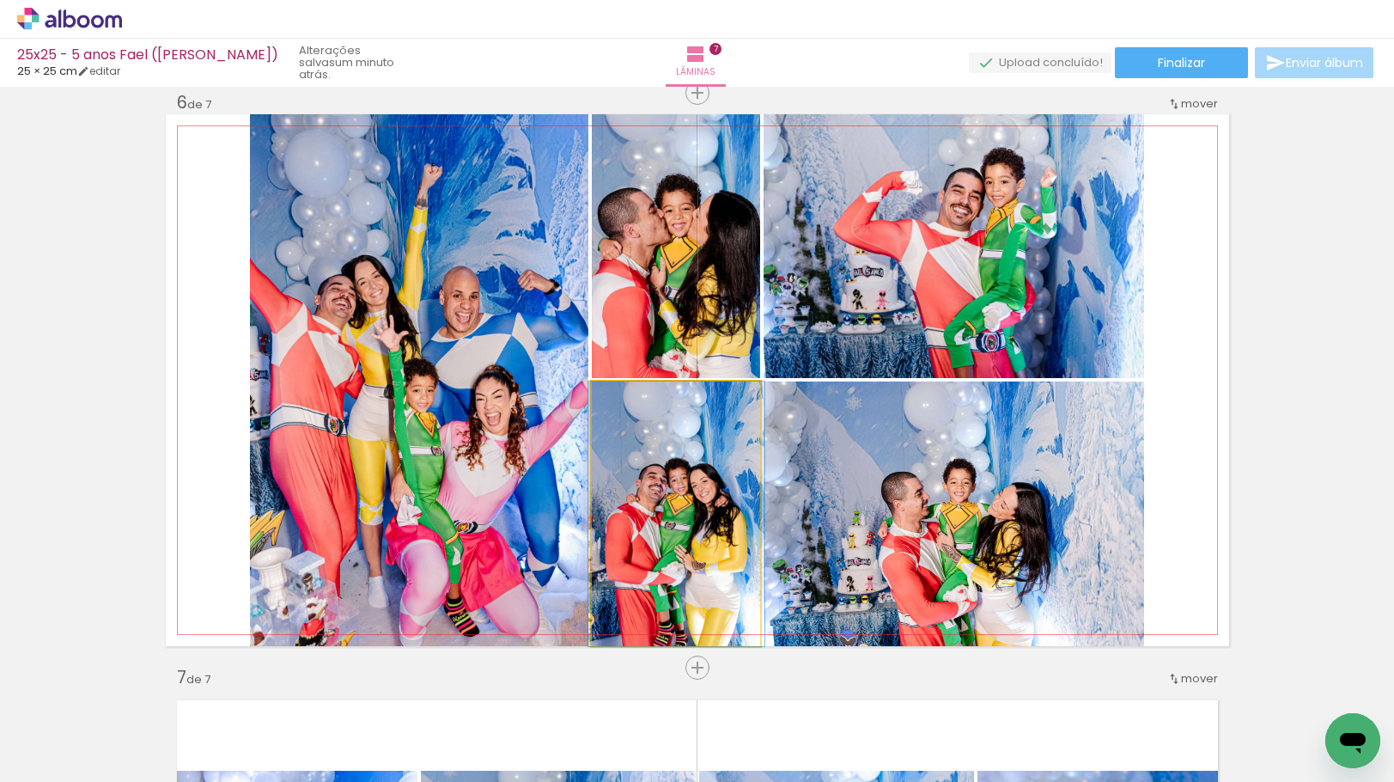
drag, startPoint x: 682, startPoint y: 551, endPoint x: 683, endPoint y: 539, distance: 12.9
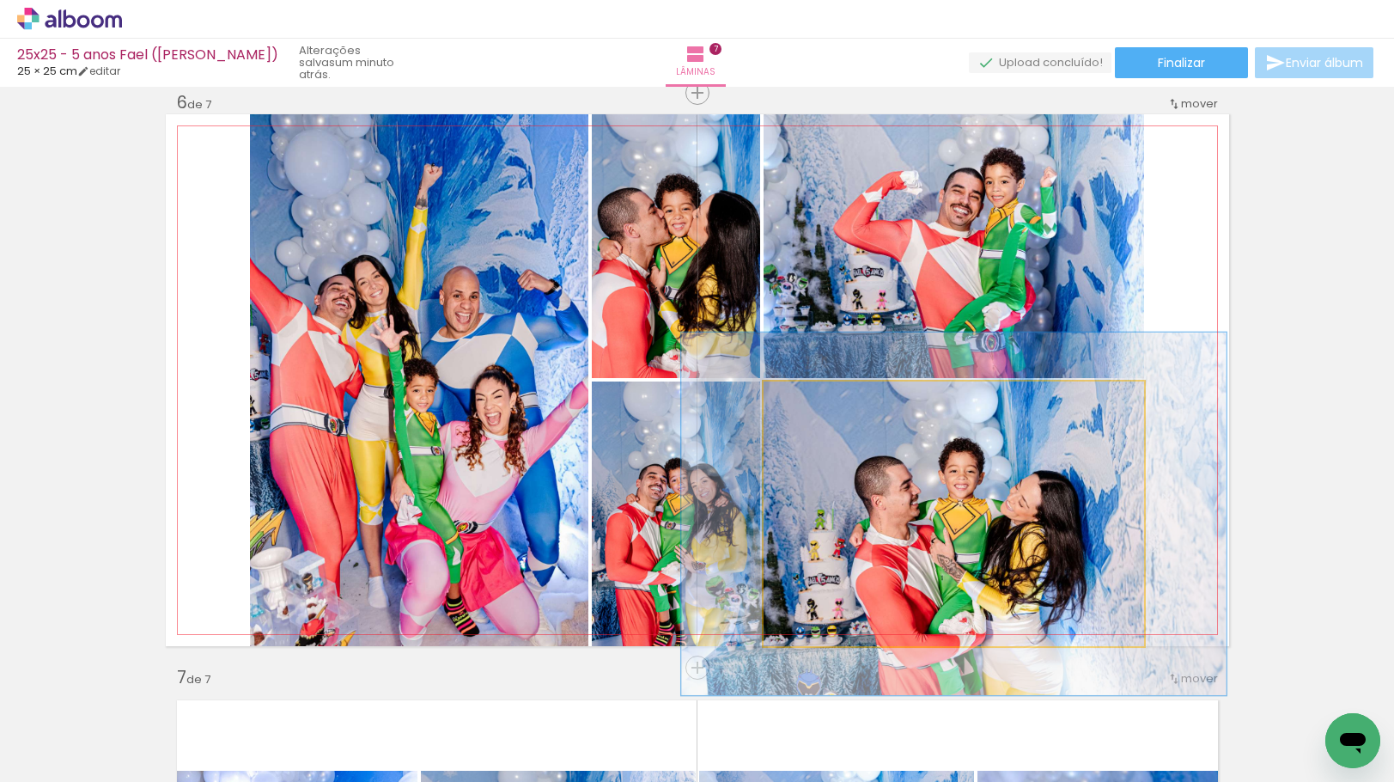
drag, startPoint x: 807, startPoint y: 405, endPoint x: 829, endPoint y: 412, distance: 23.6
type paper-slider "137"
click at [829, 412] on div at bounding box center [826, 399] width 27 height 27
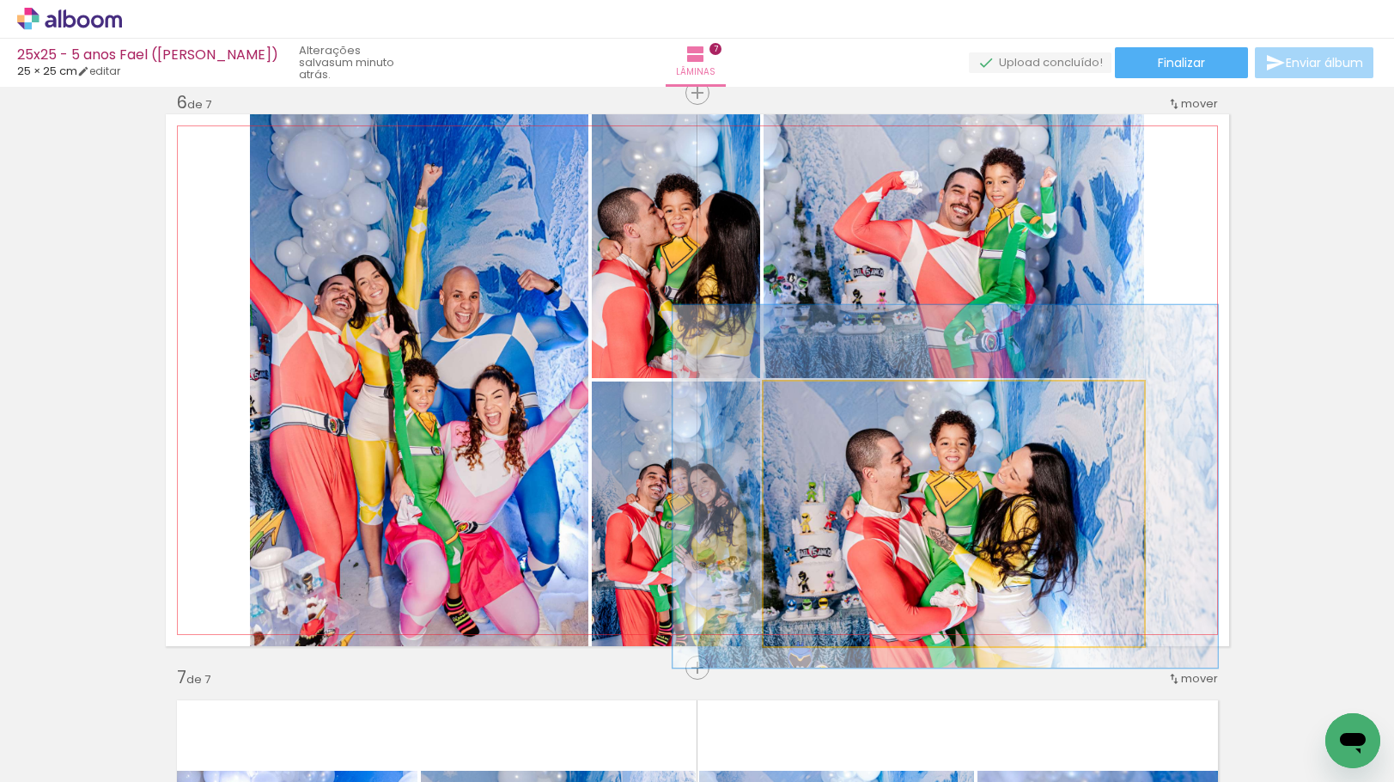
drag, startPoint x: 905, startPoint y: 555, endPoint x: 897, endPoint y: 527, distance: 28.8
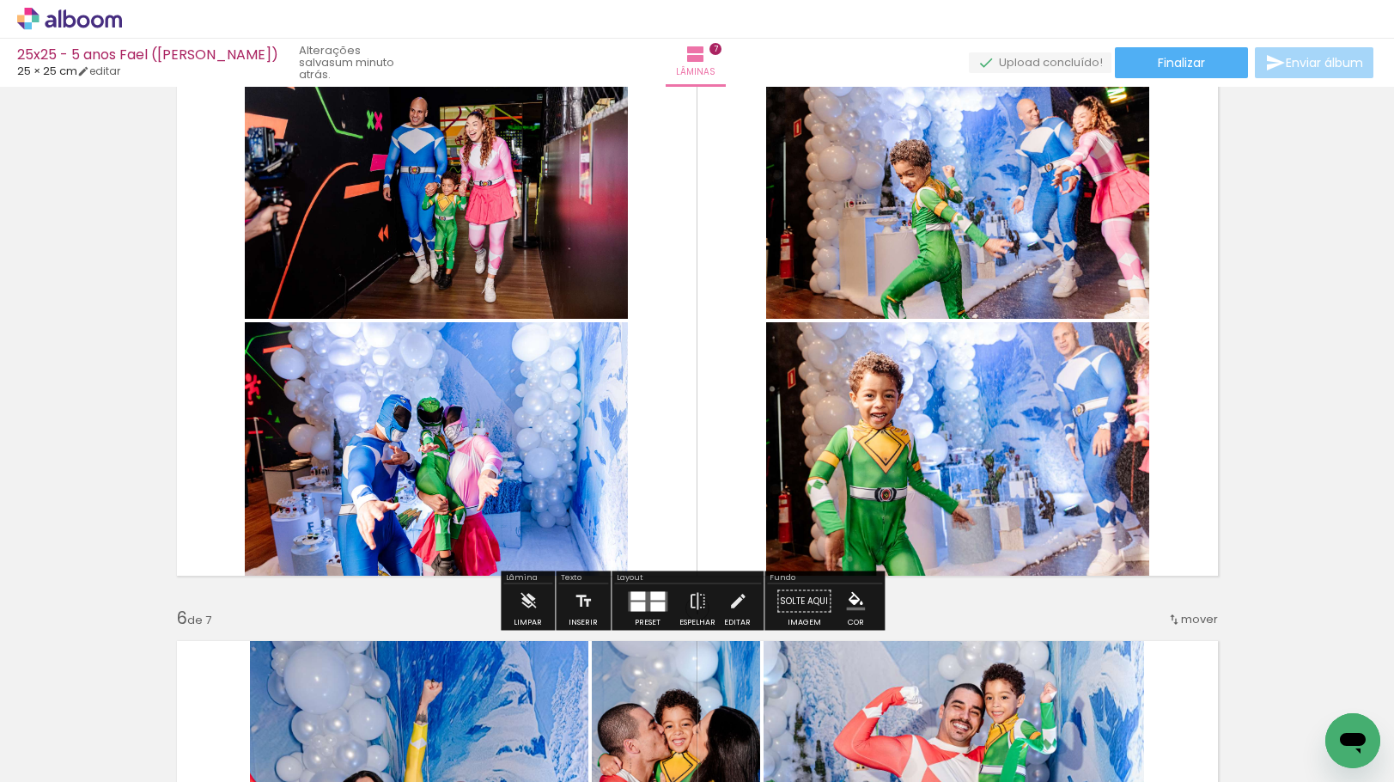
scroll to position [2896, 0]
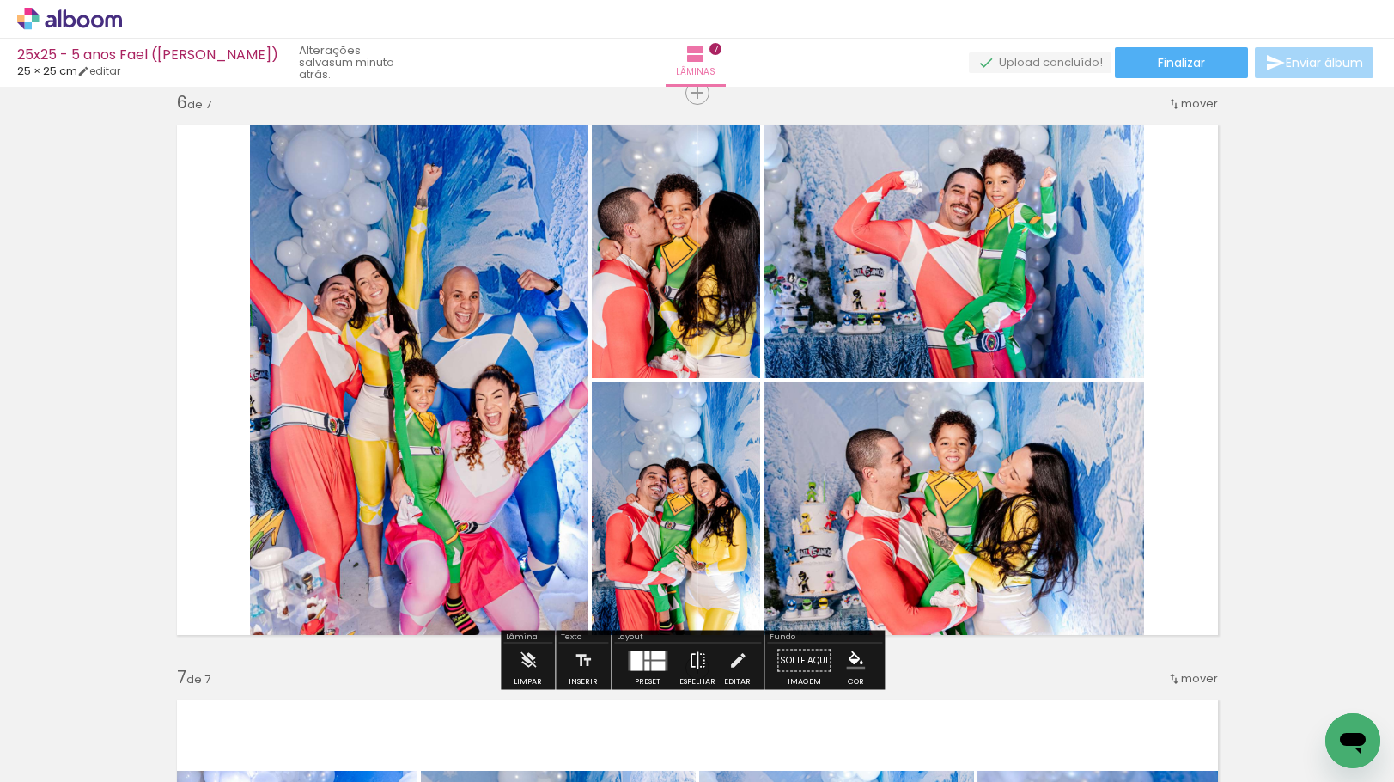
click at [699, 654] on iron-icon at bounding box center [697, 660] width 19 height 34
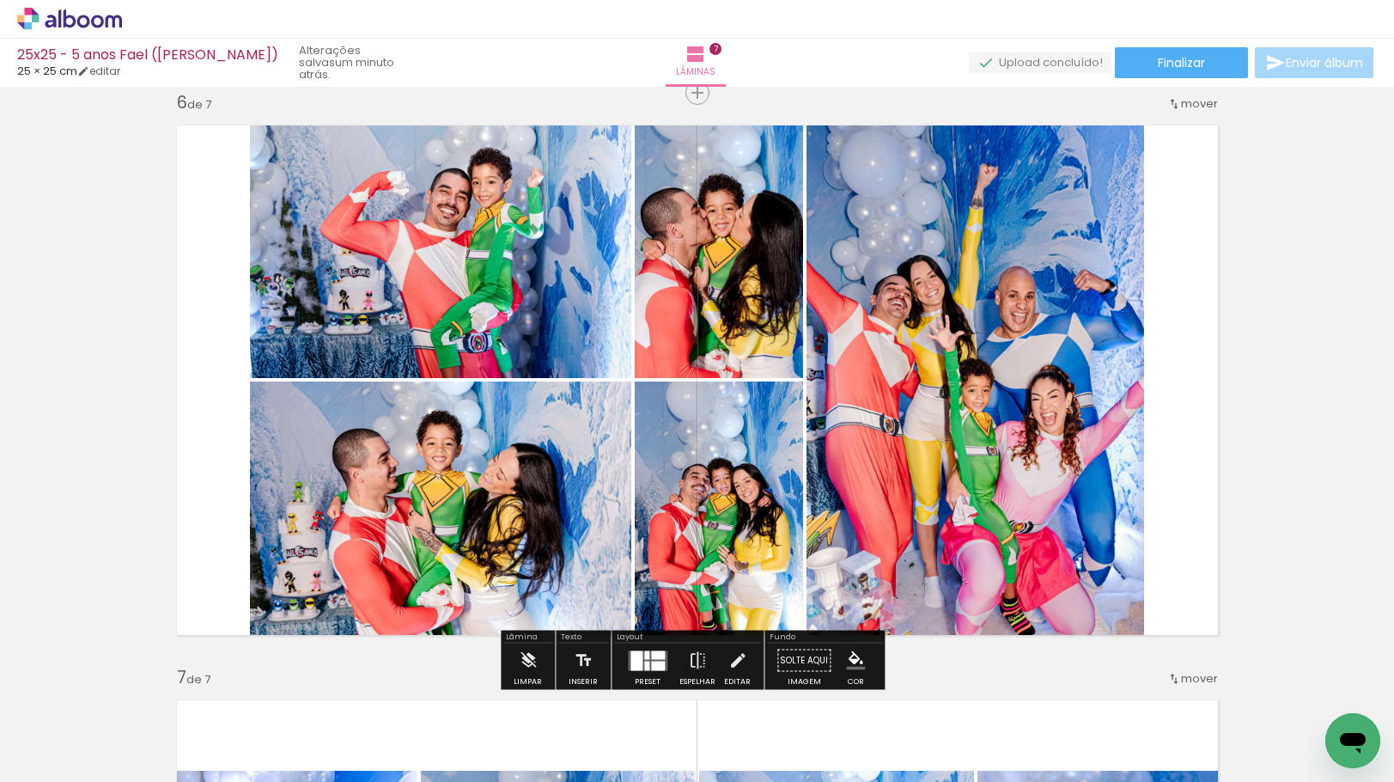
scroll to position [3153, 0]
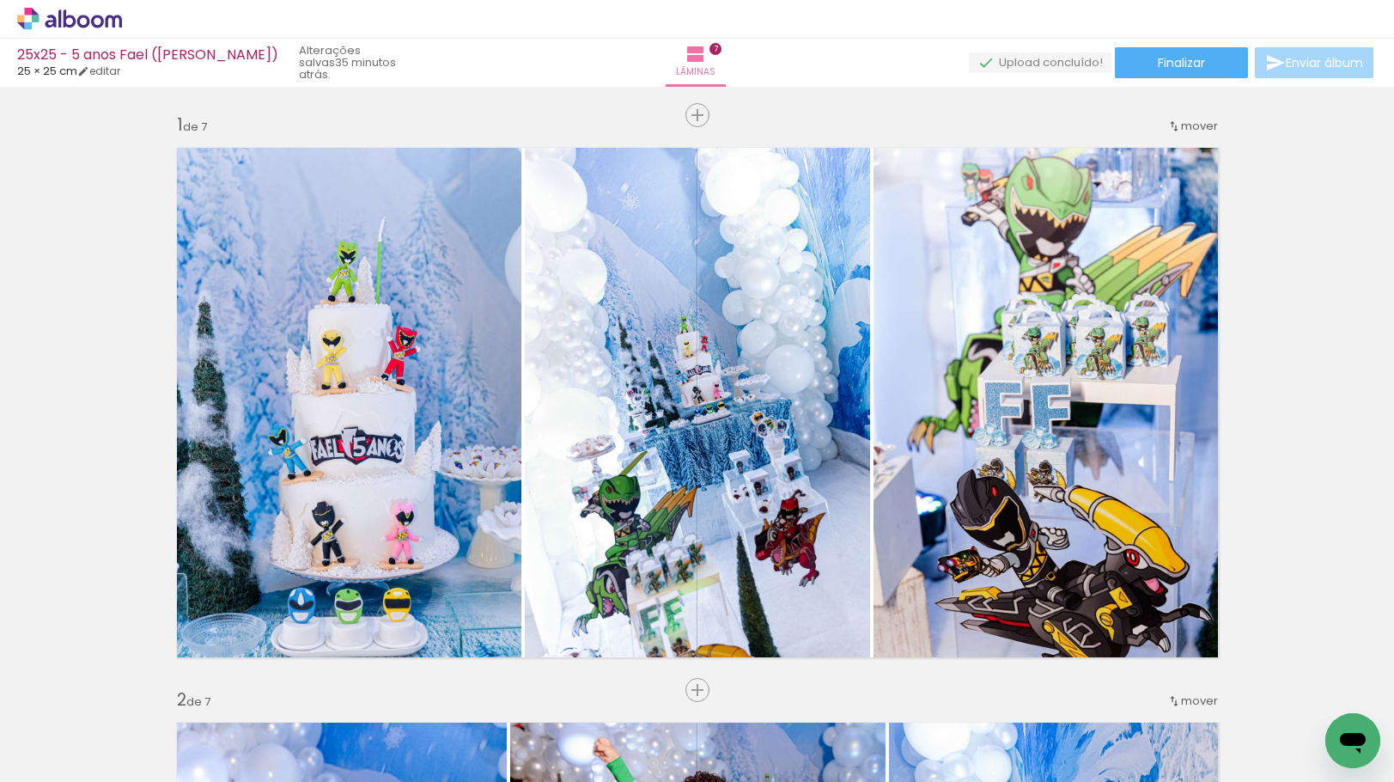
scroll to position [5068, 0]
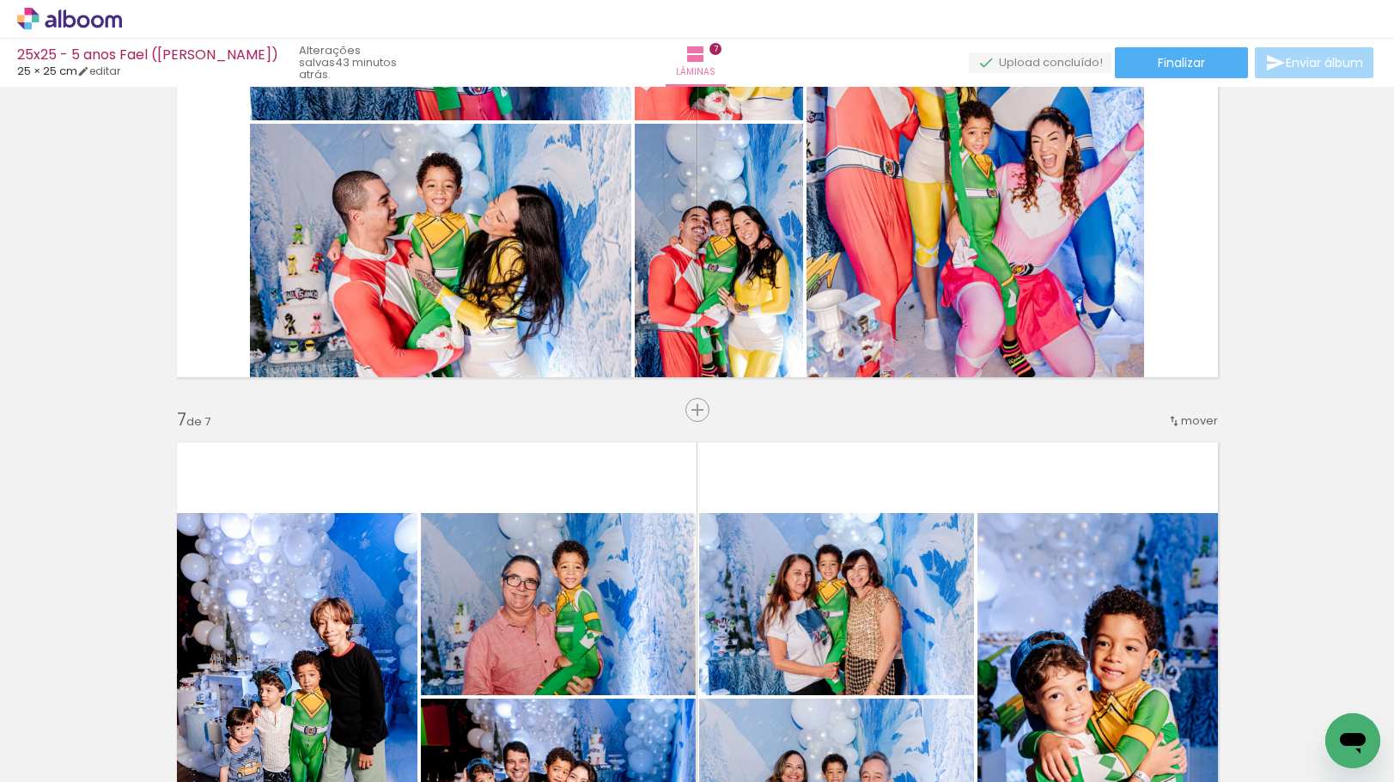
scroll to position [5068, 0]
